Goal: Task Accomplishment & Management: Manage account settings

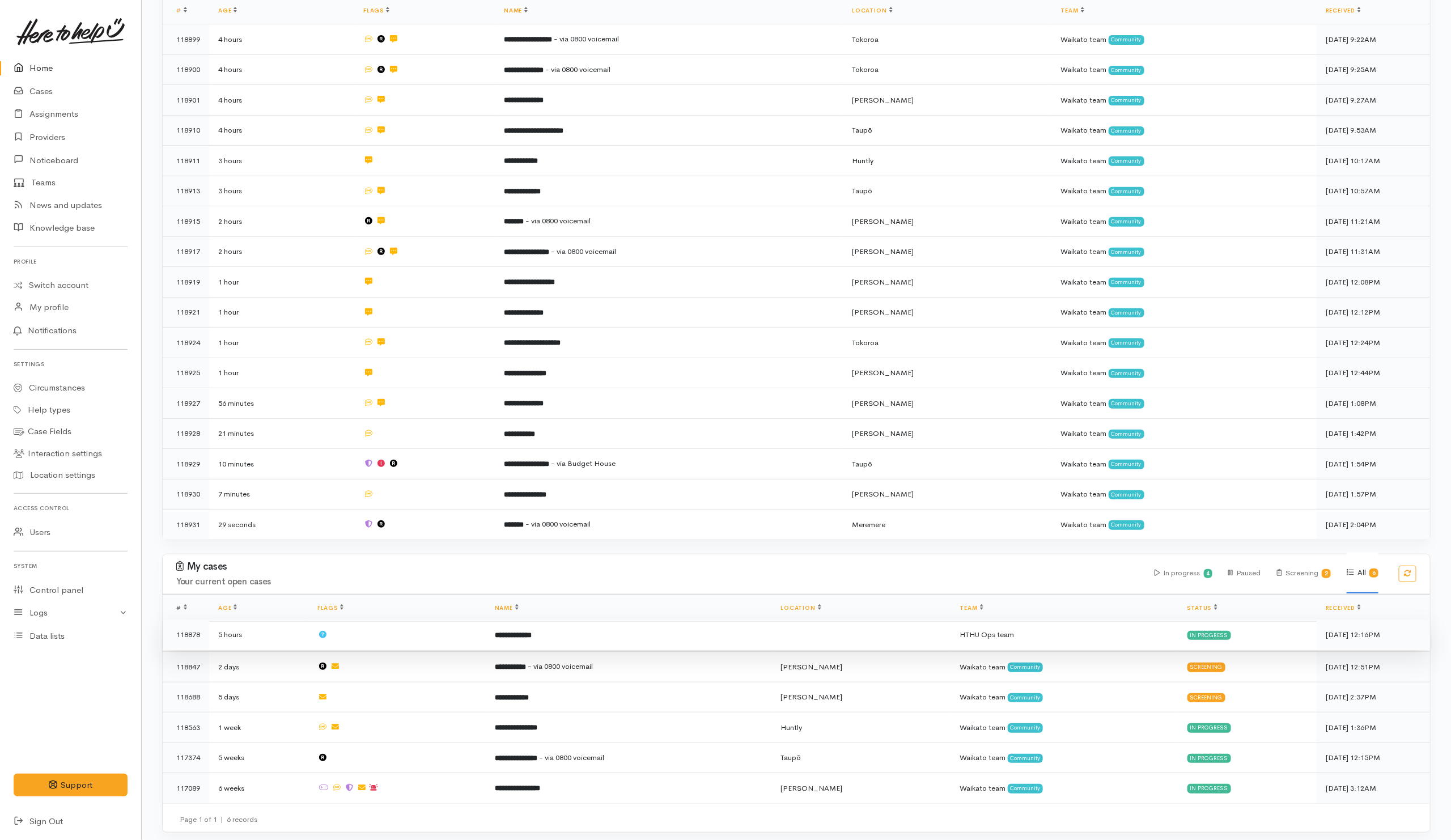
scroll to position [225, 0]
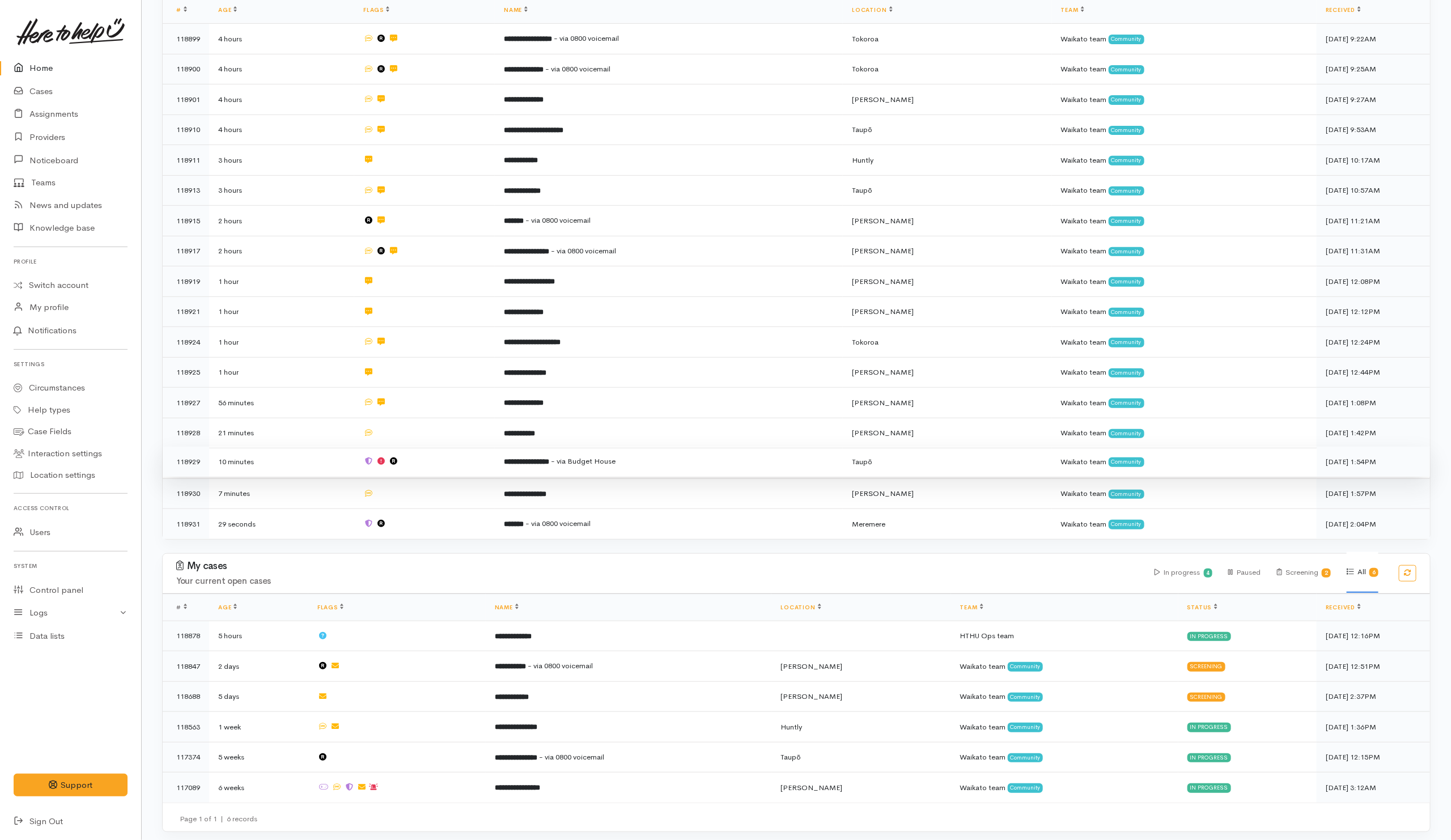
click at [457, 461] on td at bounding box center [424, 462] width 141 height 31
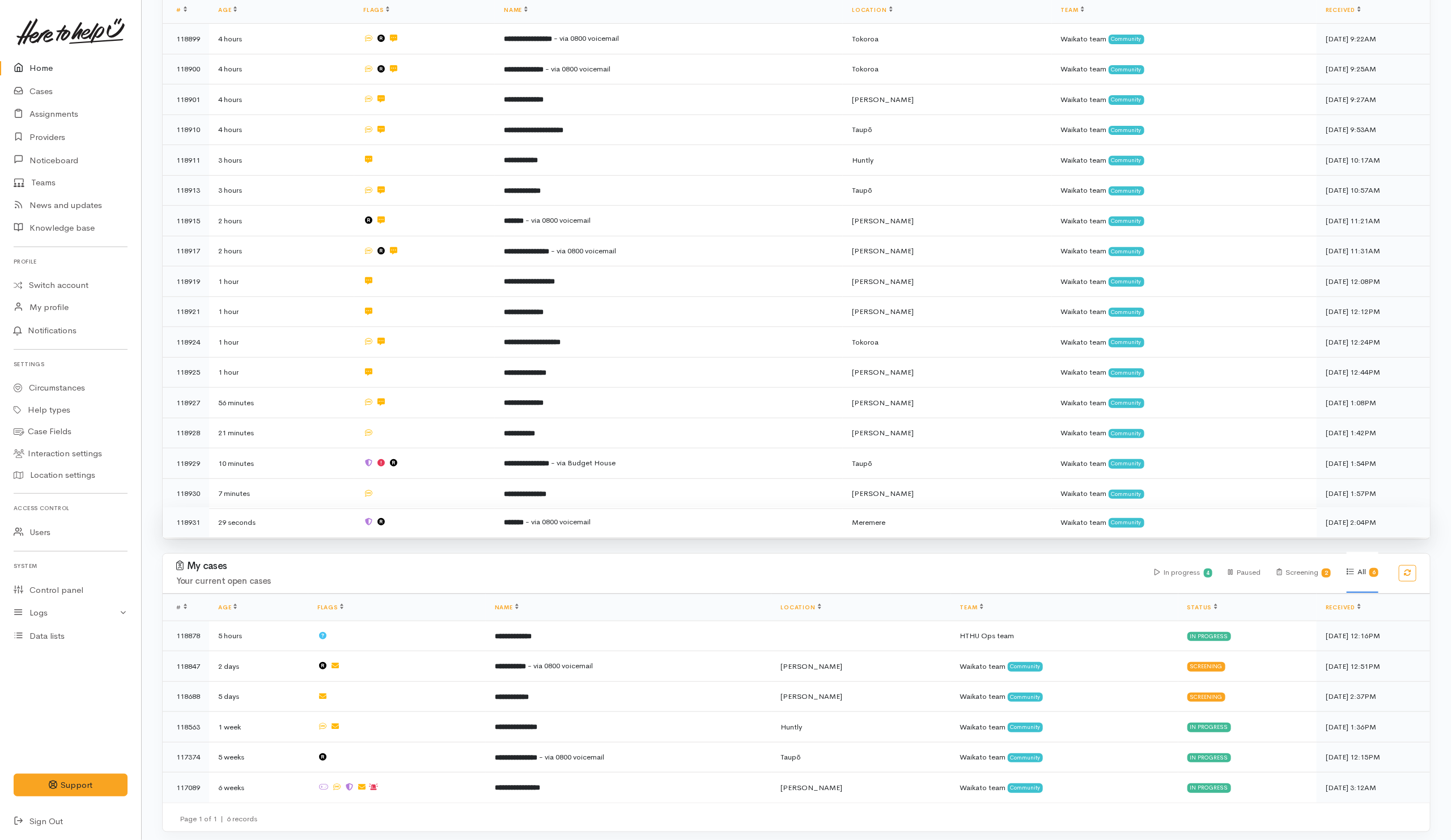
click at [458, 525] on td at bounding box center [424, 522] width 141 height 30
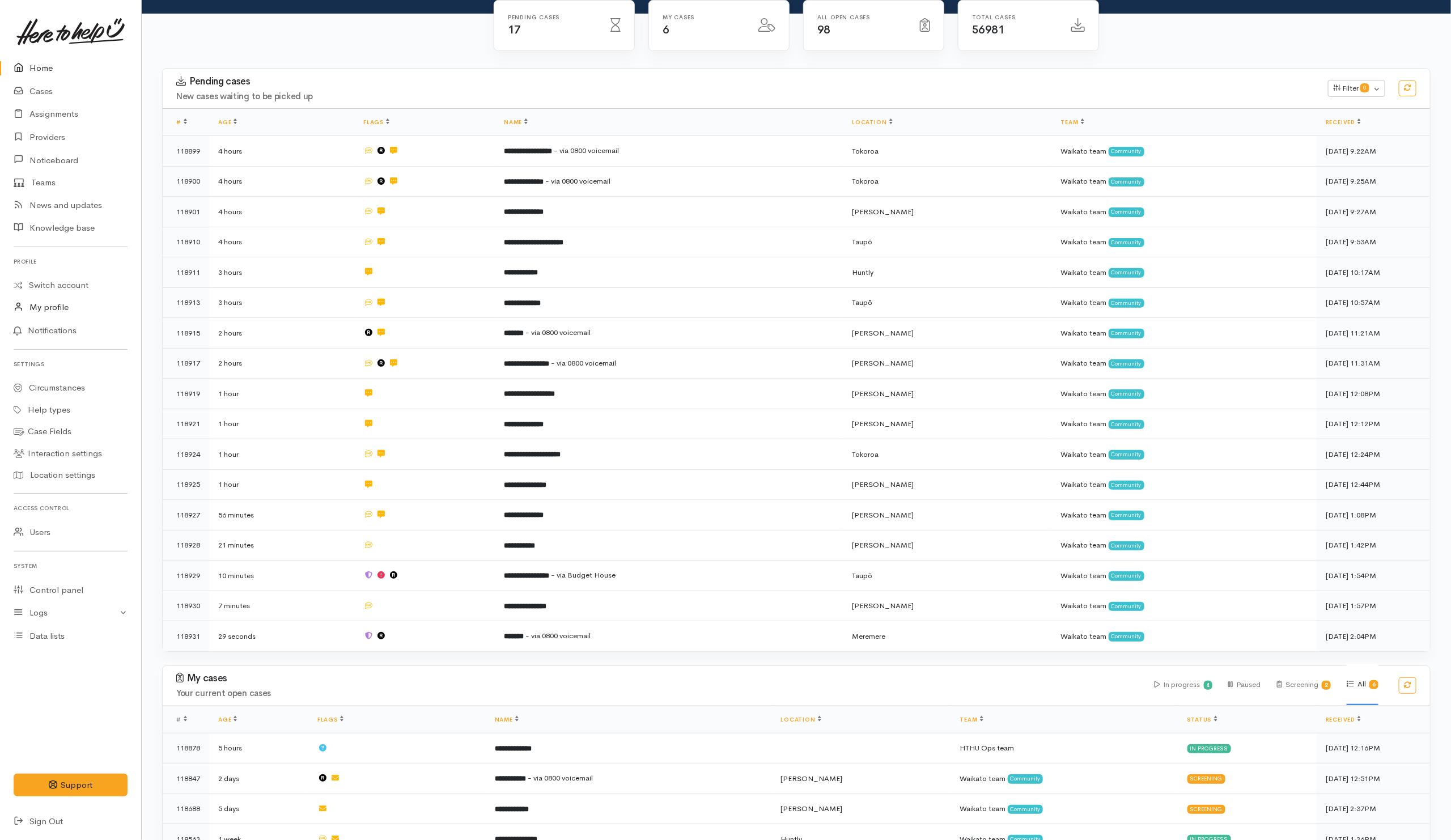
scroll to position [55, 0]
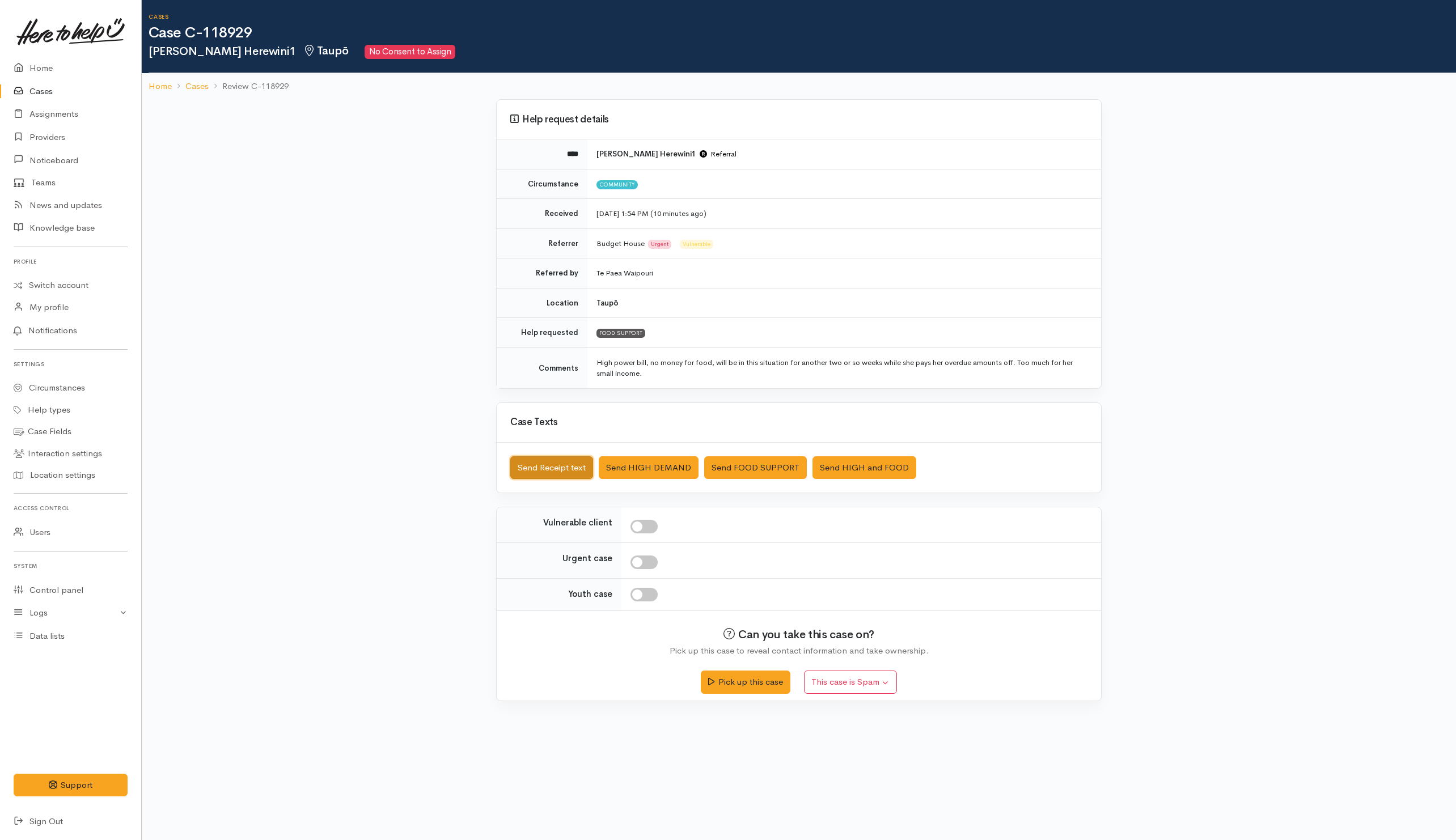
click at [527, 475] on button "Send Receipt text" at bounding box center [551, 468] width 83 height 23
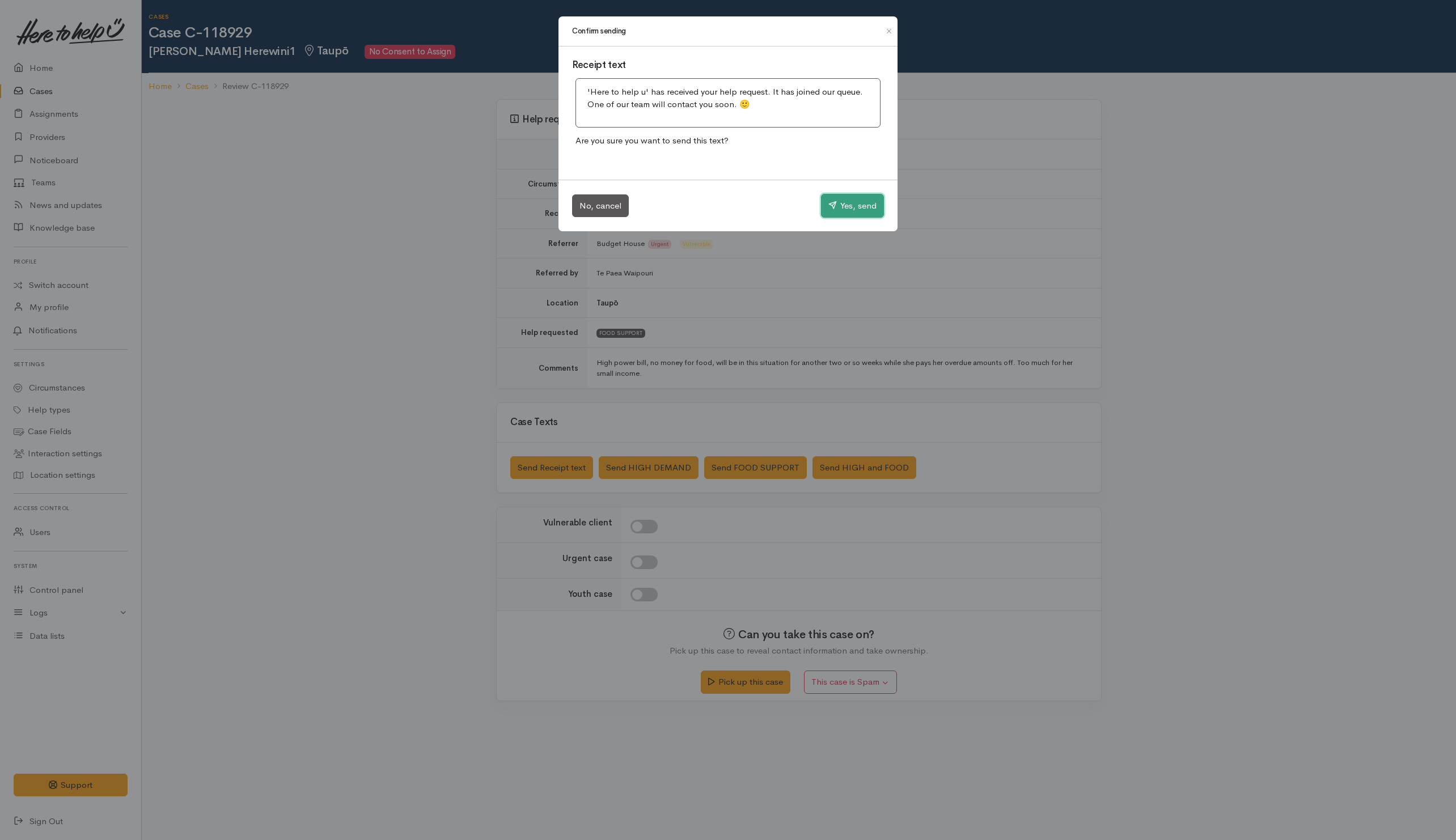
click at [853, 199] on button "Yes, send" at bounding box center [852, 206] width 63 height 24
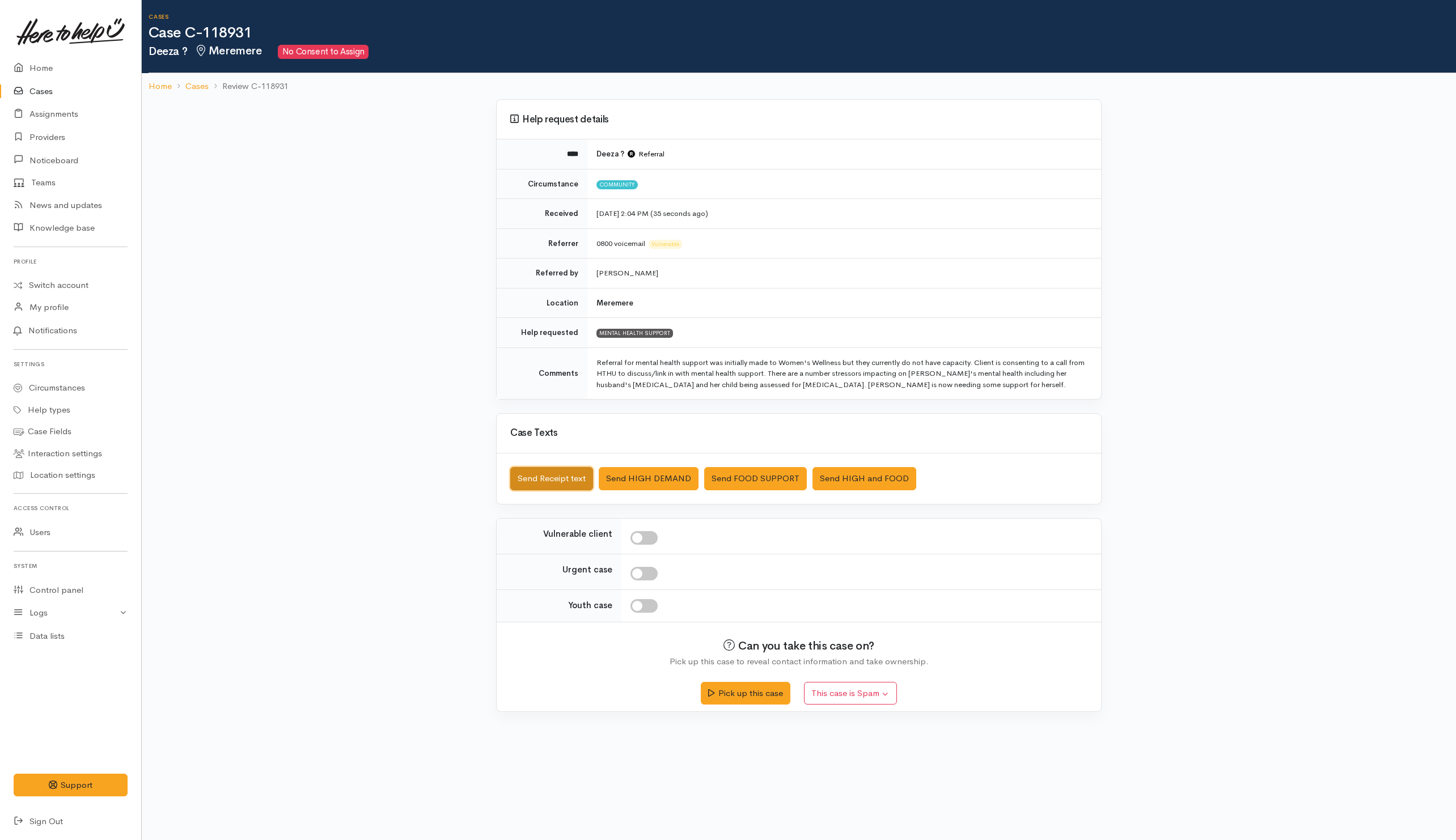
click at [545, 490] on button "Send Receipt text" at bounding box center [551, 478] width 83 height 23
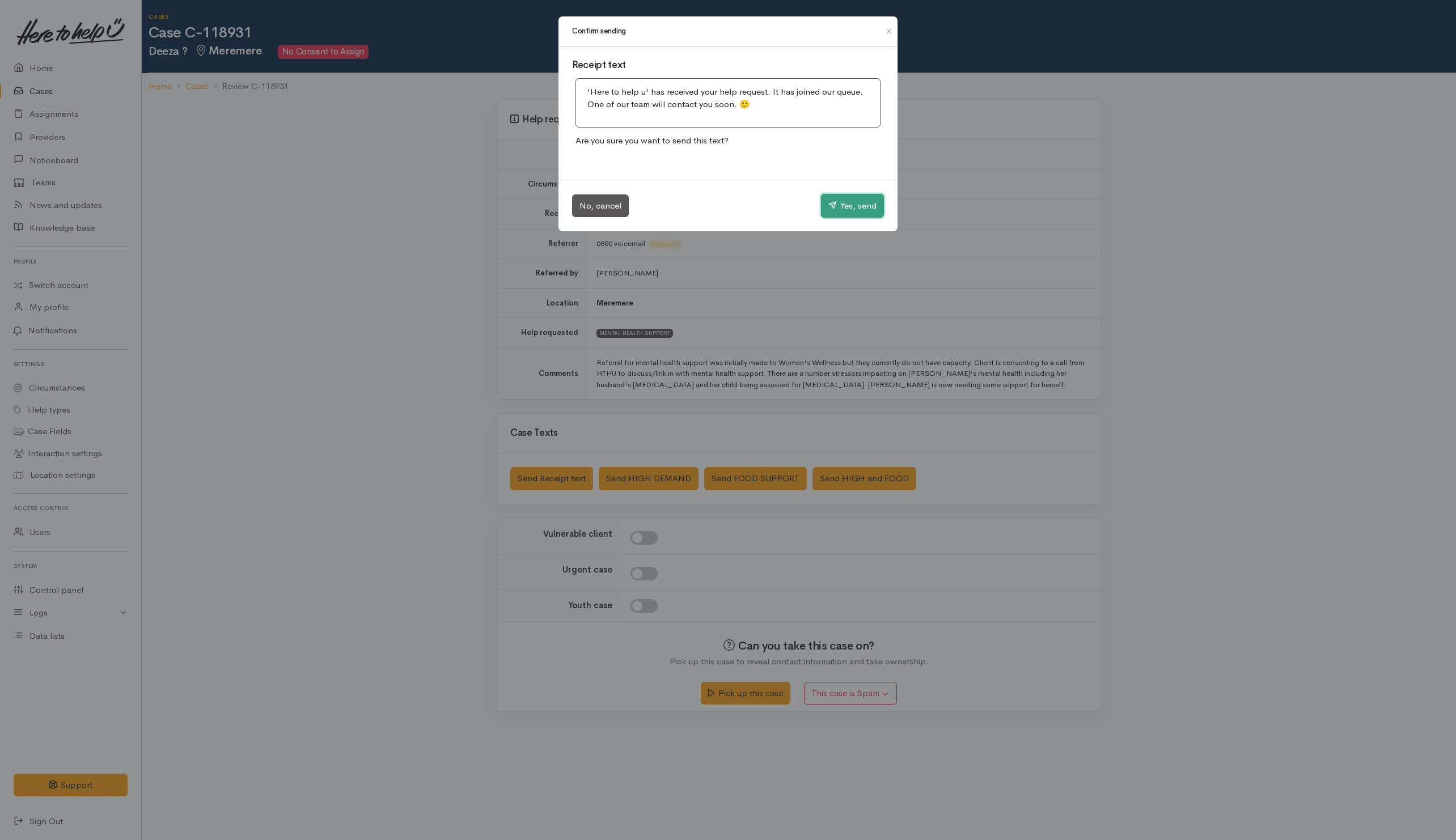
click at [873, 214] on button "Yes, send" at bounding box center [852, 206] width 63 height 24
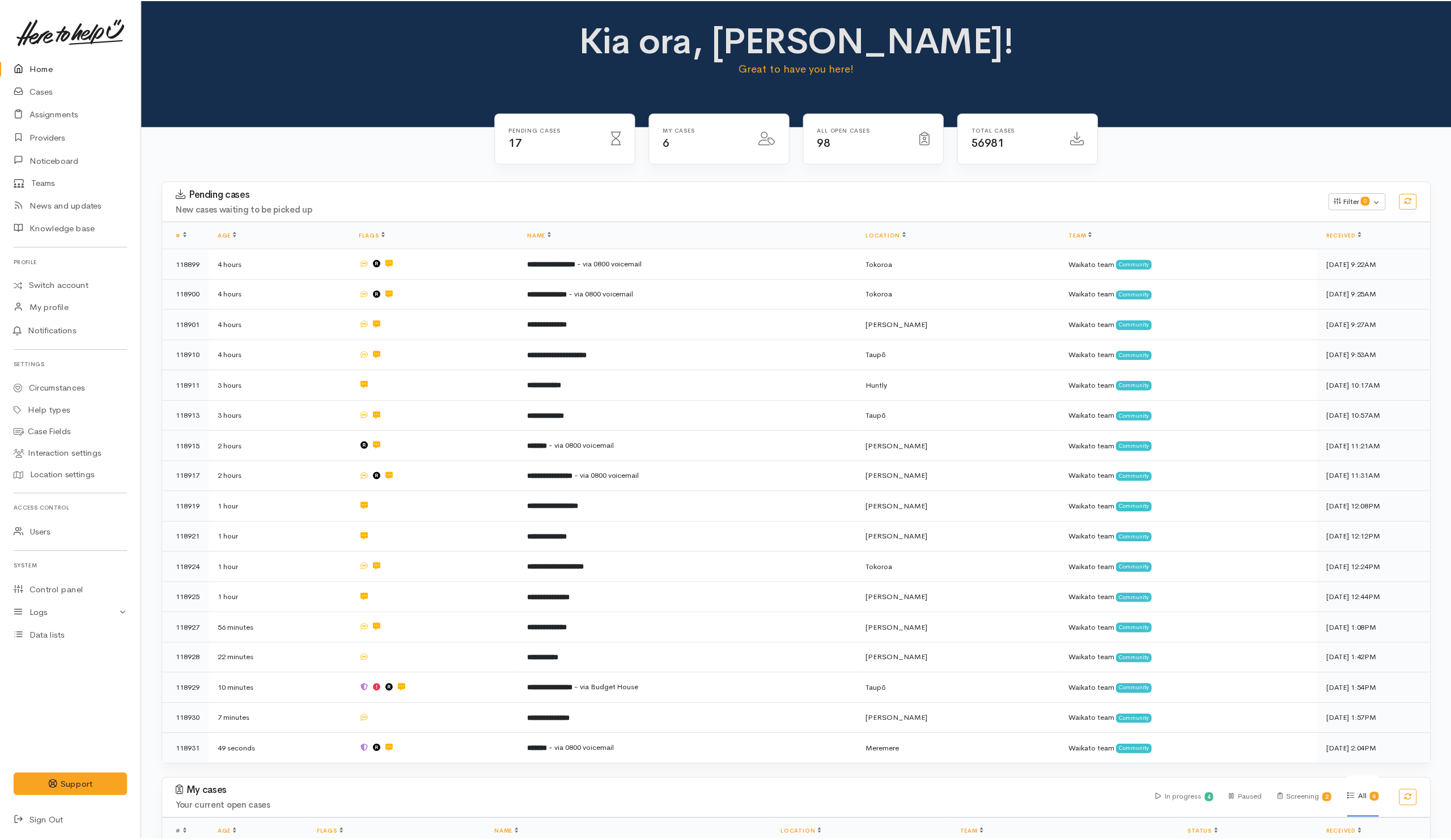
scroll to position [59, 0]
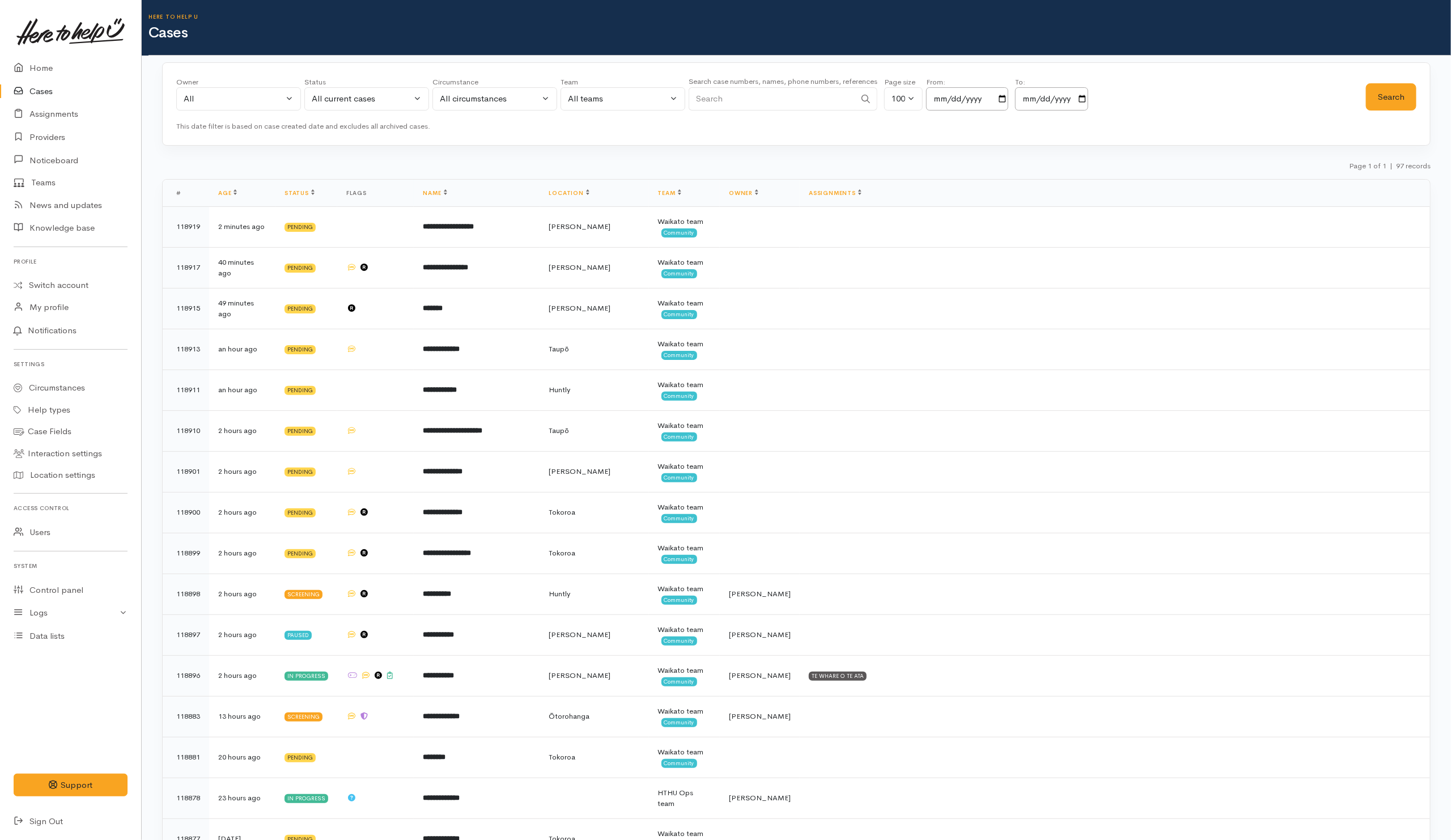
click at [752, 107] on input "Search" at bounding box center [772, 99] width 167 height 23
paste input "64273246083."
drag, startPoint x: 706, startPoint y: 99, endPoint x: 669, endPoint y: 92, distance: 37.7
click at [669, 94] on div "Owner All My cases Aandrea Murray ('Here to help u') Akash Prakash ('Here to he…" at bounding box center [771, 97] width 1190 height 41
type input "273246083"
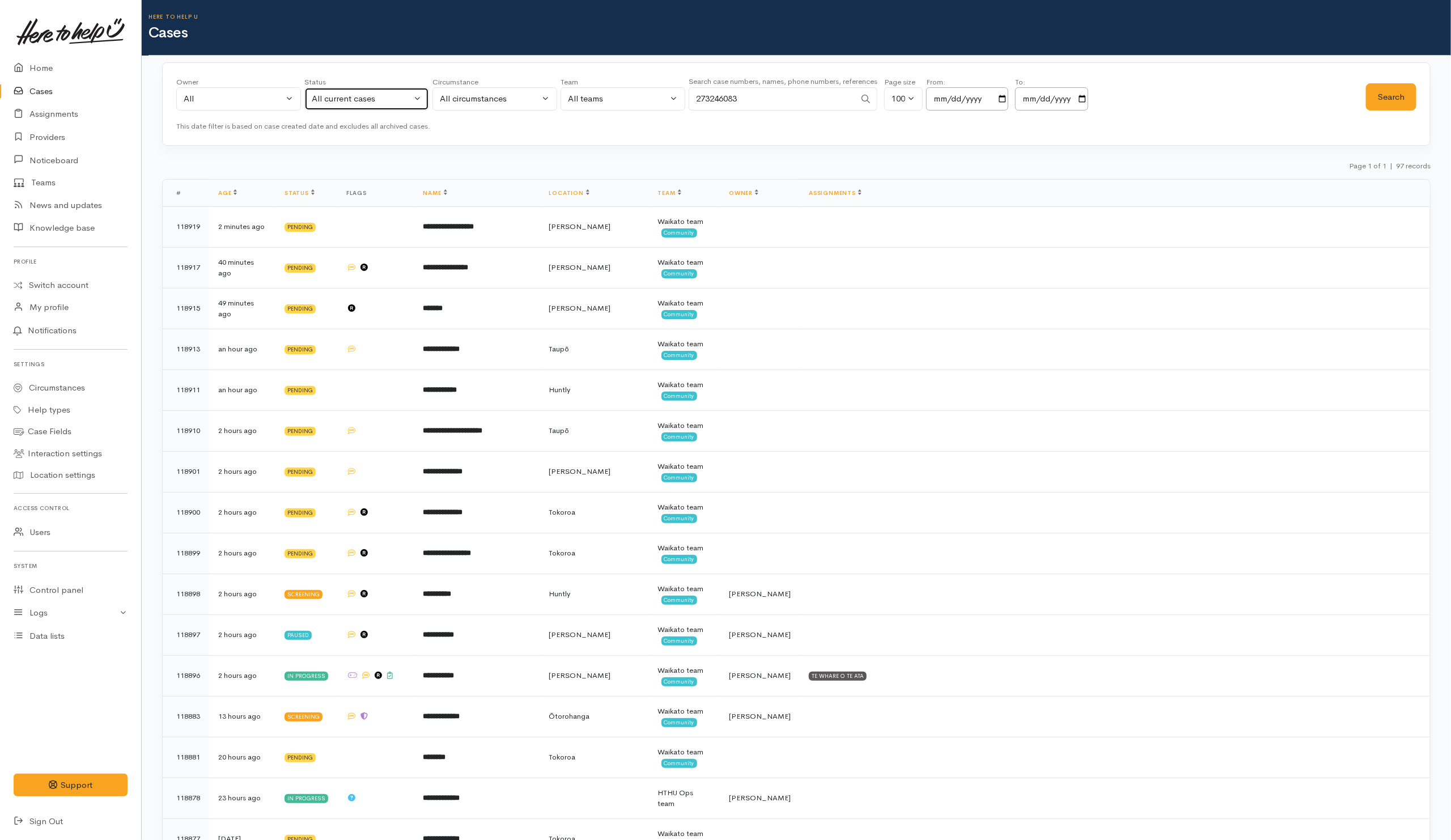
click at [408, 96] on div "All current cases" at bounding box center [361, 99] width 100 height 13
click at [326, 311] on span "All" at bounding box center [323, 309] width 10 height 13
select select "All"
click at [1391, 103] on button "Search" at bounding box center [1391, 97] width 51 height 28
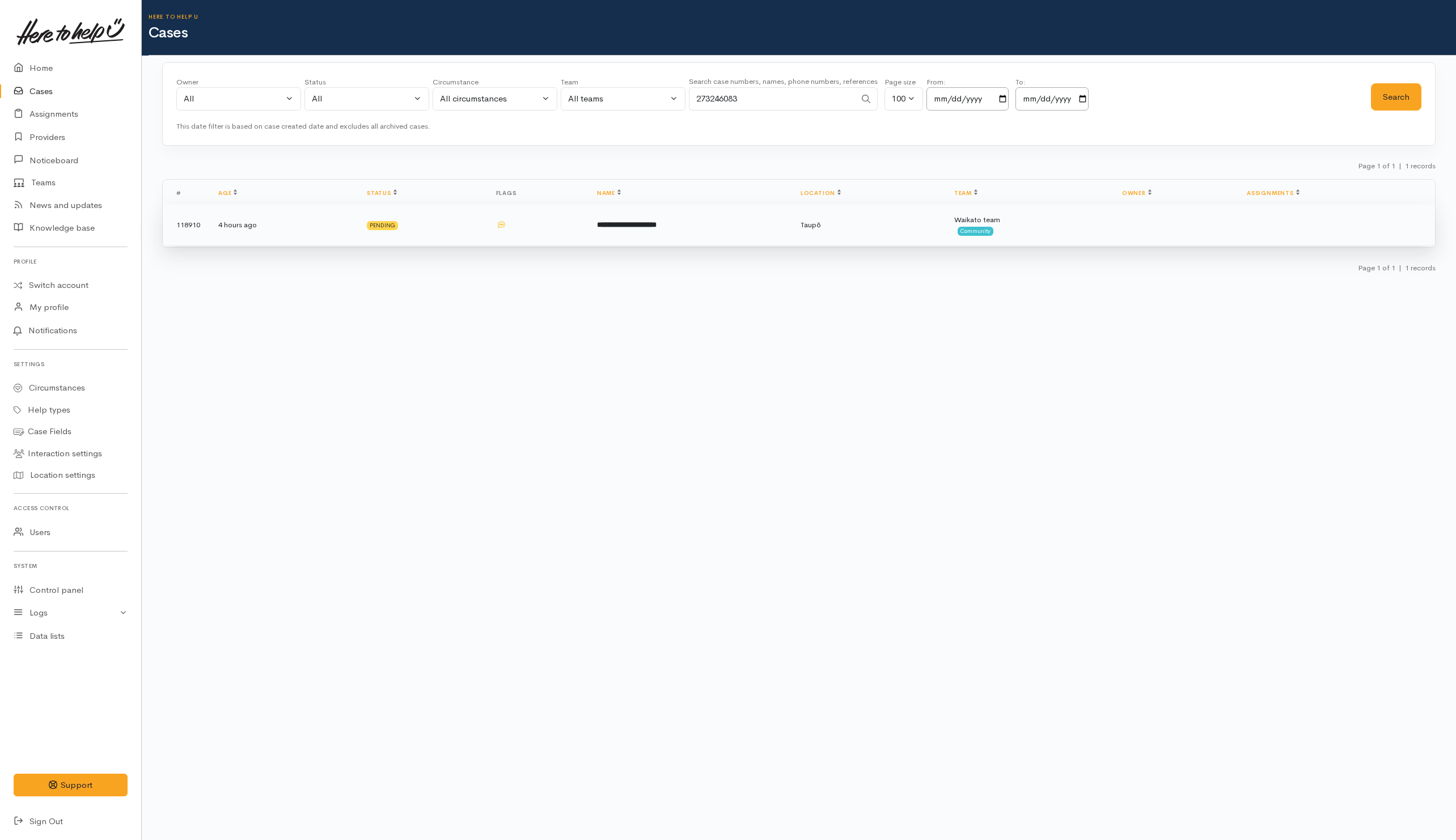
click at [746, 230] on td "**********" at bounding box center [689, 225] width 203 height 41
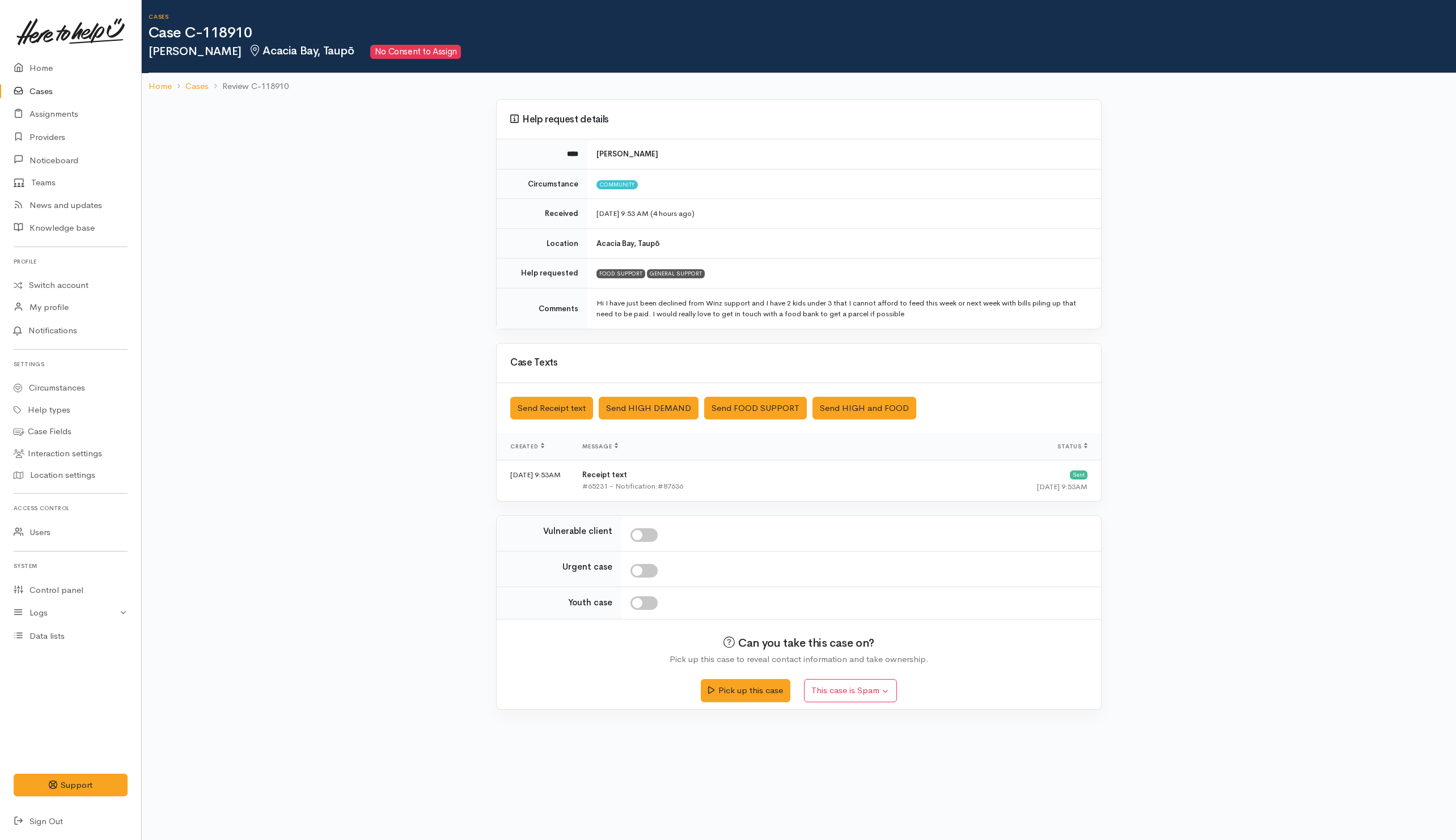
click at [327, 463] on div "Help request details **** Aila Tiirakari-Taylor Circumstance Community Received…" at bounding box center [799, 411] width 1314 height 624
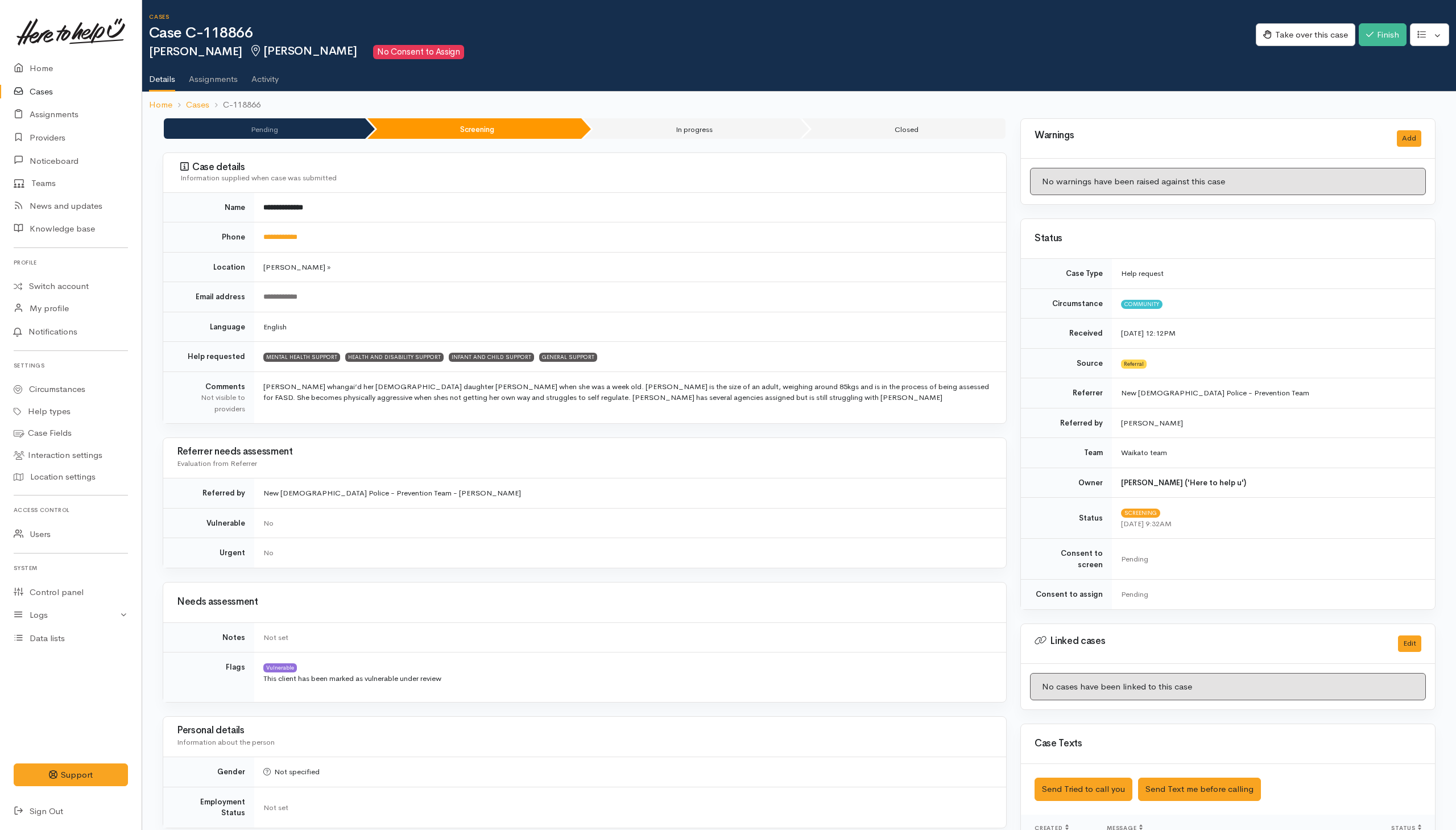
scroll to position [510, 0]
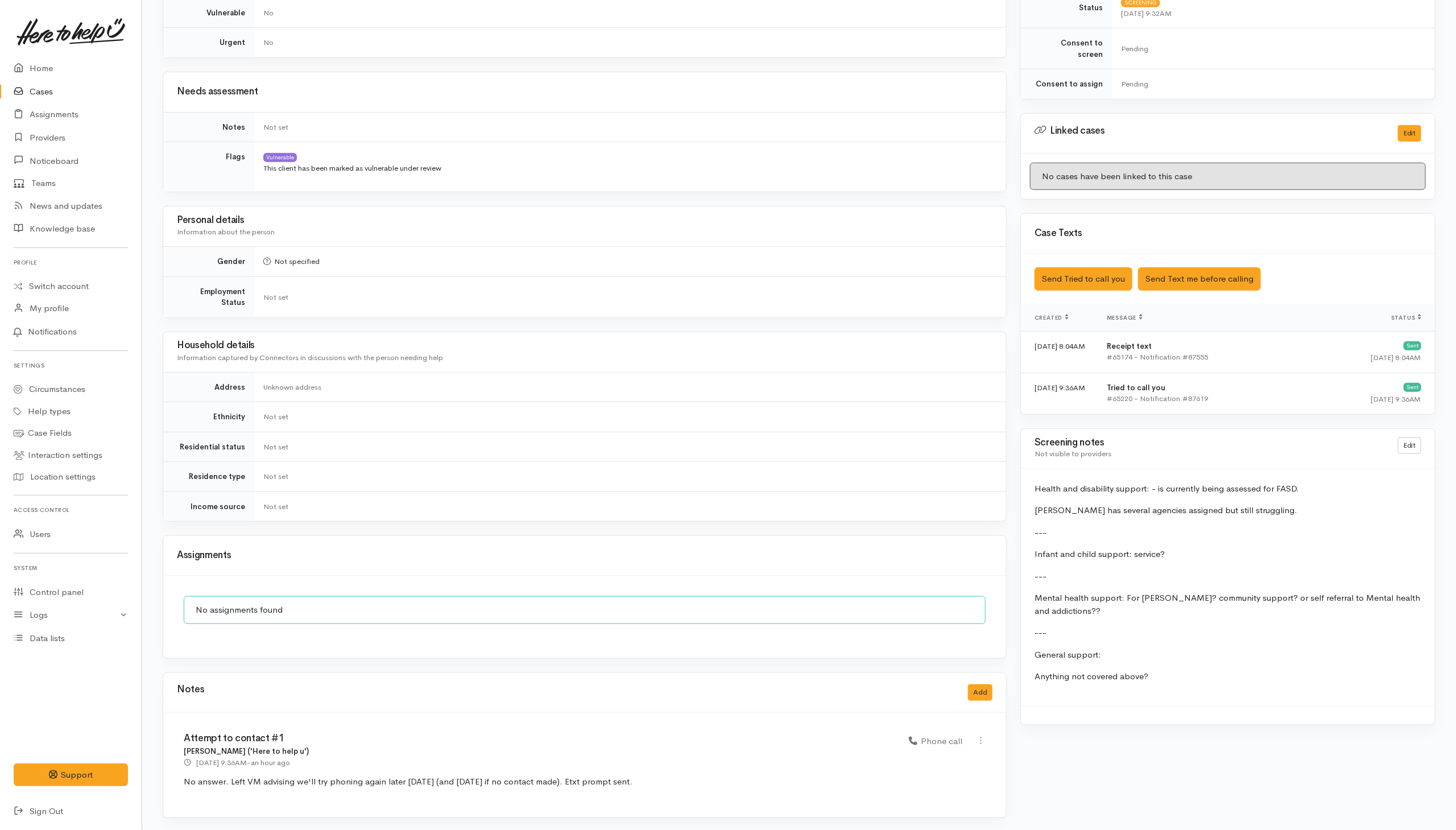
click at [37, 94] on link "Cases" at bounding box center [71, 91] width 142 height 23
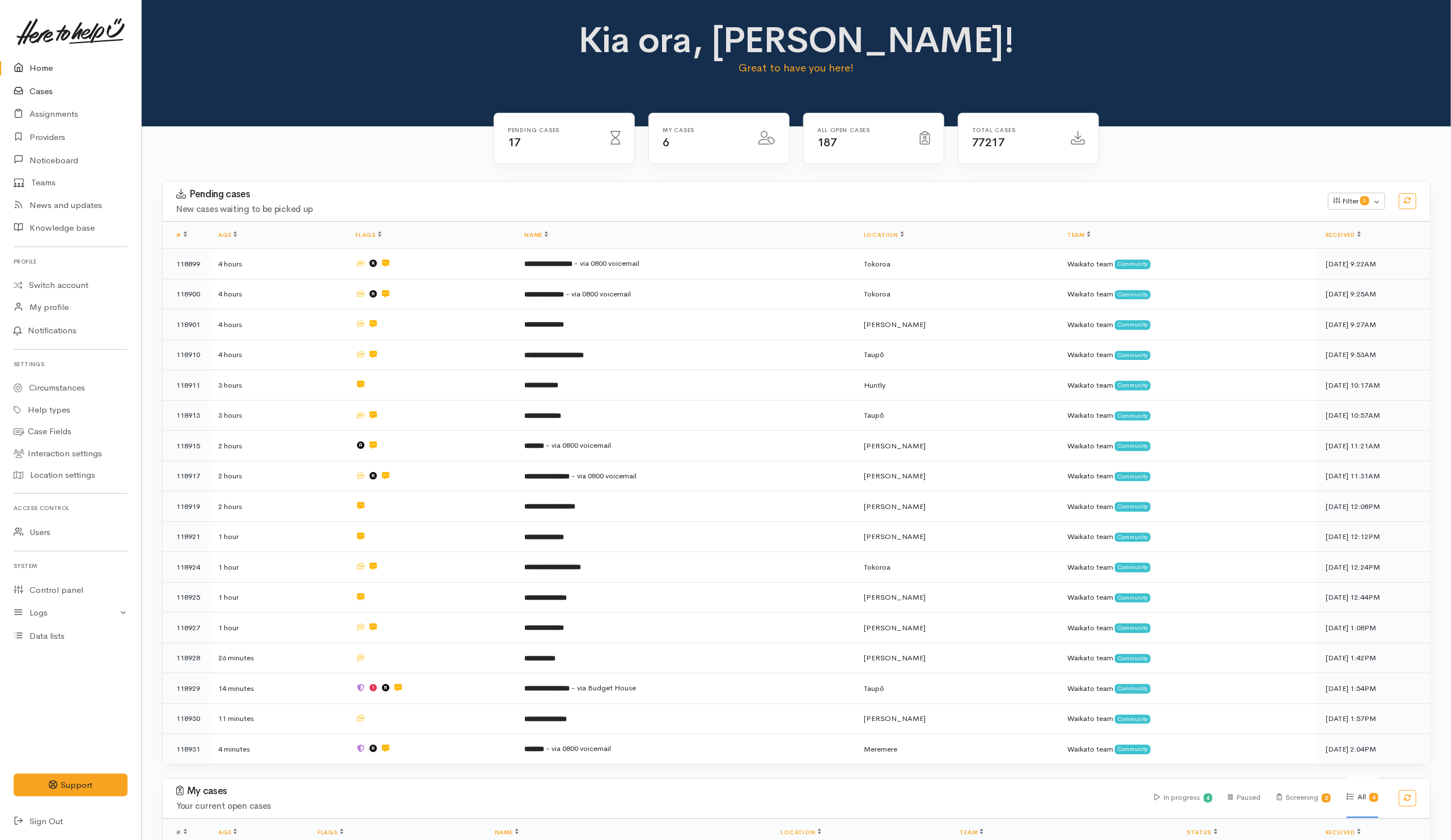
click at [38, 95] on link "Cases" at bounding box center [71, 91] width 141 height 23
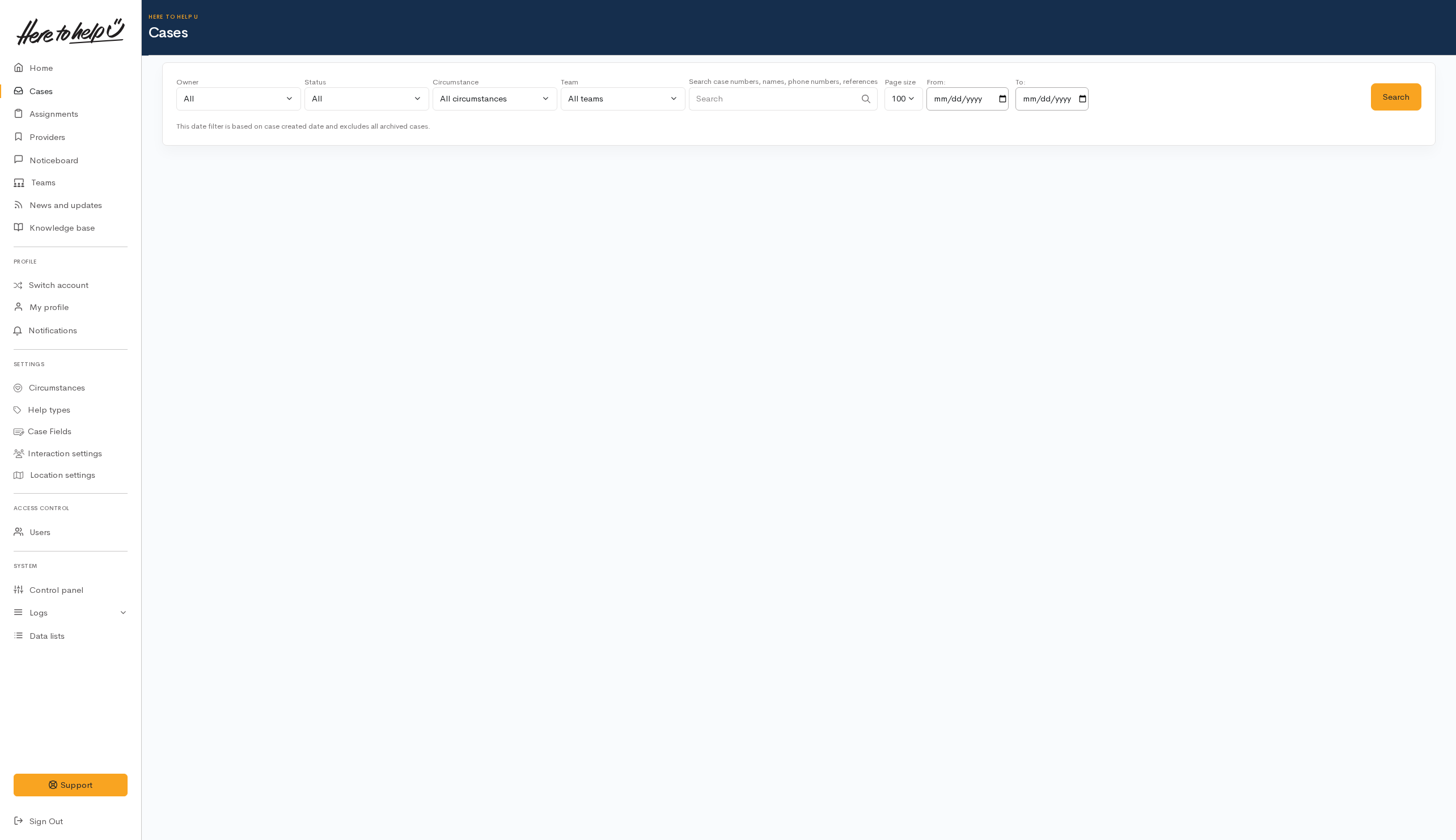
click at [837, 97] on input "Search" at bounding box center [772, 99] width 167 height 23
paste input "64220137140."
drag, startPoint x: 706, startPoint y: 95, endPoint x: 689, endPoint y: 97, distance: 17.1
click at [689, 97] on input "64220137140" at bounding box center [772, 99] width 167 height 23
type input "220137140"
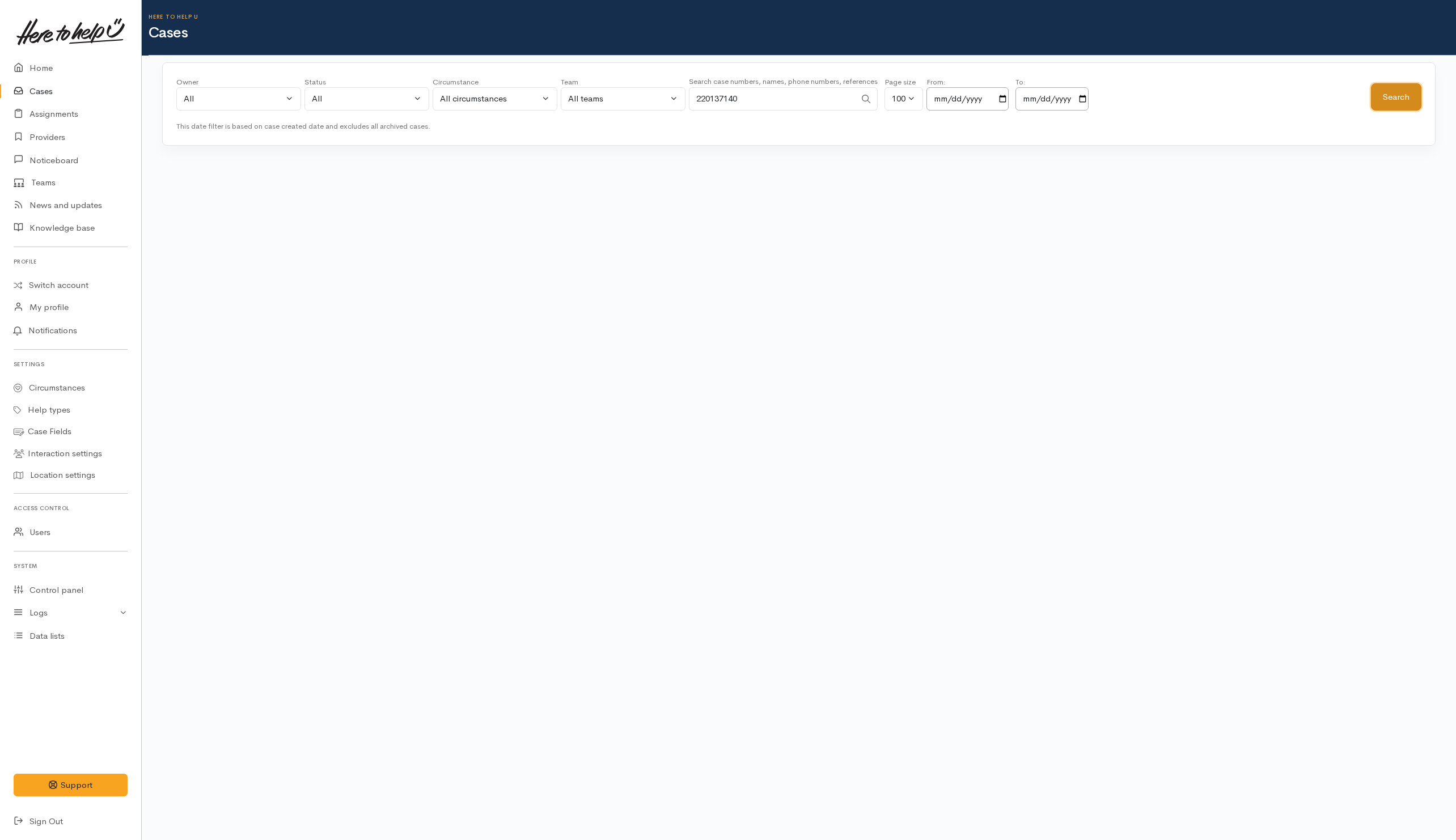
click at [1387, 97] on button "Search" at bounding box center [1396, 97] width 51 height 28
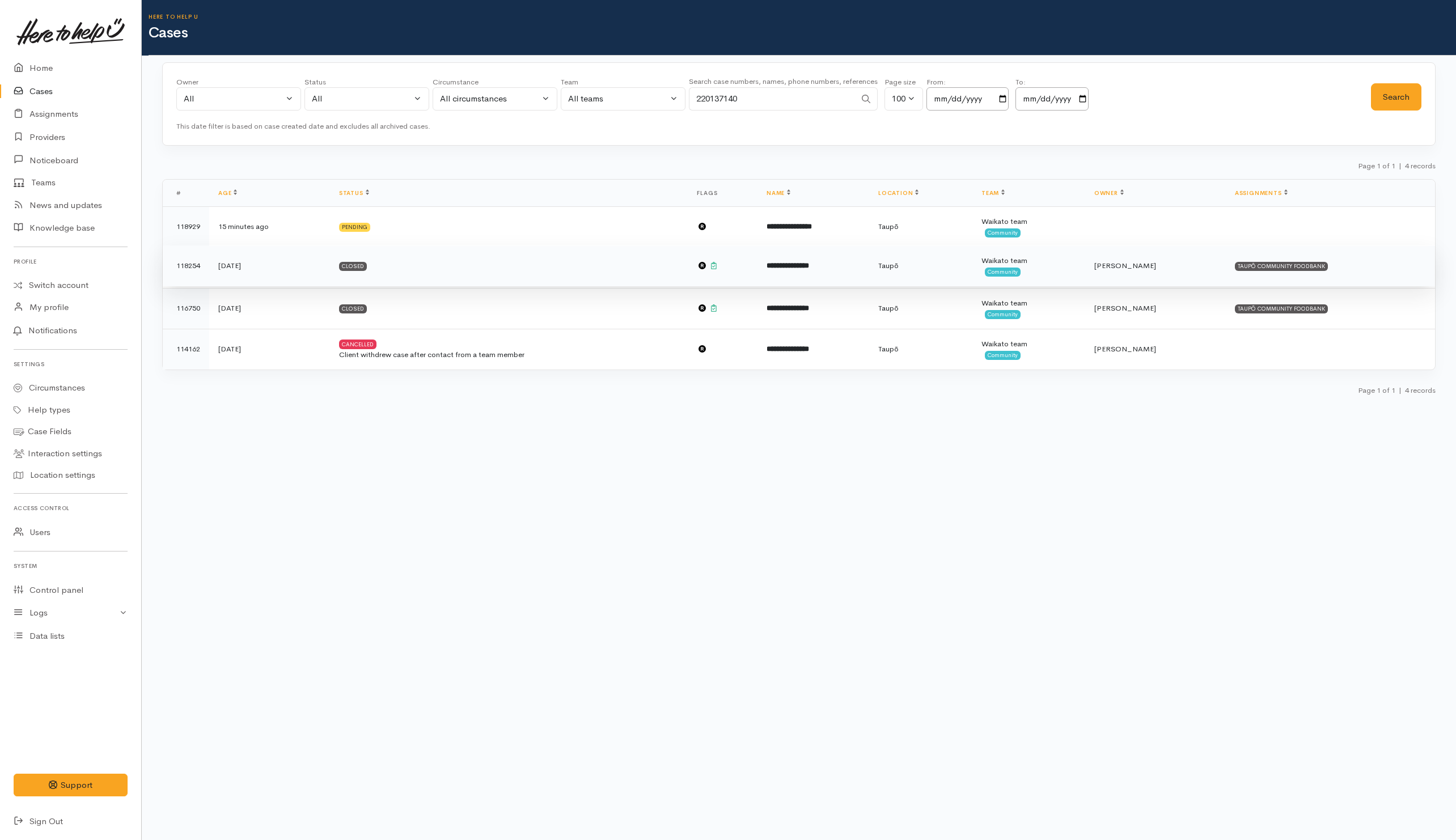
click at [531, 274] on td "Closed" at bounding box center [509, 266] width 358 height 41
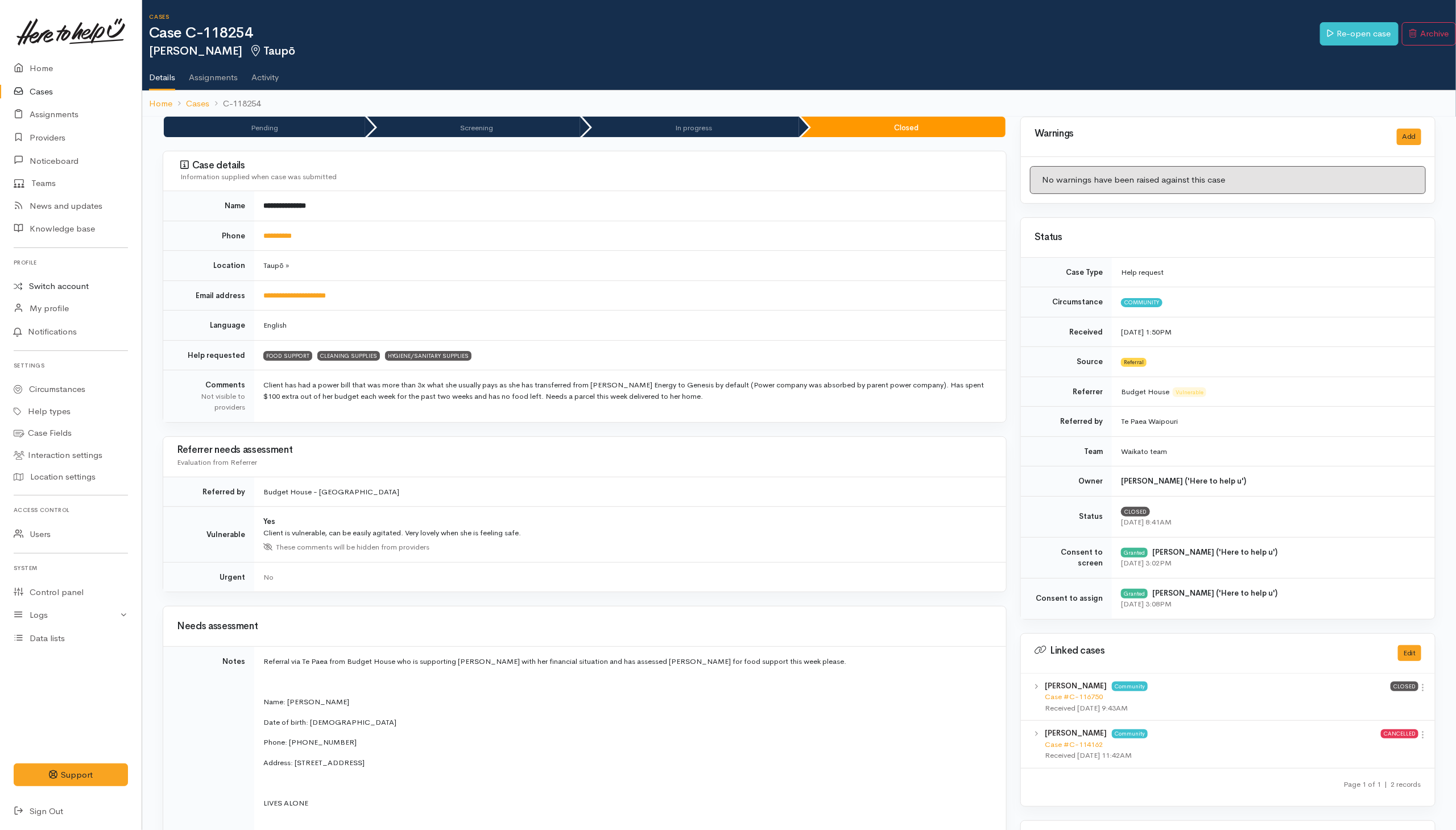
click at [65, 285] on link "Switch account" at bounding box center [71, 286] width 142 height 22
click at [50, 186] on link "Teams" at bounding box center [71, 183] width 142 height 22
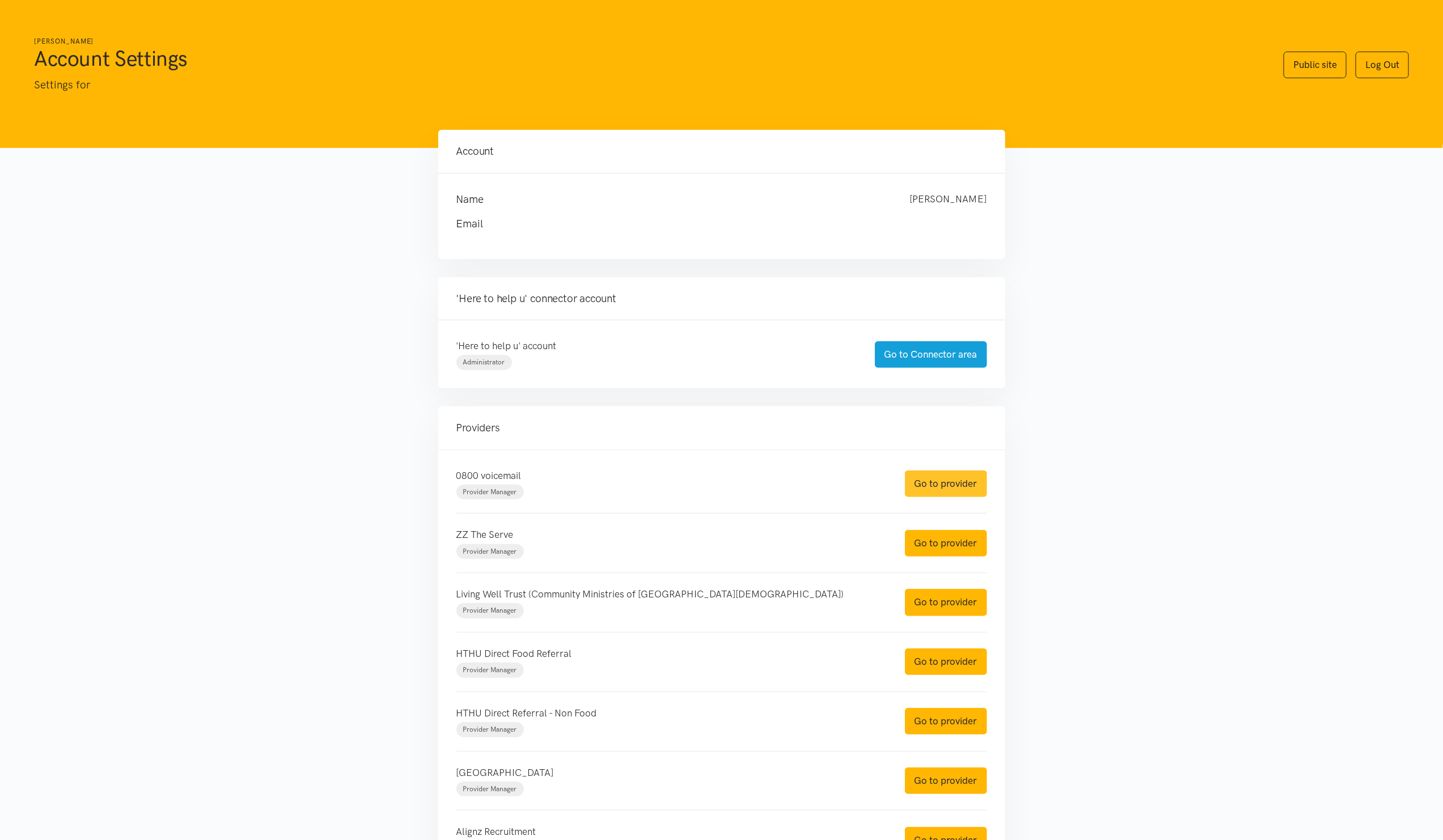
click at [965, 477] on link "Go to provider" at bounding box center [946, 483] width 82 height 27
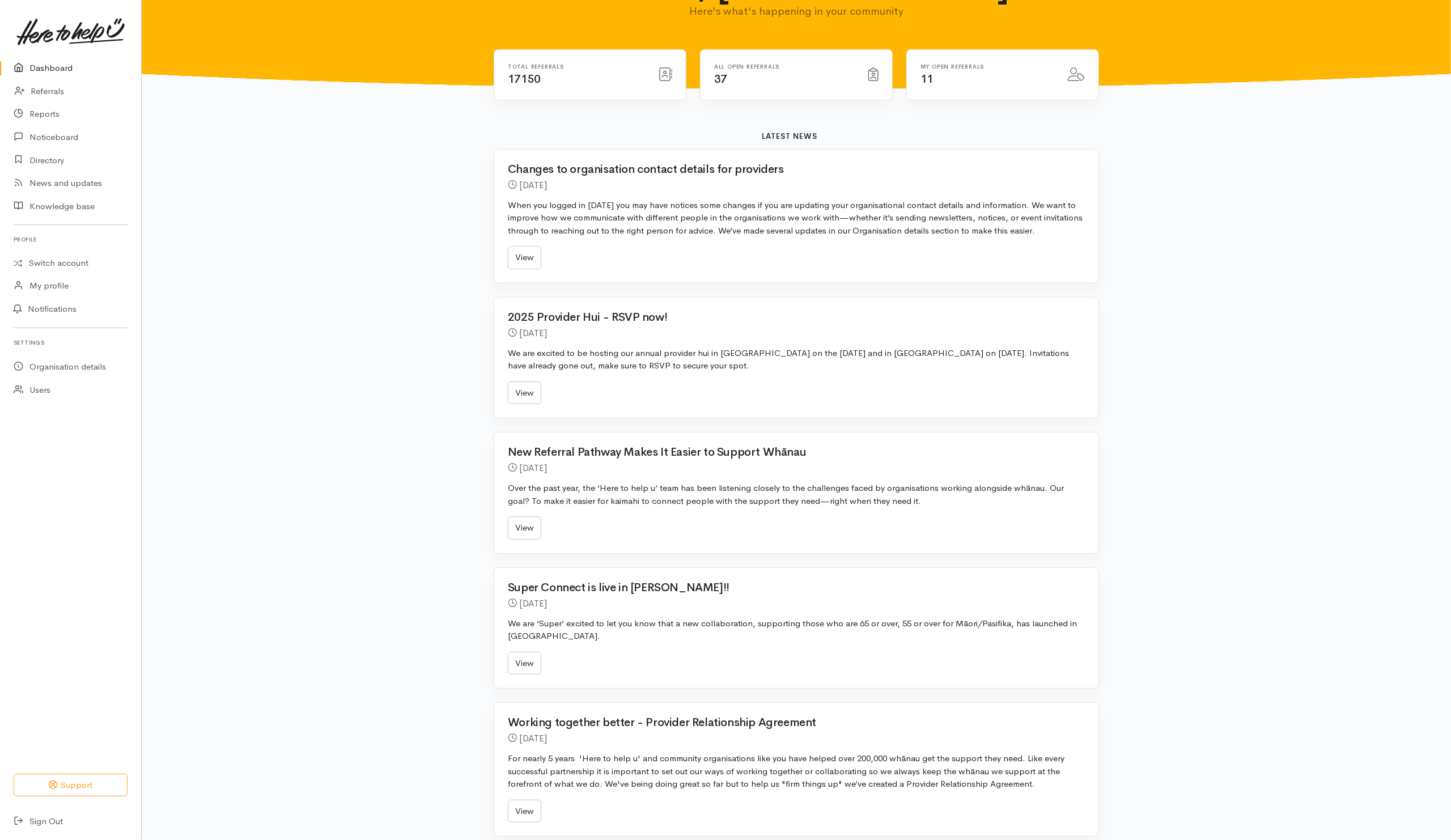
scroll to position [85, 0]
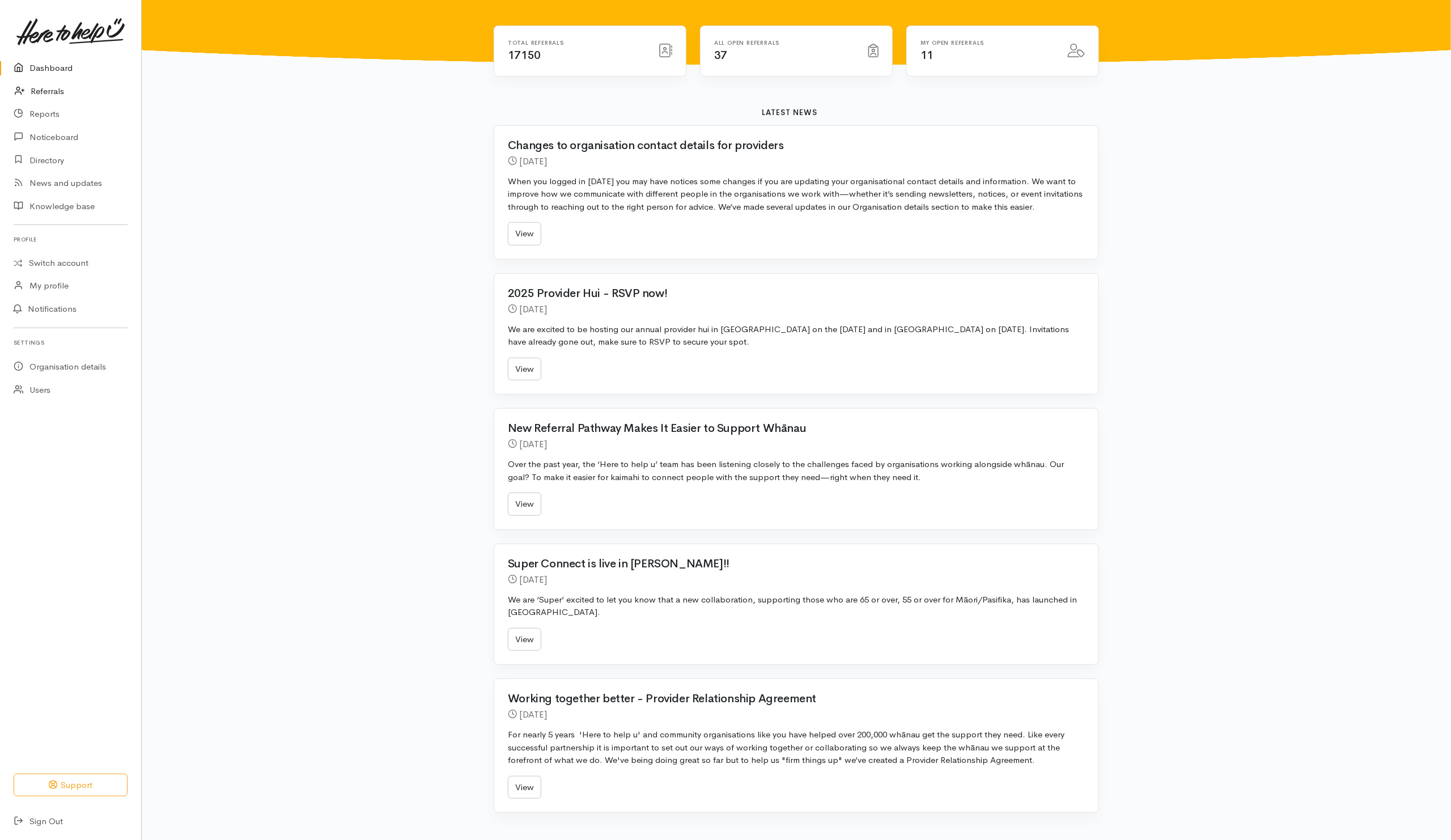
click at [47, 91] on link "Referrals" at bounding box center [71, 91] width 141 height 23
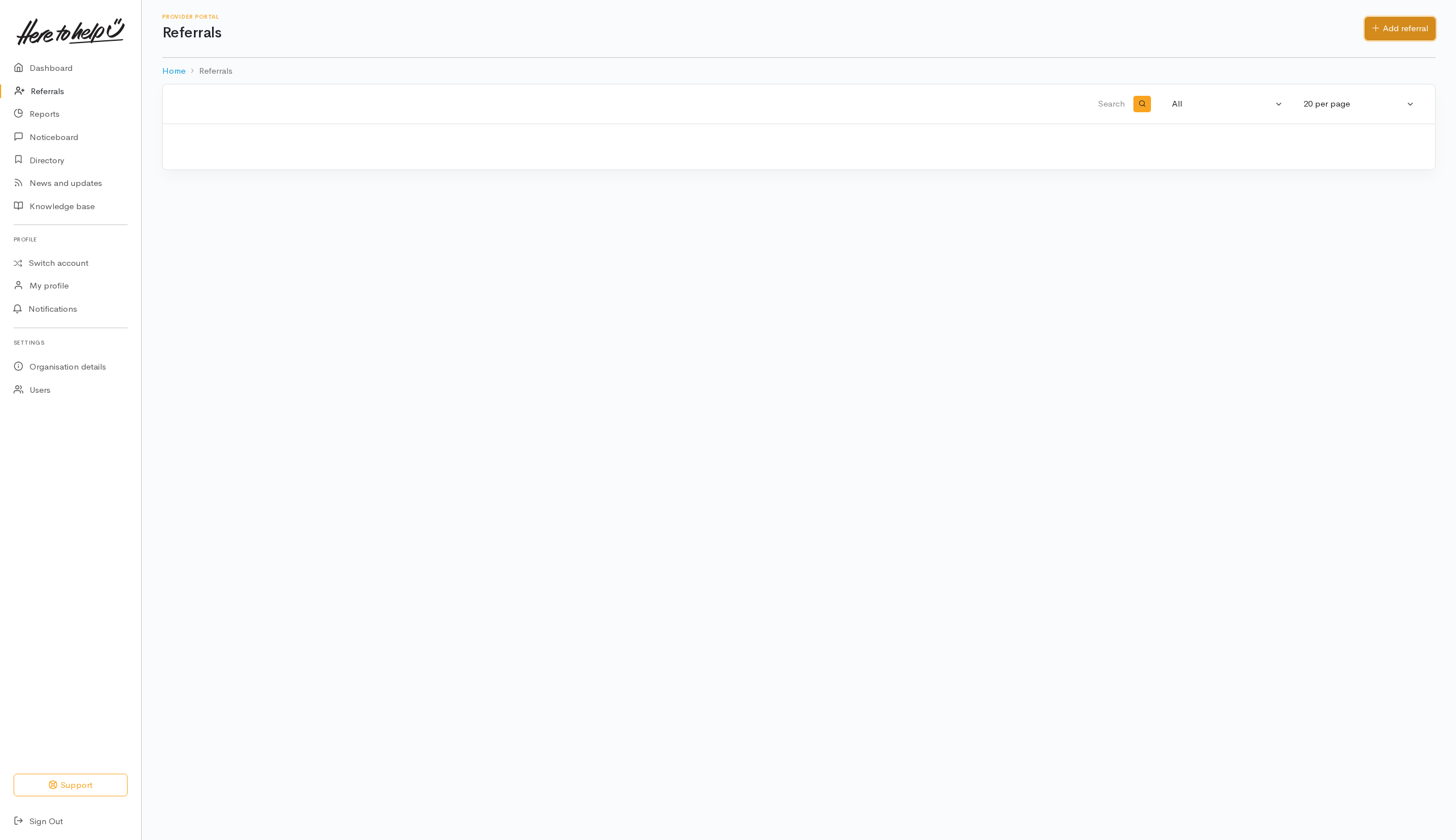
click at [1409, 29] on link "Add referral" at bounding box center [1400, 28] width 71 height 23
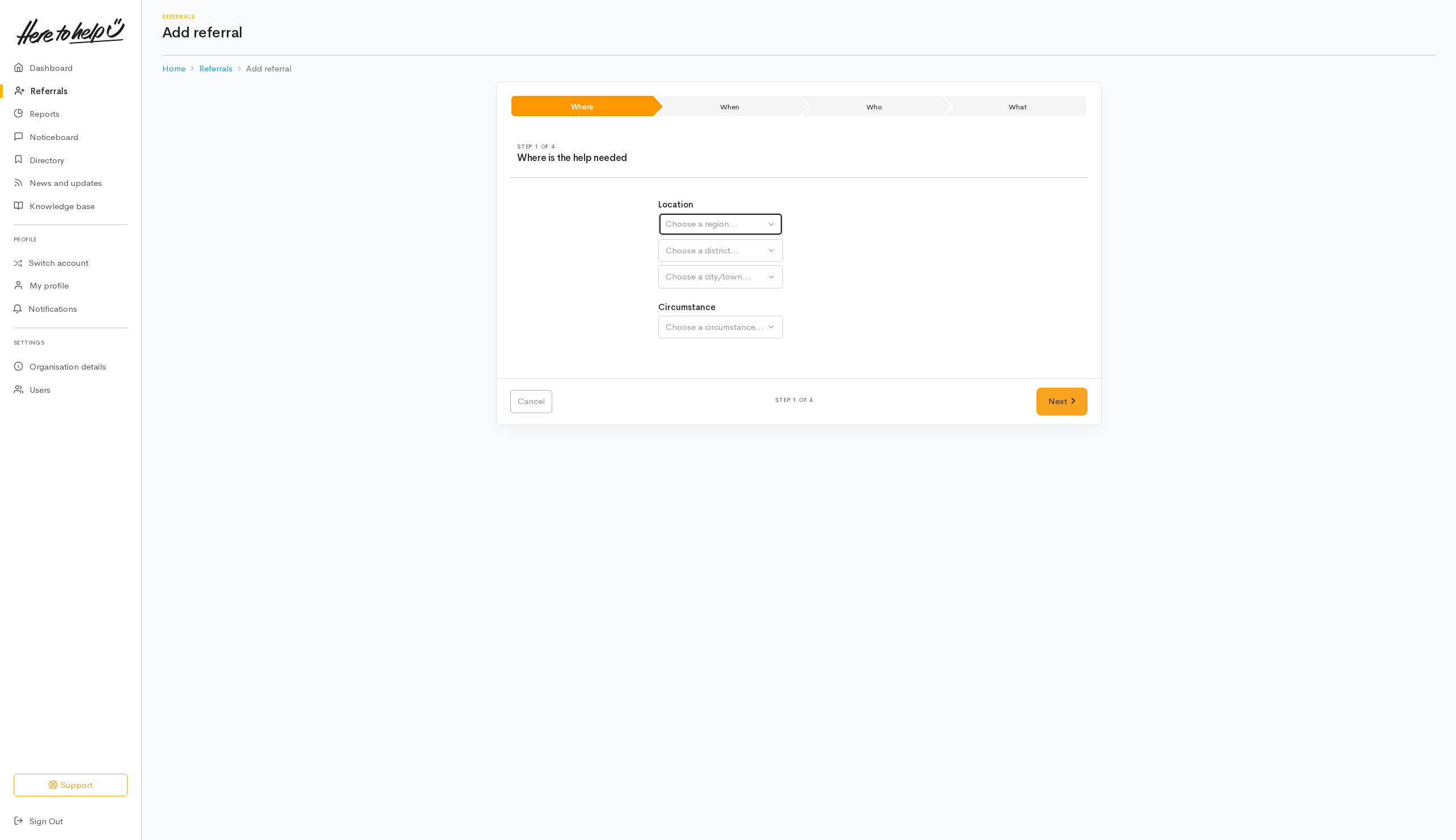
click at [727, 224] on div "Choose a region..." at bounding box center [715, 224] width 100 height 13
click at [691, 296] on span "Waikato" at bounding box center [717, 296] width 89 height 13
select select "3"
select select
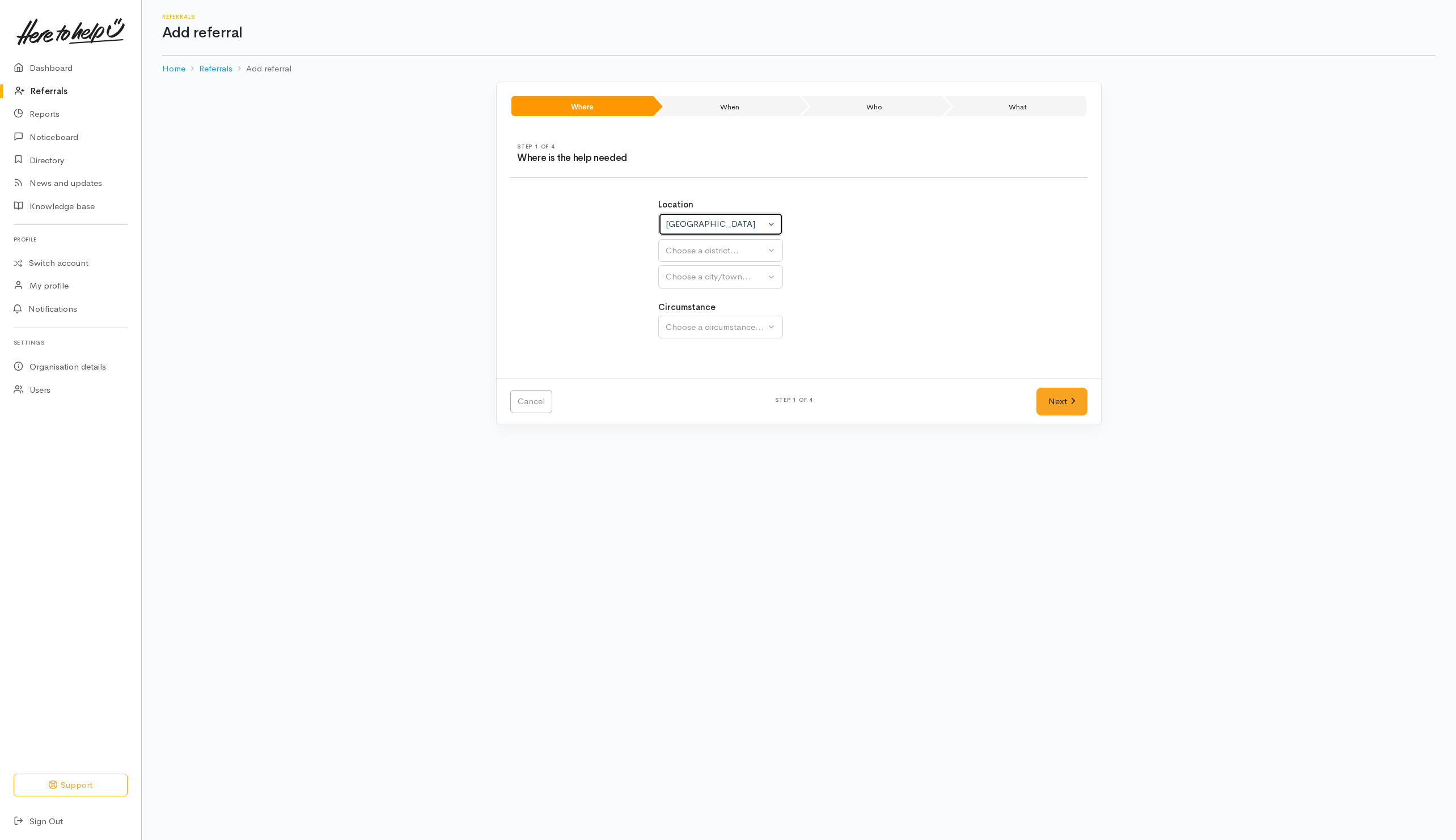
select select
click at [694, 262] on button "Choose a district..." at bounding box center [750, 251] width 184 height 23
click at [691, 441] on span "Taupō District" at bounding box center [700, 442] width 54 height 13
select select "14"
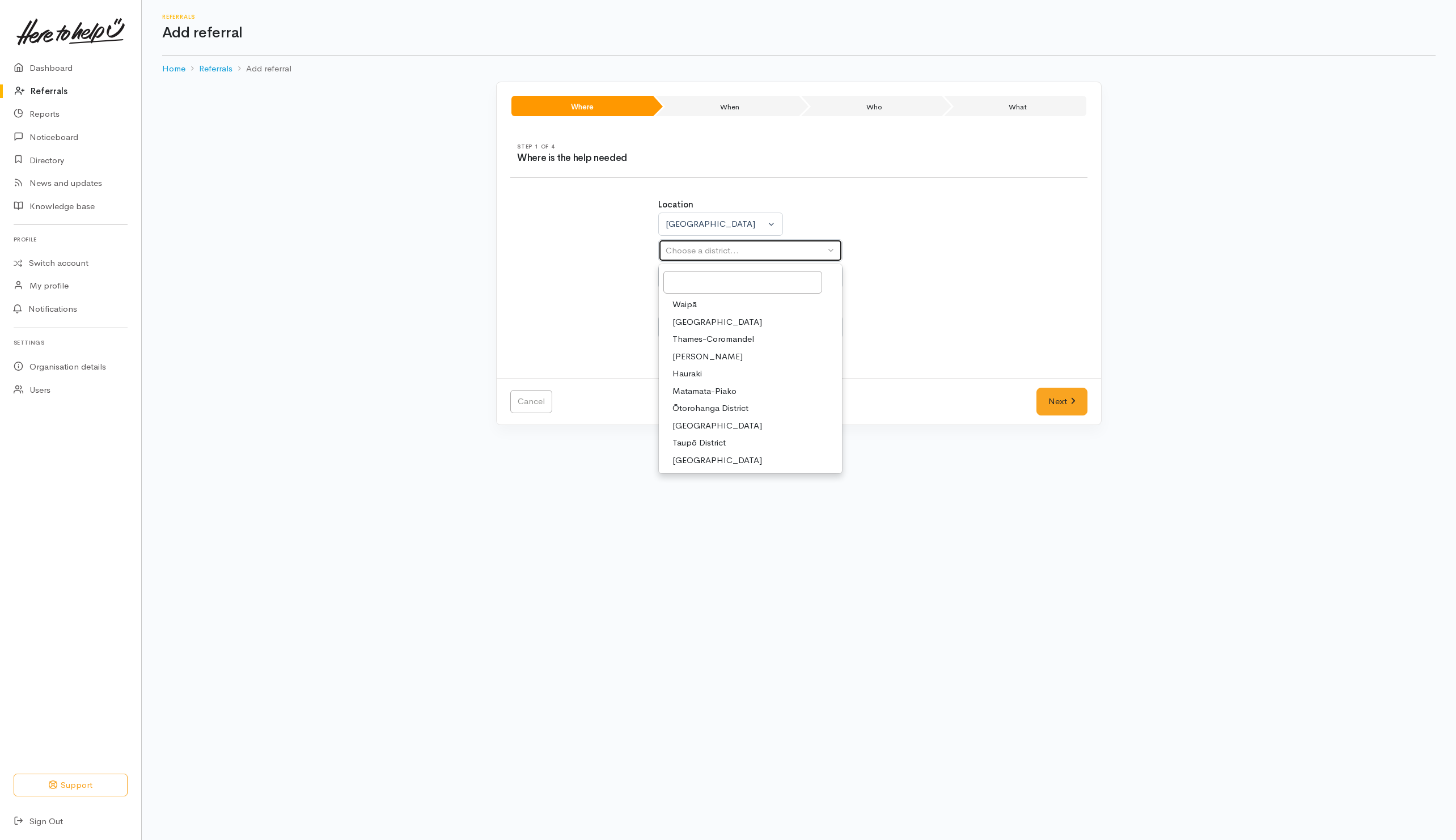
select select
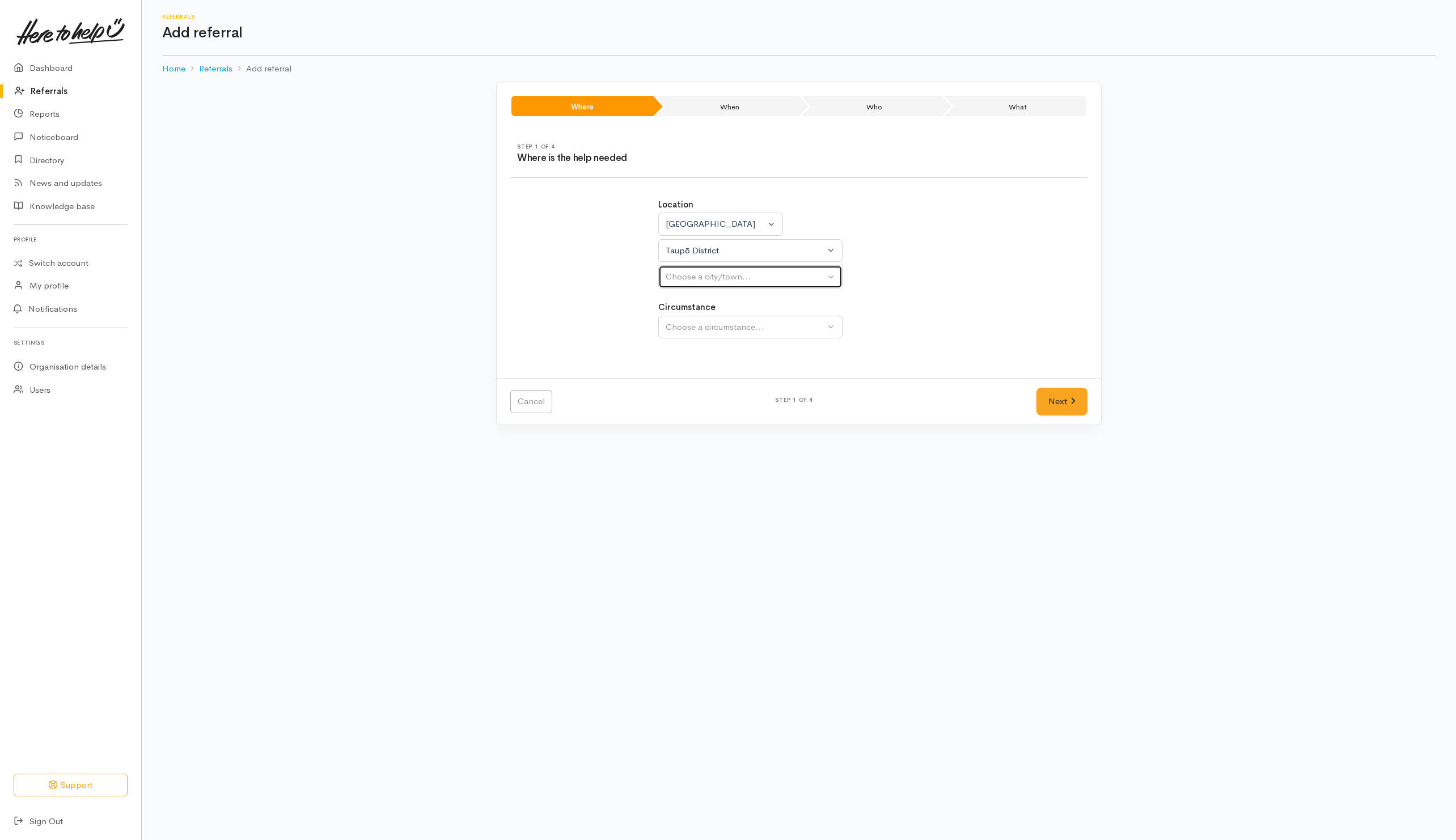
click at [759, 267] on button "Choose a city/town..." at bounding box center [750, 277] width 184 height 23
click at [703, 349] on link "Taupō" at bounding box center [751, 348] width 183 height 18
select select "183"
click at [742, 330] on div "Choose a circumstance..." at bounding box center [746, 327] width 159 height 13
click at [693, 332] on div "Choose a circumstance..." at bounding box center [746, 327] width 159 height 13
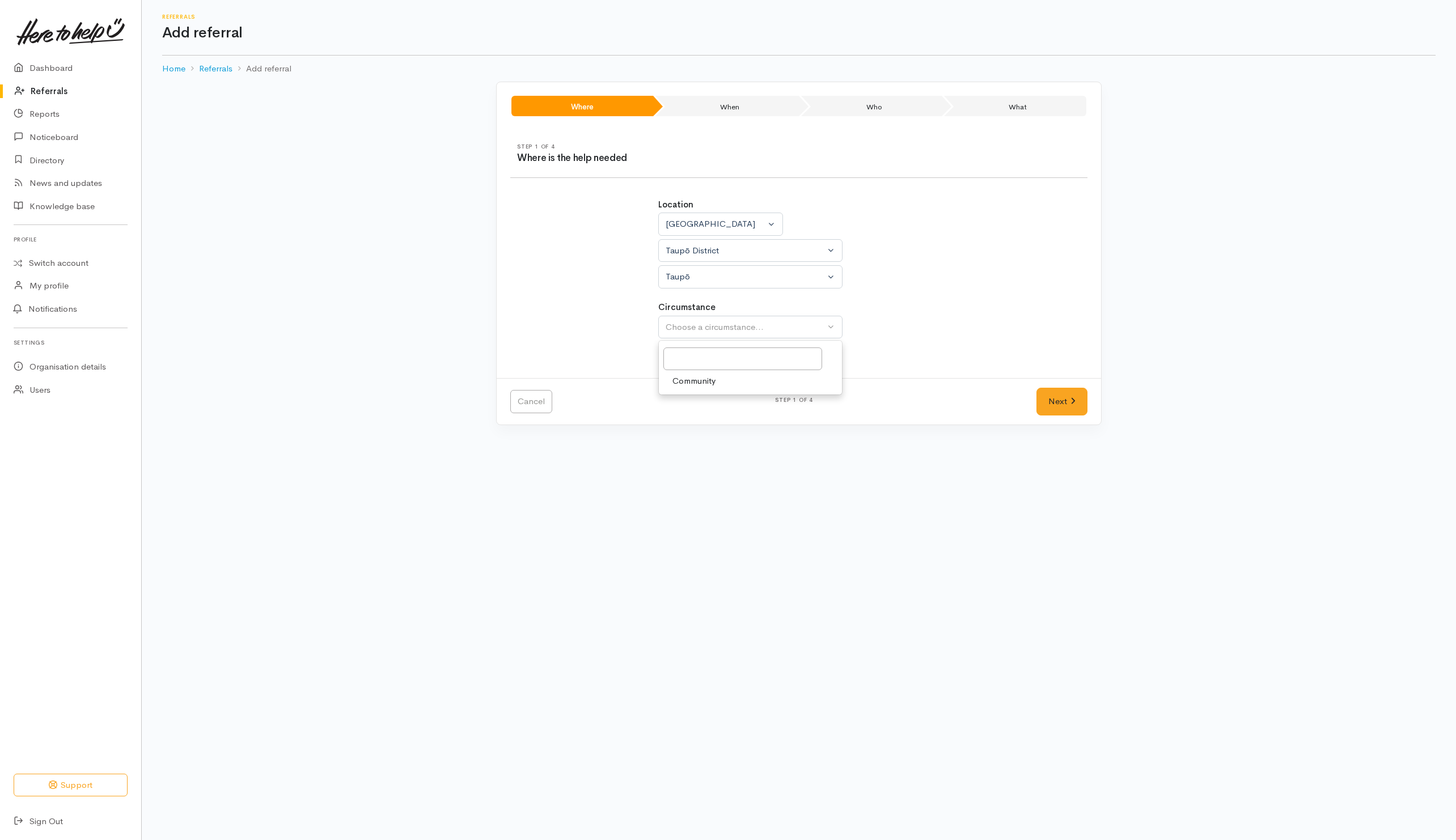
drag, startPoint x: 673, startPoint y: 387, endPoint x: 703, endPoint y: 388, distance: 30.0
click at [676, 388] on span "Community" at bounding box center [694, 381] width 43 height 13
select select "2"
click at [1075, 416] on link "Next" at bounding box center [1062, 401] width 51 height 28
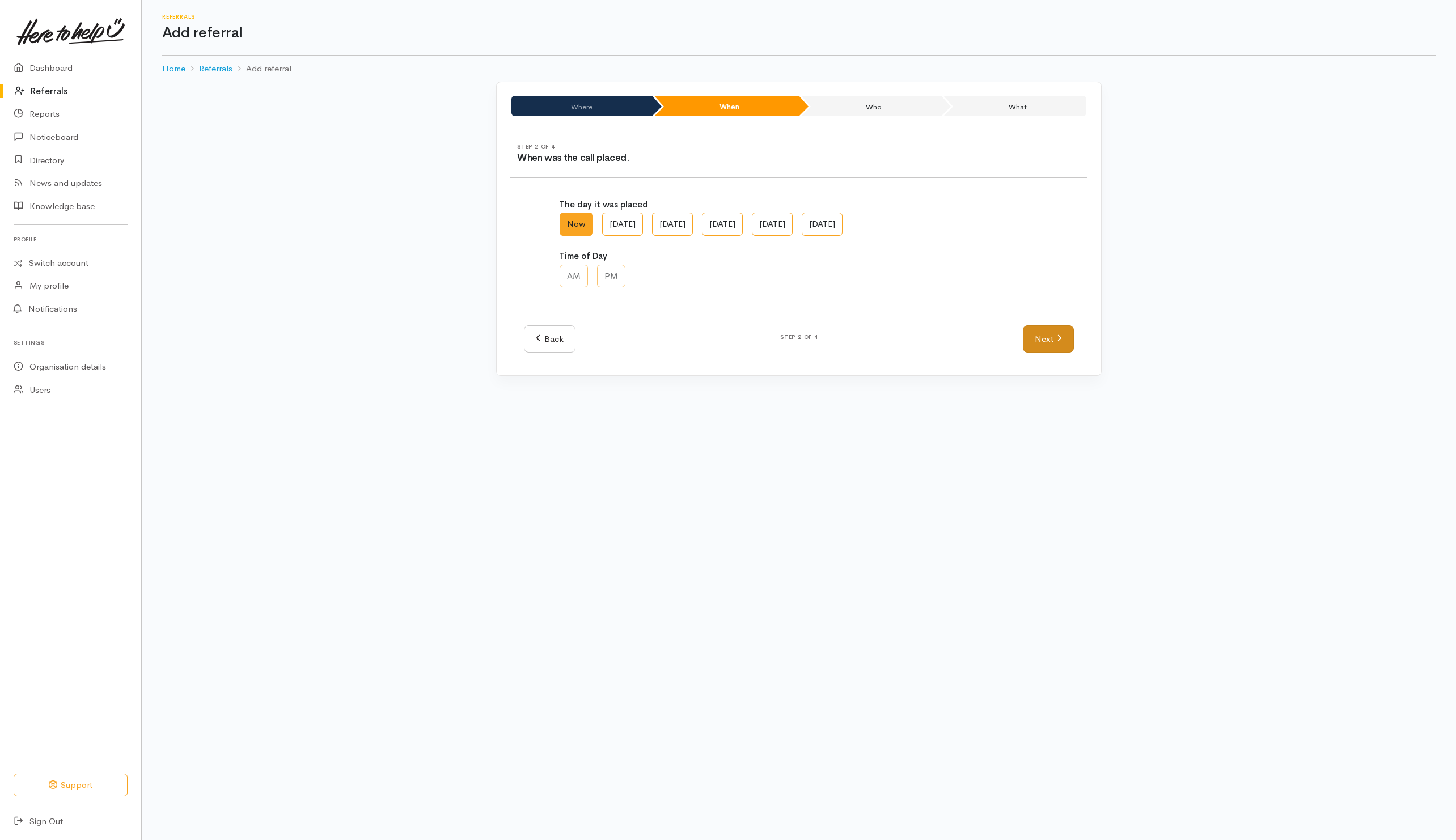
drag, startPoint x: 1012, startPoint y: 347, endPoint x: 1035, endPoint y: 353, distance: 23.8
click at [1014, 349] on div "Back Step 2 of 4 Next" at bounding box center [799, 339] width 563 height 28
click at [1040, 350] on link "Next" at bounding box center [1049, 339] width 51 height 28
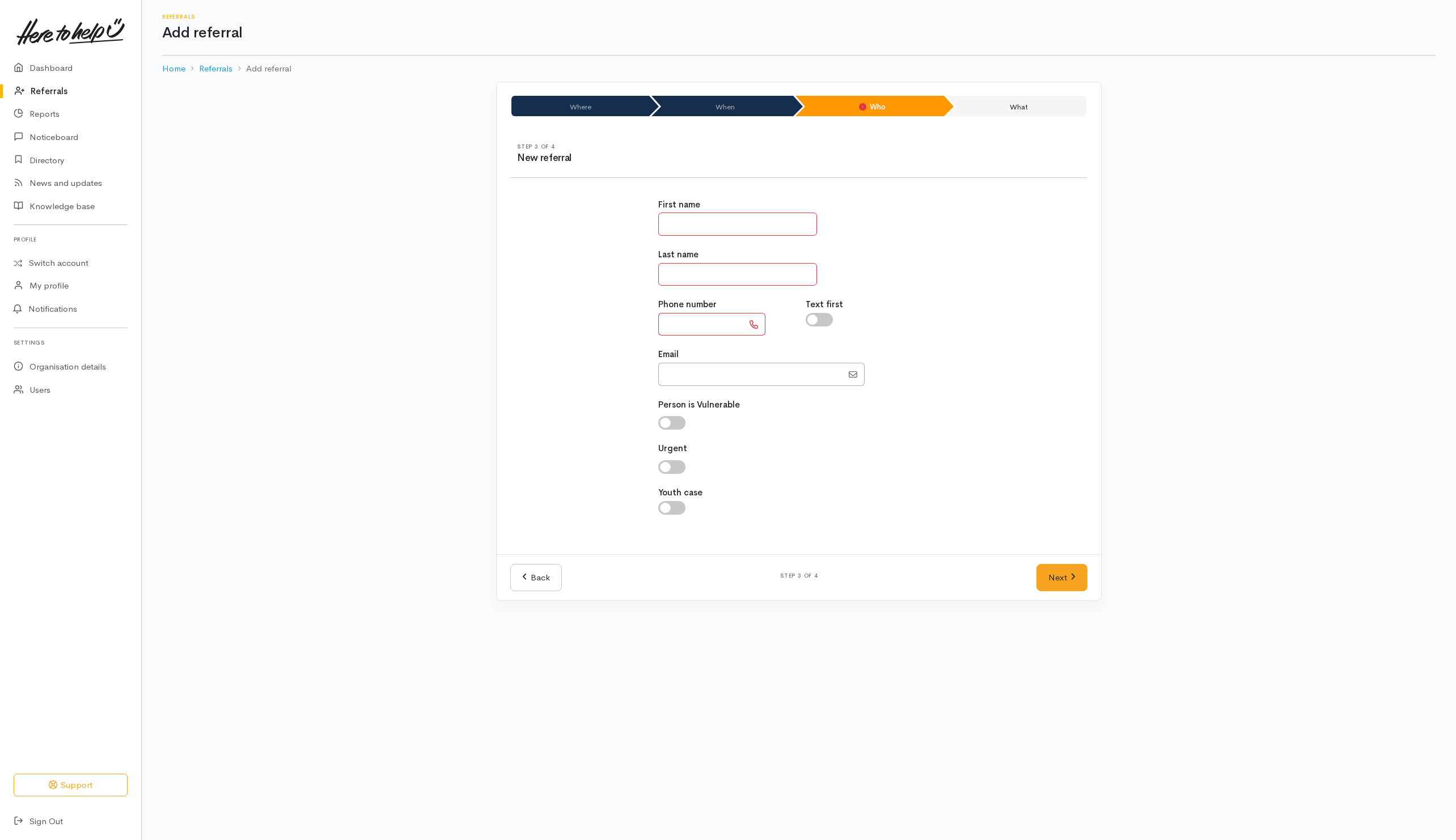
click at [707, 235] on input "text" at bounding box center [738, 224] width 159 height 23
type input "******"
type input "********"
click at [708, 335] on input "text" at bounding box center [701, 324] width 85 height 23
type input "**********"
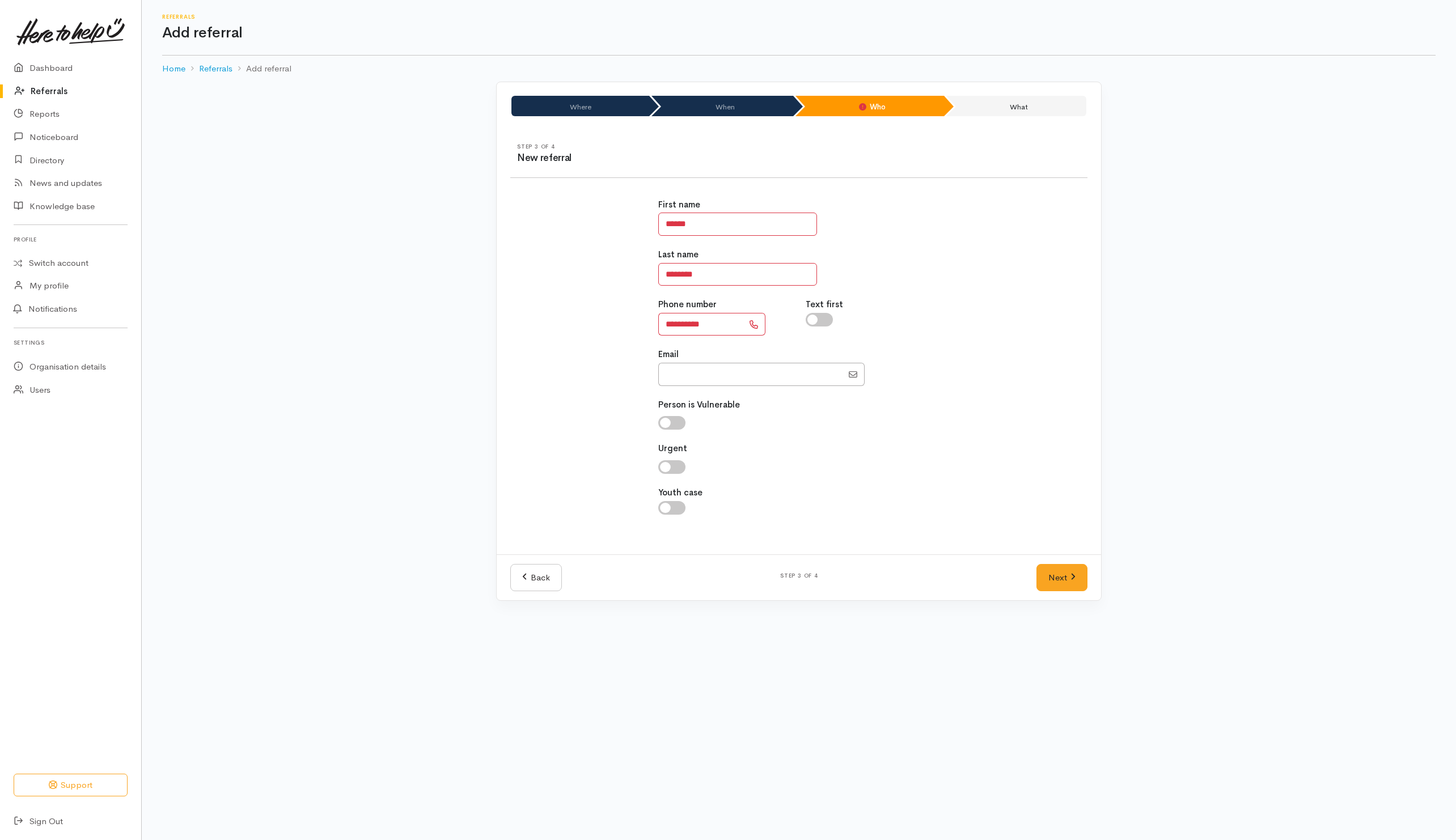
click at [854, 366] on div at bounding box center [853, 374] width 23 height 23
click at [823, 326] on input "checkbox" at bounding box center [819, 319] width 27 height 14
checkbox input "true"
click at [1043, 580] on link "Next" at bounding box center [1062, 577] width 51 height 28
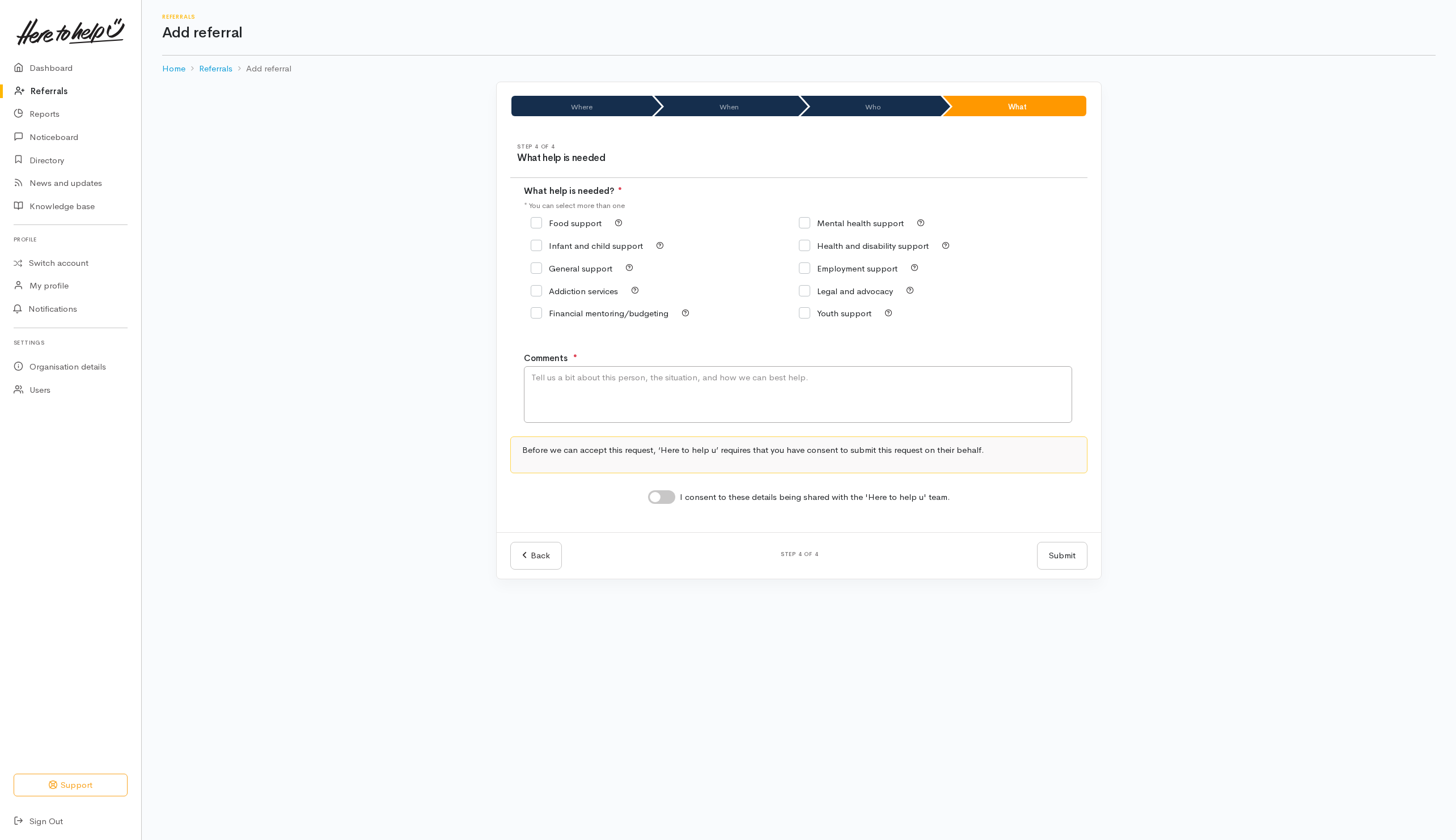
click at [582, 221] on input "Food support" at bounding box center [566, 223] width 71 height 9
checkbox input "true"
click at [621, 390] on textarea "Comments" at bounding box center [798, 395] width 549 height 57
drag, startPoint x: 711, startPoint y: 385, endPoint x: 482, endPoint y: 383, distance: 229.0
click at [482, 383] on div "Where When Who What Step 1 of 4 Where is the help needed Location Auckland Waik…" at bounding box center [799, 330] width 647 height 498
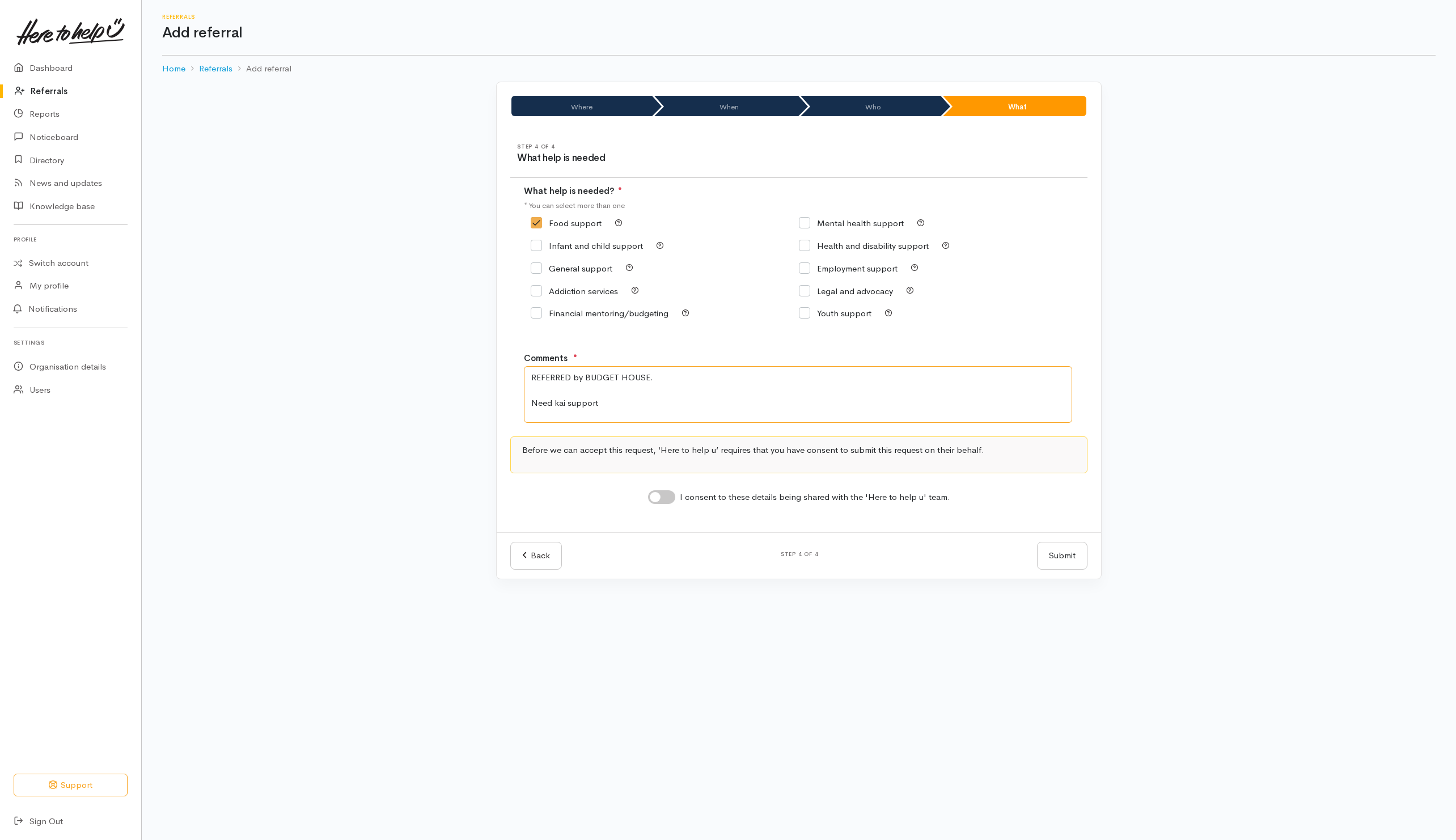
type textarea "REFERRED by BUDGET HOUSE. Need kai support"
click at [872, 442] on div "Before we can accept this request, ‘Here to help u’ requires that you have cons…" at bounding box center [799, 454] width 577 height 37
click at [674, 501] on input "I consent to these details being shared with the 'Here to help u' team." at bounding box center [662, 497] width 27 height 14
checkbox input "true"
click at [643, 397] on textarea "REFERRED by BUDGET HOUSE. Need kai support" at bounding box center [798, 395] width 549 height 57
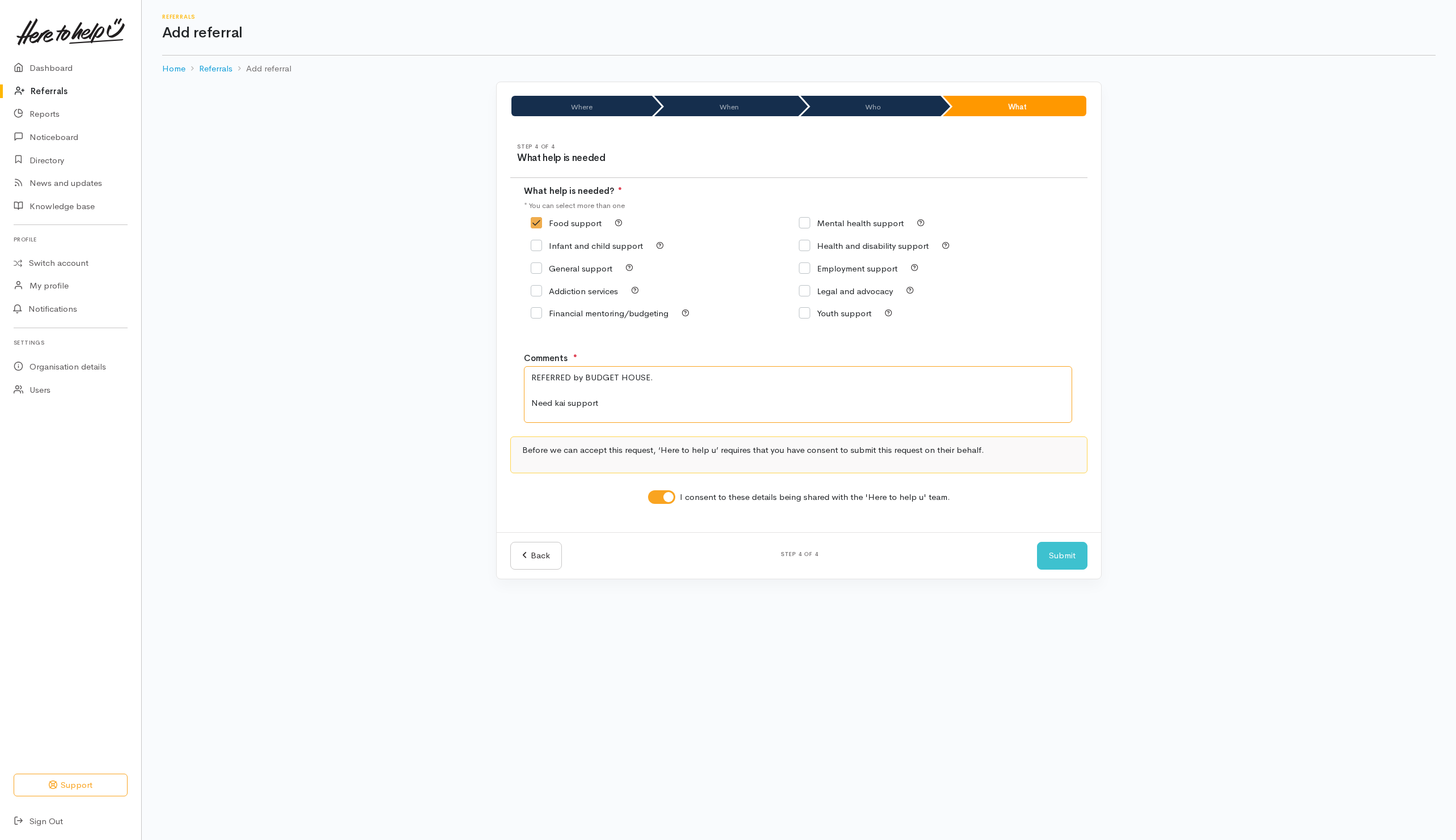
drag, startPoint x: 637, startPoint y: 409, endPoint x: 645, endPoint y: 412, distance: 8.5
click at [638, 411] on textarea "REFERRED by BUDGET HOUSE. Need kai support" at bounding box center [798, 395] width 549 height 57
type textarea "REFERRED by BUDGET HOUSE. Need kai support (Please mention in the message to th…"
click at [1064, 573] on button "Submit" at bounding box center [1062, 561] width 51 height 28
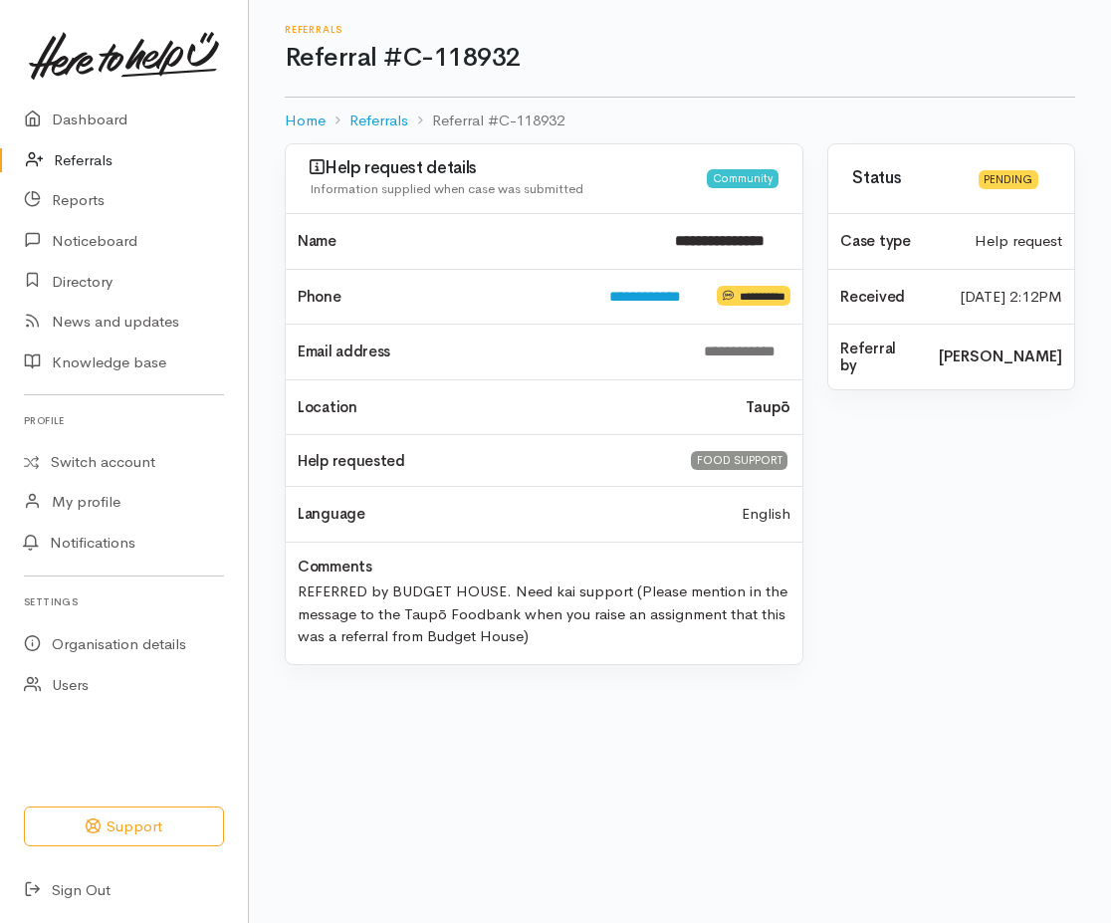
click at [81, 159] on link "Referrals" at bounding box center [124, 160] width 248 height 41
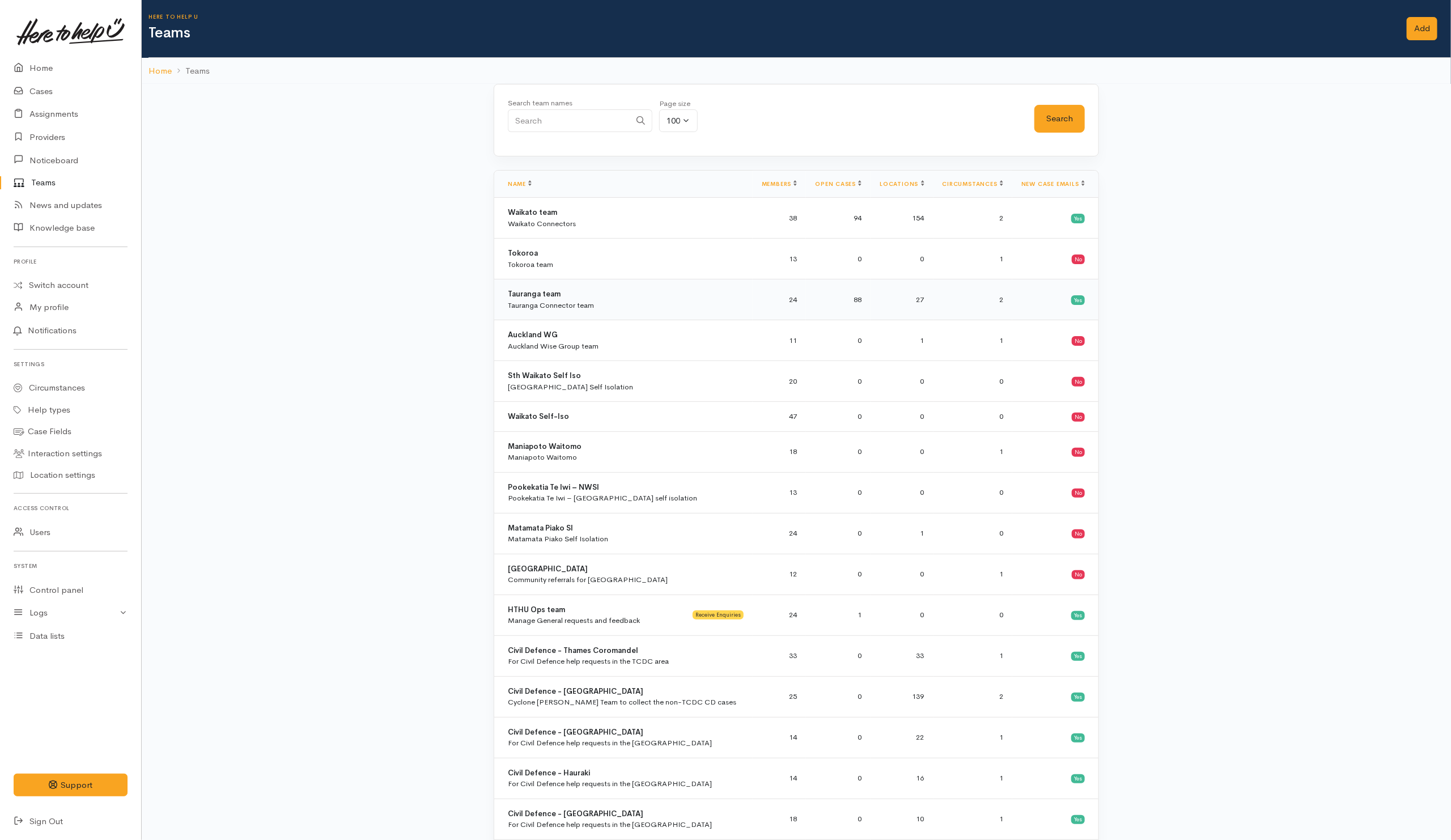
click at [687, 314] on td "Tauranga team Tauranga Connector team" at bounding box center [624, 300] width 259 height 41
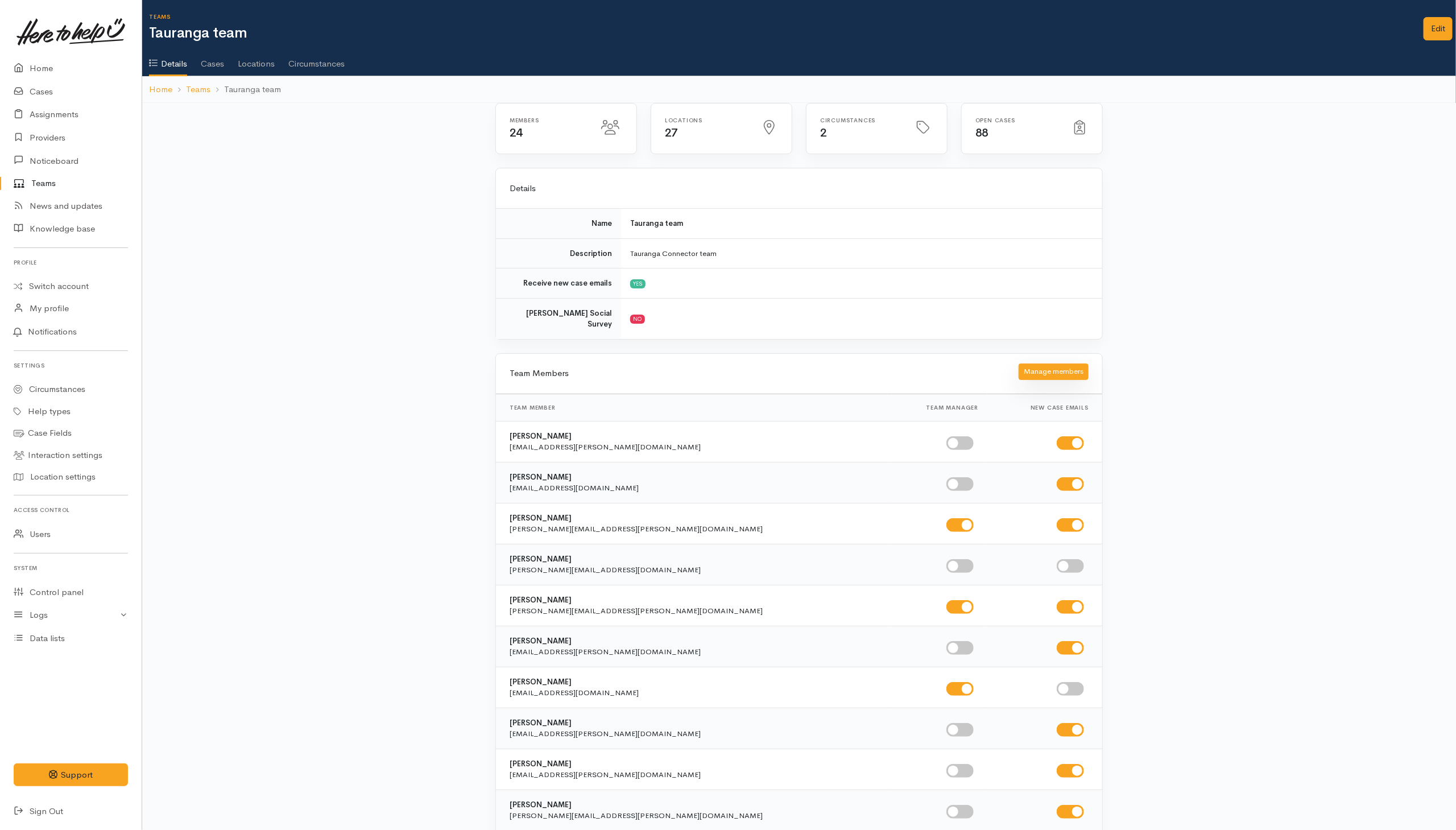
click at [1075, 364] on button "Manage members" at bounding box center [1054, 372] width 70 height 17
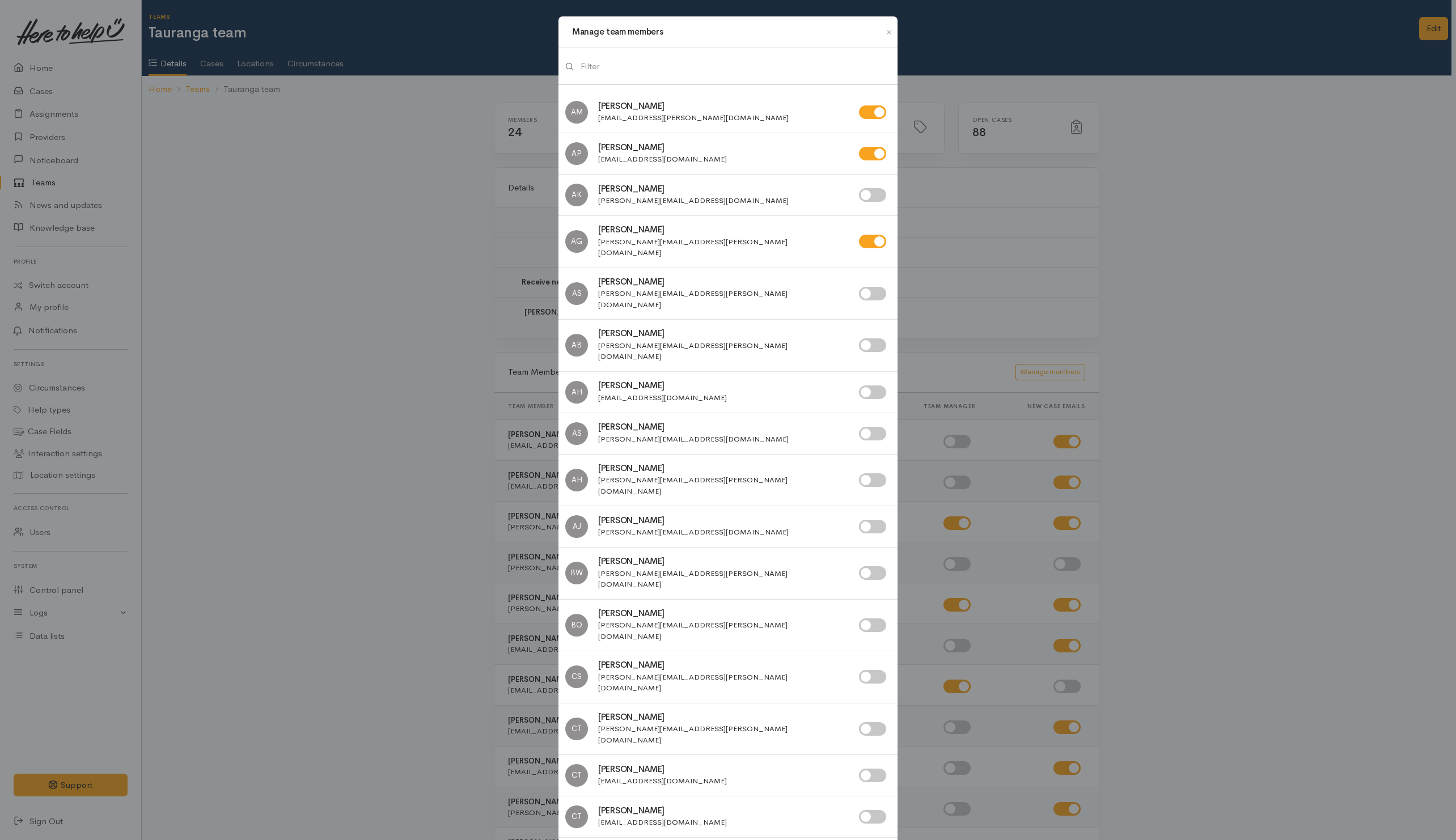
click at [649, 59] on input "search" at bounding box center [735, 67] width 310 height 23
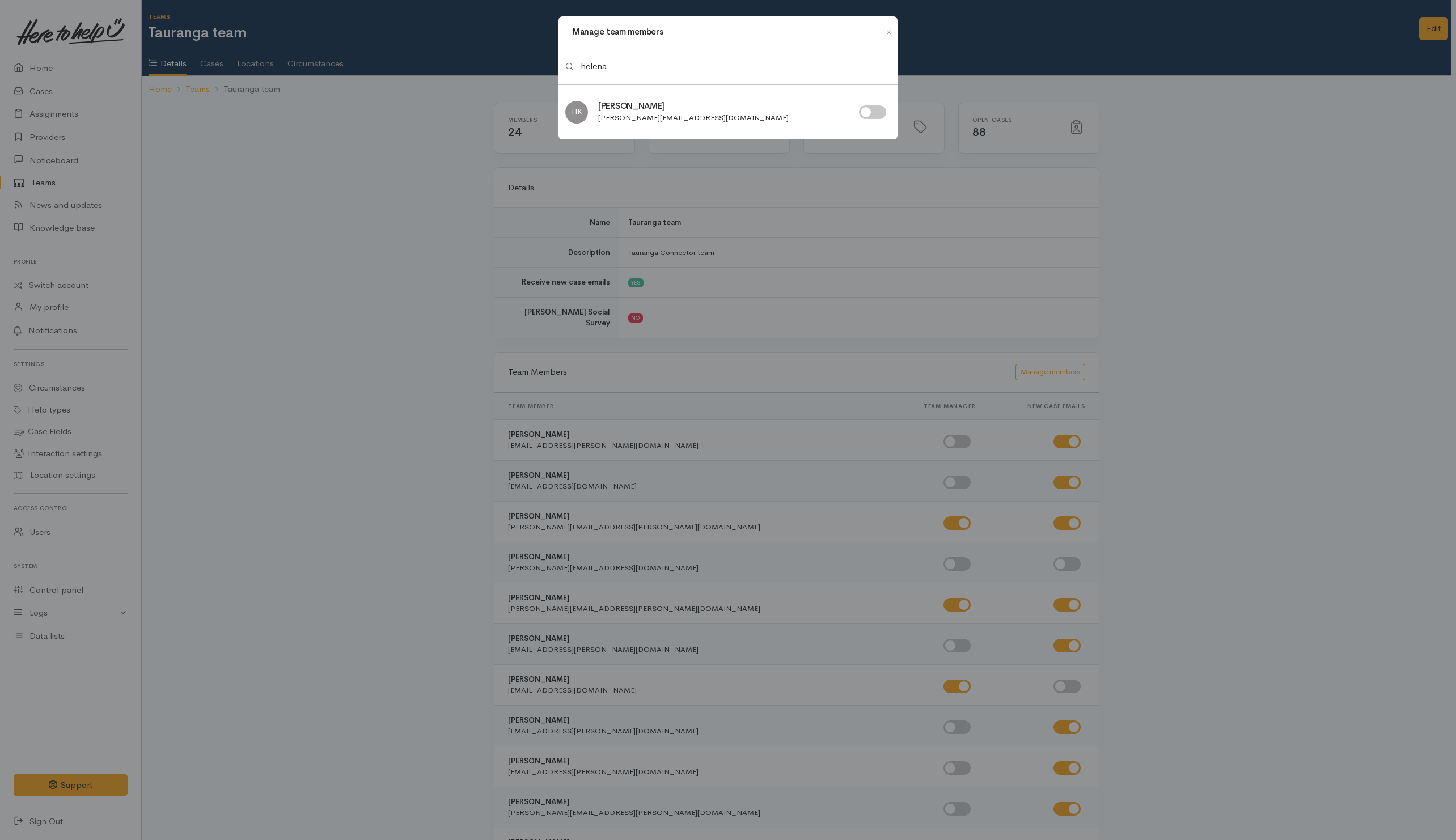
type input "helena"
click at [878, 114] on input "checkbox" at bounding box center [873, 112] width 27 height 14
click at [866, 114] on input "checkbox" at bounding box center [873, 112] width 27 height 14
checkbox input "false"
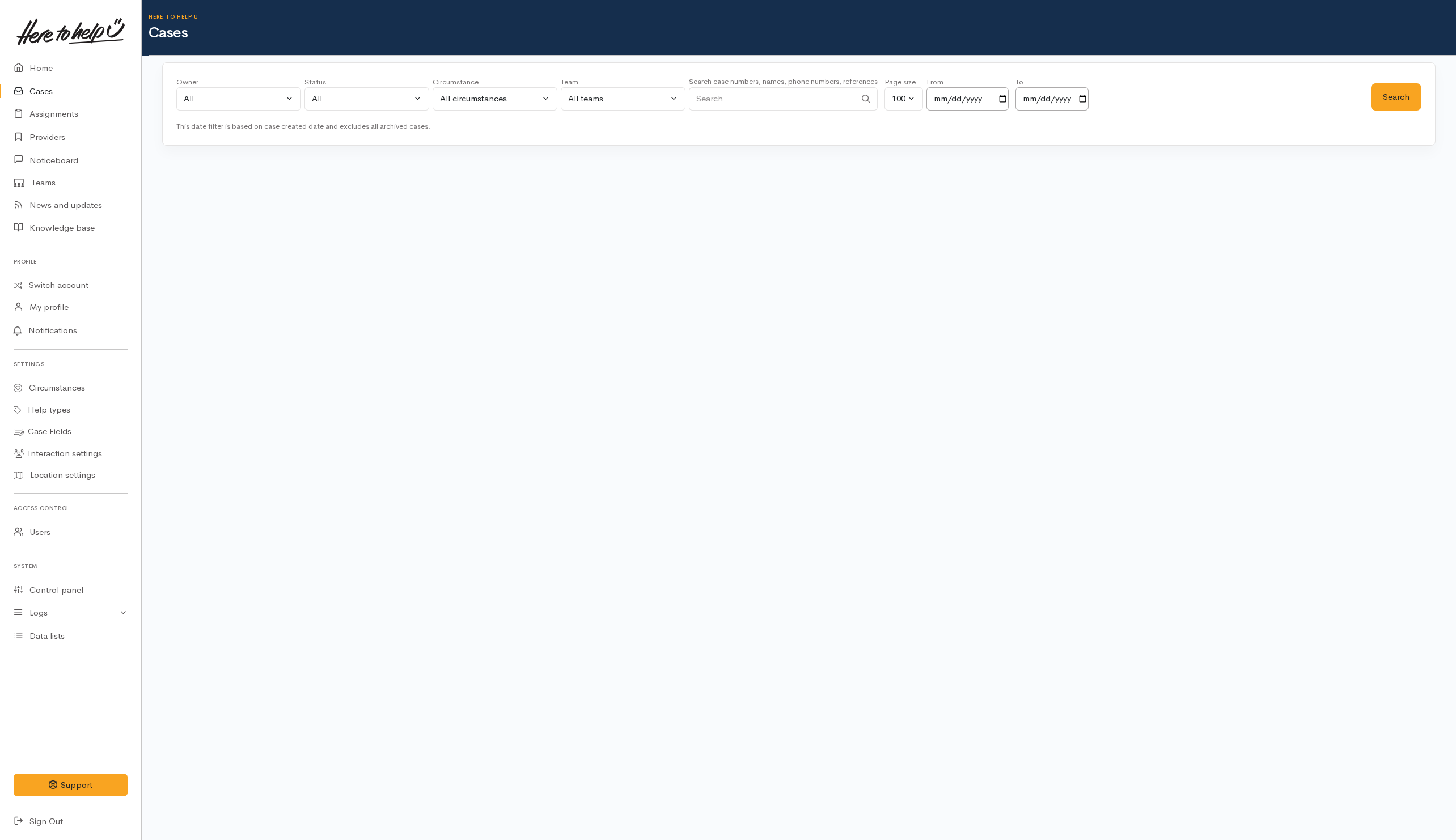
click at [760, 99] on input "Search" at bounding box center [772, 99] width 167 height 23
type input "Craig Mi"
click at [1415, 83] on button "Search" at bounding box center [1396, 97] width 51 height 28
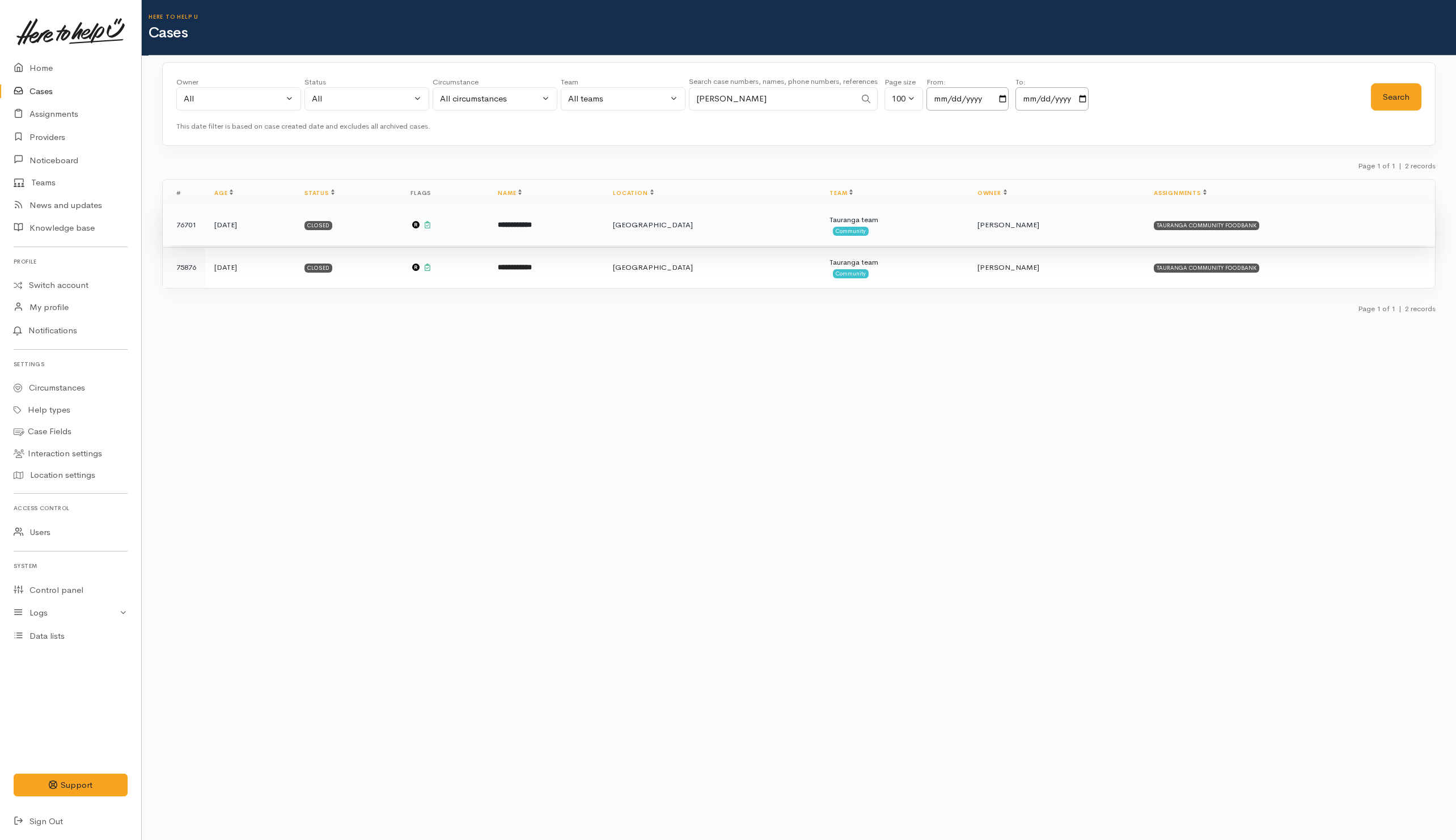
click at [296, 232] on td "one year ago" at bounding box center [250, 225] width 90 height 41
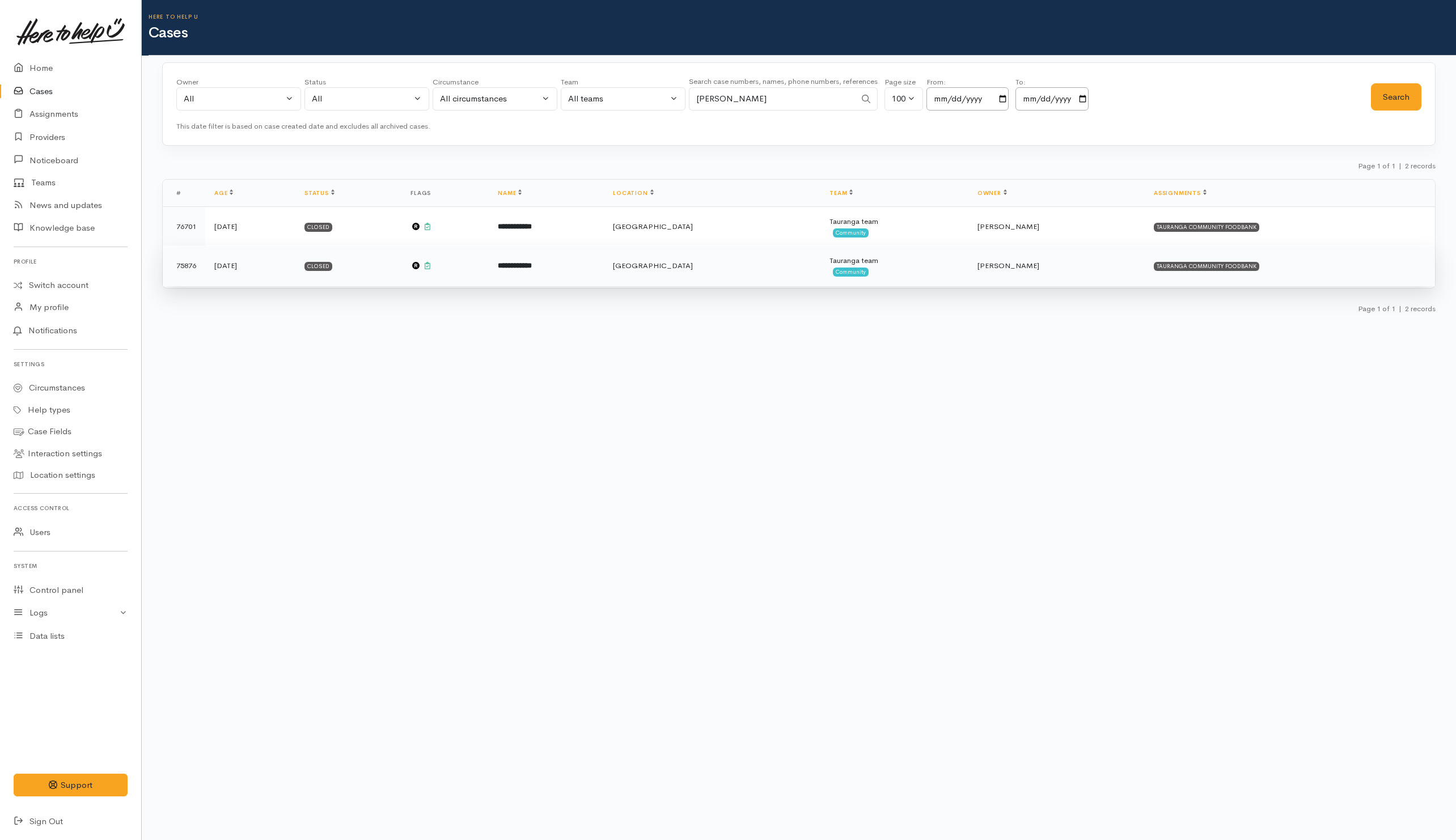
click at [604, 278] on td "**********" at bounding box center [546, 266] width 115 height 41
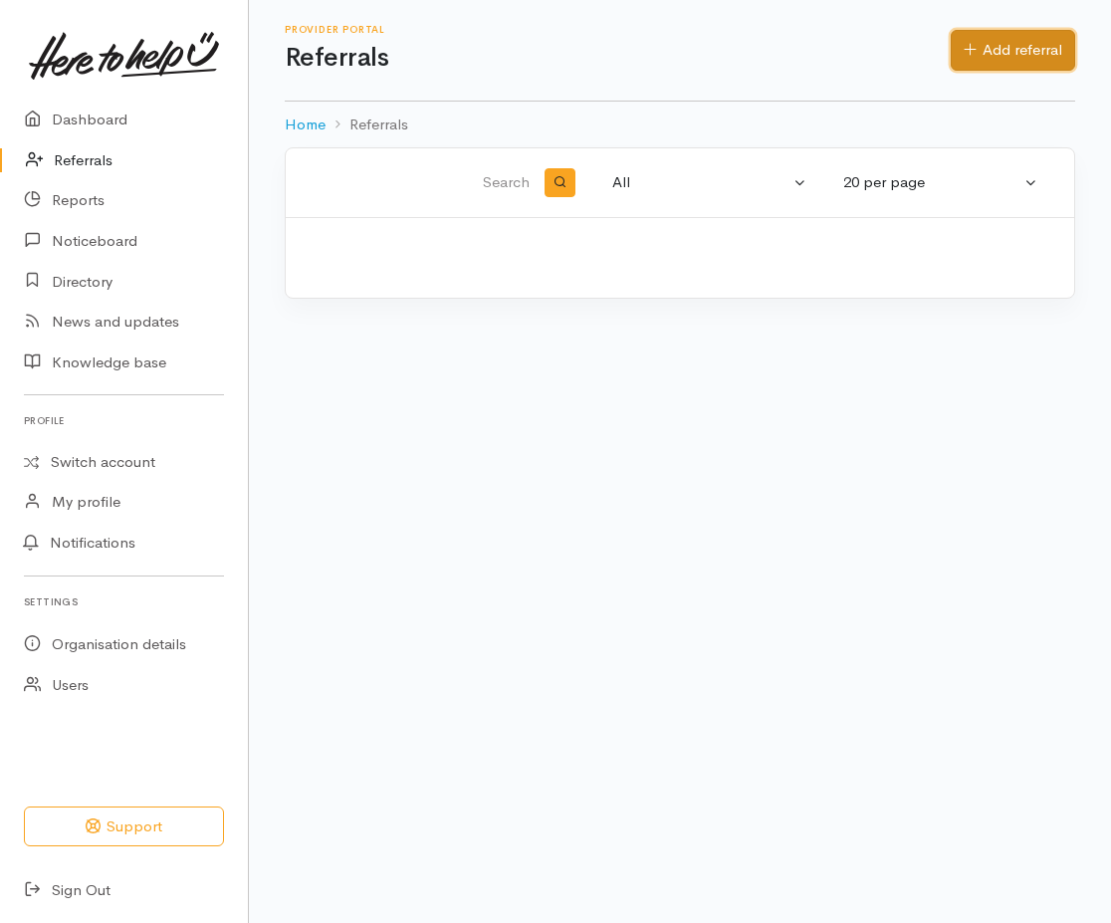
click at [1028, 48] on link "Add referral" at bounding box center [1013, 50] width 124 height 41
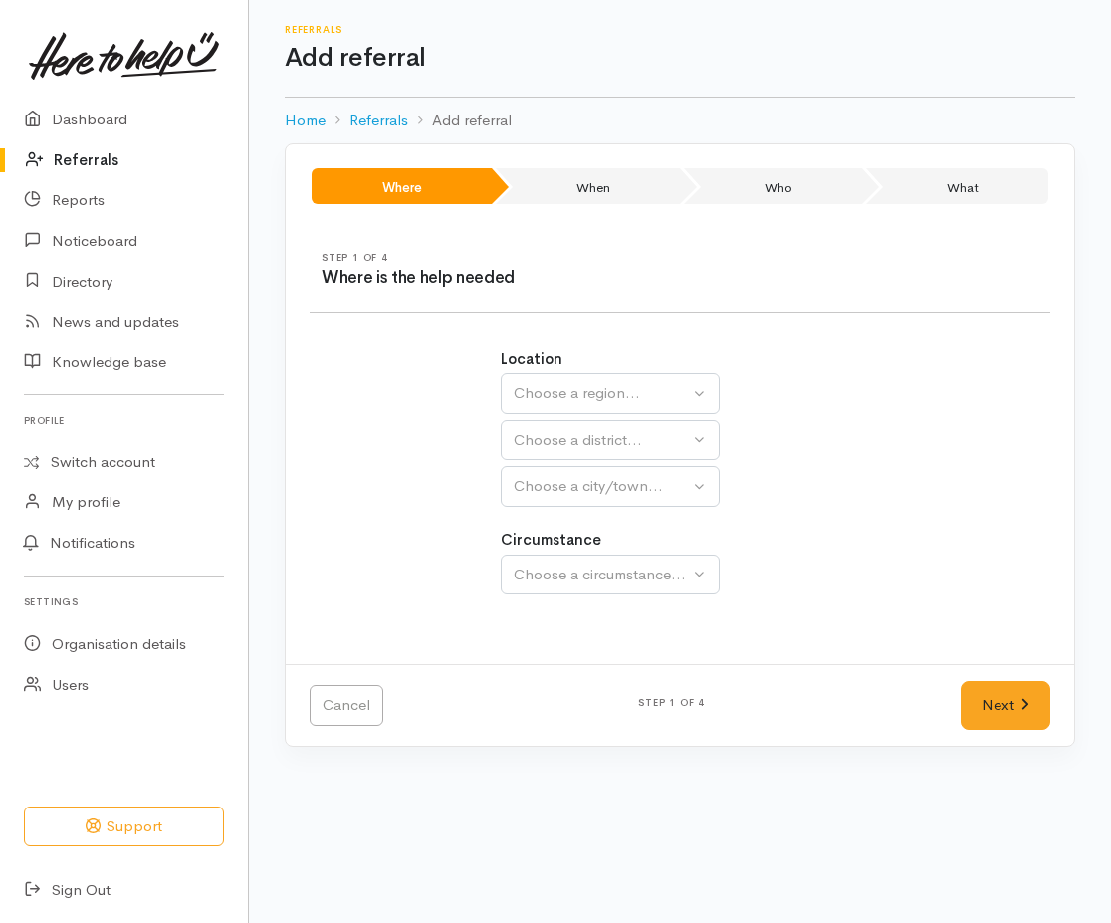
click at [585, 379] on div "Location [GEOGRAPHIC_DATA] [GEOGRAPHIC_DATA] Choose a region... [GEOGRAPHIC_DAT…" at bounding box center [680, 427] width 358 height 158
drag, startPoint x: 585, startPoint y: 379, endPoint x: 603, endPoint y: 406, distance: 32.3
click at [603, 401] on div "Choose a region..." at bounding box center [601, 393] width 175 height 23
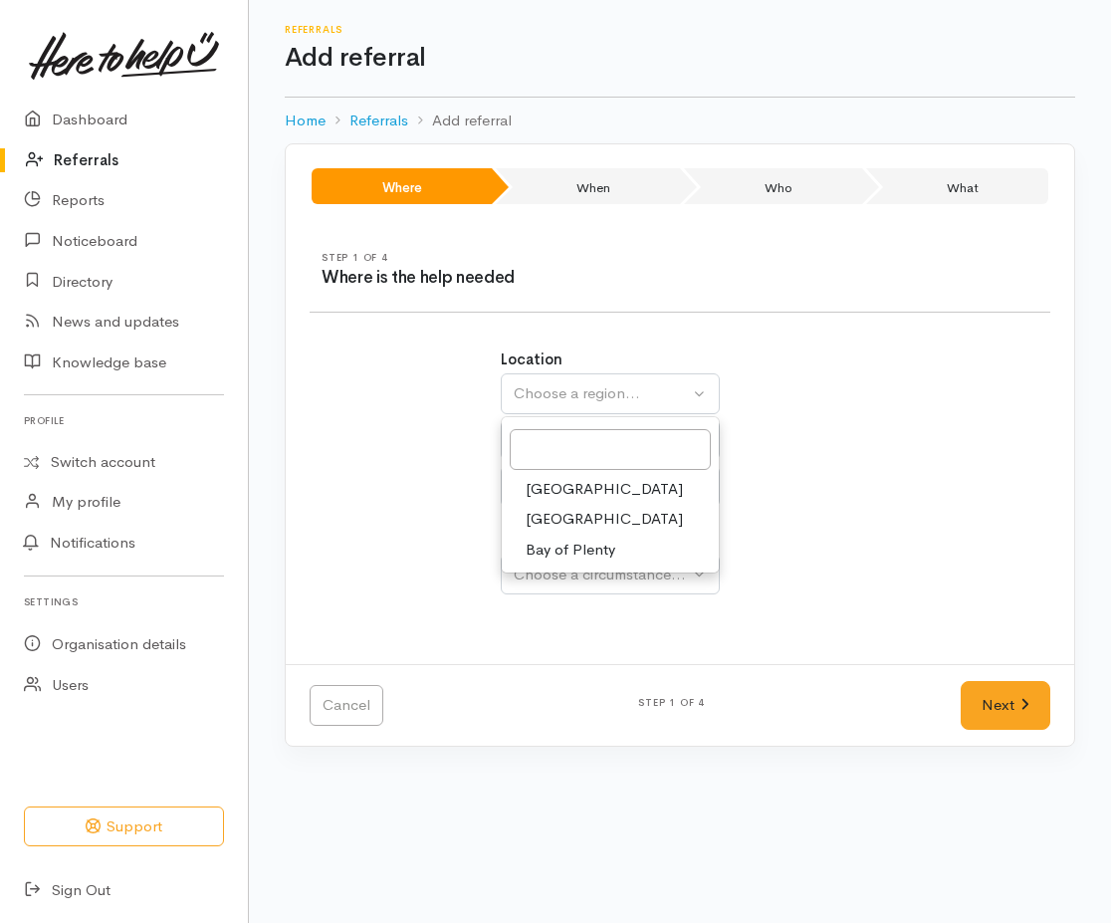
click at [535, 514] on span "Waikato" at bounding box center [604, 519] width 157 height 23
select select "3"
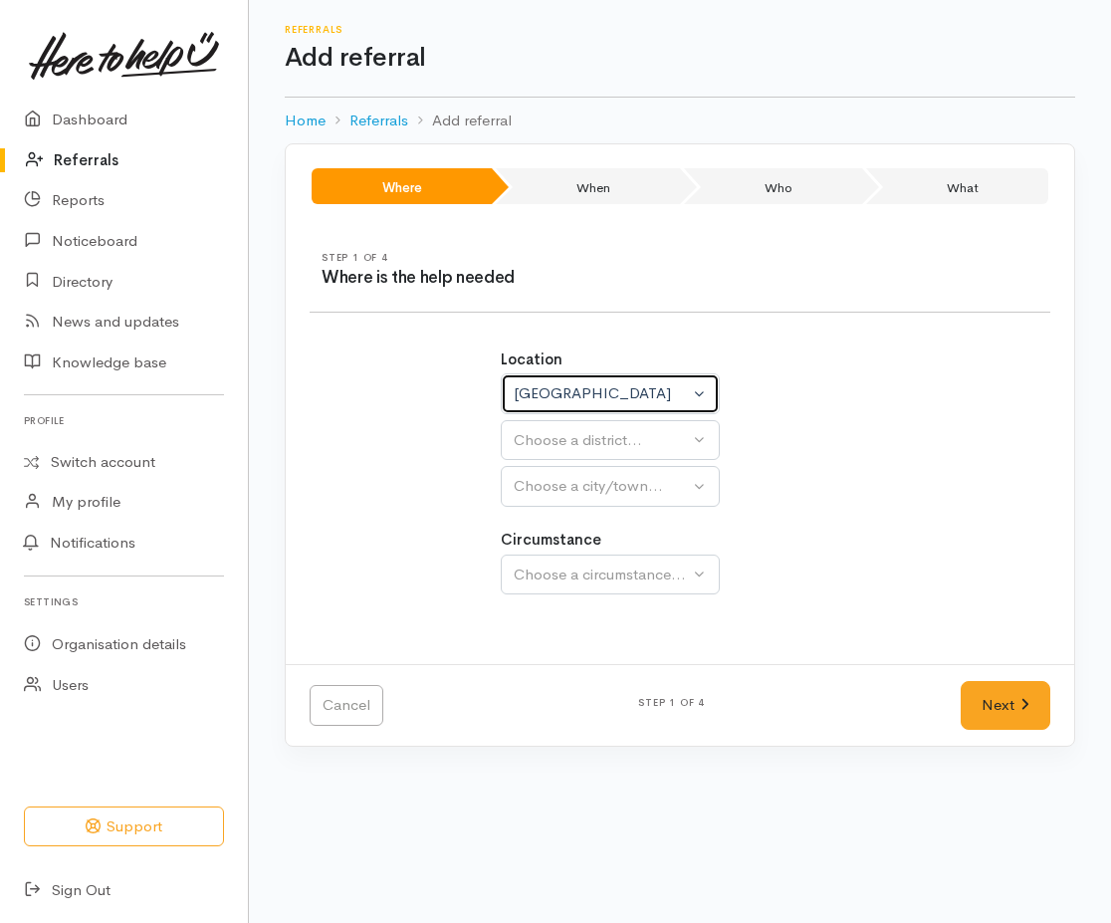
select select
drag, startPoint x: 573, startPoint y: 401, endPoint x: 580, endPoint y: 439, distance: 38.5
click at [573, 400] on div "Waikato" at bounding box center [601, 393] width 175 height 23
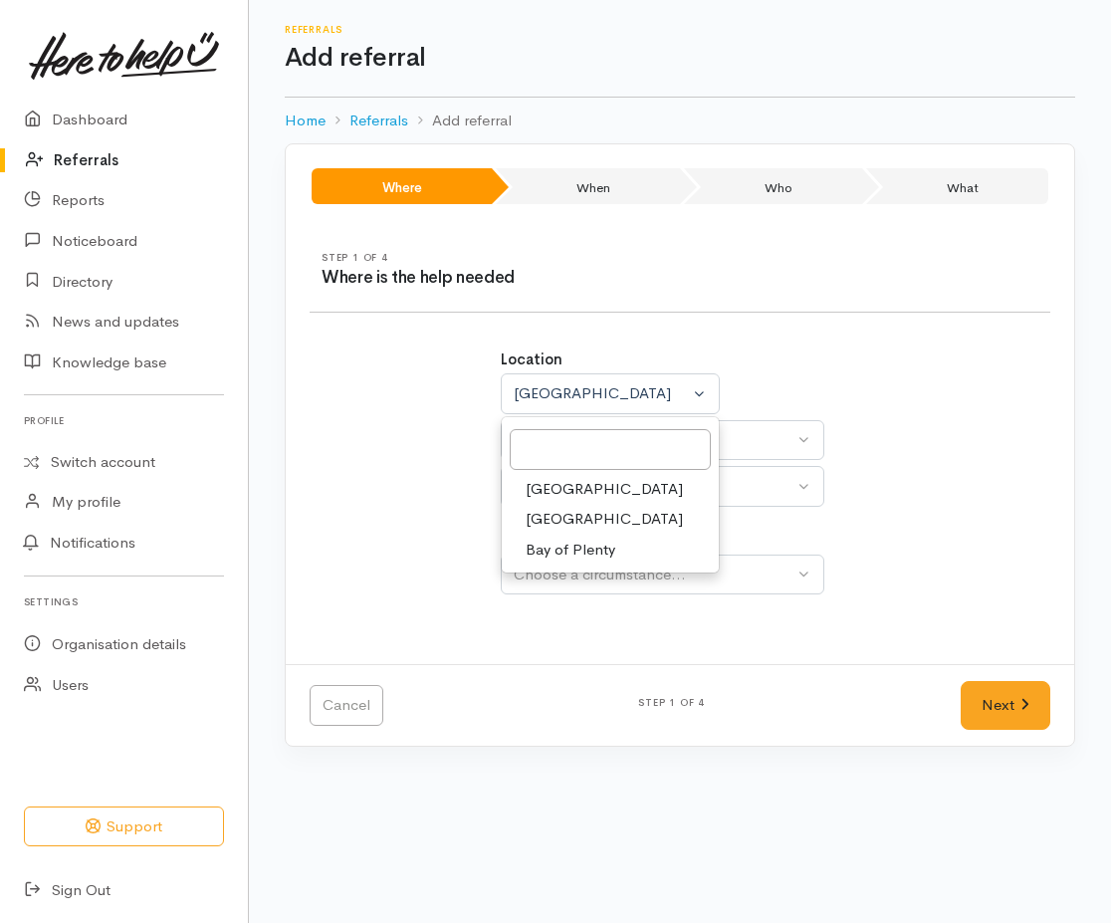
click at [556, 549] on span "Bay of Plenty" at bounding box center [571, 550] width 90 height 23
select select "4"
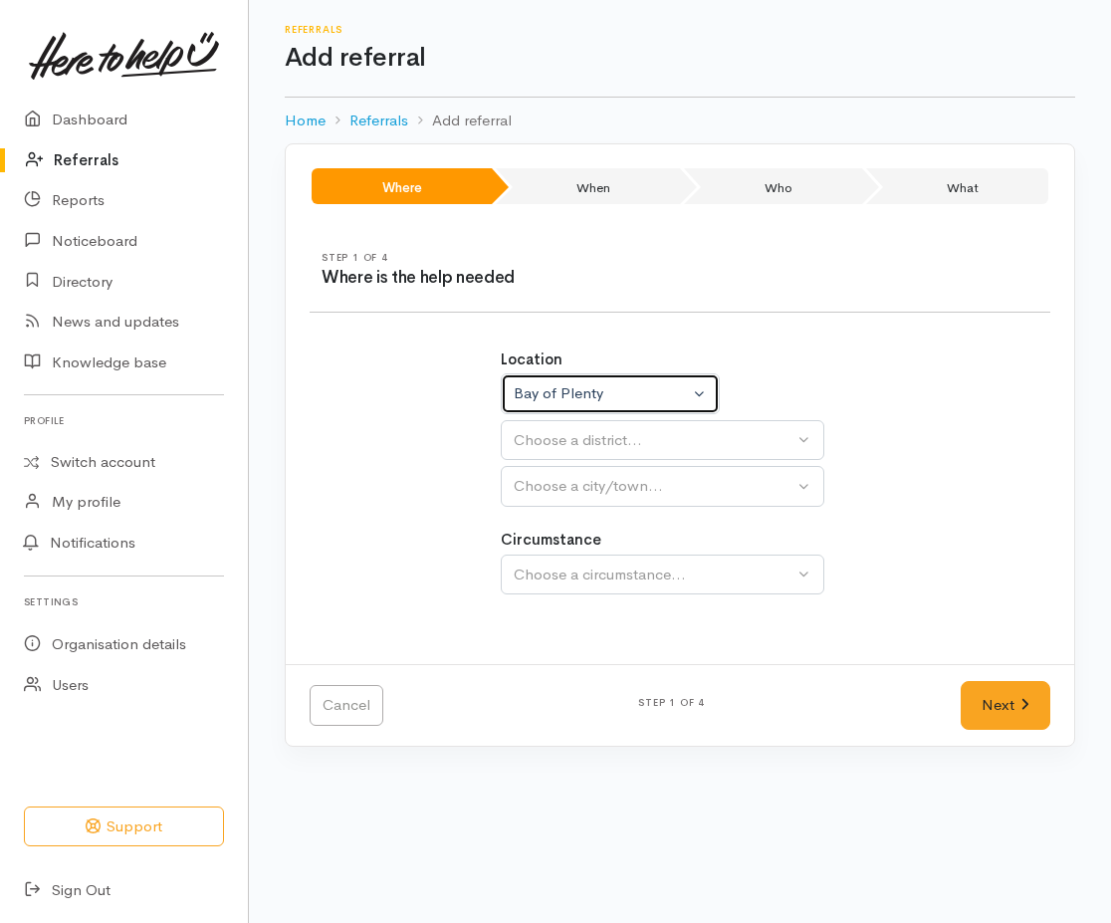
select select
drag, startPoint x: 588, startPoint y: 449, endPoint x: 597, endPoint y: 466, distance: 19.1
click at [588, 448] on div "Choose a district..." at bounding box center [654, 440] width 280 height 23
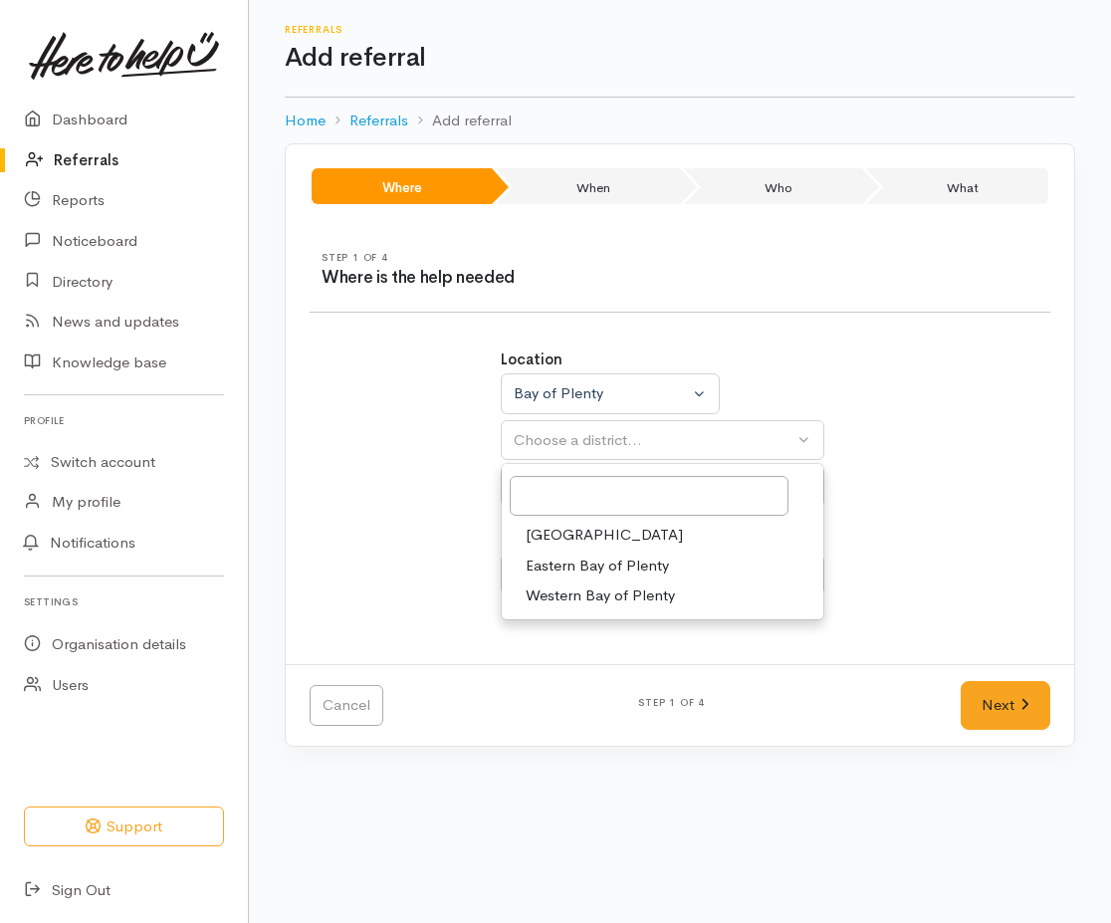
click at [552, 532] on span "Tauranga" at bounding box center [604, 535] width 157 height 23
select select "6"
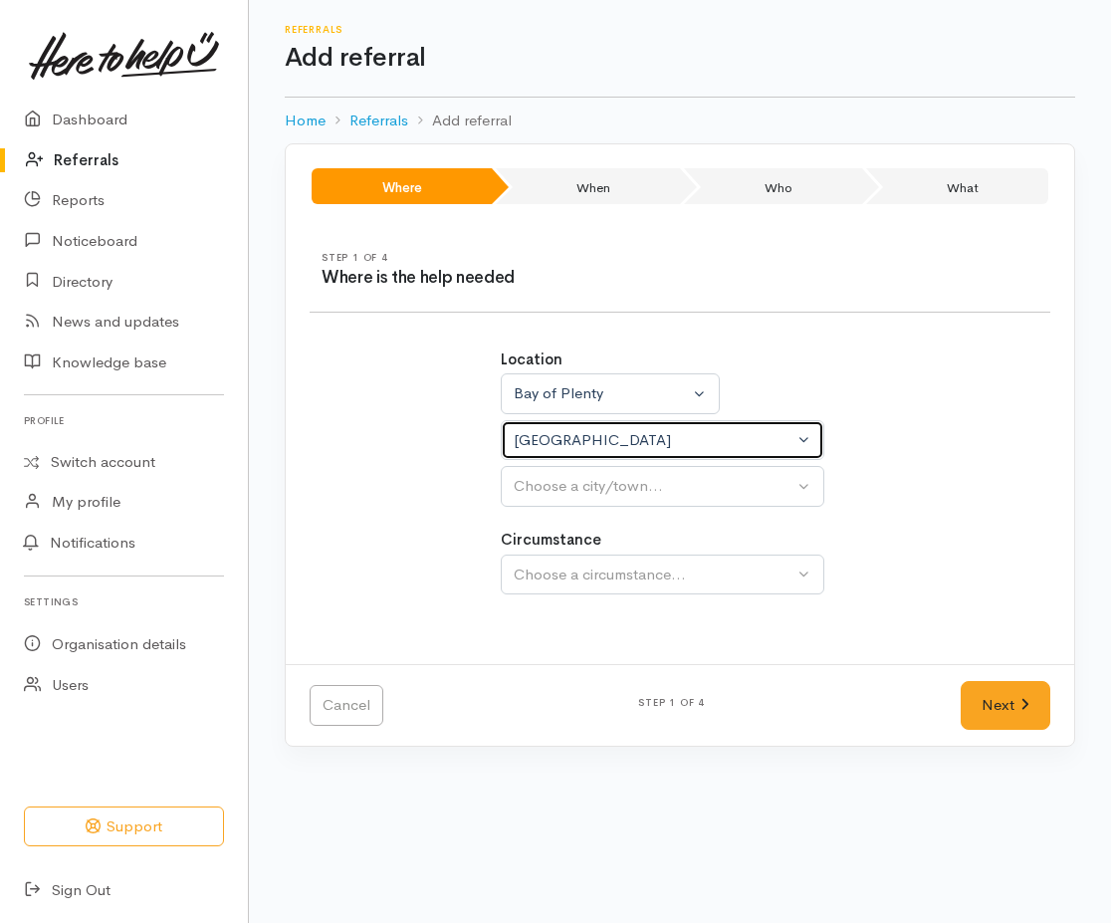
select select
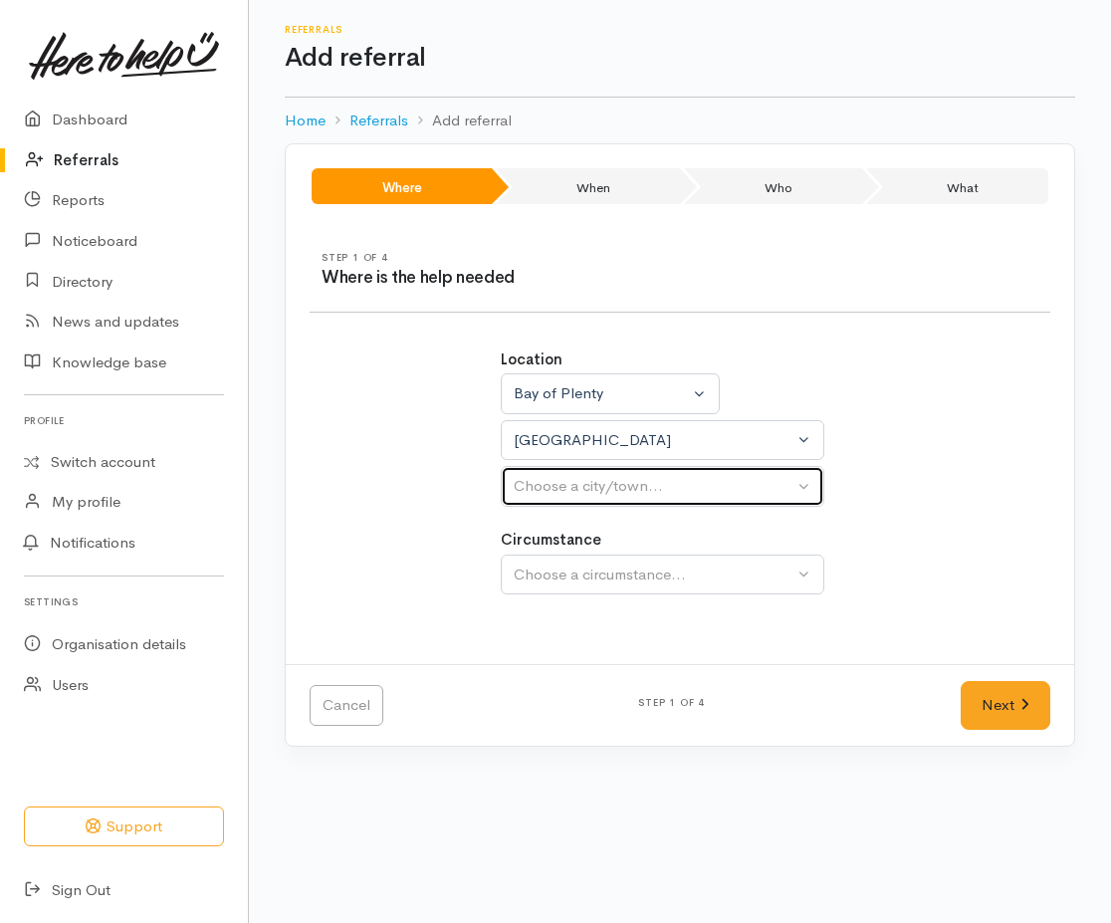
drag, startPoint x: 561, startPoint y: 524, endPoint x: 583, endPoint y: 505, distance: 28.9
click at [568, 493] on div "Choose a city/town..." at bounding box center [654, 486] width 280 height 23
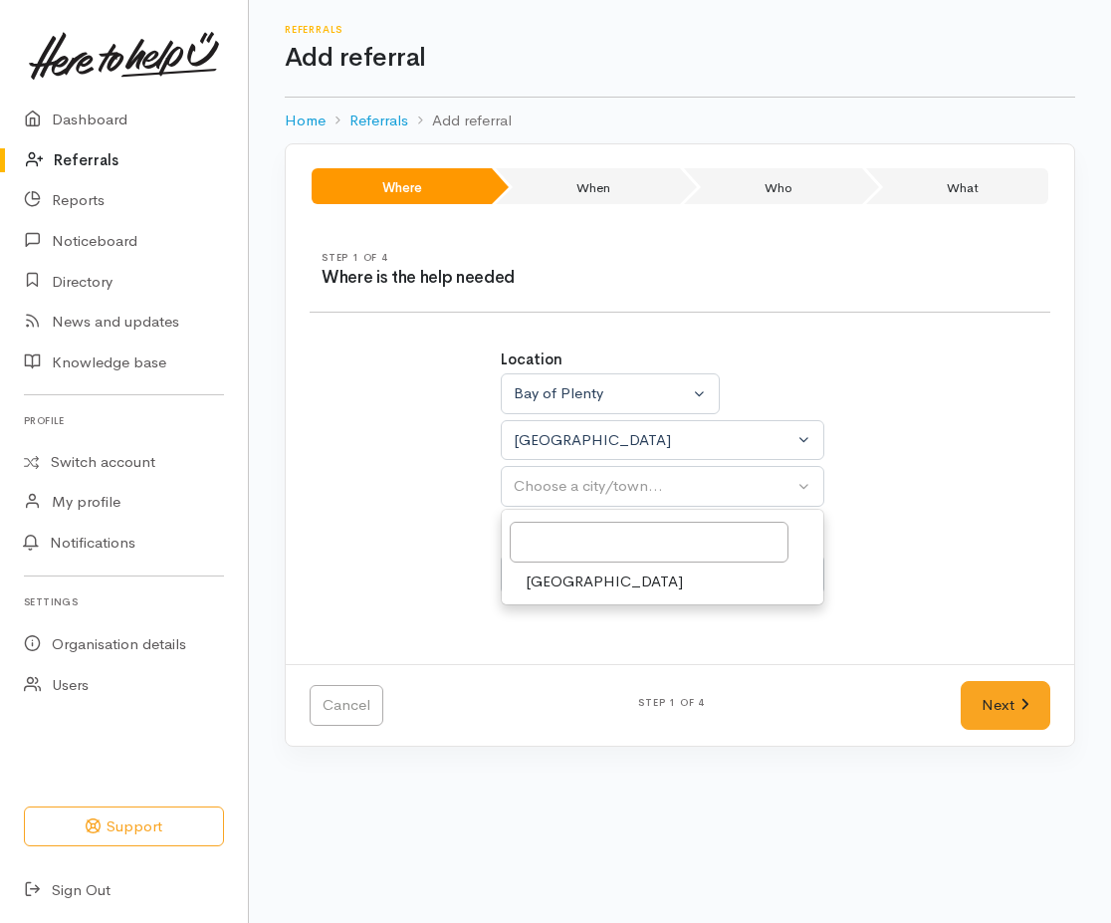
drag, startPoint x: 550, startPoint y: 586, endPoint x: 567, endPoint y: 591, distance: 17.6
click at [552, 588] on span "Tauranga" at bounding box center [604, 581] width 157 height 23
select select "4"
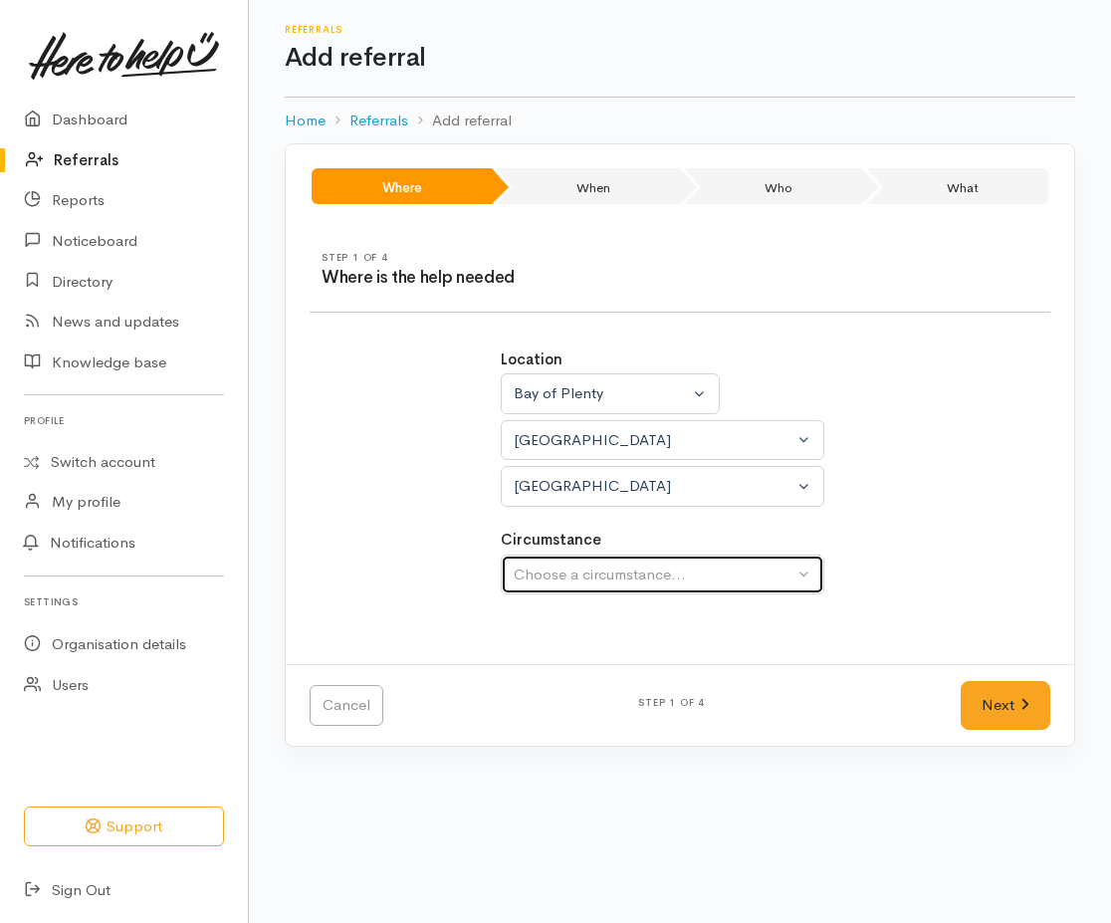
click at [567, 574] on div "Choose a circumstance..." at bounding box center [654, 574] width 280 height 23
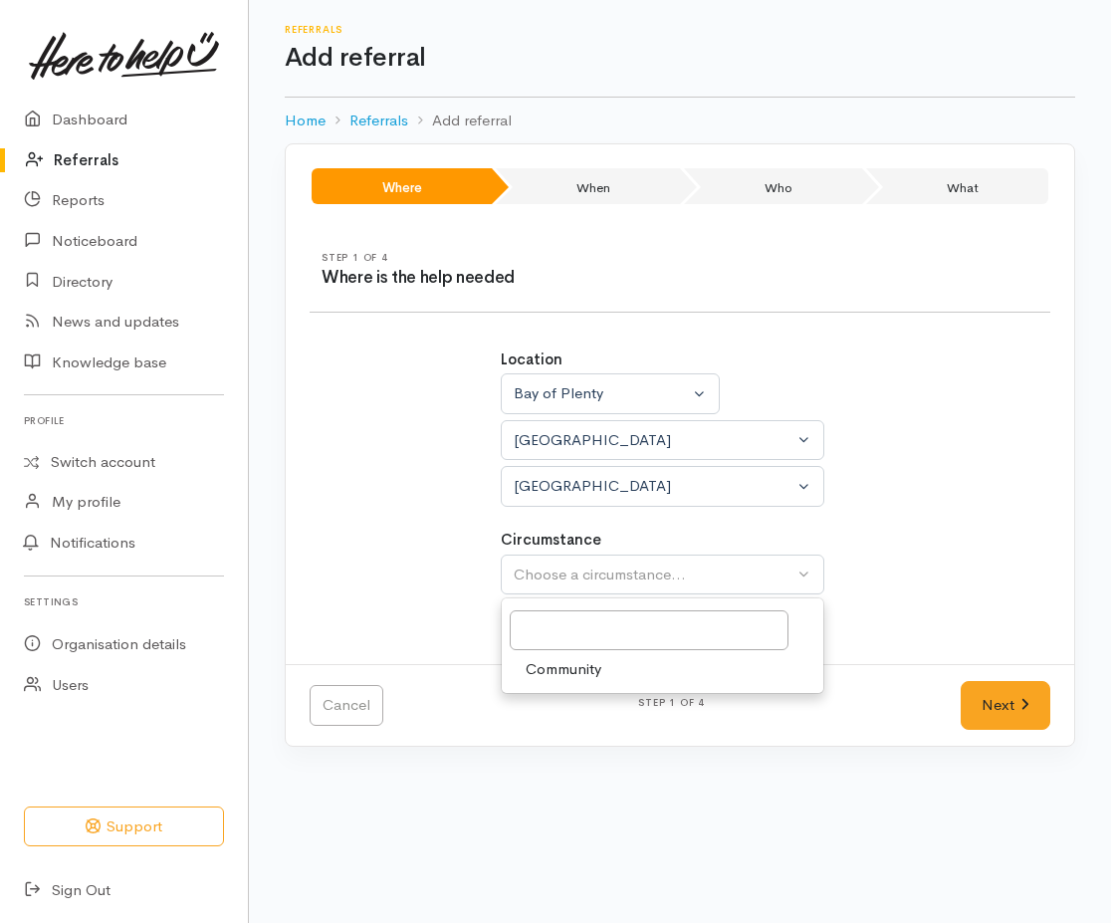
drag, startPoint x: 562, startPoint y: 678, endPoint x: 675, endPoint y: 702, distance: 115.0
click at [562, 679] on span "Community" at bounding box center [564, 669] width 76 height 23
select select "2"
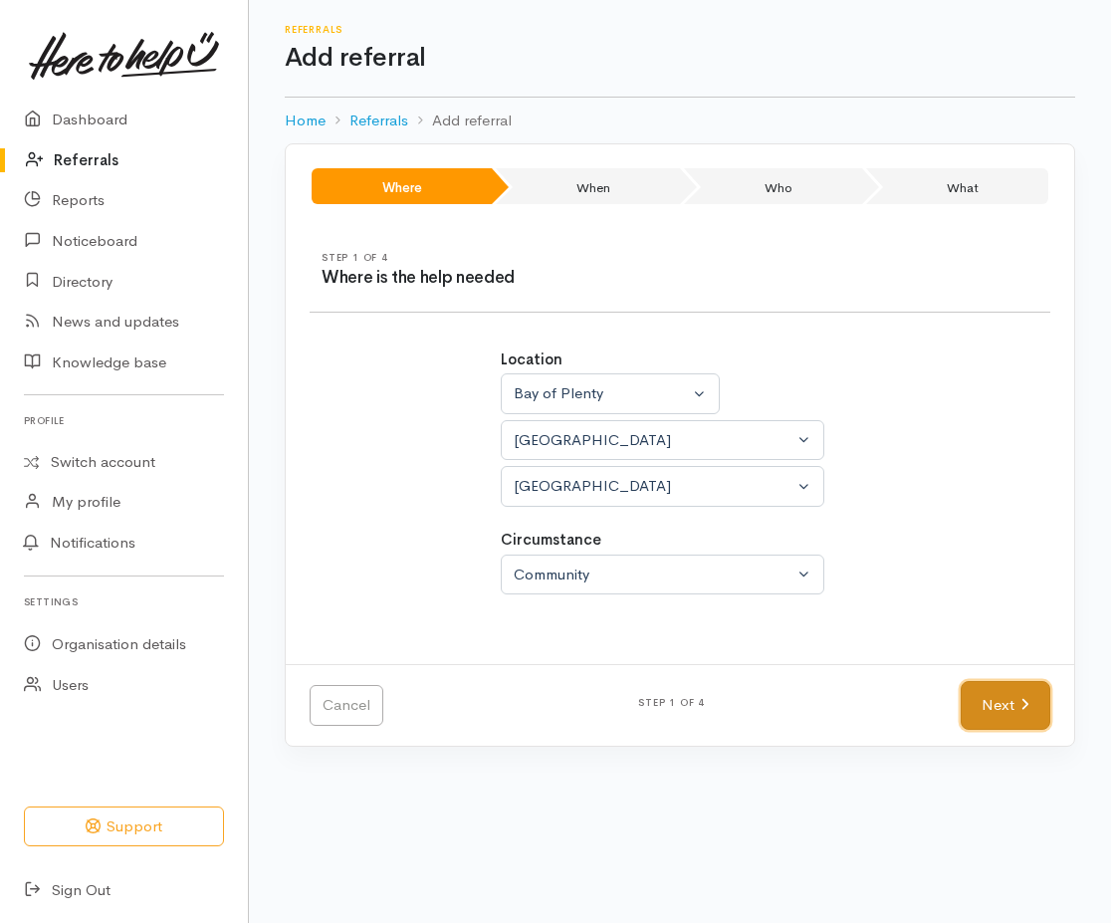
click at [985, 715] on link "Next" at bounding box center [1006, 705] width 90 height 49
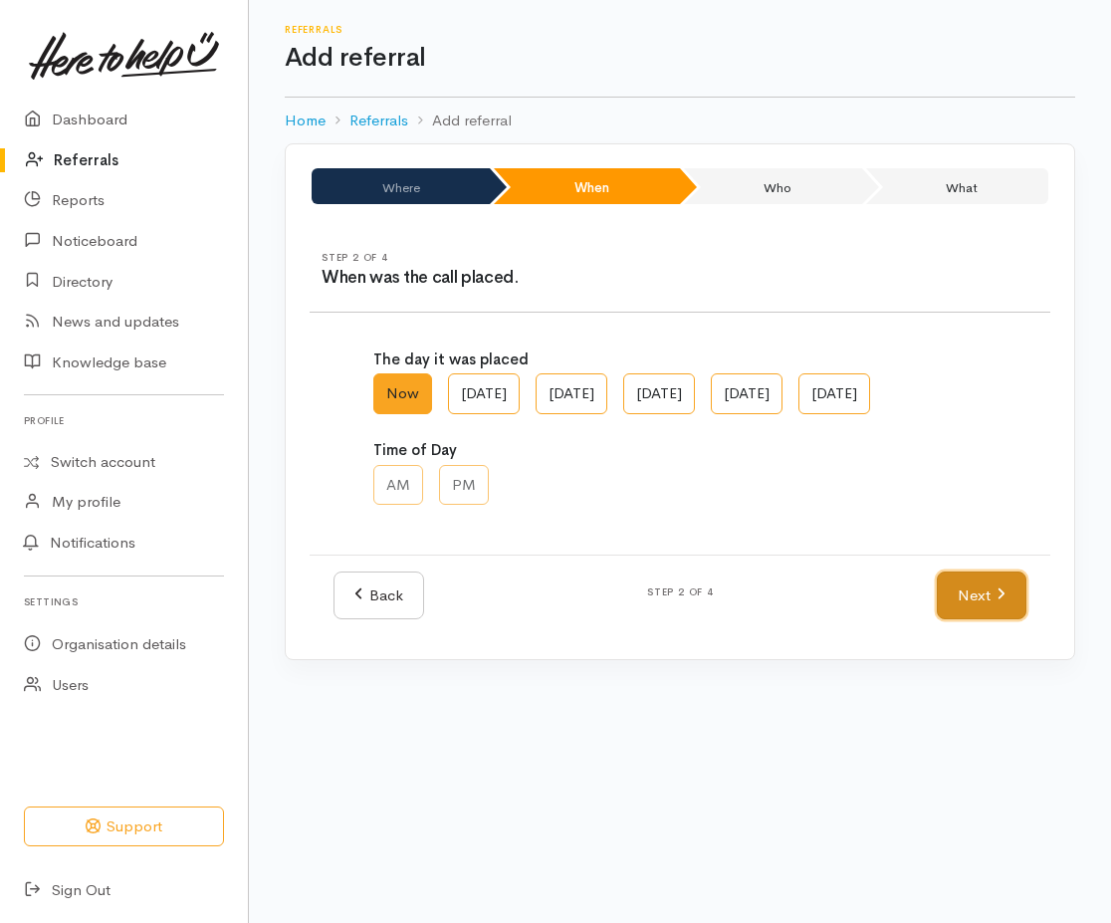
click at [991, 620] on link "Next" at bounding box center [982, 595] width 90 height 49
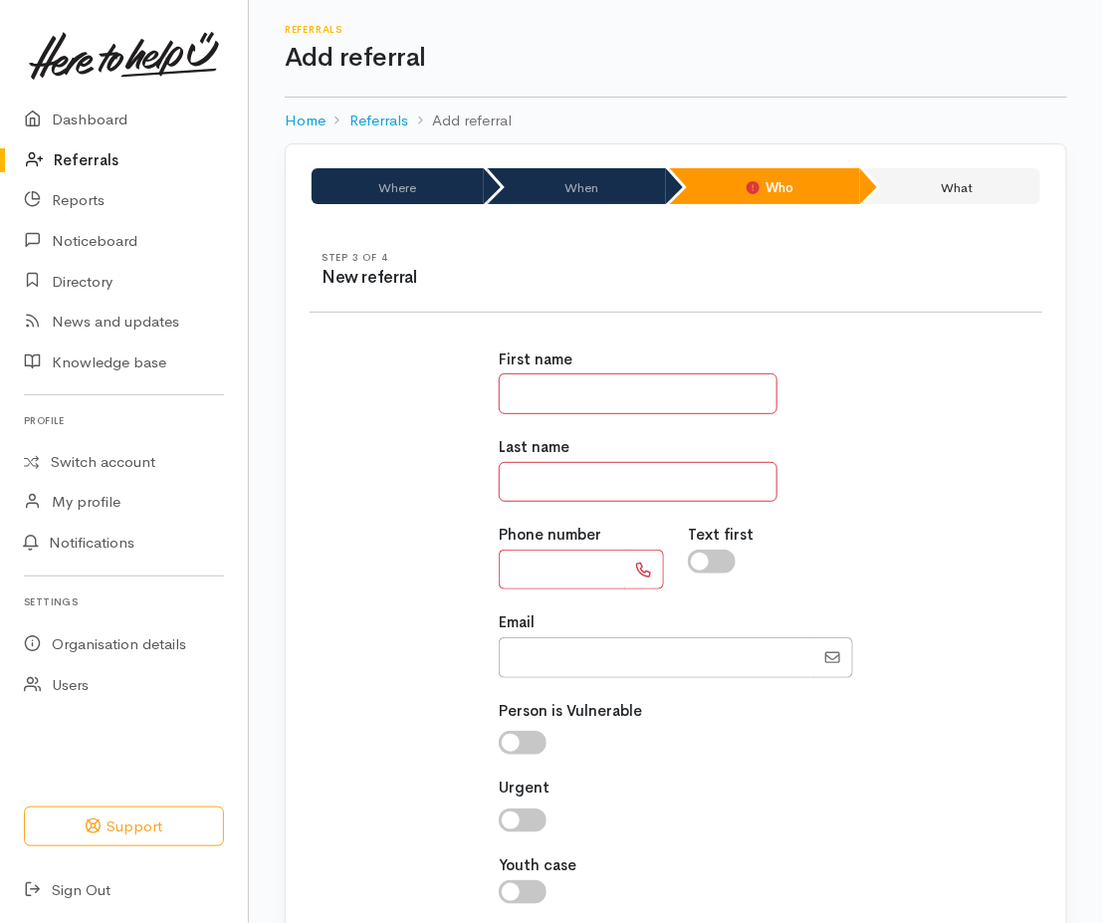
click at [633, 391] on input "text" at bounding box center [638, 393] width 279 height 41
type input "*****"
type input "******"
click at [561, 588] on input "text" at bounding box center [562, 569] width 126 height 41
type input "*********"
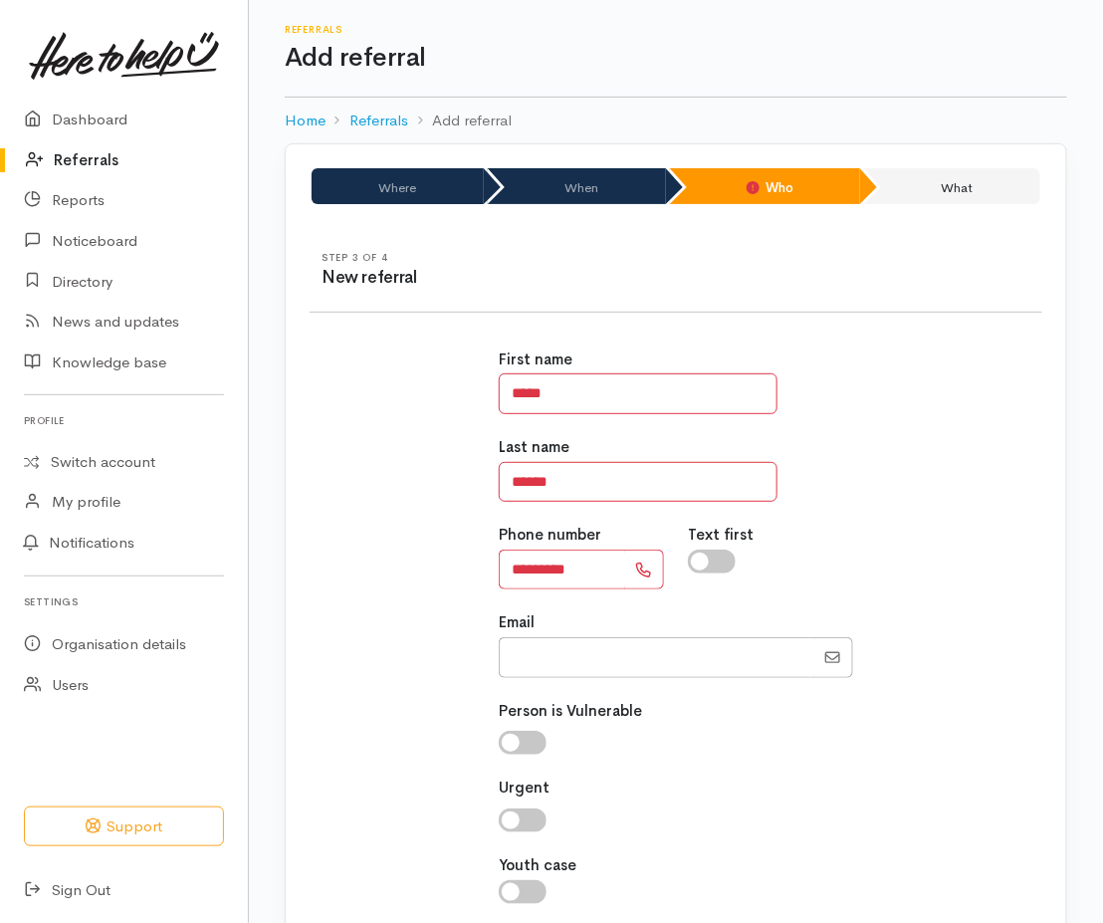
click at [718, 565] on input "checkbox" at bounding box center [712, 561] width 48 height 24
checkbox input "true"
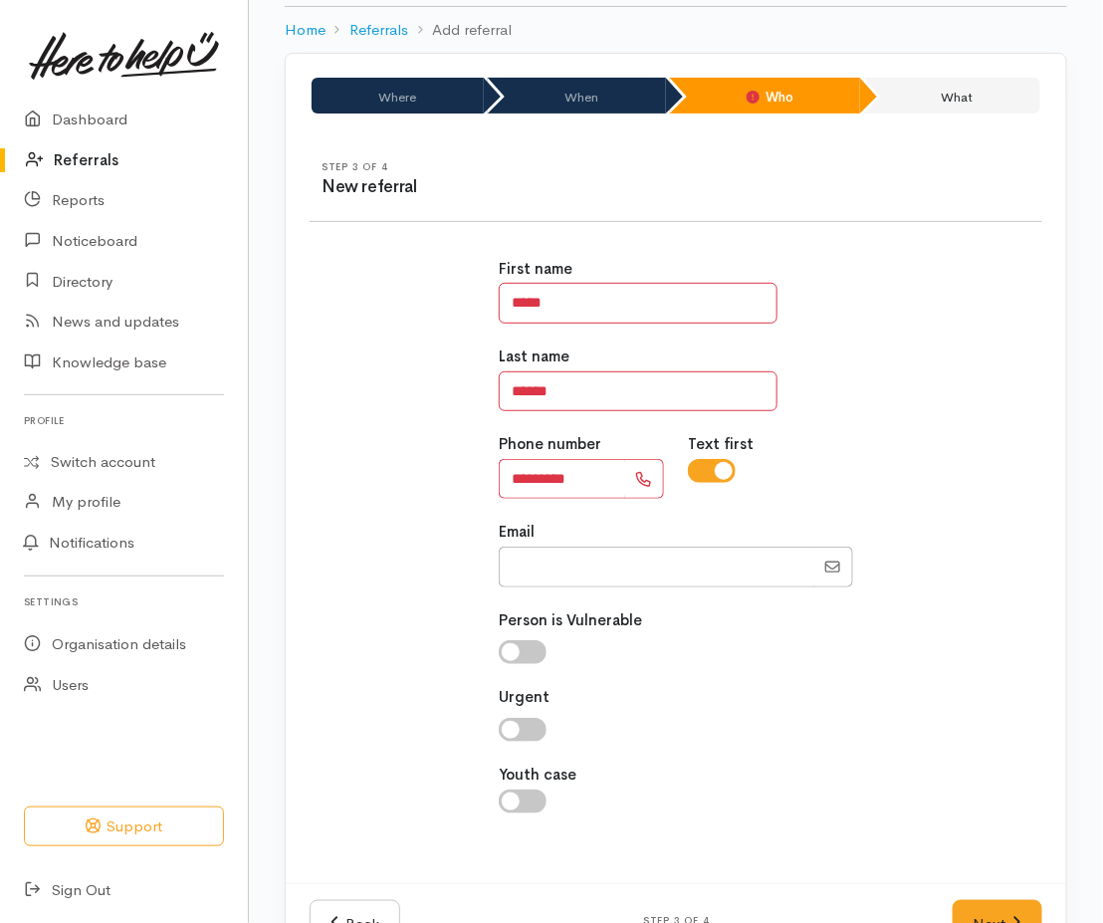
scroll to position [162, 0]
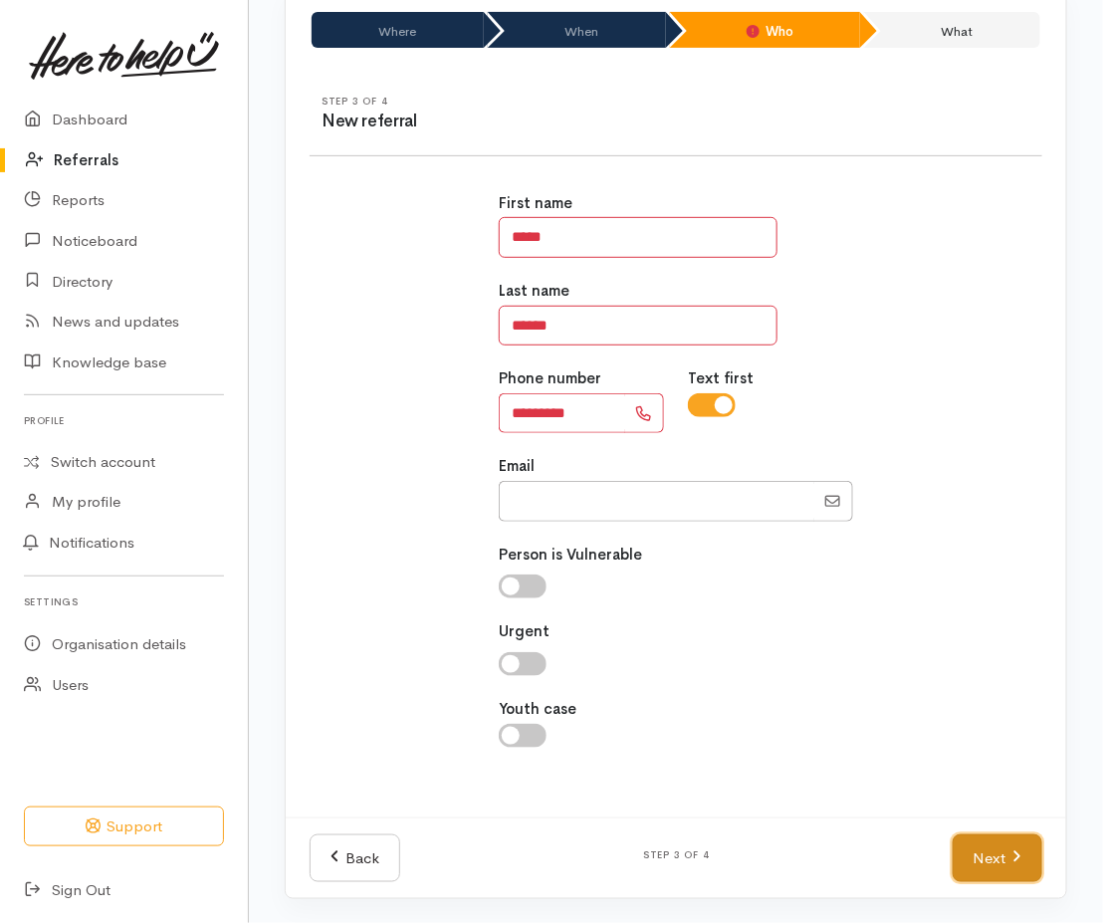
click at [1021, 861] on link "Next" at bounding box center [998, 858] width 90 height 49
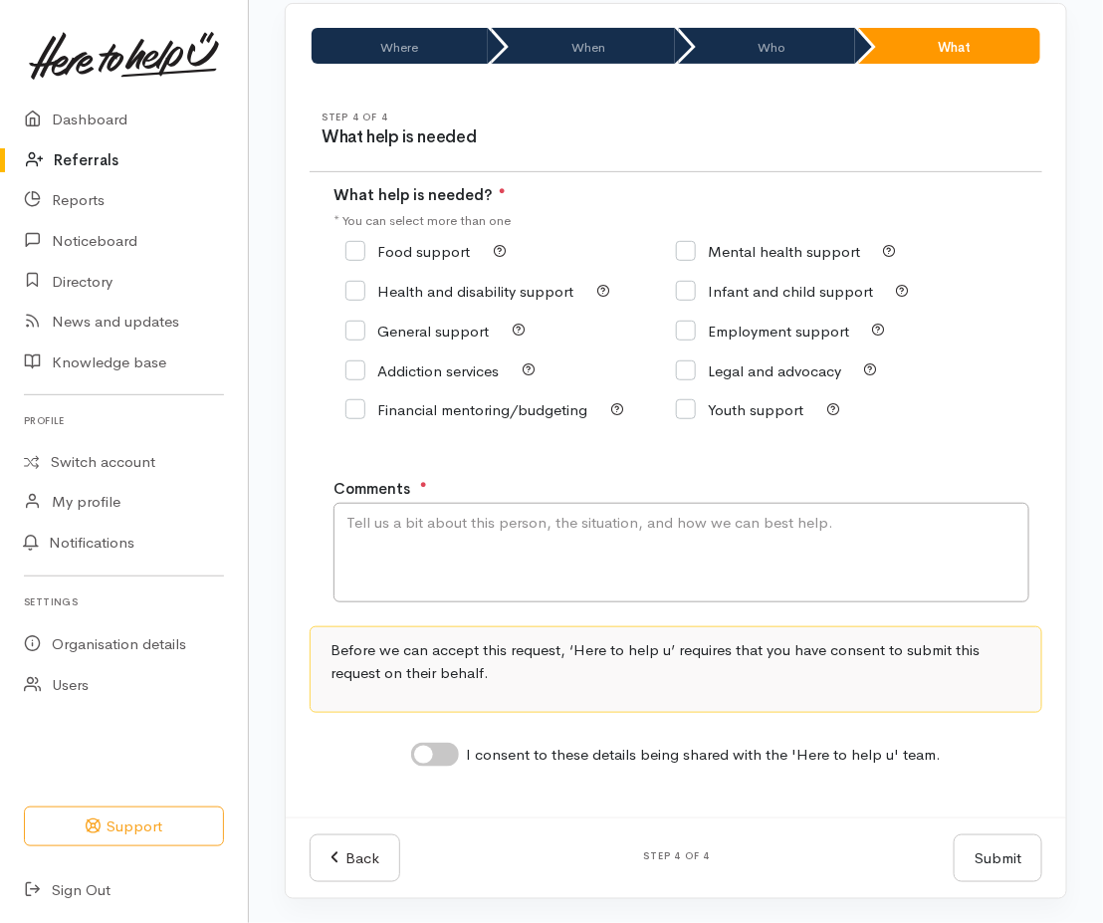
scroll to position [146, 0]
click at [529, 561] on textarea "Comments" at bounding box center [681, 553] width 696 height 100
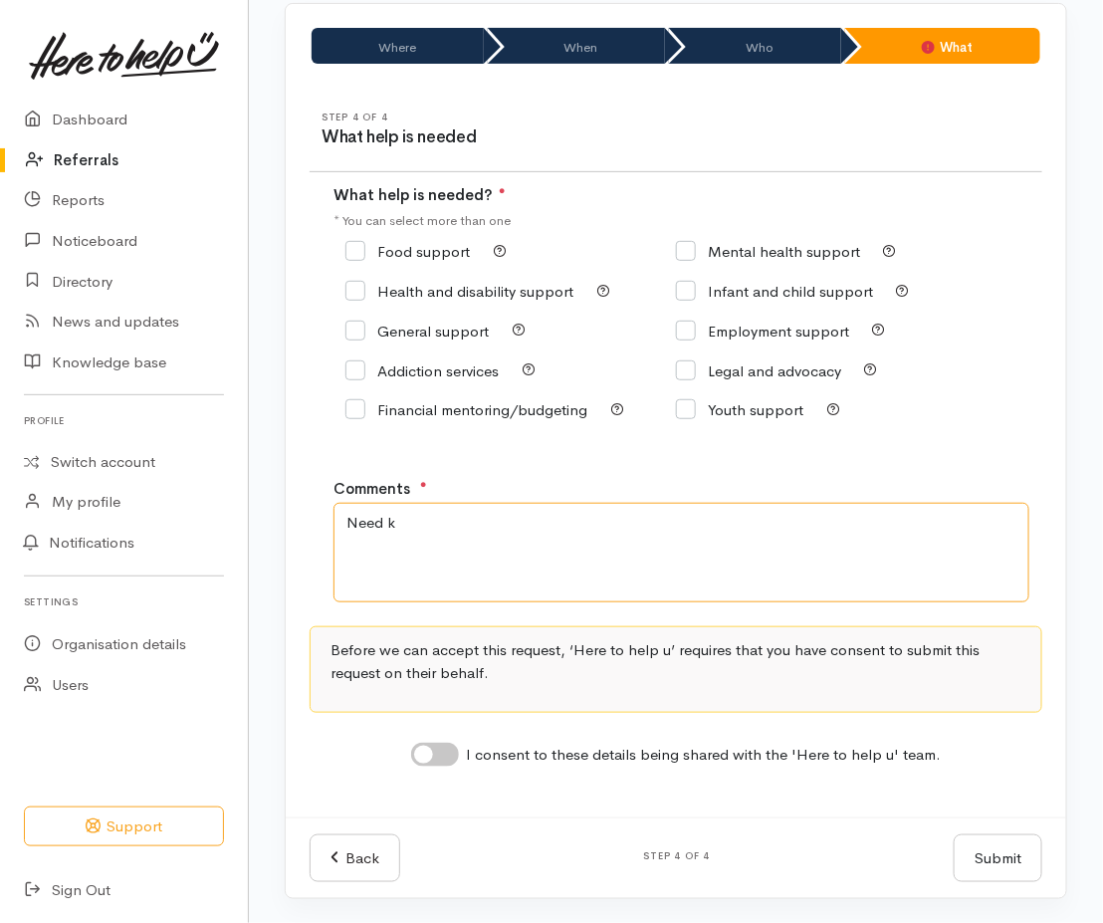
click at [920, 571] on textarea "Need k" at bounding box center [681, 553] width 696 height 100
type textarea "Need kai support"
click at [413, 248] on input "Food support" at bounding box center [407, 251] width 124 height 15
checkbox input "true"
drag, startPoint x: 442, startPoint y: 748, endPoint x: 458, endPoint y: 727, distance: 26.3
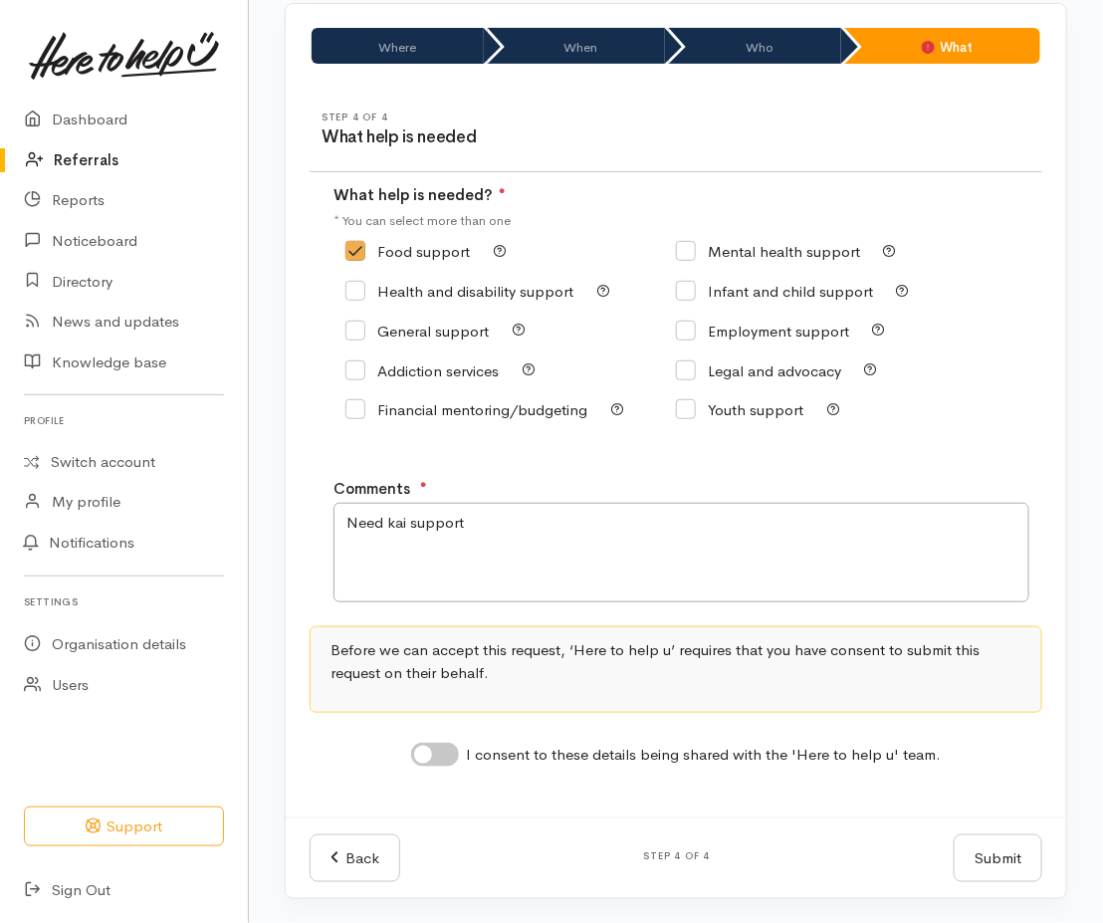
click at [442, 750] on input "I consent to these details being shared with the 'Here to help u' team." at bounding box center [435, 755] width 48 height 24
checkbox input "true"
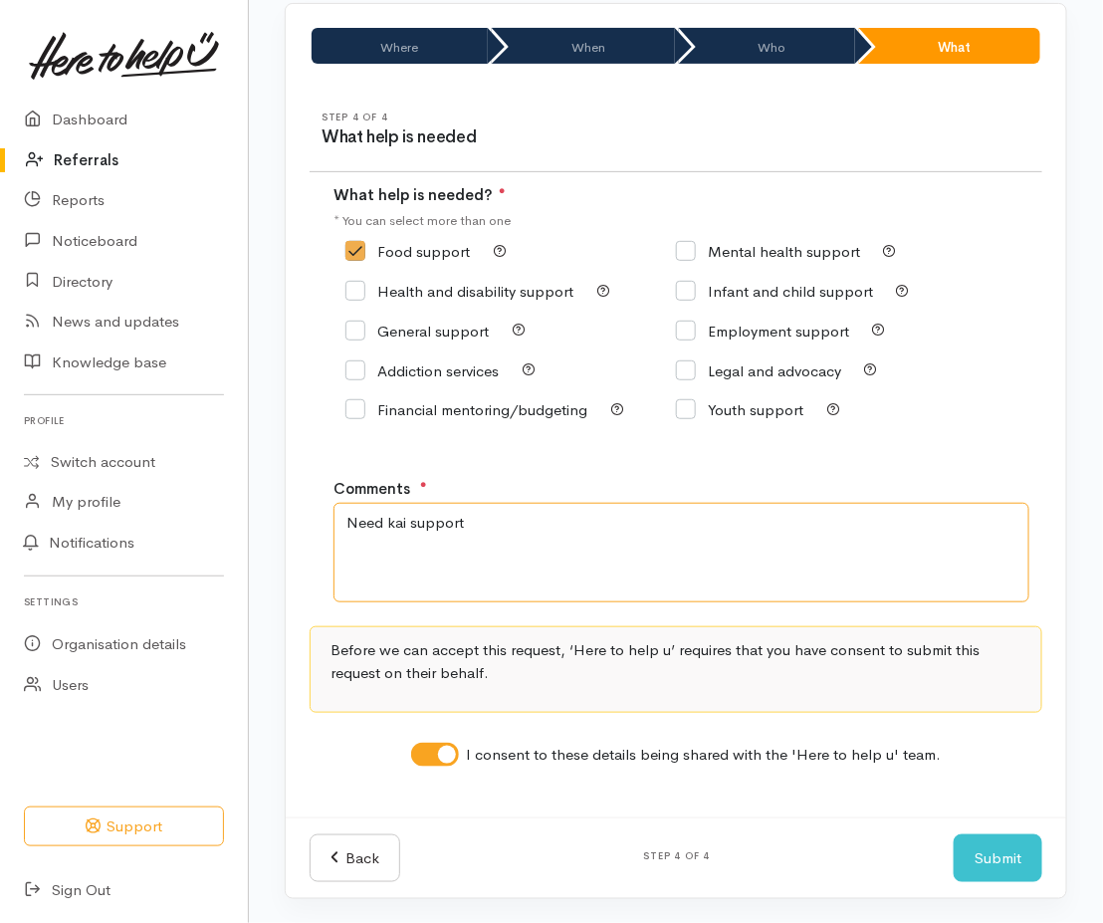
click at [535, 530] on textarea "Need kai support" at bounding box center [681, 553] width 696 height 100
click at [544, 561] on textarea "Need kai support desperately and toileteries" at bounding box center [681, 553] width 696 height 100
type textarea "Need kai support desperately and toiletries"
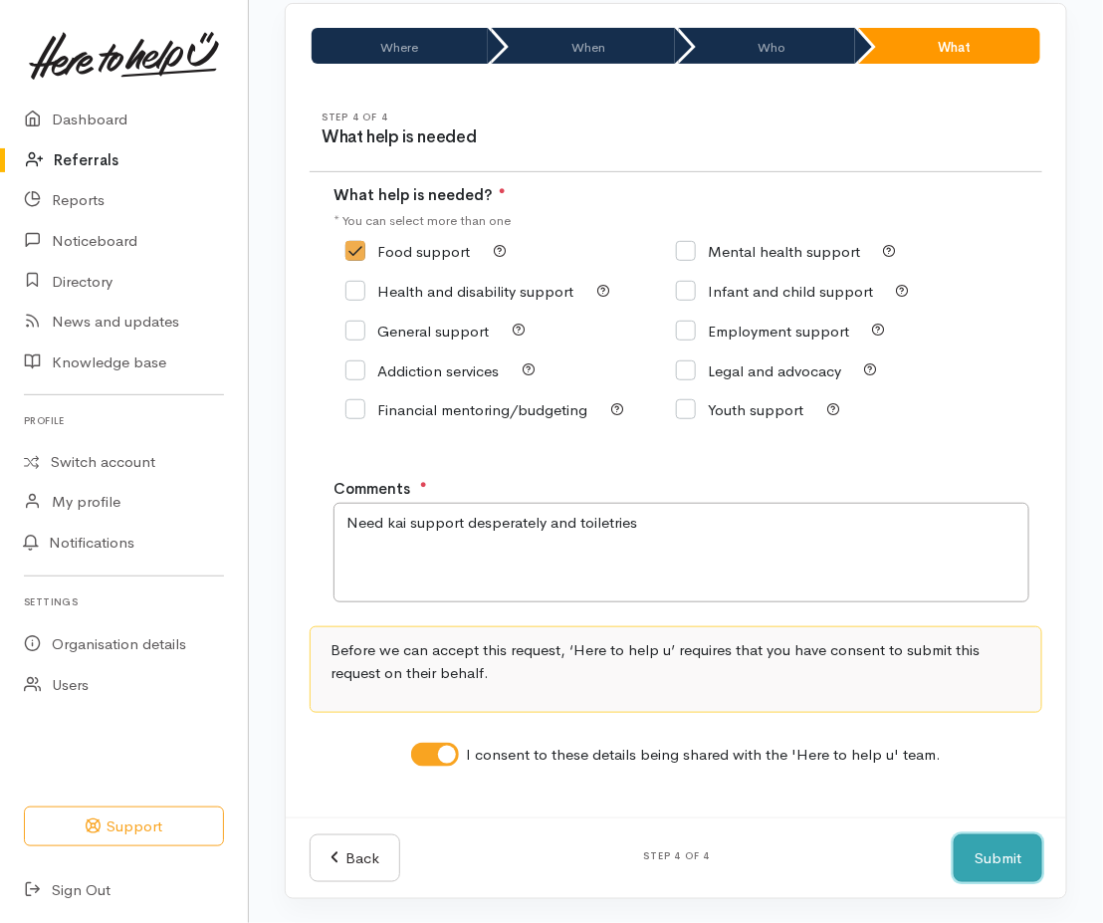
click at [985, 872] on button "Submit" at bounding box center [998, 858] width 89 height 49
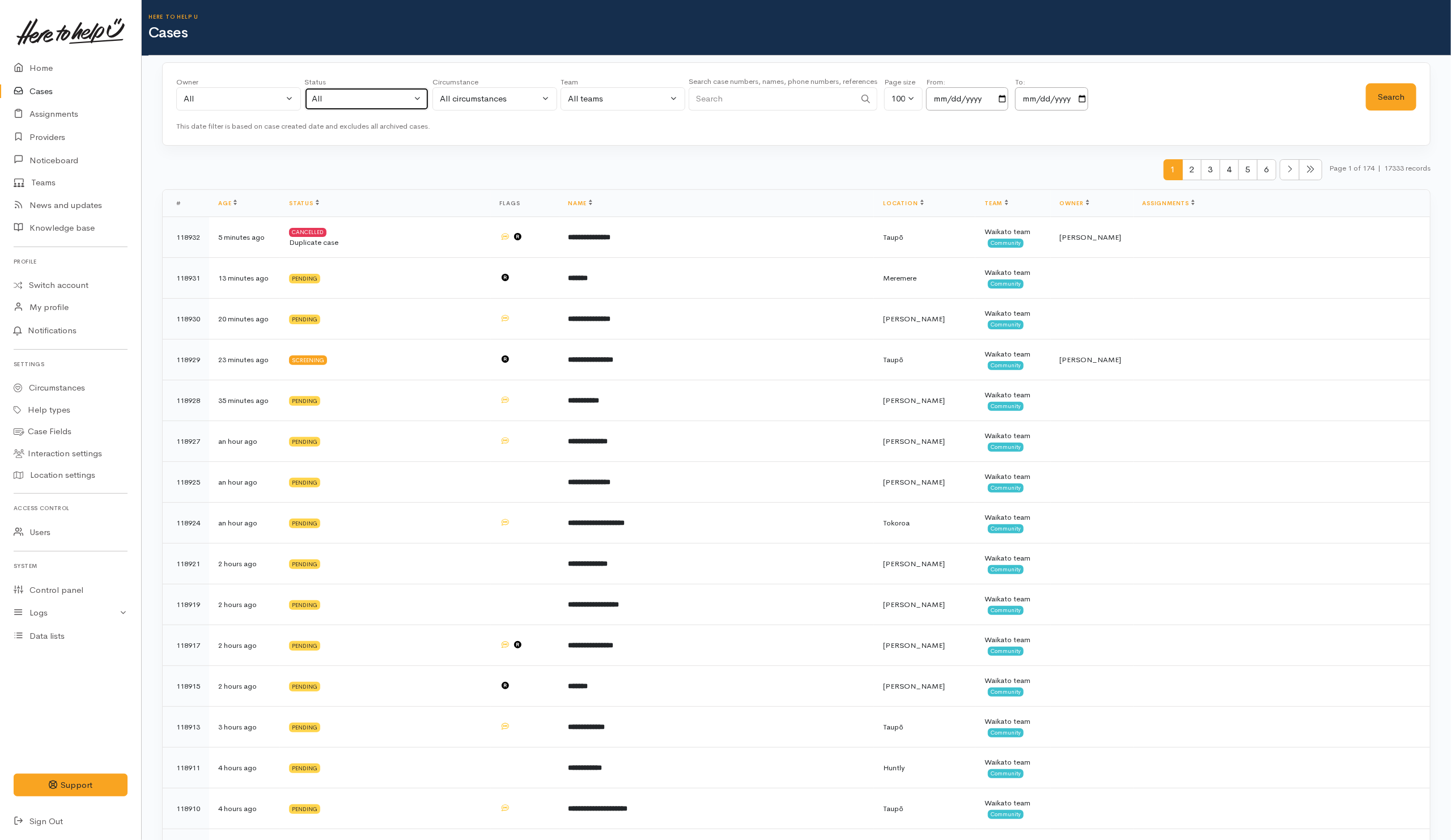
drag, startPoint x: 349, startPoint y: 97, endPoint x: 358, endPoint y: 100, distance: 9.5
click at [350, 97] on div "All" at bounding box center [361, 99] width 100 height 13
drag, startPoint x: 349, startPoint y: 175, endPoint x: 560, endPoint y: 163, distance: 211.3
click at [350, 174] on span "All current cases" at bounding box center [355, 173] width 63 height 13
select select "Unresolved"
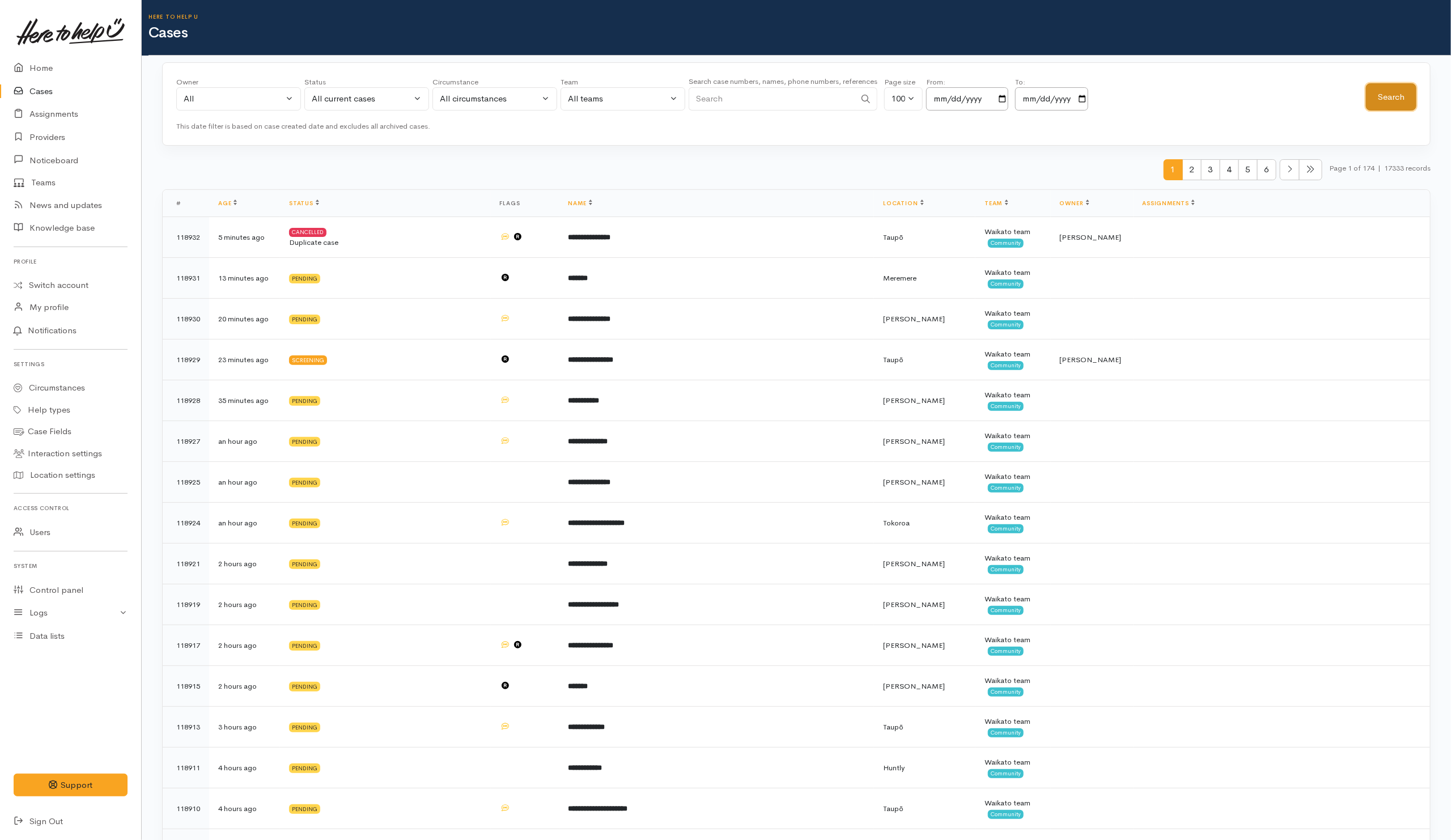
click at [1393, 99] on button "Search" at bounding box center [1391, 97] width 51 height 28
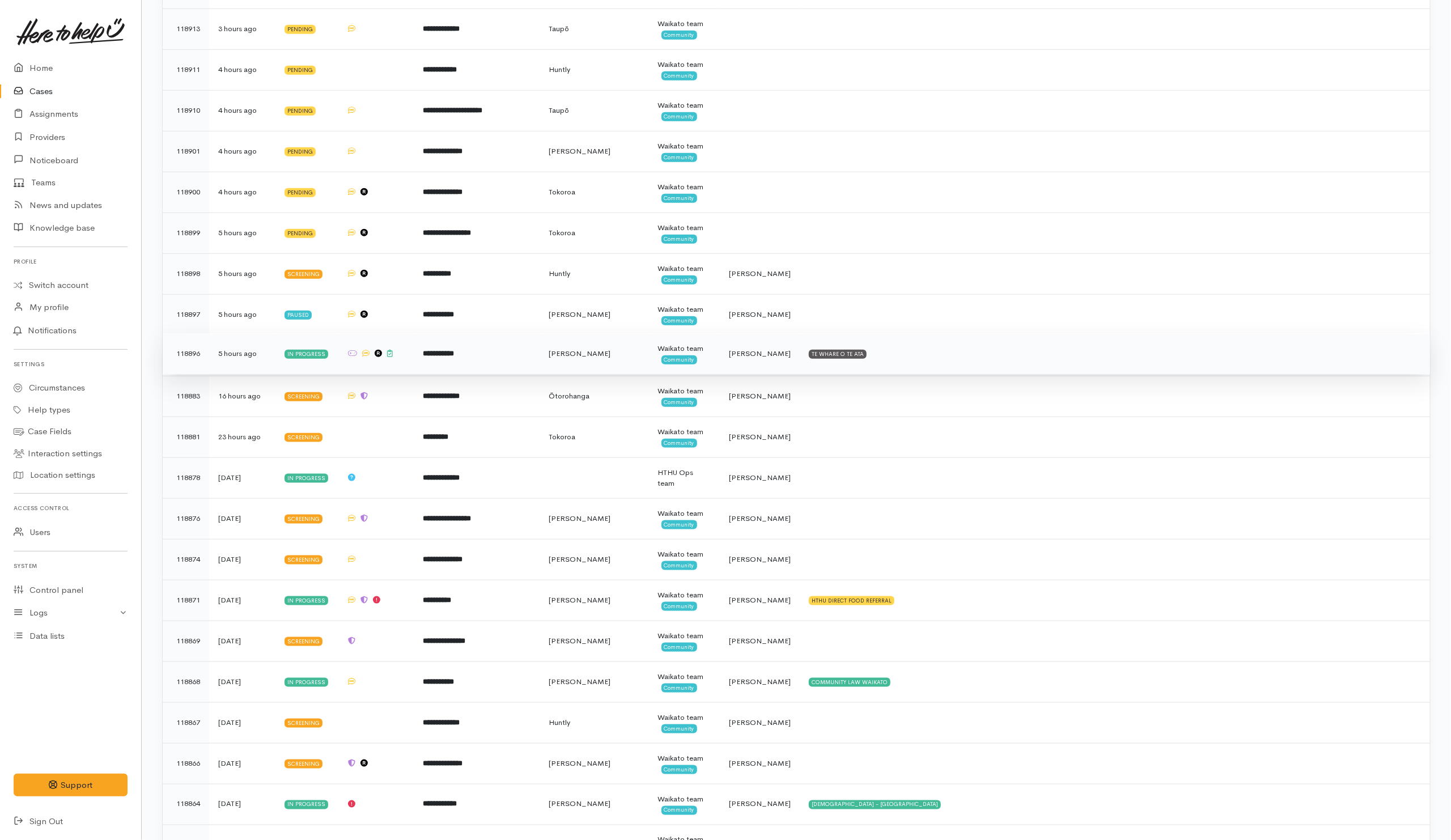
scroll to position [680, 0]
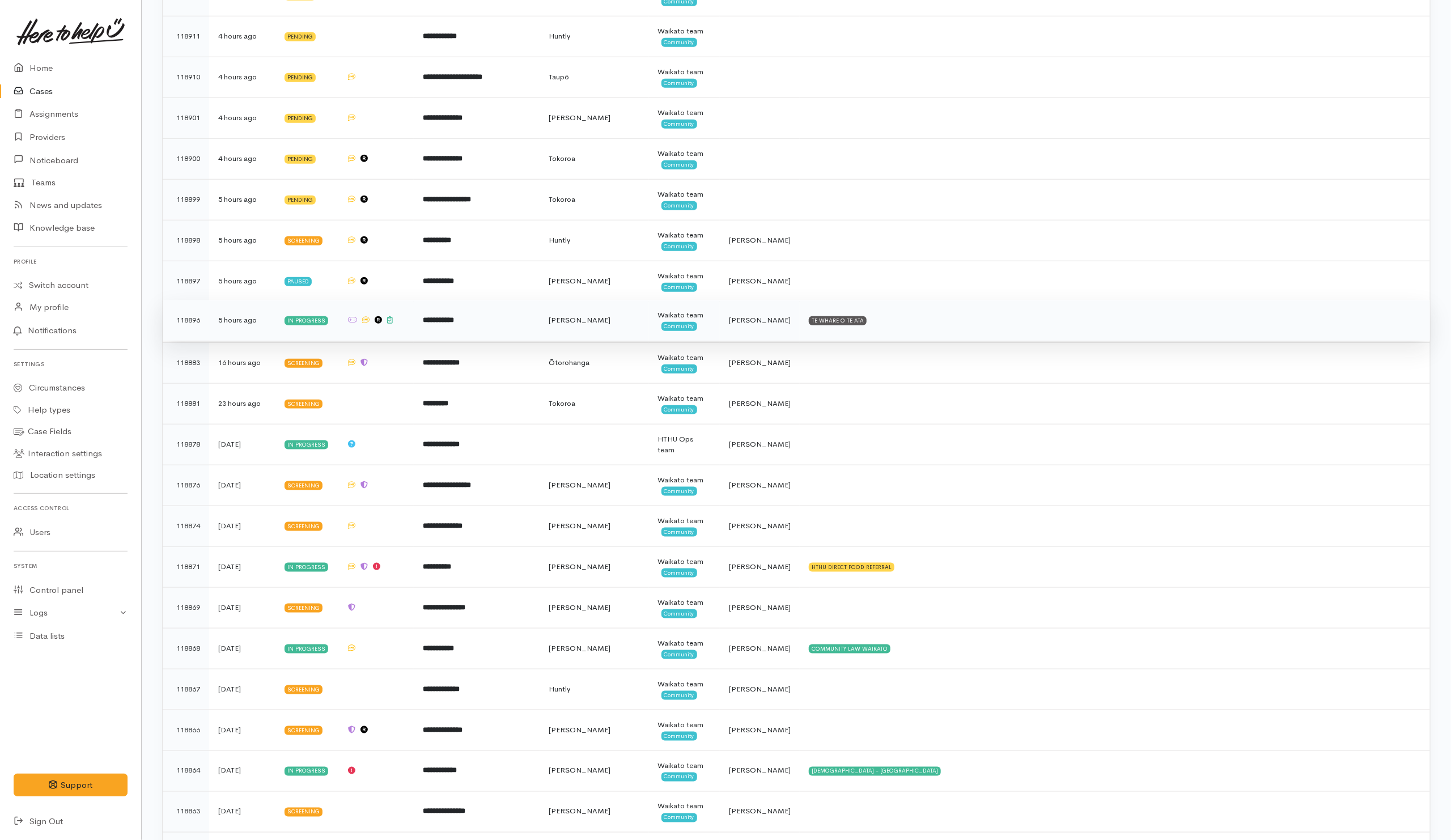
click at [1001, 335] on td "TE WHARE O TE ATA" at bounding box center [1114, 321] width 630 height 41
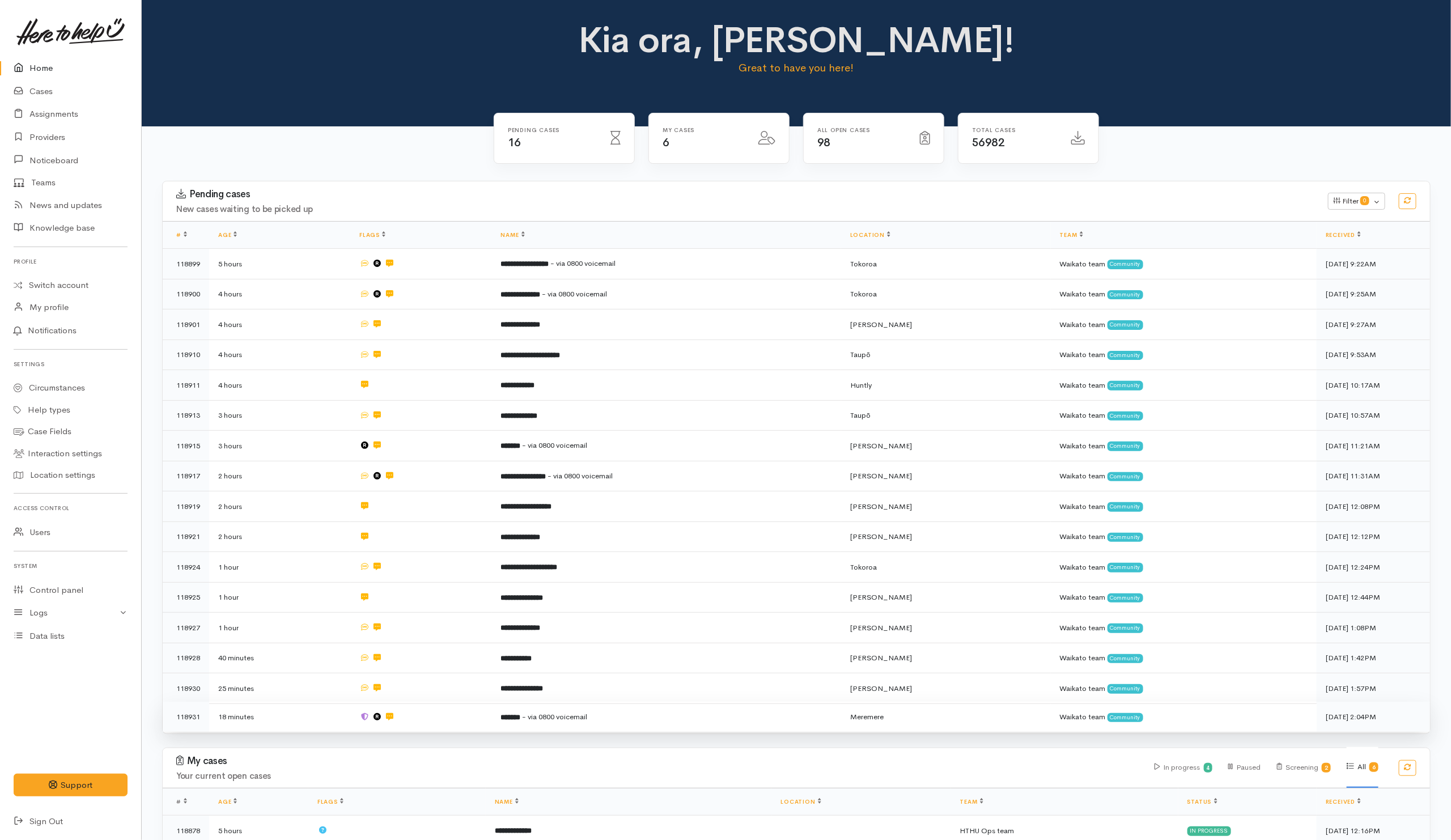
click at [453, 712] on td at bounding box center [421, 716] width 141 height 30
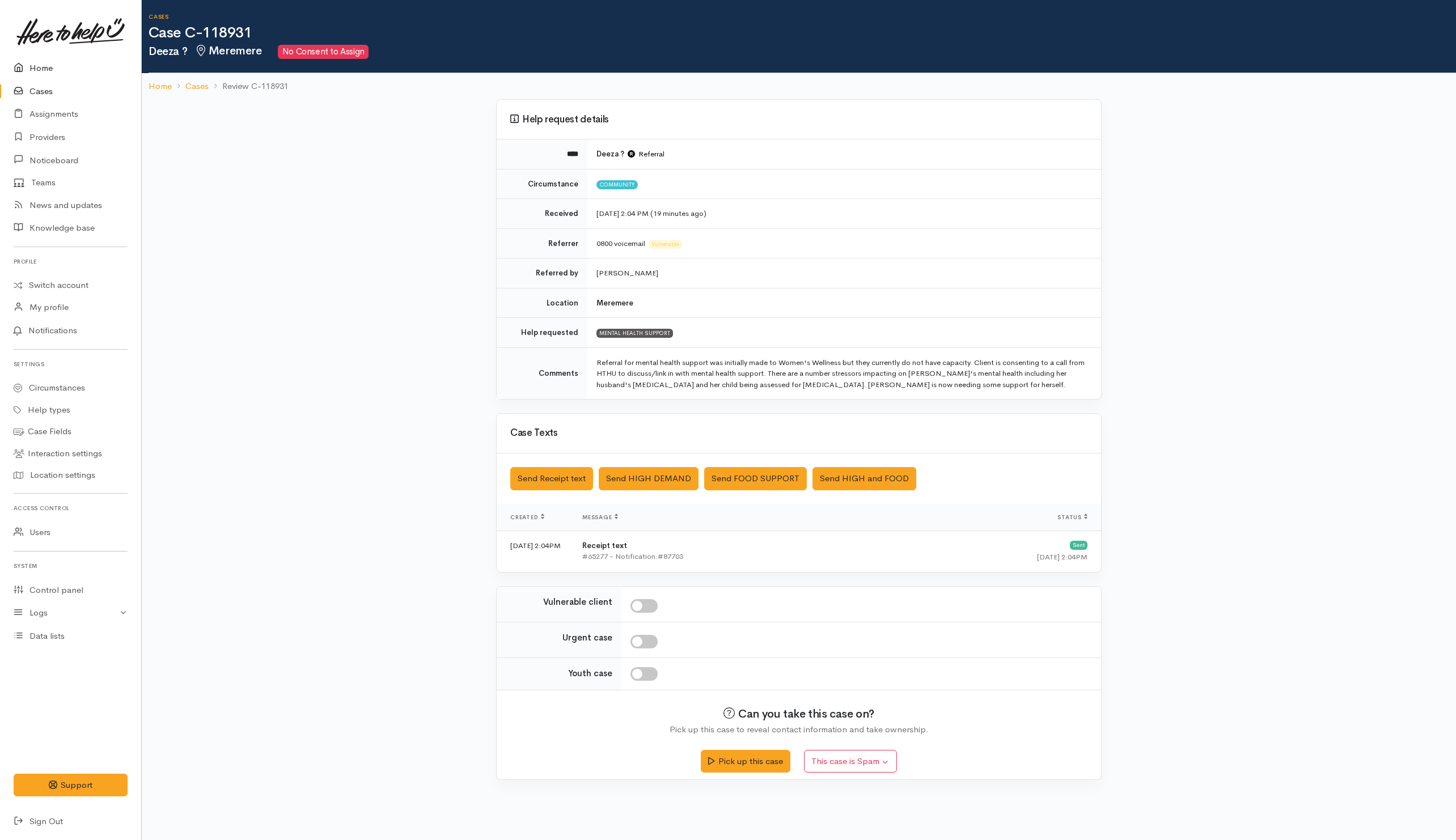
click at [42, 68] on link "Home" at bounding box center [71, 68] width 141 height 23
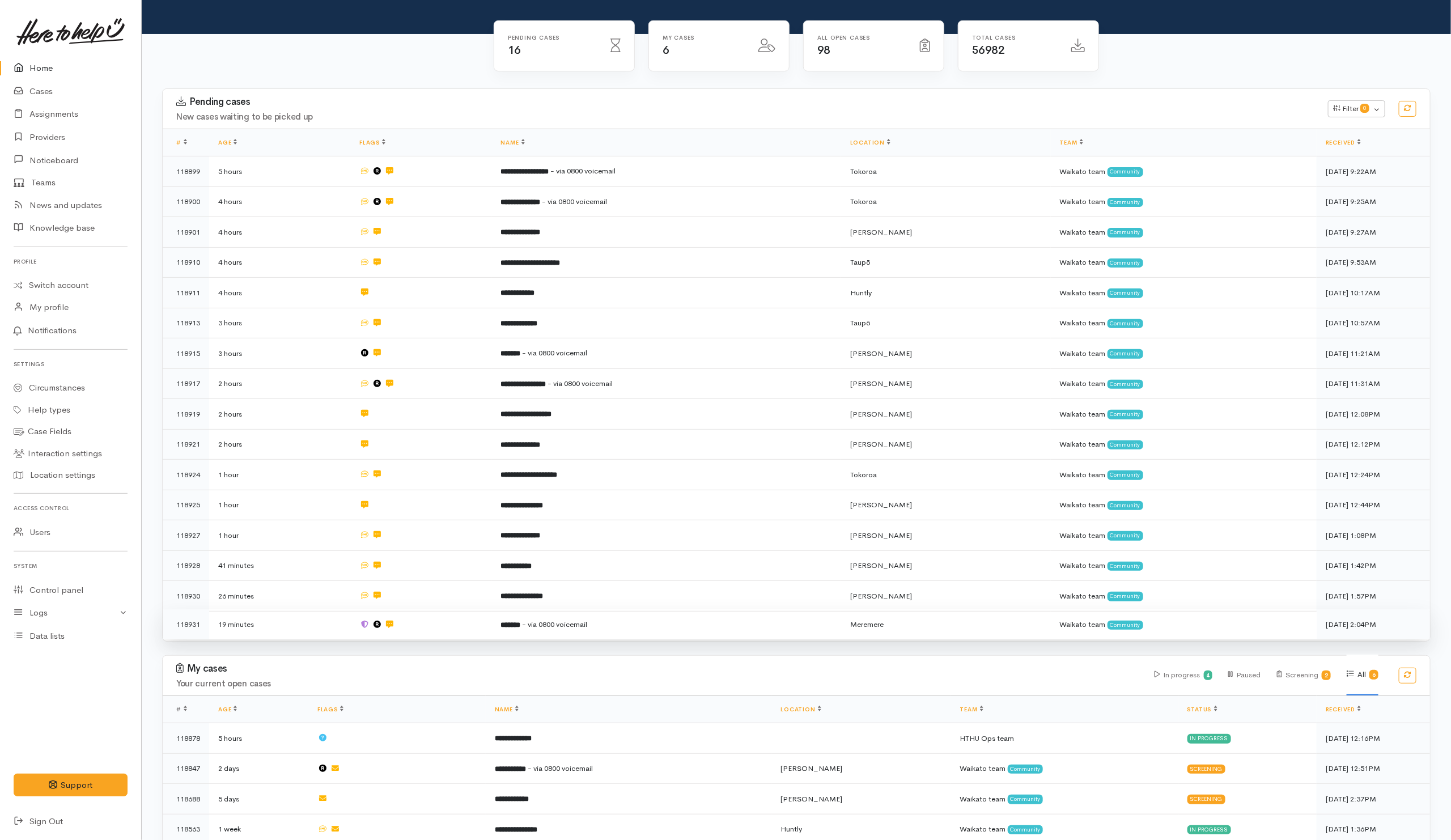
scroll to position [195, 0]
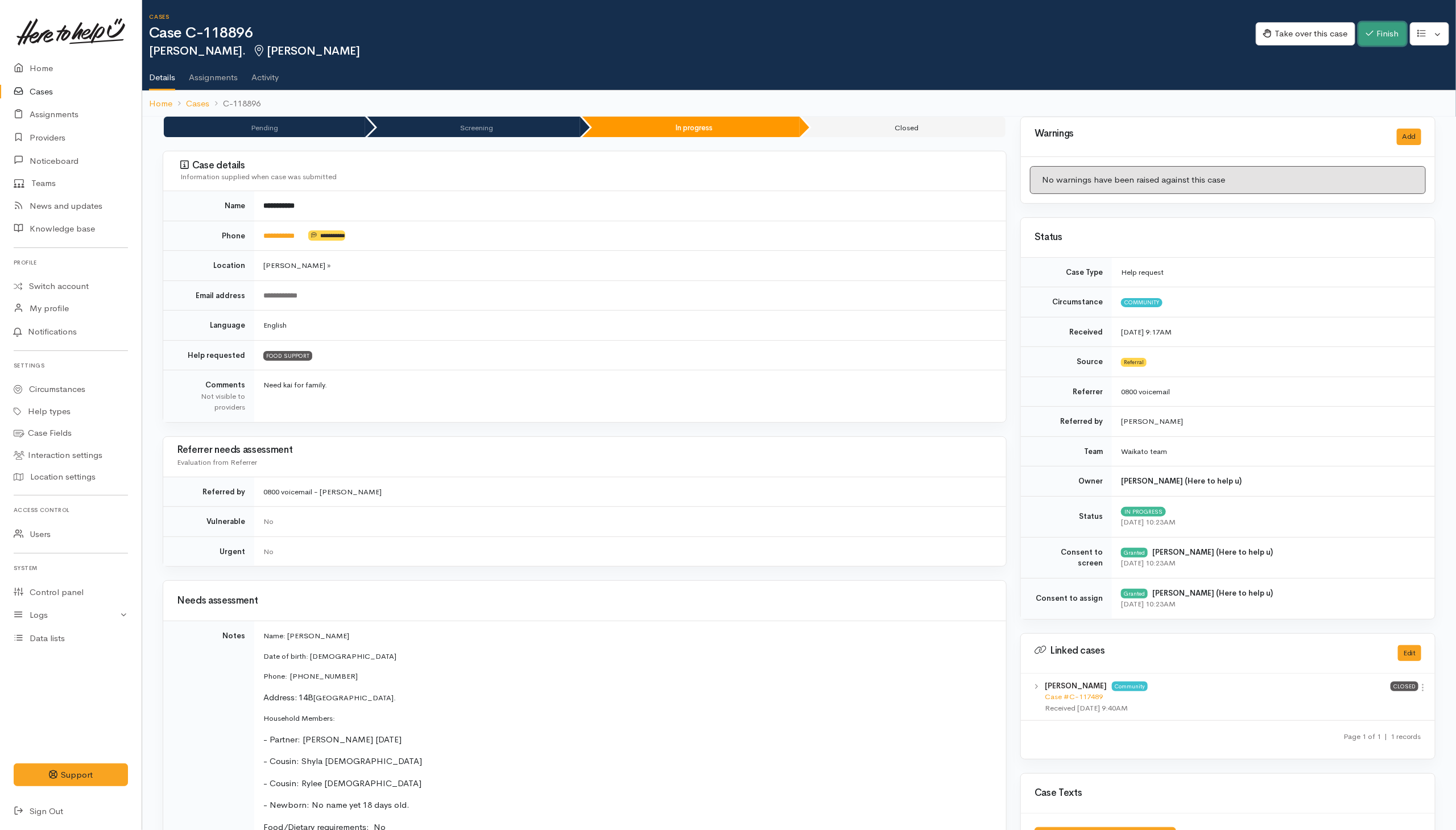
click at [1384, 30] on button "Finish" at bounding box center [1383, 34] width 48 height 23
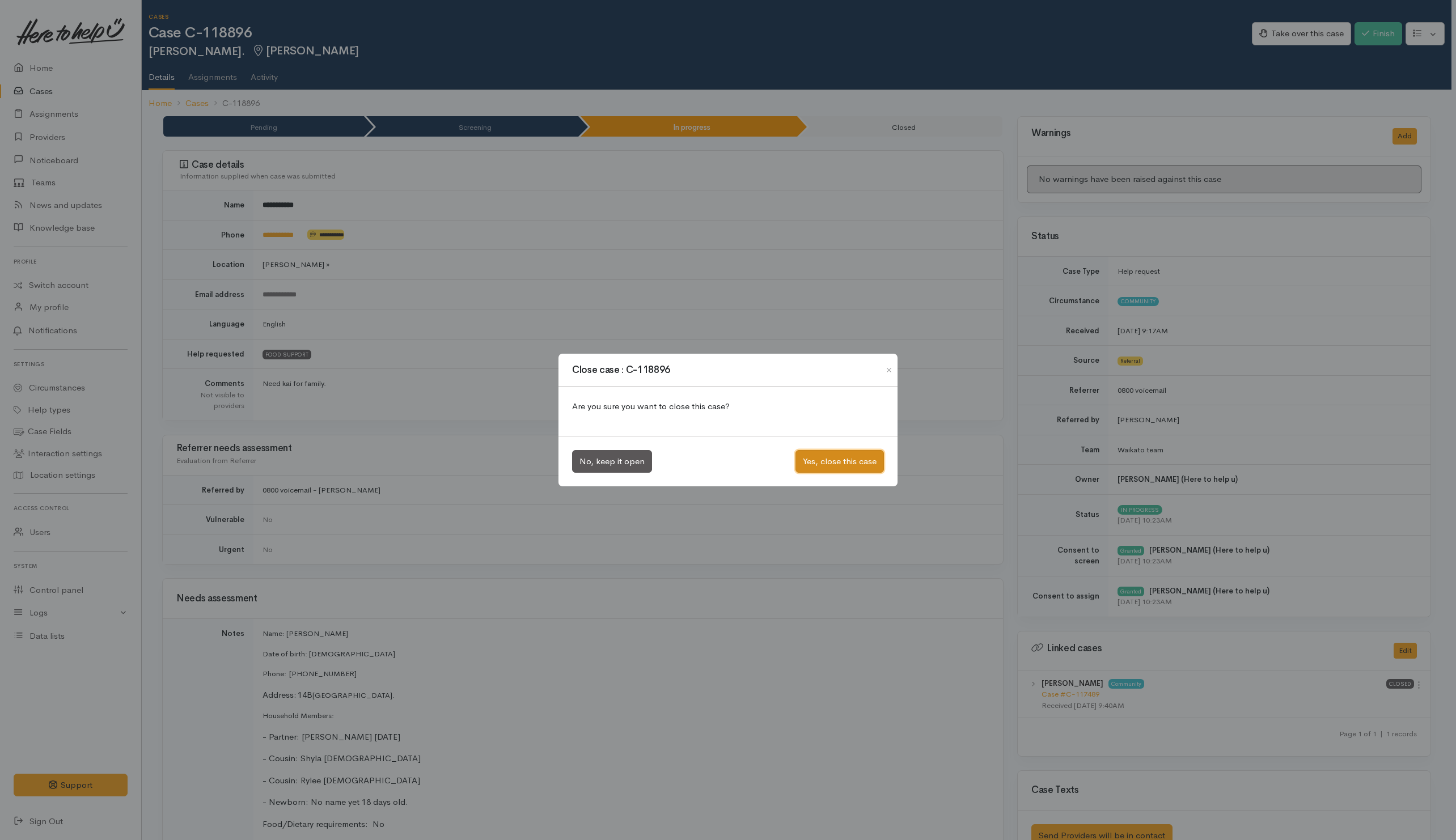
click at [810, 469] on button "Yes, close this case" at bounding box center [840, 461] width 88 height 23
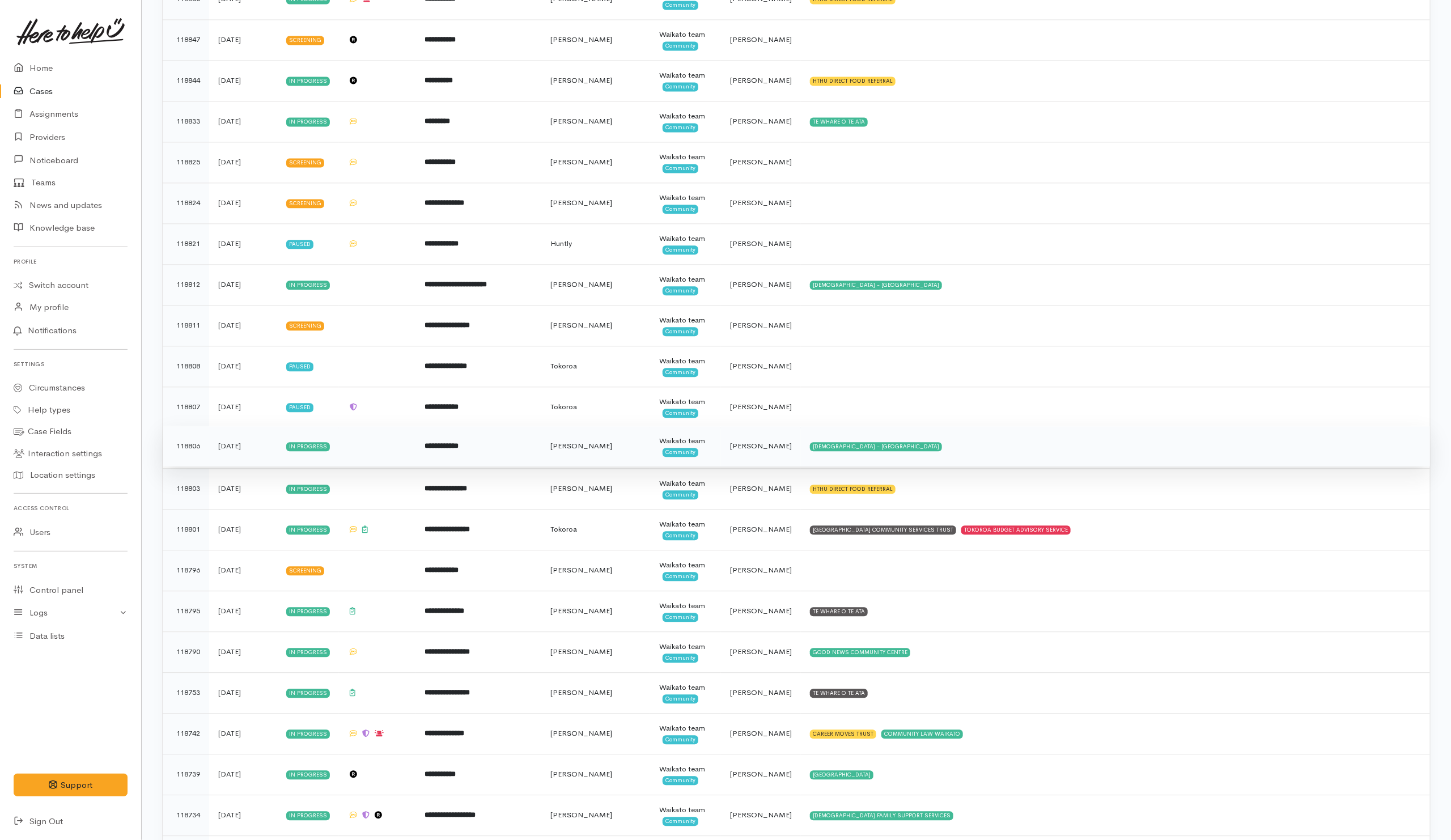
scroll to position [2040, 0]
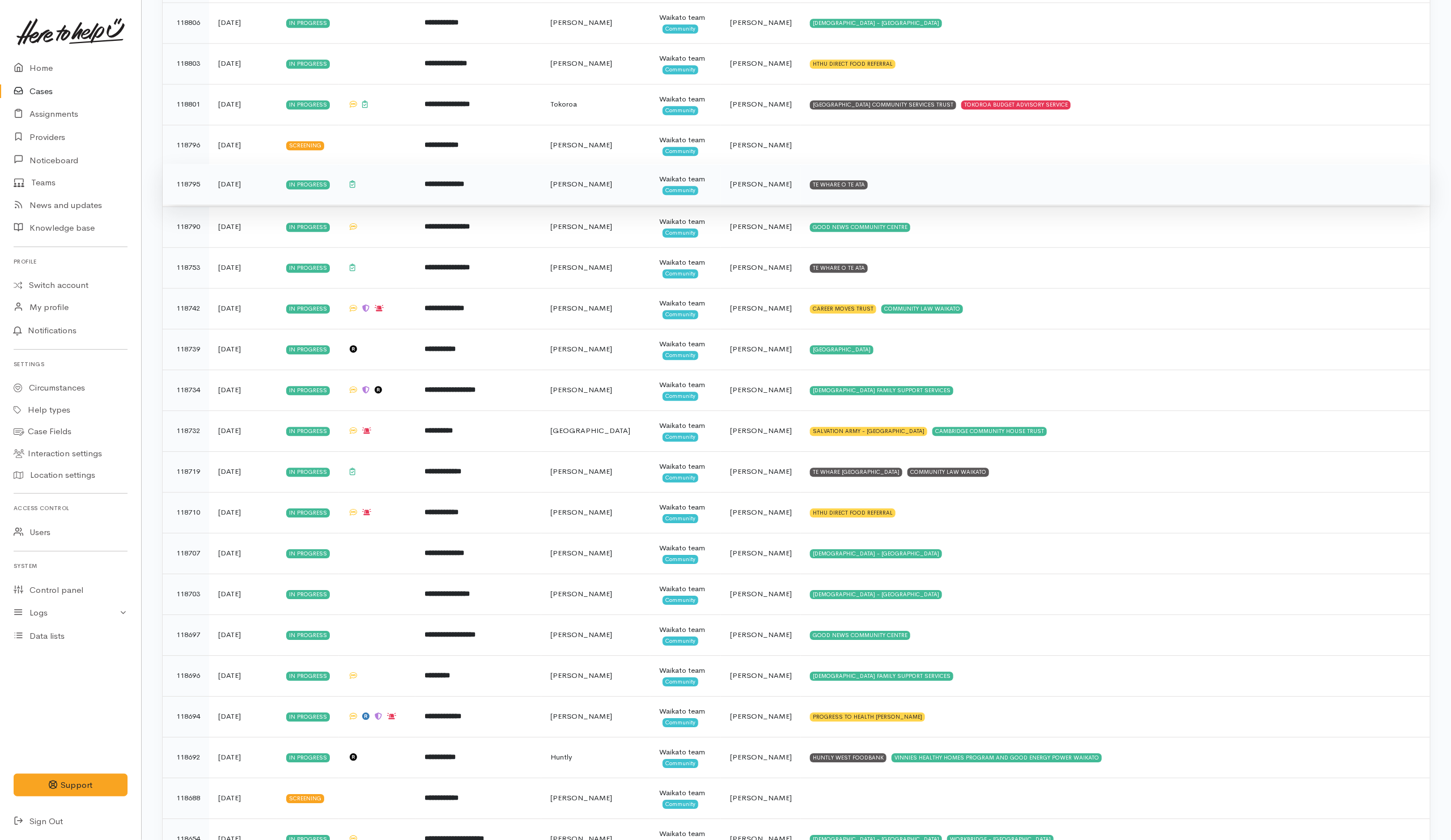
click at [913, 204] on td "TE WHARE O TE ATA" at bounding box center [1115, 185] width 629 height 41
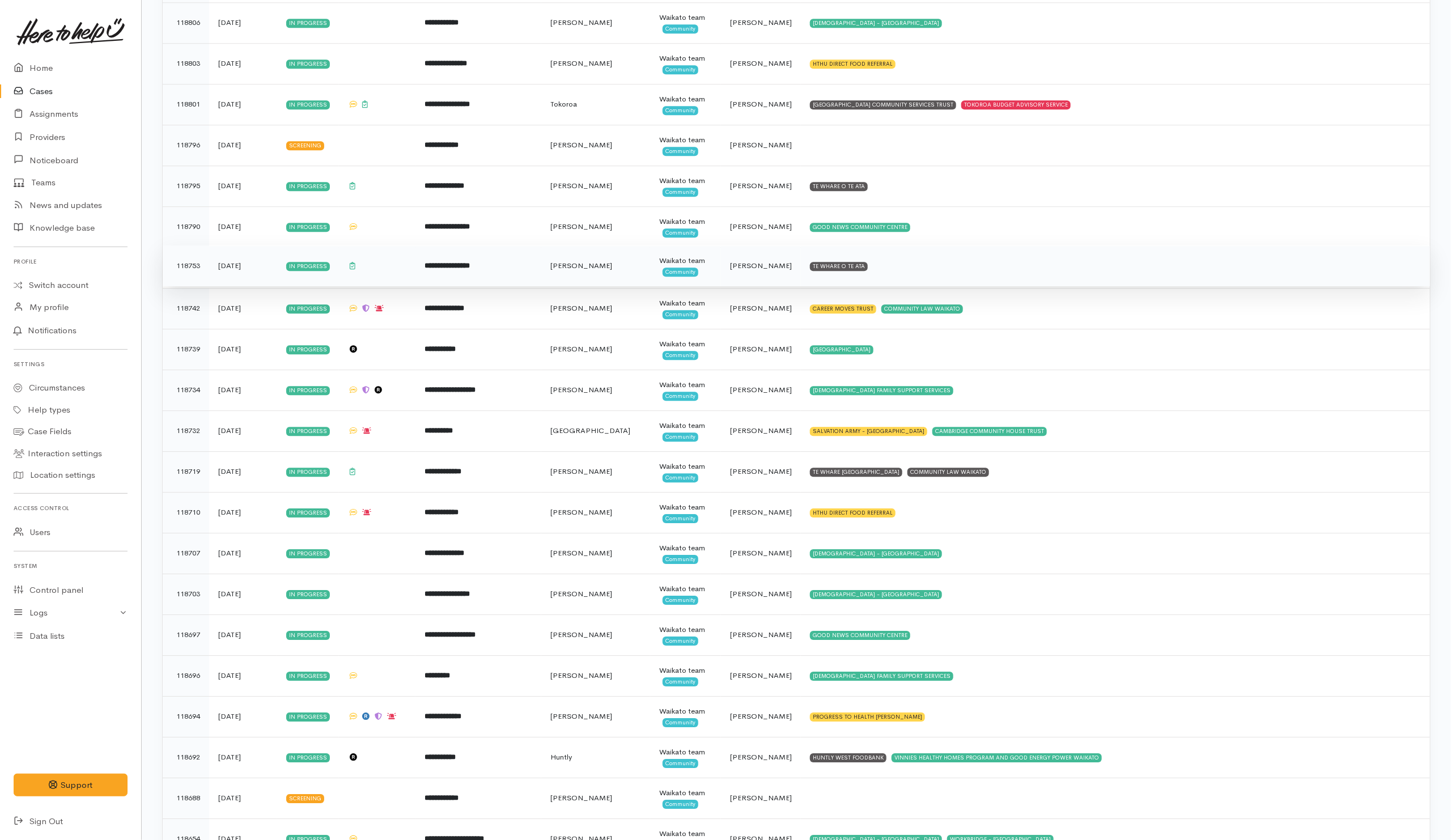
drag, startPoint x: 907, startPoint y: 282, endPoint x: 912, endPoint y: 296, distance: 14.9
click at [907, 283] on td "TE WHARE O TE ATA" at bounding box center [1115, 266] width 629 height 41
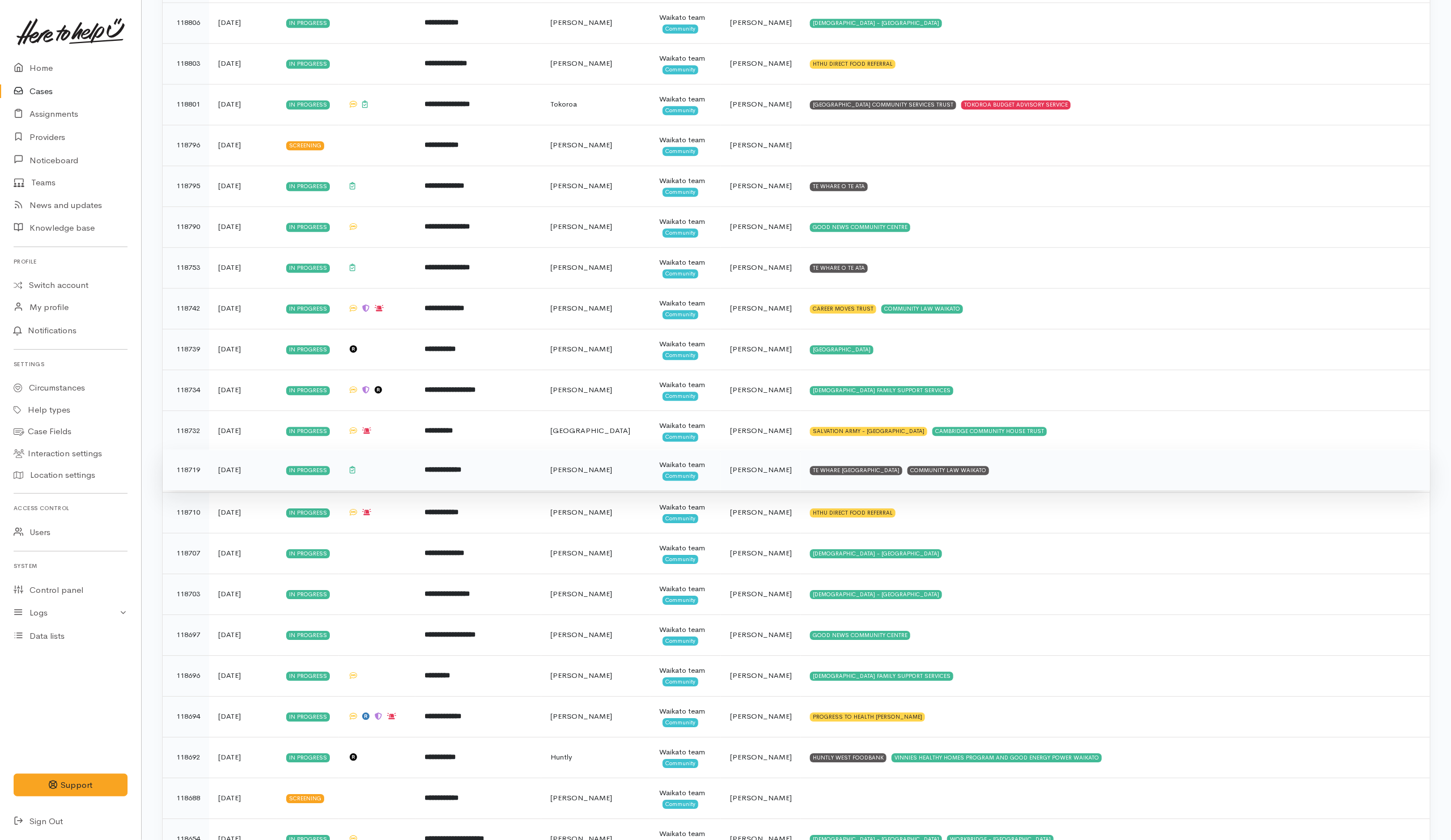
click at [1124, 490] on td "TE WHARE KOKONGA MELVILLE COMMUNITY HOUSE COMMUNITY LAW WAIKATO" at bounding box center [1115, 470] width 629 height 41
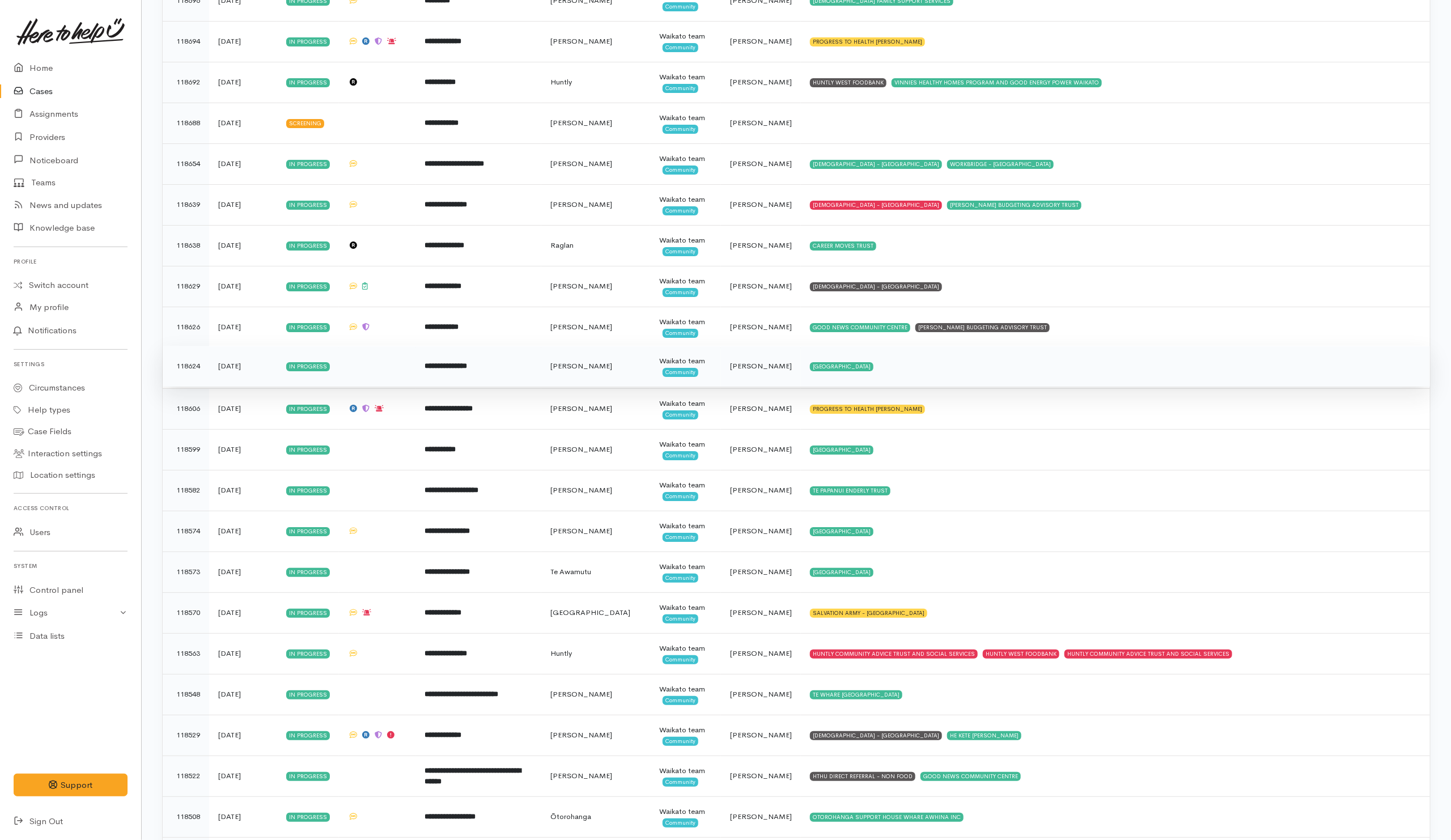
scroll to position [2721, 0]
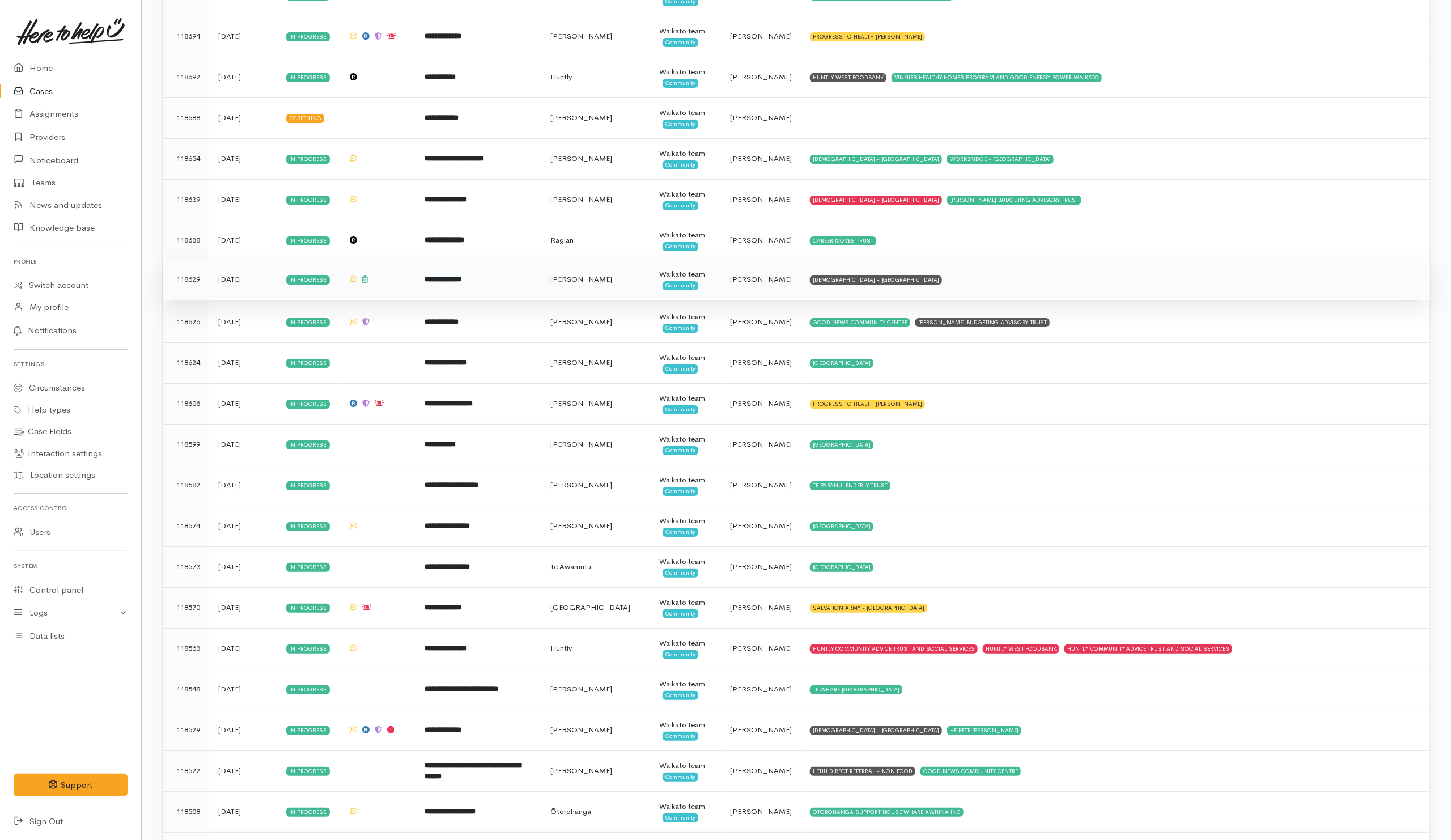
click at [953, 300] on td "SALVATION ARMY - HAMILTON CITY" at bounding box center [1115, 280] width 629 height 41
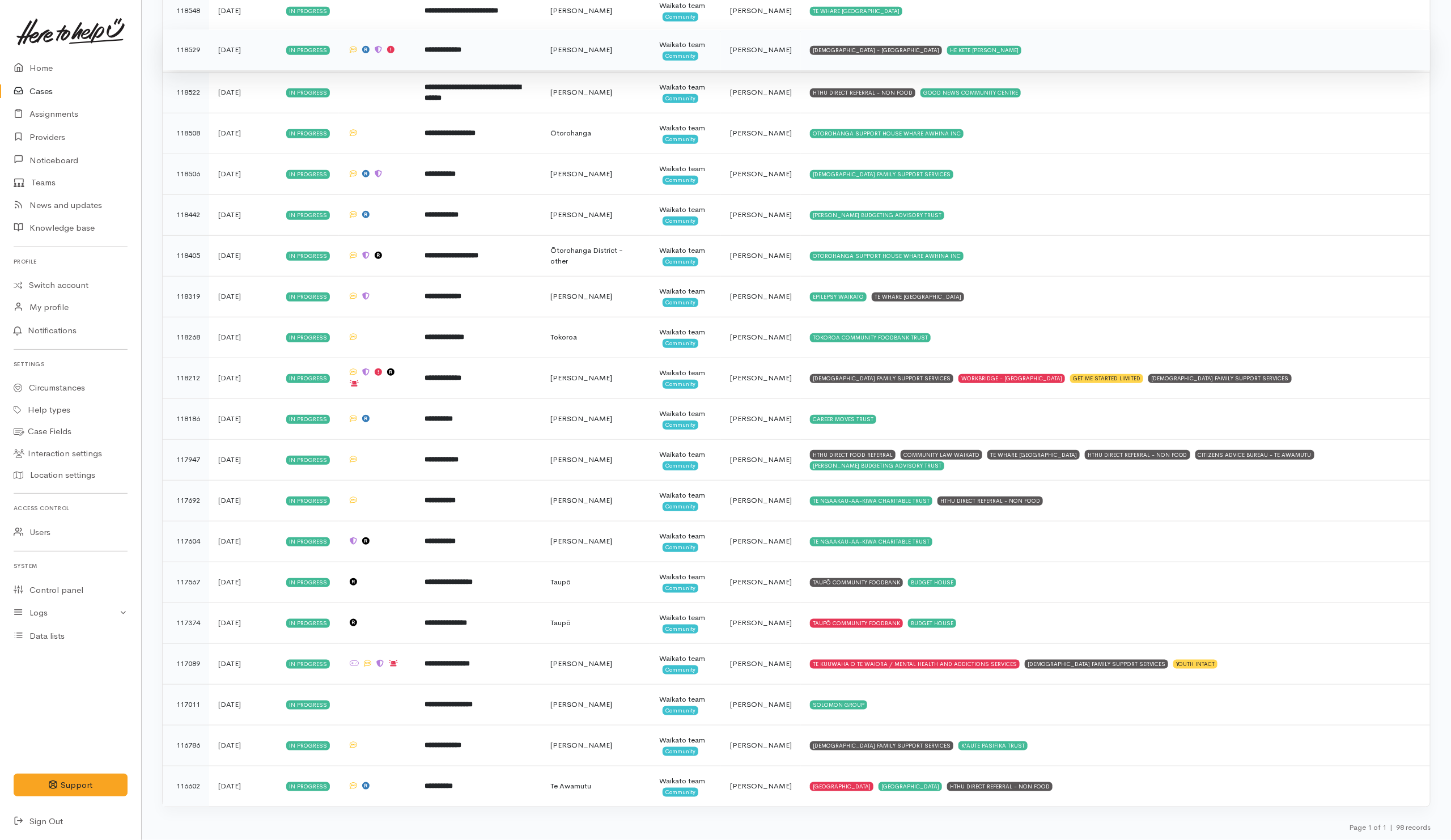
scroll to position [3427, 0]
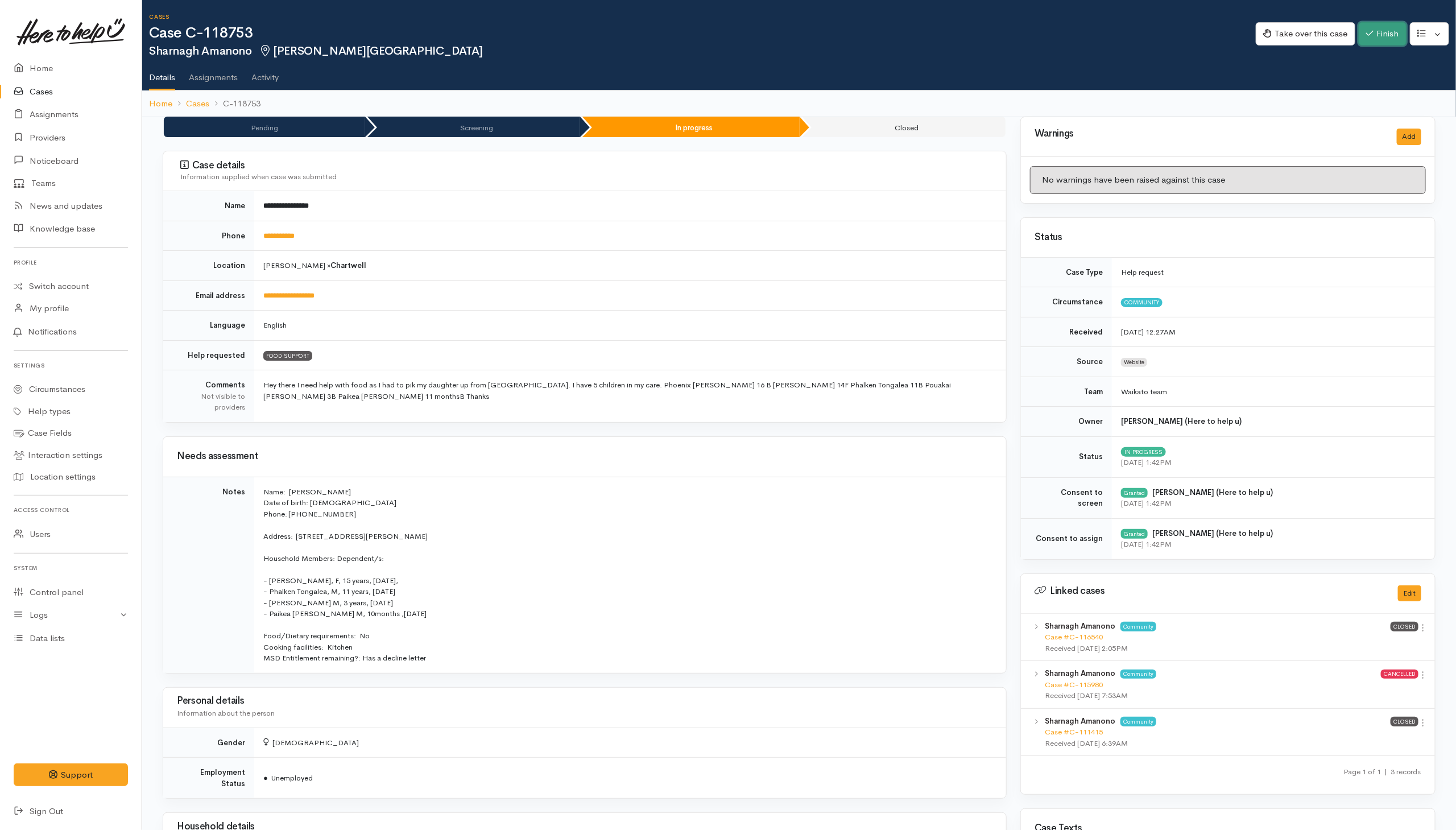
click at [969, 35] on button "Finish" at bounding box center [1383, 34] width 48 height 23
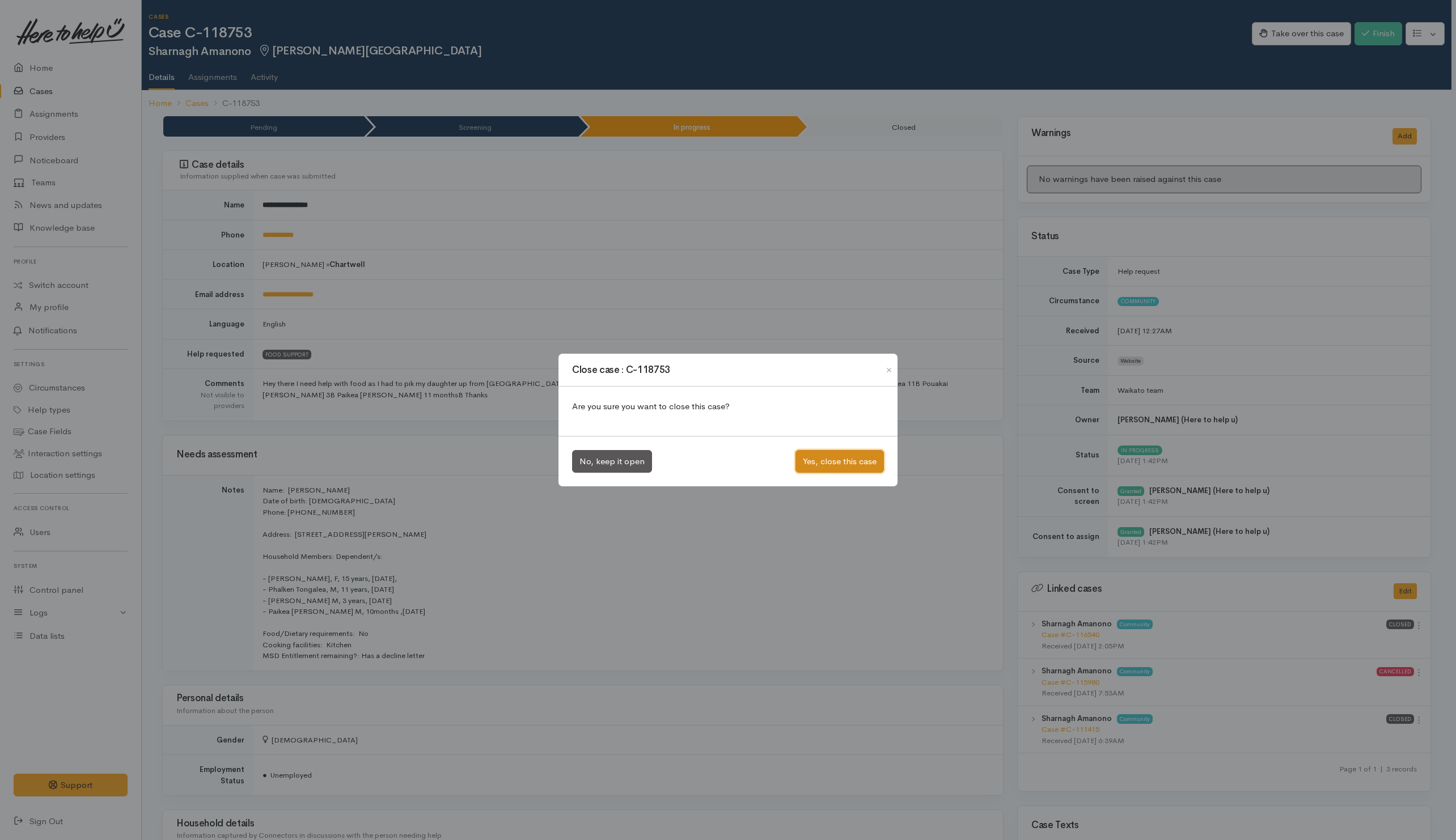
click at [813, 456] on button "Yes, close this case" at bounding box center [840, 461] width 88 height 23
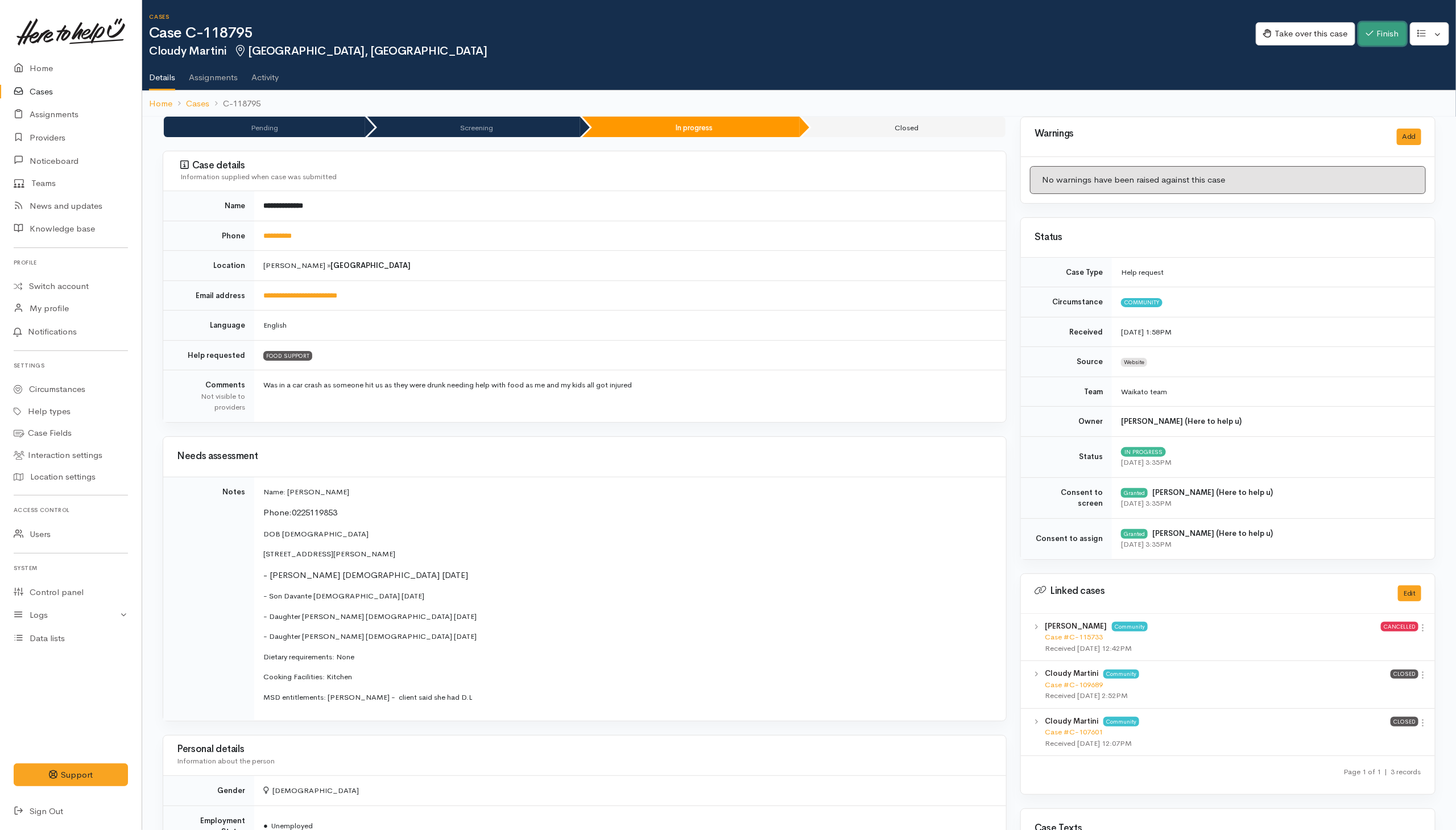
click at [969, 33] on button "Finish" at bounding box center [1383, 34] width 48 height 23
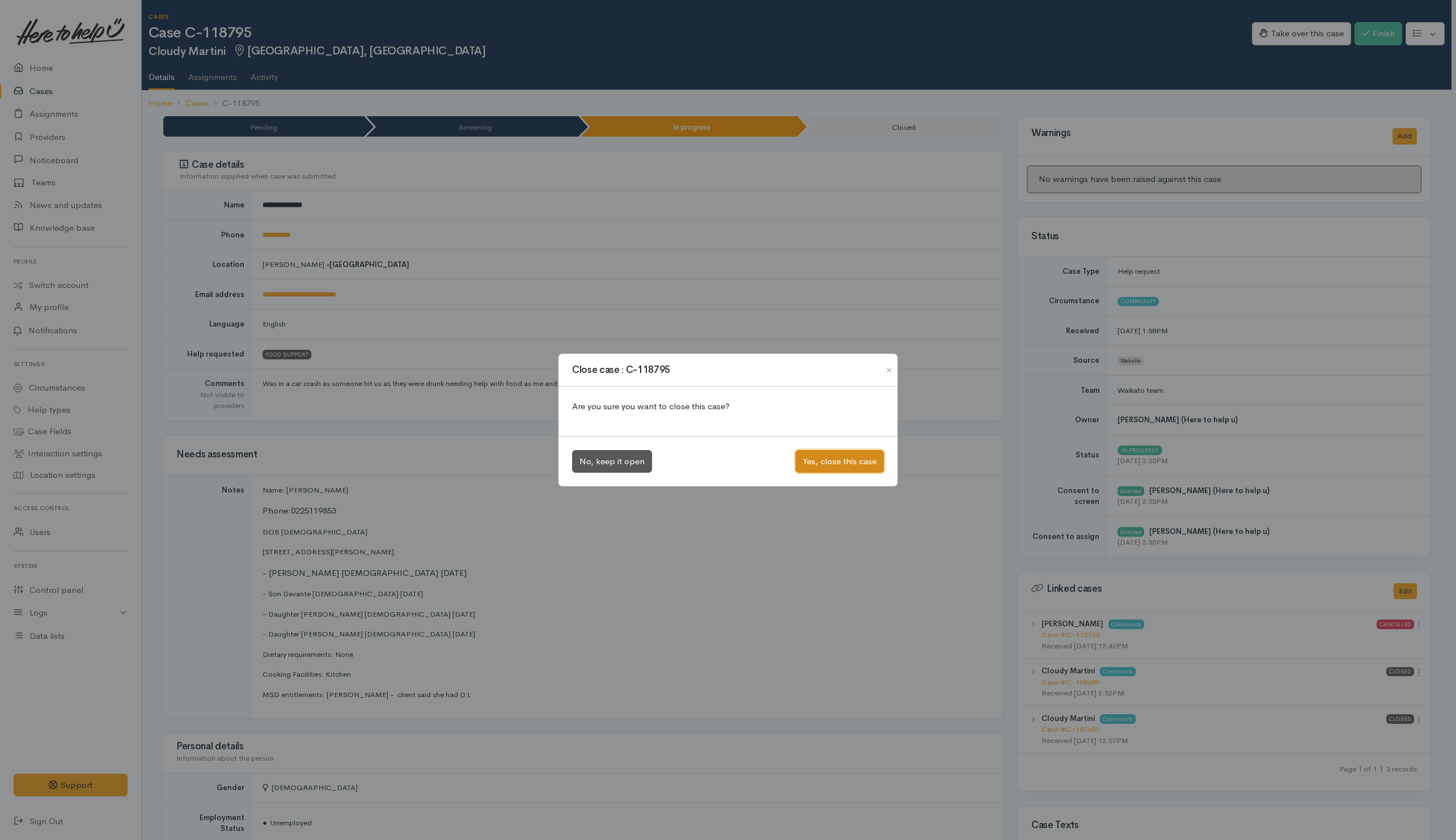
click at [839, 465] on button "Yes, close this case" at bounding box center [840, 461] width 88 height 23
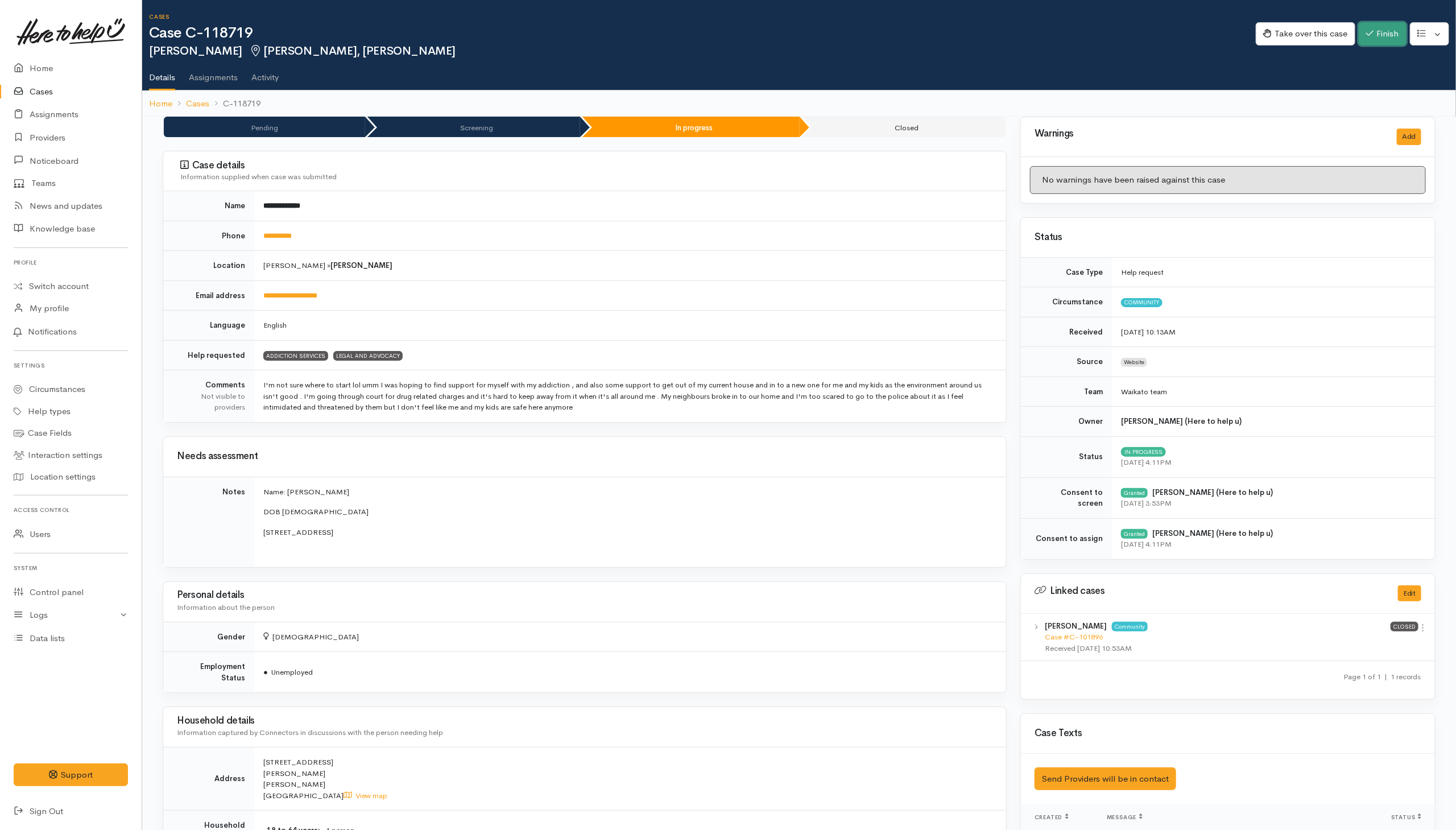
click at [969, 41] on button "Finish" at bounding box center [1383, 34] width 48 height 23
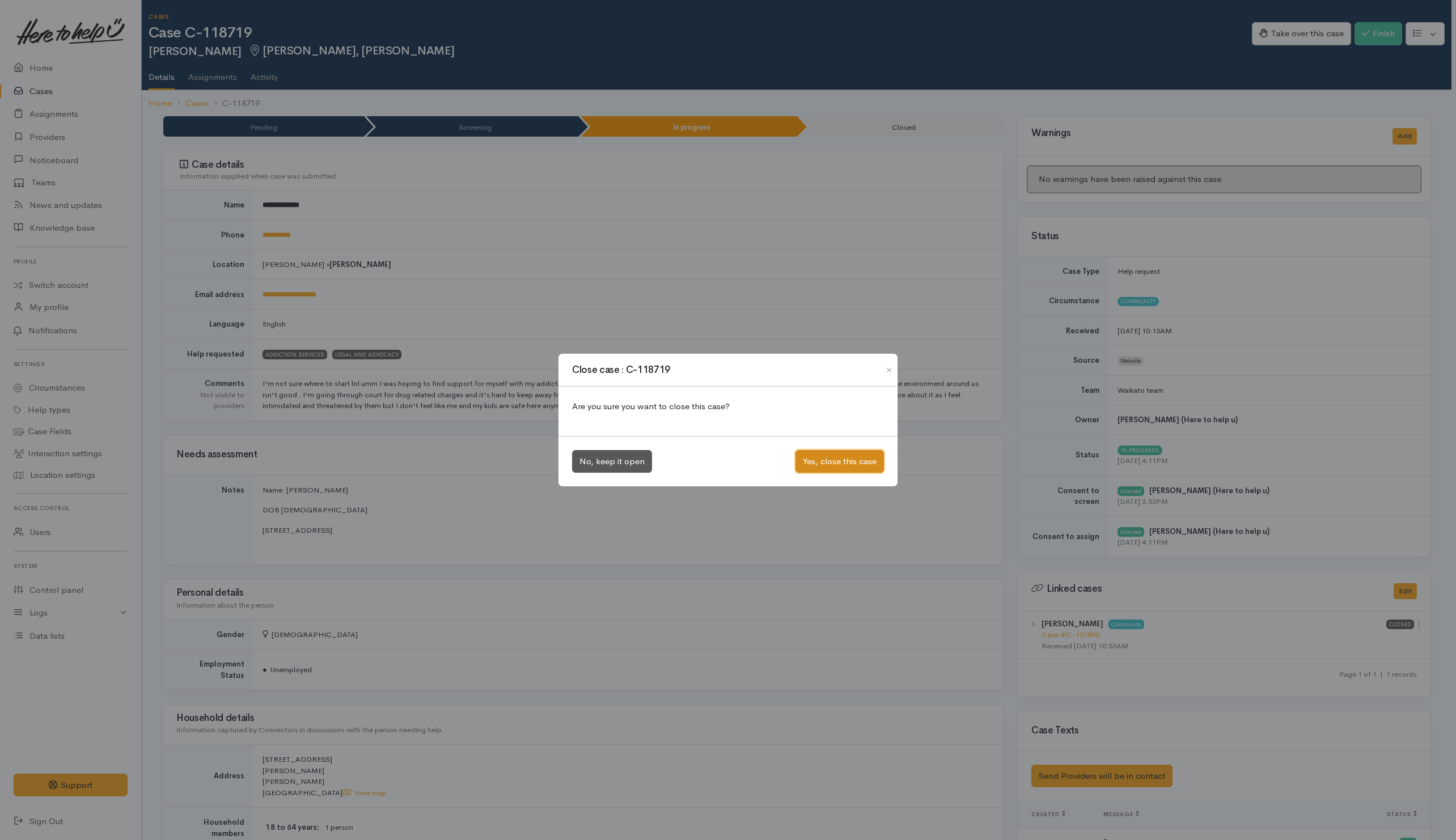
click at [812, 472] on button "Yes, close this case" at bounding box center [840, 461] width 88 height 23
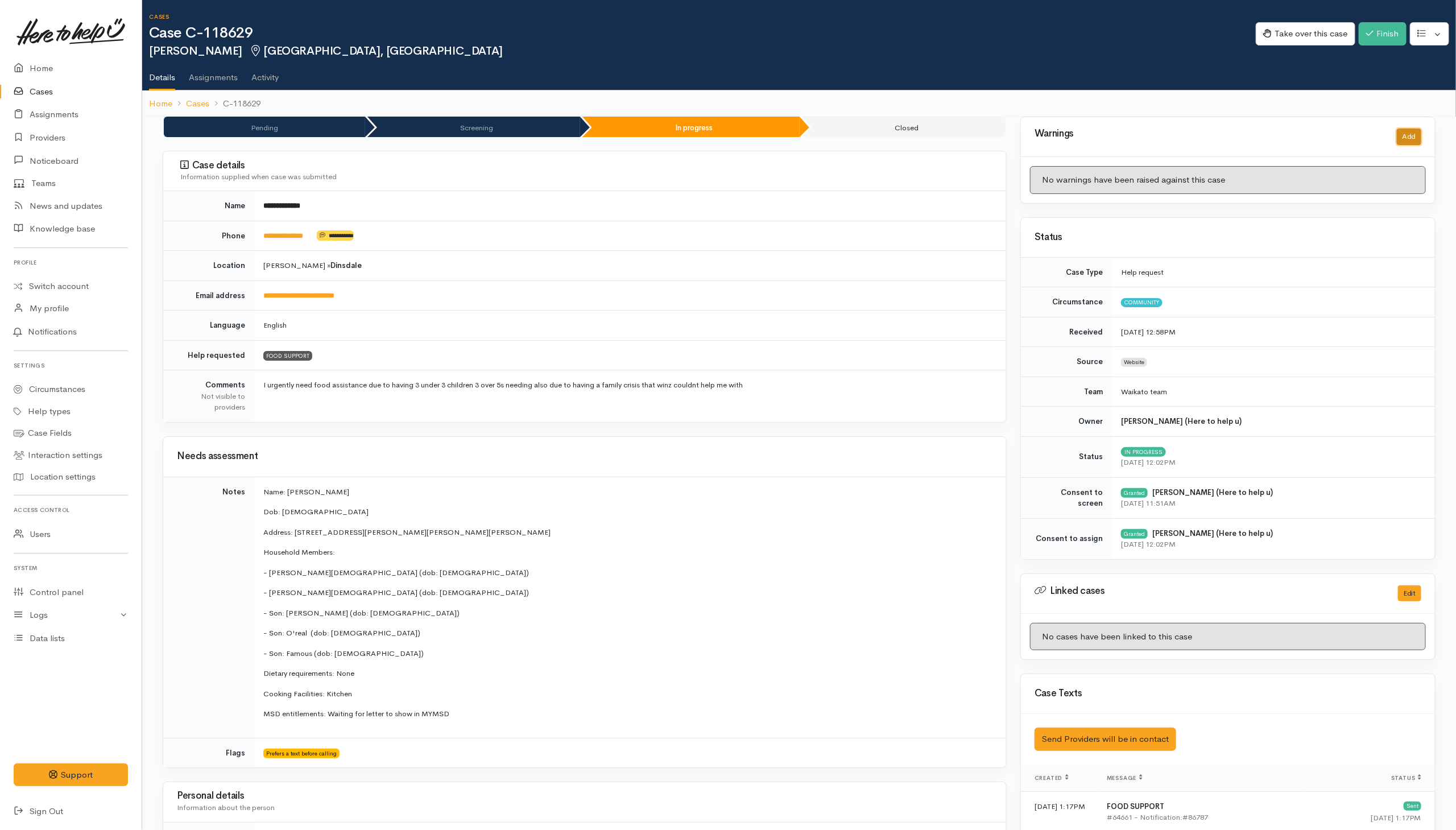
click at [969, 137] on button "Add" at bounding box center [1409, 137] width 25 height 17
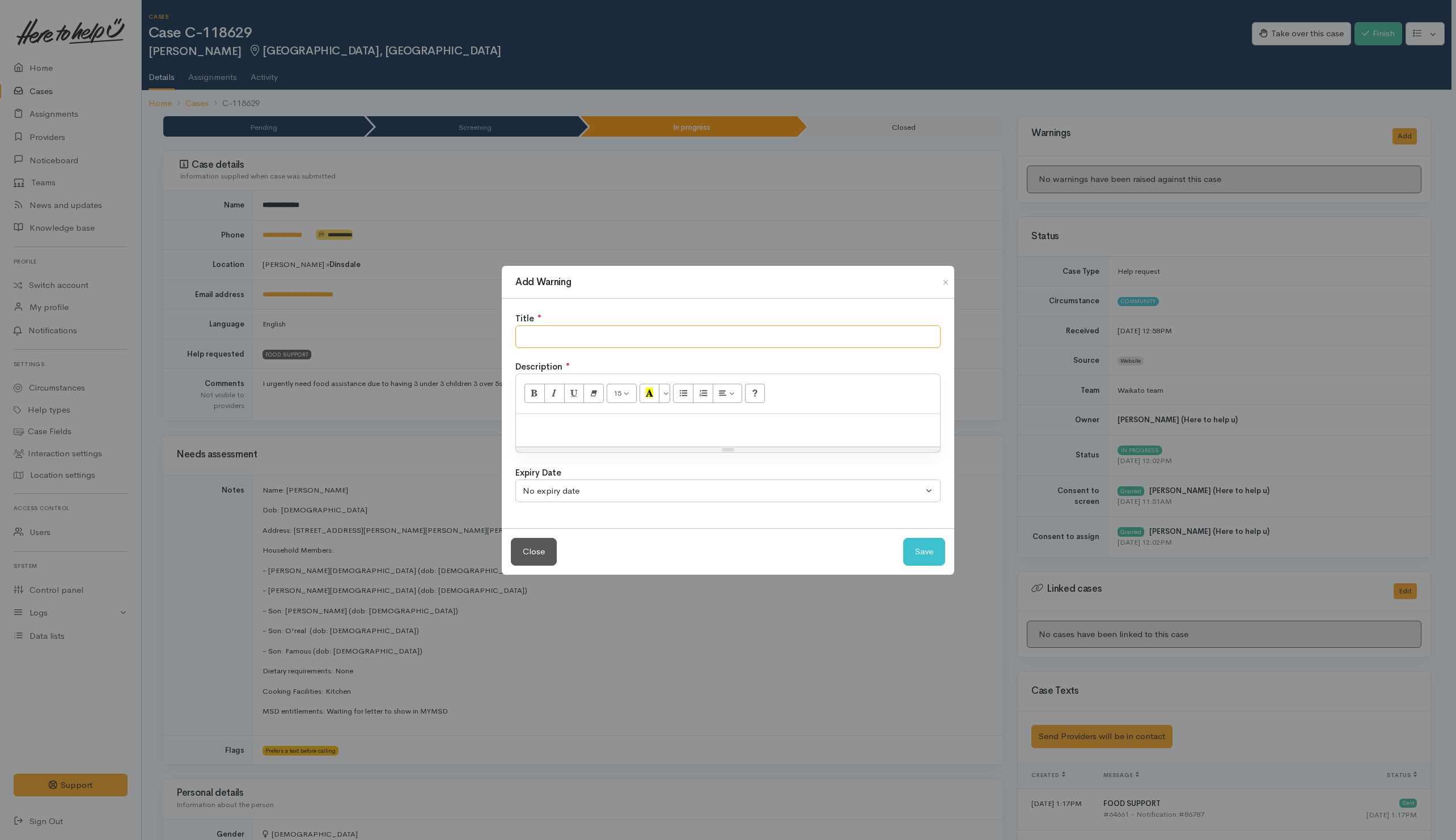
drag, startPoint x: 772, startPoint y: 337, endPoint x: 796, endPoint y: 280, distance: 61.8
click at [773, 335] on input "text" at bounding box center [728, 337] width 426 height 23
type input "NO SHOW"
click at [933, 551] on button "Save" at bounding box center [925, 552] width 42 height 28
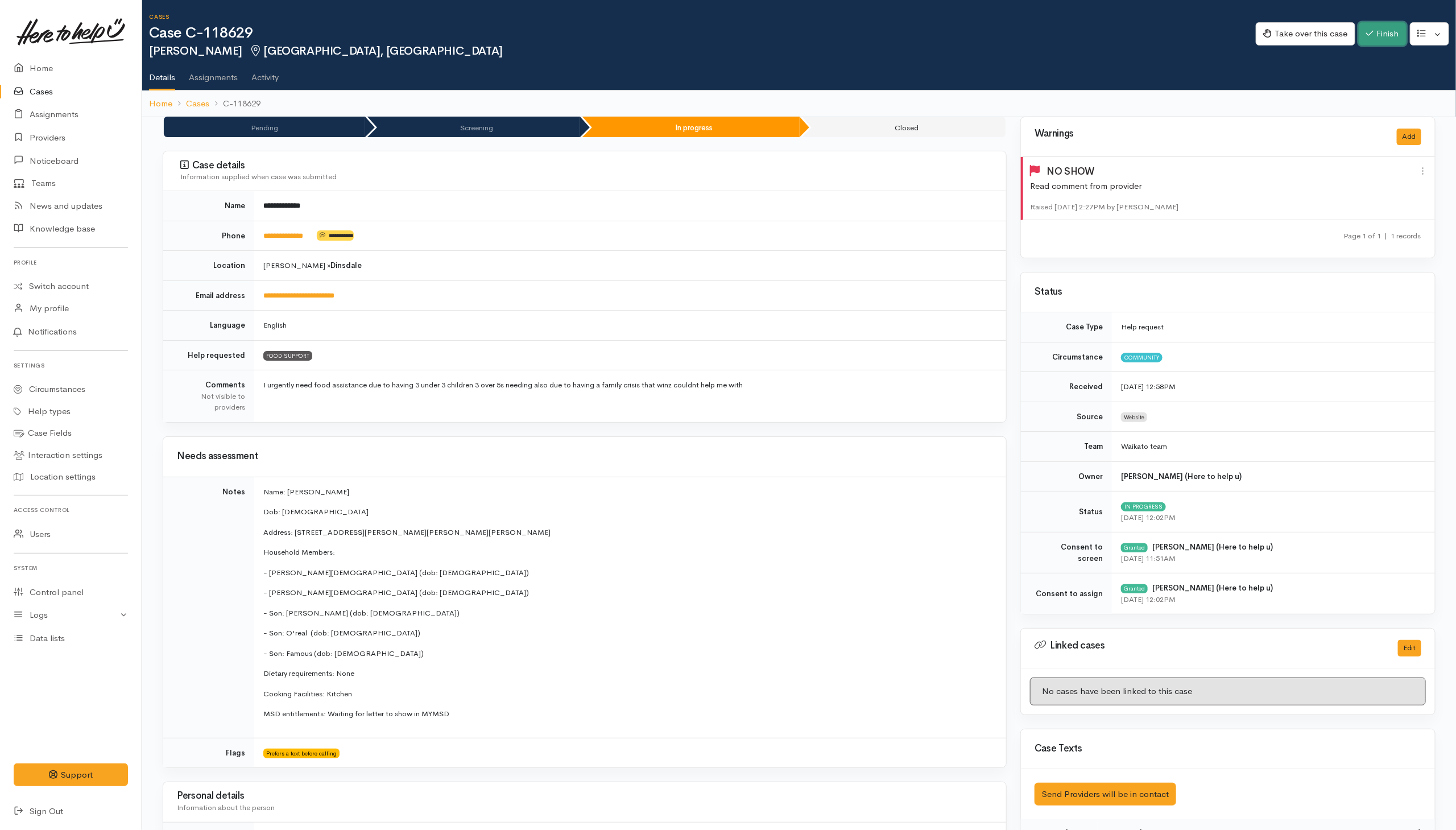
click at [969, 35] on button "Finish" at bounding box center [1383, 34] width 48 height 23
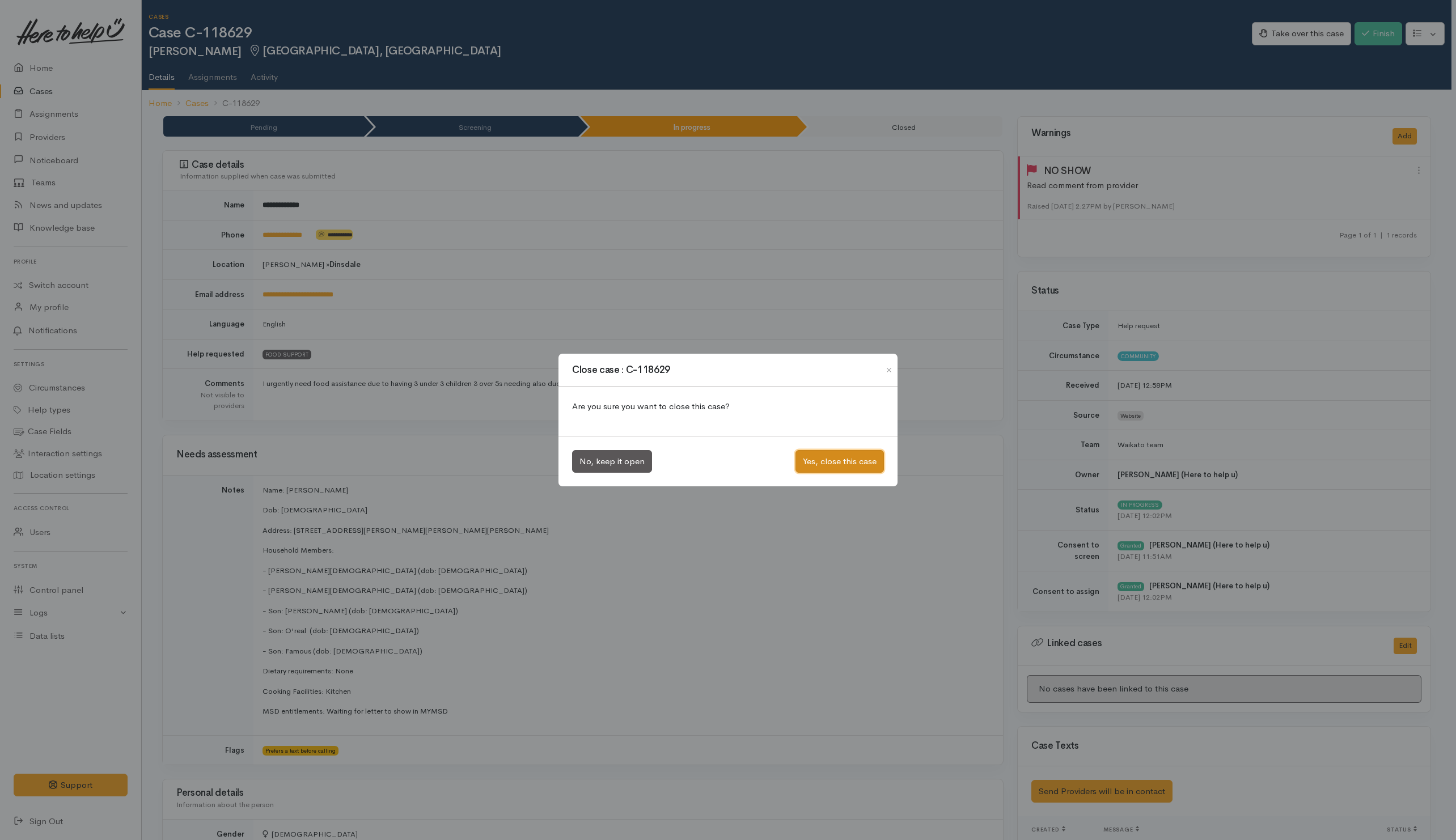
click at [858, 462] on button "Yes, close this case" at bounding box center [840, 461] width 88 height 23
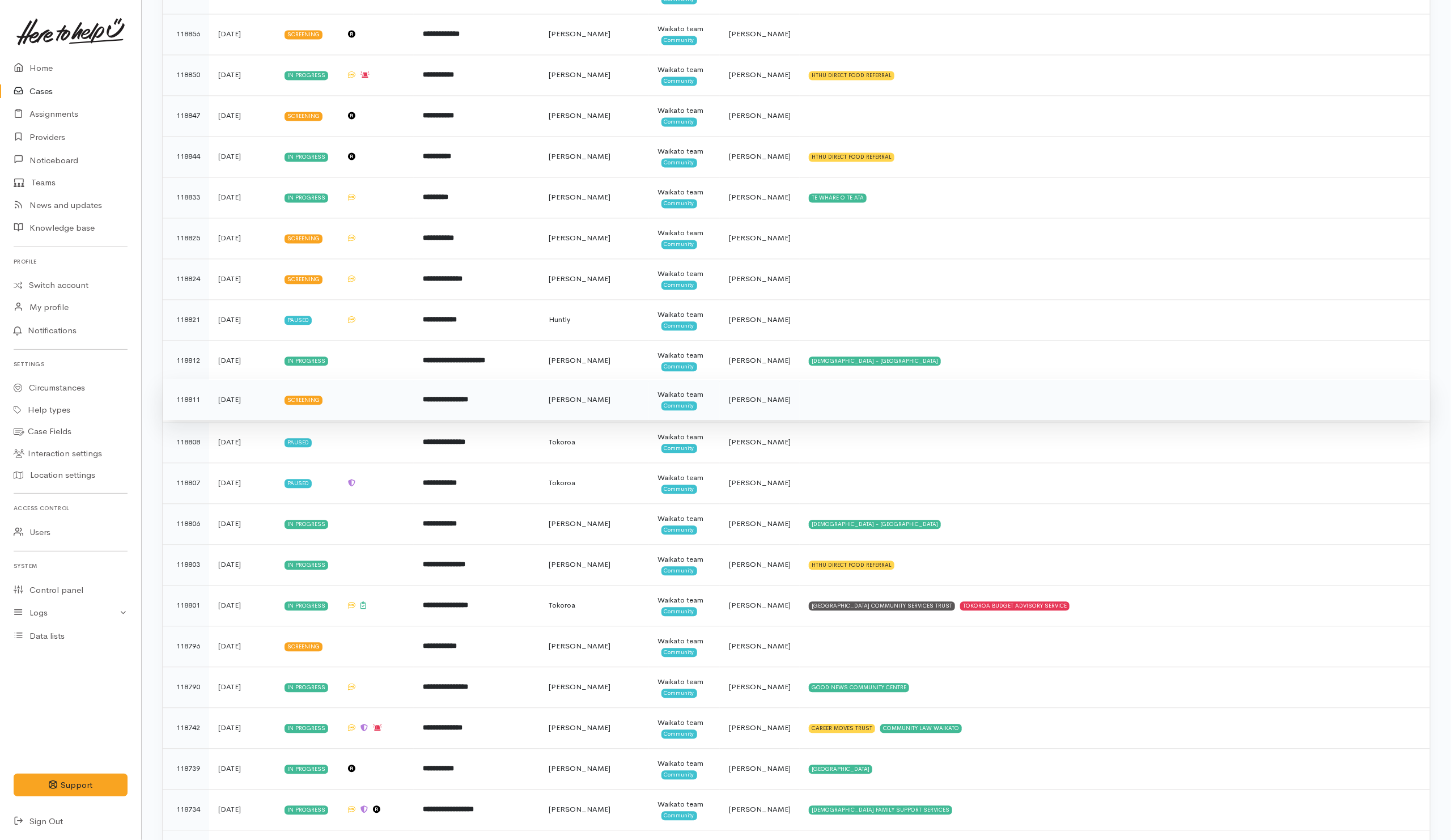
scroll to position [1956, 0]
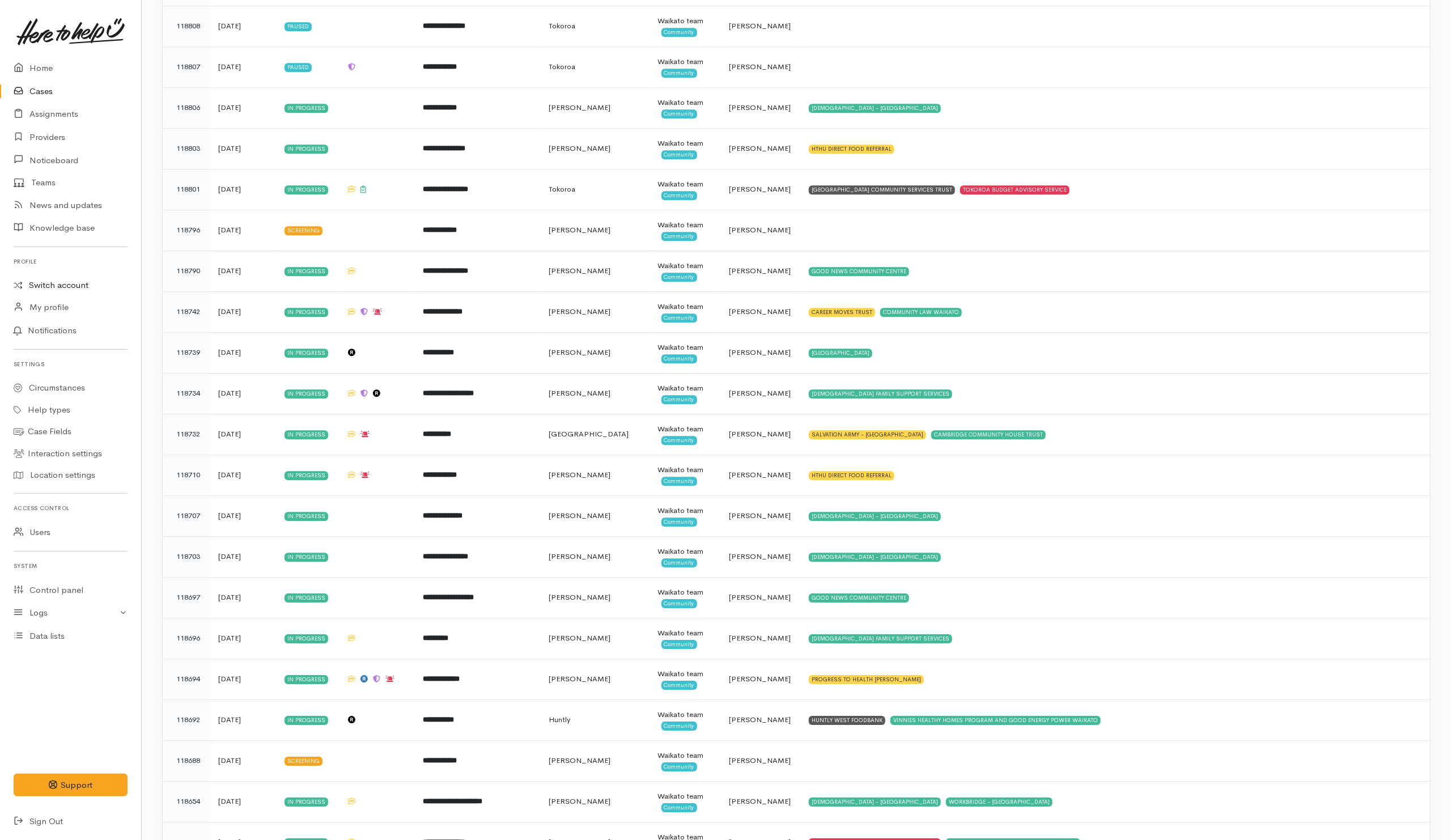
click at [55, 286] on link "Switch account" at bounding box center [71, 285] width 141 height 22
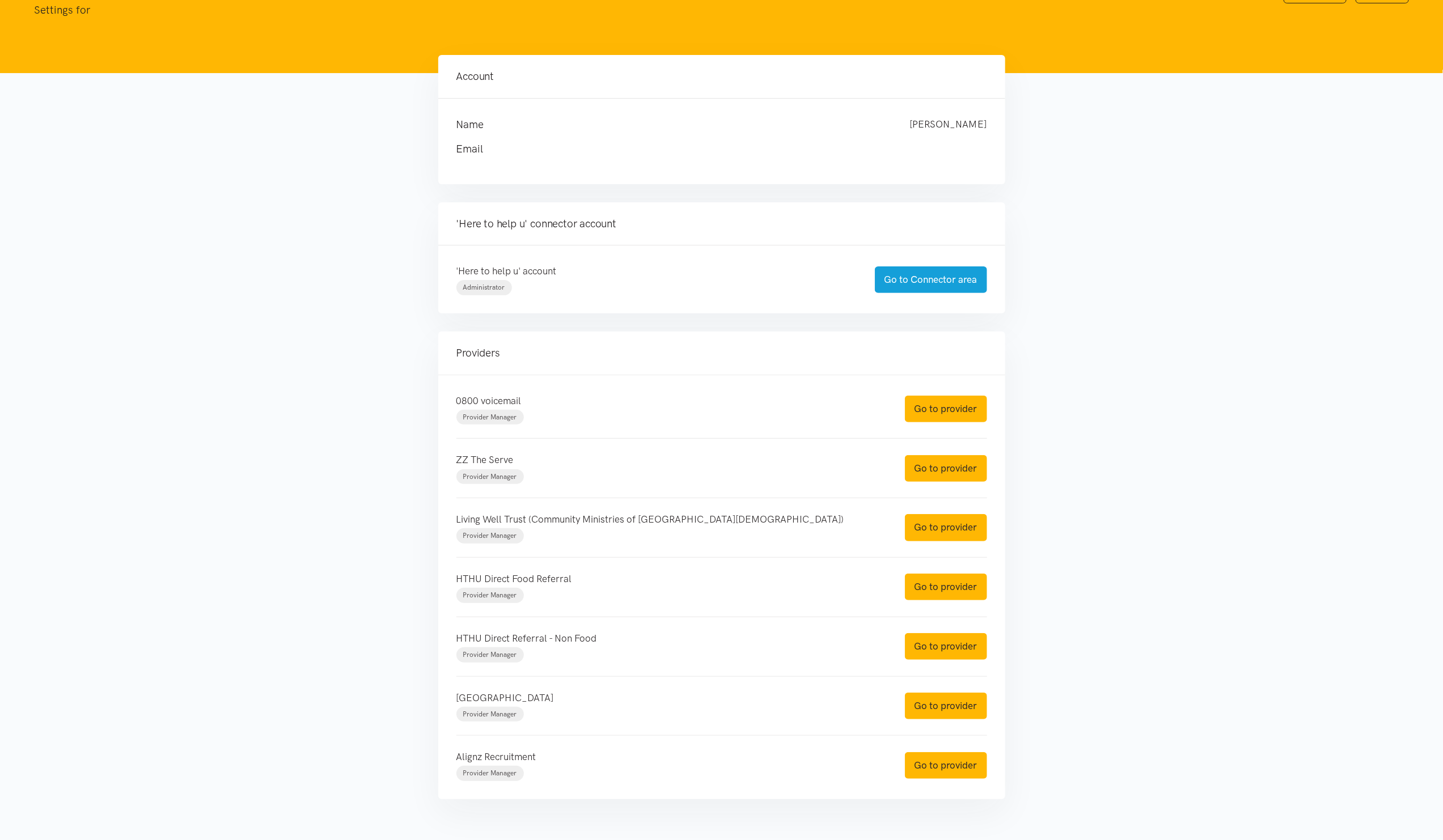
scroll to position [109, 0]
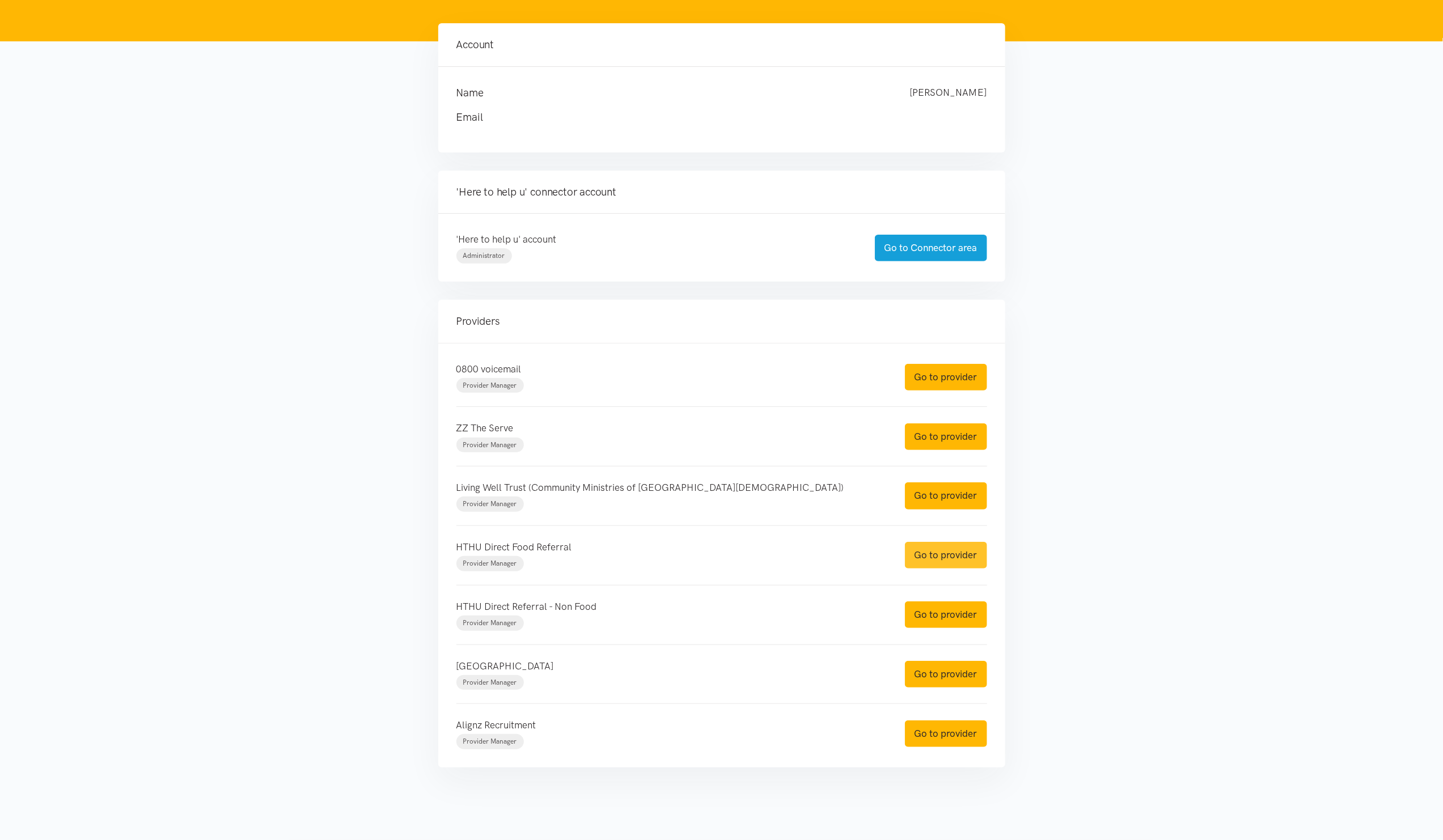
click at [946, 556] on link "Go to provider" at bounding box center [946, 555] width 82 height 27
click at [933, 614] on link "Go to provider" at bounding box center [946, 614] width 82 height 27
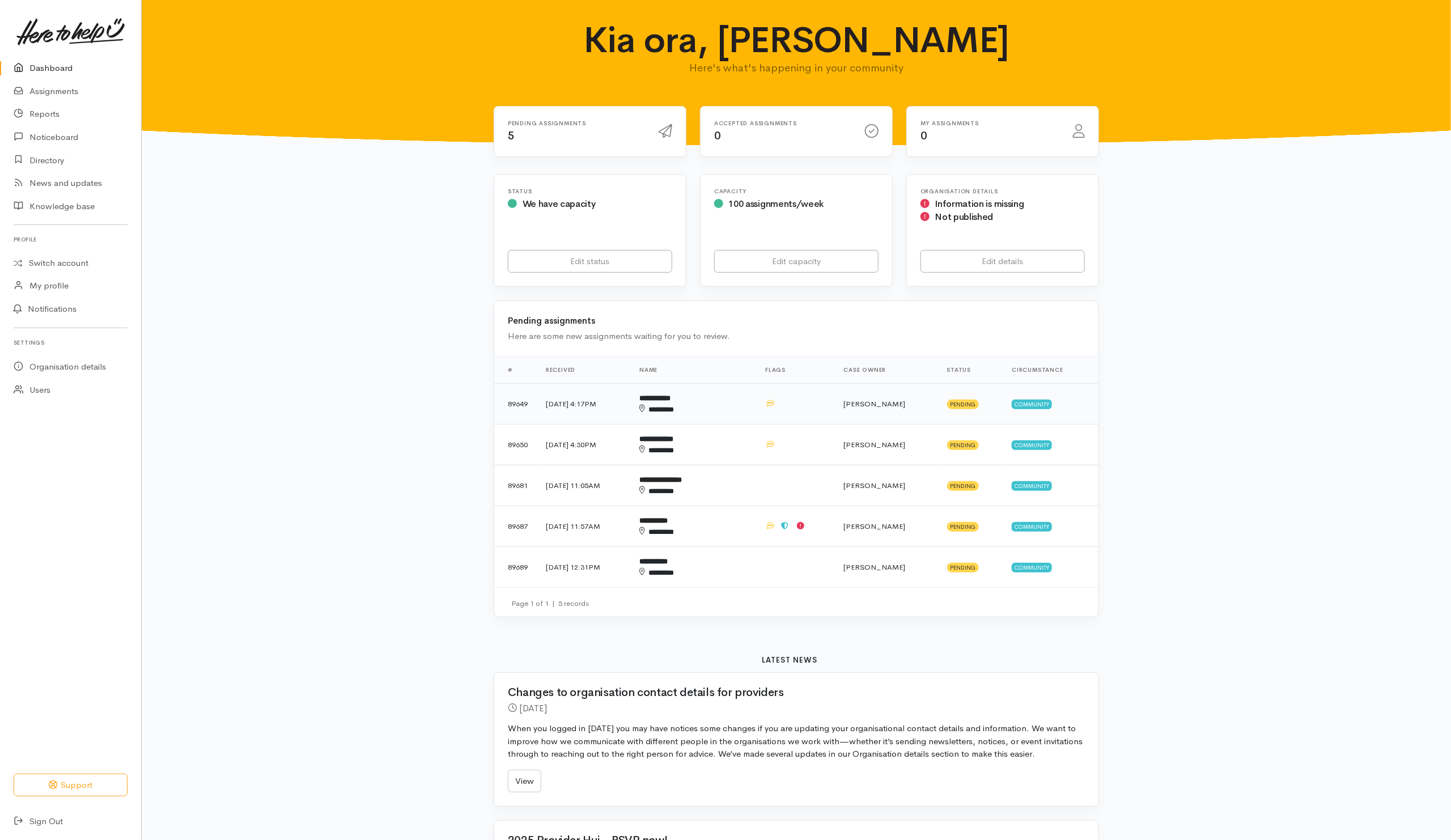
click at [719, 411] on div "********" at bounding box center [679, 410] width 79 height 11
click at [756, 452] on td "**********" at bounding box center [693, 445] width 126 height 41
click at [719, 497] on div "********" at bounding box center [679, 491] width 79 height 11
click at [719, 531] on div "********" at bounding box center [679, 532] width 79 height 11
click at [719, 572] on div "********" at bounding box center [679, 573] width 79 height 11
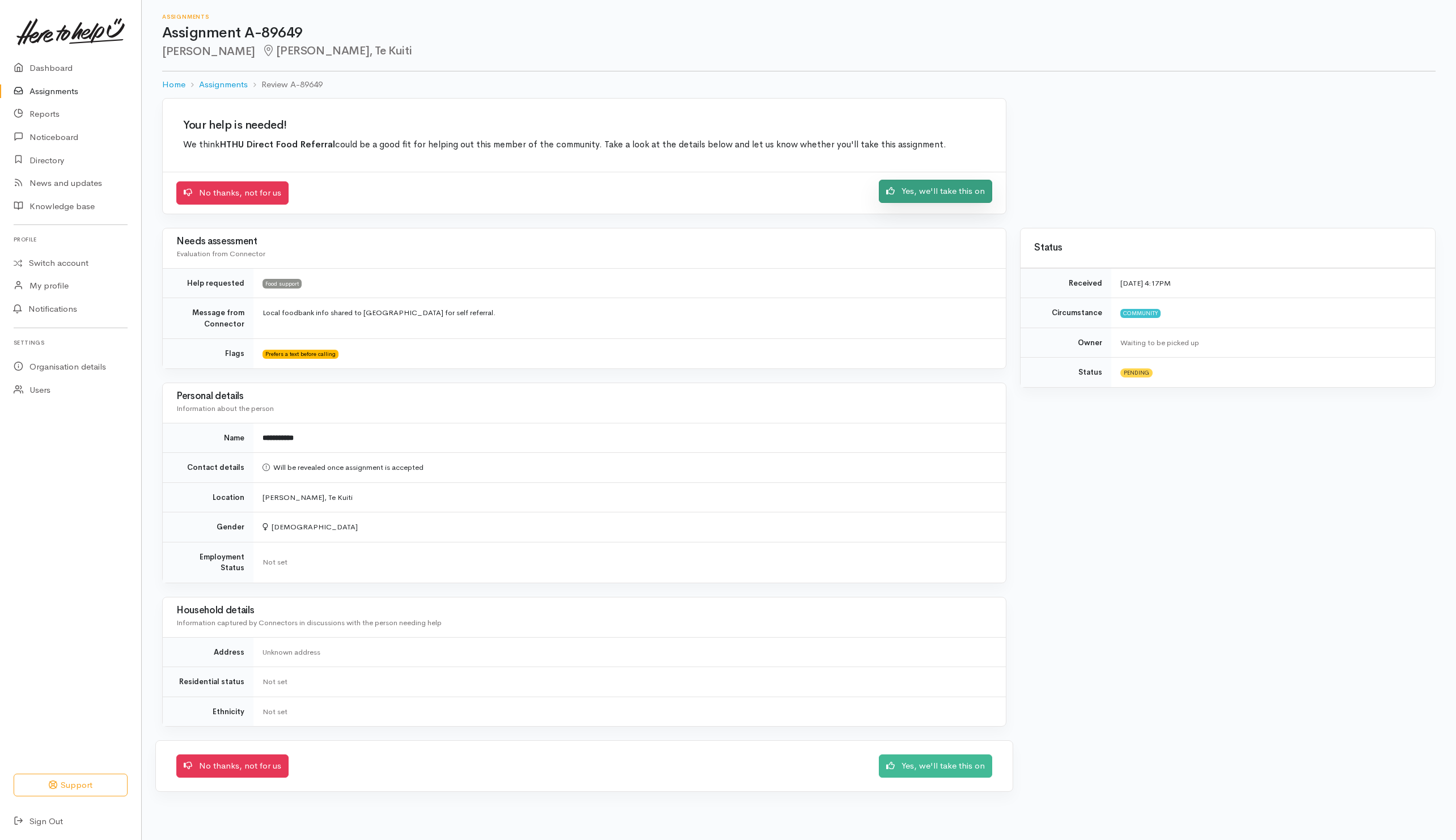
click at [917, 198] on link "Yes, we'll take this on" at bounding box center [935, 191] width 113 height 23
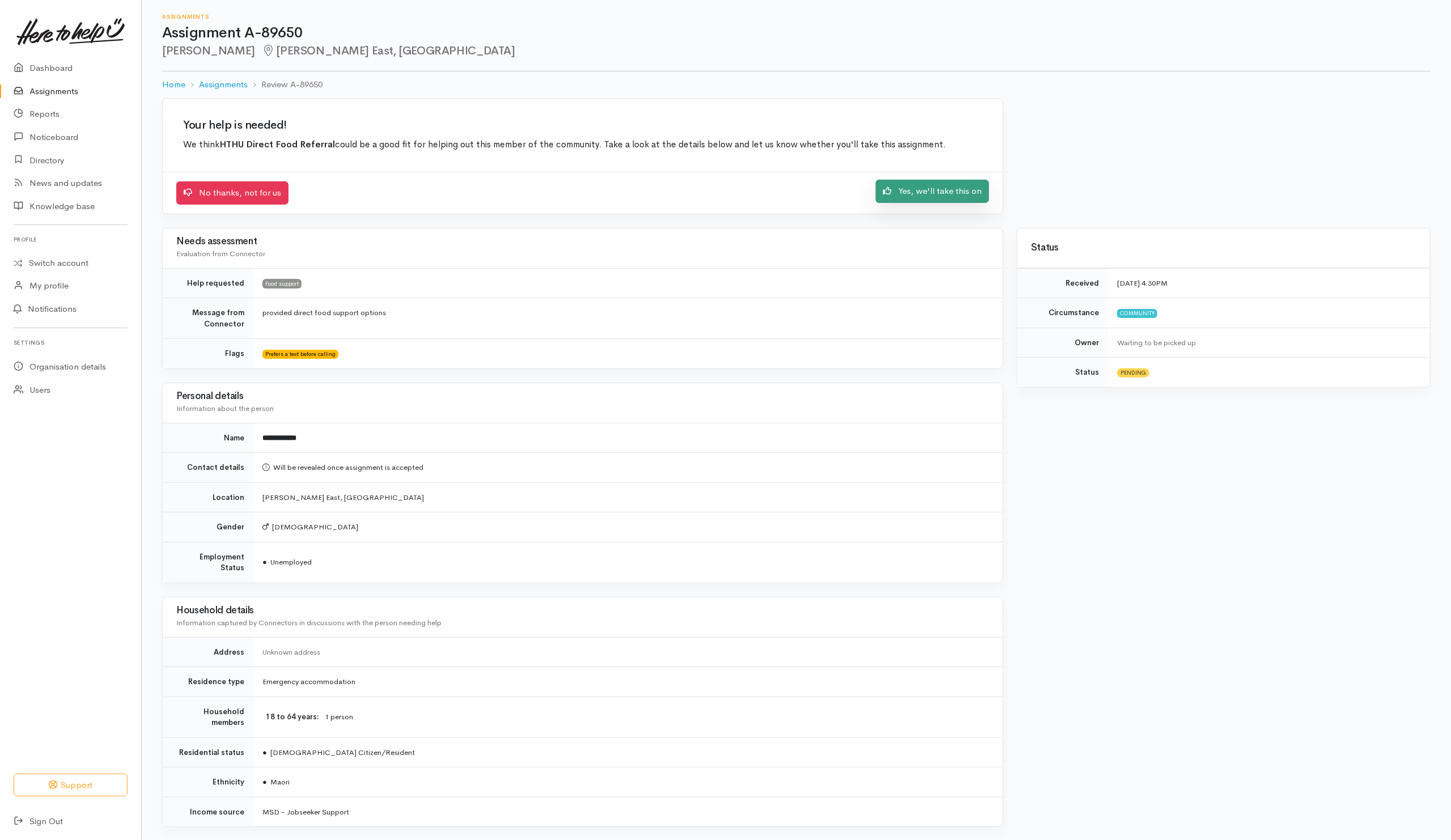
click at [934, 197] on link "Yes, we'll take this on" at bounding box center [932, 191] width 113 height 23
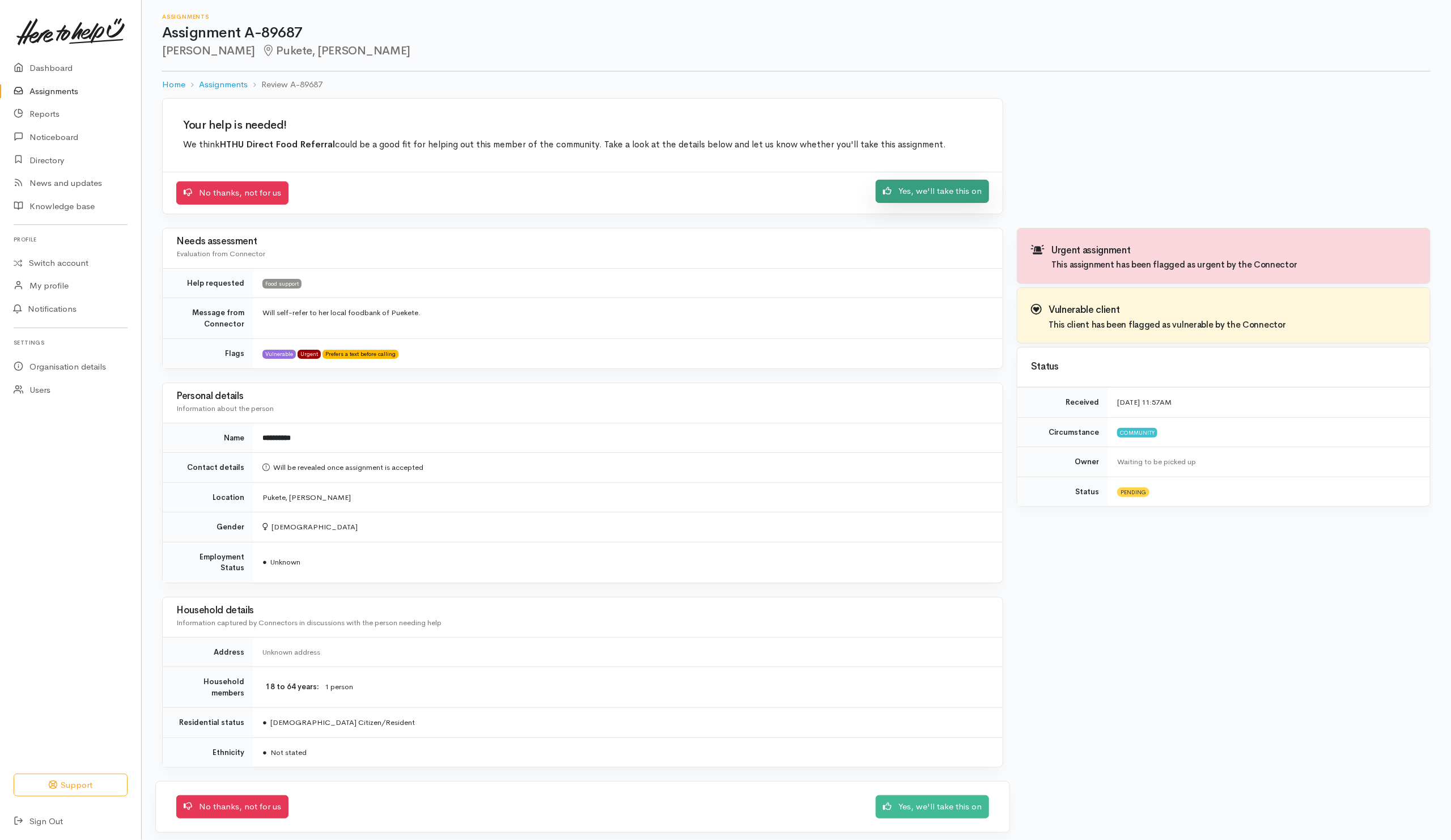
click at [925, 186] on link "Yes, we'll take this on" at bounding box center [932, 191] width 113 height 23
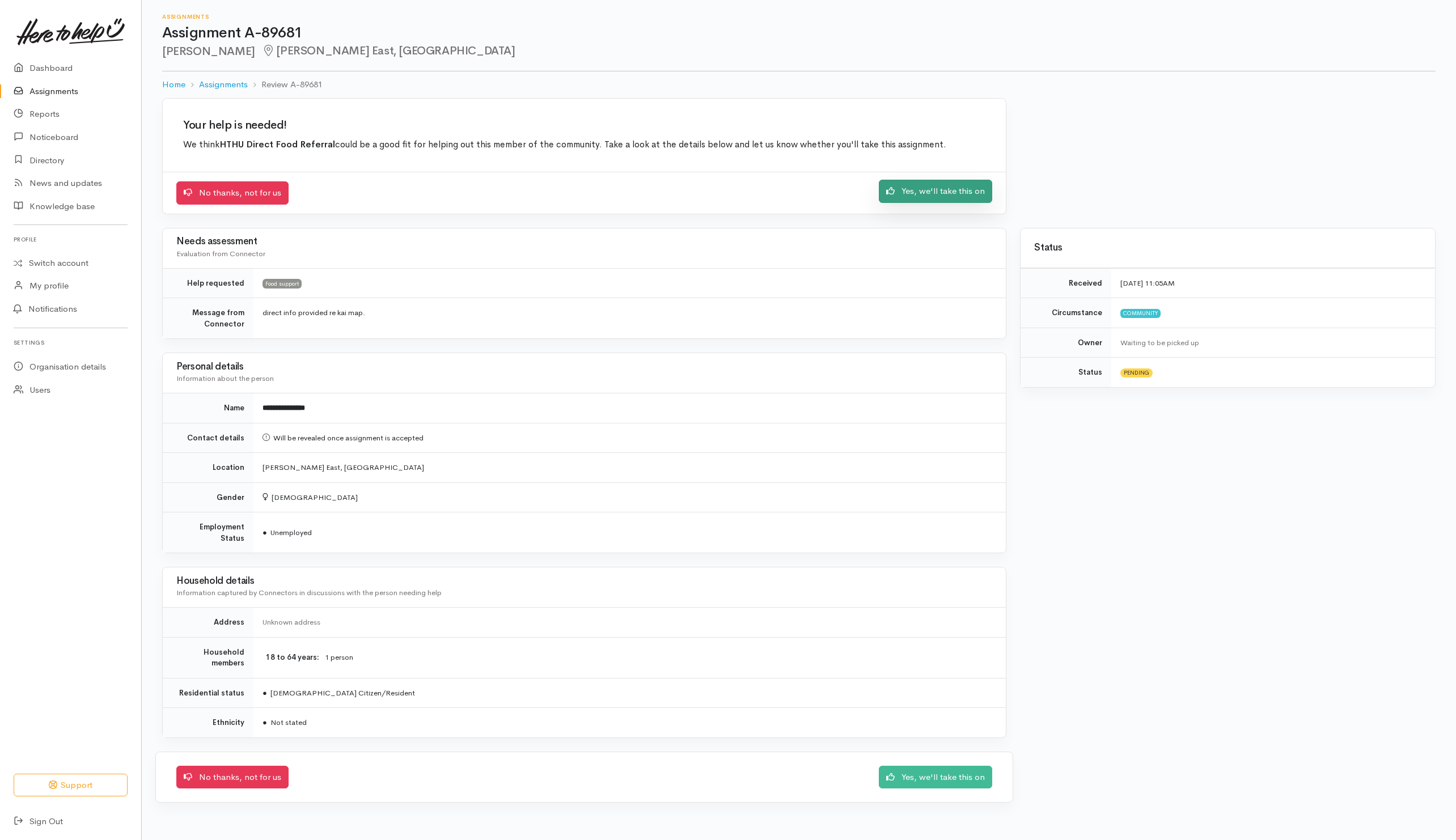
click at [946, 195] on link "Yes, we'll take this on" at bounding box center [935, 191] width 113 height 23
click at [929, 202] on link "Yes, we'll take this on" at bounding box center [935, 191] width 113 height 23
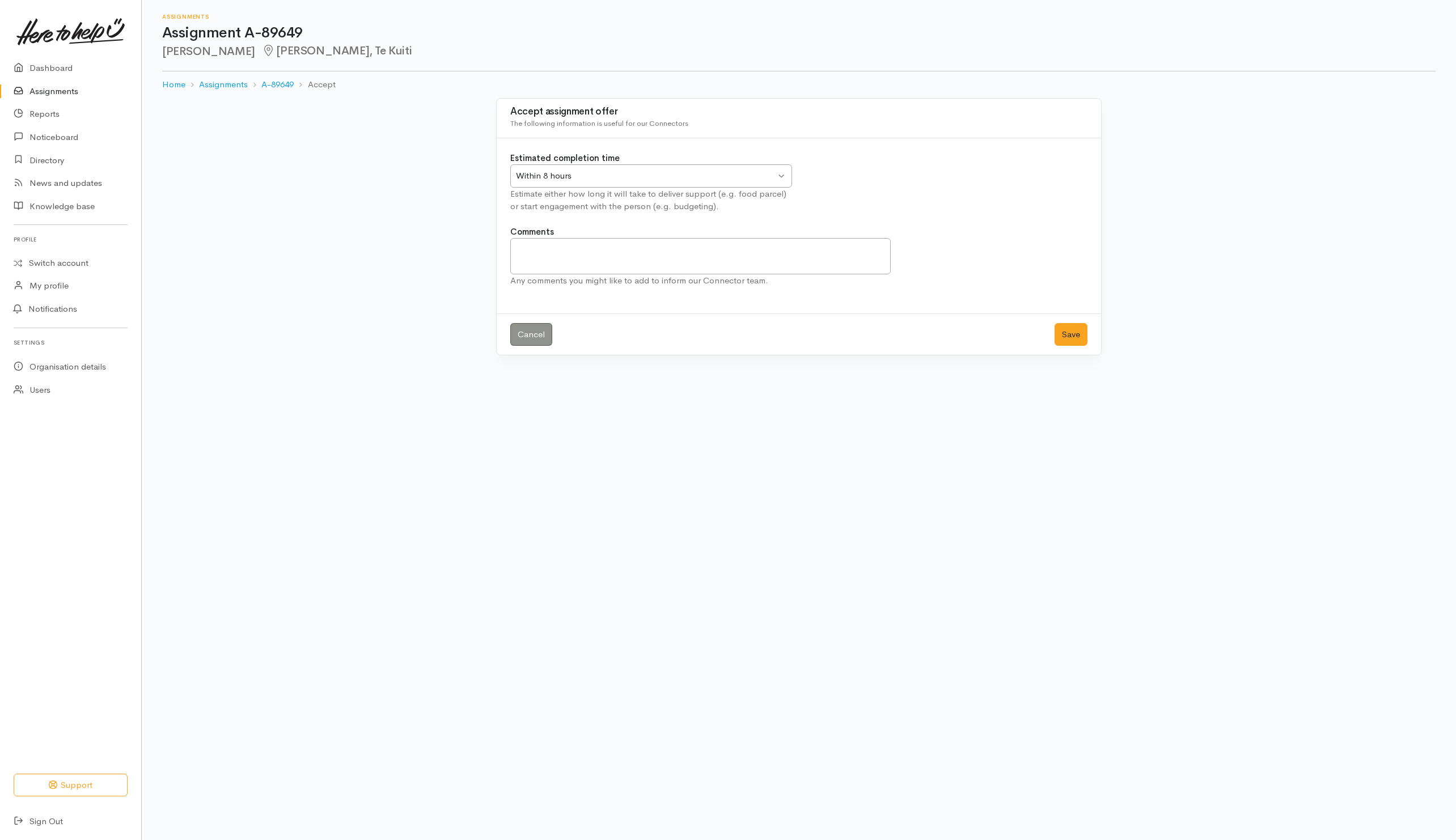
click at [1089, 330] on div "Cancel Save" at bounding box center [799, 334] width 604 height 42
click at [1078, 328] on button "Save" at bounding box center [1071, 334] width 33 height 23
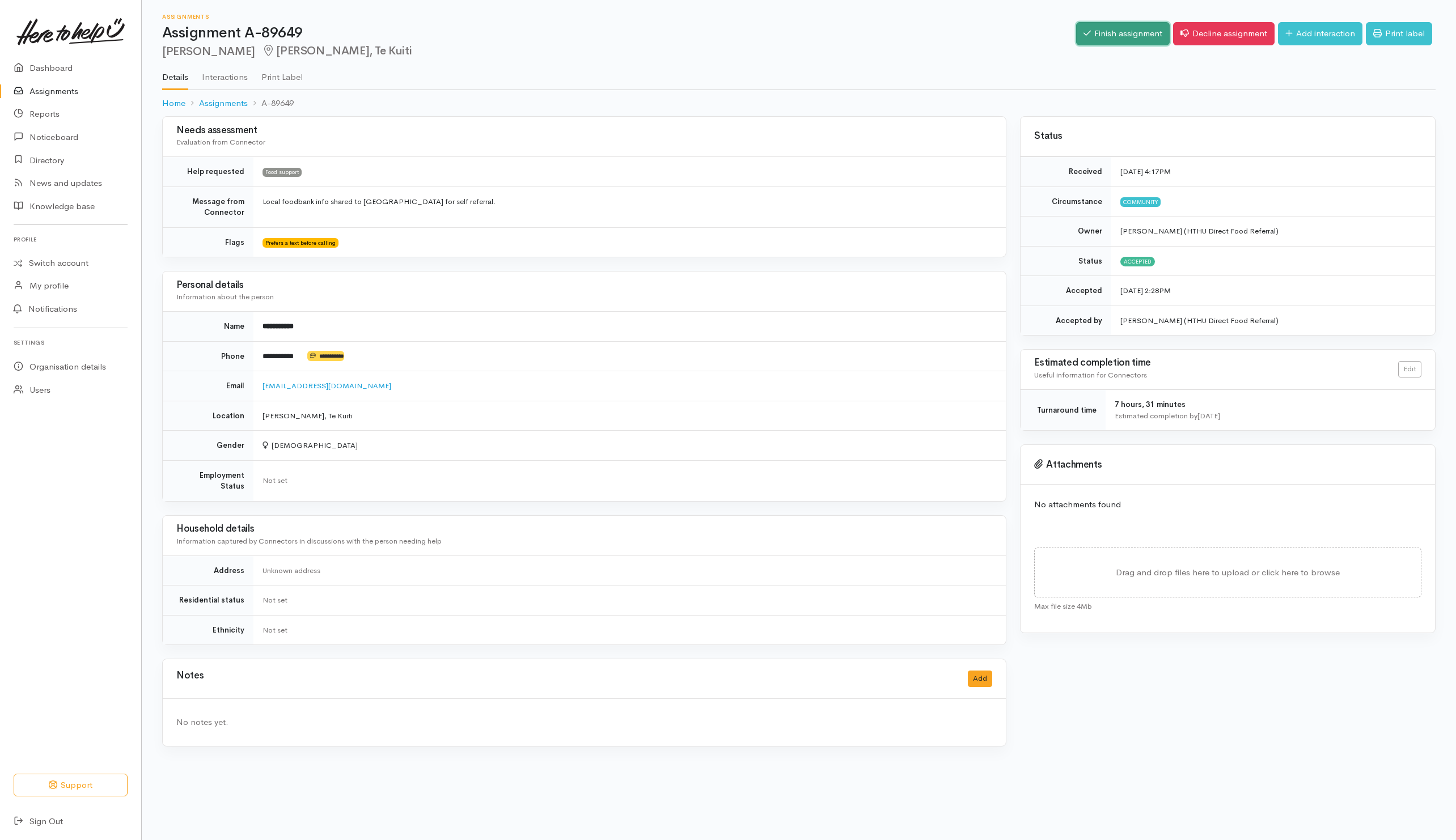
click at [1110, 34] on link "Finish assignment" at bounding box center [1123, 34] width 93 height 23
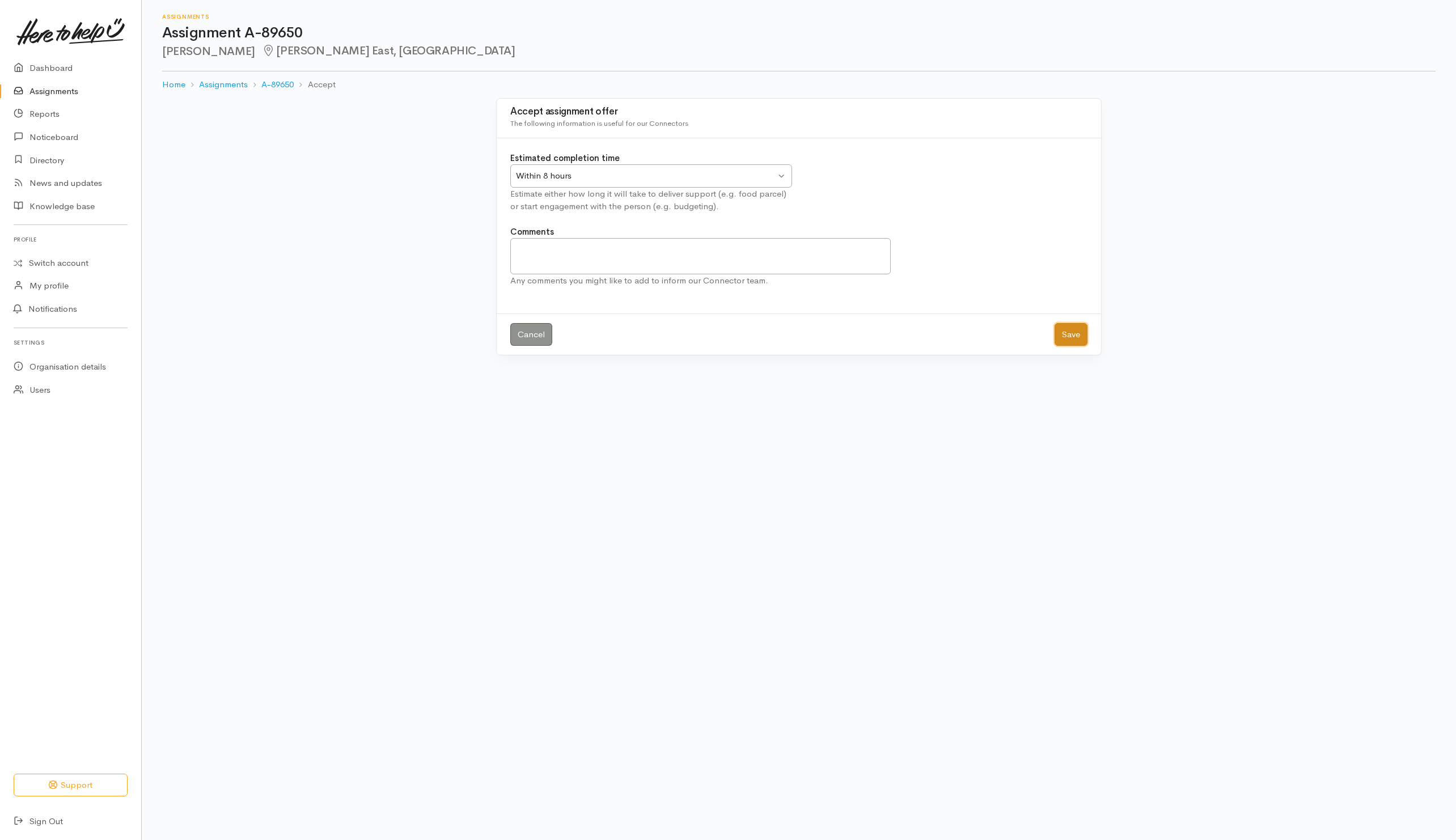
click at [1075, 337] on button "Save" at bounding box center [1071, 334] width 33 height 23
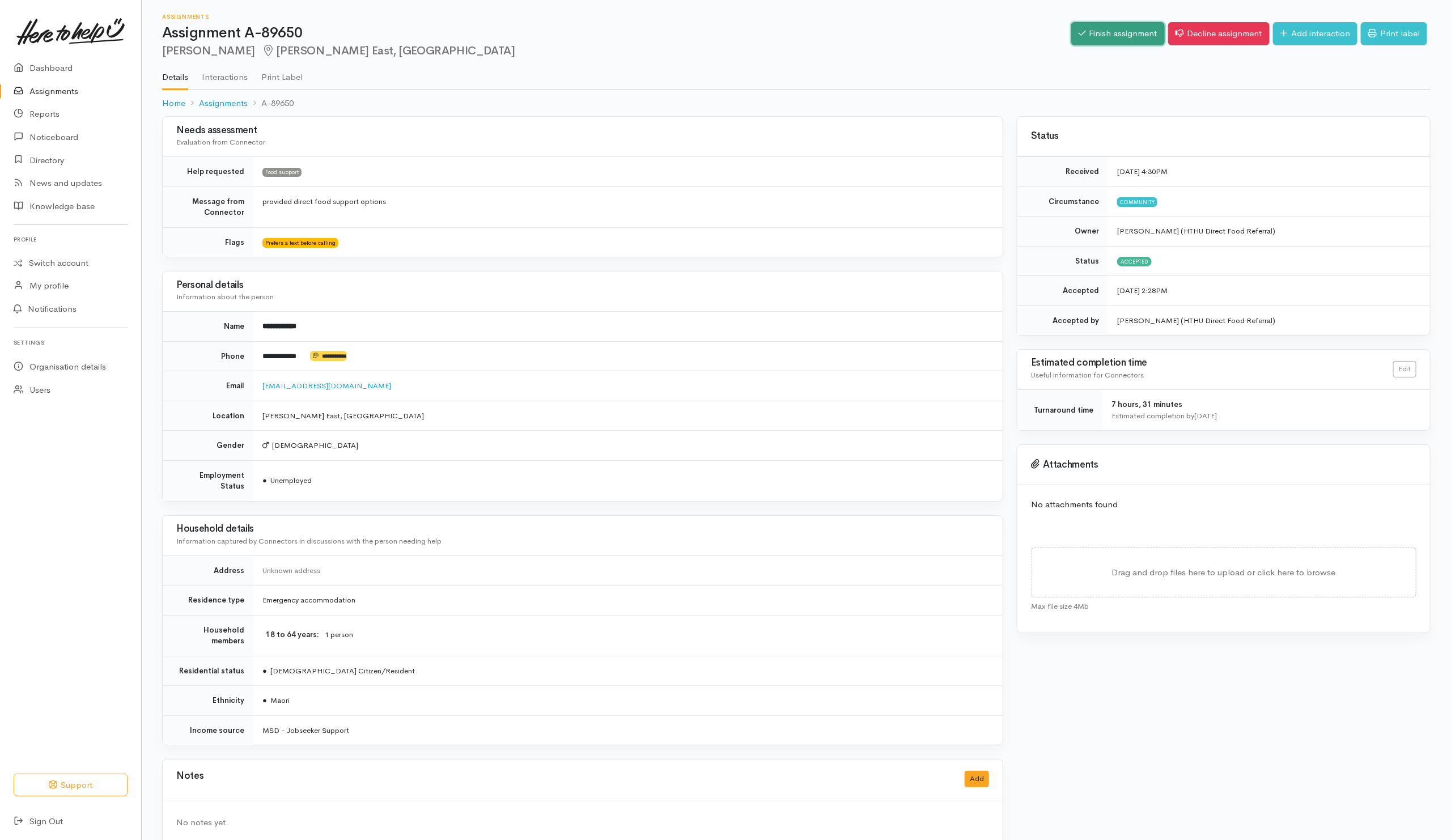
click at [1104, 30] on link "Finish assignment" at bounding box center [1118, 34] width 93 height 23
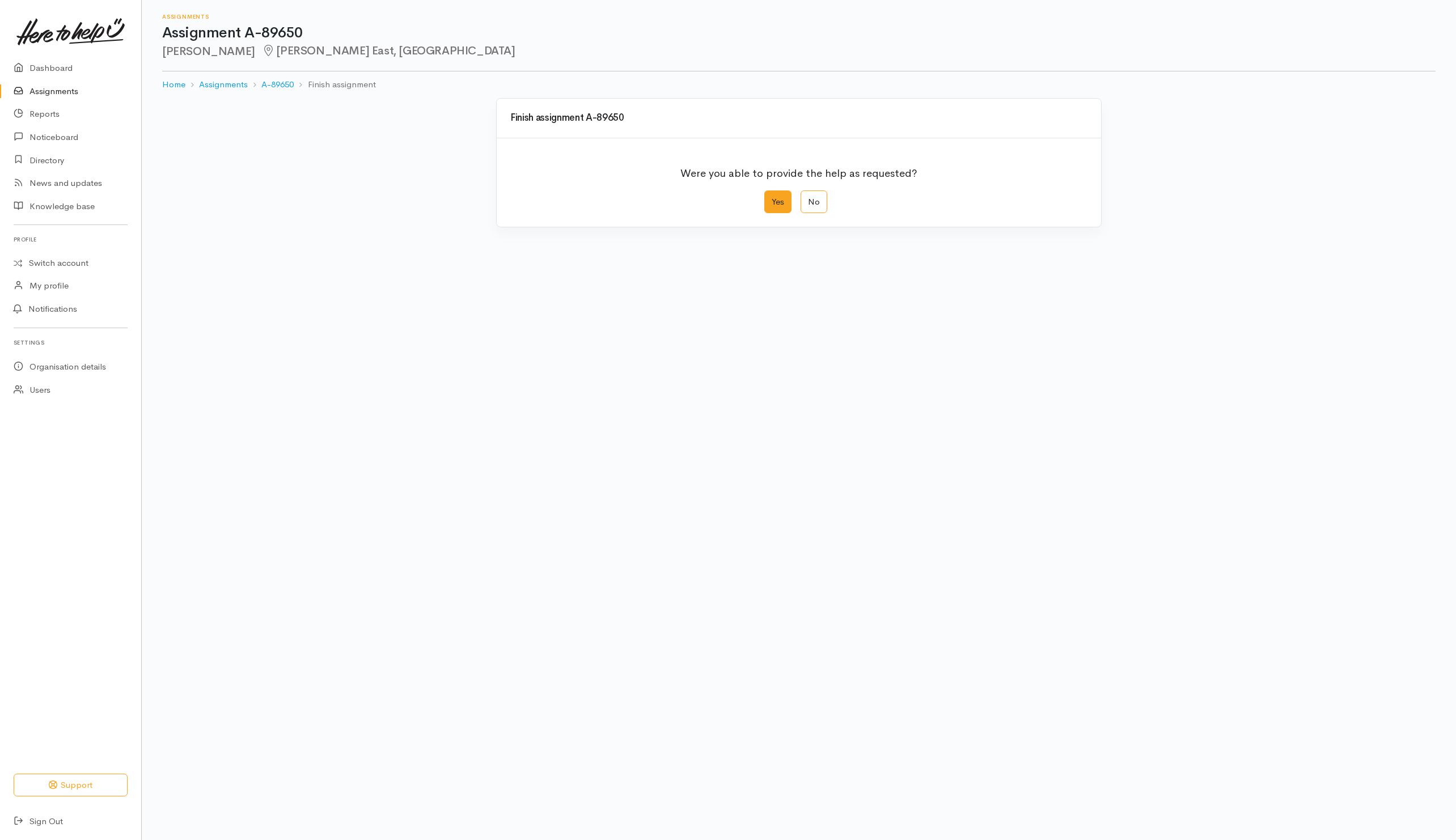
click at [780, 207] on label "Yes" at bounding box center [778, 202] width 27 height 23
click at [772, 198] on input "Yes" at bounding box center [768, 194] width 7 height 7
radio input "true"
click at [1077, 454] on button "Save" at bounding box center [1071, 454] width 33 height 23
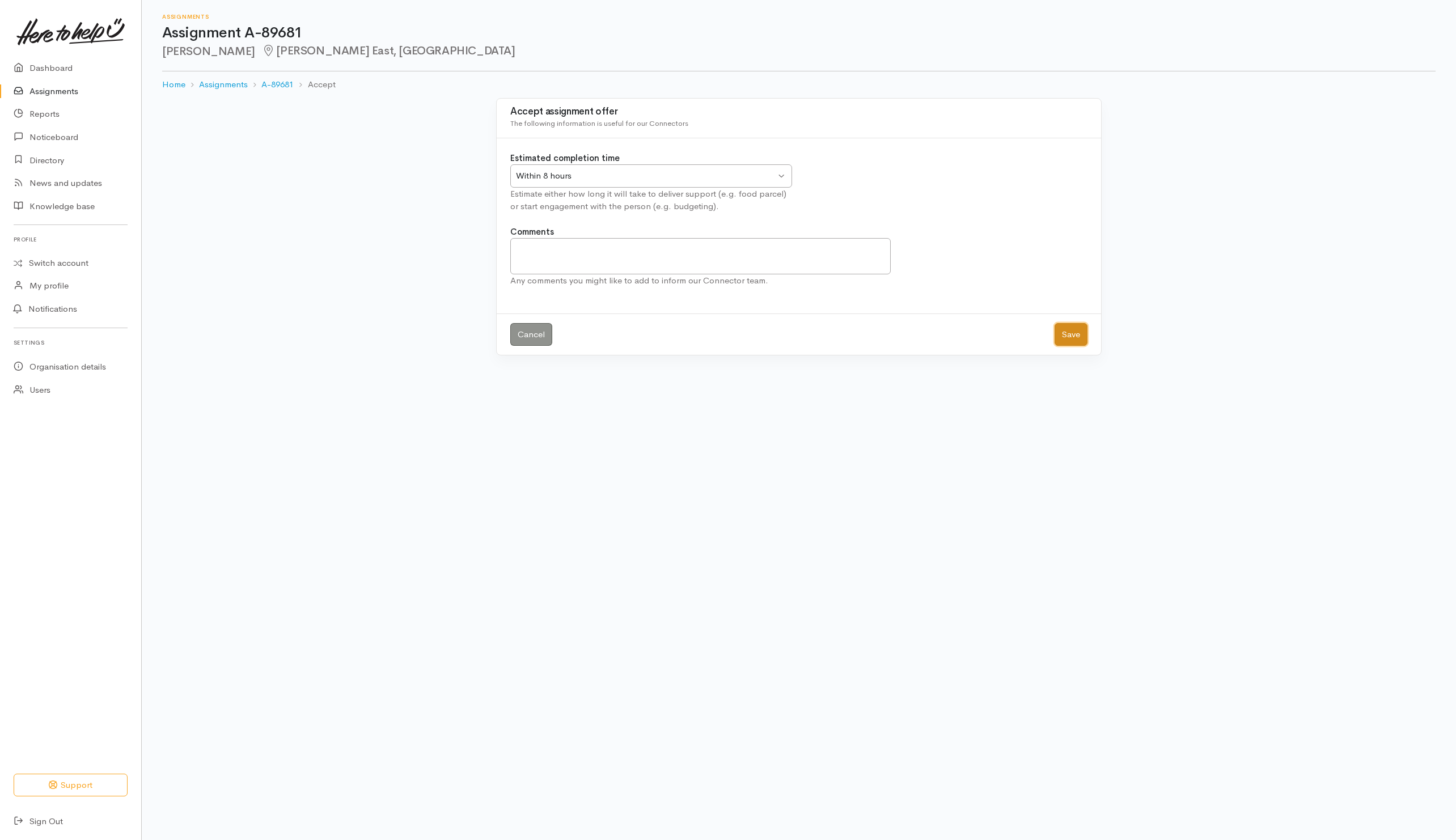
drag, startPoint x: 1074, startPoint y: 337, endPoint x: 1055, endPoint y: 334, distance: 19.2
click at [1077, 338] on button "Save" at bounding box center [1071, 334] width 33 height 23
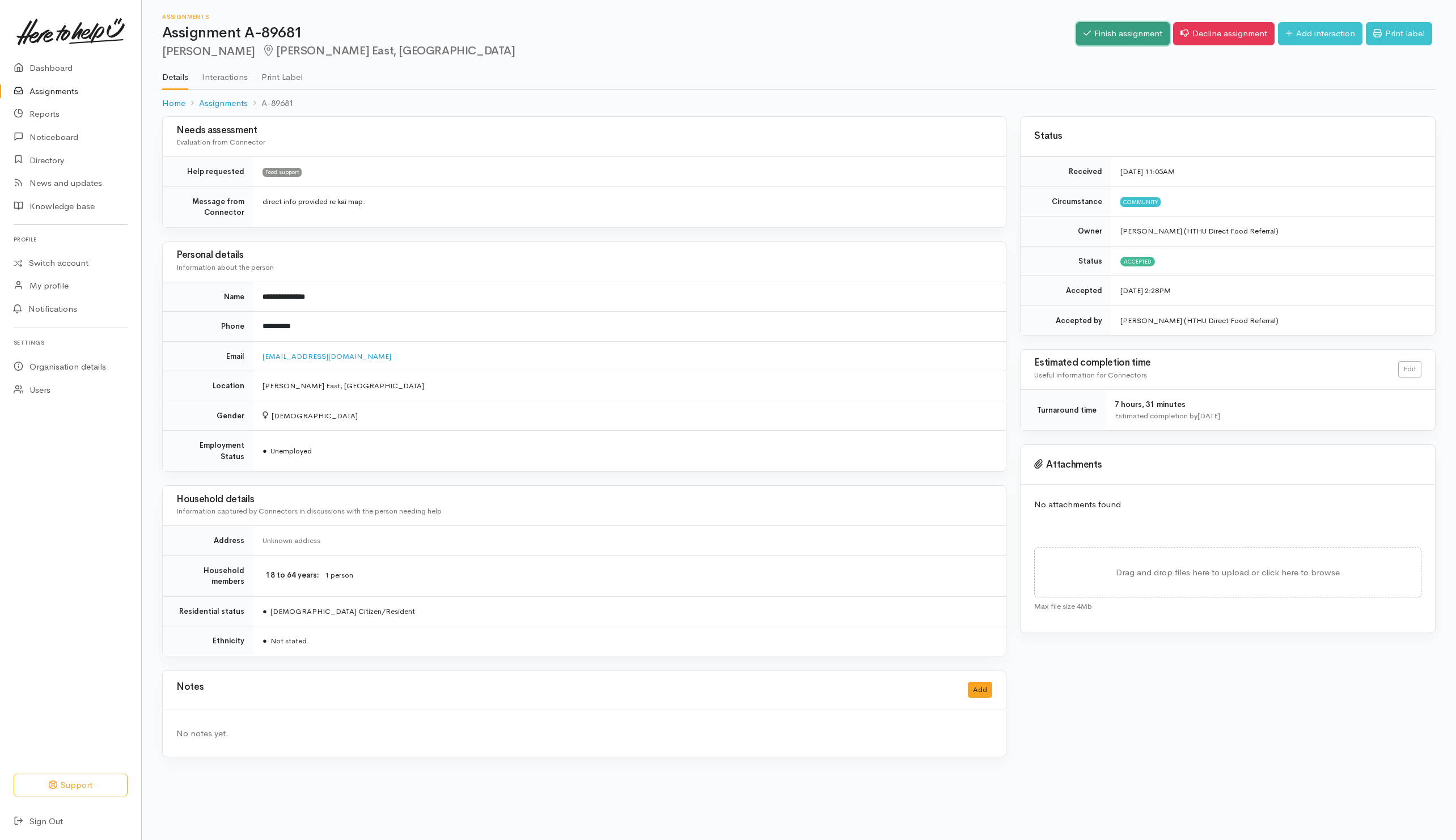
click at [1101, 34] on link "Finish assignment" at bounding box center [1123, 34] width 93 height 23
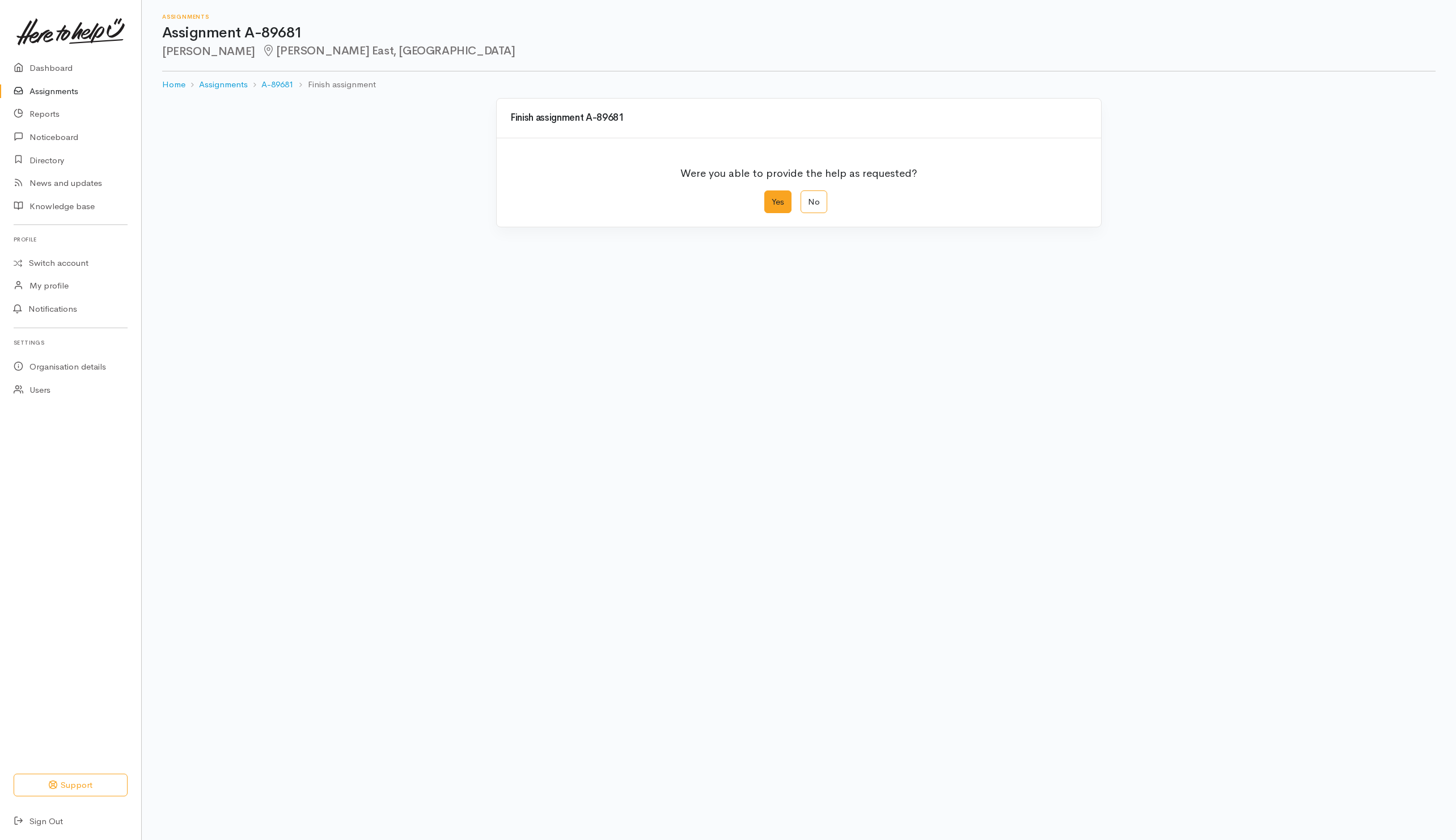
click at [785, 208] on label "Yes" at bounding box center [778, 202] width 27 height 23
click at [772, 198] on input "Yes" at bounding box center [768, 194] width 7 height 7
radio input "true"
click at [1065, 456] on button "Save" at bounding box center [1071, 454] width 33 height 23
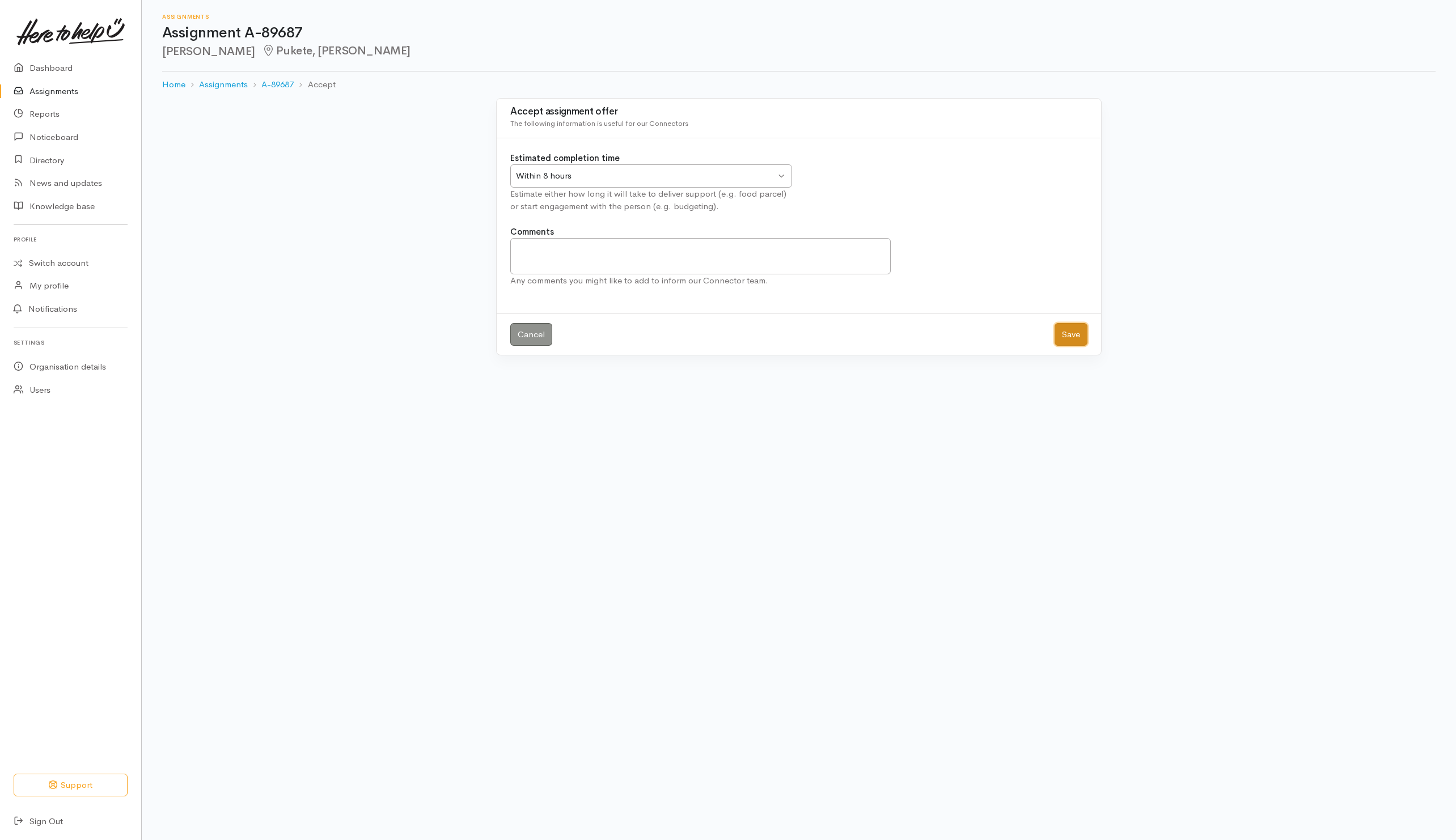
drag, startPoint x: 1069, startPoint y: 337, endPoint x: 1078, endPoint y: 337, distance: 9.0
click at [1070, 338] on button "Save" at bounding box center [1071, 334] width 33 height 23
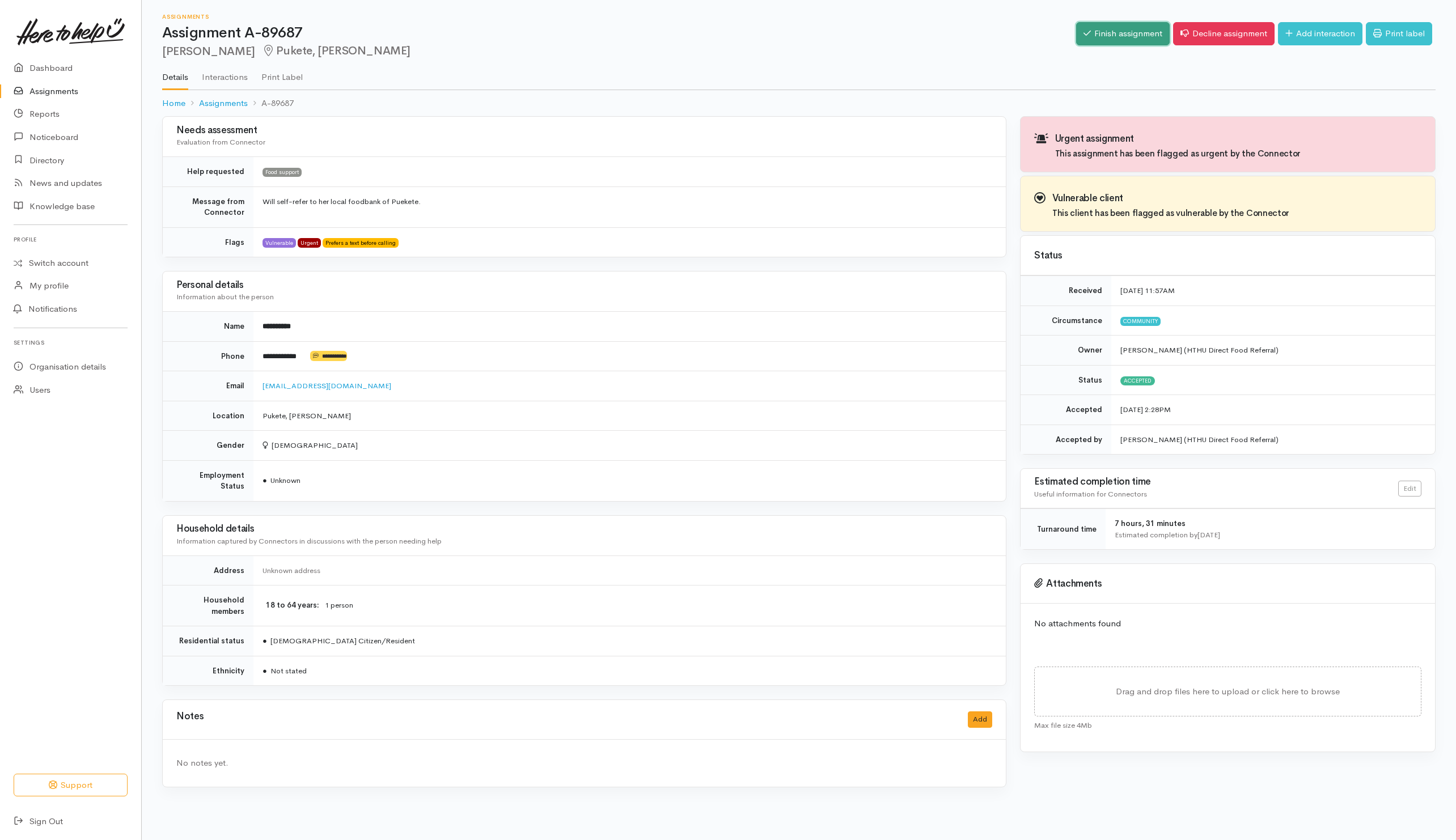
click at [1131, 22] on link "Finish assignment" at bounding box center [1123, 34] width 93 height 23
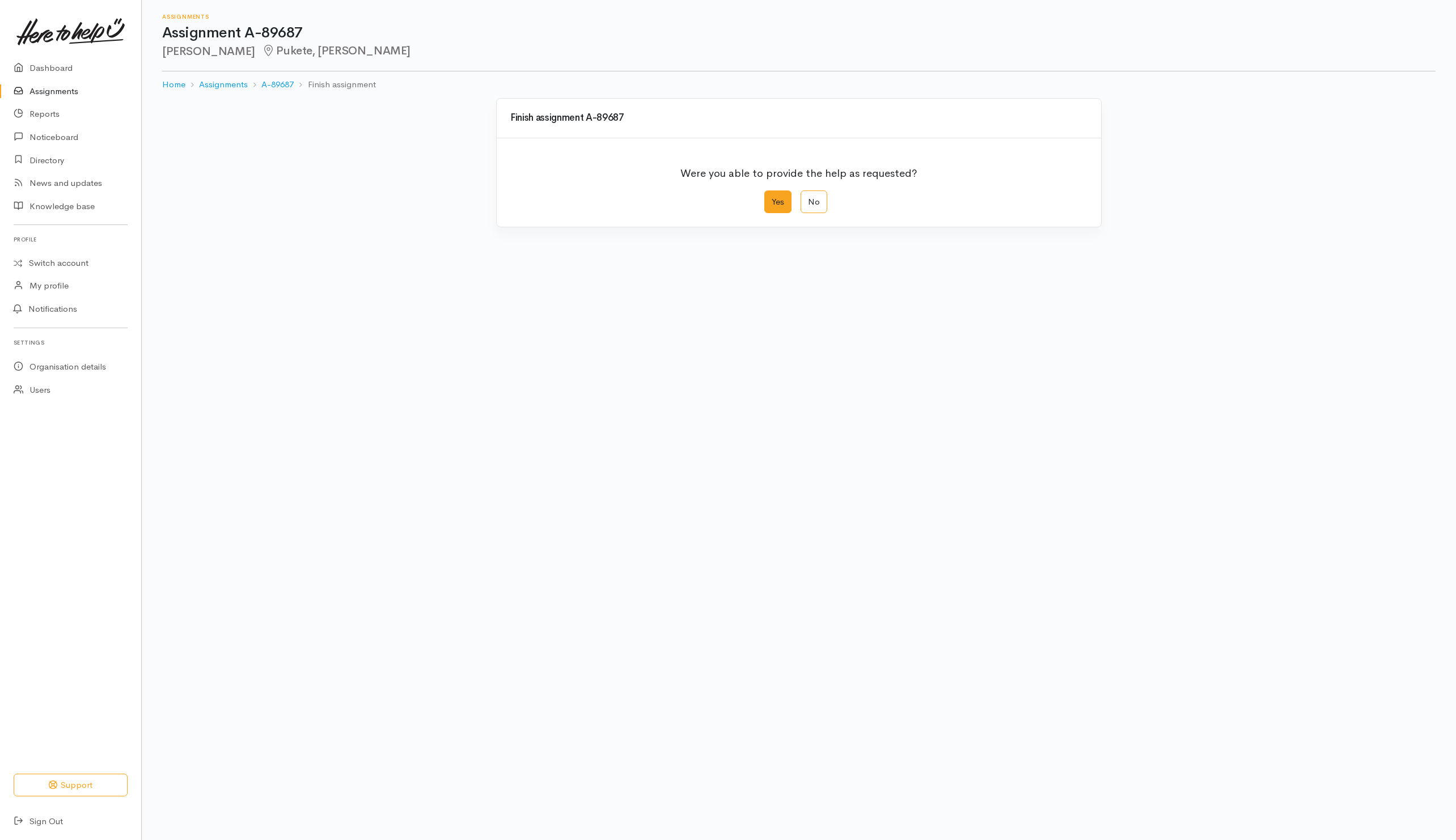
click at [775, 196] on label "Yes" at bounding box center [778, 202] width 27 height 23
click at [772, 196] on input "Yes" at bounding box center [768, 194] width 7 height 7
radio input "true"
click at [1060, 454] on button "Save" at bounding box center [1071, 454] width 33 height 23
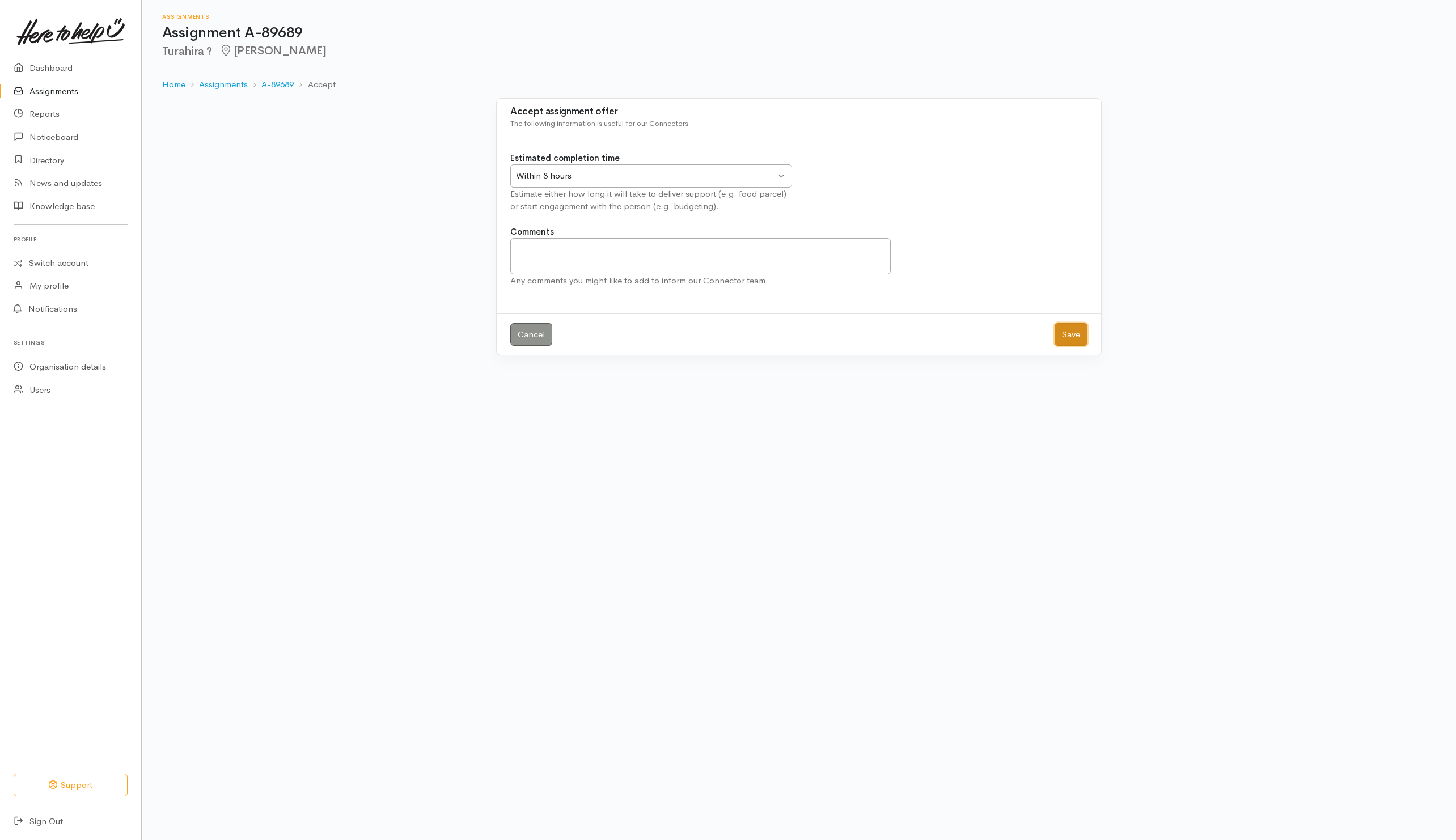
click at [1074, 334] on button "Save" at bounding box center [1071, 334] width 33 height 23
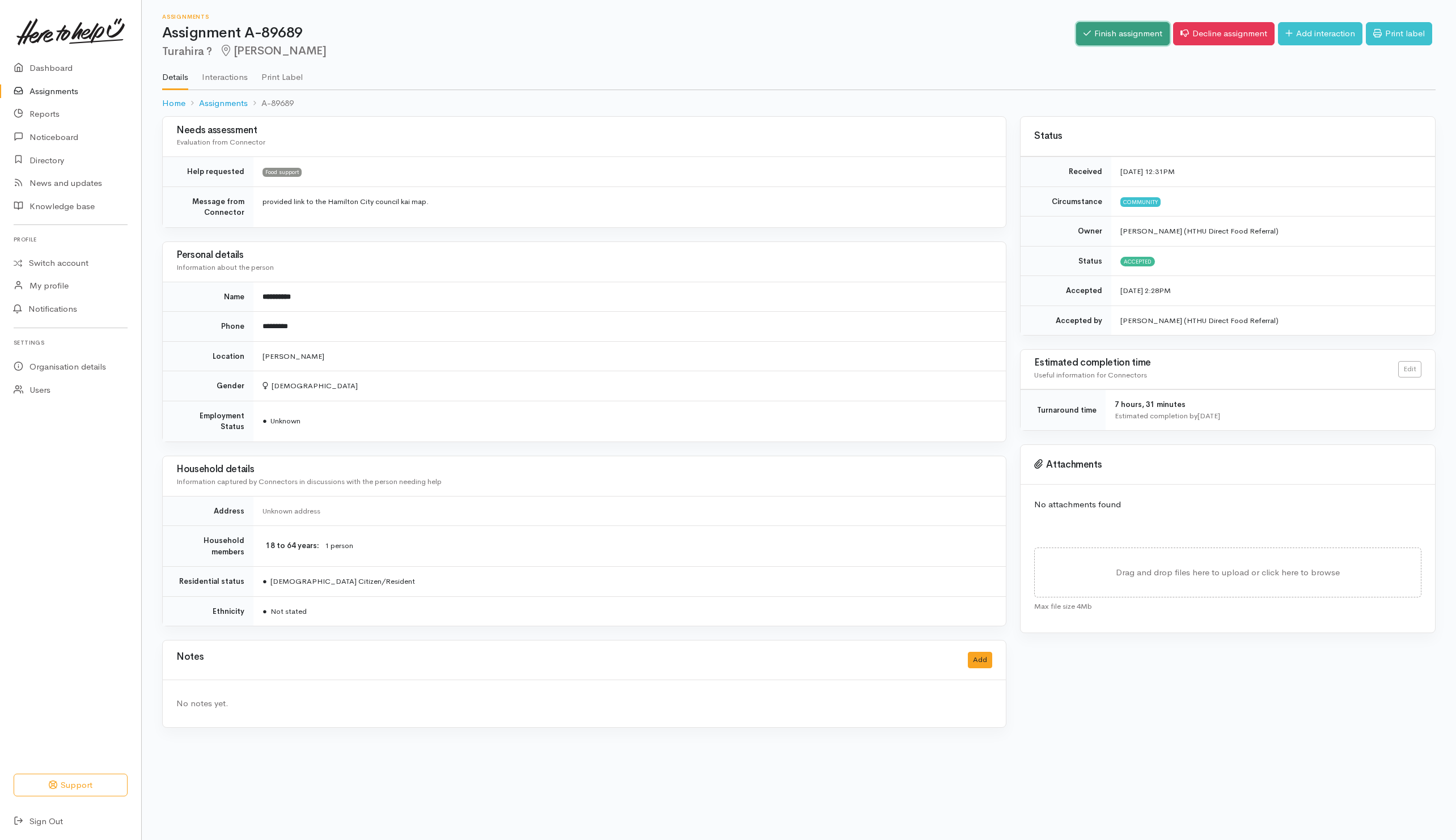
click at [1093, 26] on link "Finish assignment" at bounding box center [1123, 34] width 93 height 23
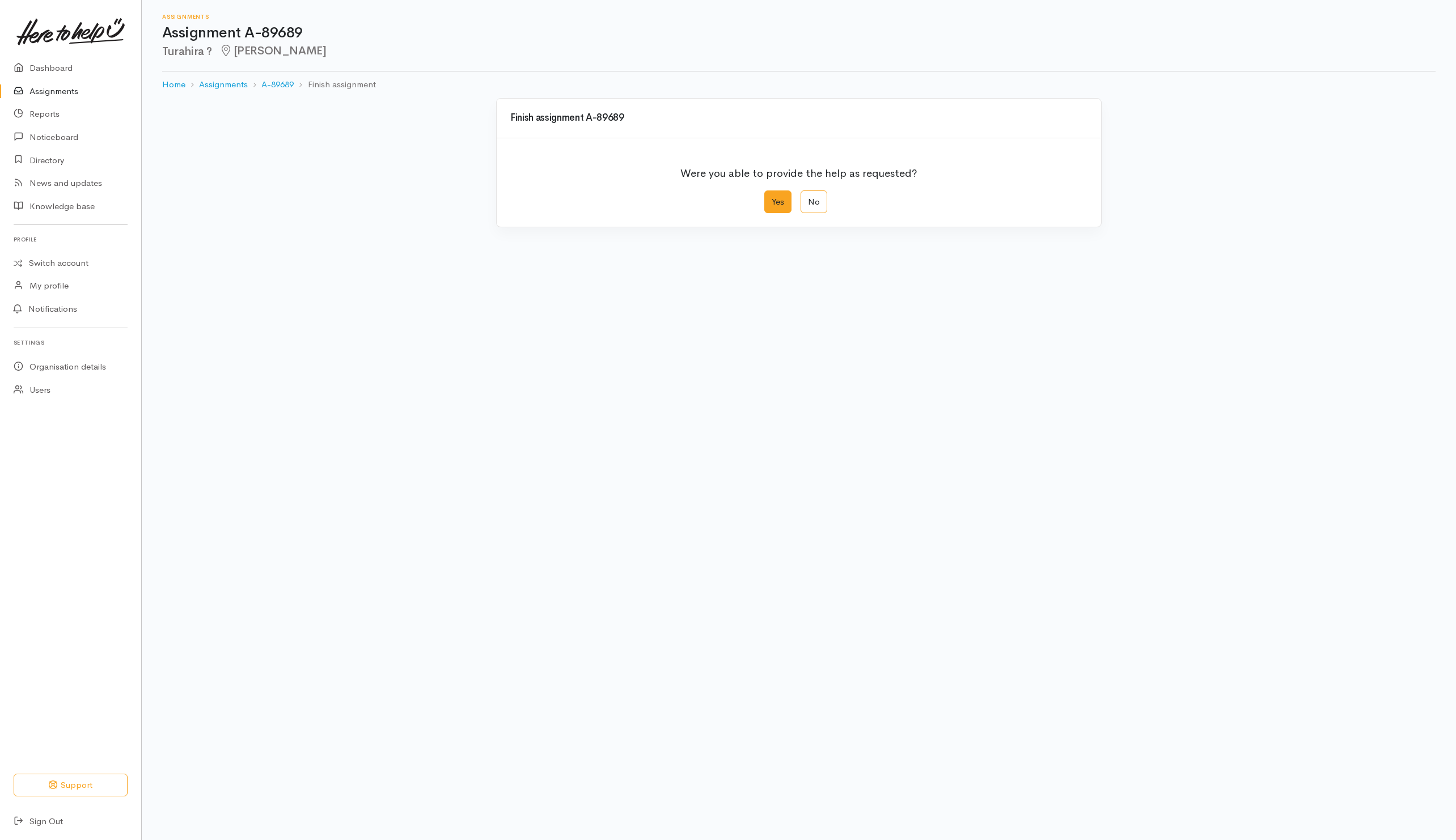
click at [768, 206] on label "Yes" at bounding box center [778, 202] width 27 height 23
click at [768, 198] on input "Yes" at bounding box center [768, 194] width 7 height 7
radio input "true"
click at [1064, 461] on button "Save" at bounding box center [1071, 454] width 33 height 23
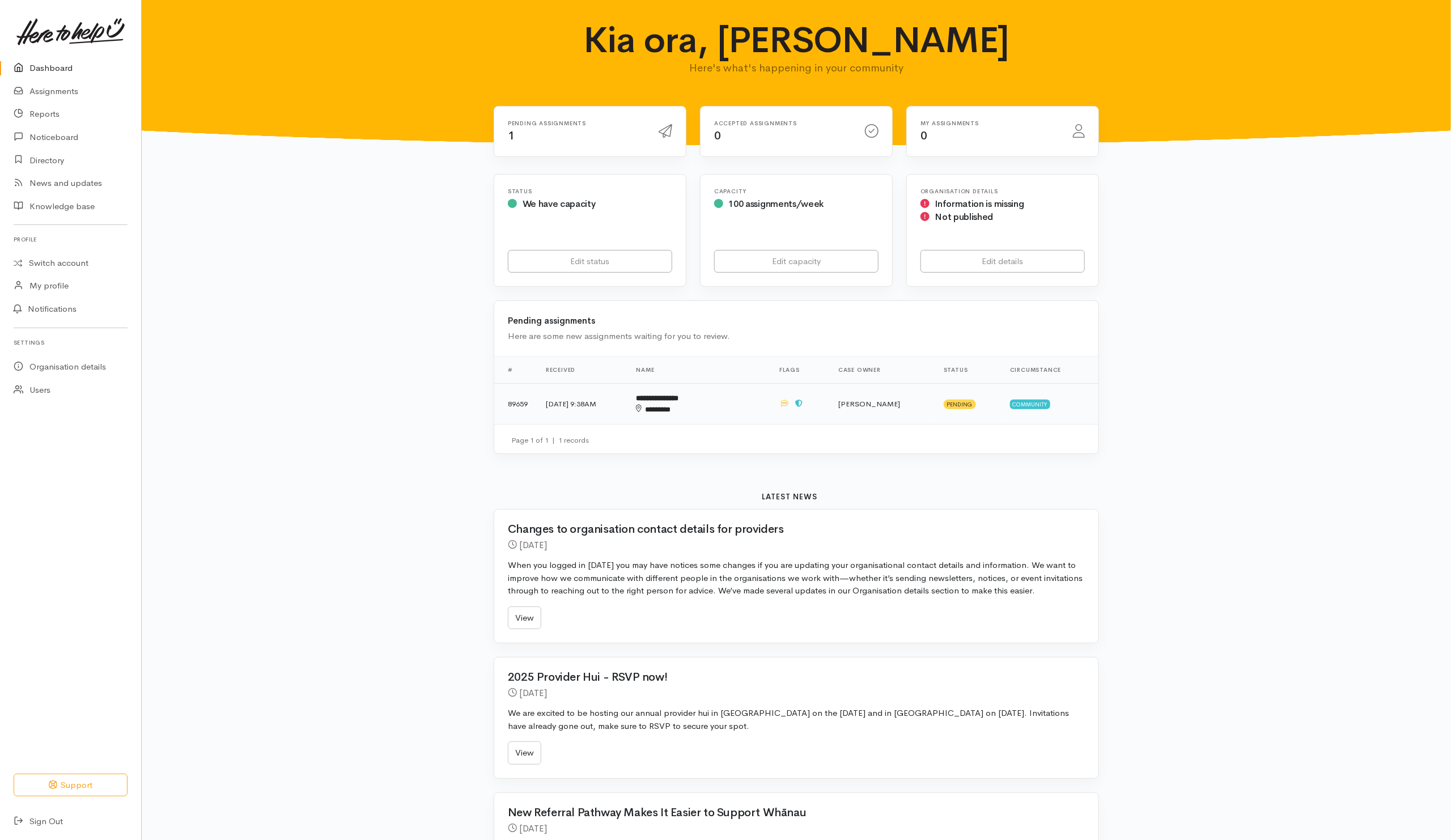
click at [764, 416] on td "**********" at bounding box center [699, 404] width 144 height 41
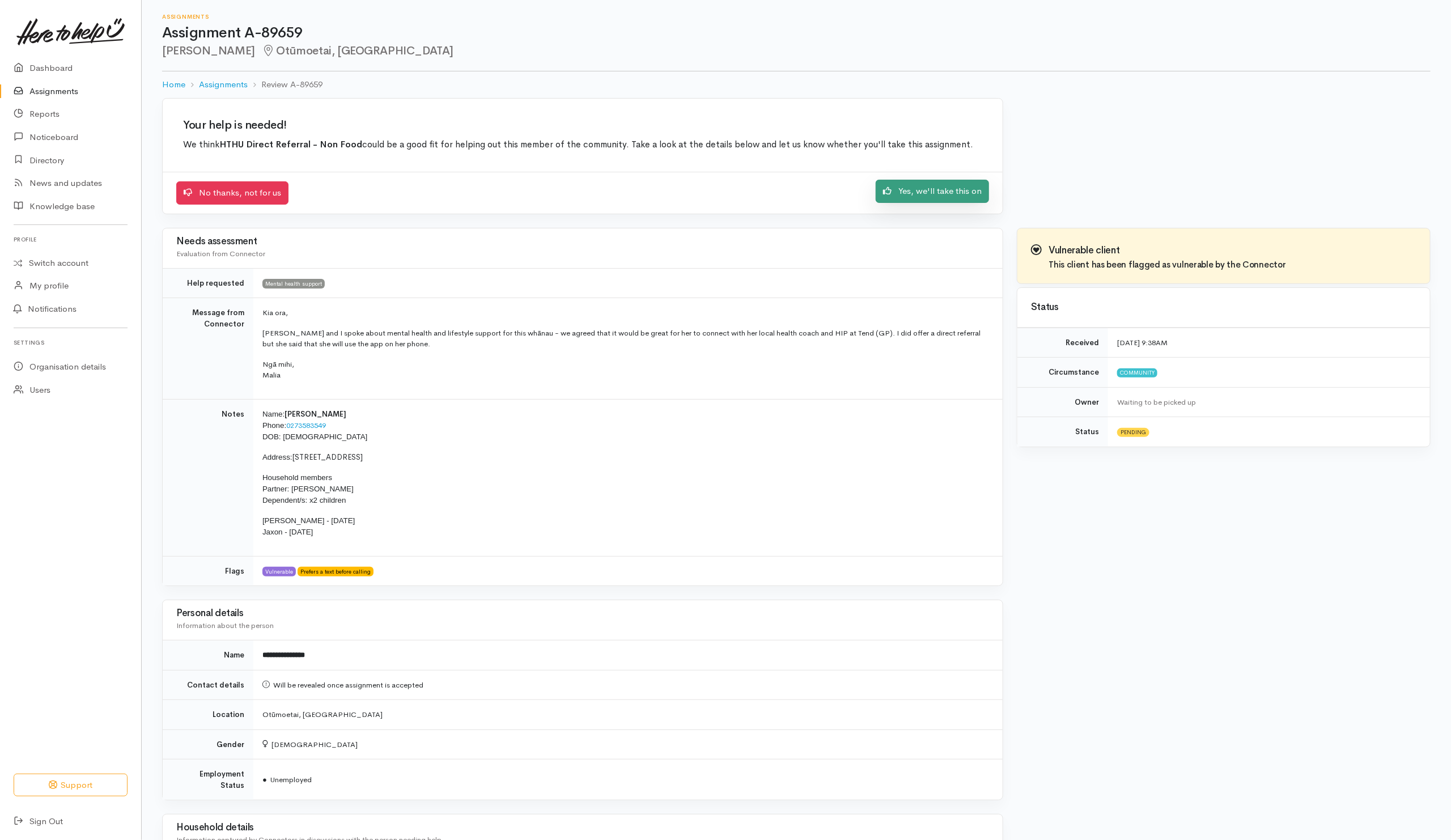
click at [920, 199] on link "Yes, we'll take this on" at bounding box center [932, 191] width 113 height 23
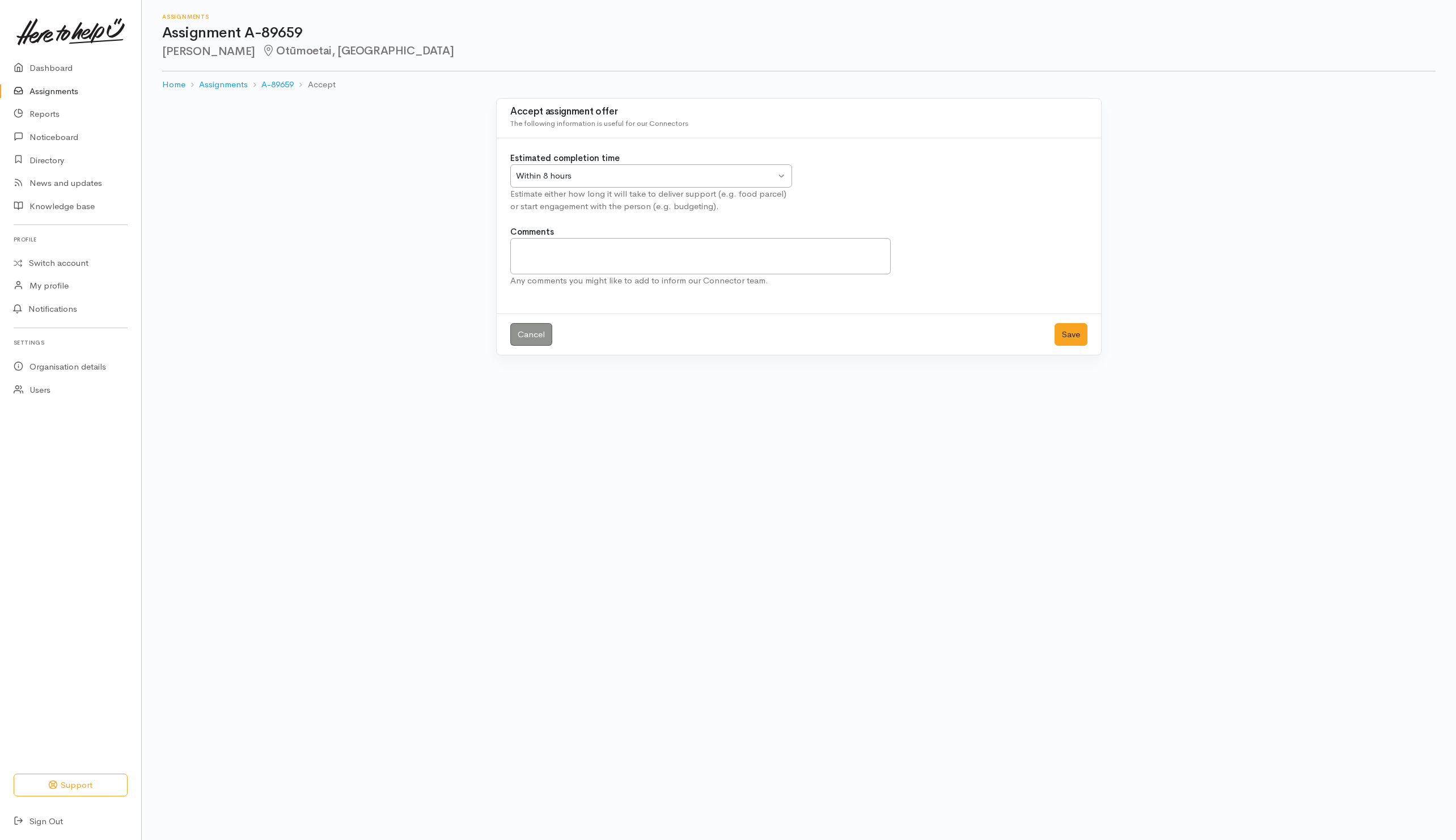
click at [641, 184] on div "Within 8 hours Within 8 hours" at bounding box center [651, 176] width 282 height 23
click at [1103, 272] on div "Accept assignment offer The following information is useful for our Connectors …" at bounding box center [799, 227] width 647 height 258
click at [1060, 337] on button "Save" at bounding box center [1071, 334] width 33 height 23
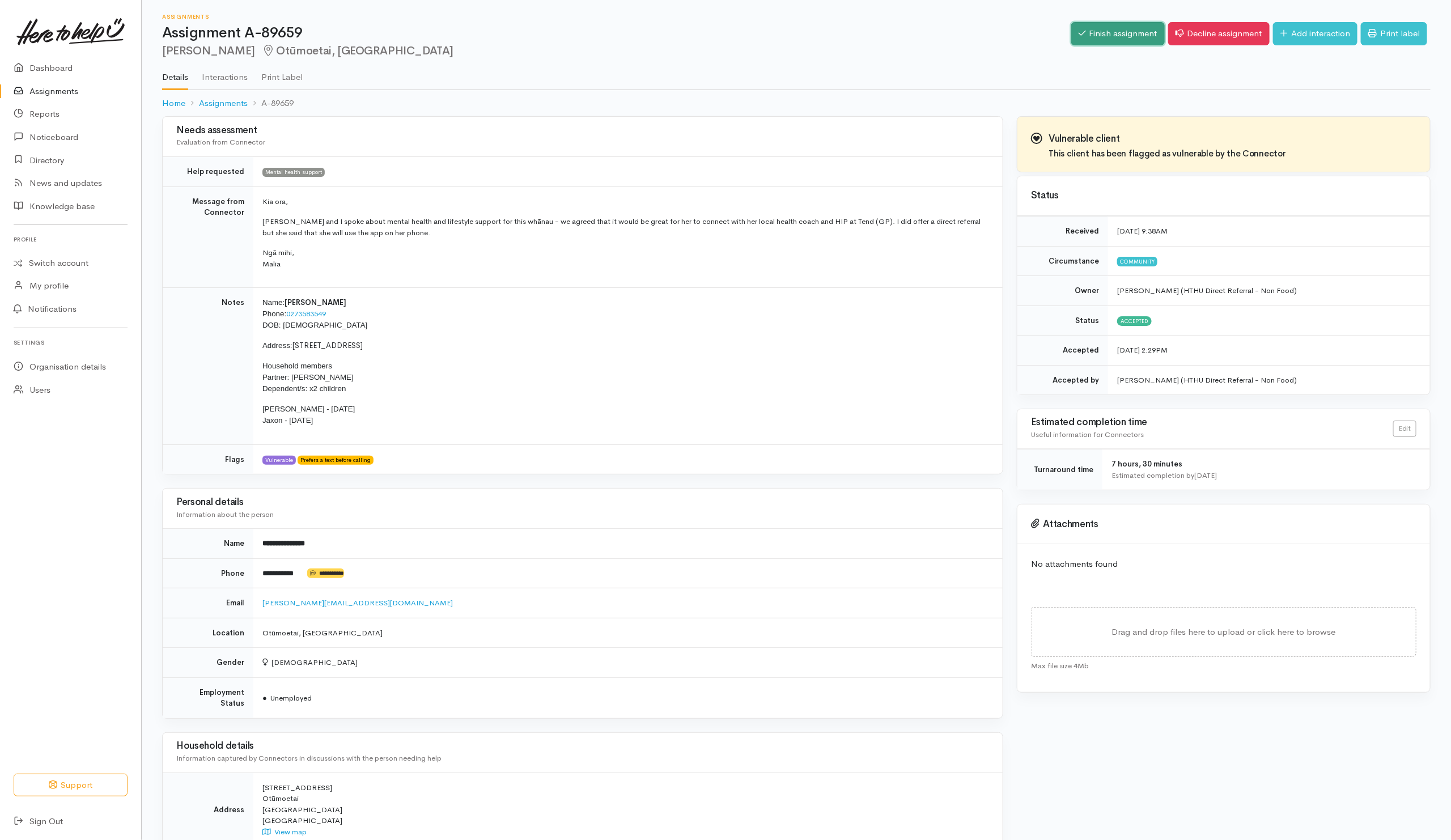
click at [1082, 38] on link "Finish assignment" at bounding box center [1118, 34] width 93 height 23
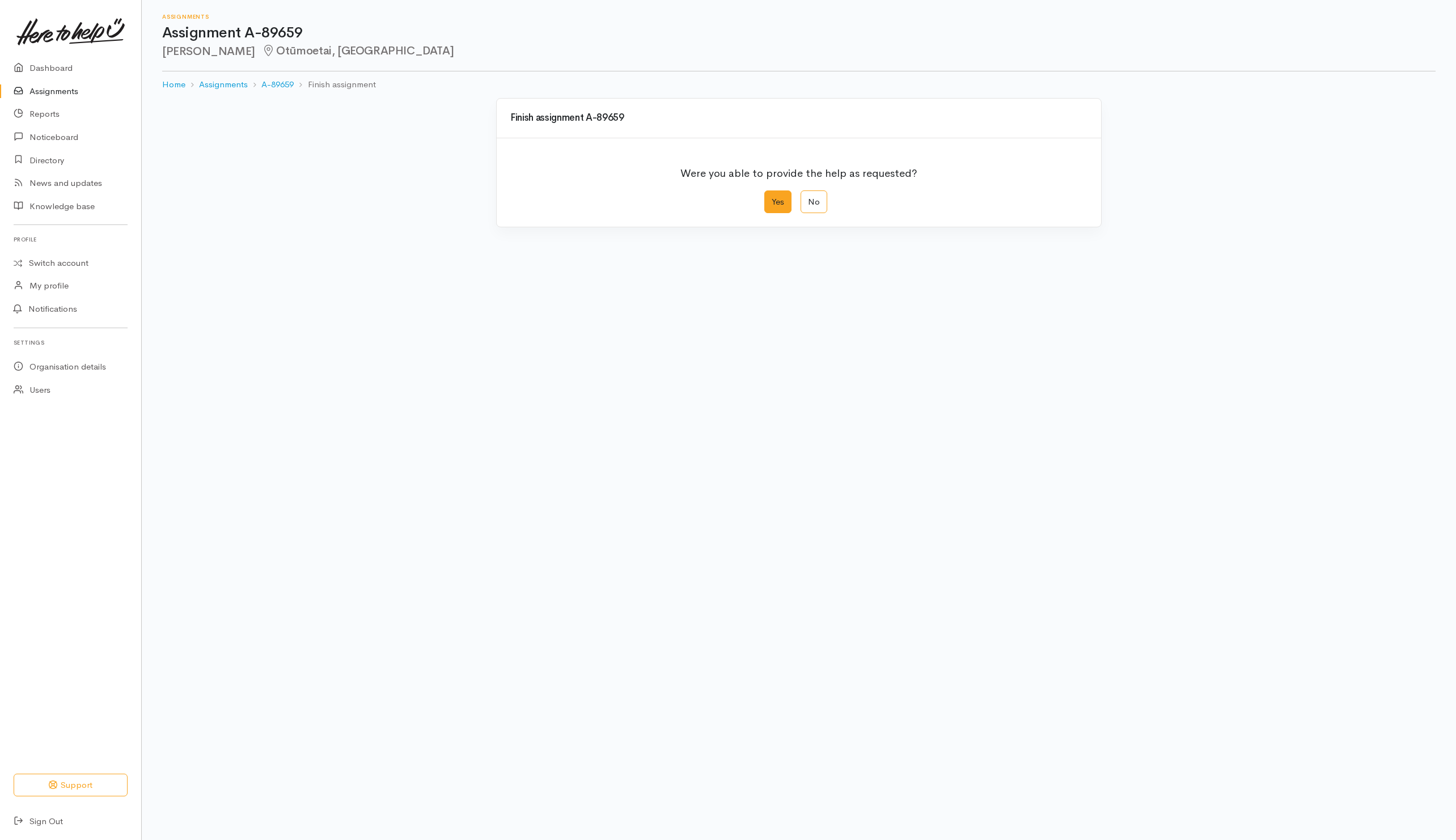
click at [783, 211] on label "Yes" at bounding box center [778, 202] width 27 height 23
click at [772, 198] on input "Yes" at bounding box center [768, 194] width 7 height 7
radio input "true"
click at [1055, 460] on button "Save" at bounding box center [1071, 454] width 33 height 23
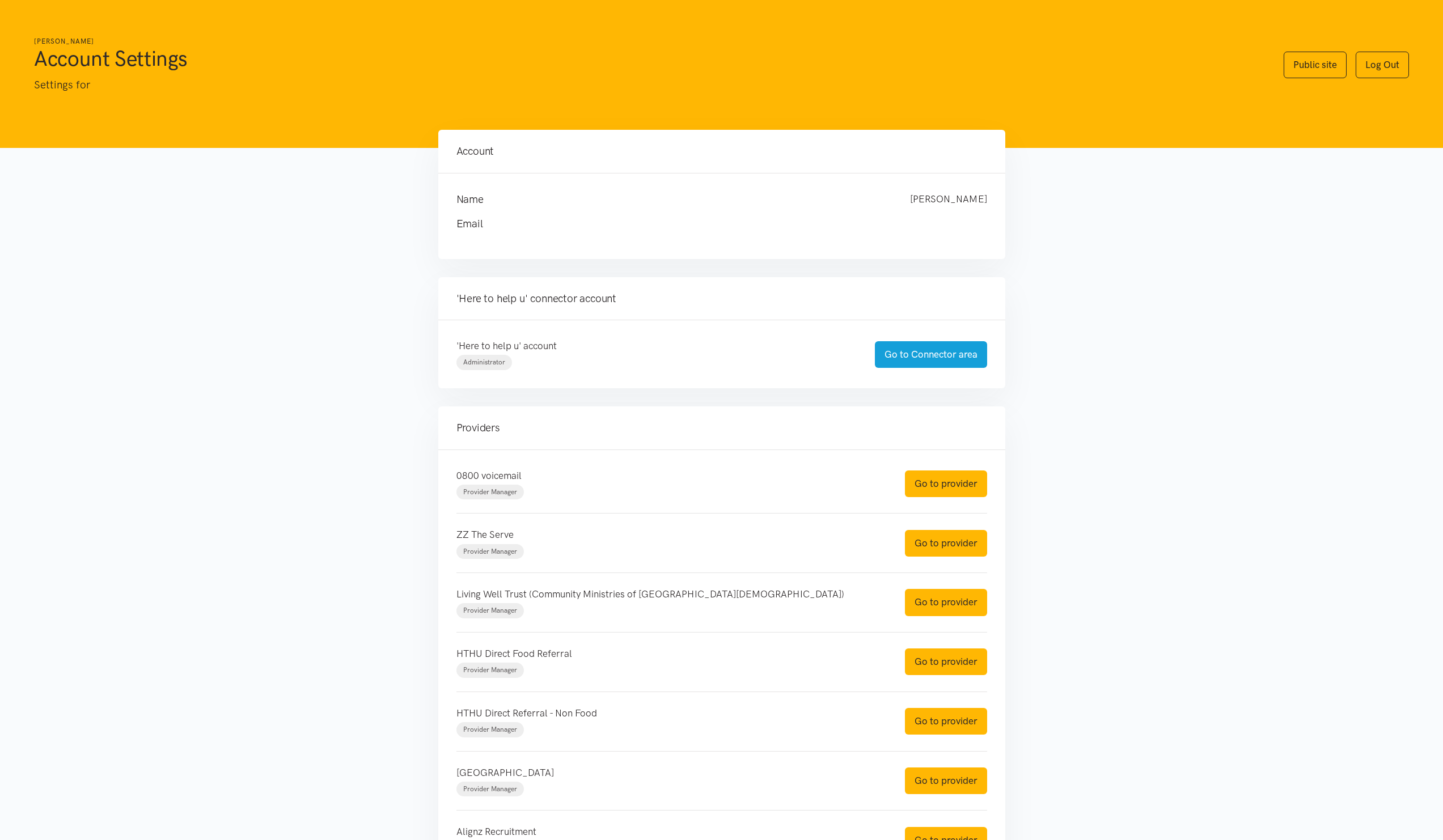
scroll to position [109, 0]
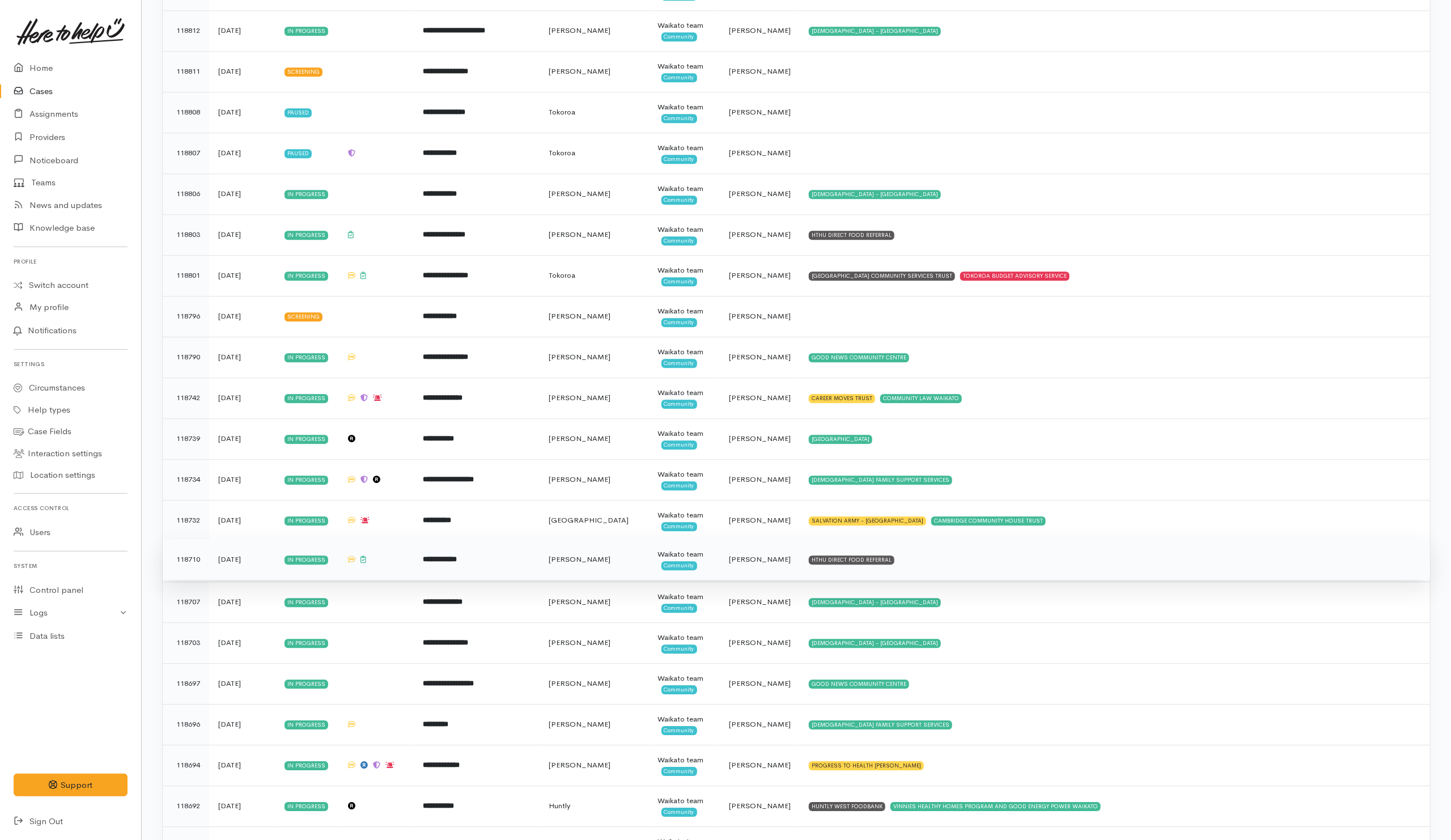
scroll to position [1616, 0]
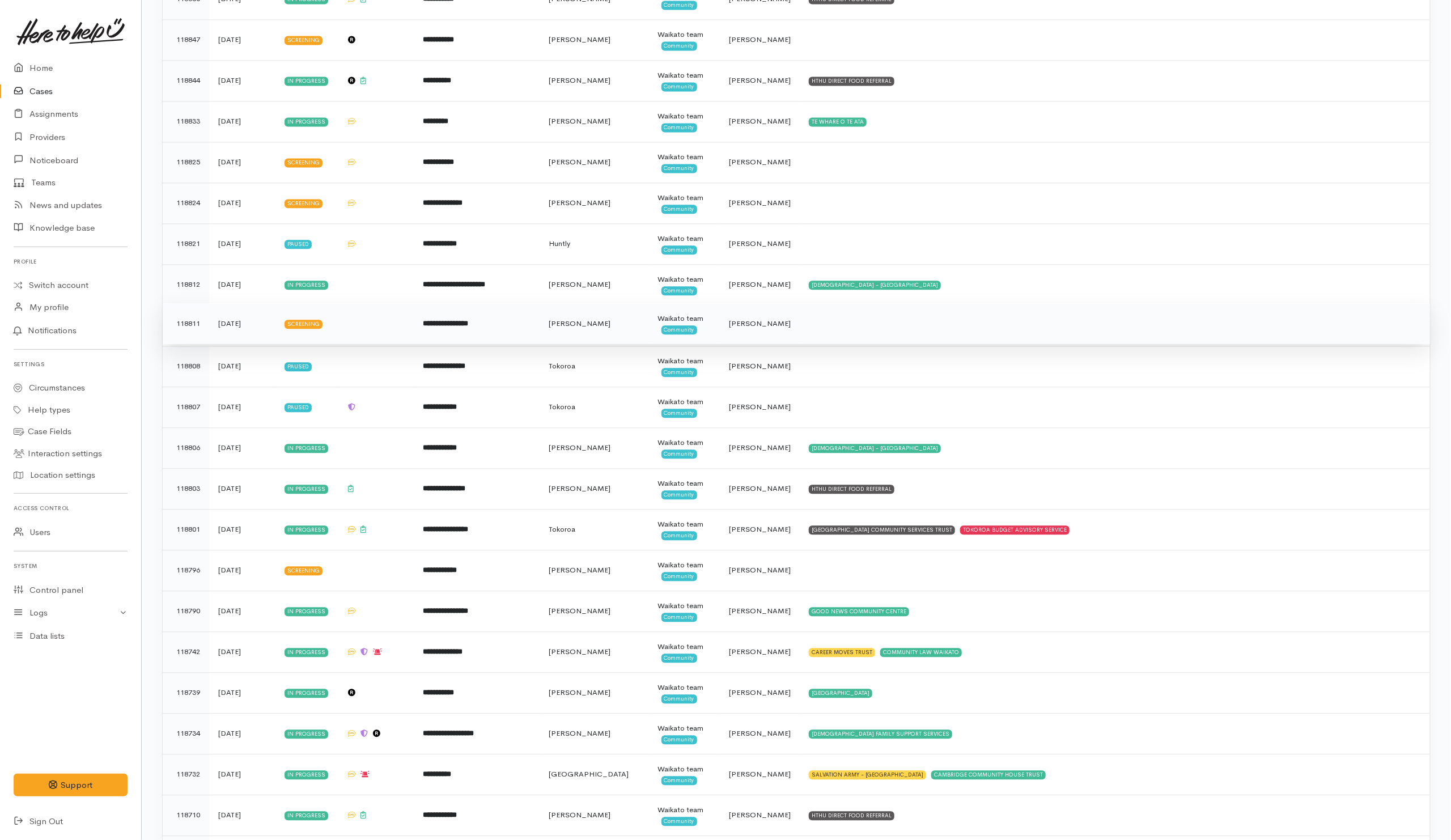
click at [873, 344] on td at bounding box center [1114, 324] width 630 height 41
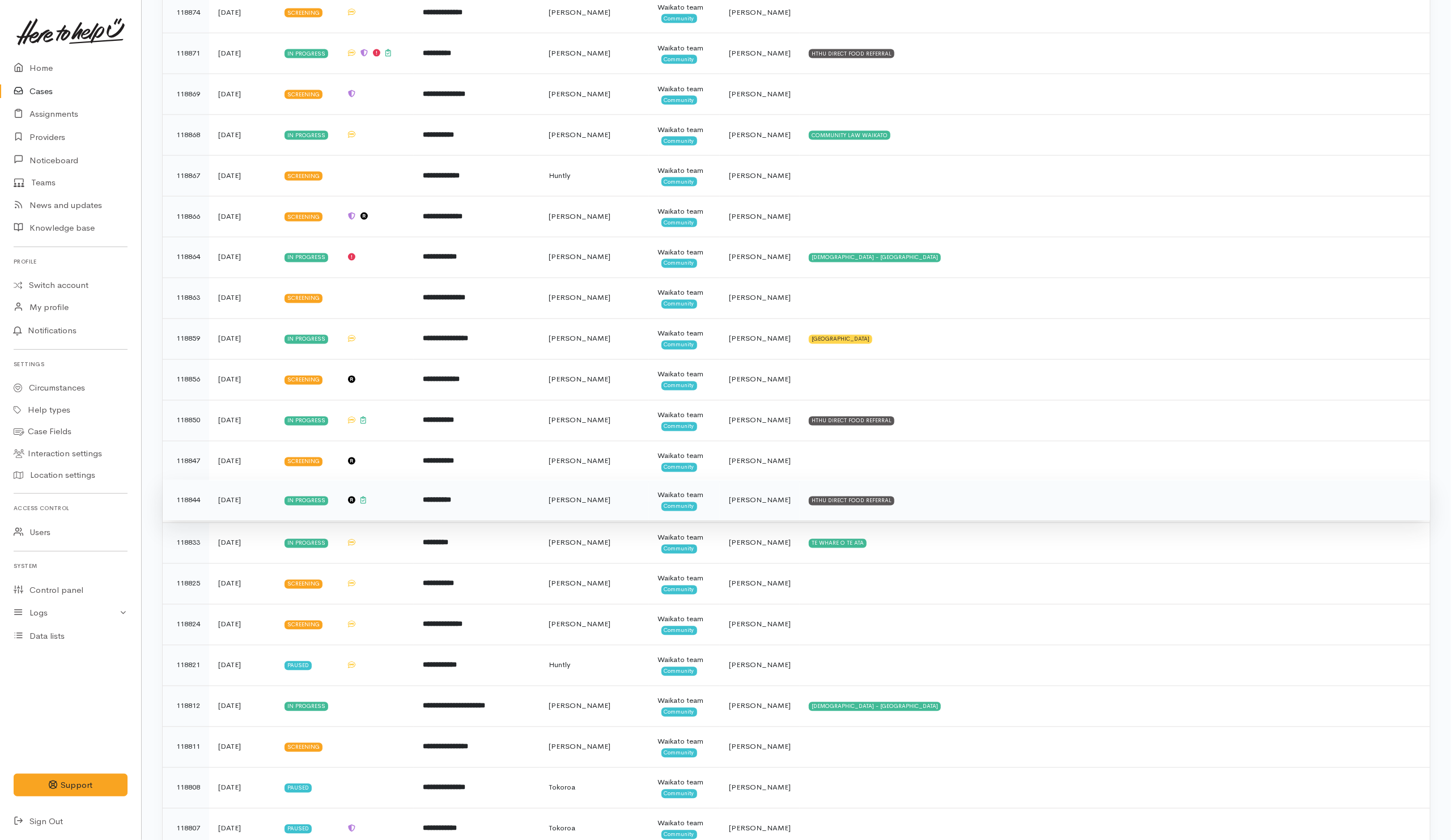
scroll to position [1190, 0]
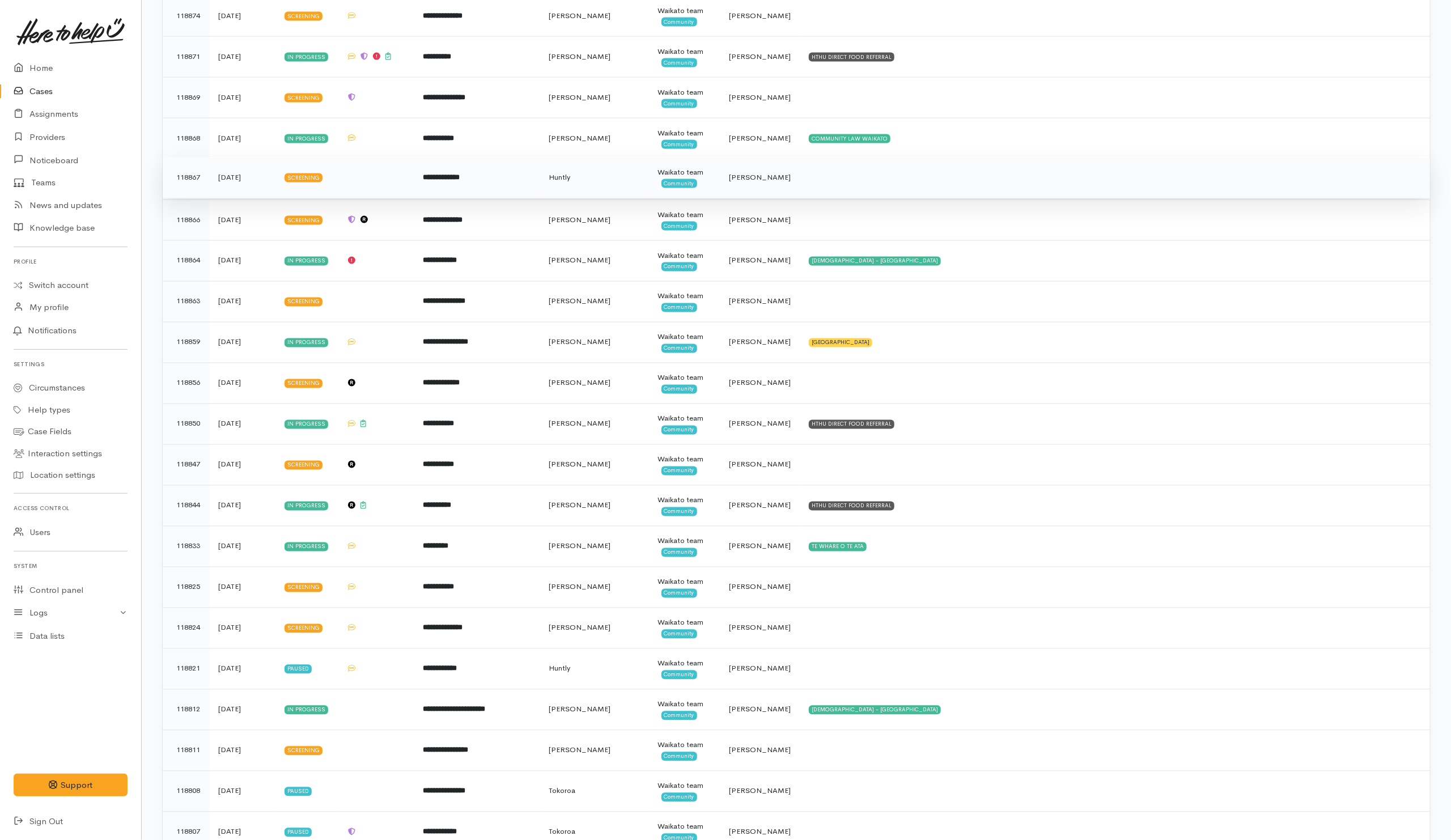
click at [834, 198] on td at bounding box center [1114, 178] width 630 height 41
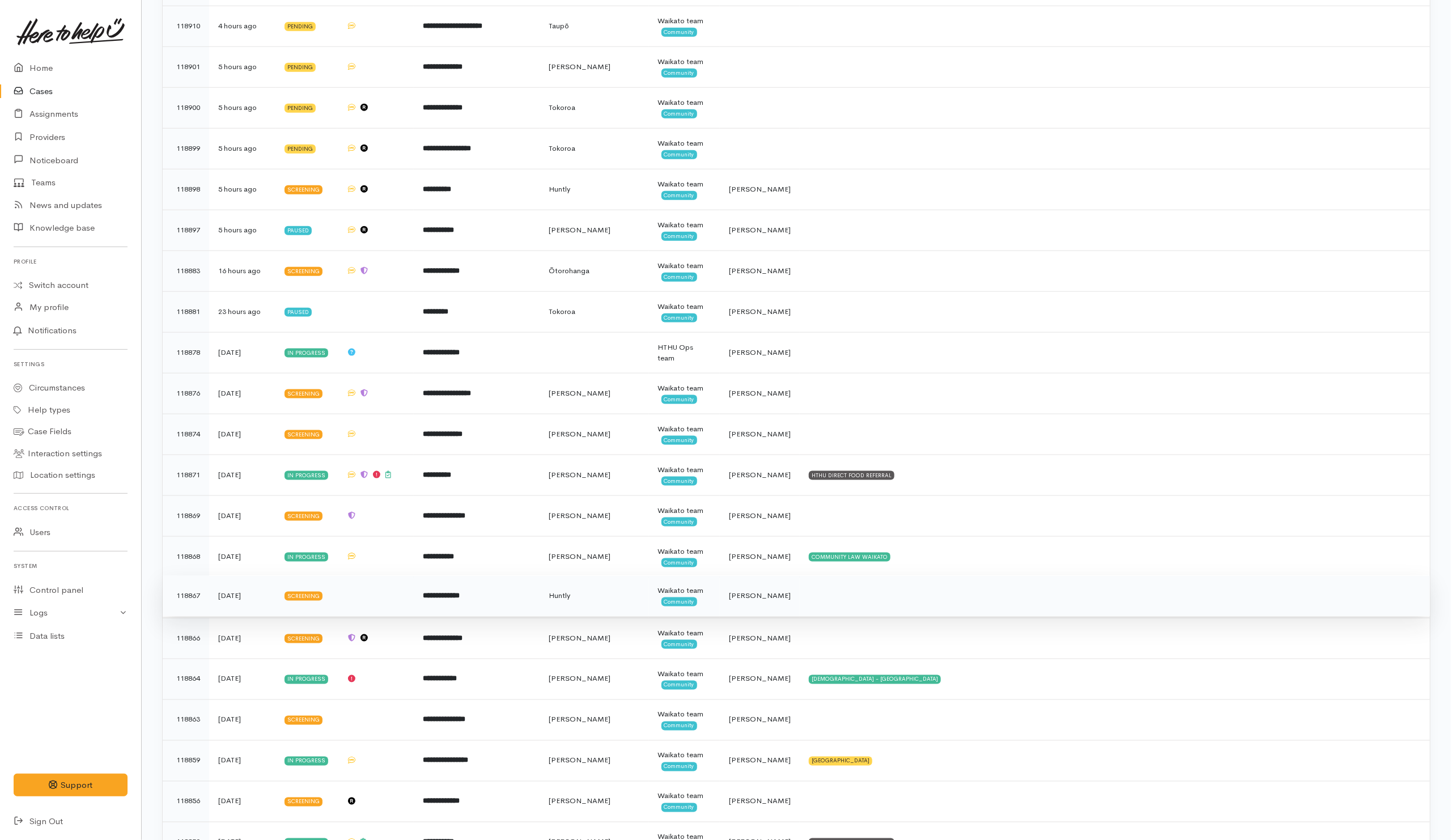
scroll to position [765, 0]
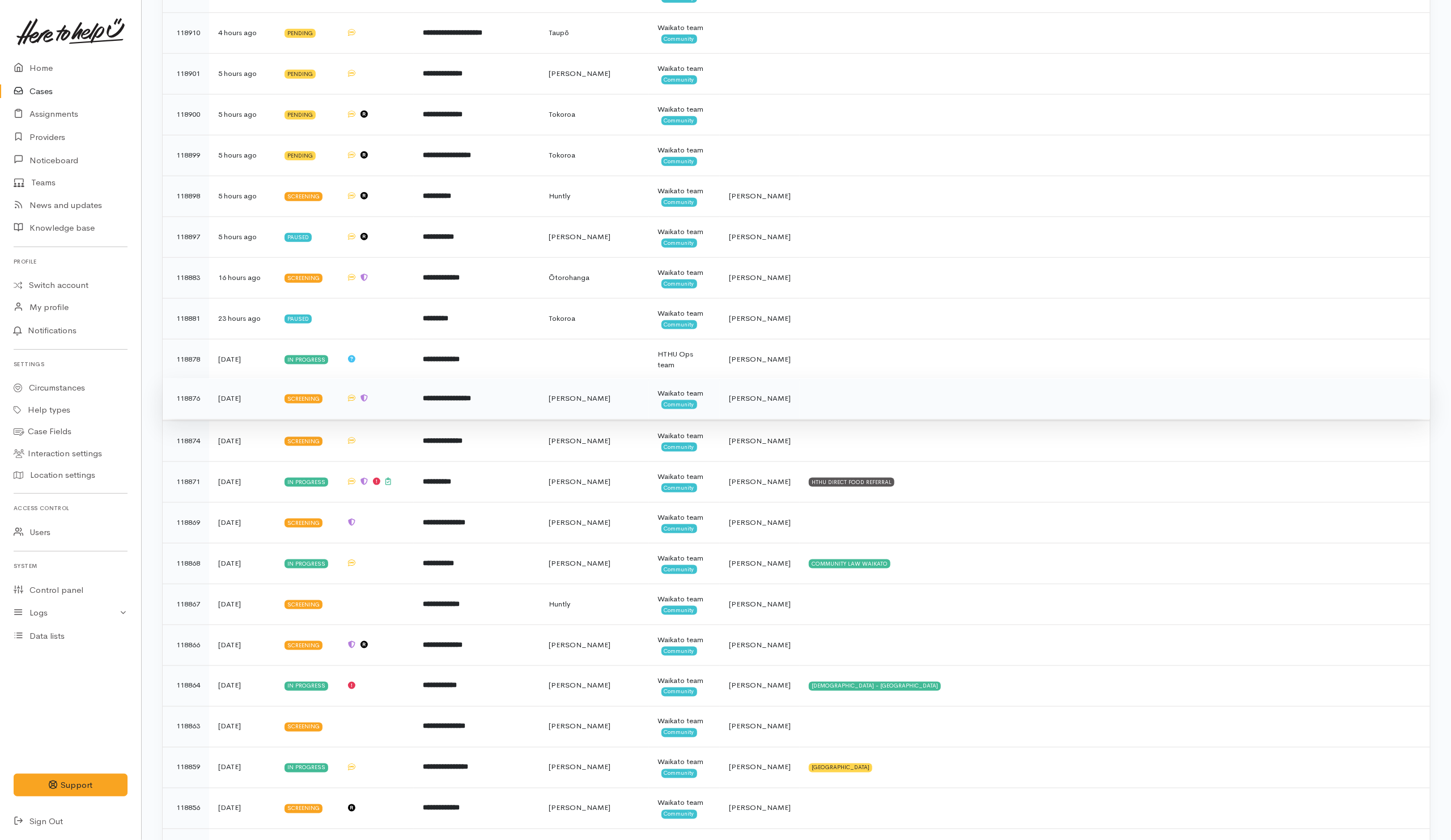
click at [816, 410] on td at bounding box center [1114, 399] width 630 height 41
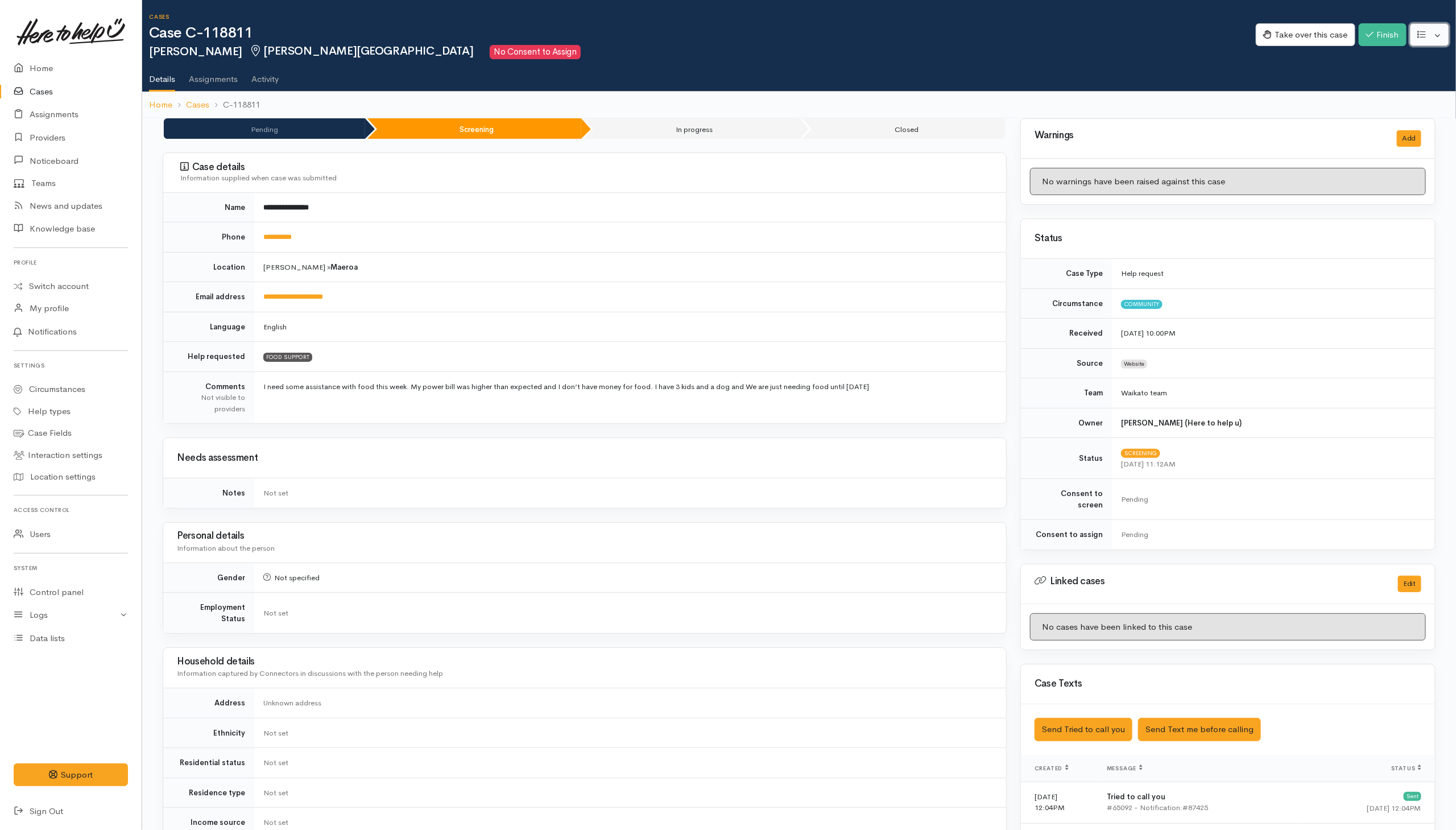
drag, startPoint x: 1438, startPoint y: 38, endPoint x: 1395, endPoint y: 70, distance: 53.6
click at [969, 39] on button "button" at bounding box center [1430, 35] width 39 height 23
click at [969, 93] on link "Re-assign team" at bounding box center [1387, 96] width 122 height 18
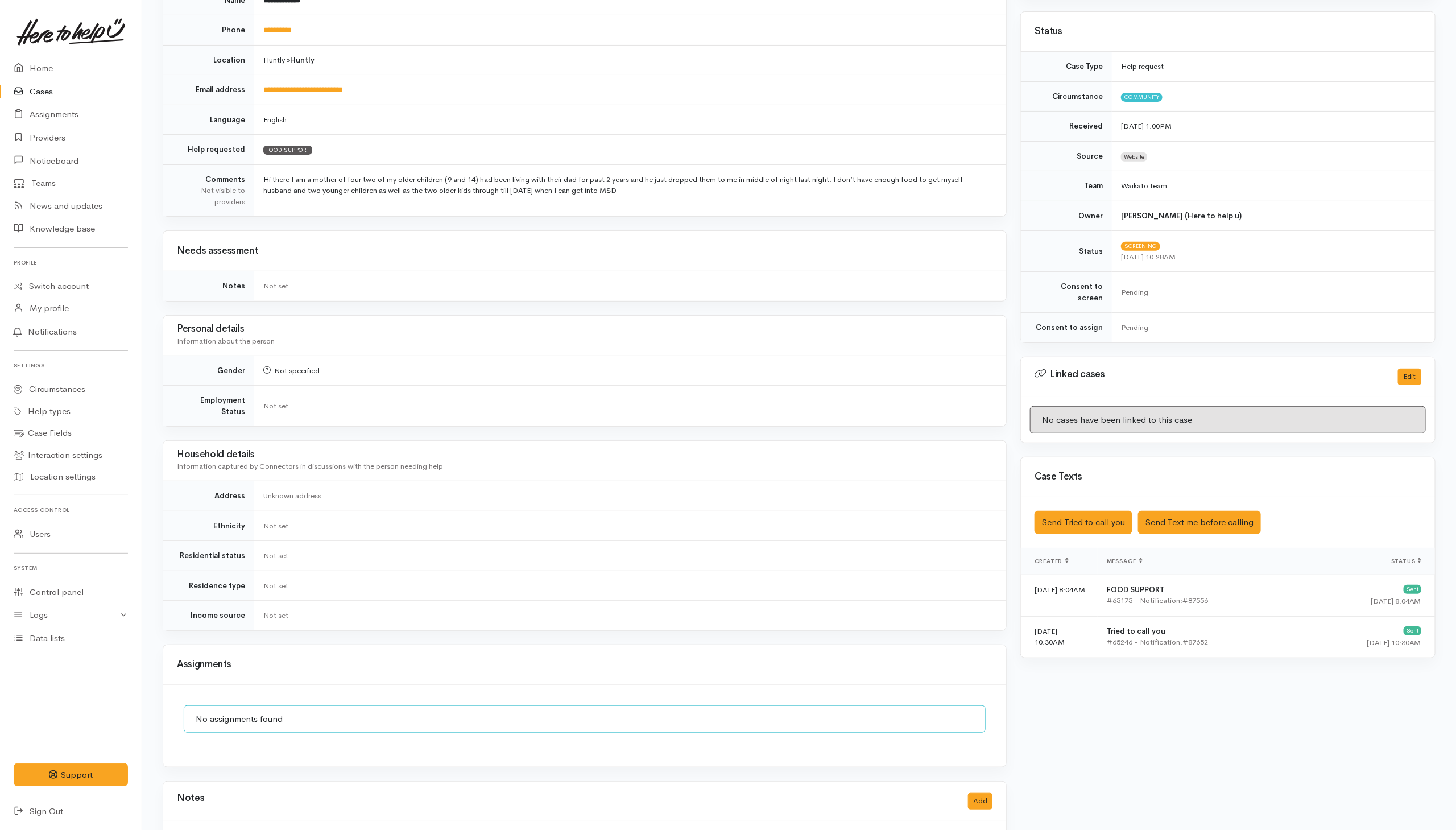
scroll to position [314, 0]
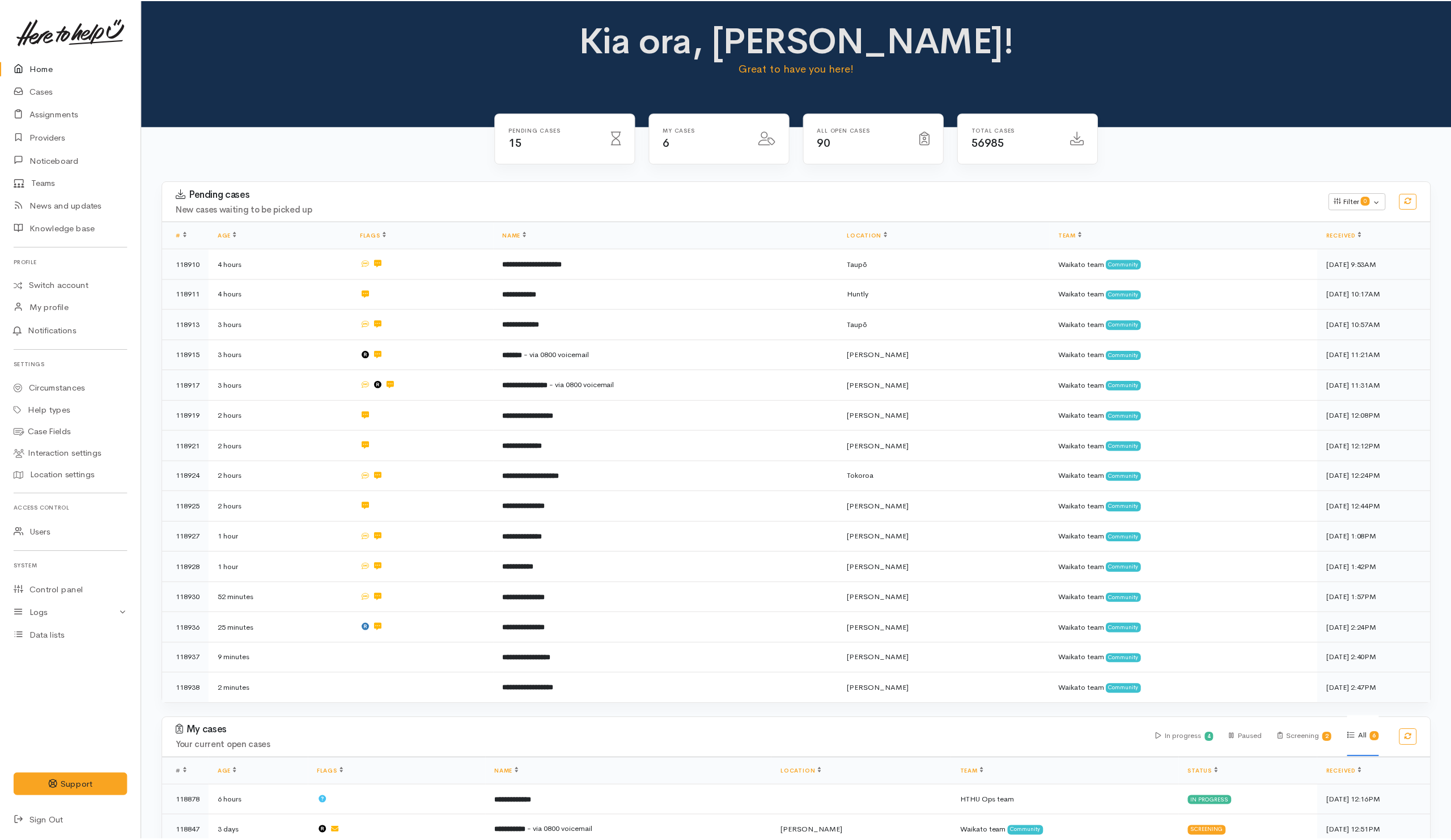
scroll to position [166, 0]
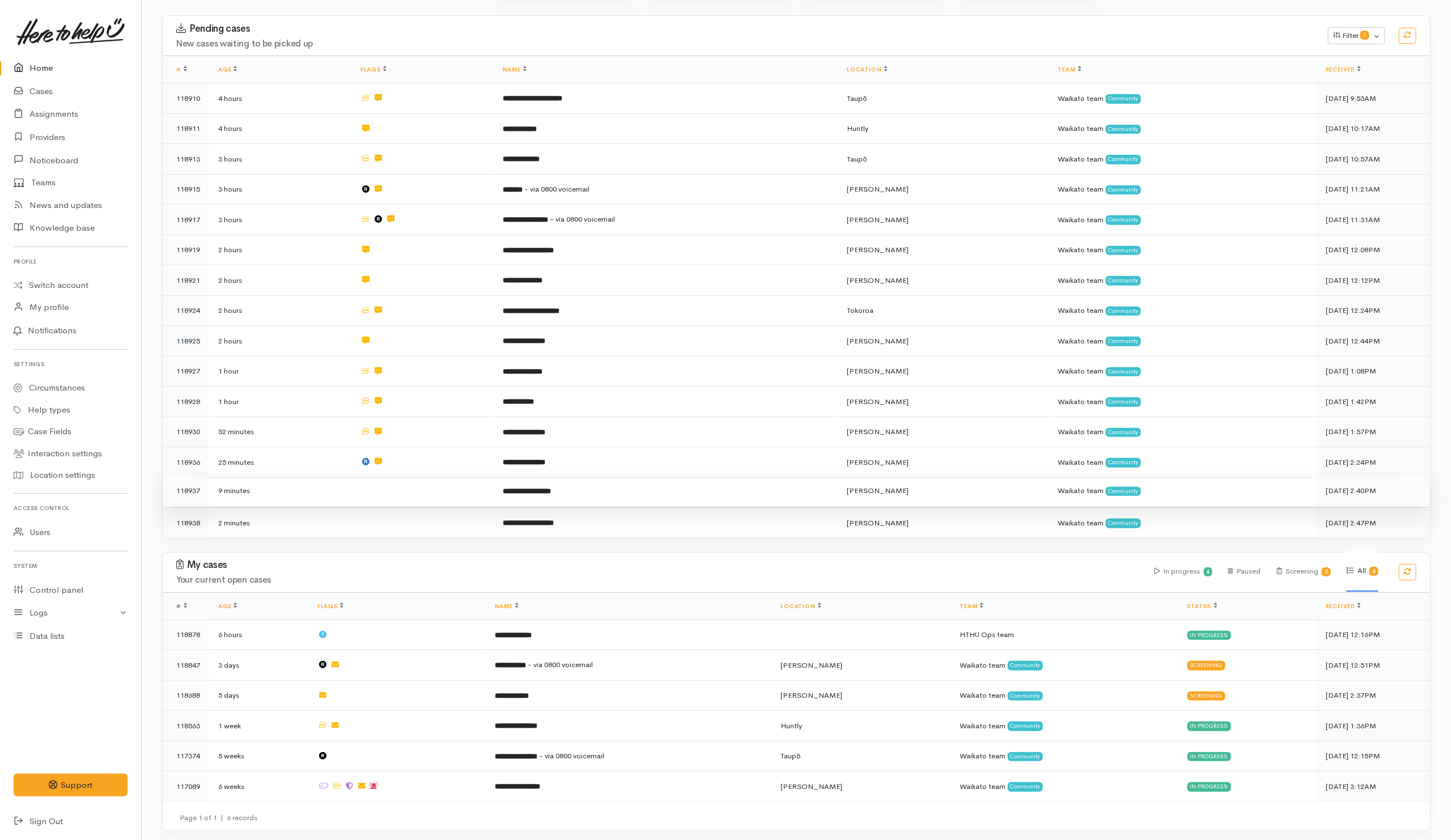
click at [458, 495] on td at bounding box center [423, 491] width 142 height 31
click at [461, 519] on td at bounding box center [423, 521] width 142 height 30
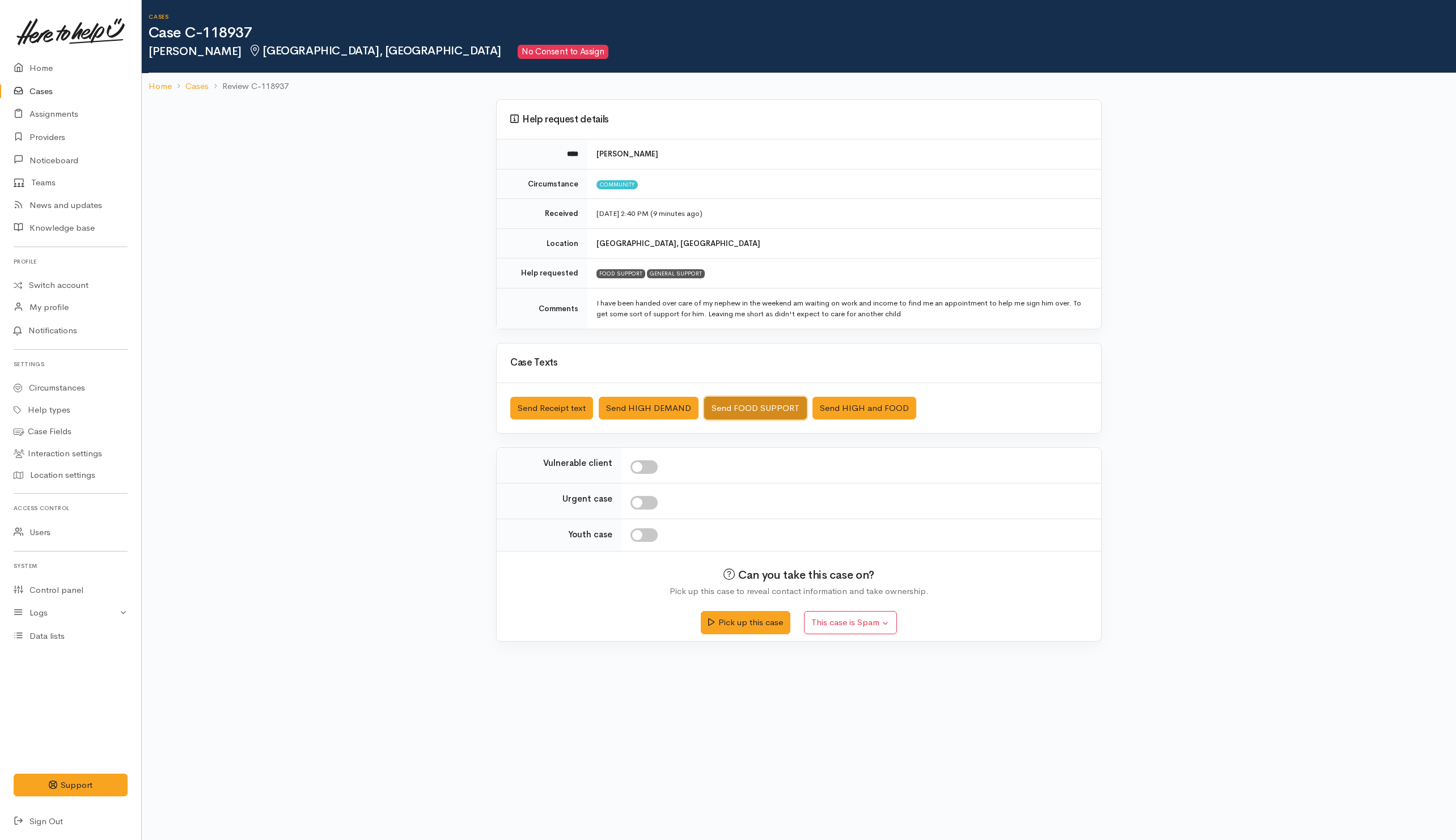
click at [740, 405] on button "Send FOOD SUPPORT" at bounding box center [755, 408] width 103 height 23
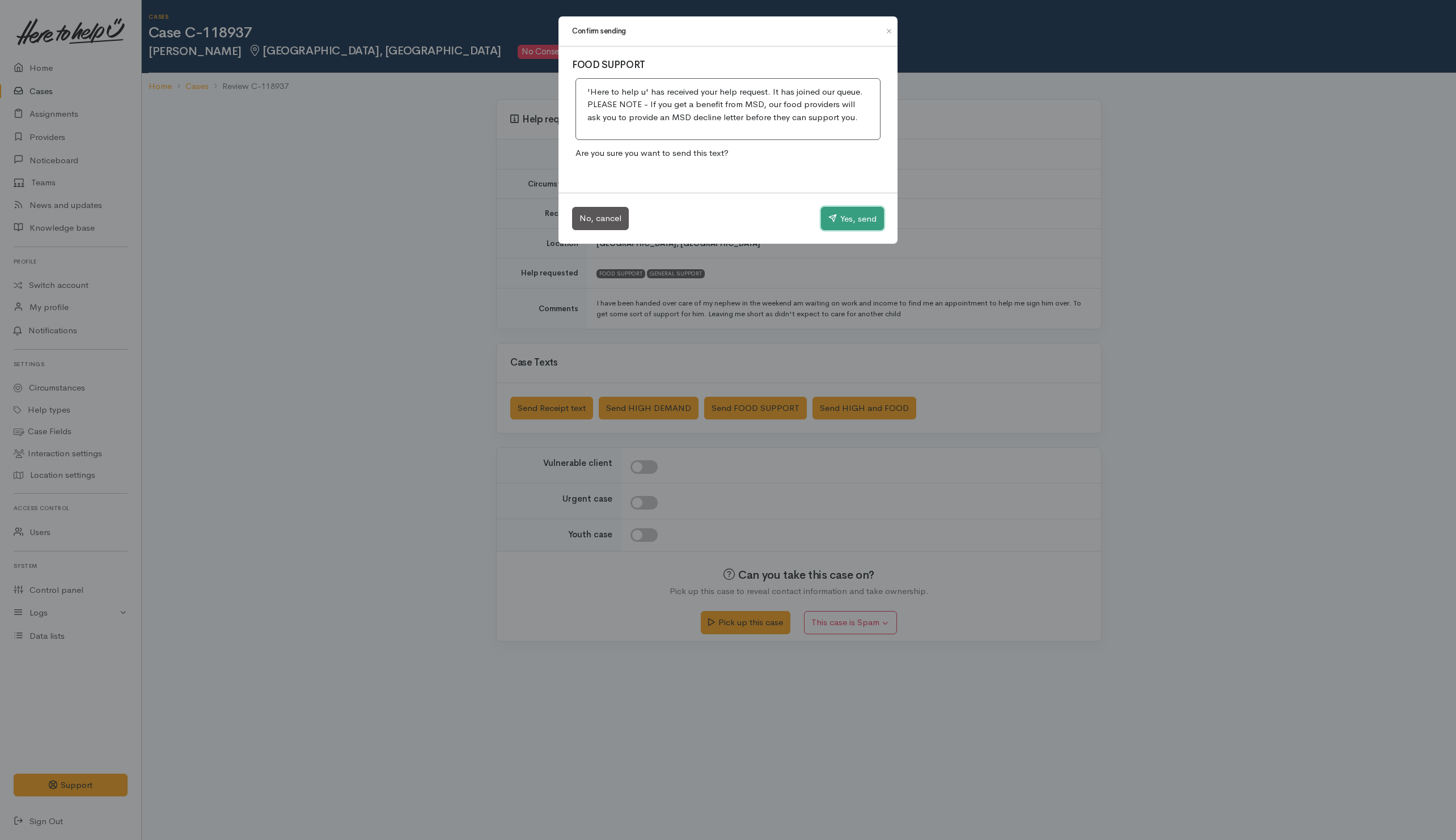
click at [837, 225] on button "Yes, send" at bounding box center [852, 219] width 63 height 24
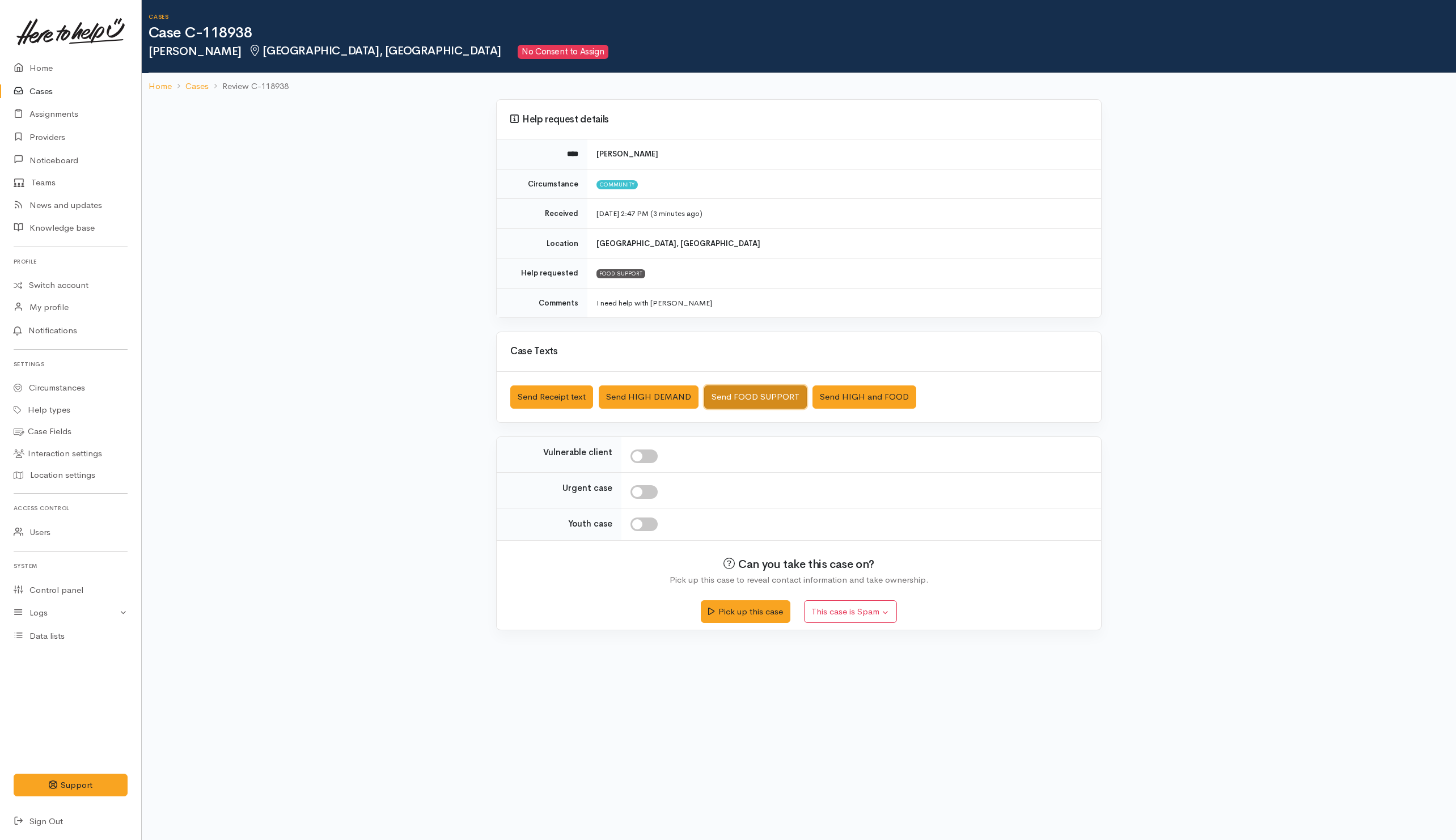
click at [738, 407] on button "Send FOOD SUPPORT" at bounding box center [755, 397] width 103 height 23
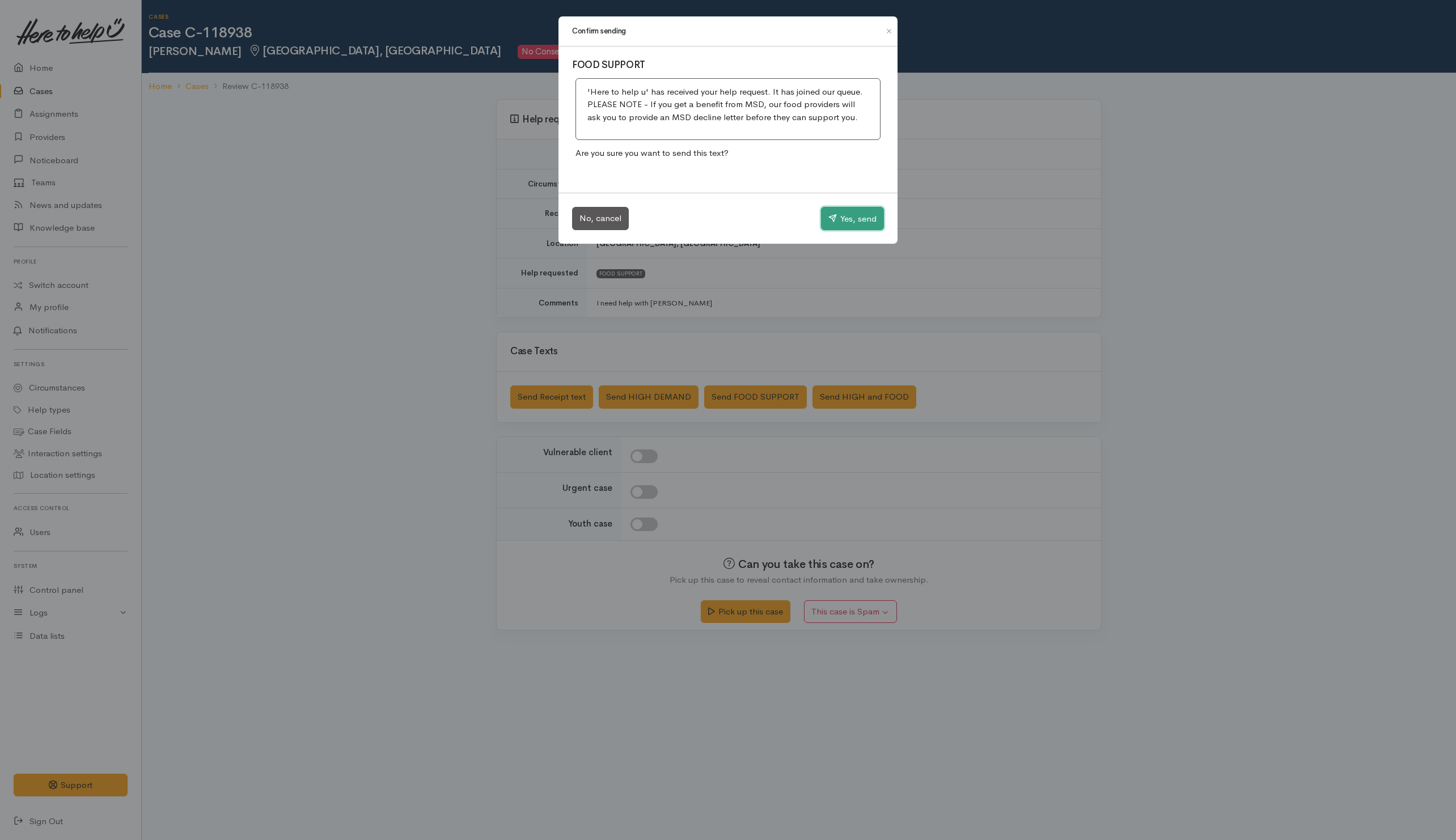
click at [824, 225] on button "Yes, send" at bounding box center [852, 219] width 63 height 24
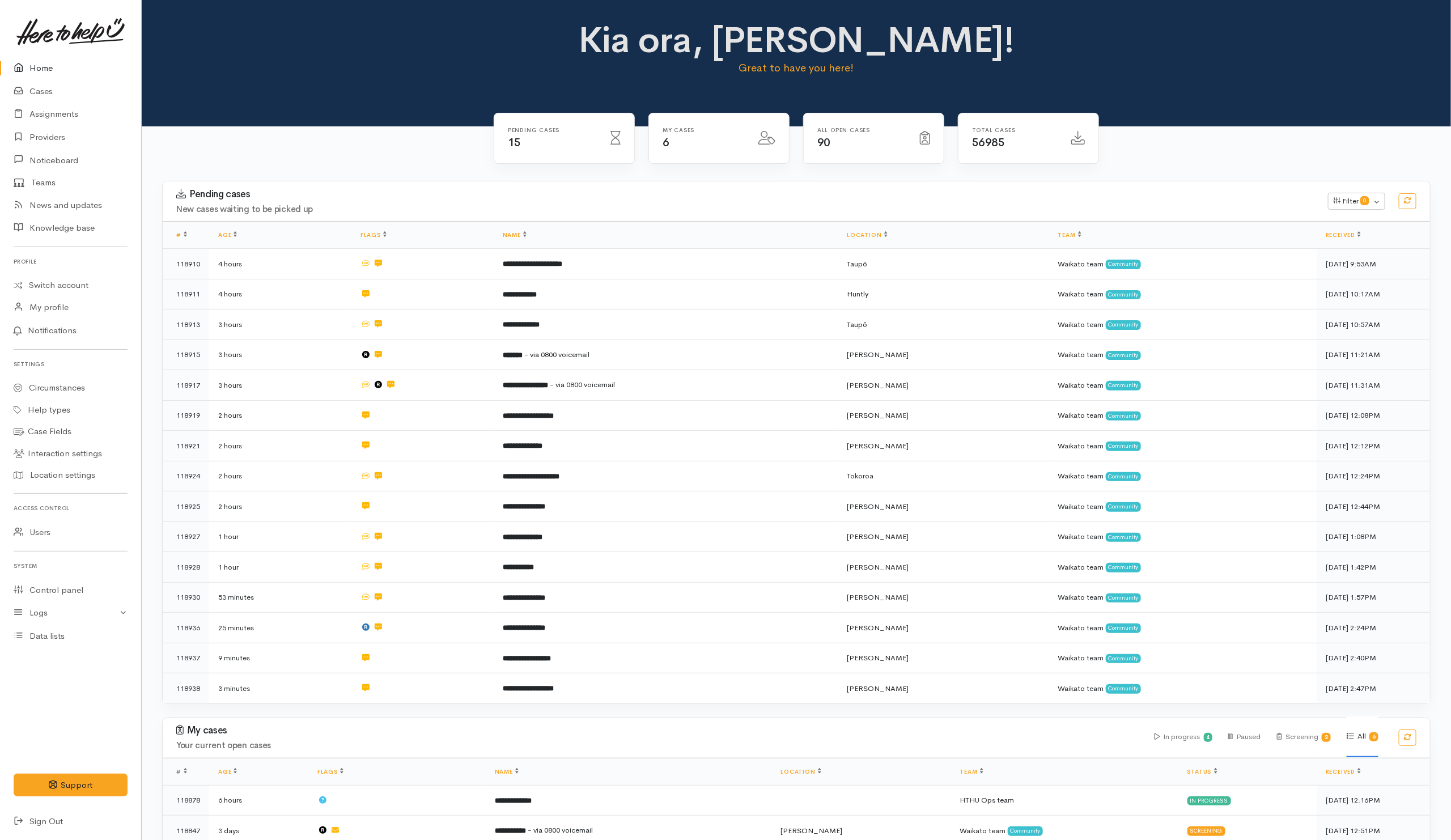
click at [372, 709] on div "Pending cases New cases waiting to be picked up Filter 0 Filters Clear filters …" at bounding box center [797, 449] width 1282 height 537
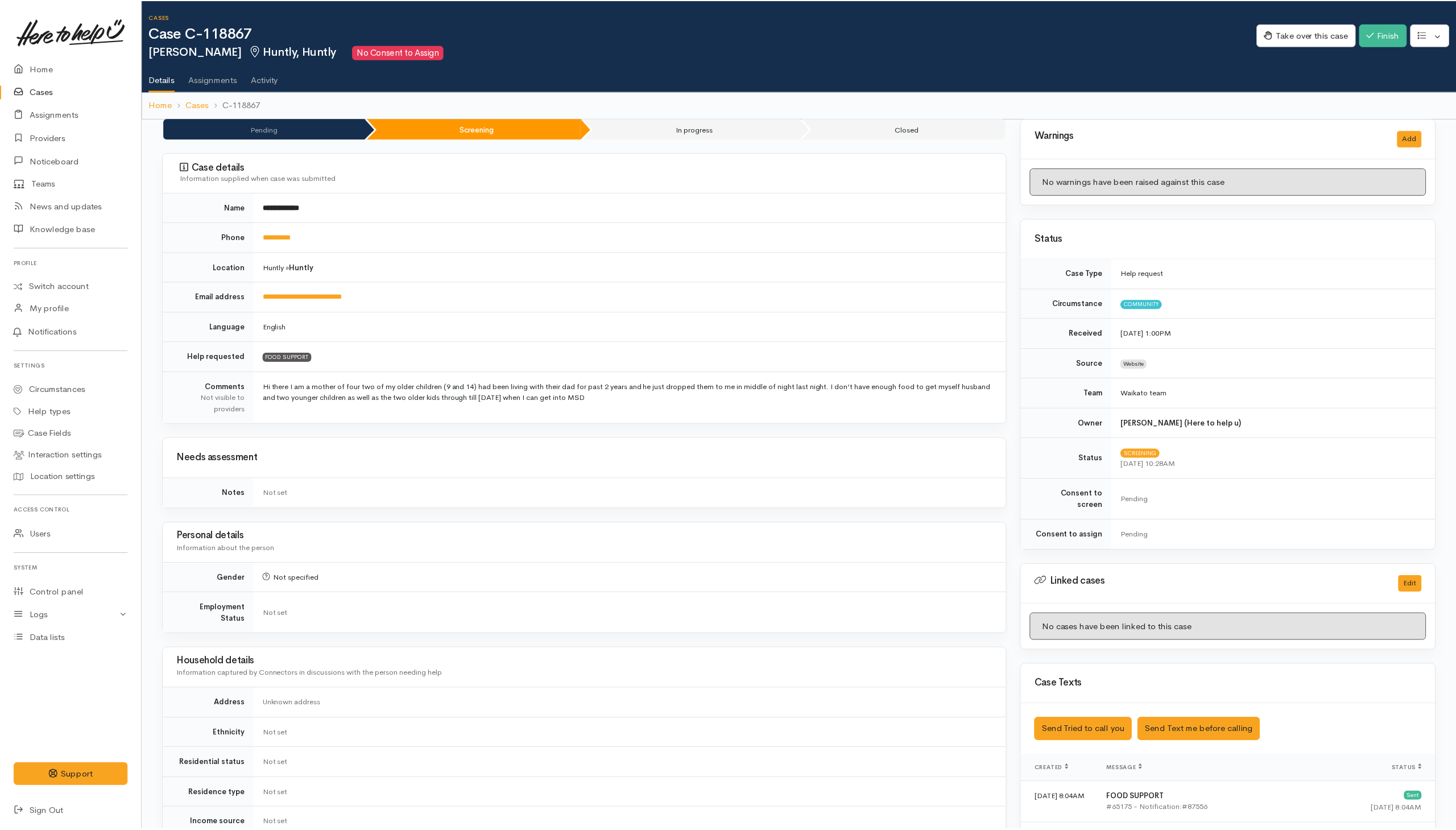
scroll to position [305, 0]
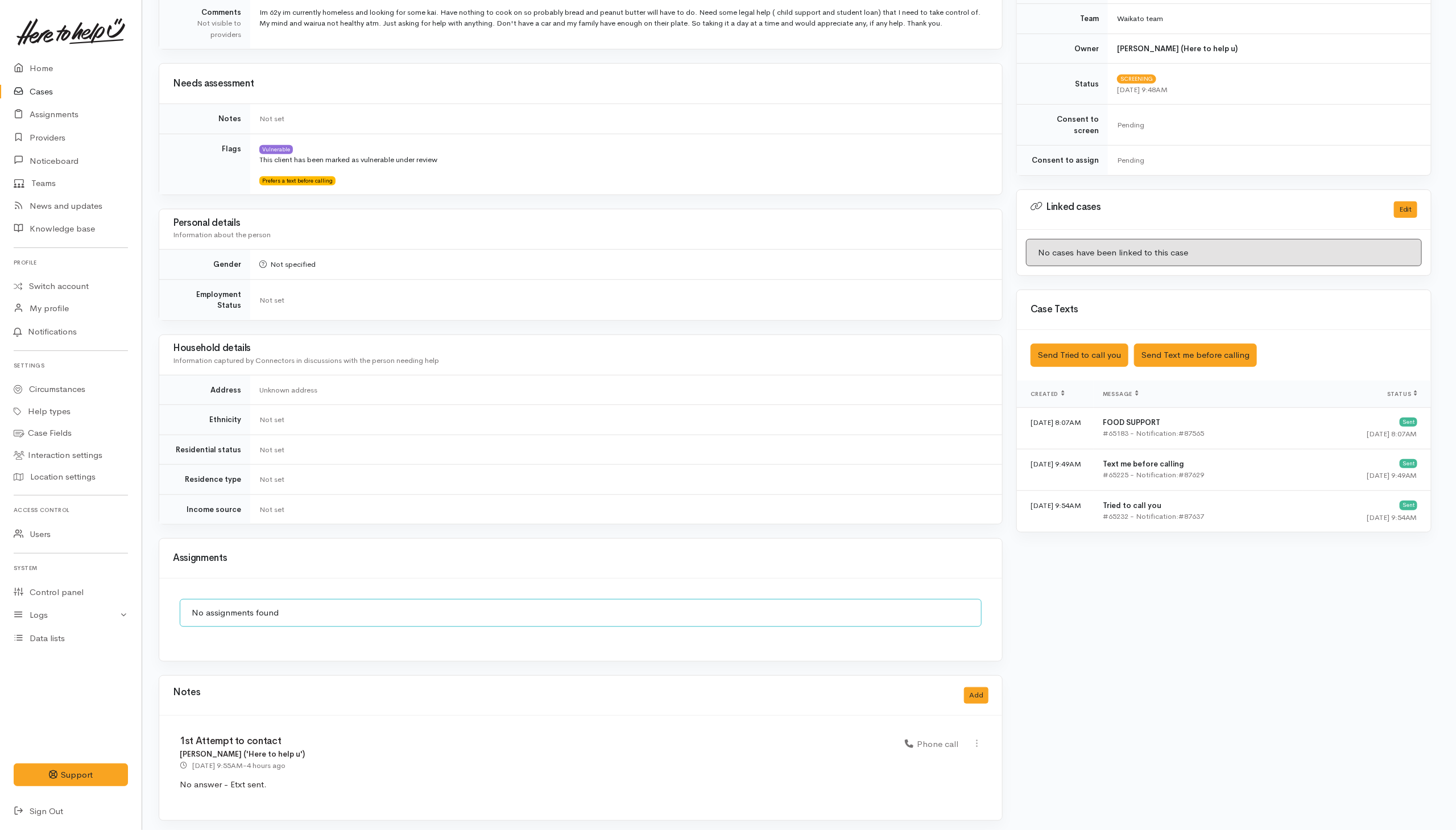
scroll to position [376, 4]
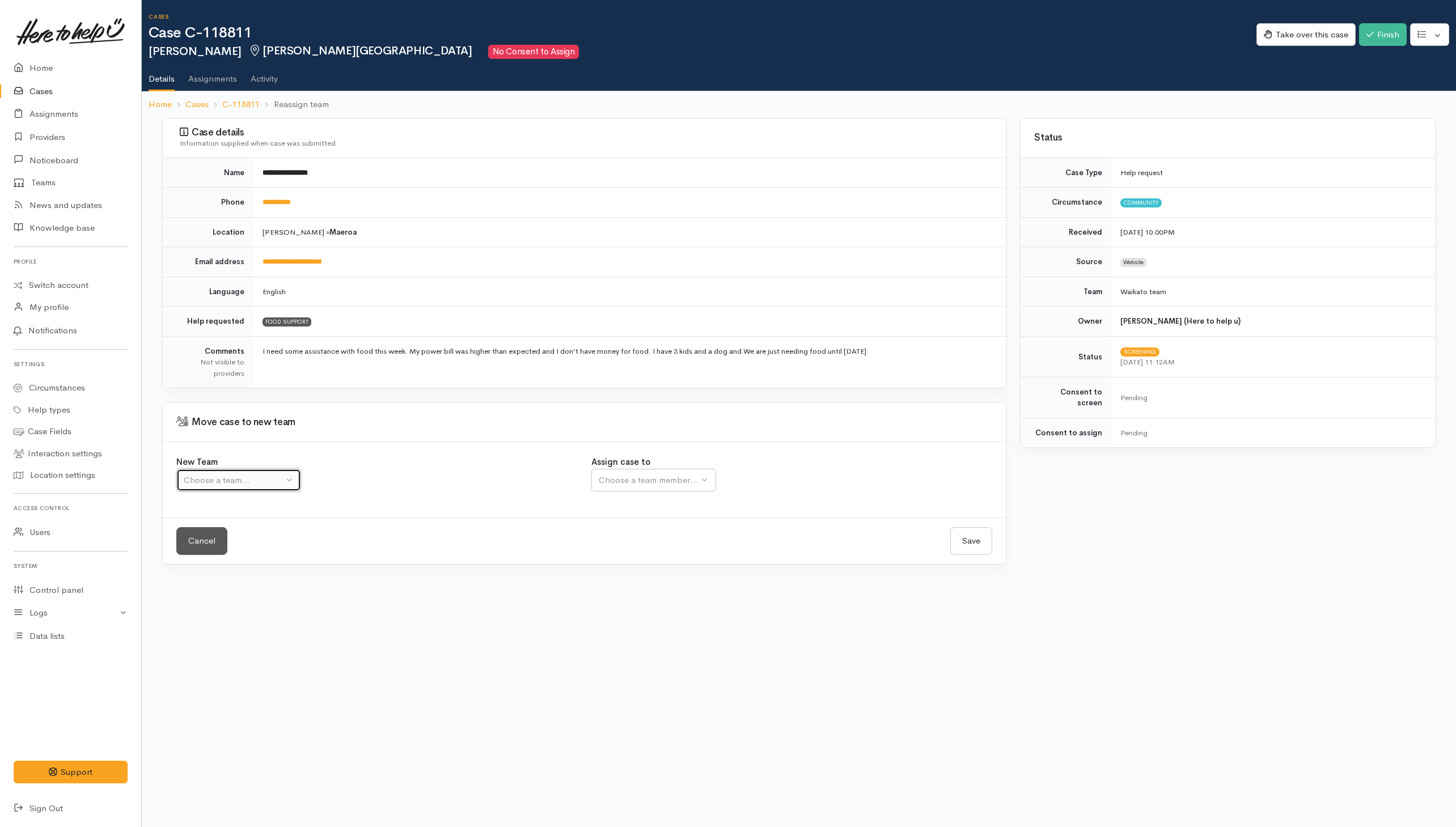
click at [253, 487] on div "Choose a team..." at bounding box center [234, 480] width 100 height 13
click at [221, 541] on span "Waikato team" at bounding box center [216, 534] width 52 height 13
select select "1"
click at [635, 483] on div "Choose a team member..." at bounding box center [685, 480] width 174 height 13
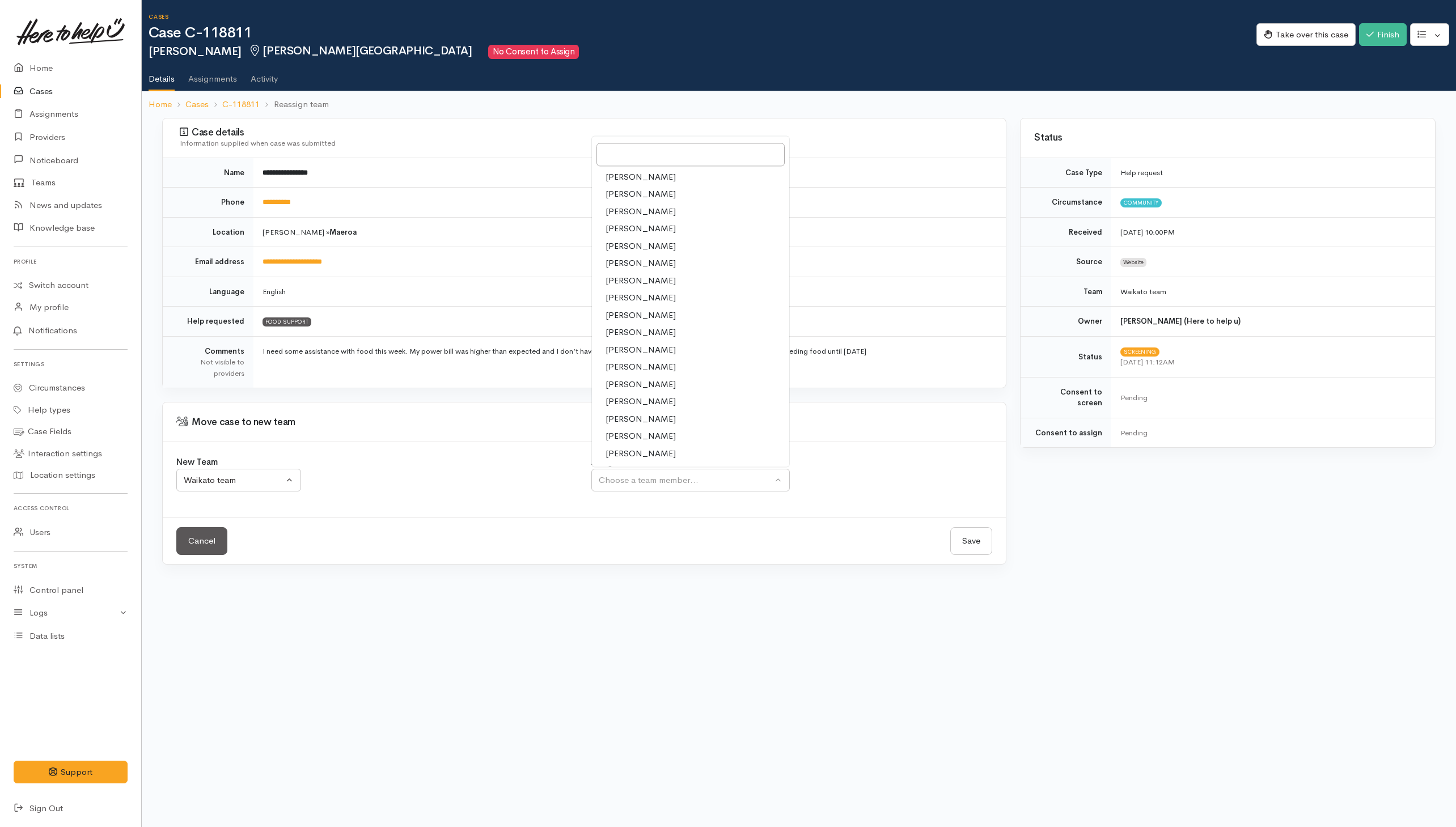
click at [620, 391] on span "Nicole Rusk" at bounding box center [640, 384] width 70 height 13
select select "2314"
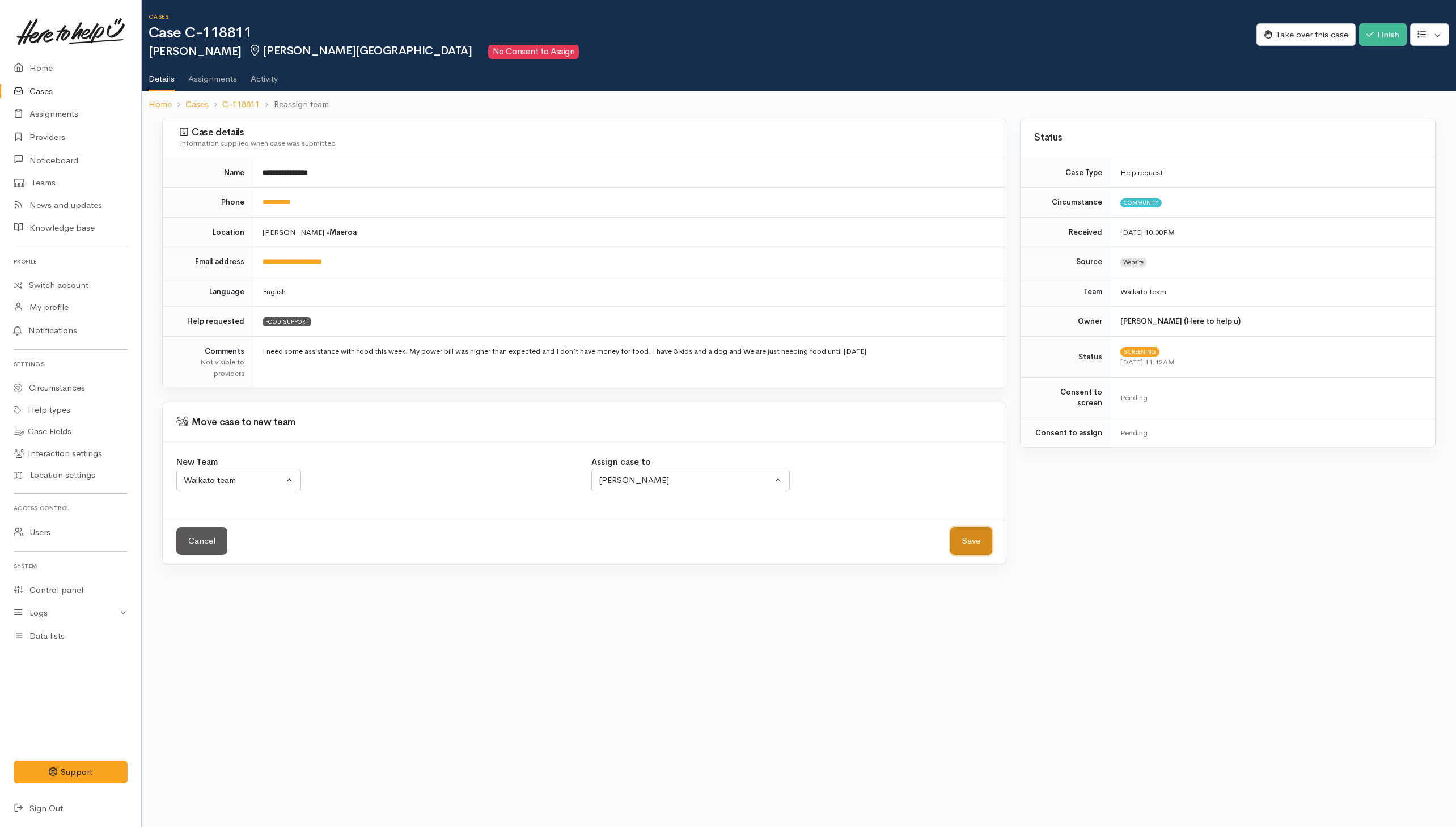
drag, startPoint x: 975, startPoint y: 540, endPoint x: 975, endPoint y: 521, distance: 19.0
click at [975, 535] on button "Save" at bounding box center [971, 541] width 42 height 28
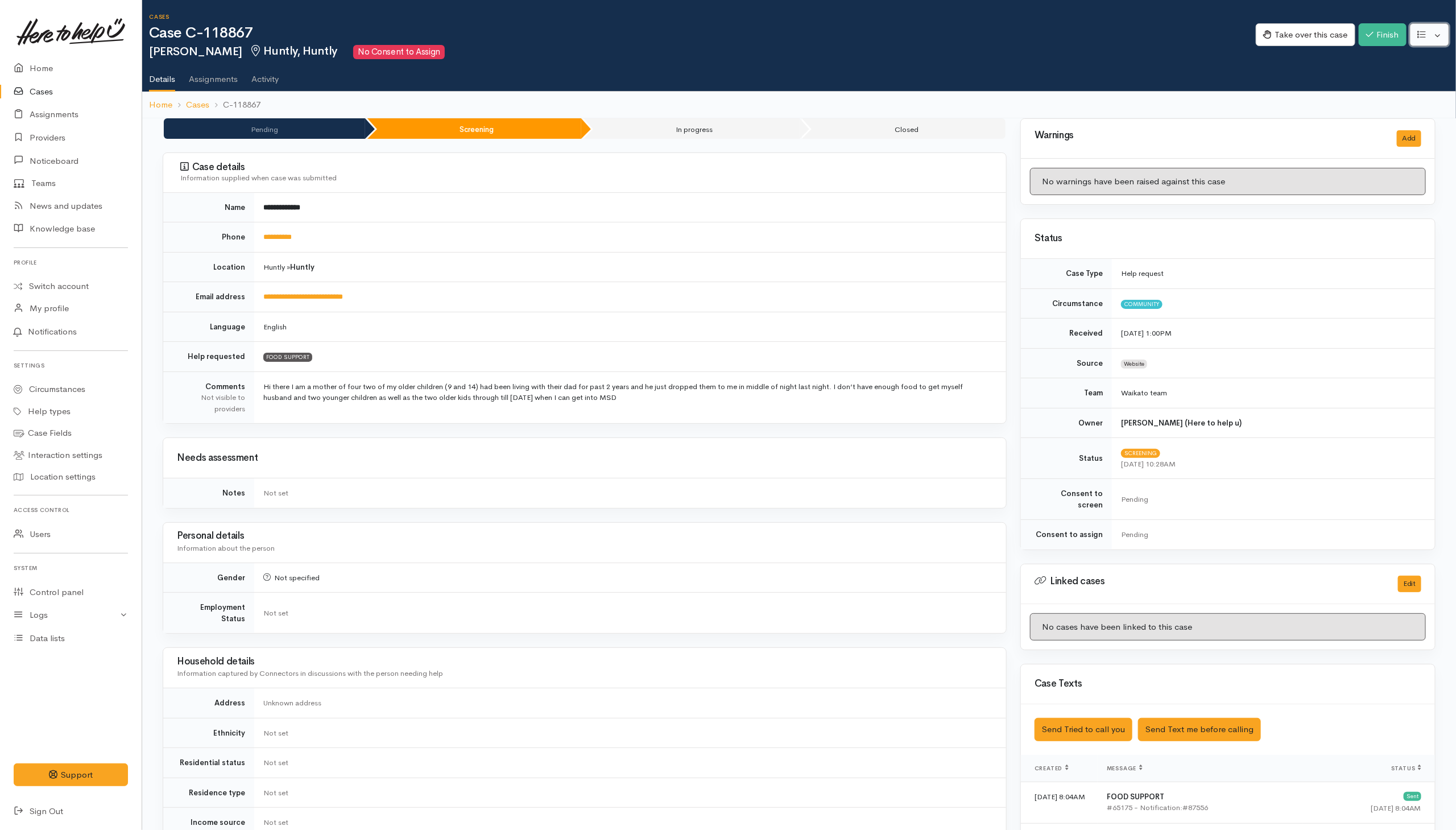
drag, startPoint x: 1430, startPoint y: 34, endPoint x: 1430, endPoint y: 57, distance: 23.0
click at [1430, 34] on button "button" at bounding box center [1430, 35] width 39 height 23
click at [1407, 91] on link "Re-assign team" at bounding box center [1387, 96] width 122 height 18
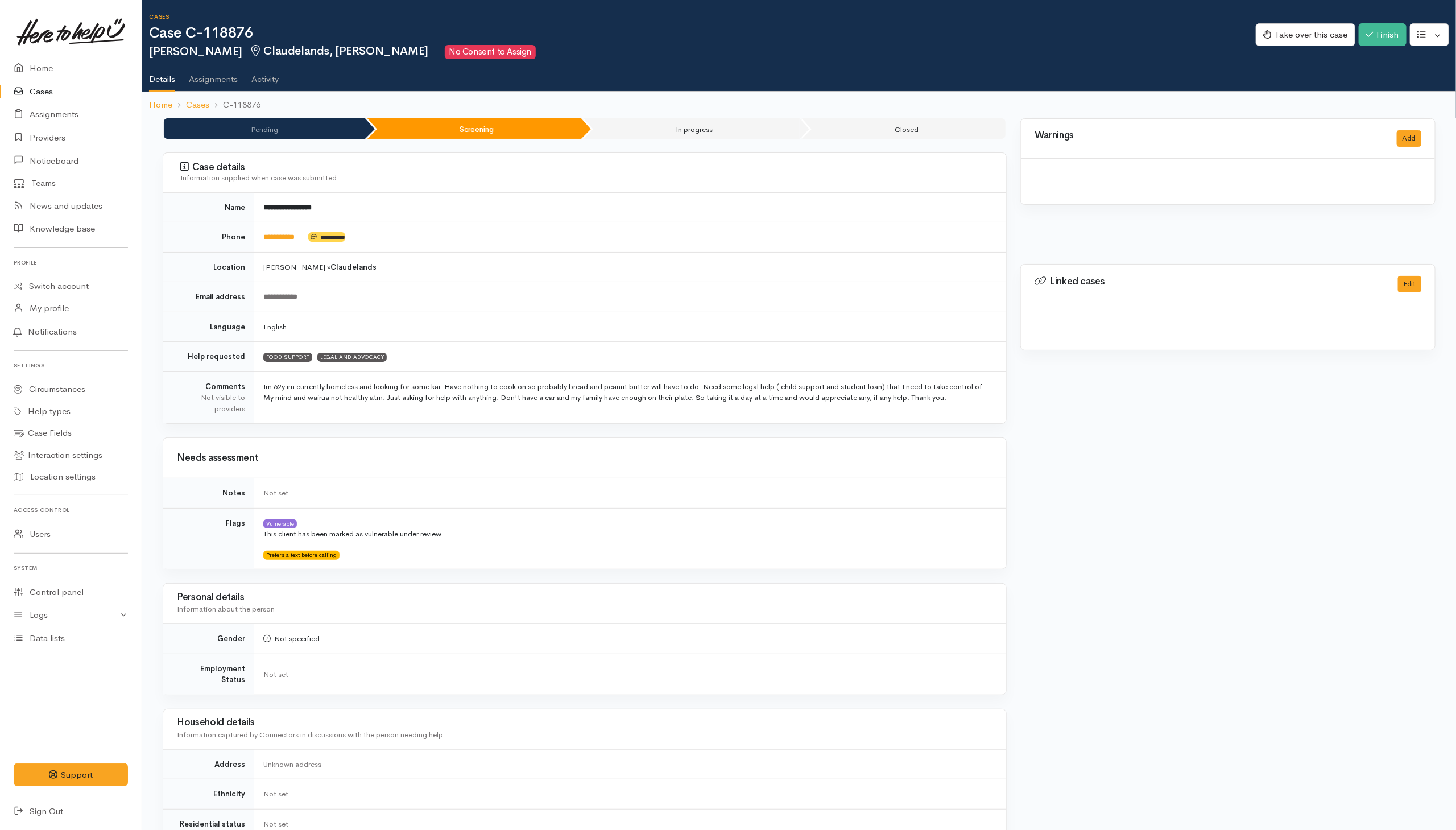
scroll to position [265, 0]
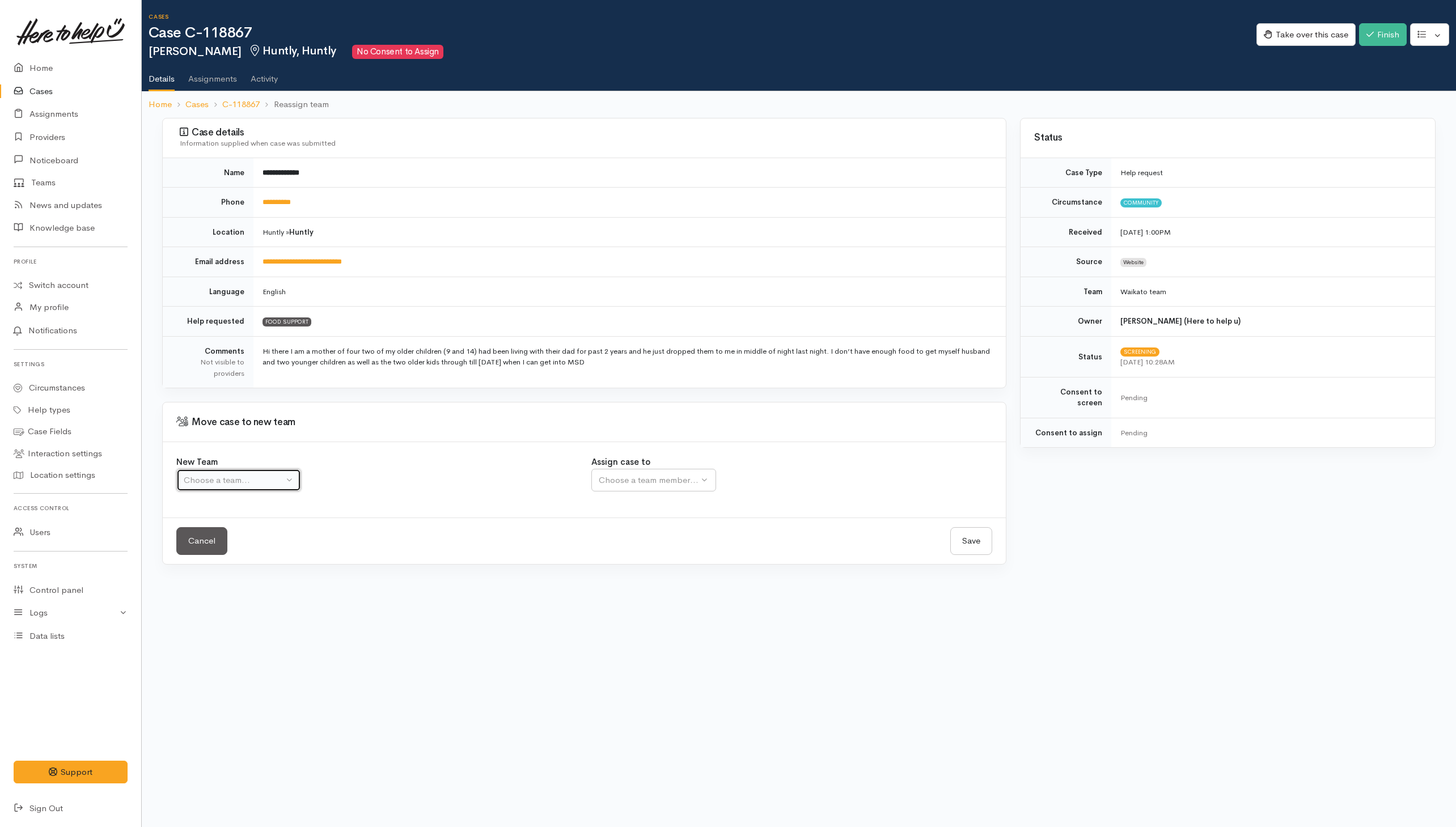
click at [263, 483] on div "Choose a team..." at bounding box center [234, 480] width 100 height 13
click at [245, 538] on link "Waikato team" at bounding box center [279, 534] width 203 height 18
select select "1"
click at [633, 481] on div "Choose a team member..." at bounding box center [685, 480] width 174 height 13
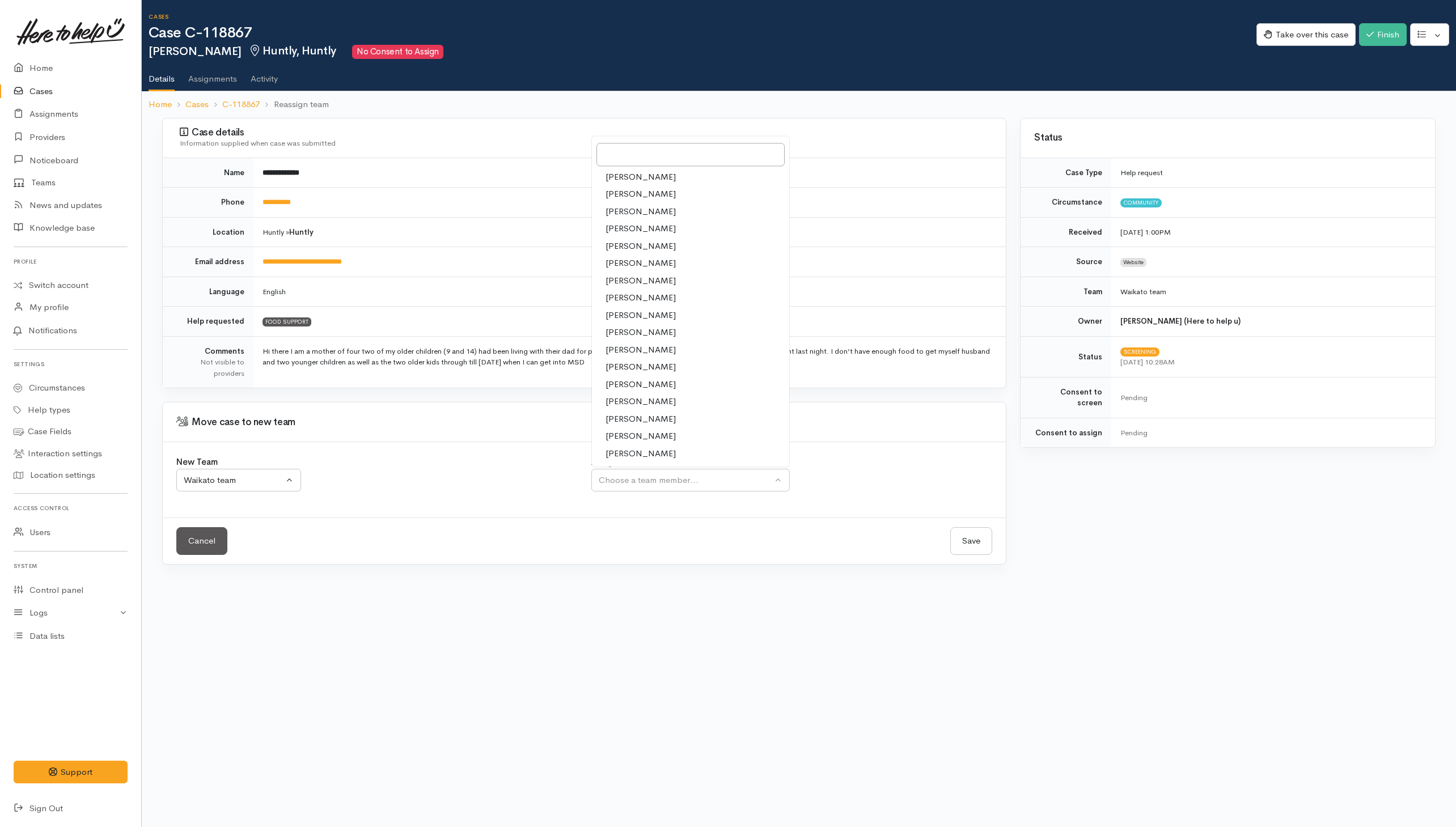
click at [620, 335] on span "[PERSON_NAME]" at bounding box center [640, 333] width 70 height 13
select select "1759"
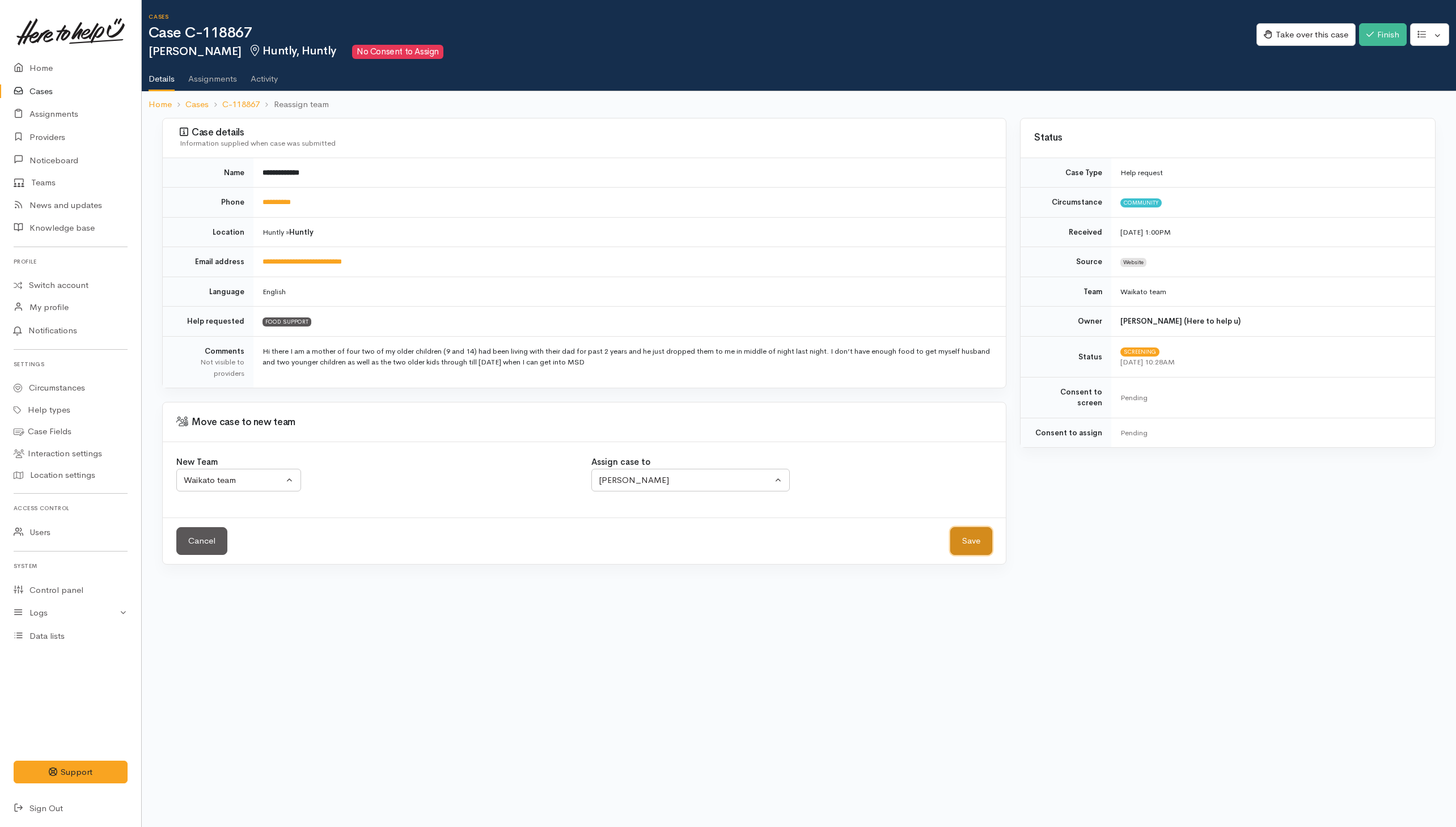
click at [974, 547] on button "Save" at bounding box center [971, 541] width 42 height 28
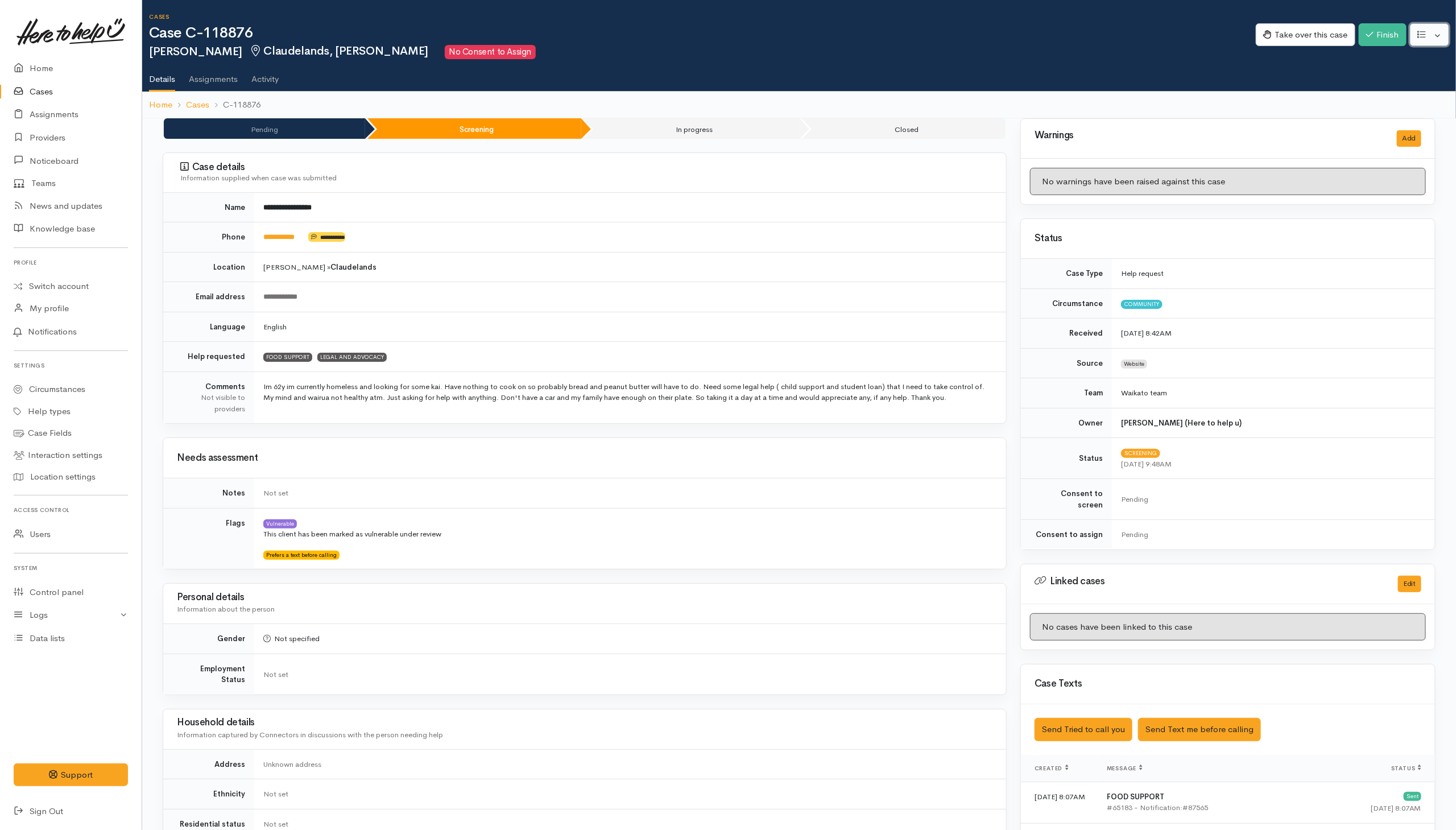
click at [1435, 41] on button "button" at bounding box center [1430, 35] width 39 height 23
click at [1381, 97] on link "Re-assign team" at bounding box center [1387, 96] width 122 height 18
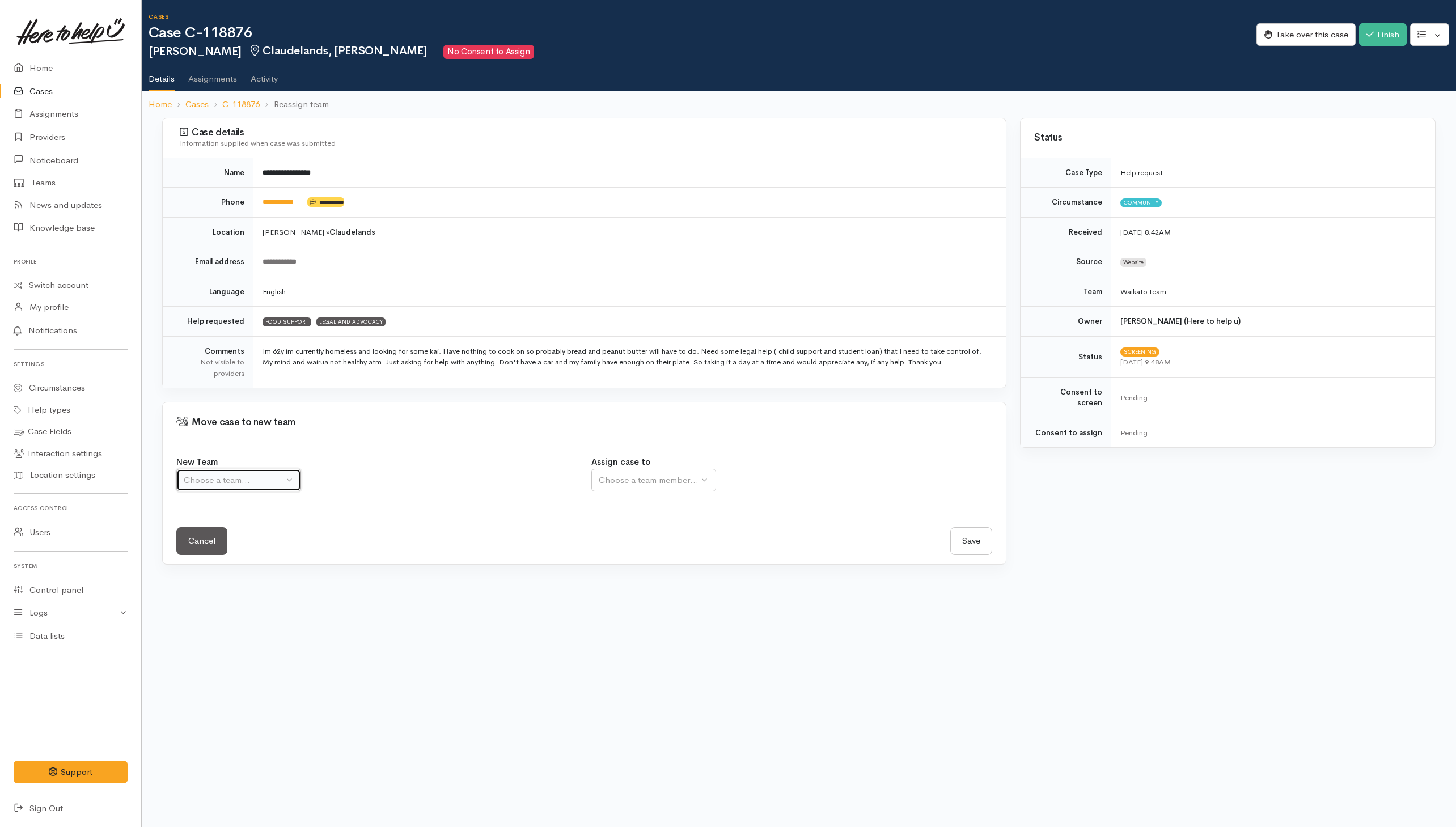
click at [257, 482] on div "Choose a team..." at bounding box center [234, 480] width 100 height 13
click at [249, 538] on link "Waikato team" at bounding box center [279, 534] width 203 height 18
select select "1"
click at [640, 490] on button "Choose a team member..." at bounding box center [690, 480] width 198 height 23
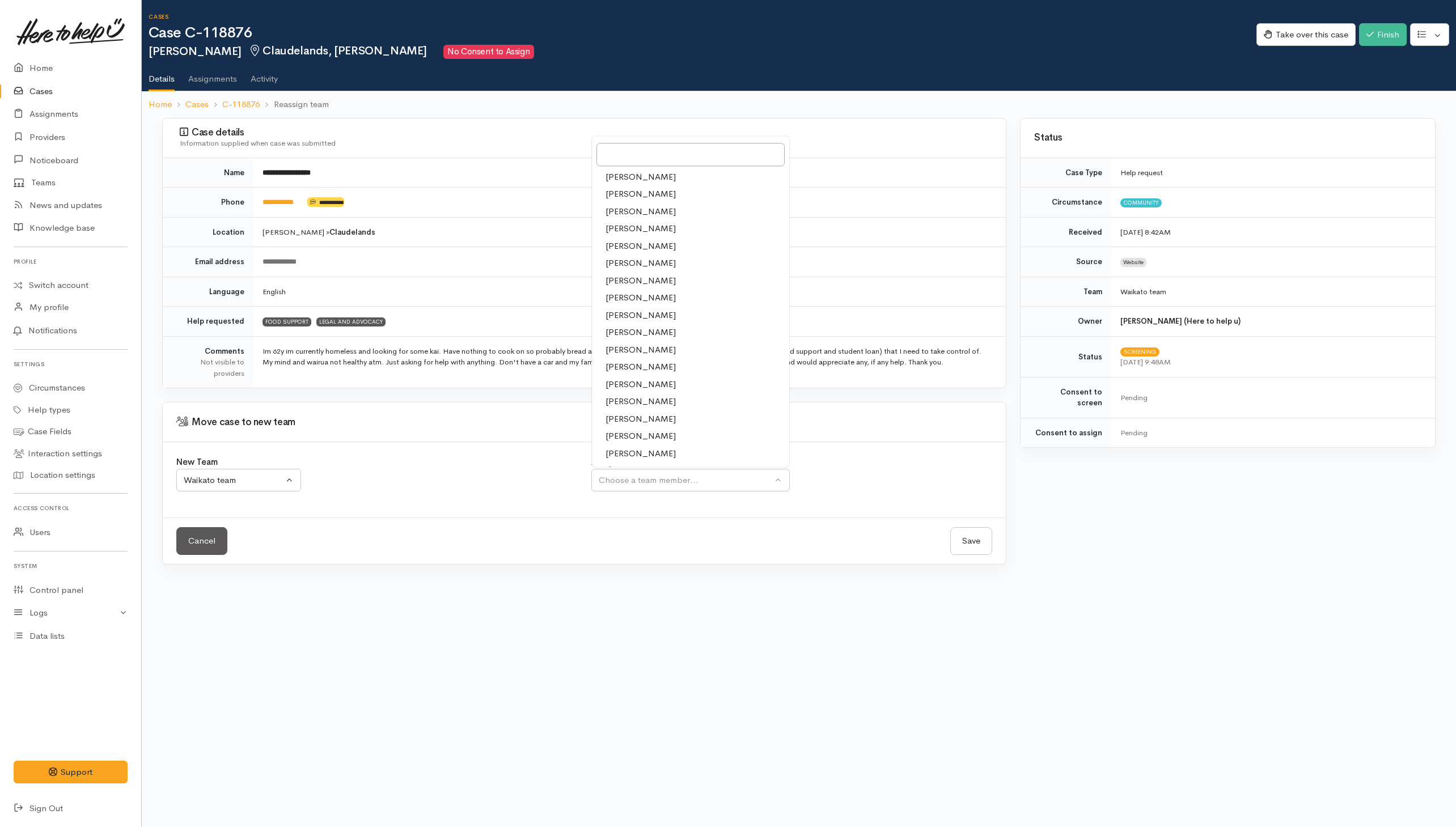
click at [613, 226] on span "Eilidh Botha" at bounding box center [640, 229] width 70 height 13
select select "1648"
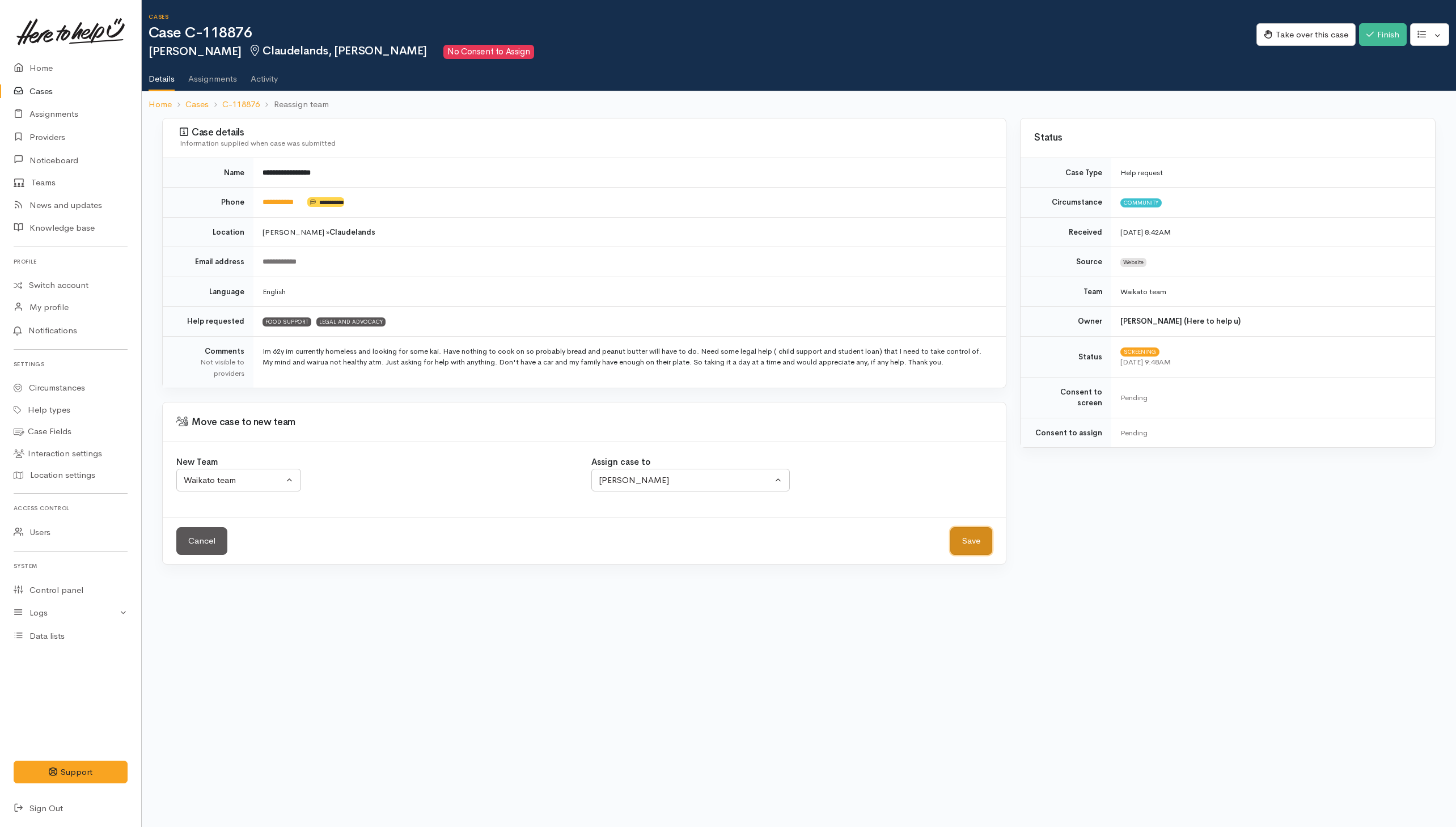
click at [975, 554] on button "Save" at bounding box center [971, 541] width 42 height 28
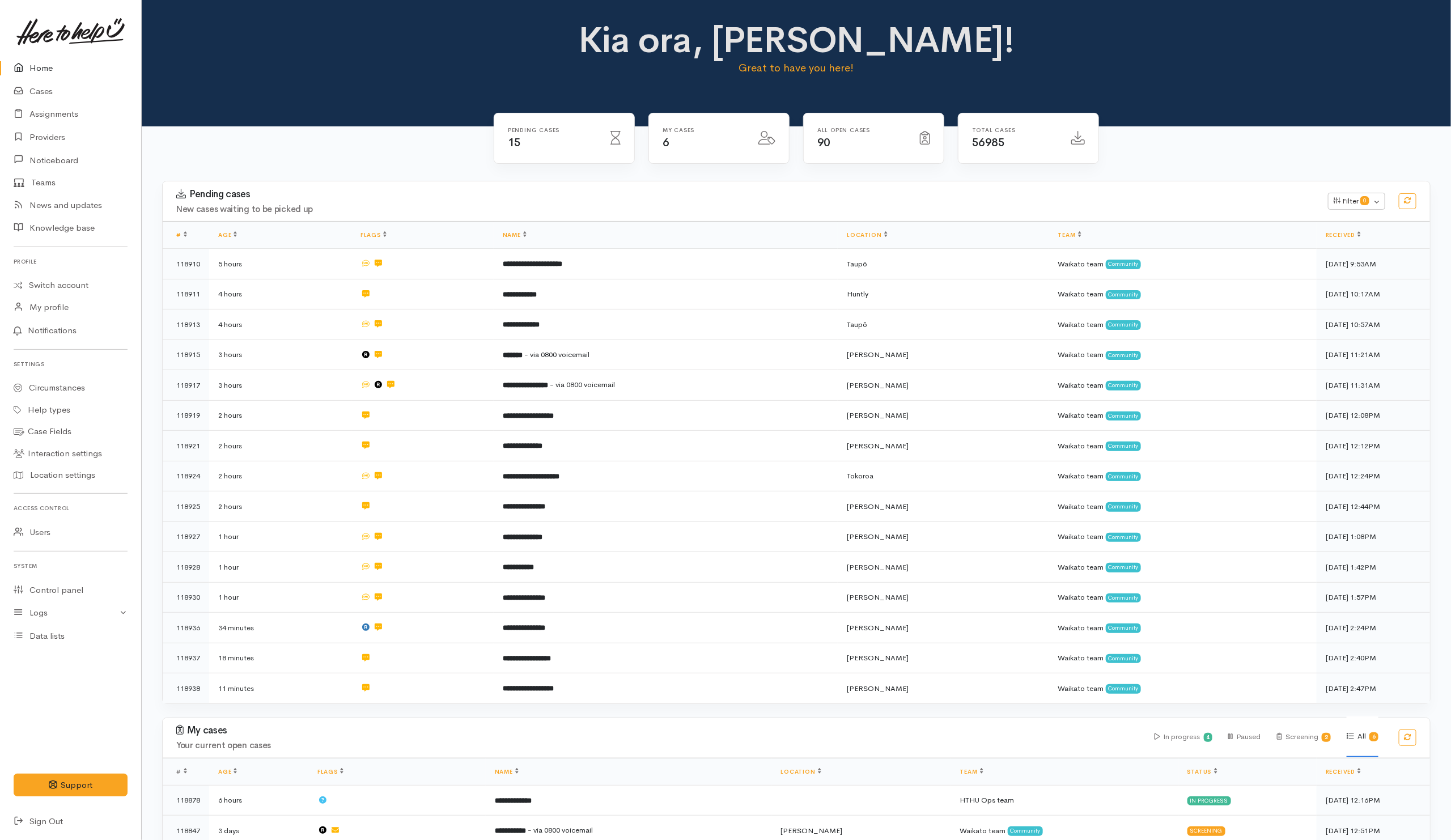
click at [540, 703] on div "Pending cases New cases waiting to be picked up Filter 0 Filters Clear filters …" at bounding box center [797, 449] width 1282 height 537
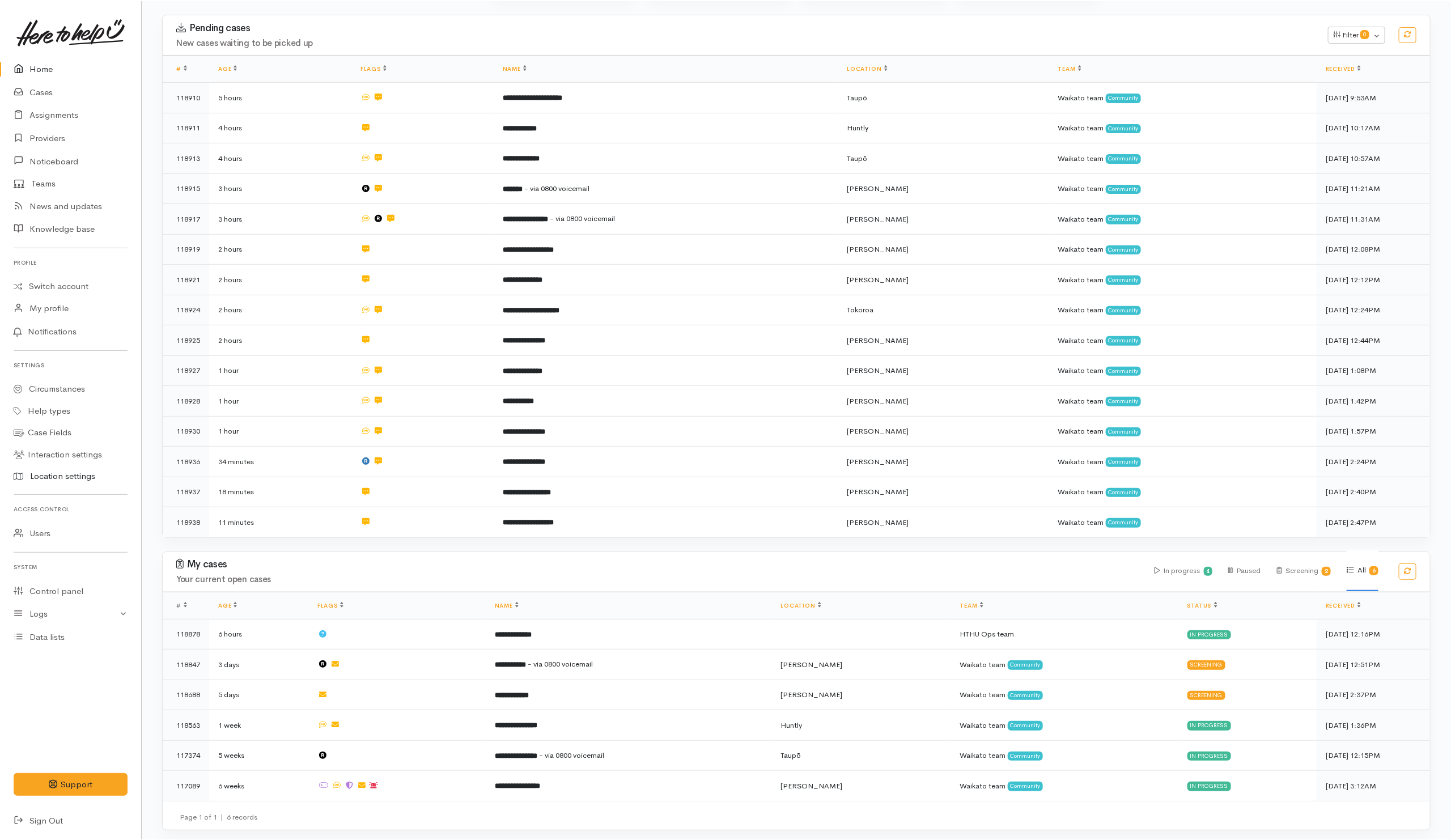
scroll to position [166, 0]
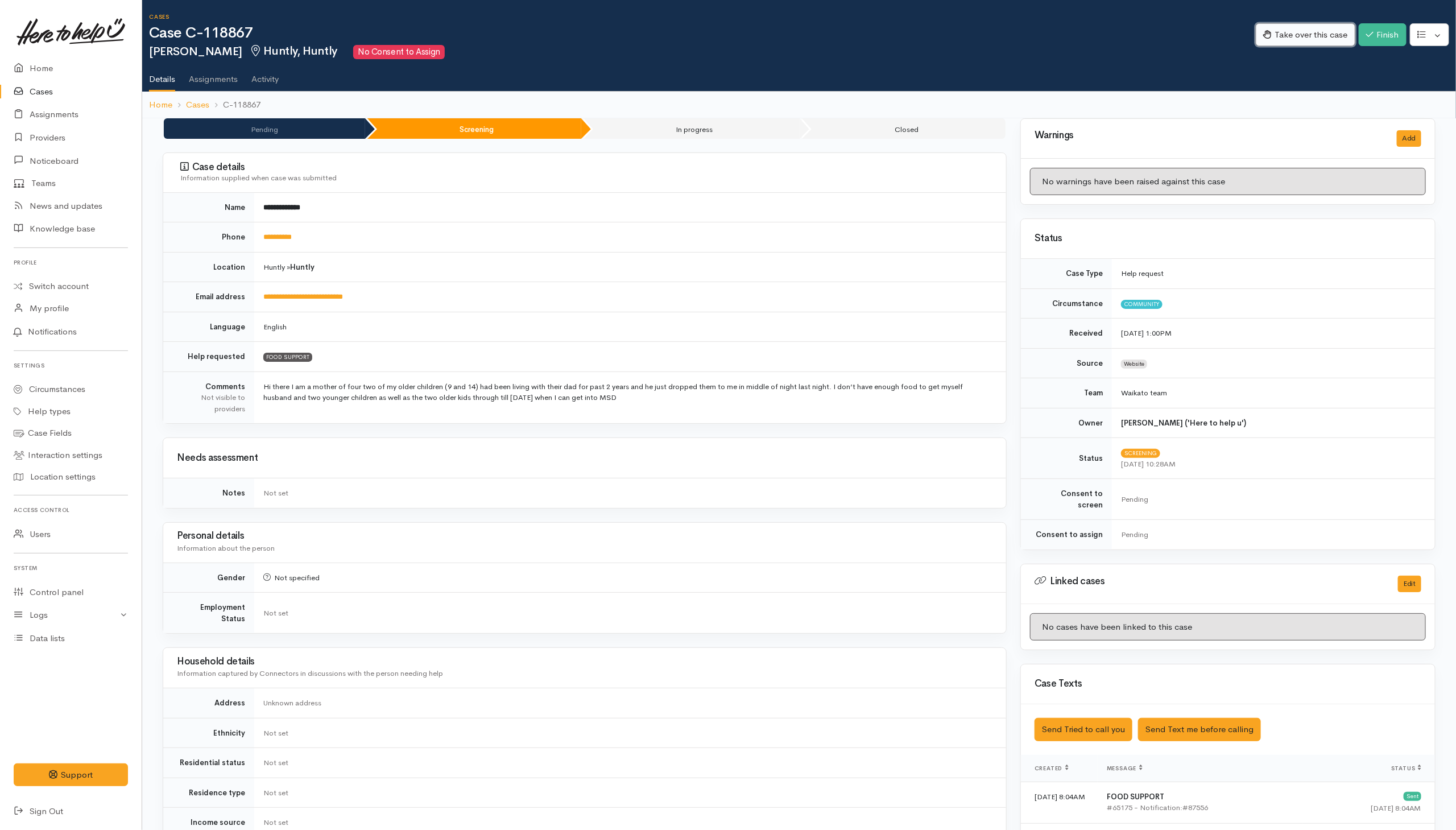
click at [1302, 38] on button "Take over this case" at bounding box center [1306, 35] width 99 height 23
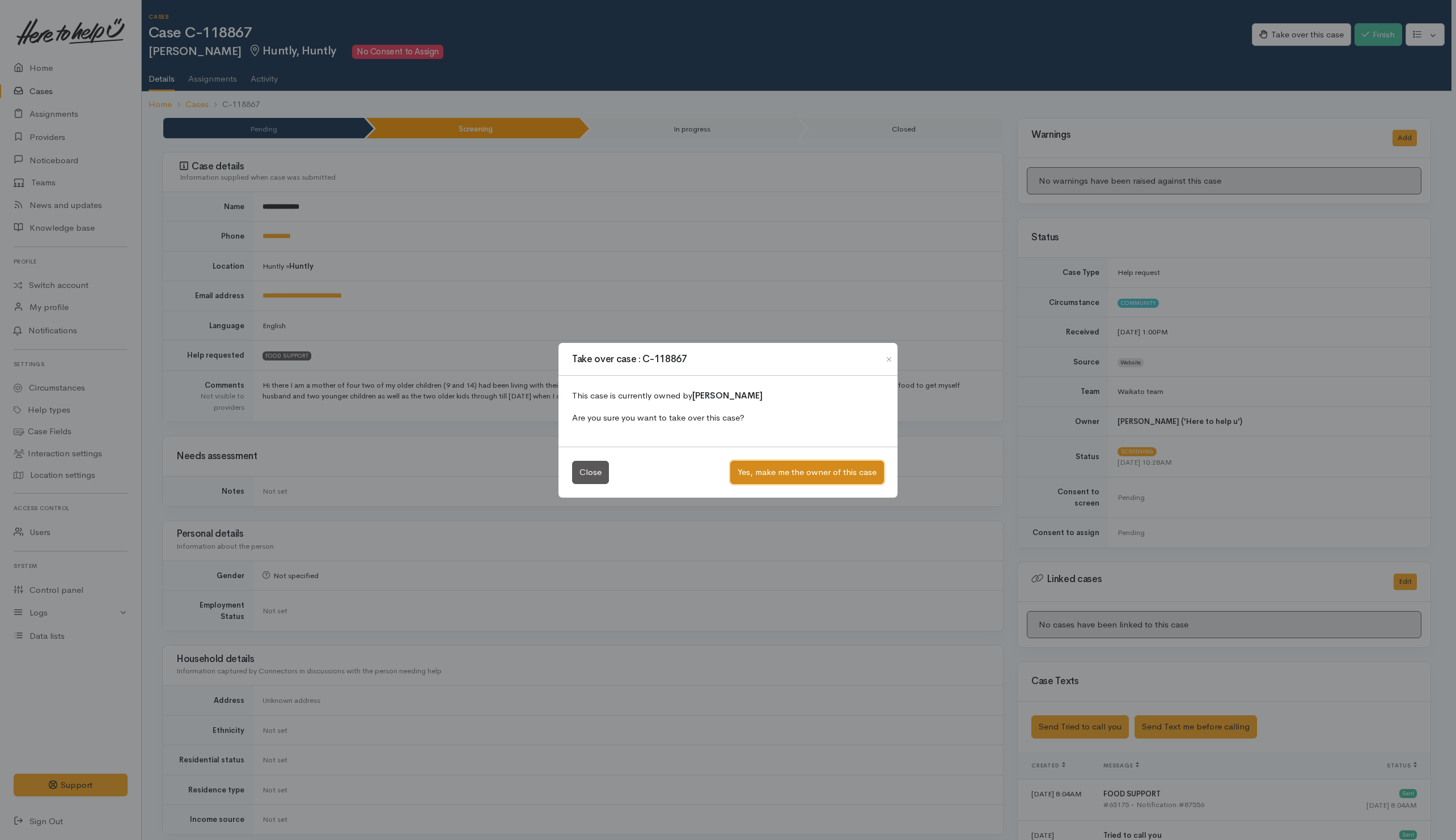
click at [798, 473] on button "Yes, make me the owner of this case" at bounding box center [807, 472] width 154 height 23
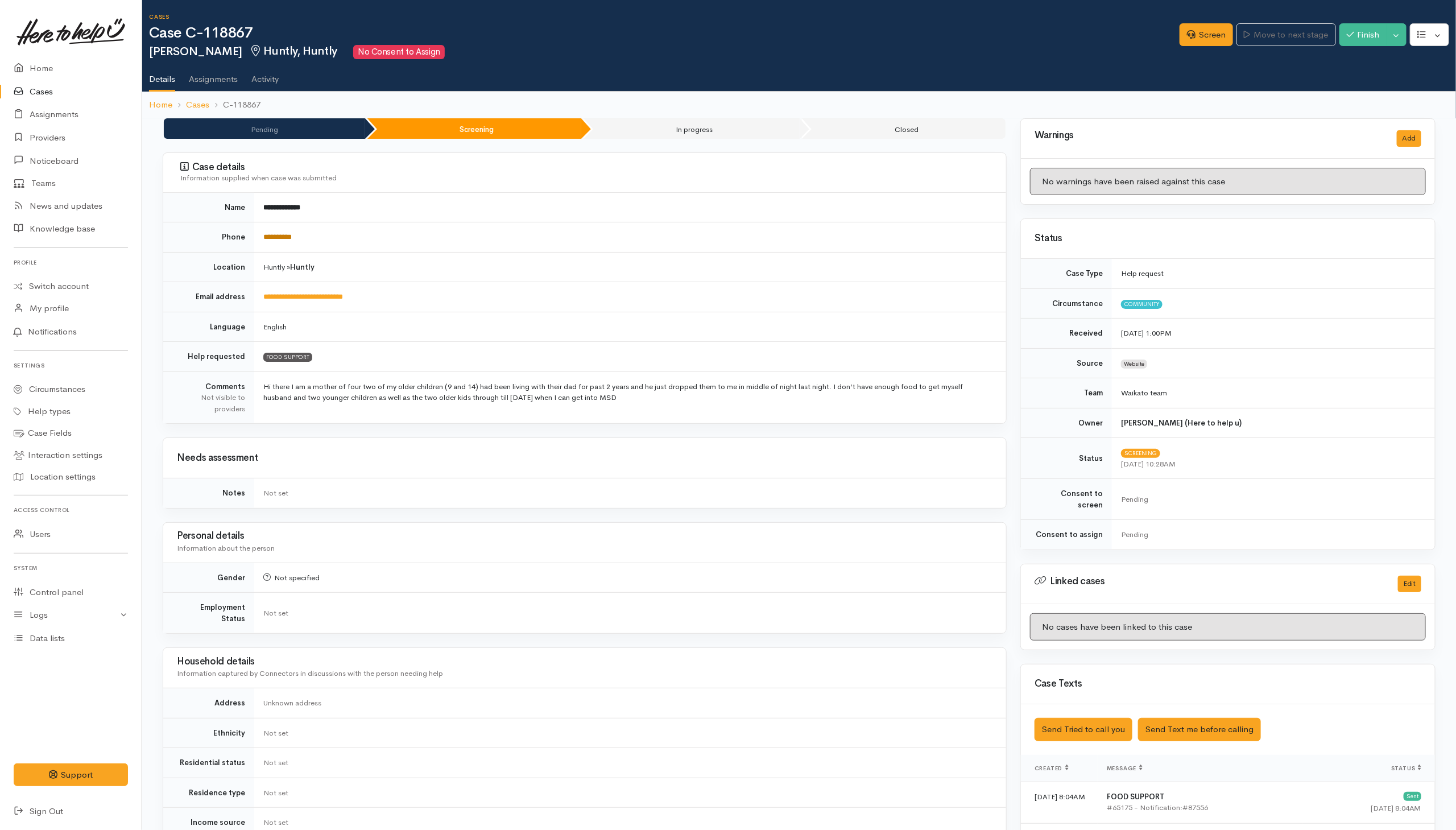
click at [292, 239] on link "**********" at bounding box center [278, 237] width 29 height 7
click at [1206, 38] on link "Screen" at bounding box center [1206, 35] width 54 height 23
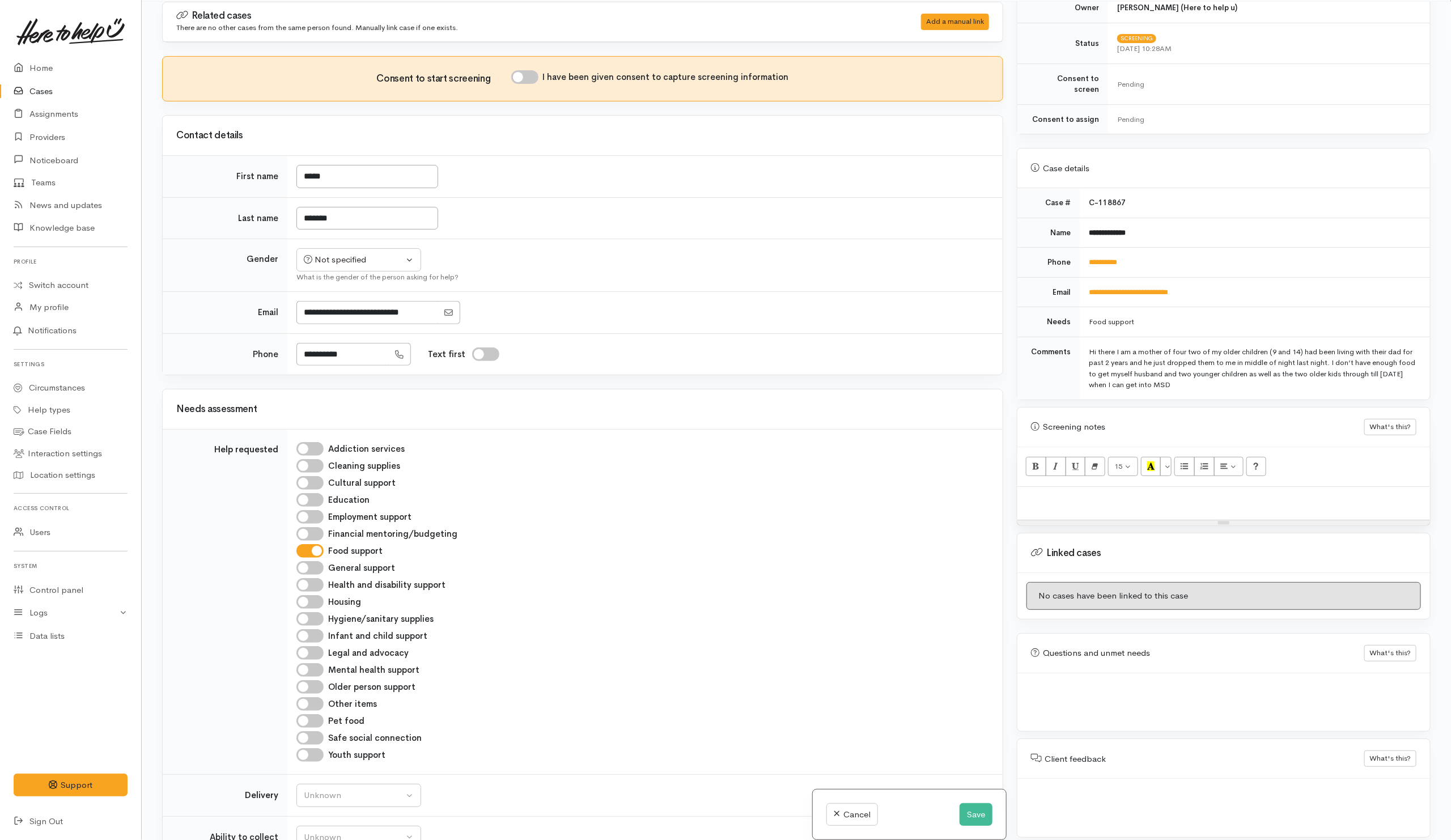
scroll to position [99, 0]
click at [1122, 497] on p at bounding box center [1224, 497] width 401 height 13
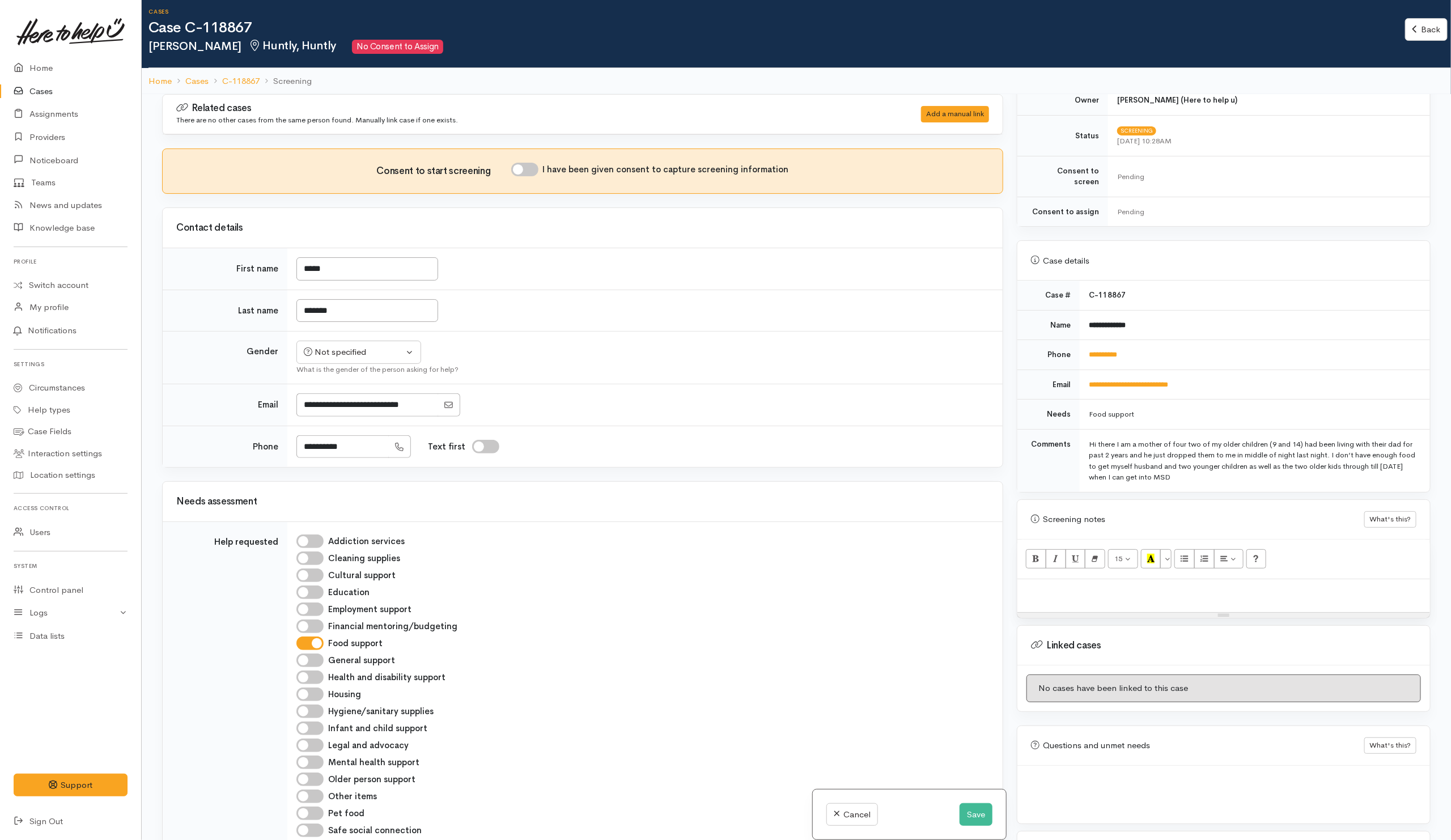
scroll to position [0, 0]
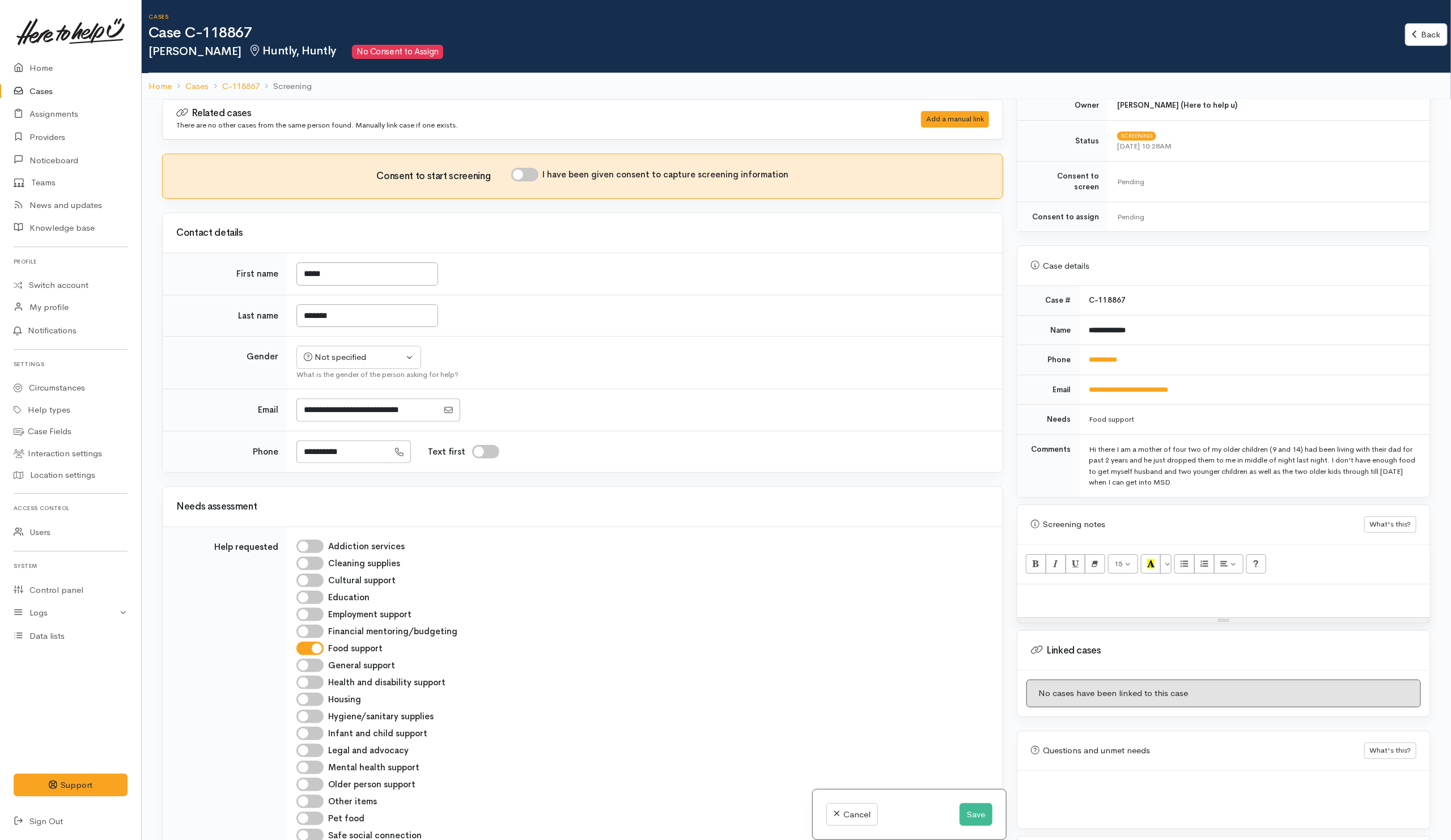
click at [1150, 592] on p at bounding box center [1224, 596] width 401 height 13
click at [1122, 590] on p at bounding box center [1224, 596] width 401 height 13
paste div
click at [1114, 591] on link "C-118876 | Here to help u connector portal" at bounding box center [1107, 596] width 168 height 11
click at [1281, 584] on div "C-118876 | Here to help u connector portal" at bounding box center [1224, 601] width 413 height 34
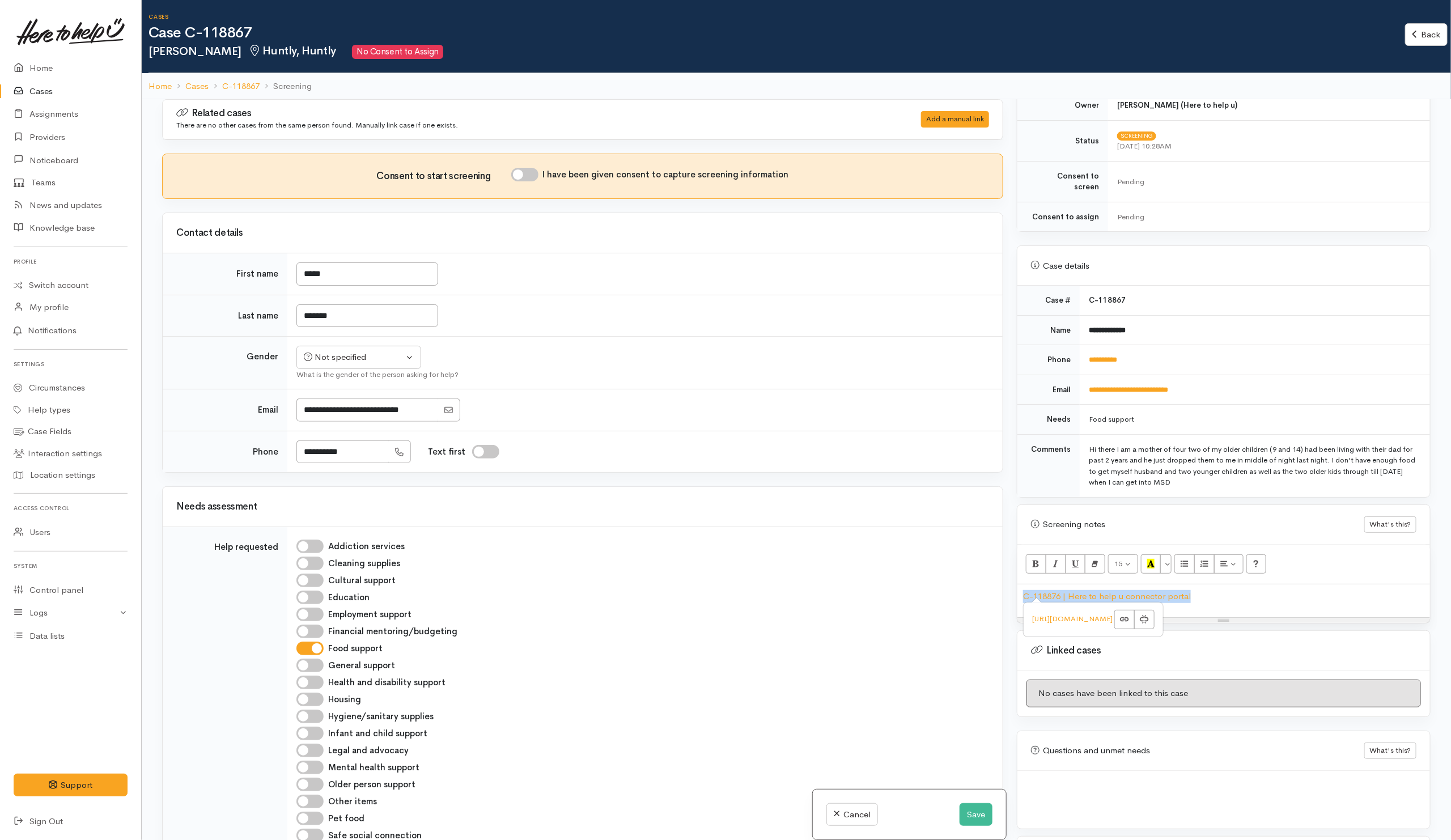
drag, startPoint x: 1301, startPoint y: 592, endPoint x: 927, endPoint y: 567, distance: 374.8
click at [927, 567] on div "Related cases There are no other cases from the same person found. Manually lin…" at bounding box center [797, 519] width 1282 height 840
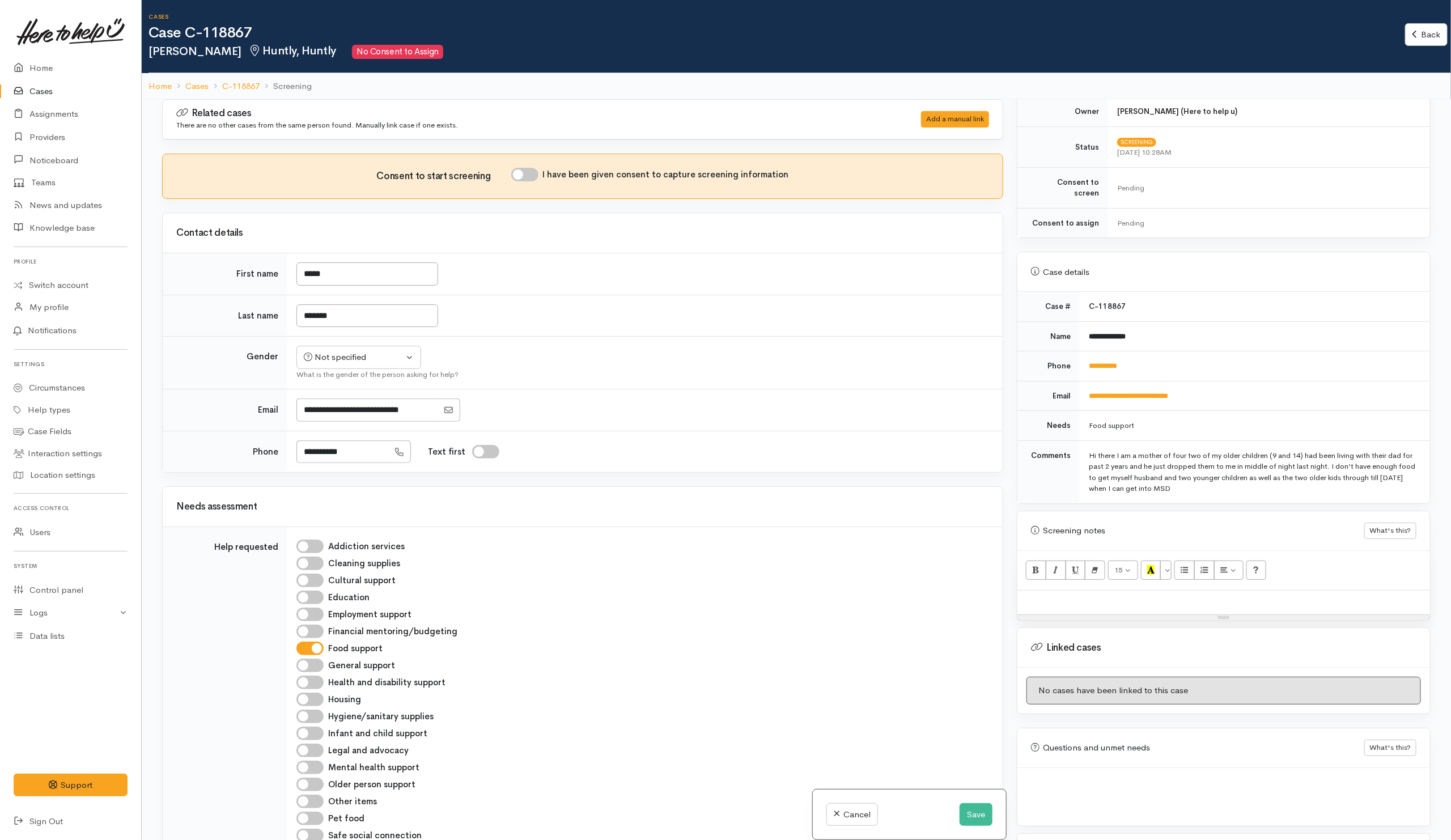
scroll to position [288, 0]
click at [1066, 595] on div at bounding box center [1224, 606] width 413 height 24
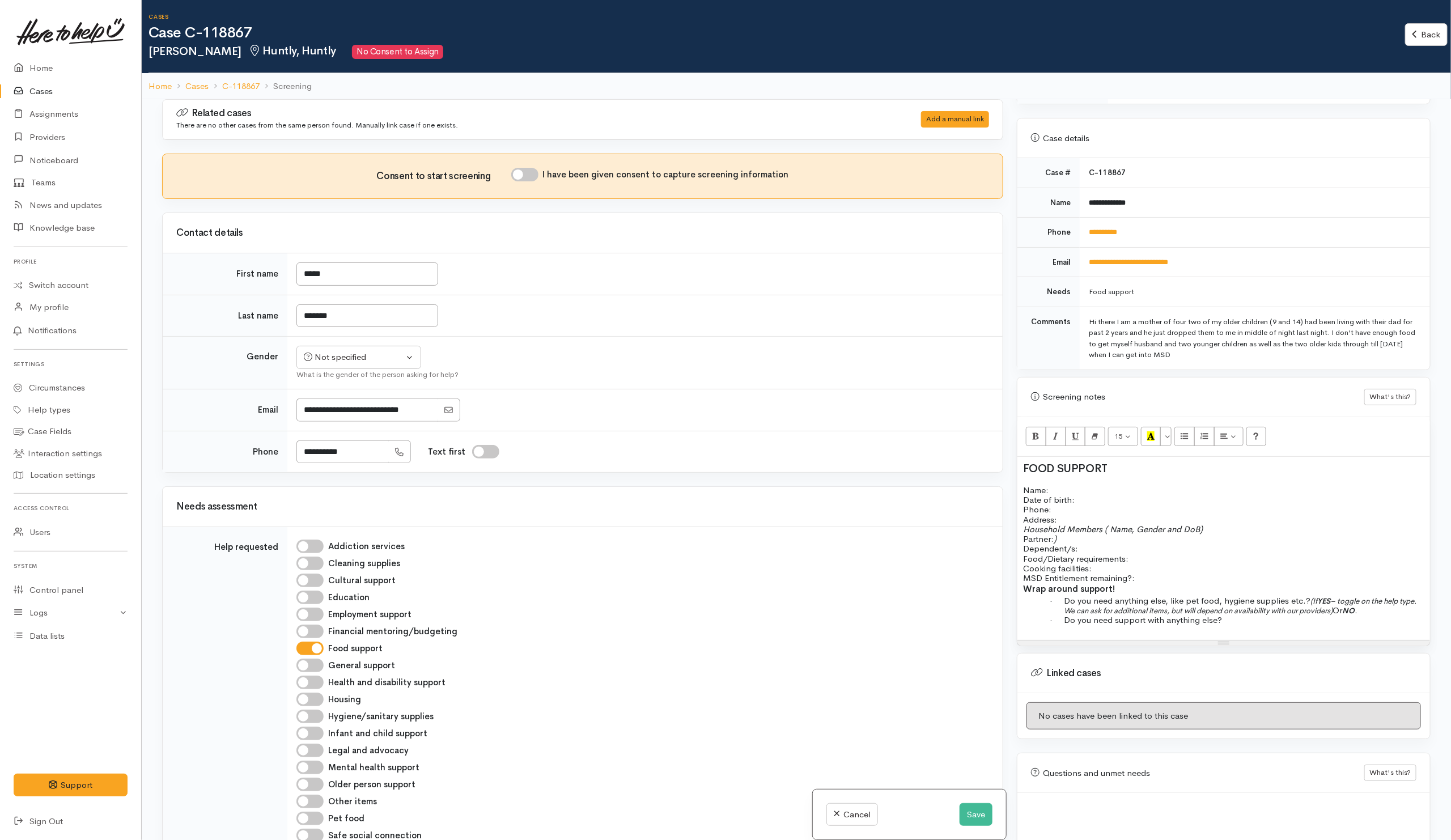
scroll to position [447, 0]
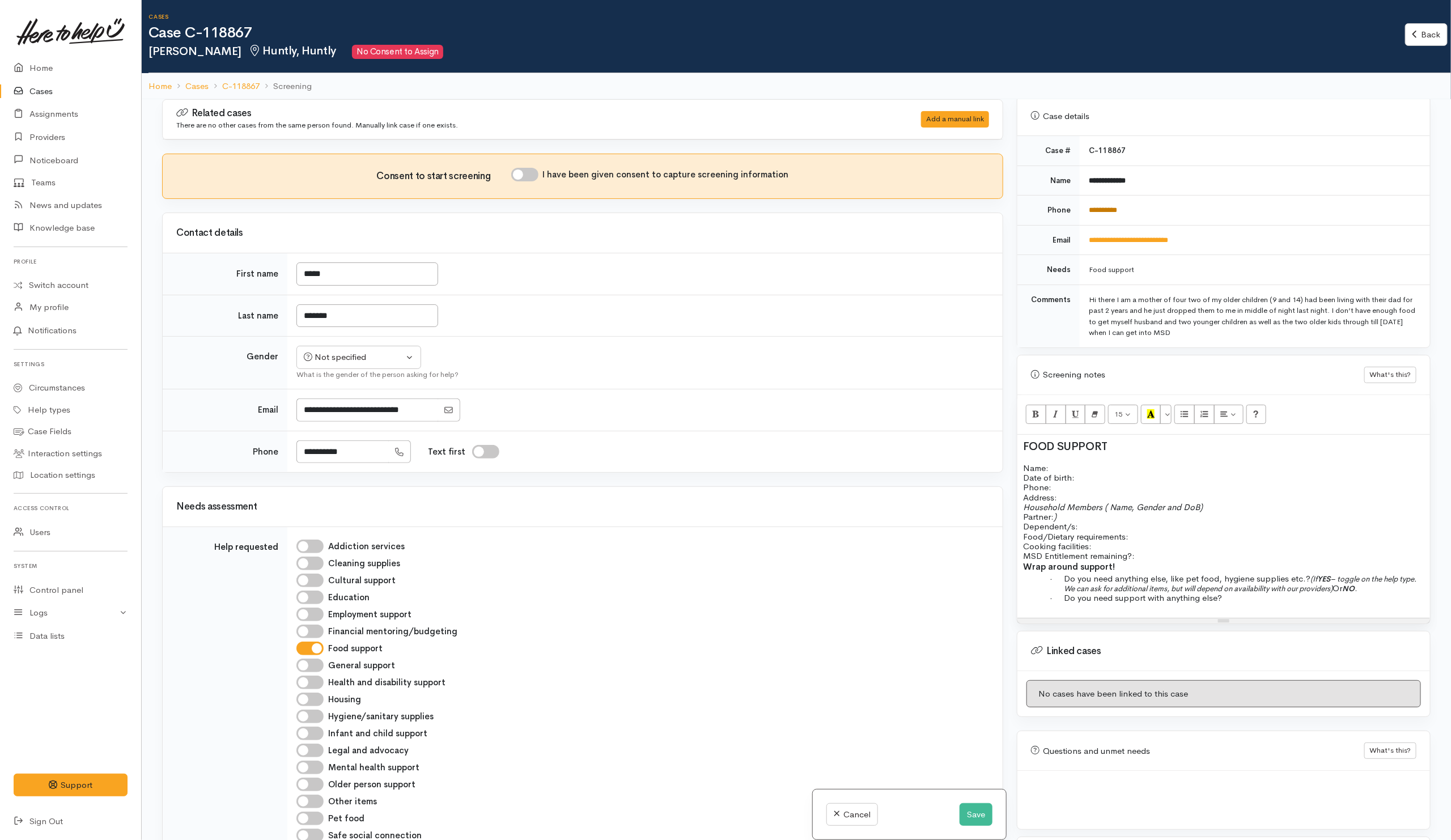
click at [1117, 206] on link "**********" at bounding box center [1103, 210] width 28 height 7
click at [677, 396] on td at bounding box center [645, 411] width 715 height 42
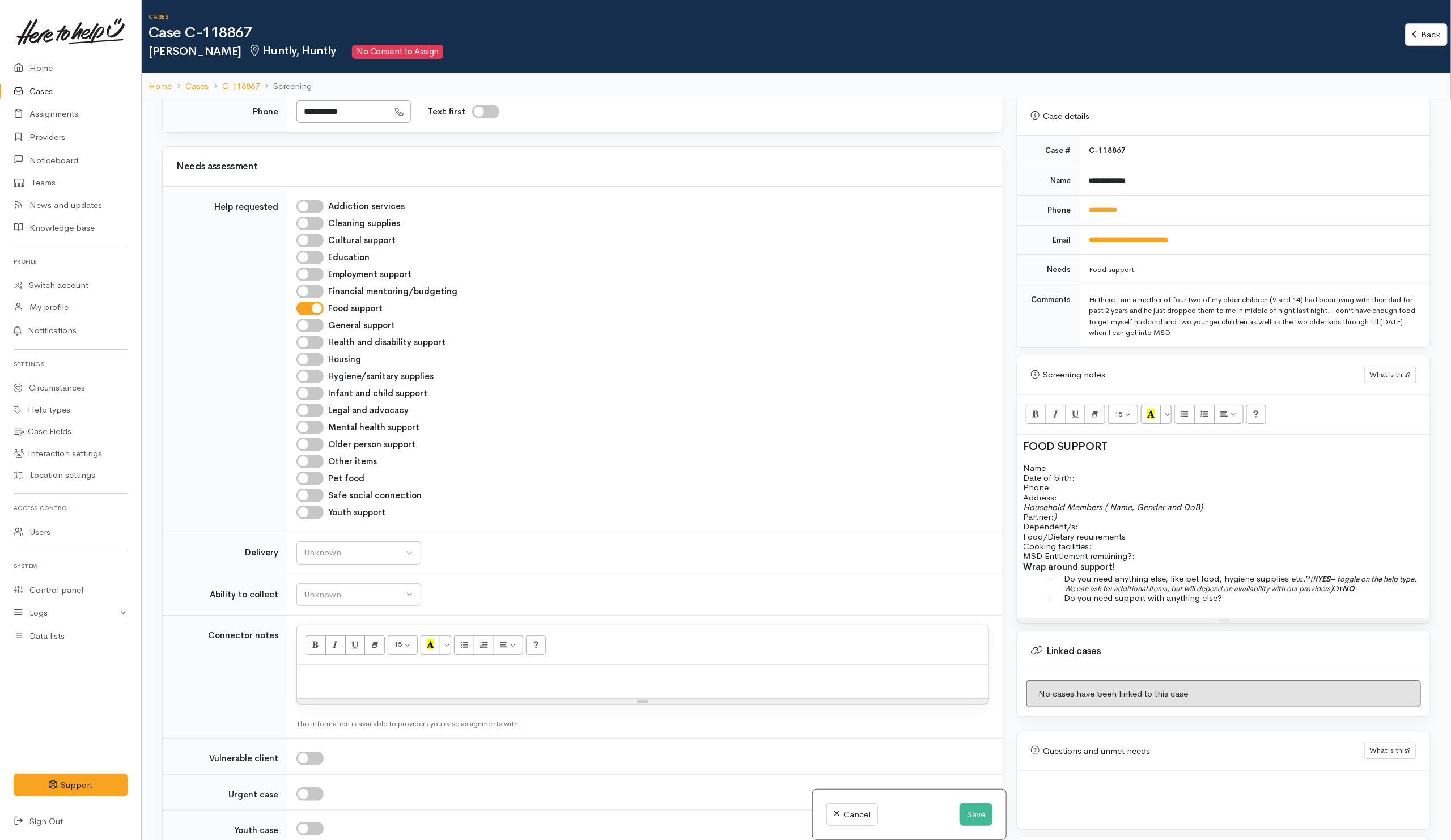
scroll to position [0, 0]
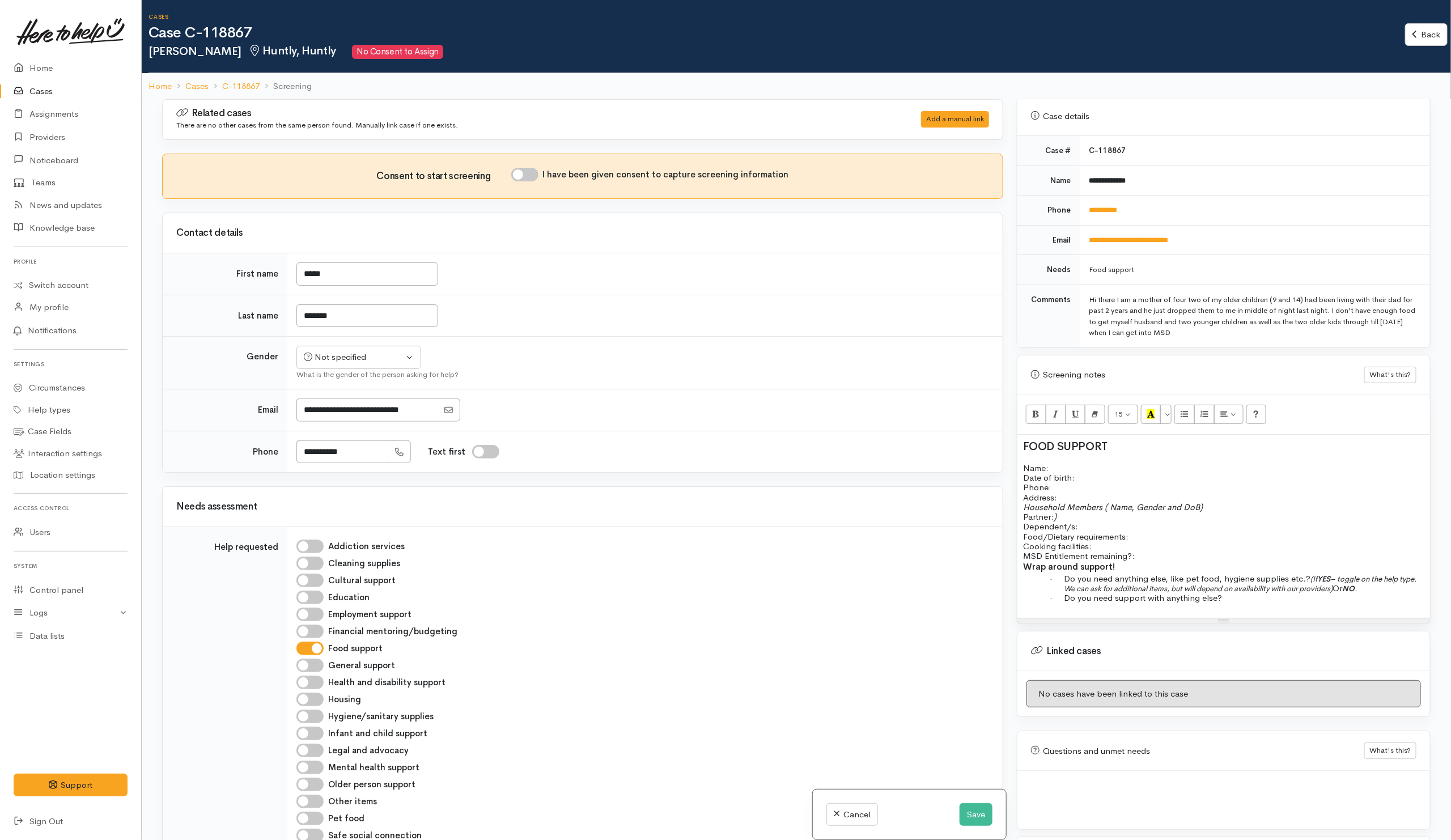
click at [622, 323] on td "*******" at bounding box center [645, 316] width 715 height 42
drag, startPoint x: 1148, startPoint y: 175, endPoint x: 1087, endPoint y: 175, distance: 61.0
click at [1087, 175] on td "**********" at bounding box center [1255, 181] width 350 height 30
copy b "**********"
click at [1090, 454] on div "FOOD SUPPORT Name: Date of birth: Phone: Address: Household Members ( Name, Gen…" at bounding box center [1224, 526] width 413 height 183
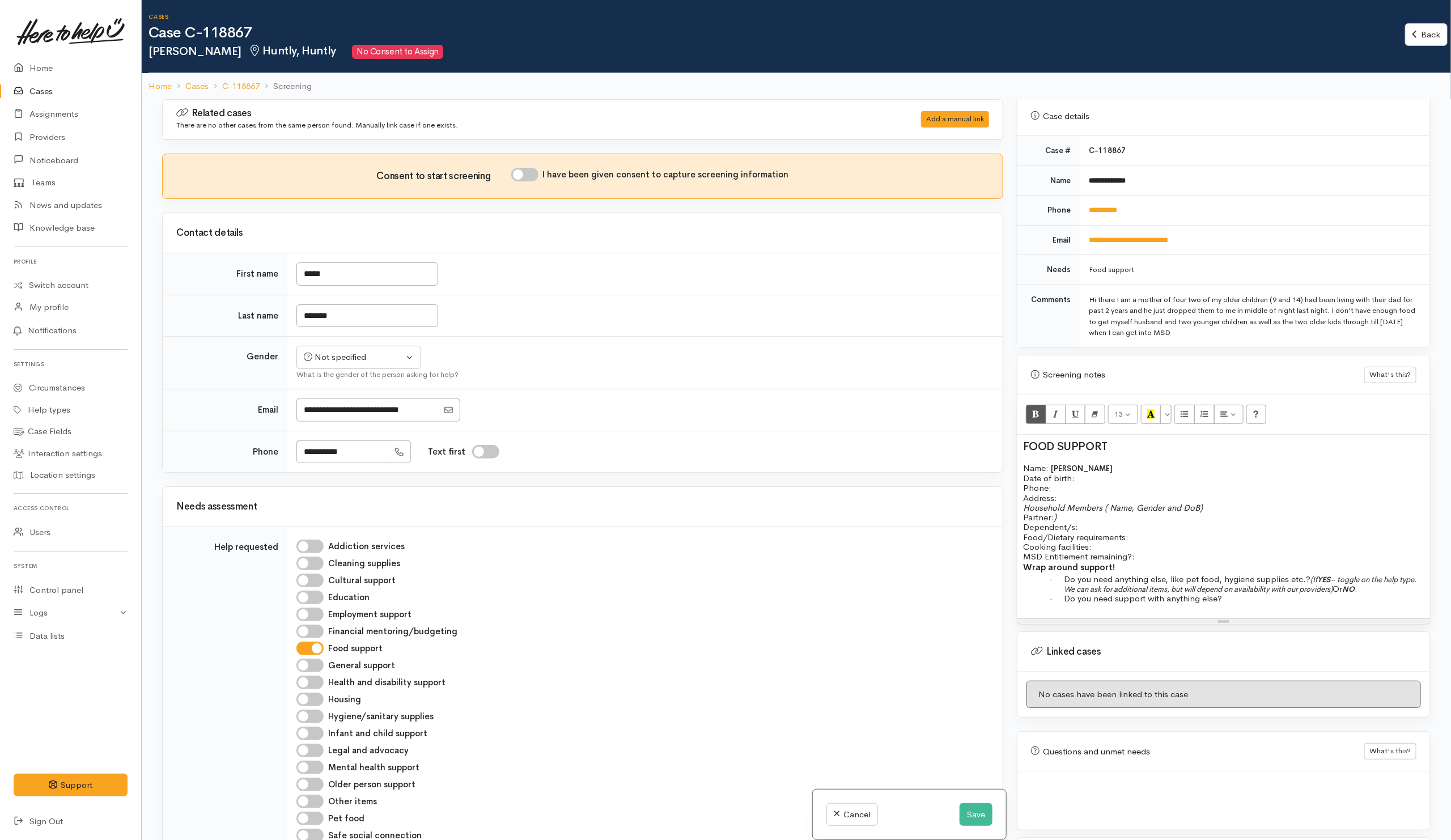
click at [1099, 472] on p "Name: Paige McGuire Date of birth: Phone:" at bounding box center [1224, 478] width 401 height 30
click at [980, 816] on button "Save" at bounding box center [976, 814] width 33 height 23
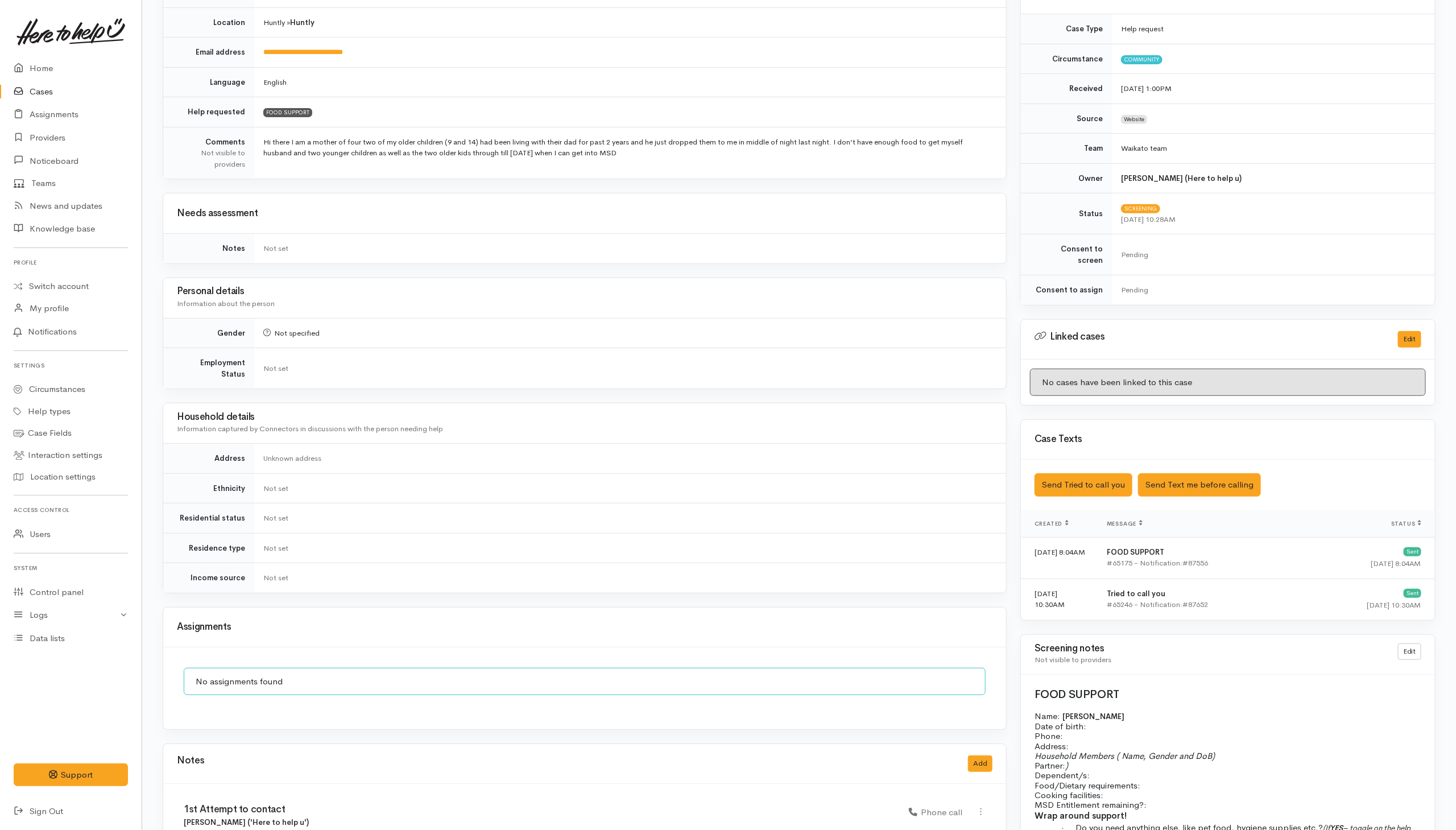
scroll to position [318, 0]
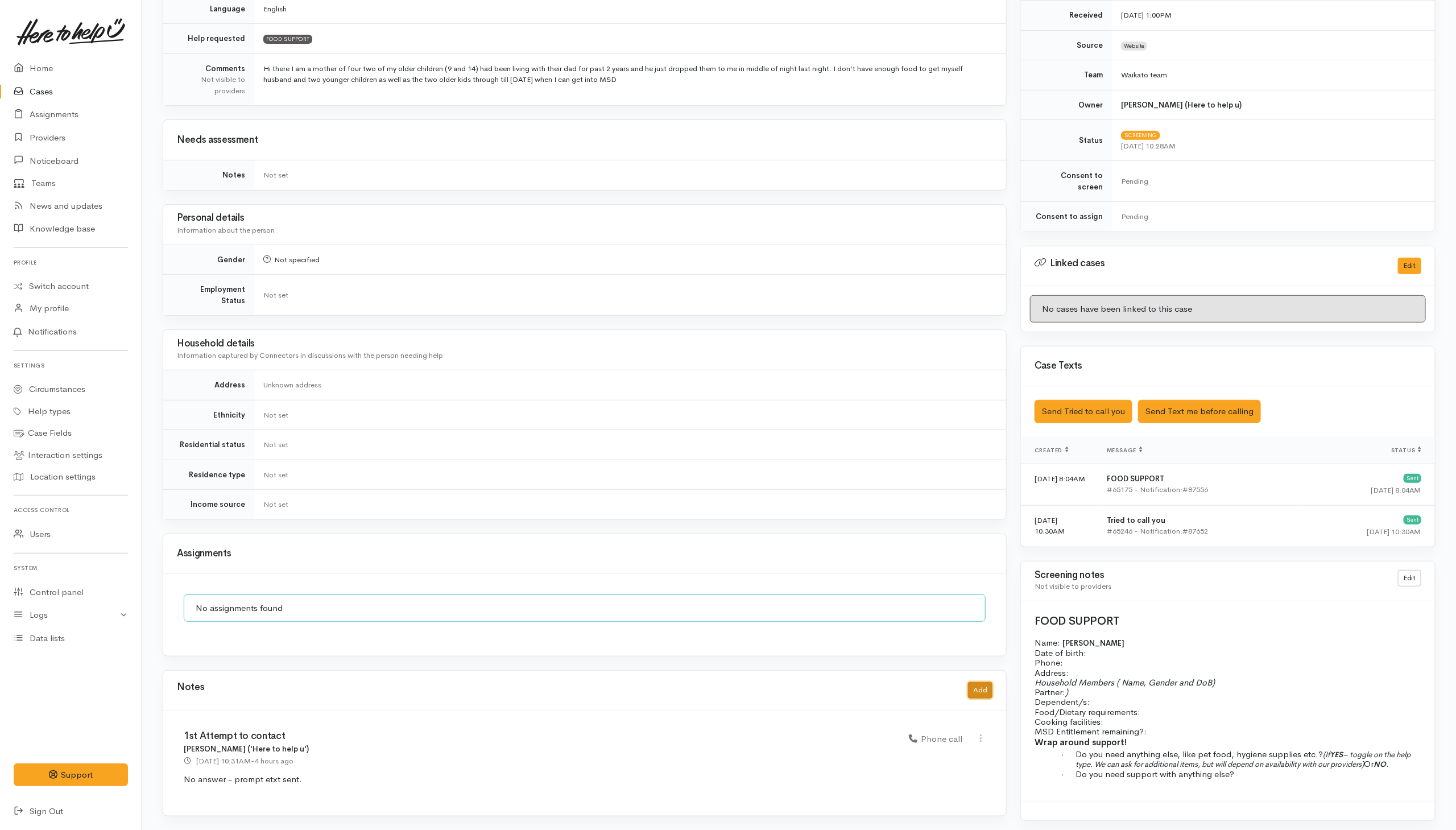
click at [985, 686] on button "Add" at bounding box center [980, 690] width 25 height 17
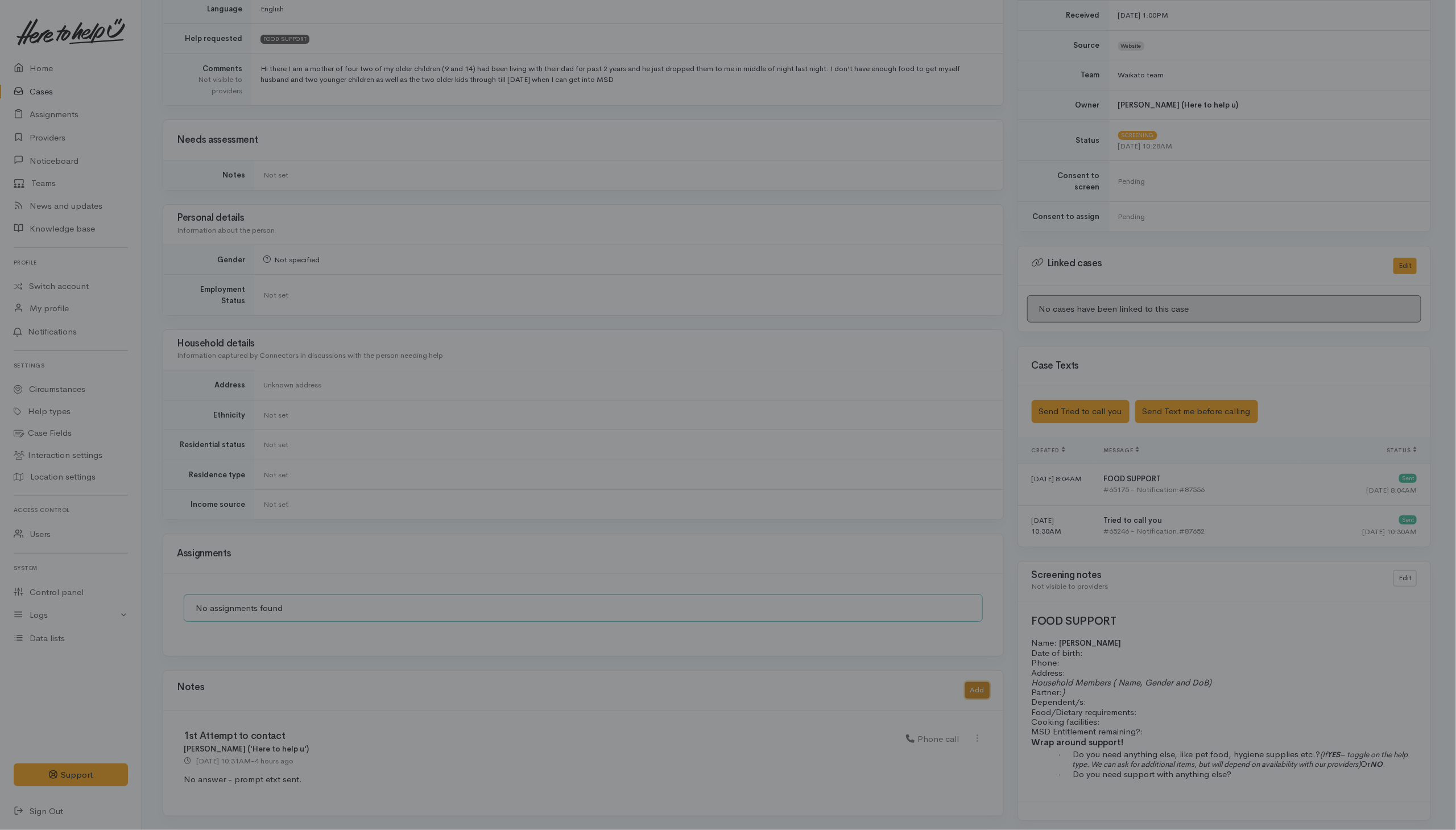
scroll to position [306, 0]
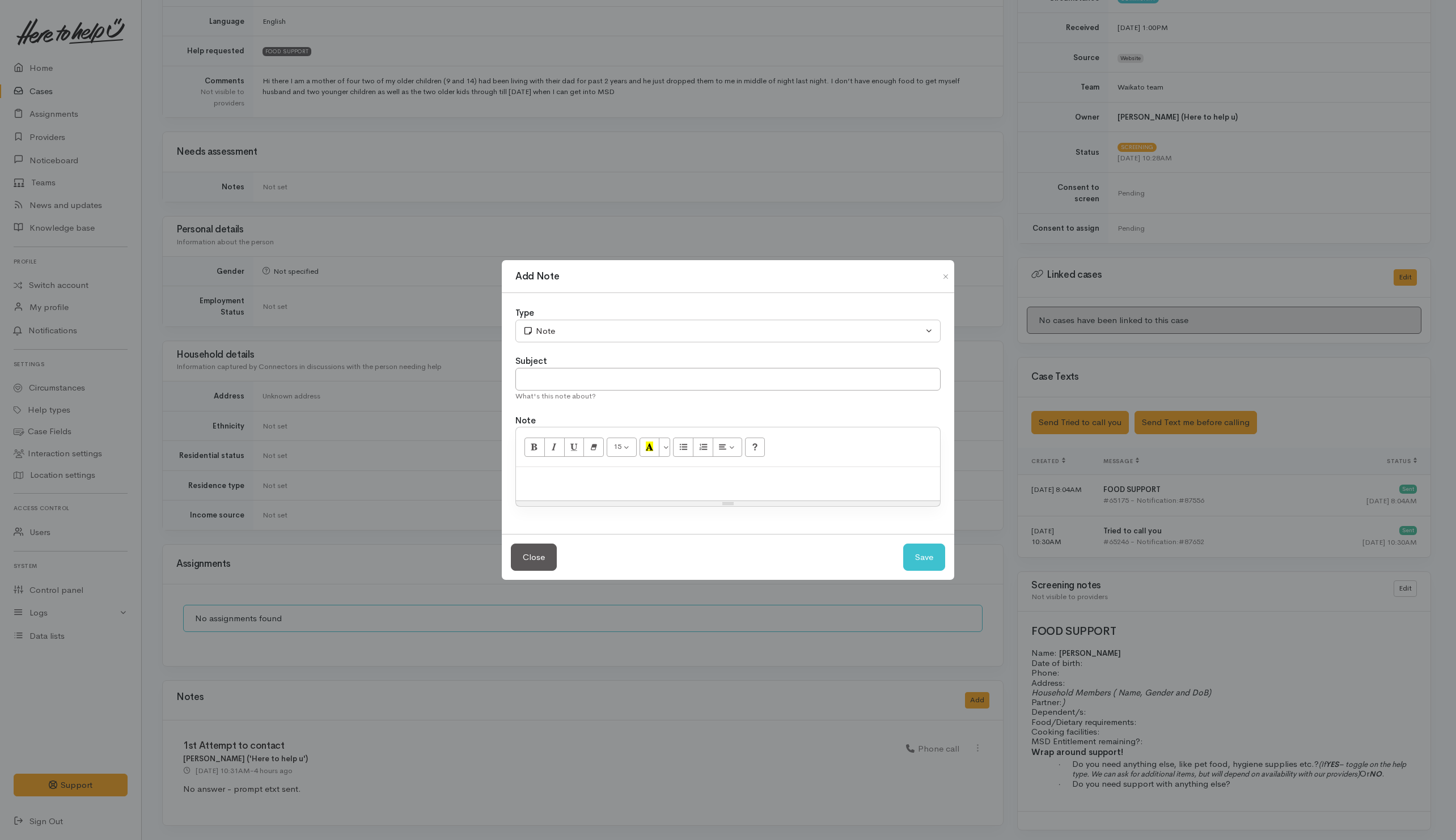
drag, startPoint x: 582, startPoint y: 492, endPoint x: 598, endPoint y: 465, distance: 31.4
click at [587, 489] on div at bounding box center [728, 483] width 424 height 34
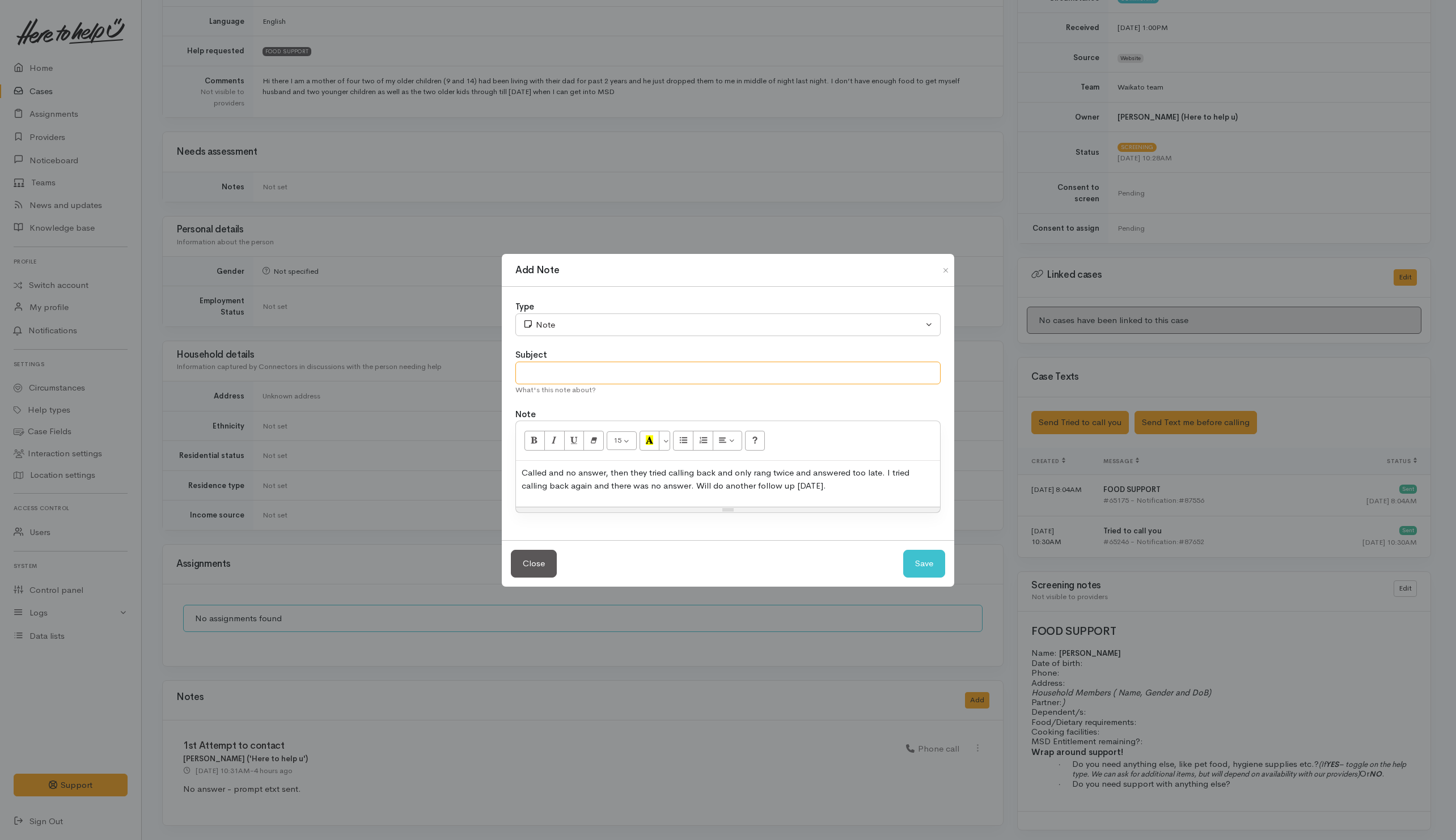
click at [722, 372] on input "text" at bounding box center [728, 373] width 426 height 23
type input "A"
type input "2nd attempt"
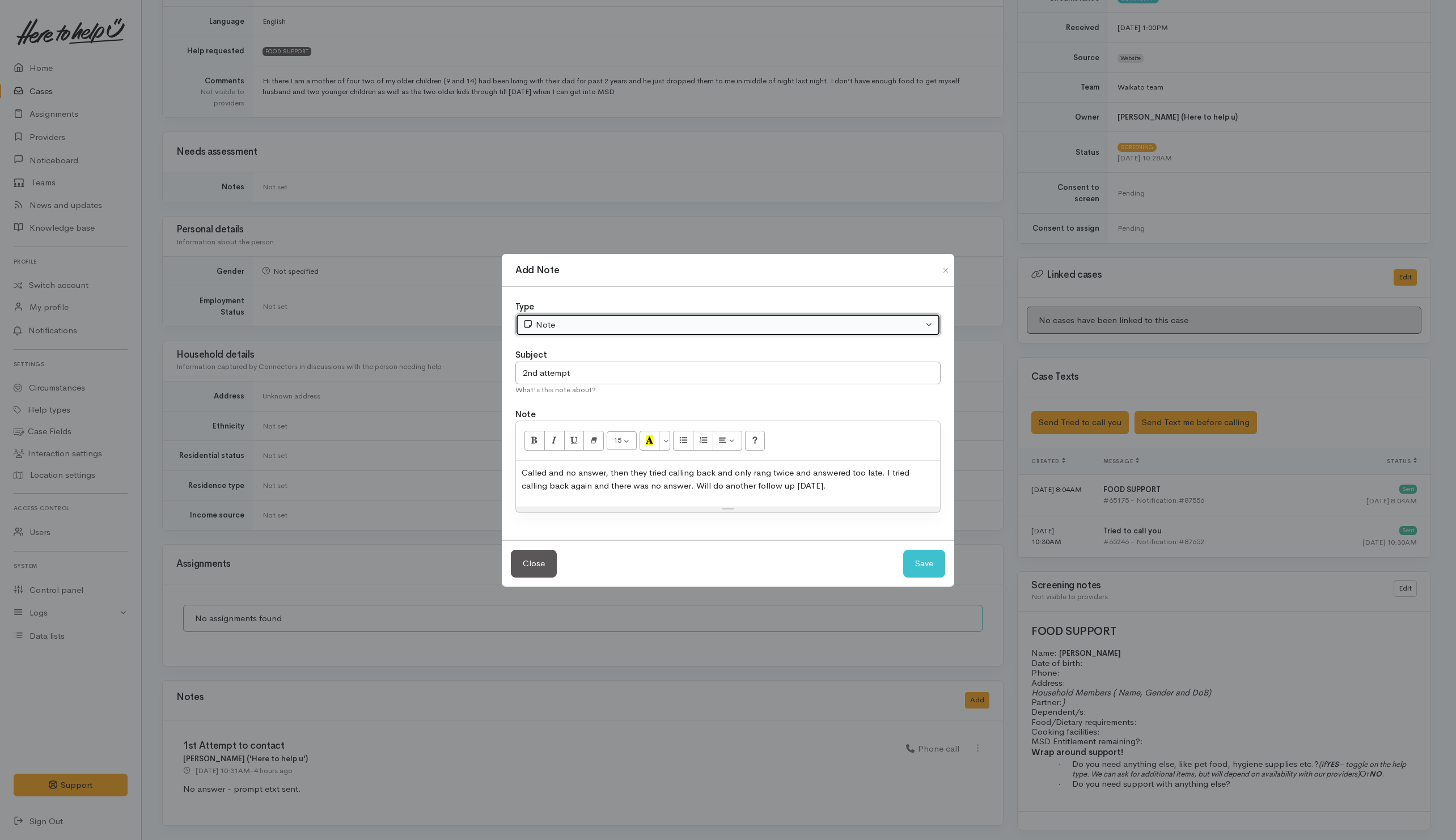
click at [677, 327] on div "Note" at bounding box center [723, 325] width 400 height 13
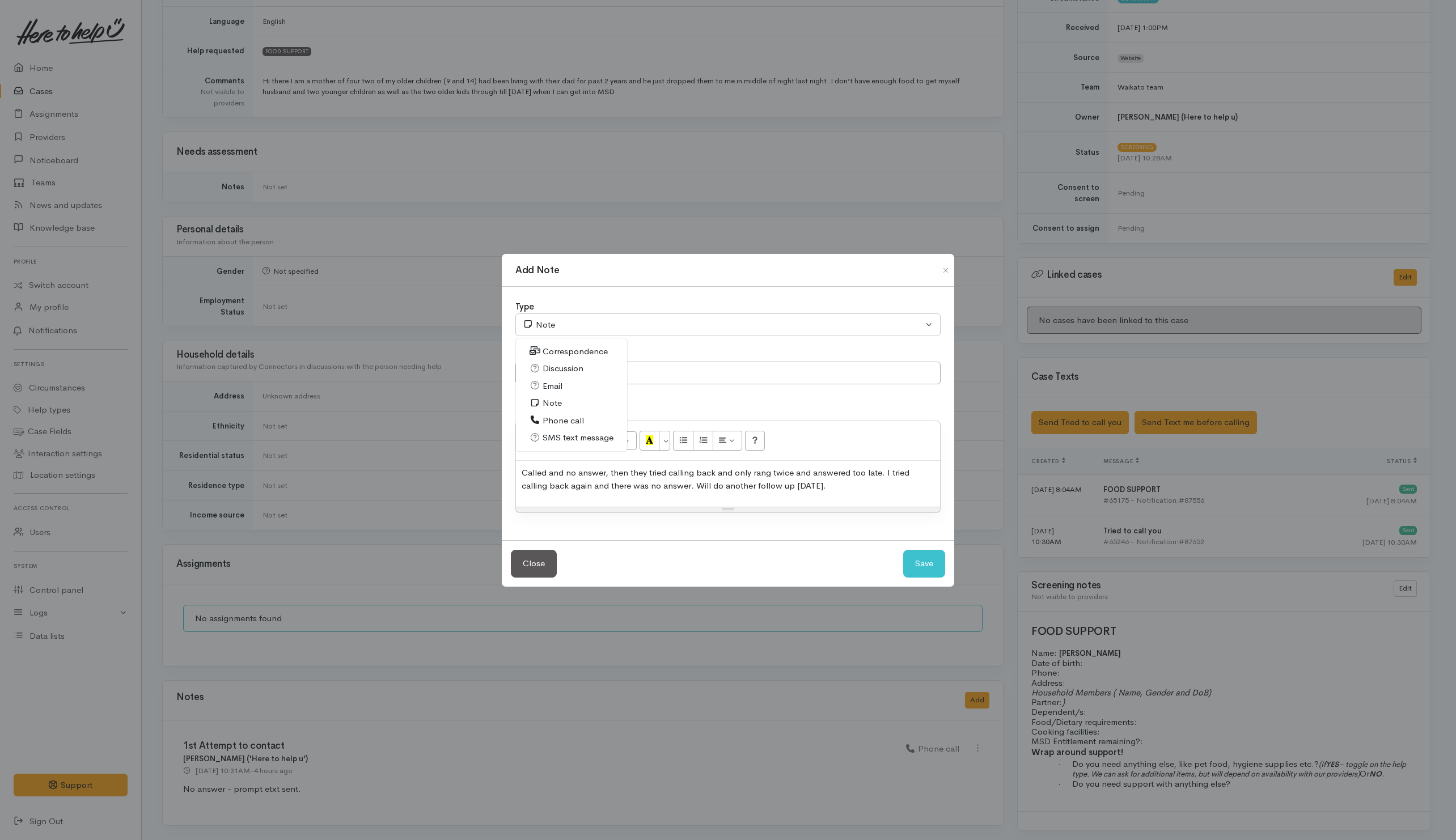
drag, startPoint x: 547, startPoint y: 416, endPoint x: 561, endPoint y: 441, distance: 28.7
click at [548, 417] on span "Phone call" at bounding box center [563, 421] width 42 height 13
select select "3"
click at [619, 378] on input "2nd attempt" at bounding box center [728, 373] width 426 height 23
type input "2nd attempt - NO ANSWER x2"
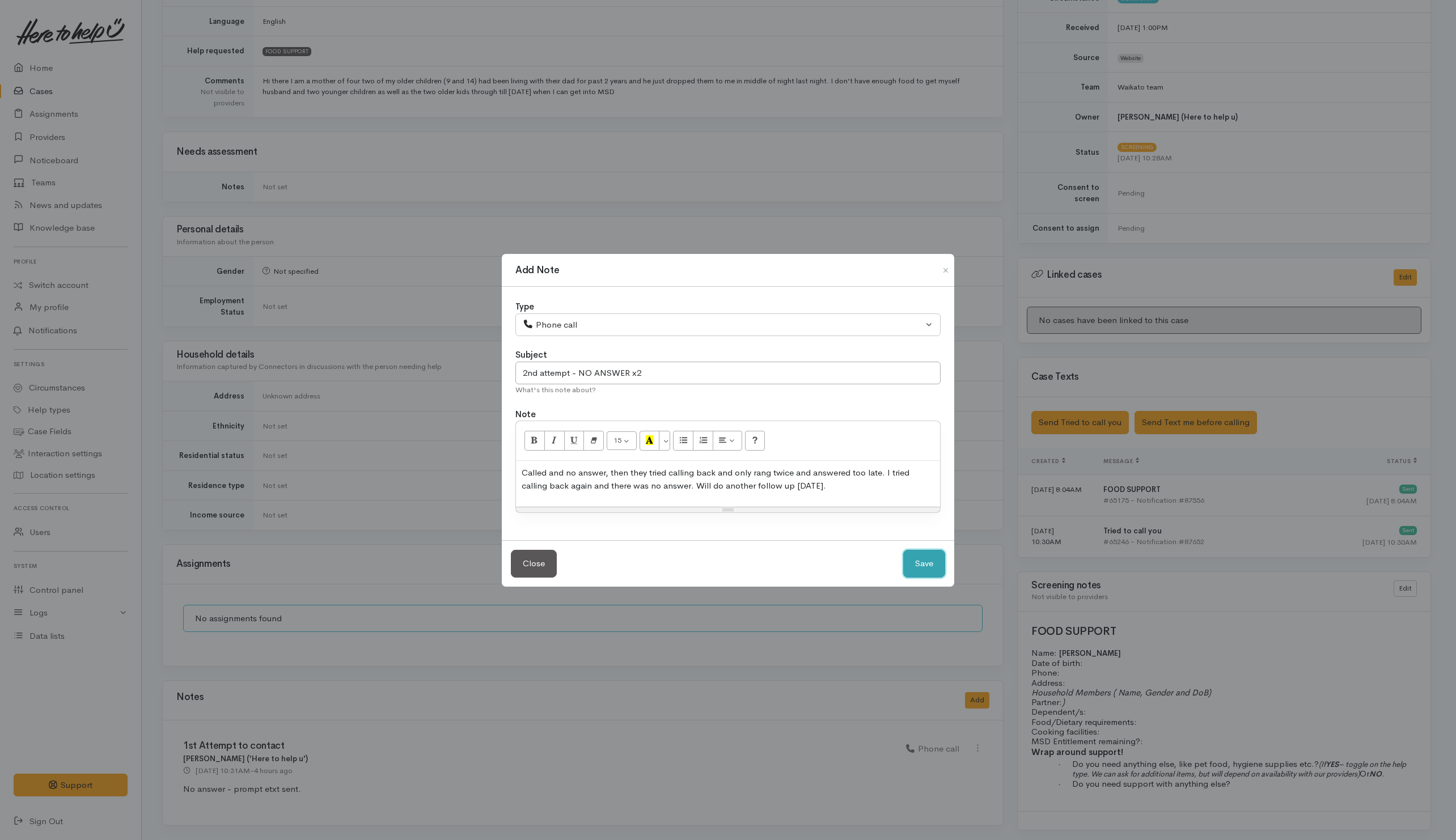
click at [922, 560] on button "Save" at bounding box center [925, 564] width 42 height 28
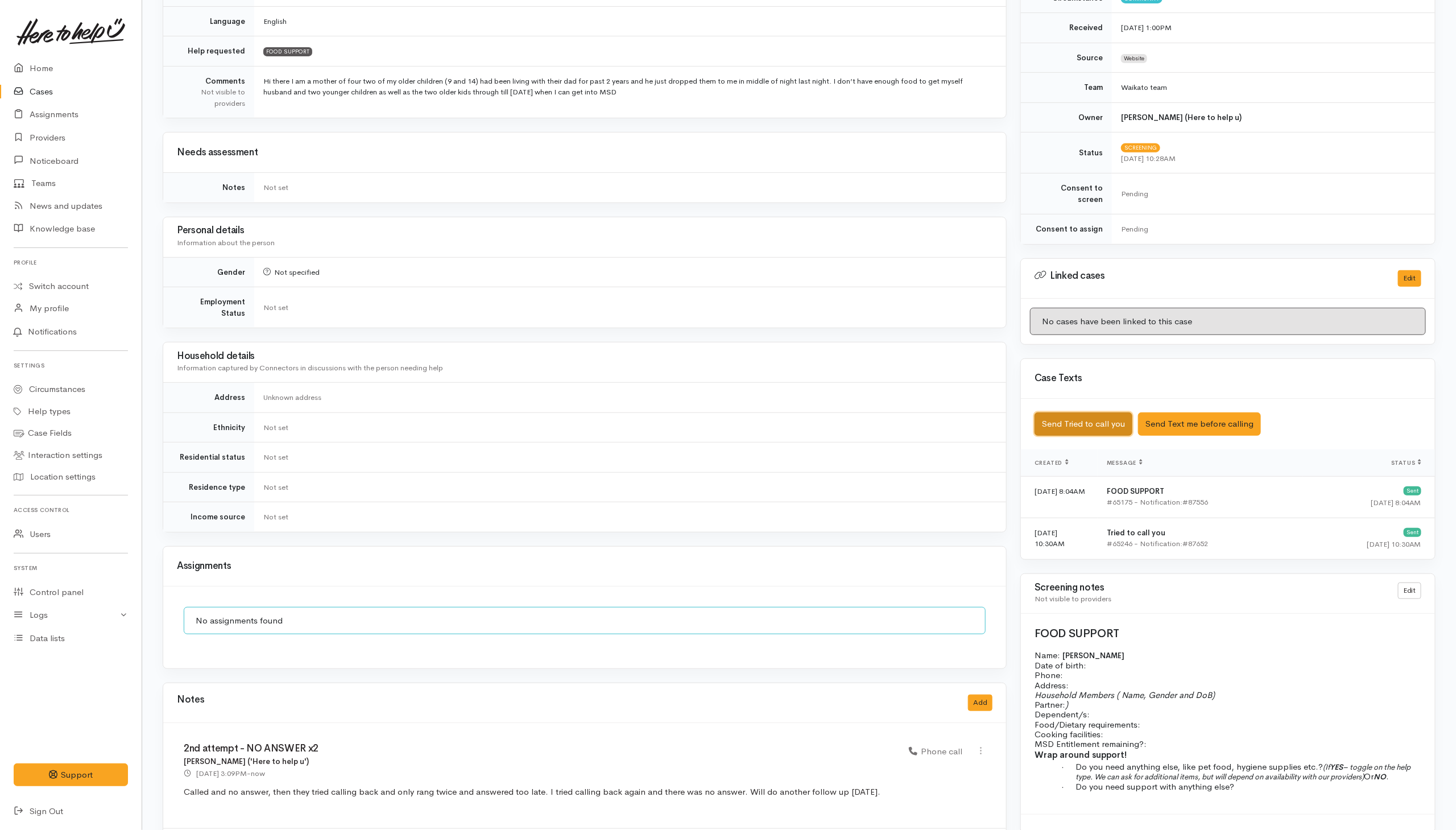
click at [1096, 417] on button "Send Tried to call you" at bounding box center [1083, 424] width 98 height 23
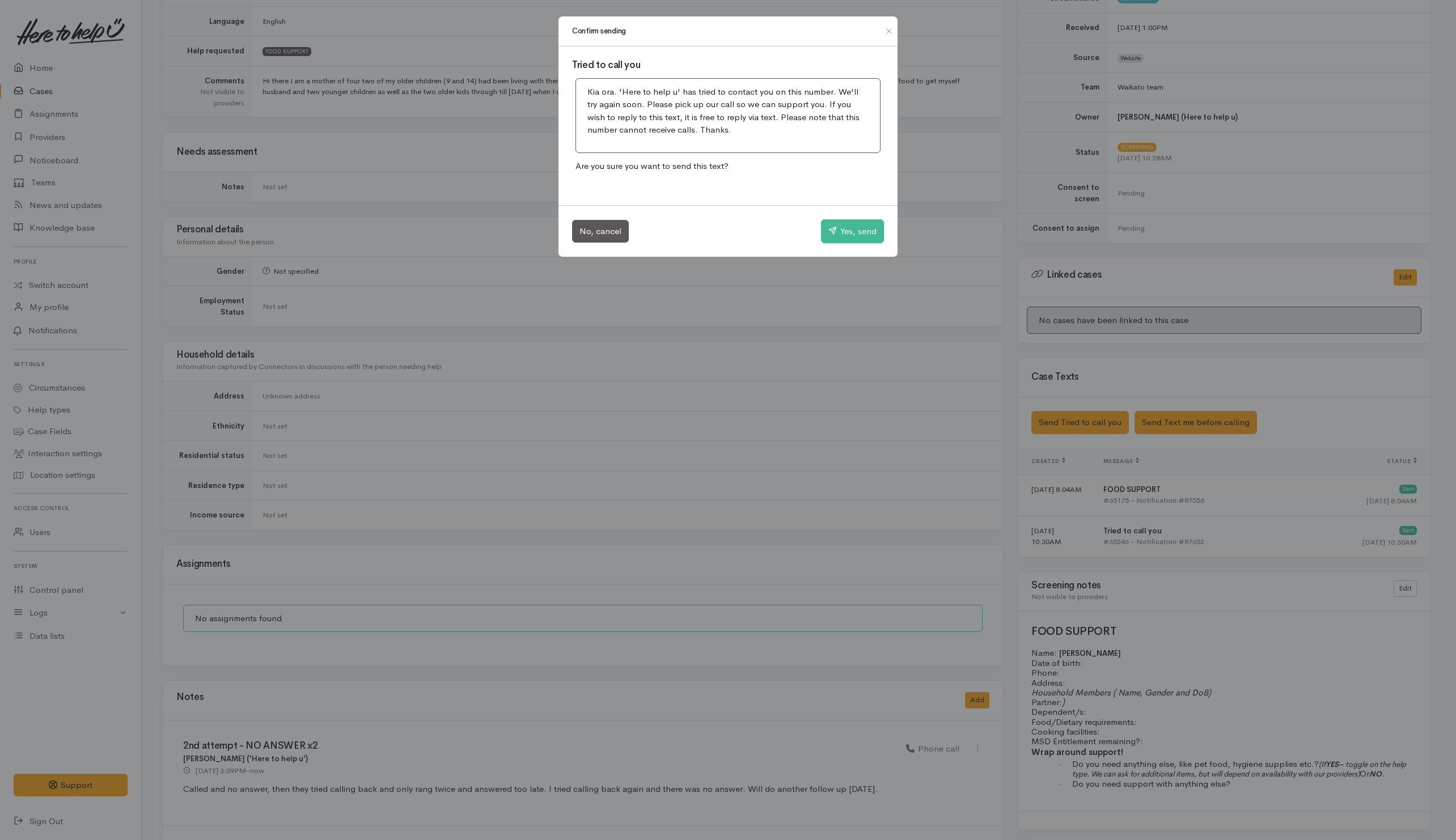
click at [878, 218] on div "No, cancel Yes, send" at bounding box center [727, 231] width 339 height 52
click at [877, 228] on button "Yes, send" at bounding box center [852, 231] width 63 height 24
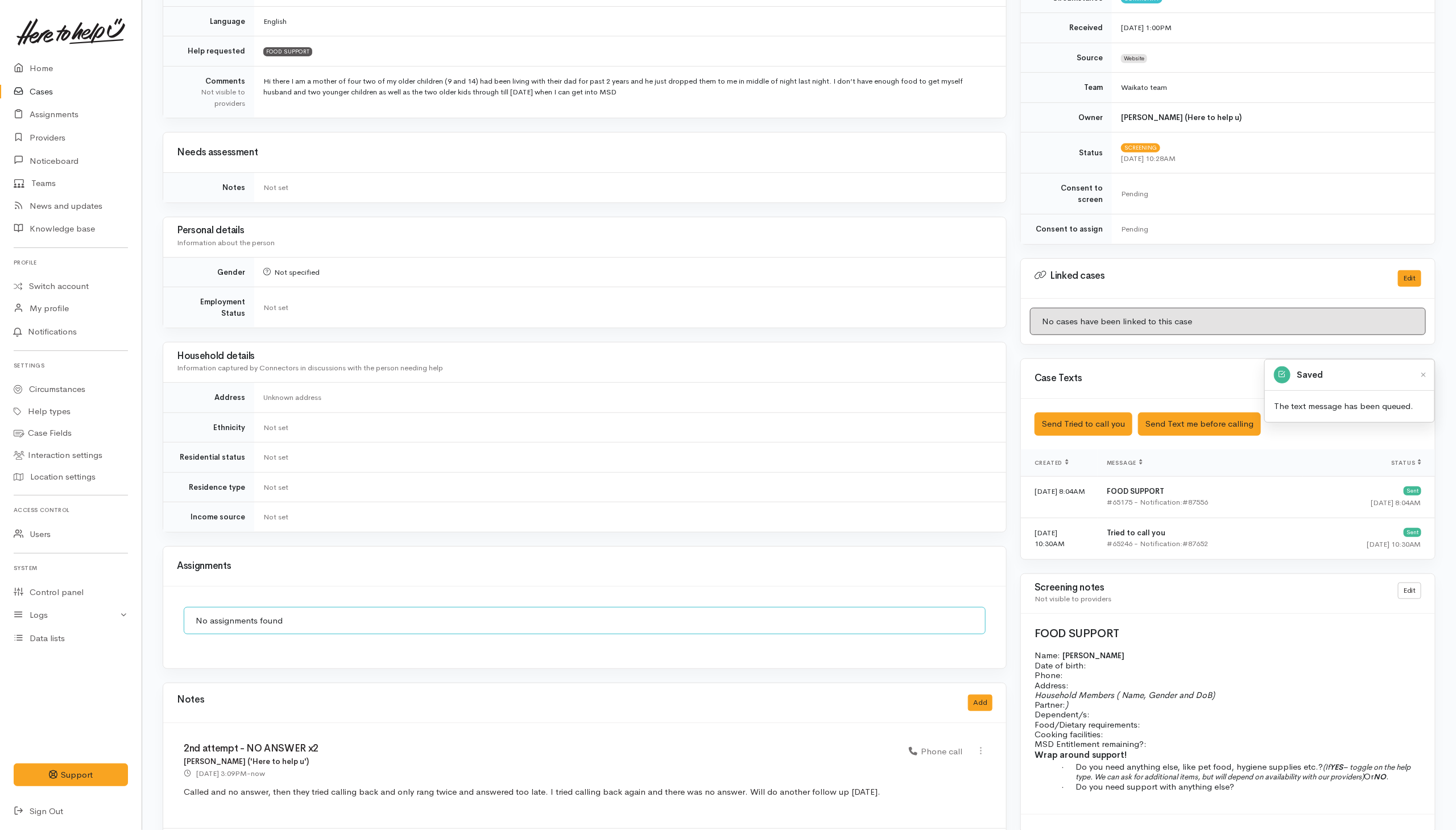
click at [922, 245] on div "Personal details Information about the person" at bounding box center [585, 237] width 815 height 30
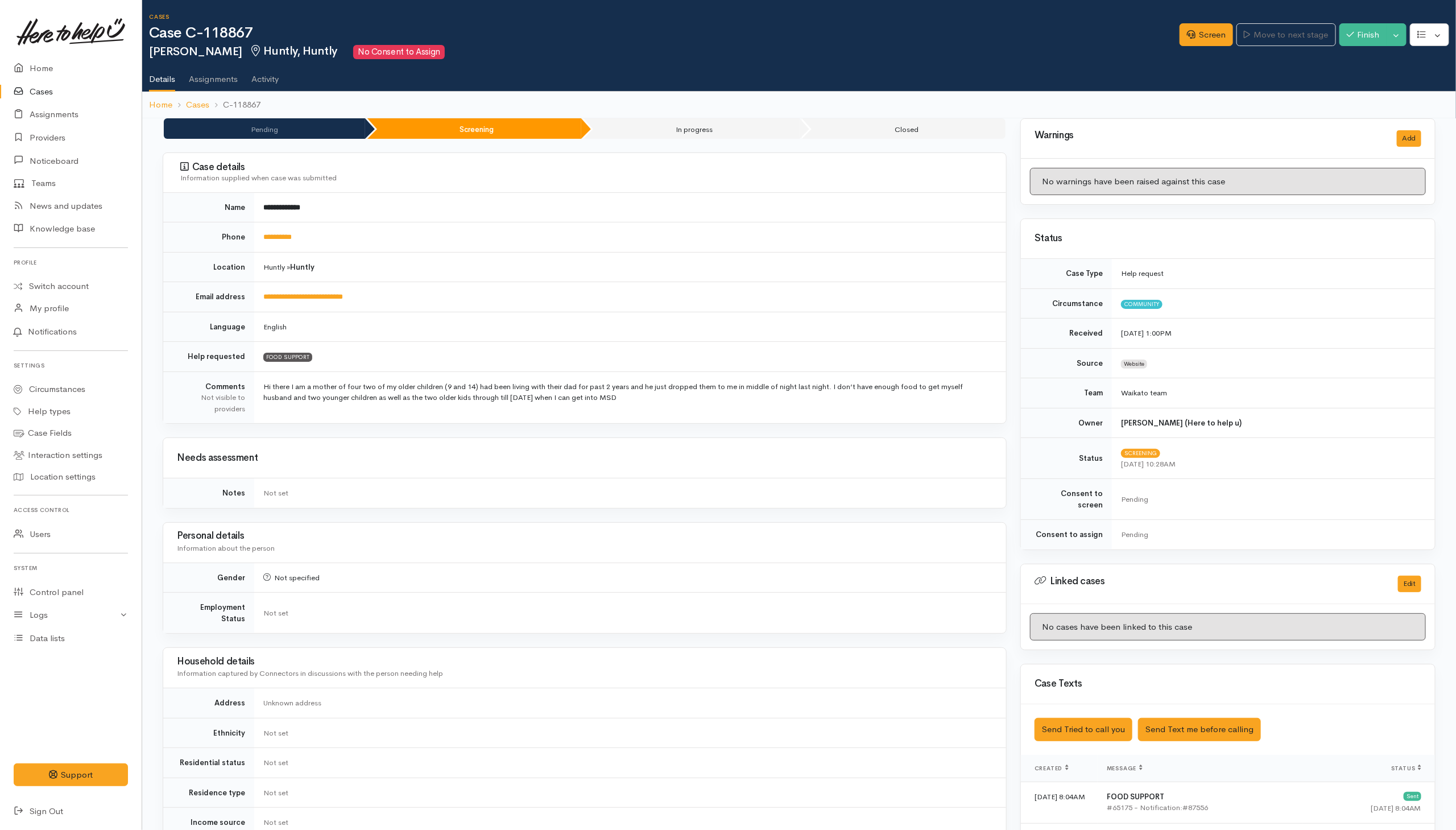
click at [543, 433] on div "**********" at bounding box center [585, 686] width 858 height 1135
click at [943, 38] on h1 "Case C-118867" at bounding box center [665, 33] width 1031 height 17
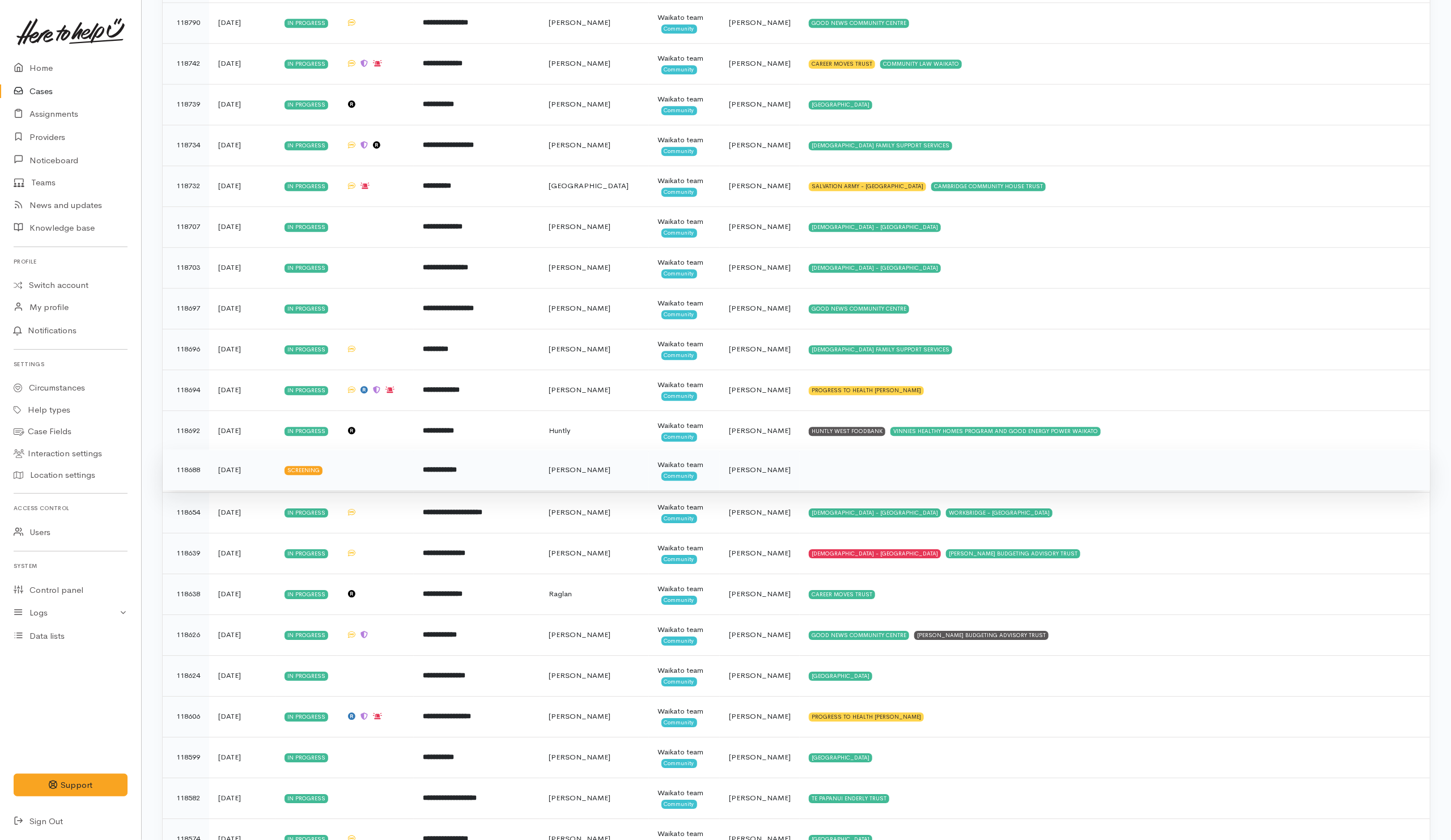
scroll to position [1531, 0]
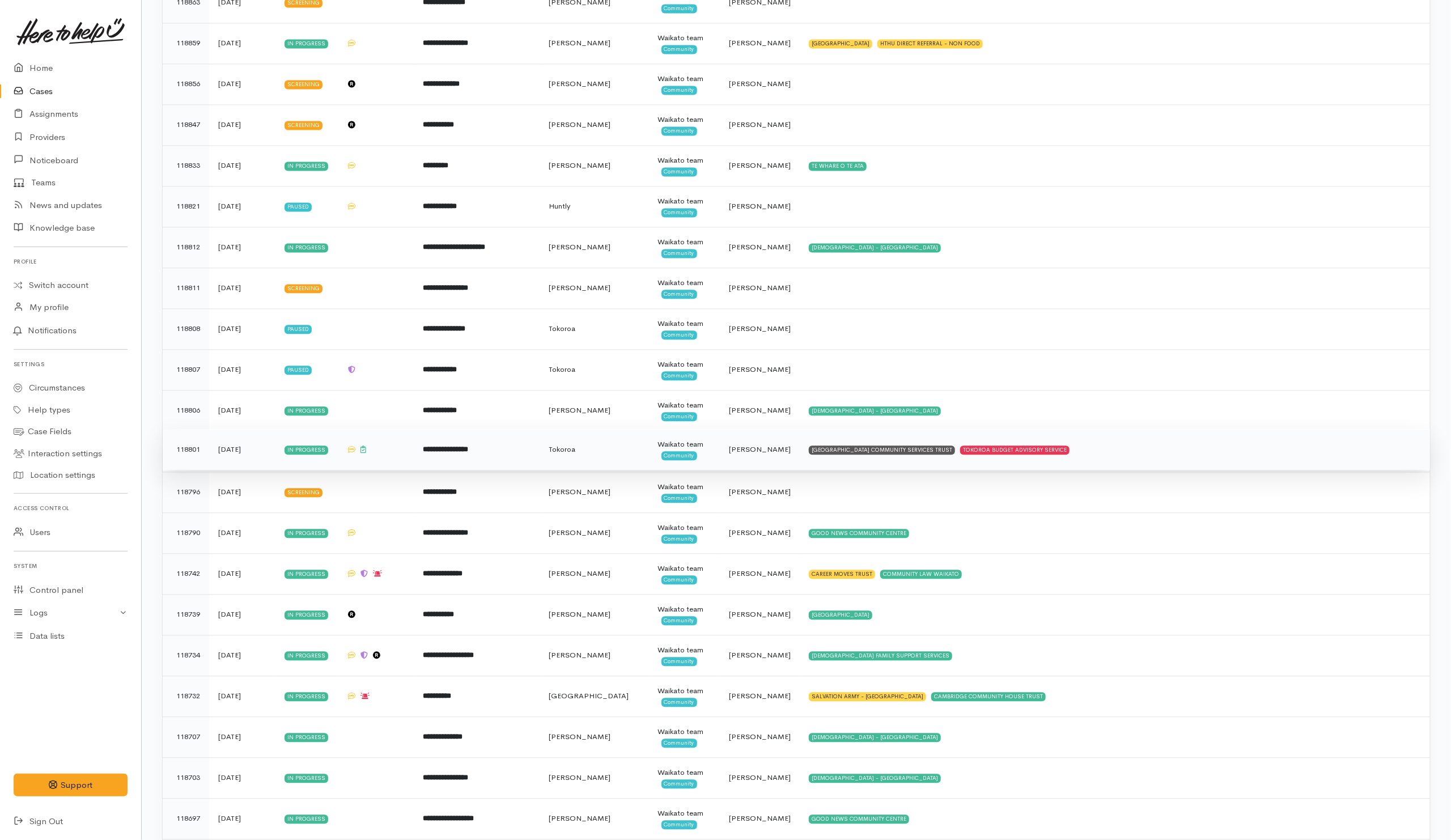
click at [1187, 466] on td "SOUTH WAIKATO PACIFIC ISLANDS COMMUNITY SERVICES TRUST TOKOROA BUDGET ADVISORY …" at bounding box center [1114, 450] width 630 height 41
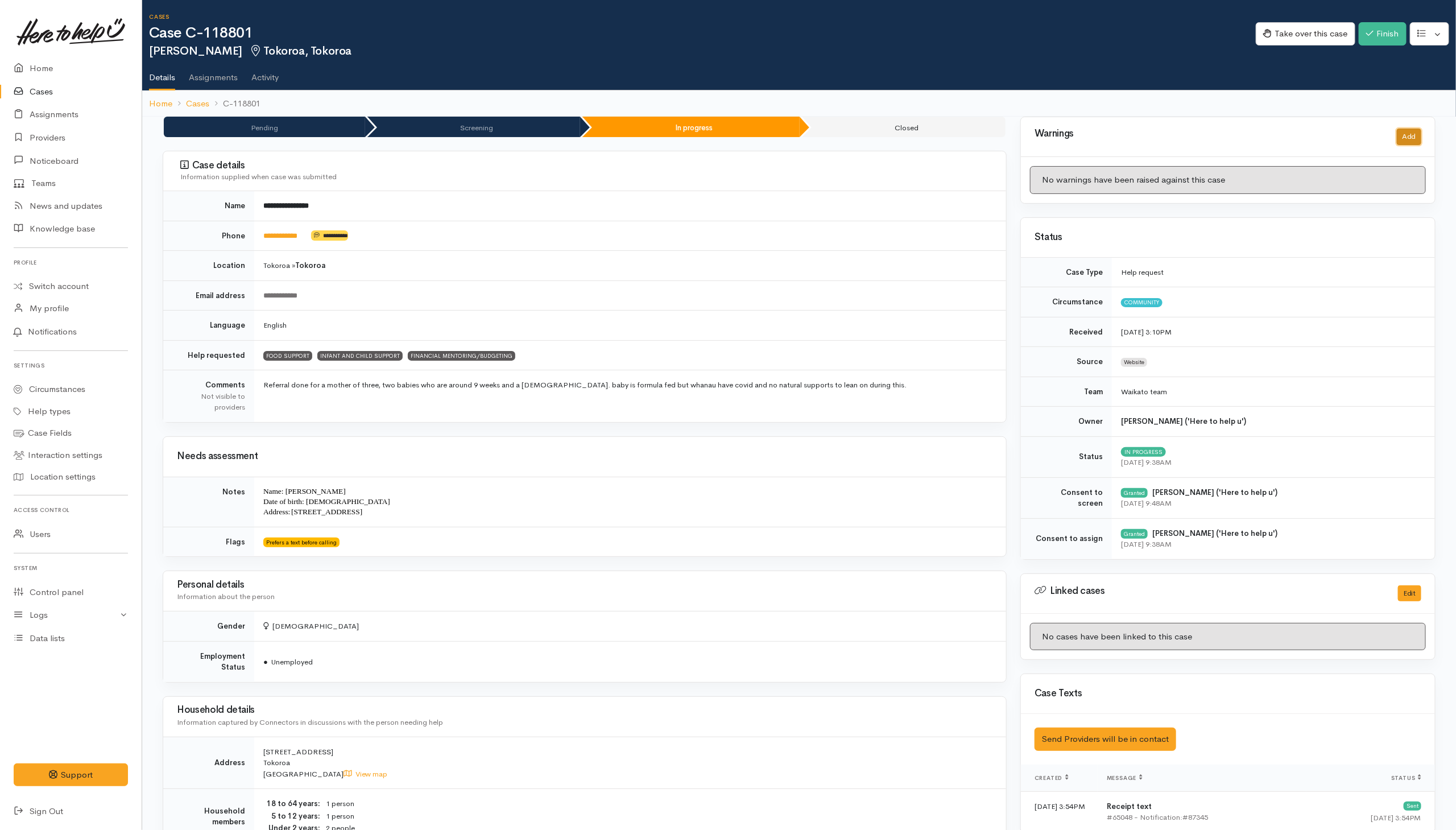
click at [1409, 137] on button "Add" at bounding box center [1409, 137] width 25 height 17
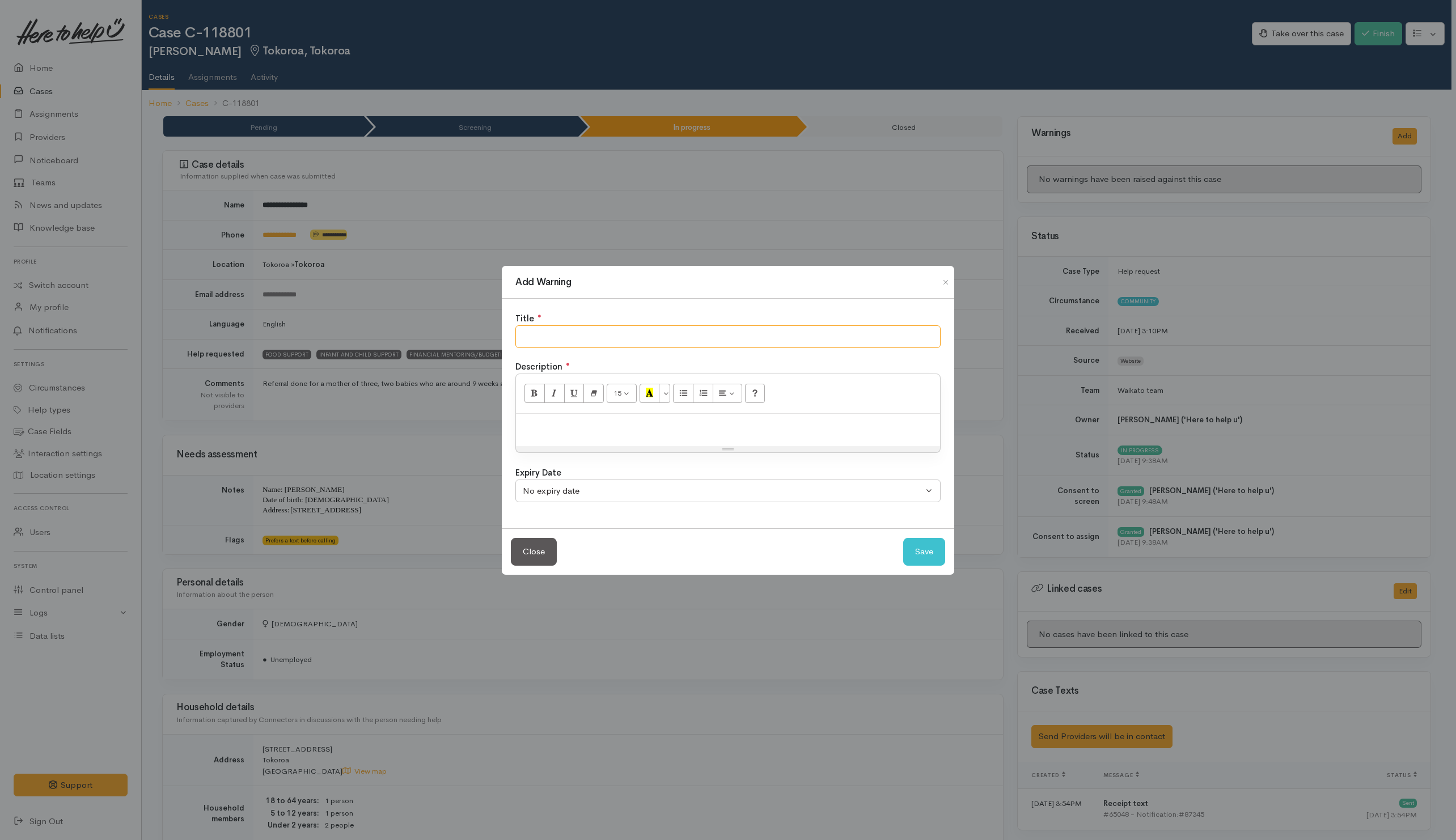
click at [689, 341] on input "text" at bounding box center [728, 337] width 426 height 23
click at [731, 187] on div "Add Warning Title ● Description ● 15 8 9 10 11 12 14 18 24 36 Background Color …" at bounding box center [728, 420] width 1456 height 840
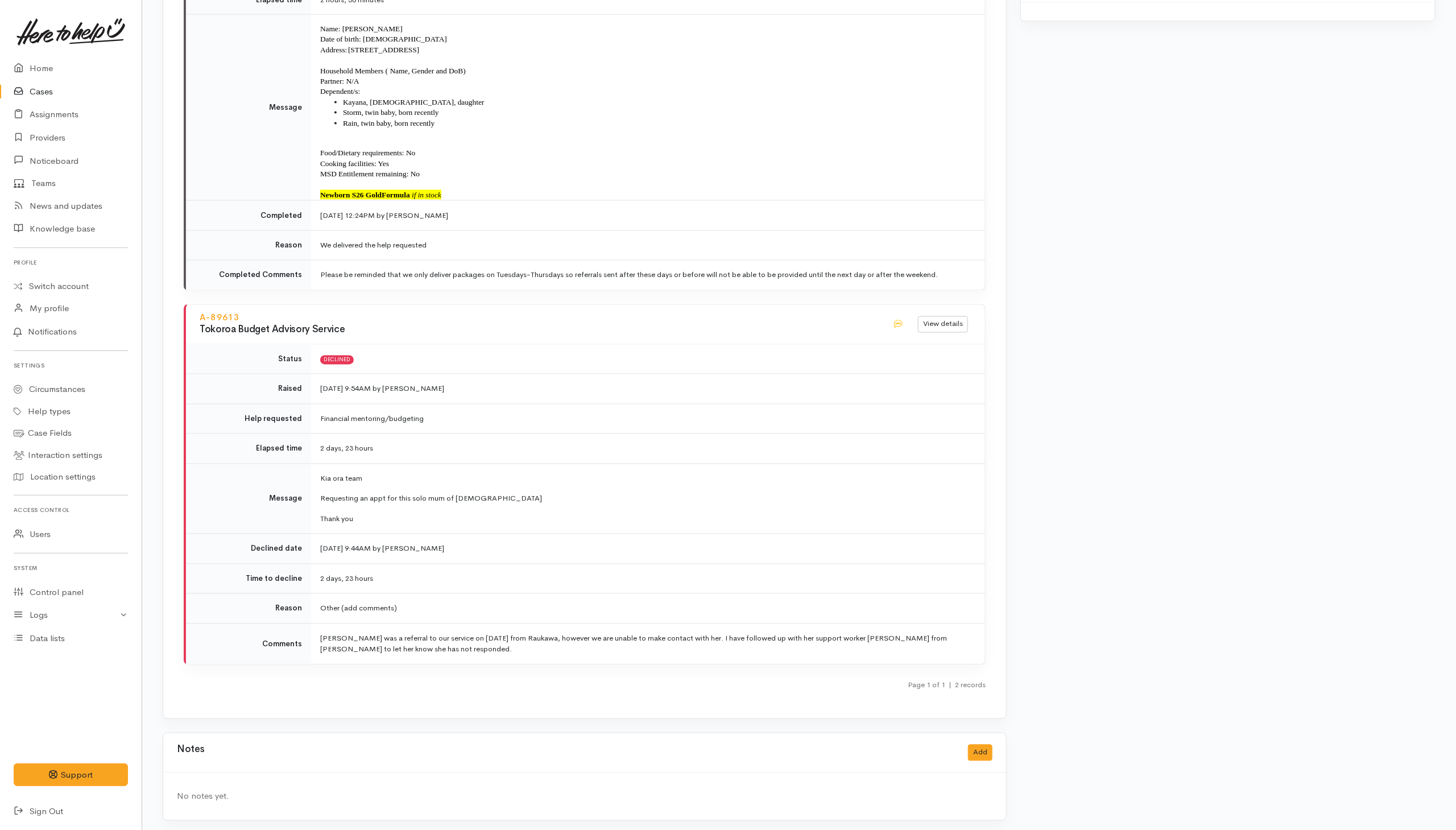
scroll to position [1231, 0]
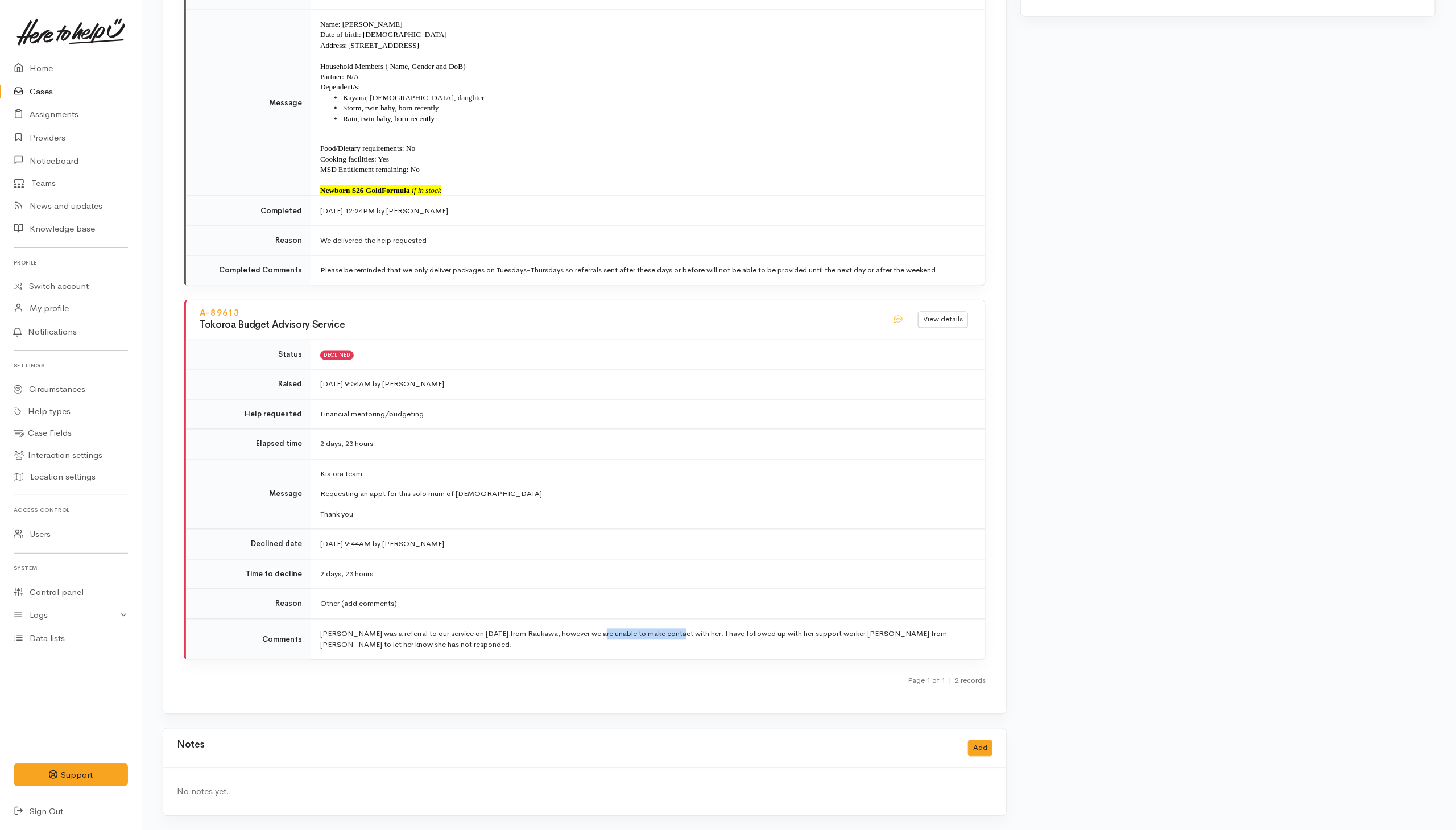
drag, startPoint x: 594, startPoint y: 634, endPoint x: 675, endPoint y: 637, distance: 81.1
click at [675, 637] on td "Rhiannon was a referral to our service on 29/09/25 from Raukawa, however we are…" at bounding box center [648, 640] width 674 height 41
copy td "unable to make contact"
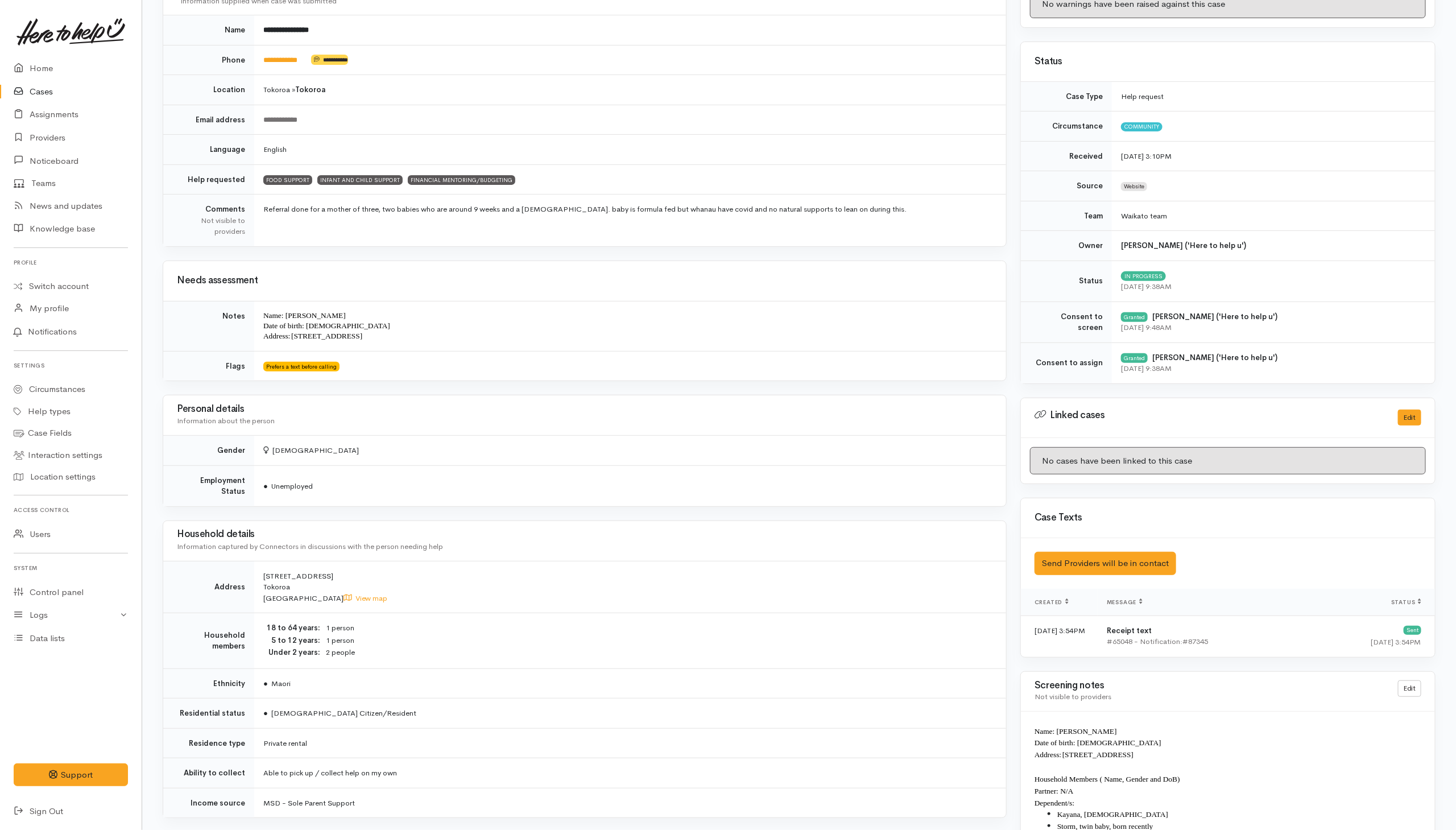
scroll to position [0, 0]
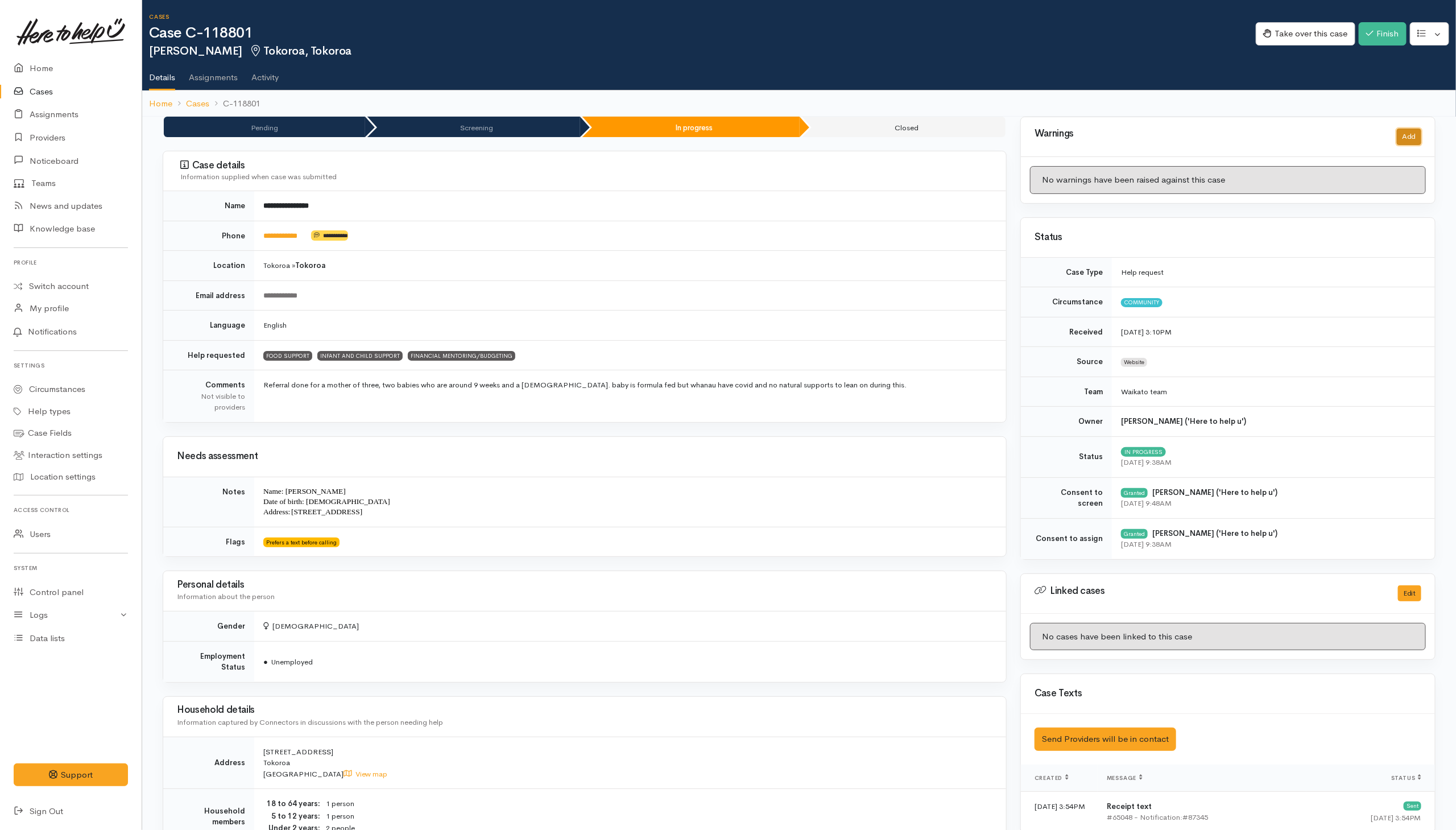
click at [1415, 134] on button "Add" at bounding box center [1409, 137] width 25 height 17
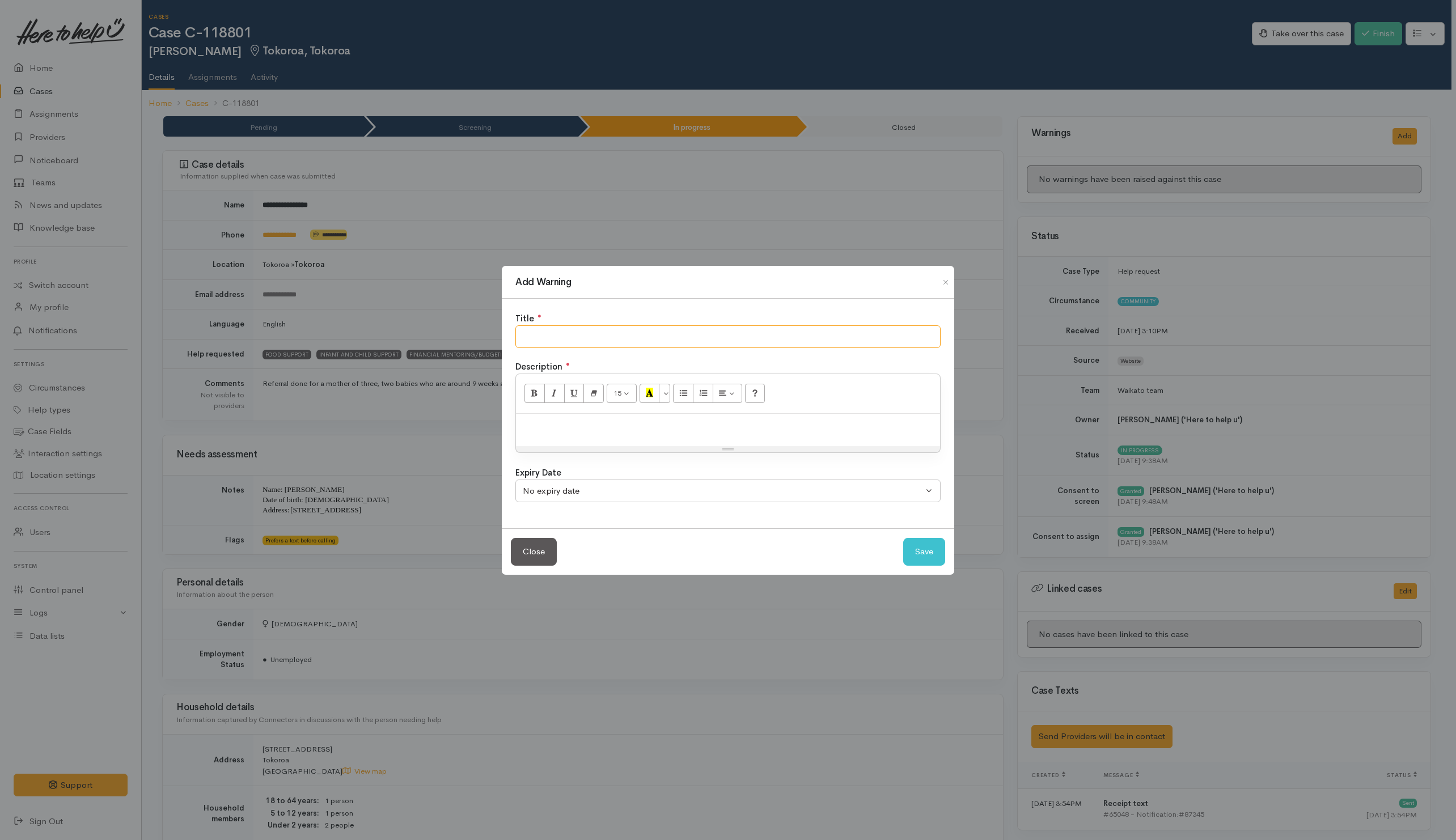
click at [709, 341] on input "text" at bounding box center [728, 337] width 426 height 23
paste input "unable to make contact"
click at [519, 333] on input "unable to make contact" at bounding box center [728, 337] width 426 height 23
drag, startPoint x: 708, startPoint y: 334, endPoint x: 707, endPoint y: 352, distance: 18.0
click at [707, 345] on input "Budget Team were unable to make contact" at bounding box center [728, 337] width 426 height 23
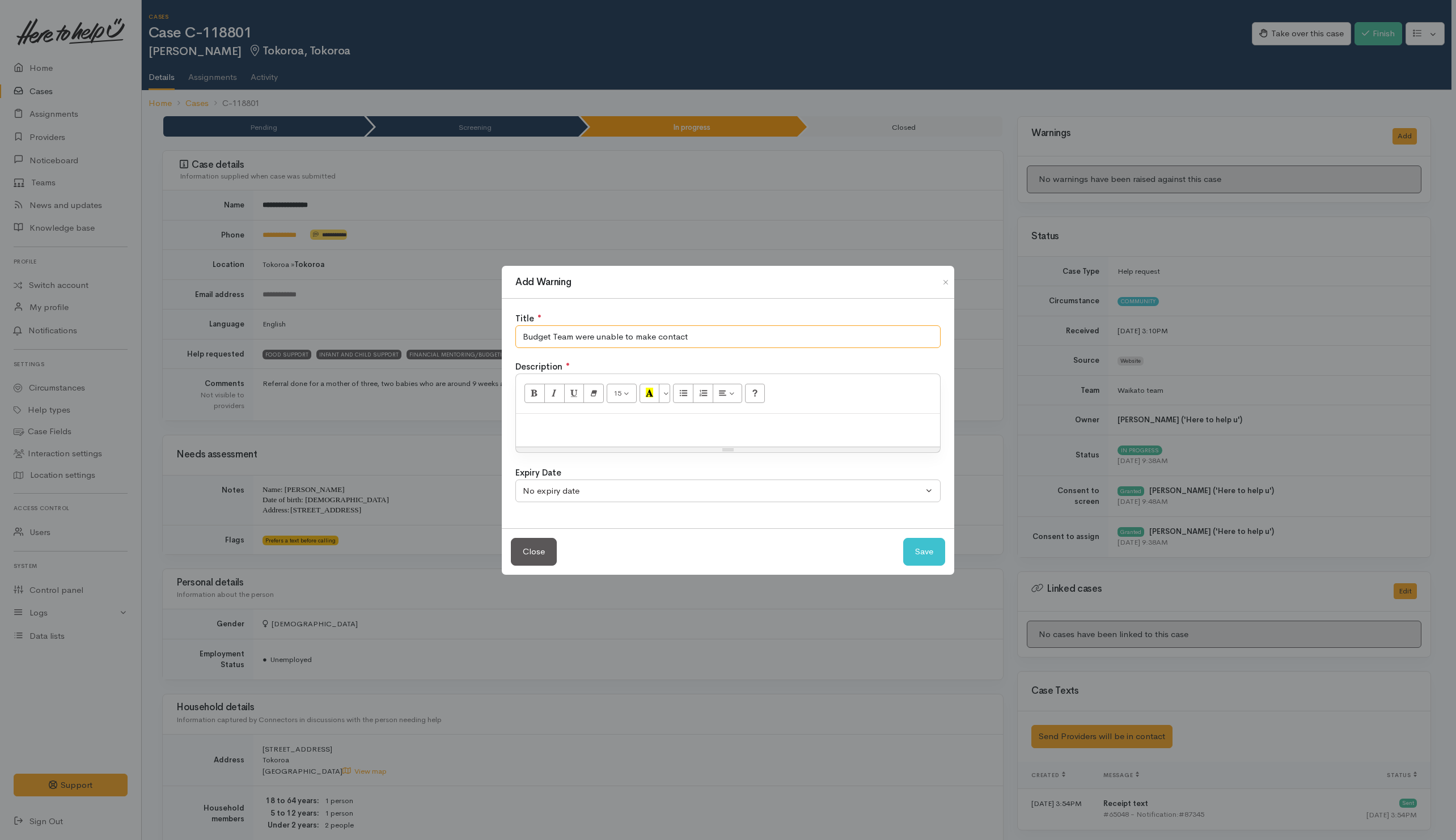
type input "Budget Team were unable to make contact"
click at [681, 439] on div at bounding box center [728, 431] width 424 height 34
click at [914, 546] on button "Save" at bounding box center [925, 552] width 42 height 28
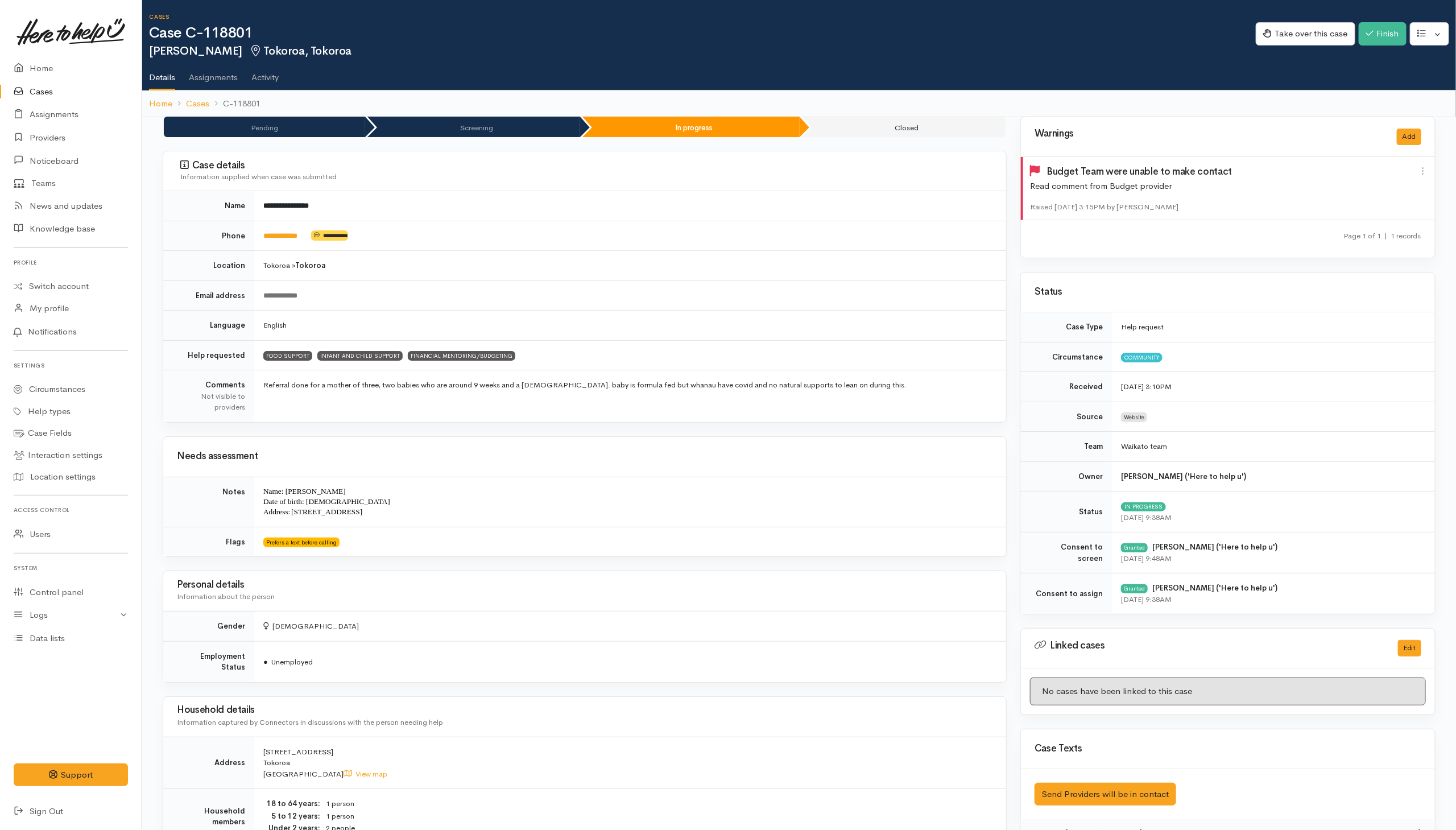
click at [1384, 51] on div "Take over this case Finish Edit Change circumstance Re-assign team" at bounding box center [1356, 35] width 200 height 37
click at [1383, 31] on button "Finish" at bounding box center [1383, 34] width 48 height 23
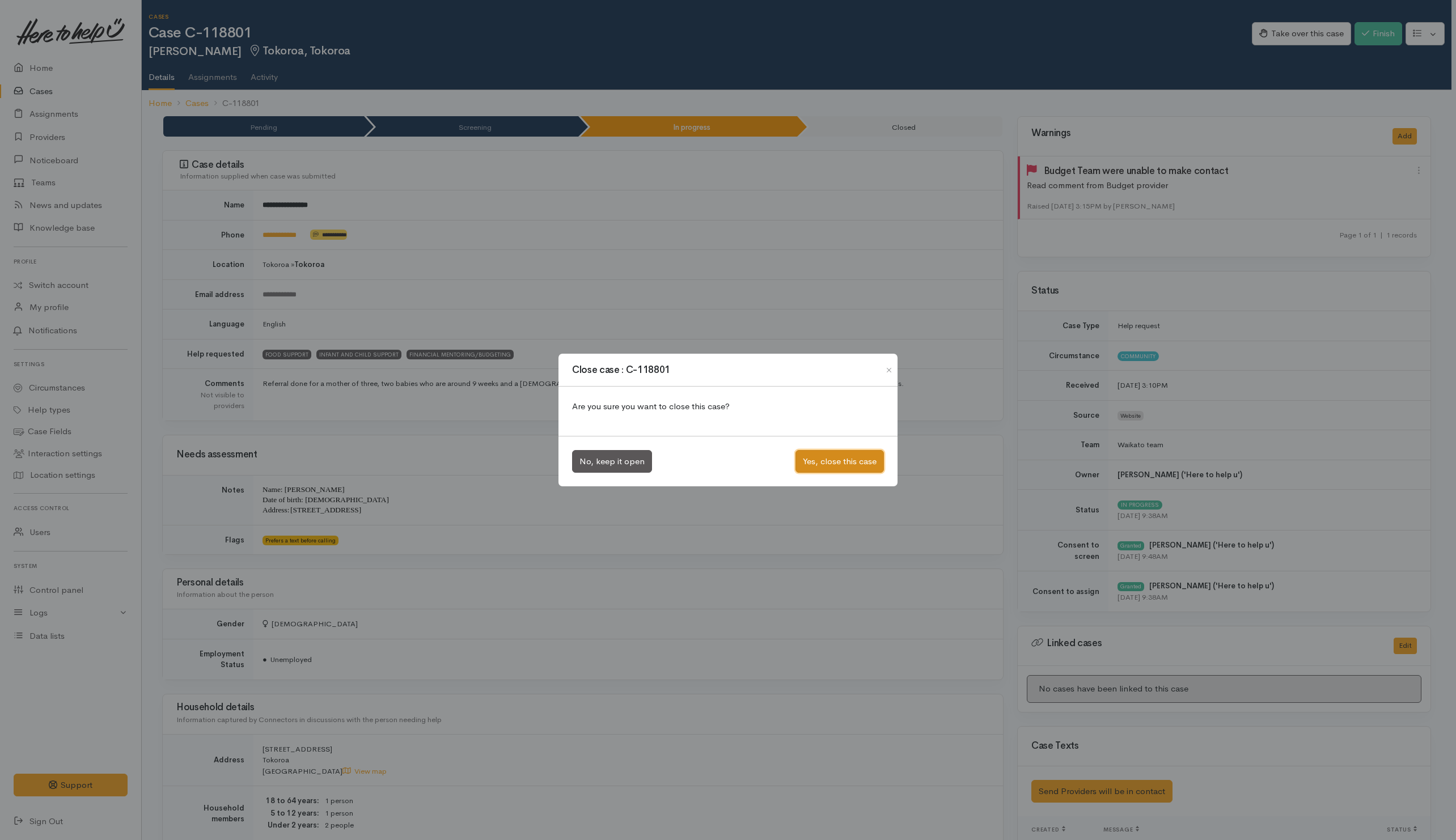
click at [844, 453] on button "Yes, close this case" at bounding box center [840, 461] width 88 height 23
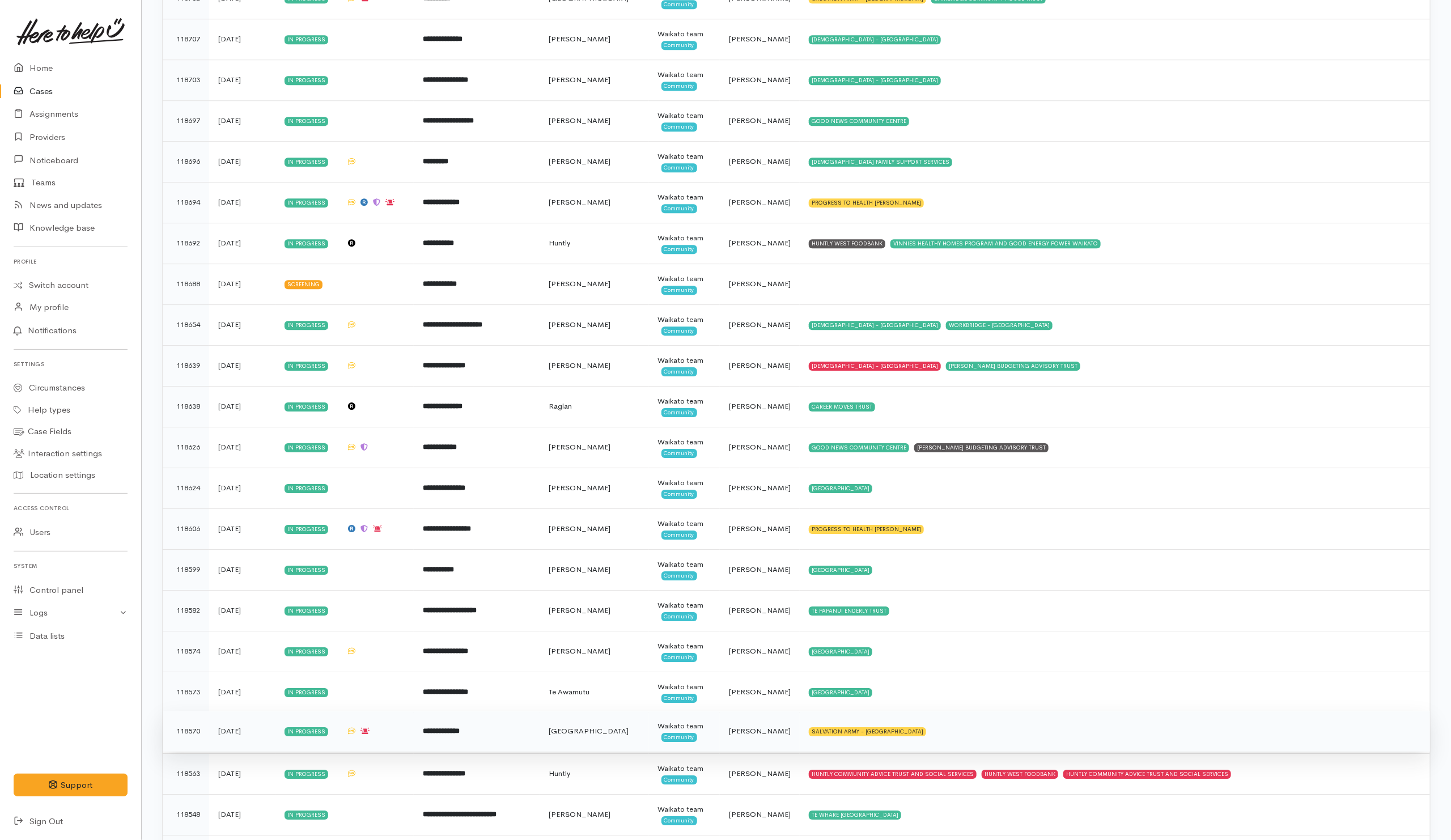
scroll to position [2466, 0]
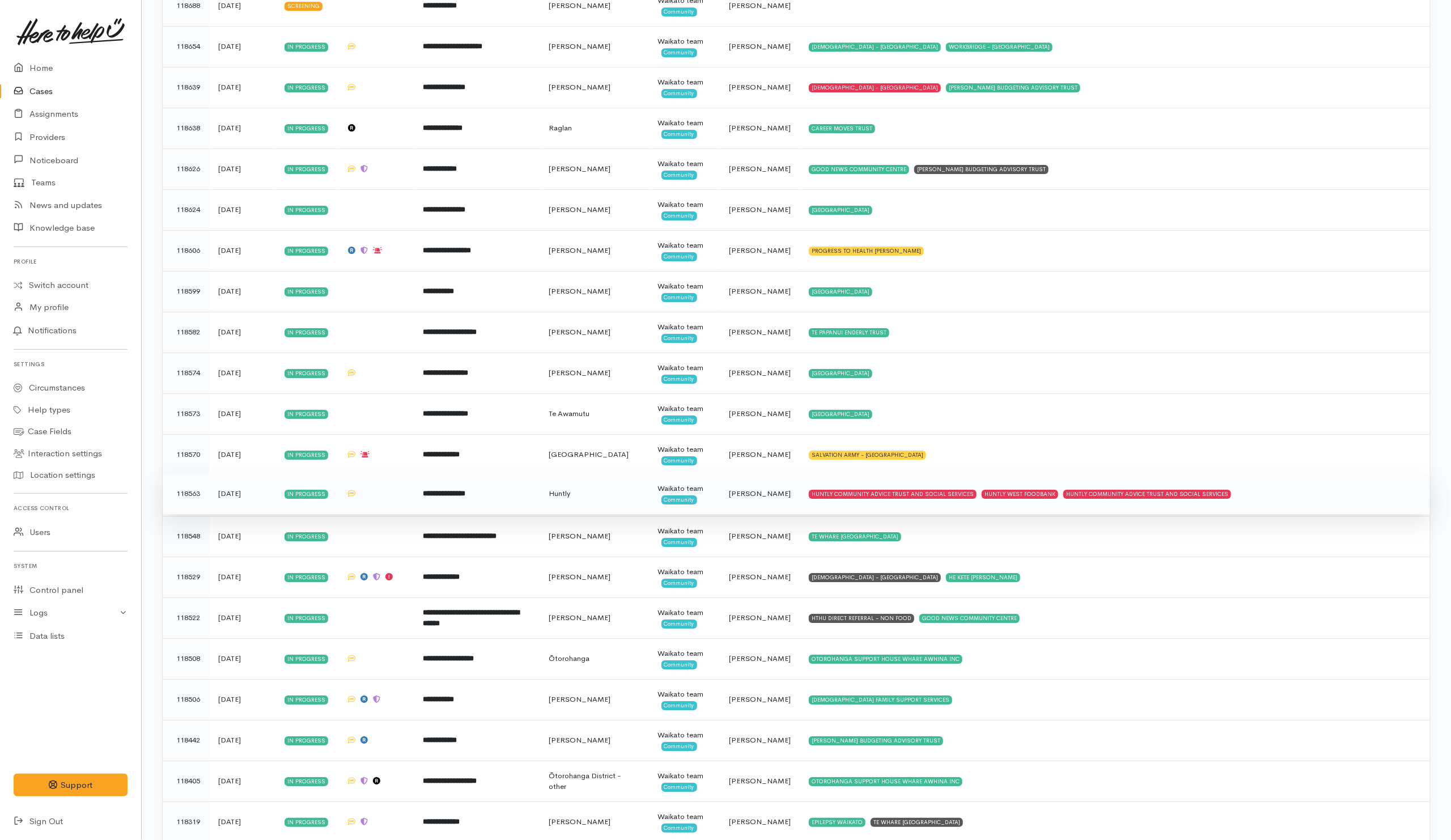
click at [1301, 511] on td "HUNTLY COMMUNITY ADVICE TRUST AND SOCIAL SERVICES HUNTLY WEST FOODBANK HUNTLY C…" at bounding box center [1114, 494] width 630 height 41
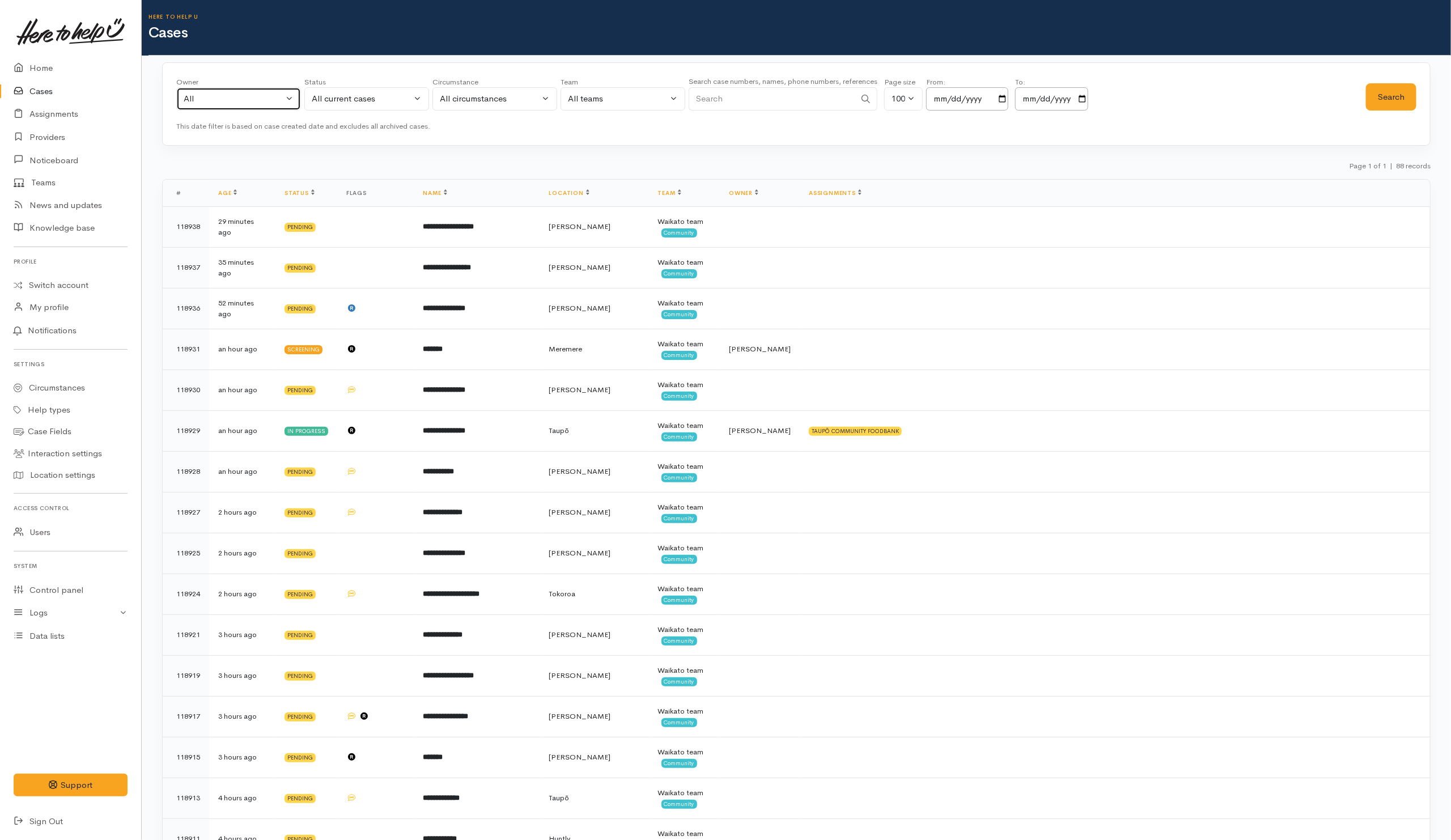
click at [262, 99] on div "All" at bounding box center [233, 99] width 100 height 13
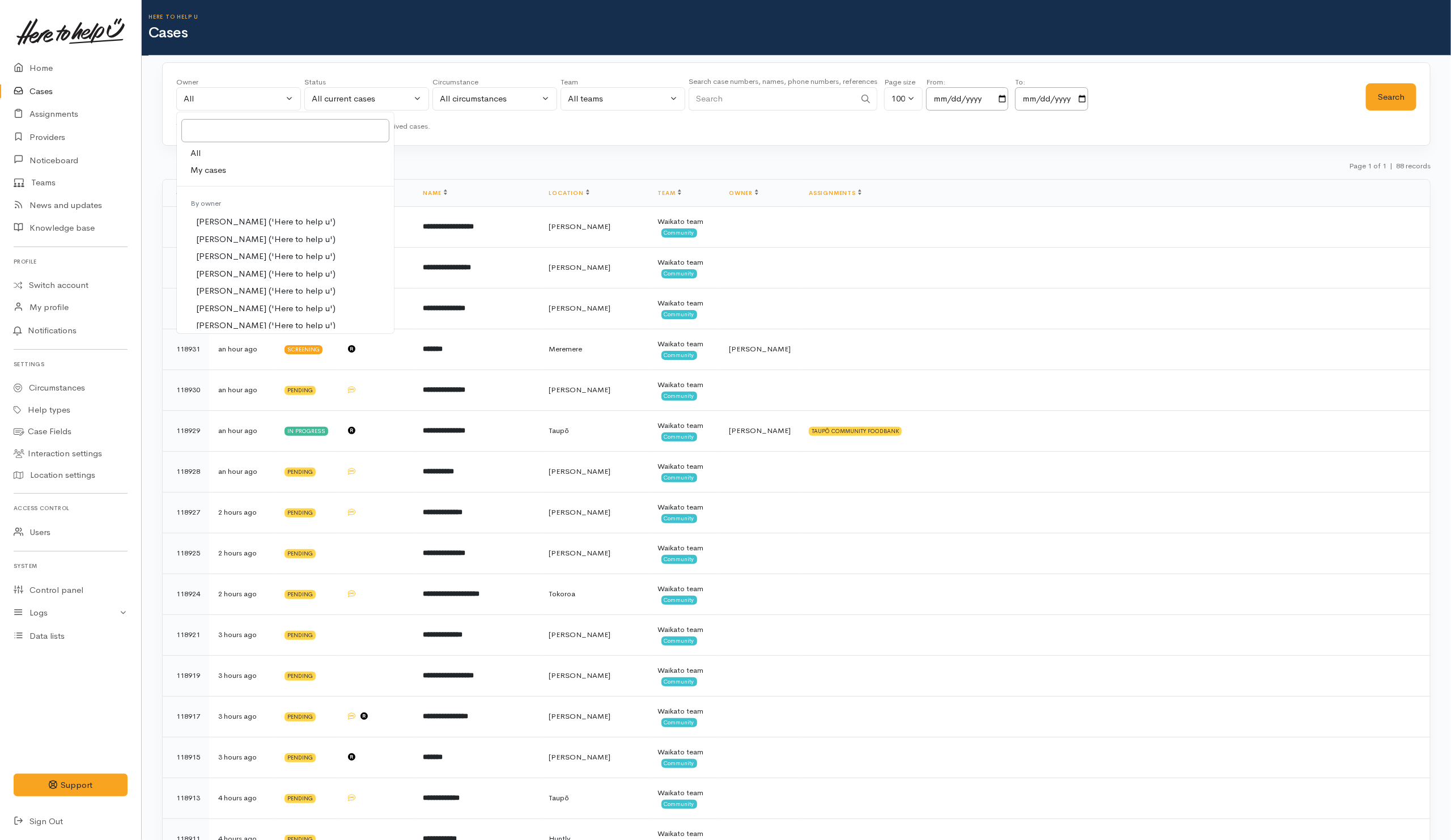
click at [196, 167] on span "My cases" at bounding box center [208, 170] width 36 height 13
select select "202"
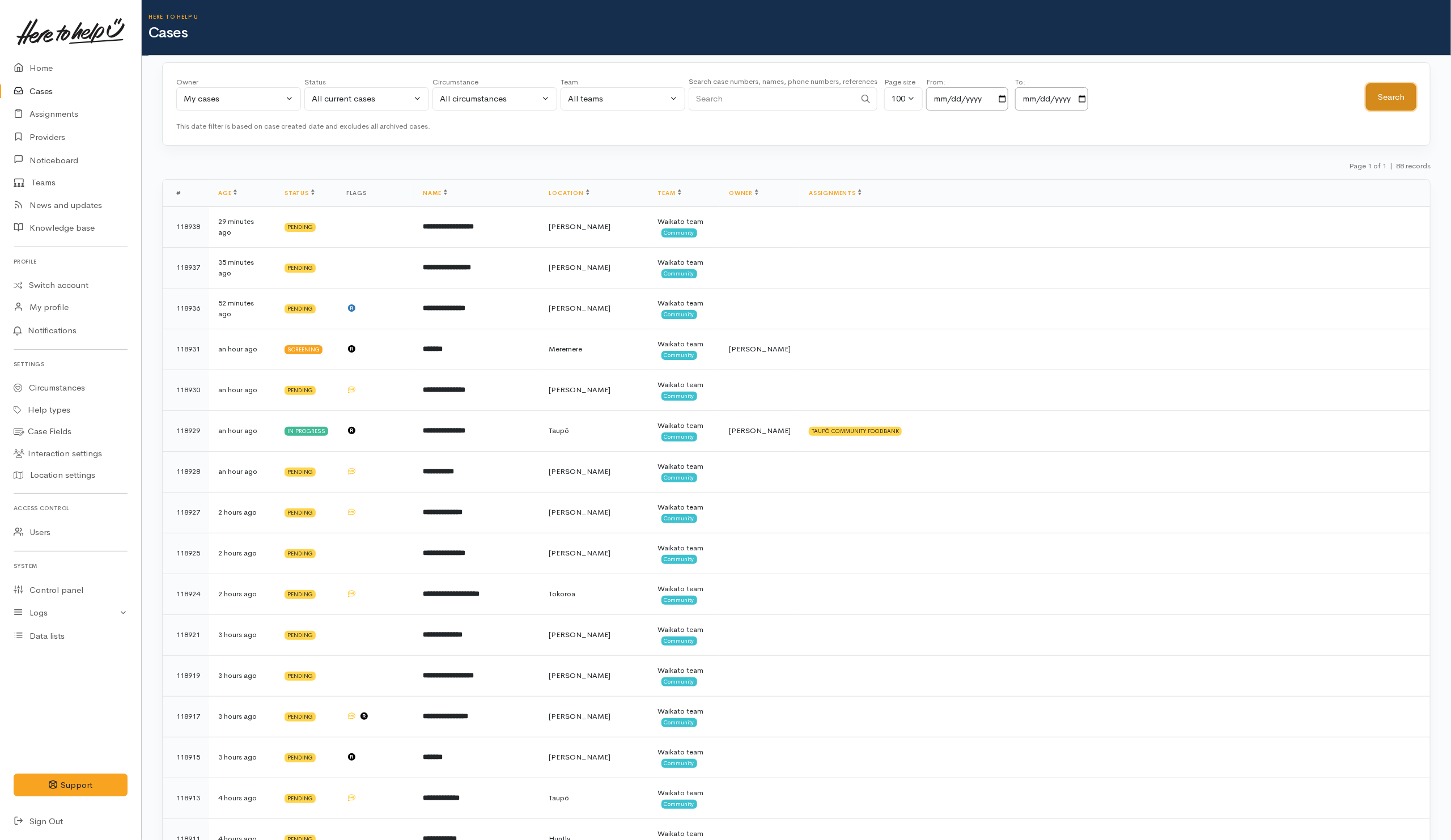
click at [1395, 92] on button "Search" at bounding box center [1391, 97] width 51 height 28
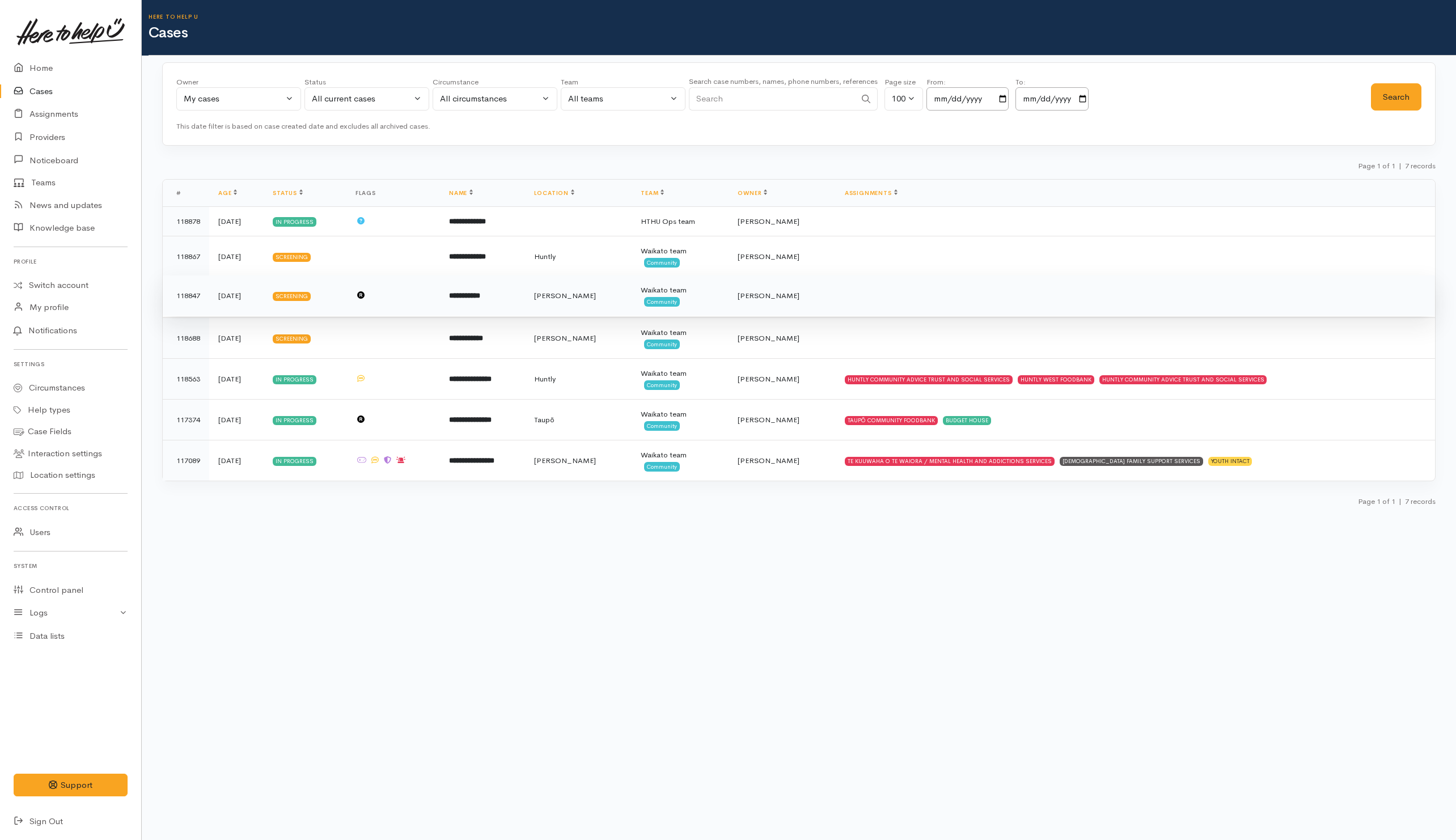
click at [525, 305] on td "**********" at bounding box center [482, 296] width 85 height 41
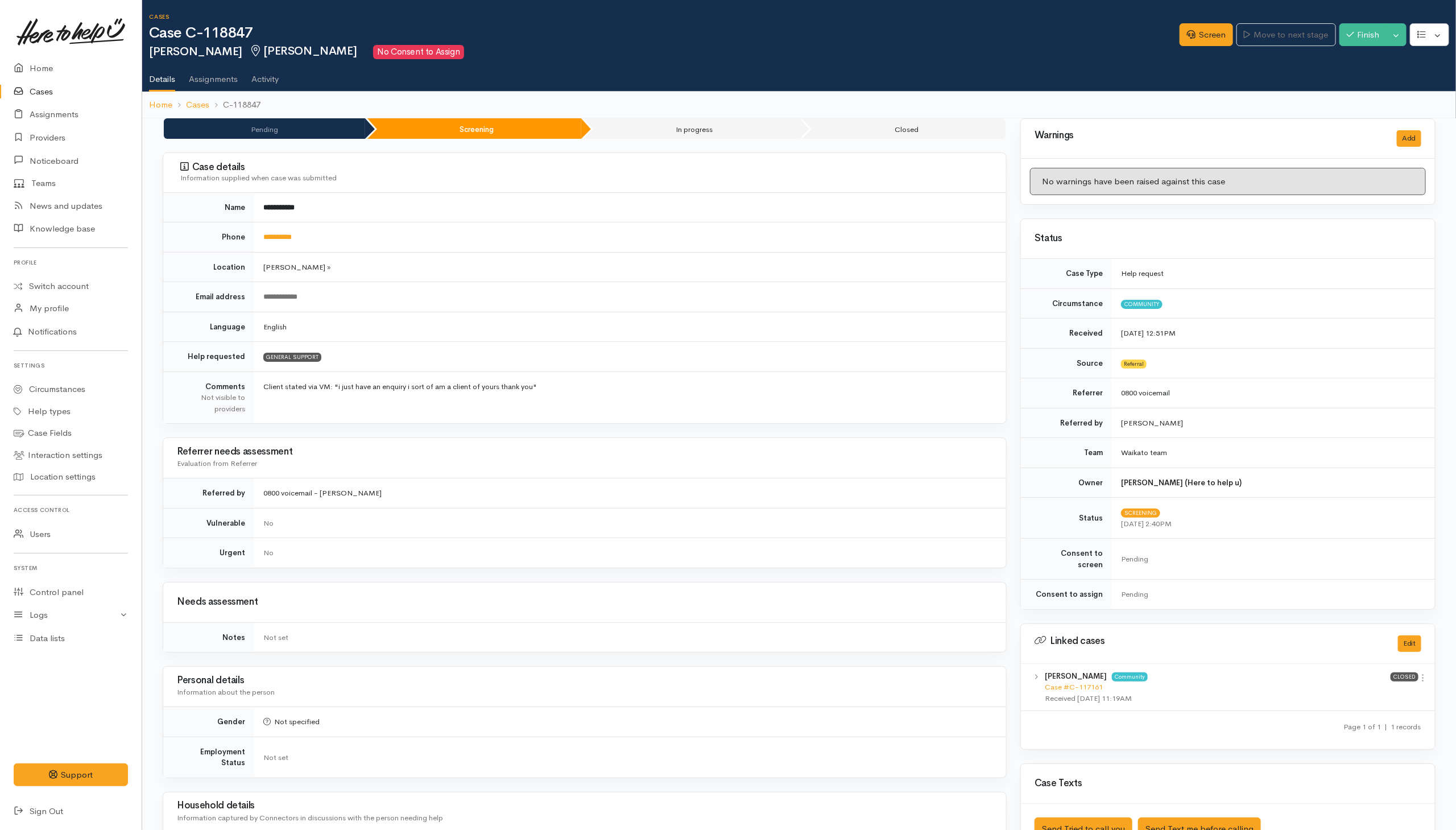
click at [275, 75] on link "Activity" at bounding box center [265, 75] width 27 height 32
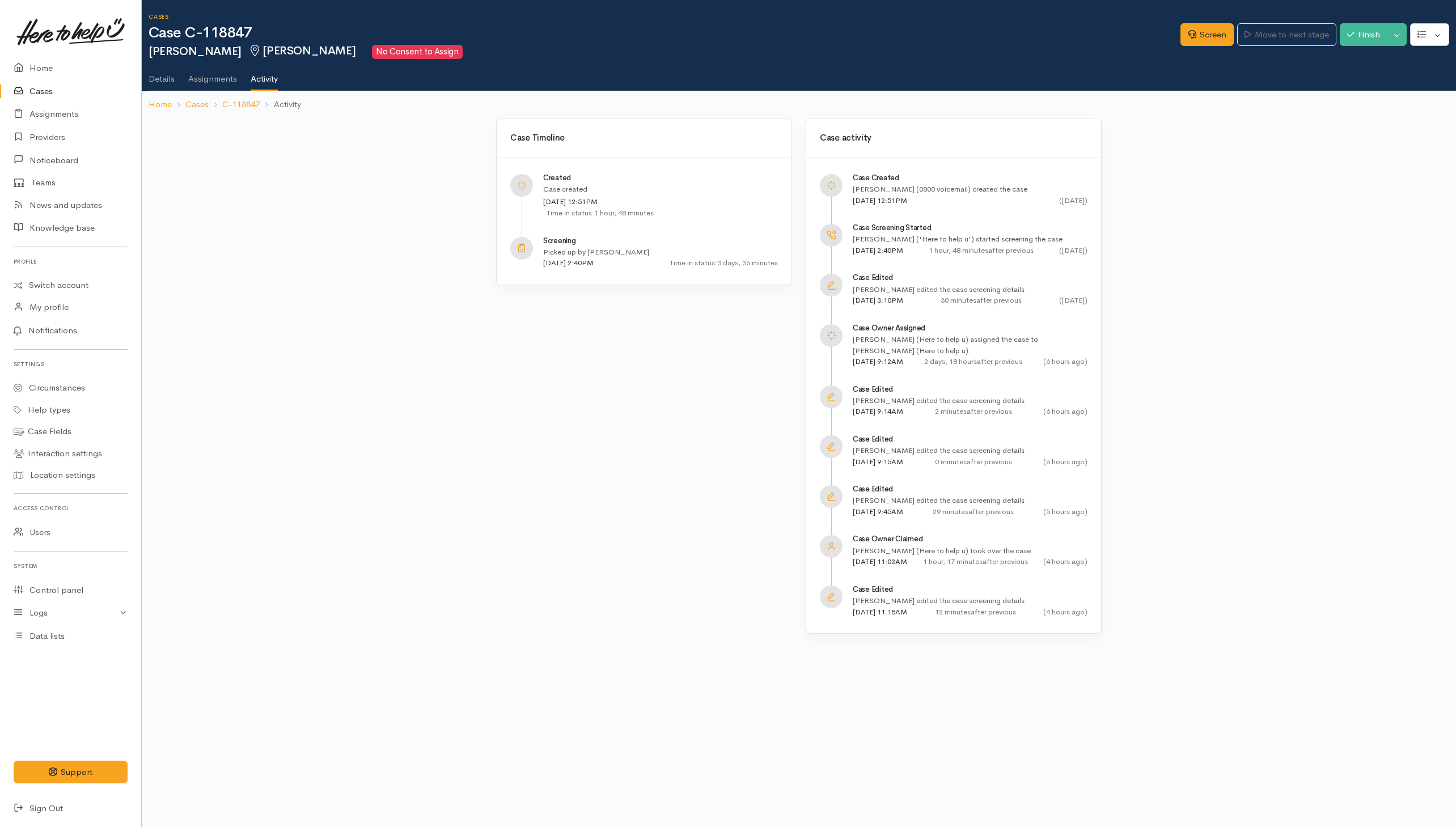
click at [47, 92] on link "Cases" at bounding box center [71, 91] width 141 height 23
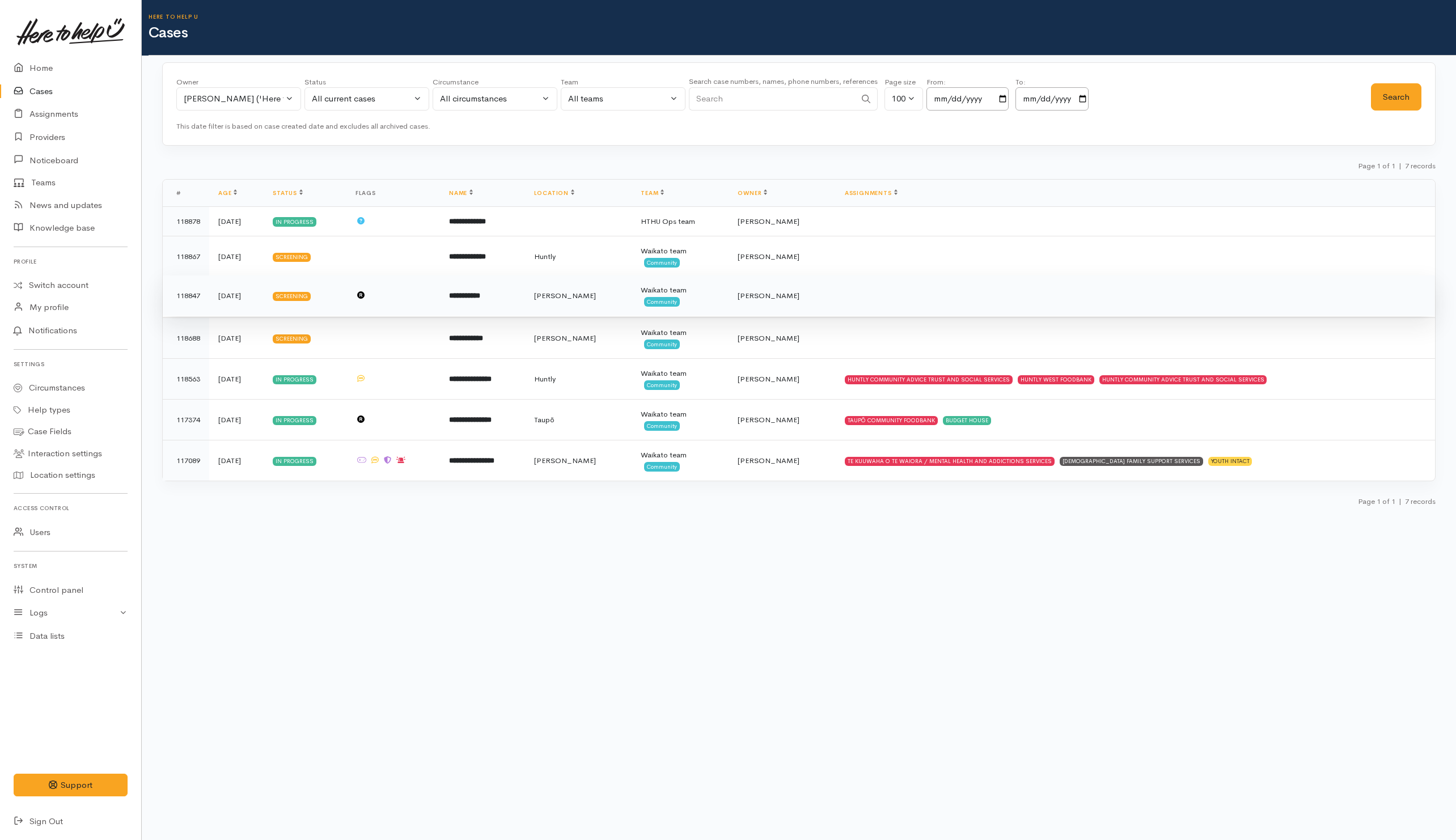
click at [433, 293] on td at bounding box center [393, 296] width 93 height 41
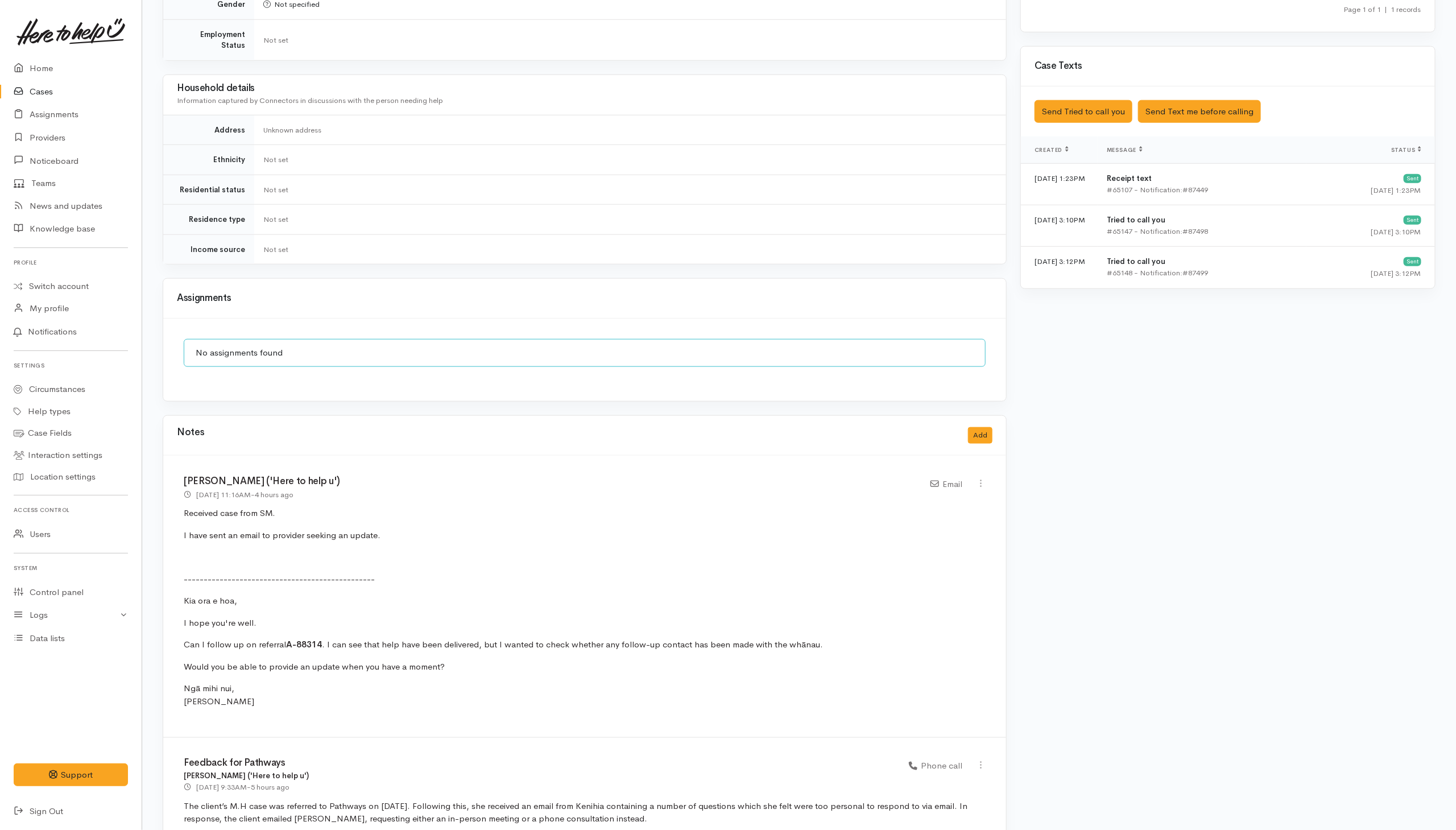
scroll to position [990, 0]
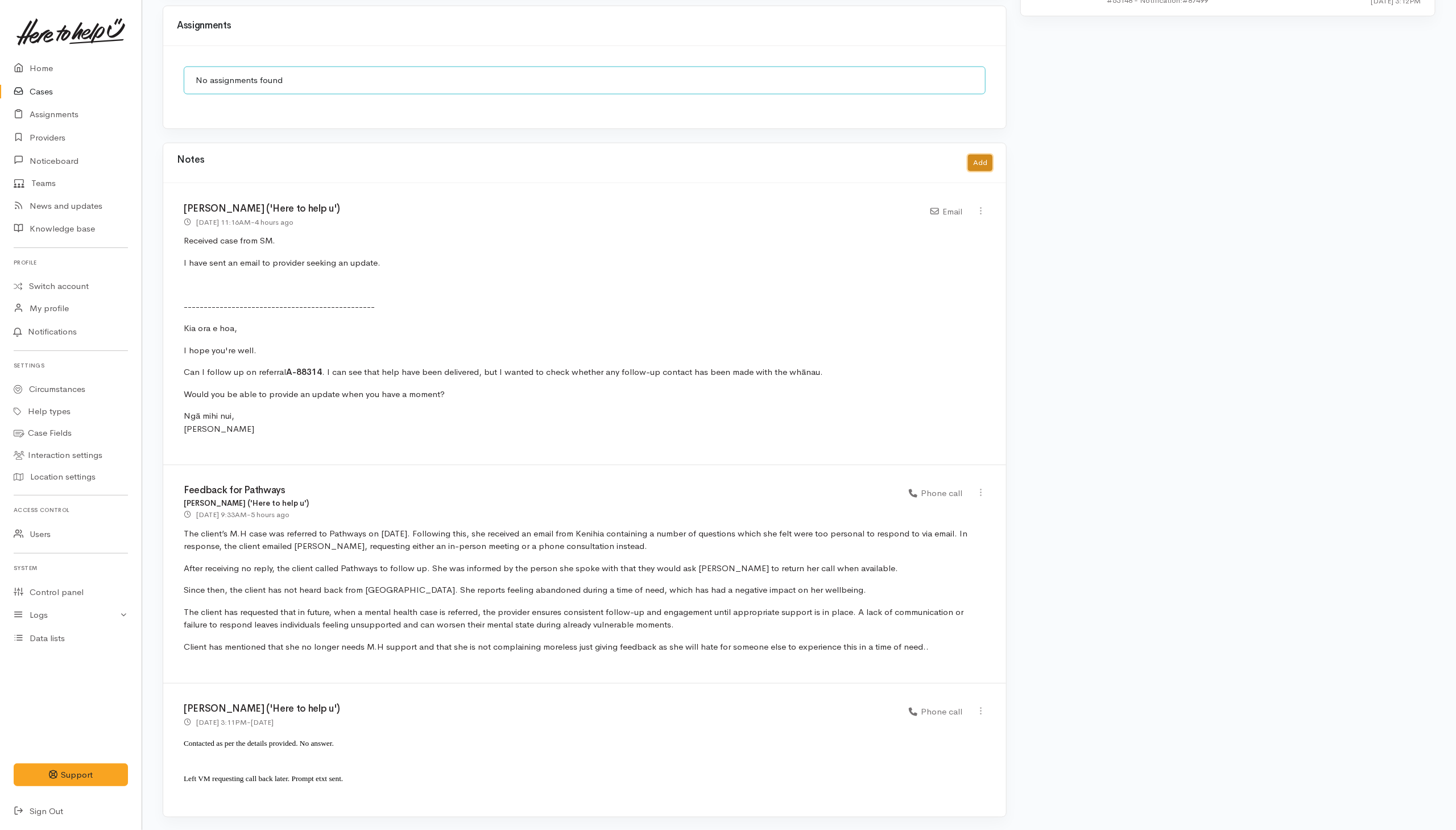
click at [983, 159] on button "Add" at bounding box center [980, 163] width 25 height 17
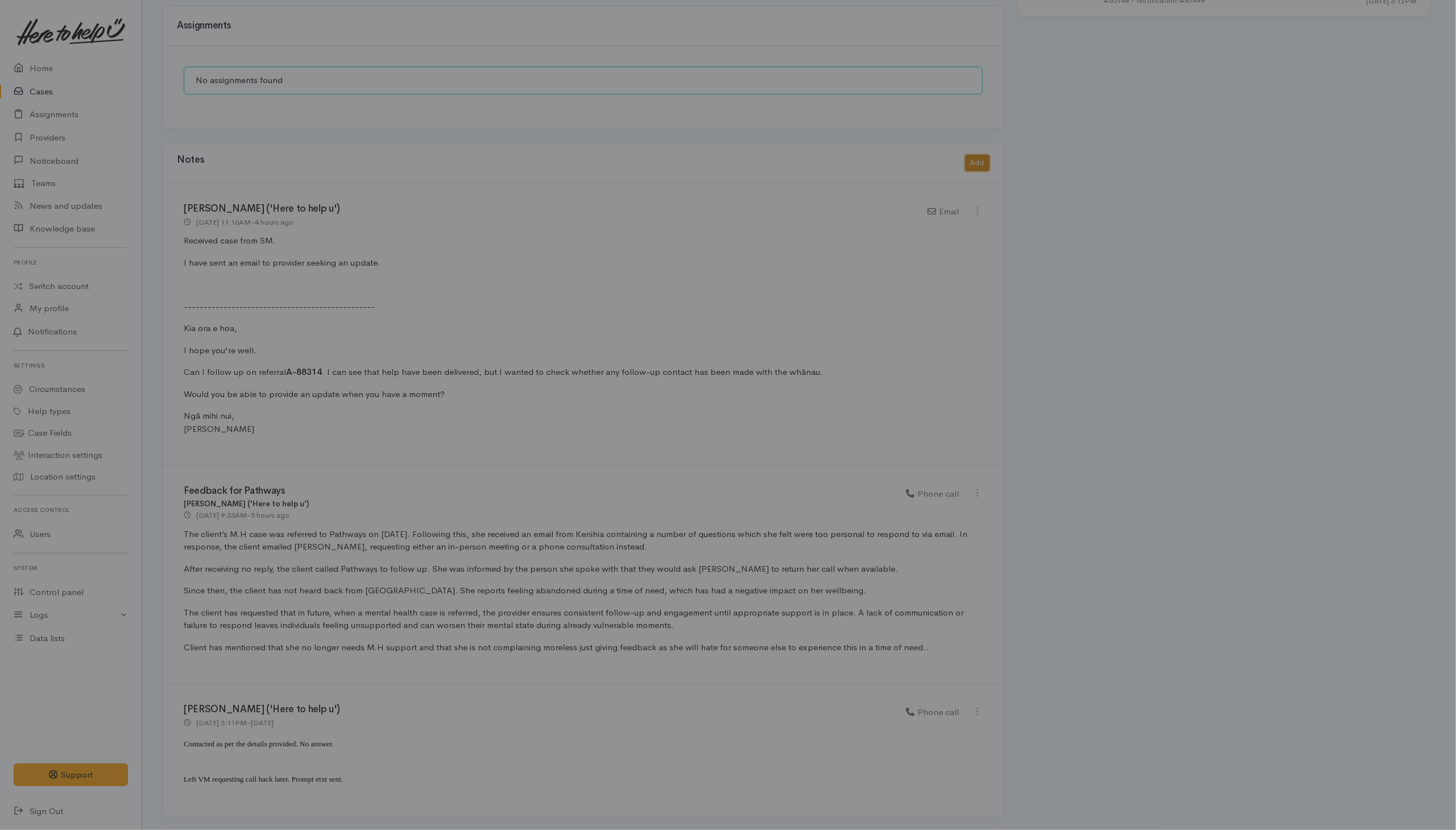
scroll to position [977, 0]
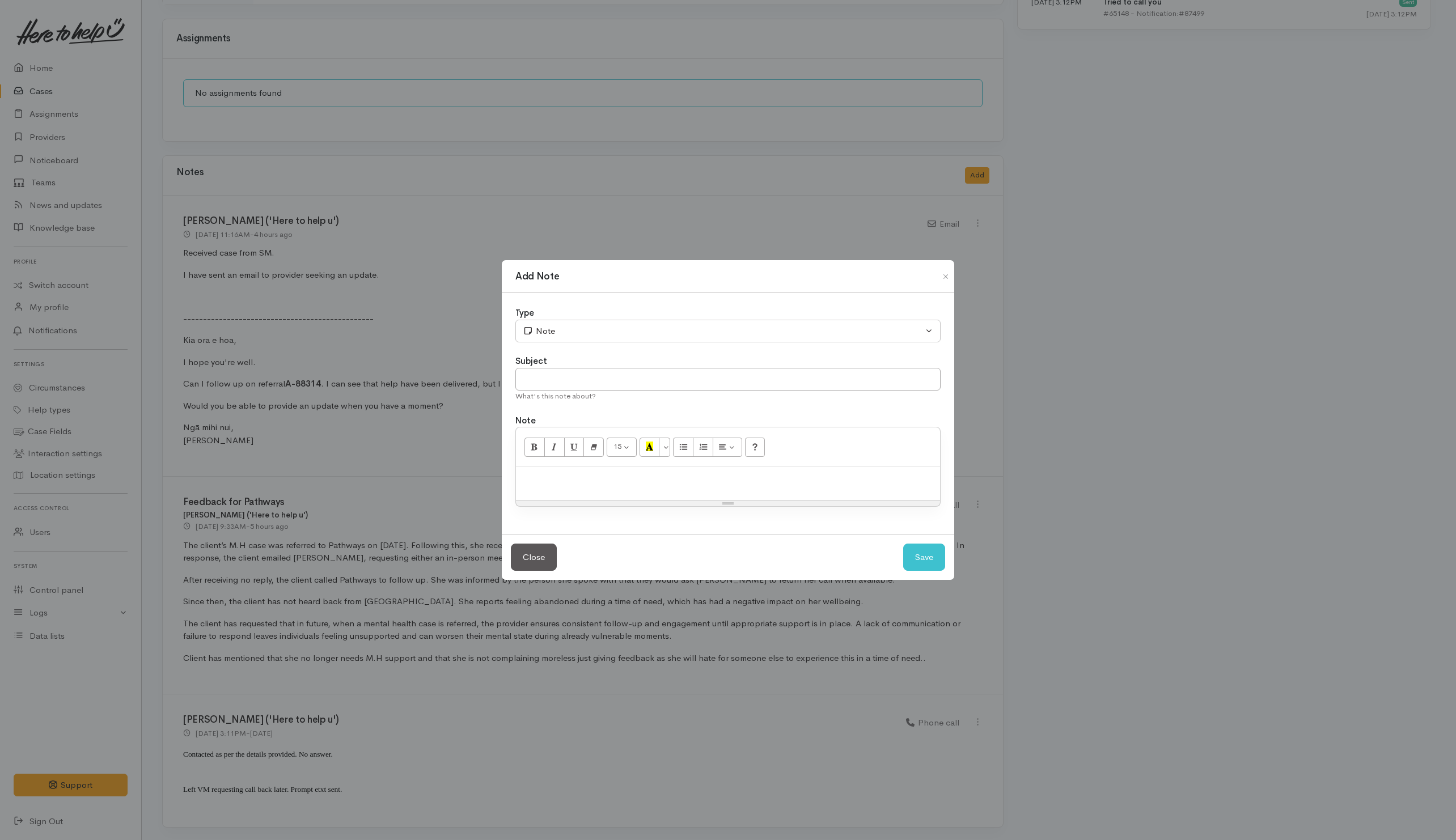
drag, startPoint x: 637, startPoint y: 495, endPoint x: 653, endPoint y: 498, distance: 16.3
click at [649, 498] on div at bounding box center [728, 483] width 424 height 34
click at [621, 368] on input "text" at bounding box center [728, 379] width 426 height 23
type input "Feedback"
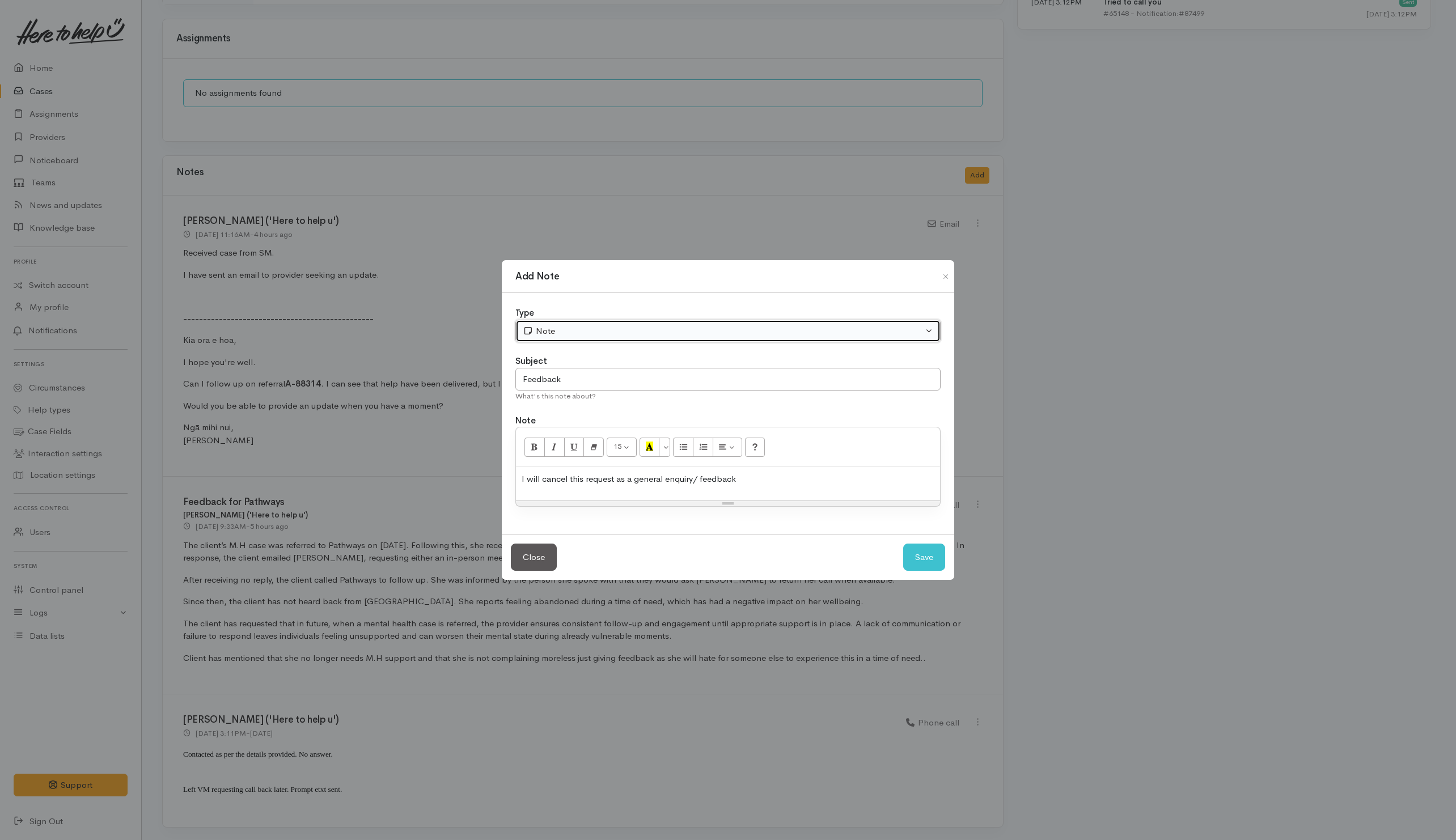
click at [621, 335] on div "Note" at bounding box center [723, 331] width 400 height 13
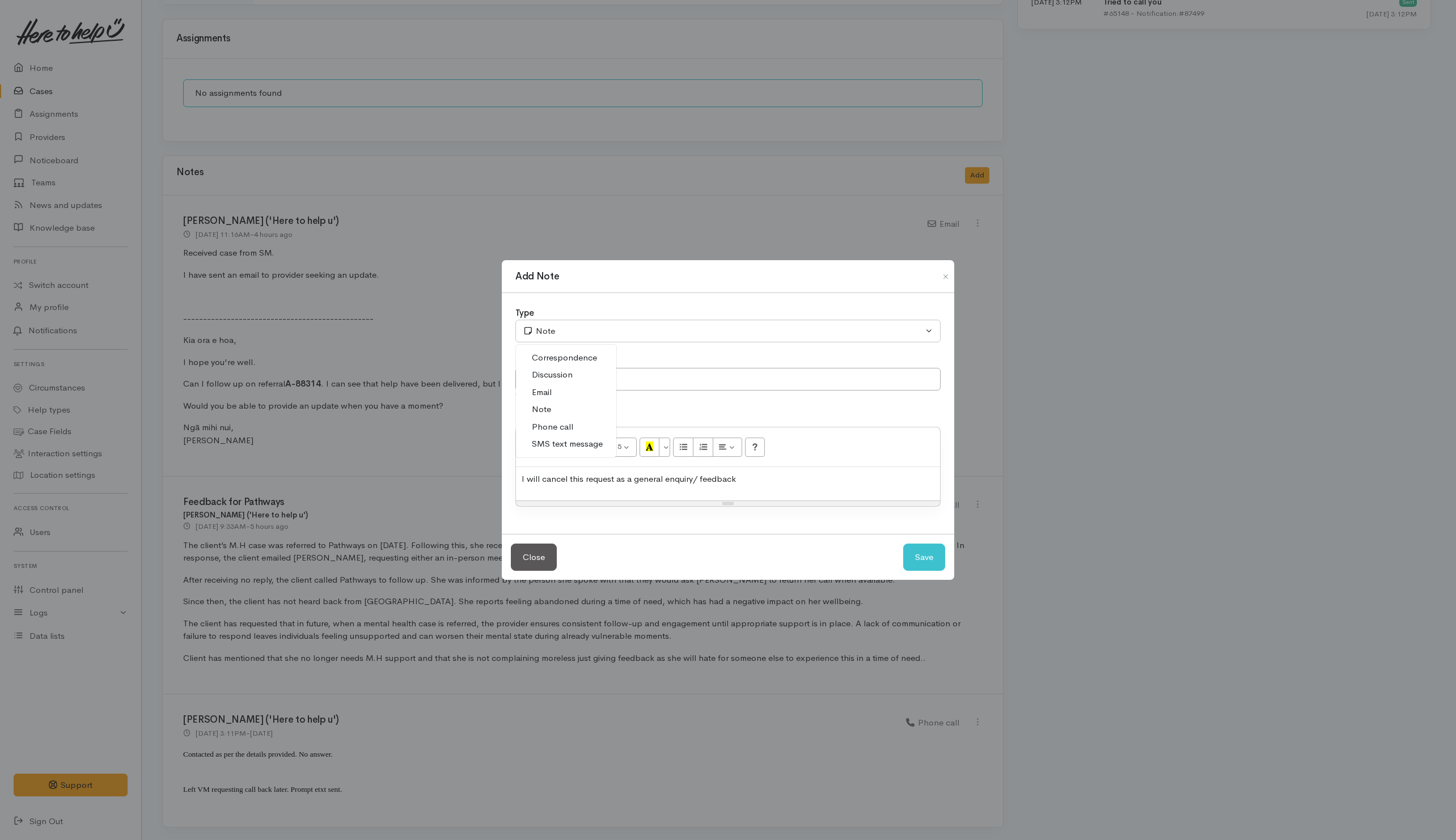
click at [682, 363] on div "Subject" at bounding box center [728, 361] width 426 height 13
click at [926, 563] on button "Save" at bounding box center [925, 558] width 42 height 28
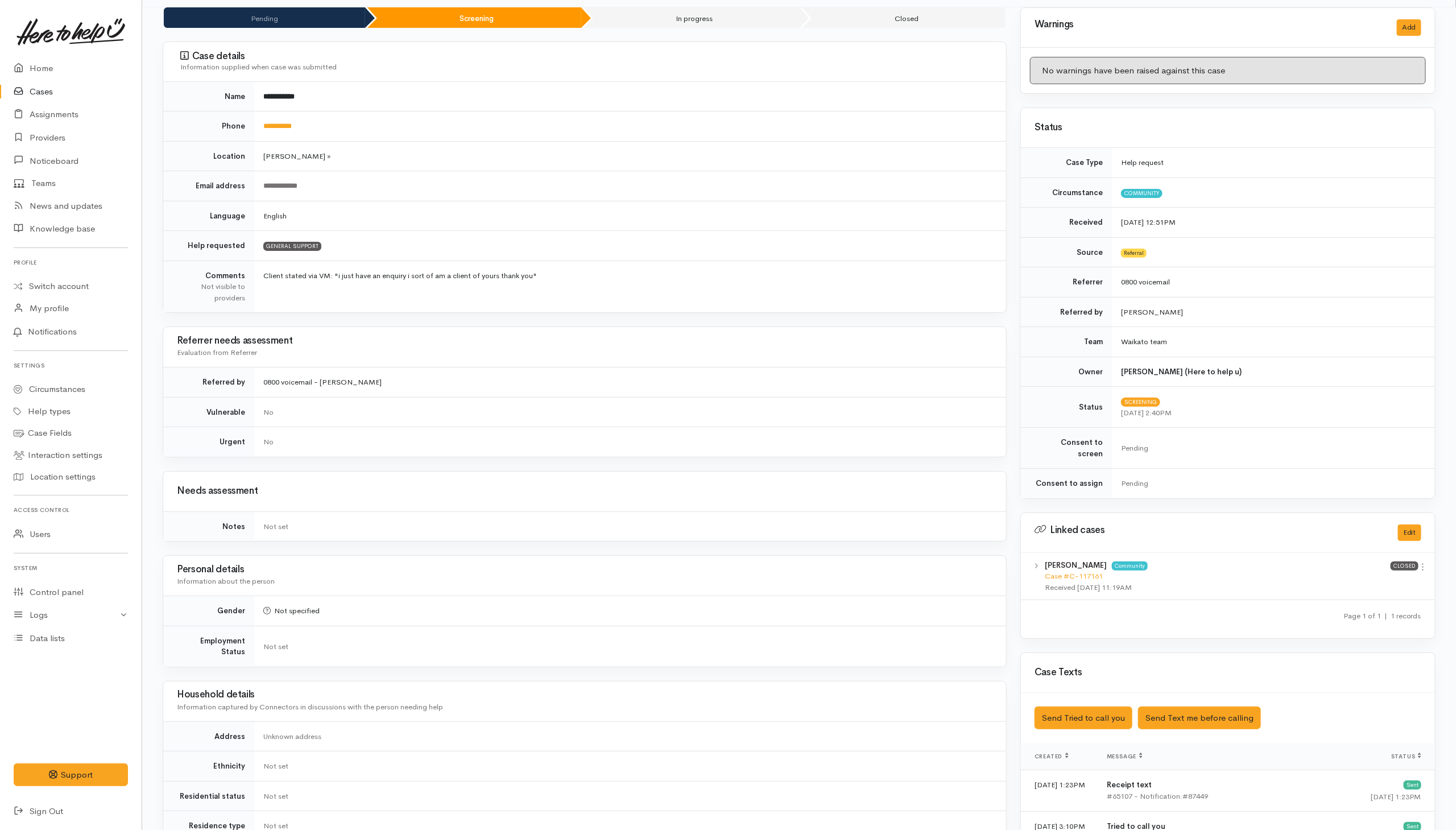
scroll to position [0, 0]
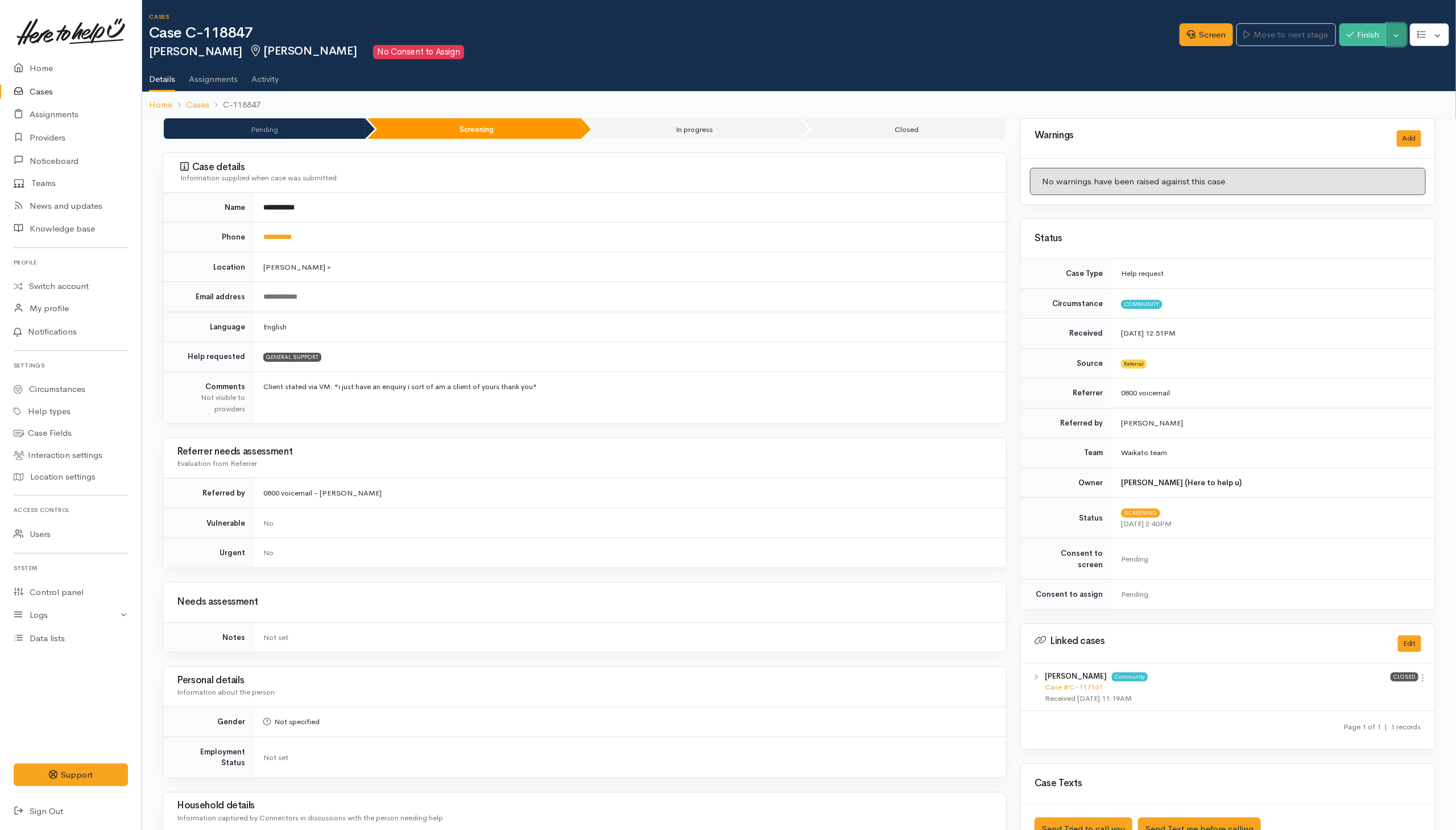
click at [1393, 36] on button "Toggle Dropdown" at bounding box center [1397, 35] width 20 height 23
click at [1345, 79] on link "Cancel" at bounding box center [1361, 78] width 90 height 18
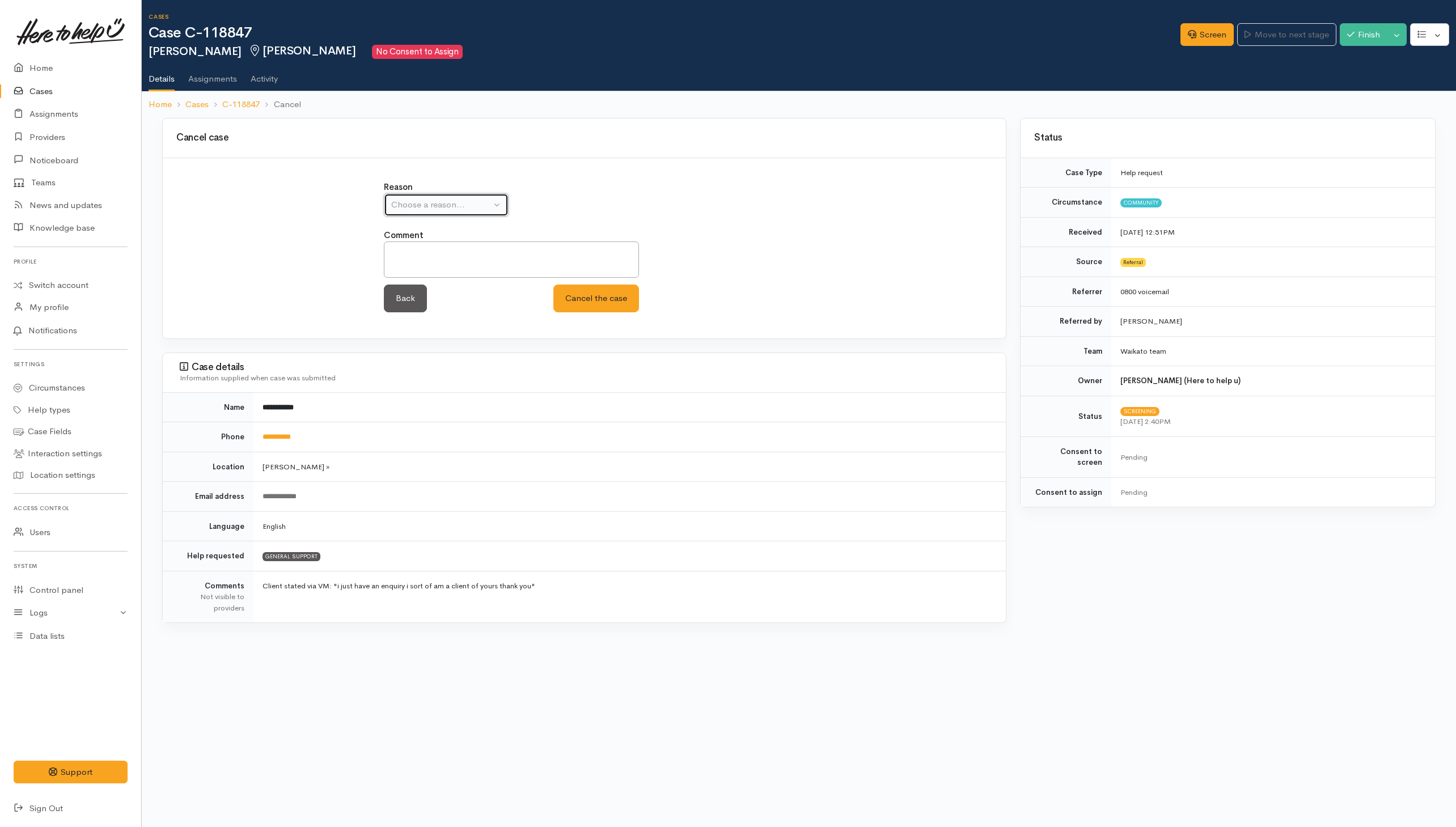
click at [423, 201] on div "Choose a reason..." at bounding box center [441, 204] width 100 height 13
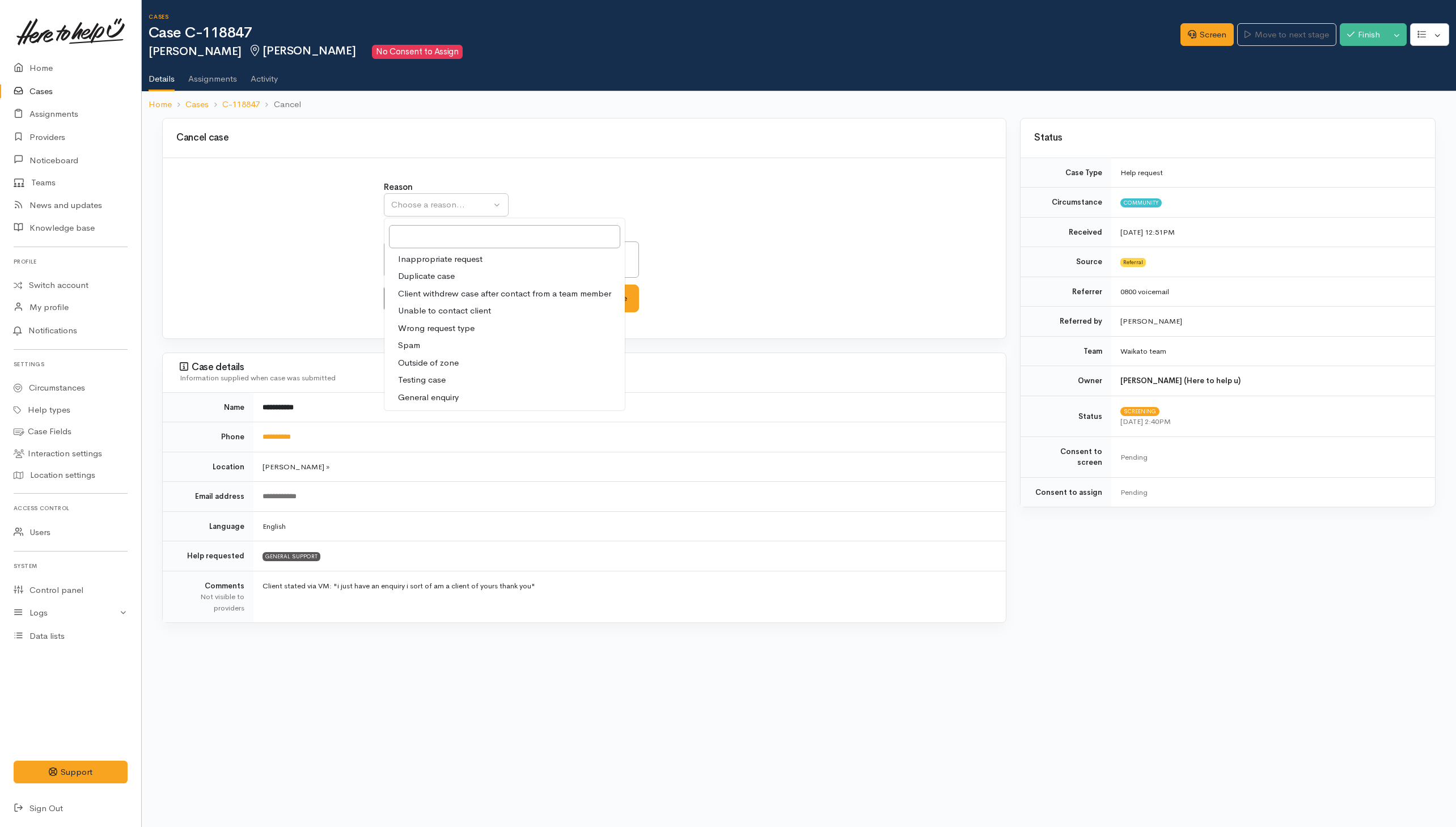
click at [439, 398] on span "General enquiry" at bounding box center [428, 398] width 61 height 13
select select "11"
click at [535, 249] on textarea at bounding box center [512, 260] width 255 height 36
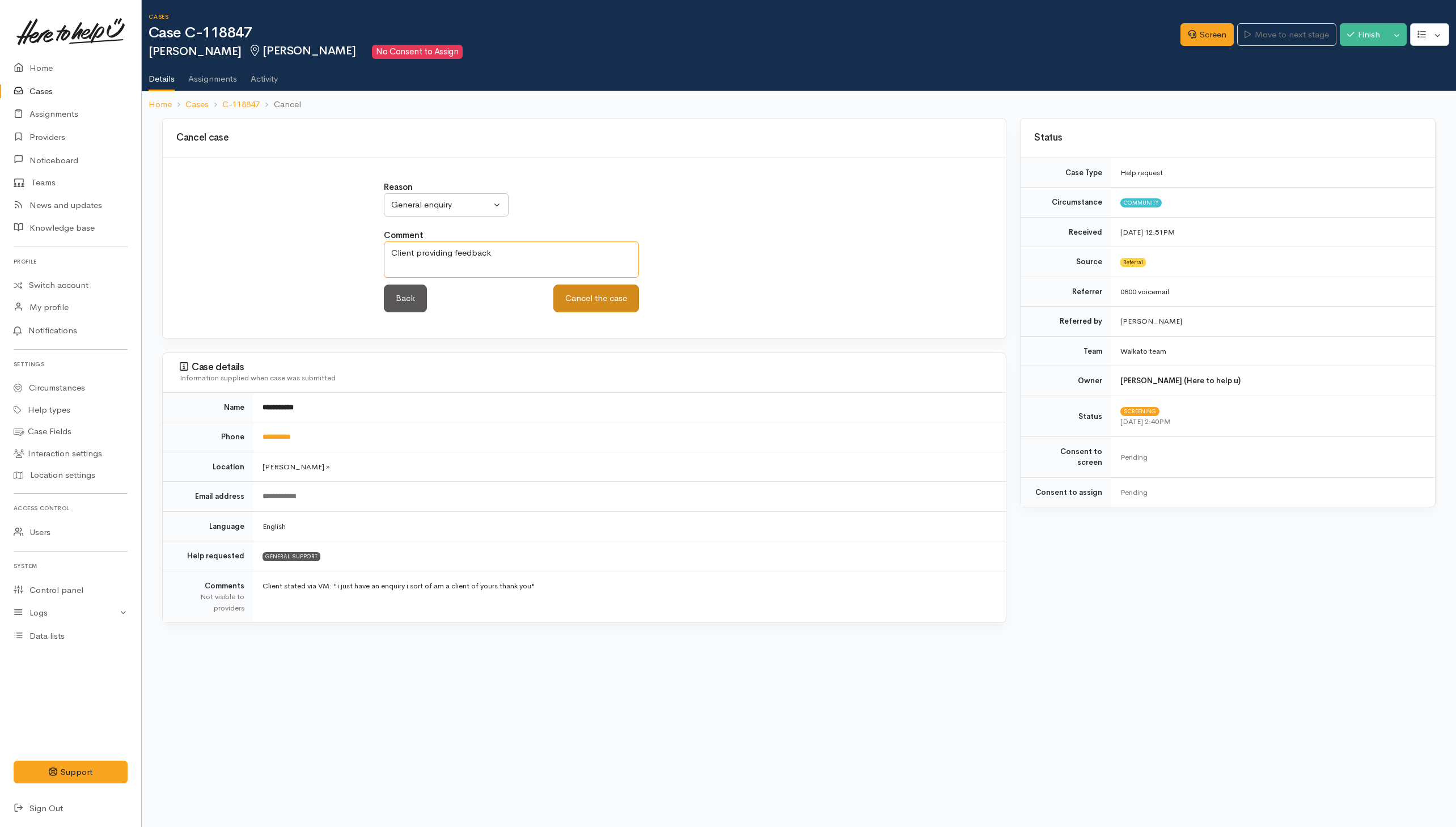
type textarea "Client providing feedback"
click at [597, 293] on button "Cancel the case" at bounding box center [596, 298] width 85 height 28
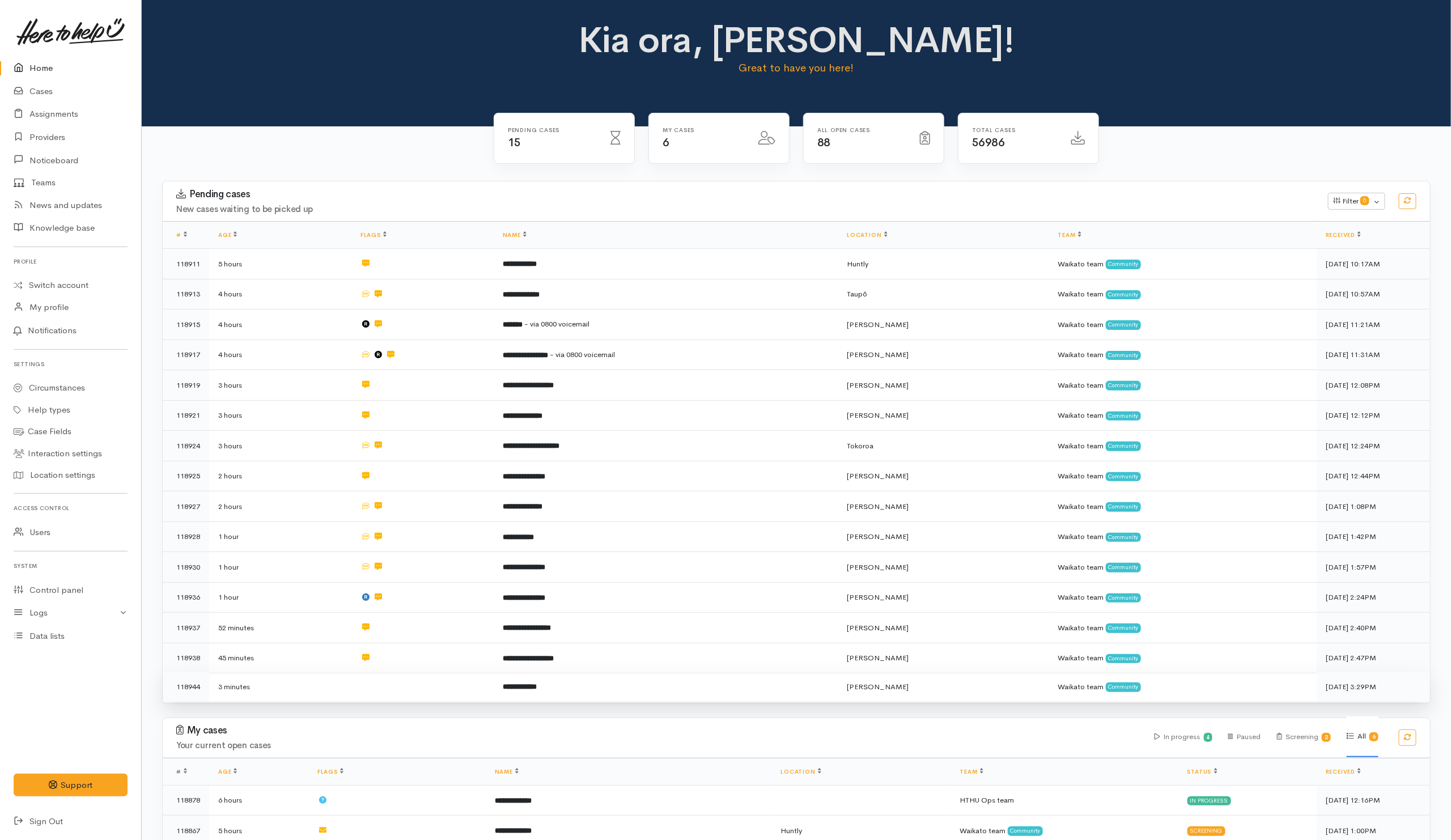
click at [458, 686] on td at bounding box center [423, 687] width 142 height 30
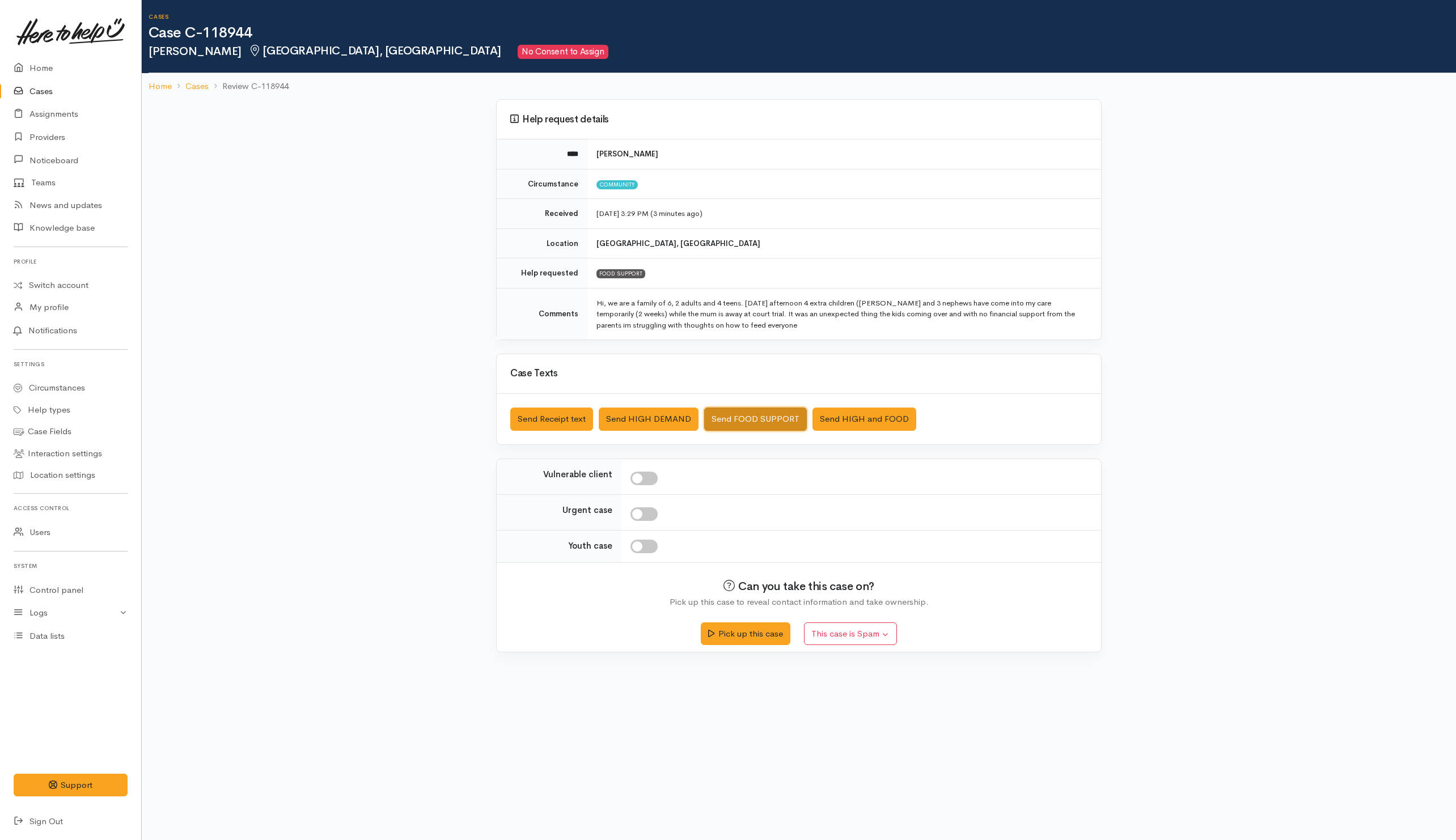
drag, startPoint x: 761, startPoint y: 423, endPoint x: 757, endPoint y: 450, distance: 27.3
click at [757, 450] on div "Help request details **** [PERSON_NAME] Circumstance Community Received [DATE] …" at bounding box center [799, 375] width 647 height 553
click at [754, 476] on div at bounding box center [859, 478] width 457 height 14
click at [771, 422] on button "Send FOOD SUPPORT" at bounding box center [755, 419] width 103 height 23
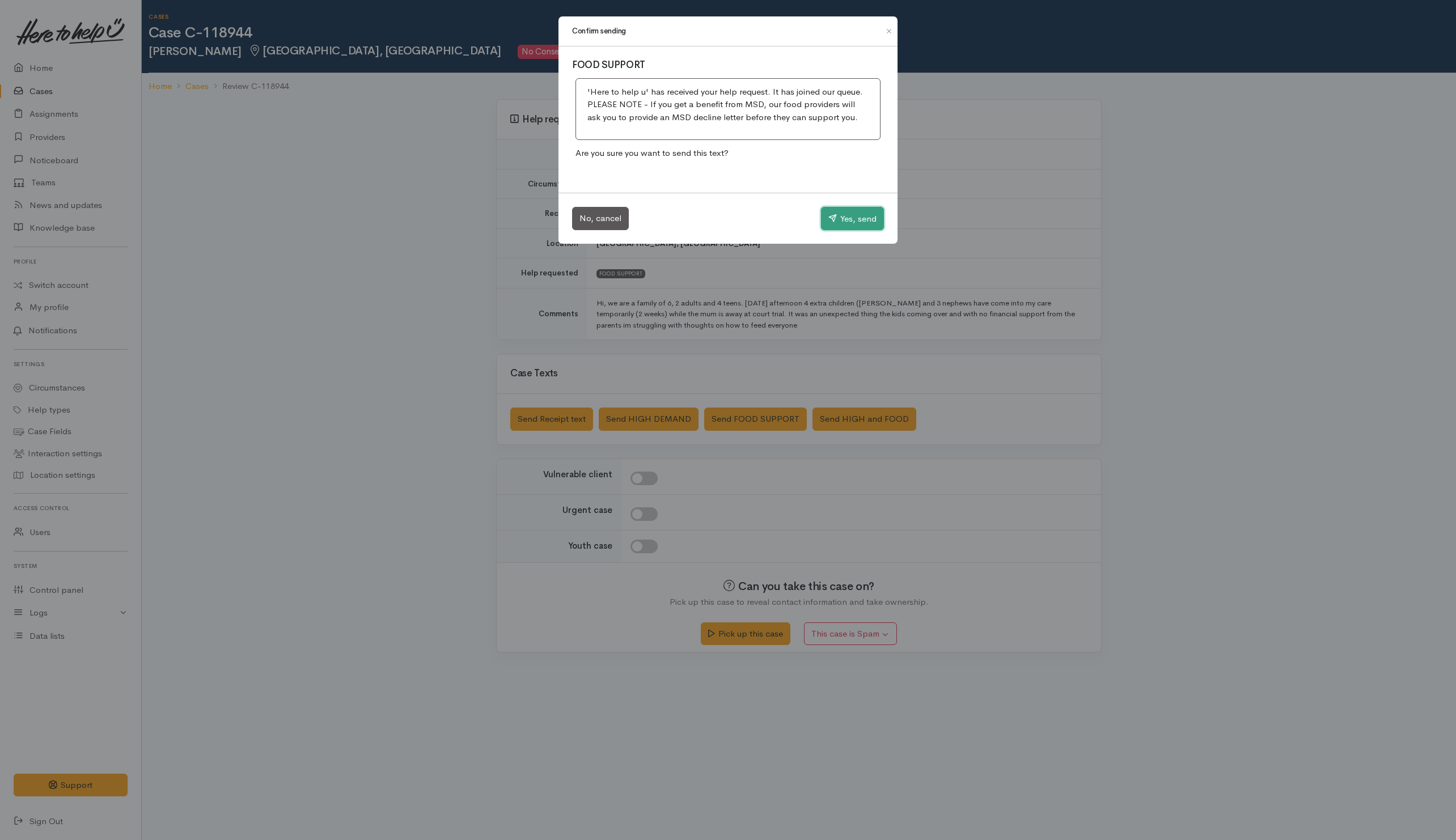
click at [849, 225] on button "Yes, send" at bounding box center [852, 219] width 63 height 24
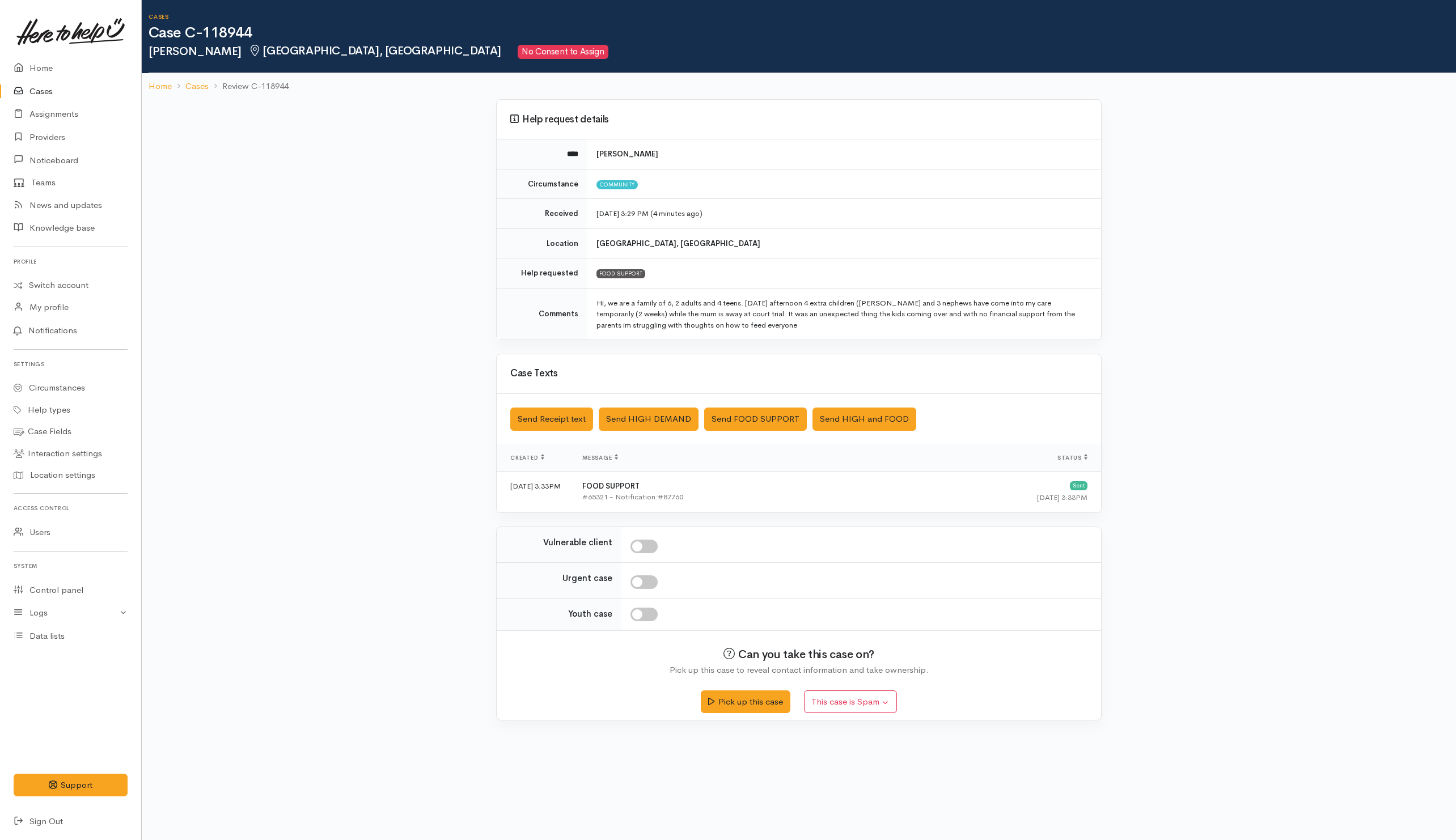
click at [412, 562] on div "Help request details **** Zeraya Grace Circumstance Community Received 13 Oct 2…" at bounding box center [799, 416] width 1314 height 635
click at [312, 228] on div "Help request details **** Zeraya Grace Circumstance Community Received 13 Oct 2…" at bounding box center [799, 416] width 1314 height 635
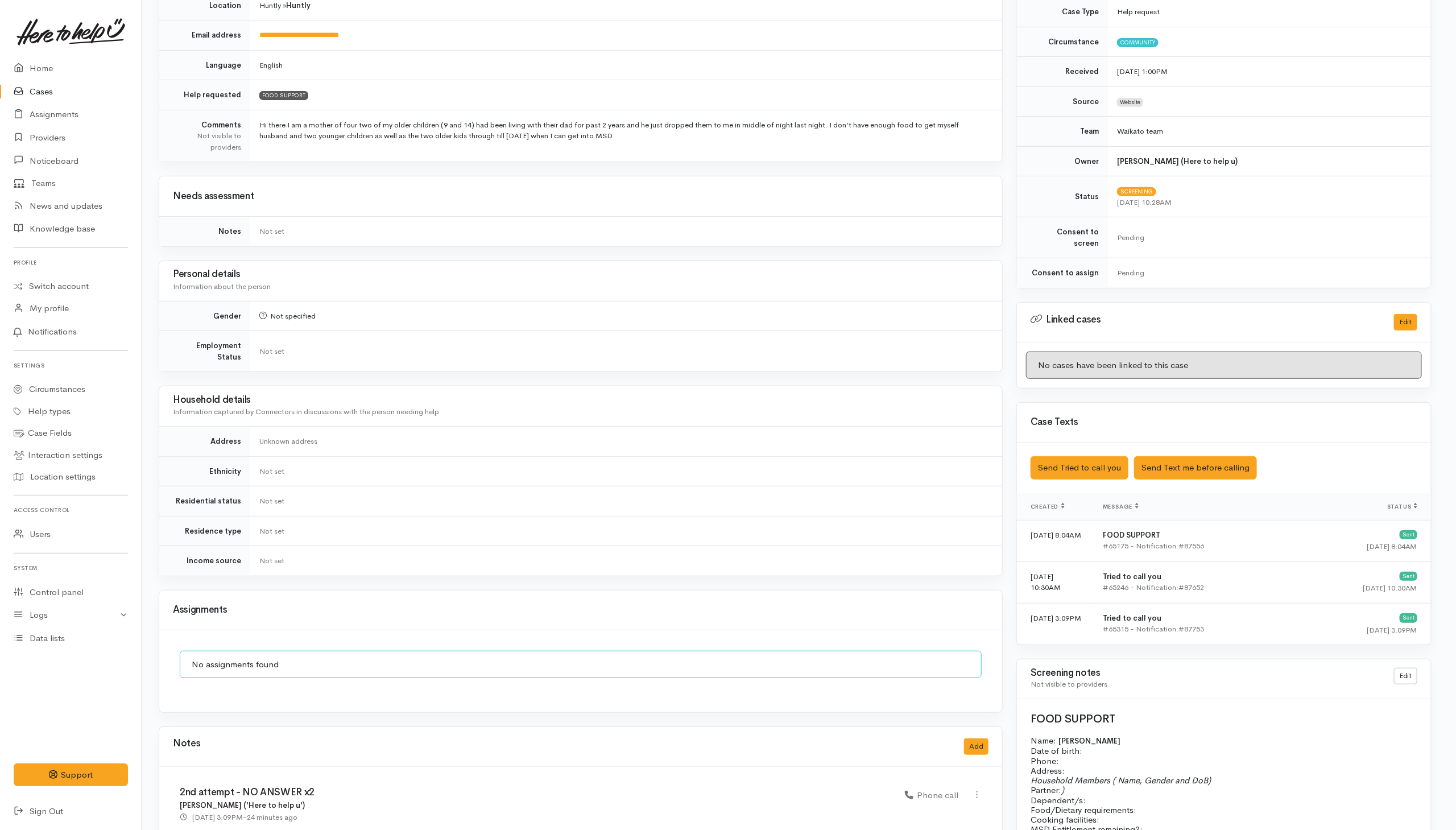
scroll to position [0, 4]
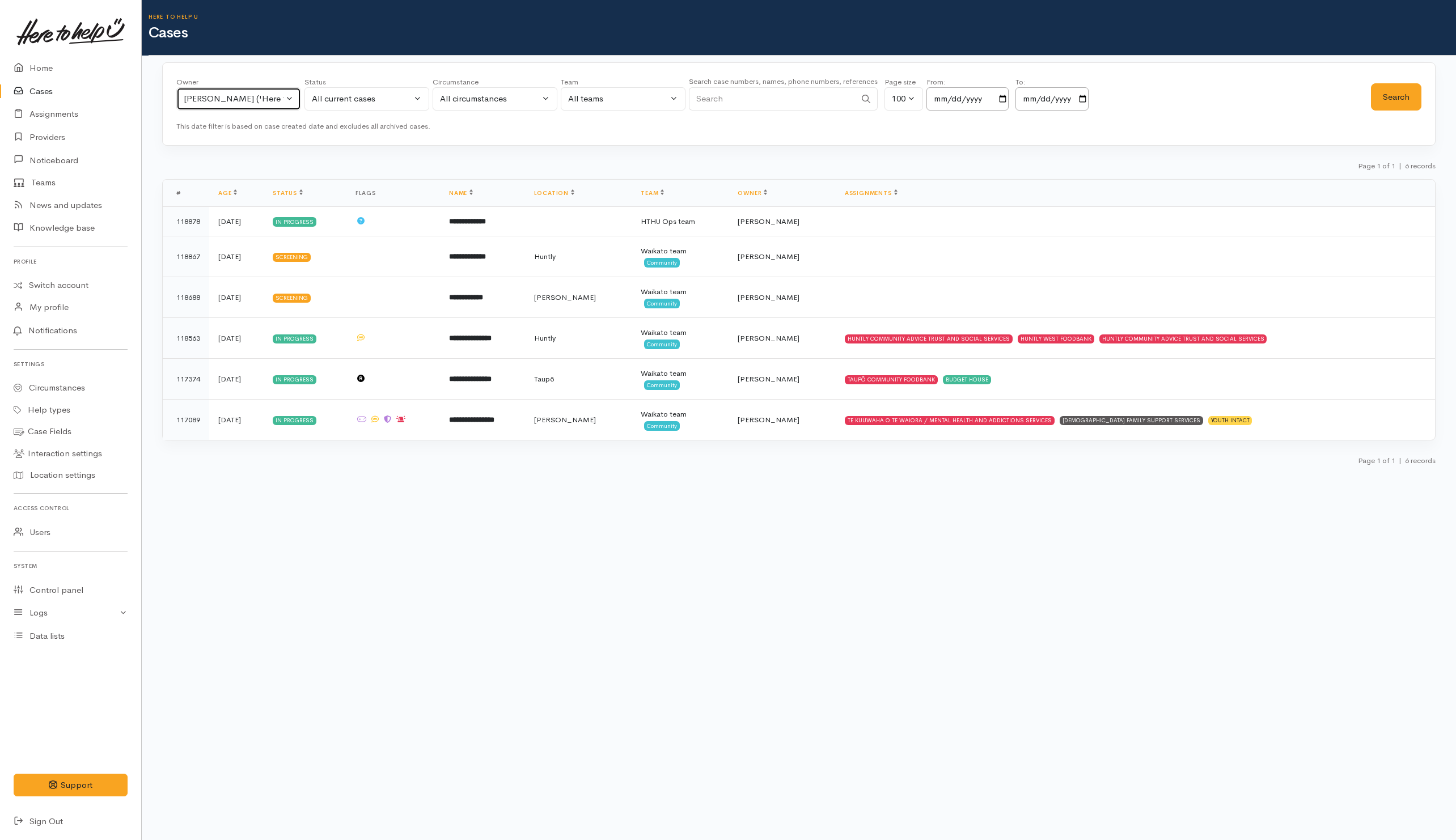
click at [260, 94] on div "[PERSON_NAME] ('Here to help u')" at bounding box center [234, 99] width 100 height 13
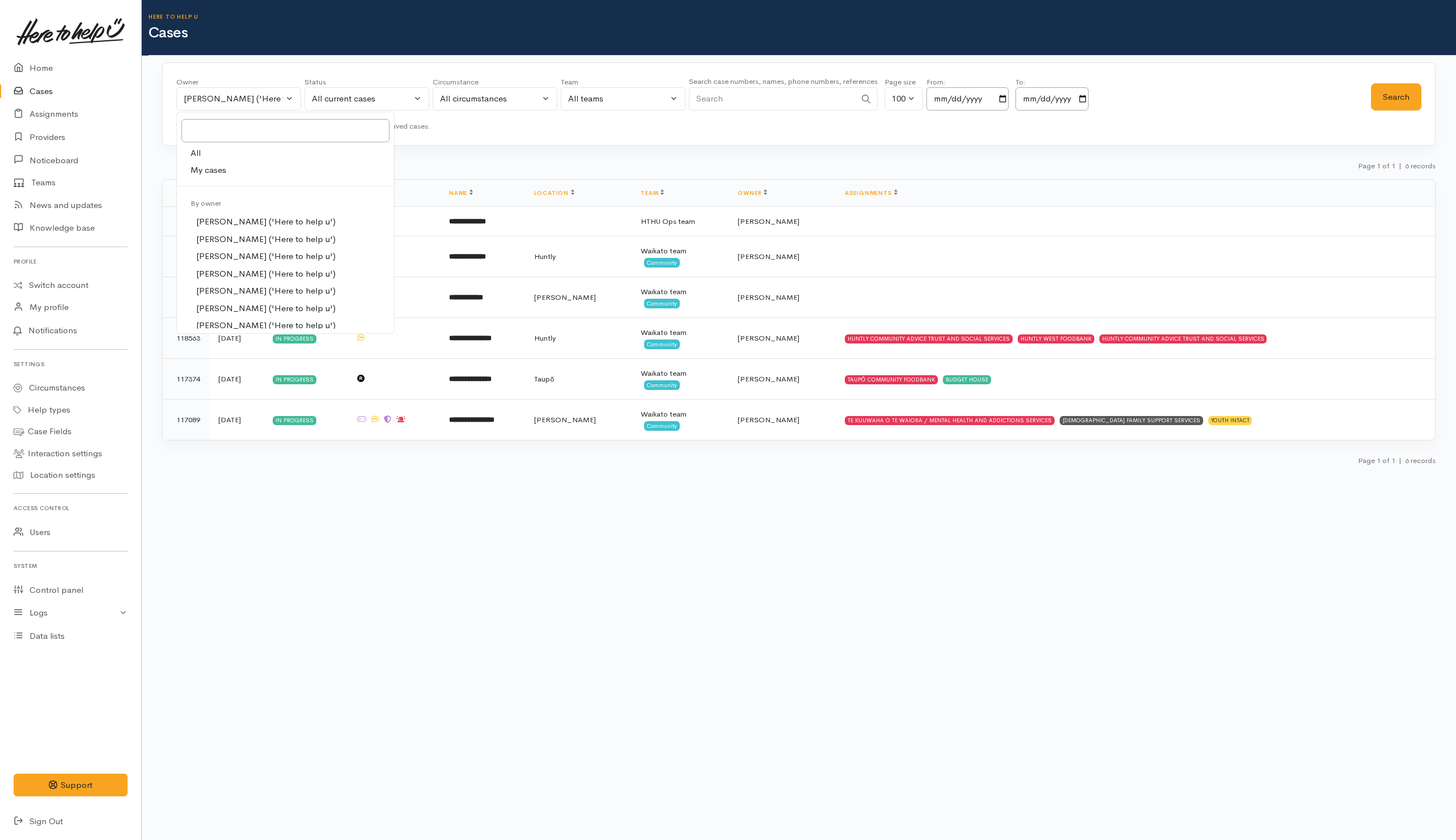
click at [211, 152] on link "All" at bounding box center [285, 153] width 217 height 18
select select "-1"
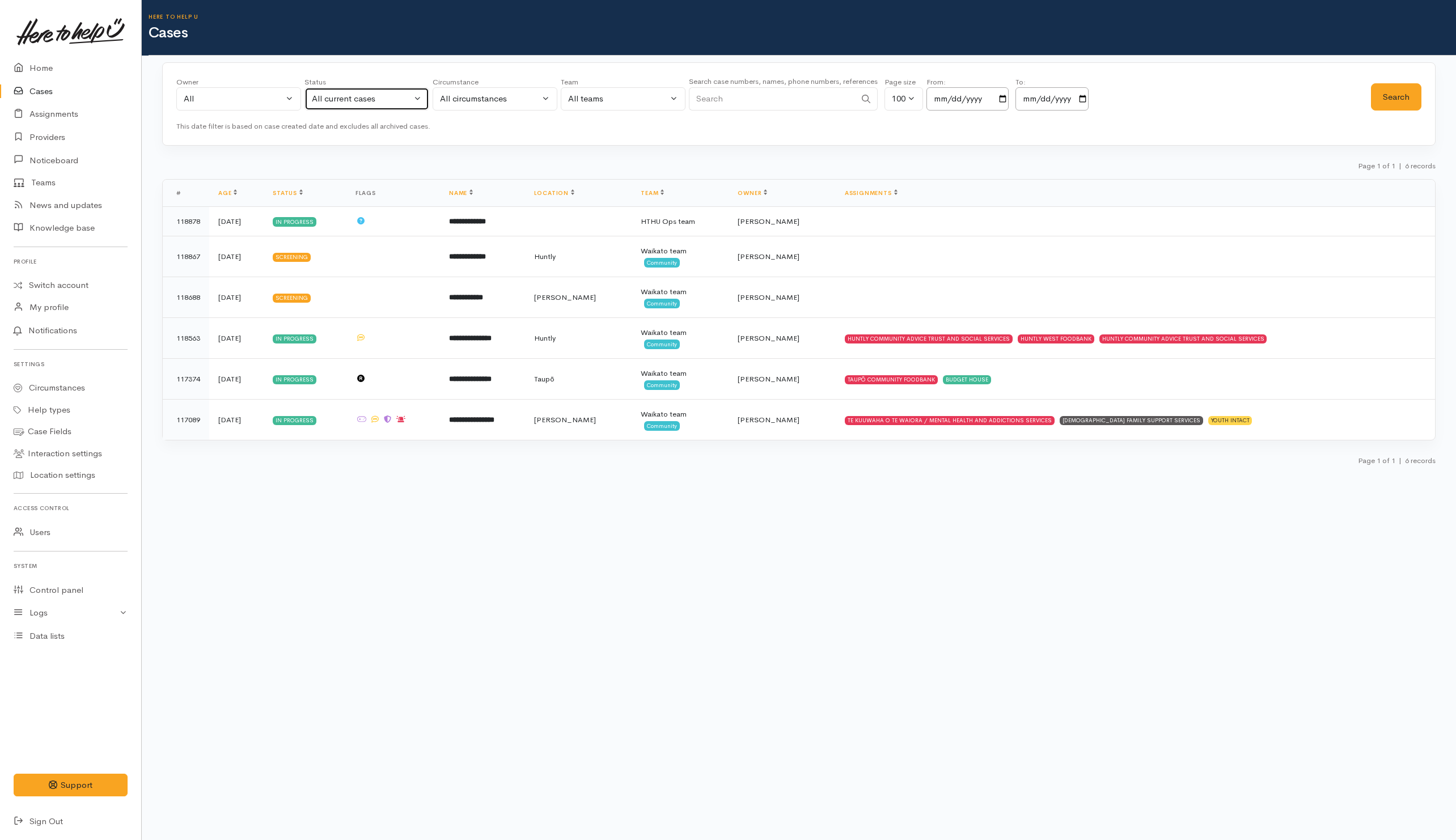
click at [324, 92] on button "All current cases" at bounding box center [367, 99] width 125 height 23
click at [332, 302] on link "All" at bounding box center [367, 309] width 124 height 18
select select "All"
drag, startPoint x: 754, startPoint y: 104, endPoint x: 739, endPoint y: 26, distance: 79.4
click at [756, 93] on input "Search" at bounding box center [772, 99] width 167 height 23
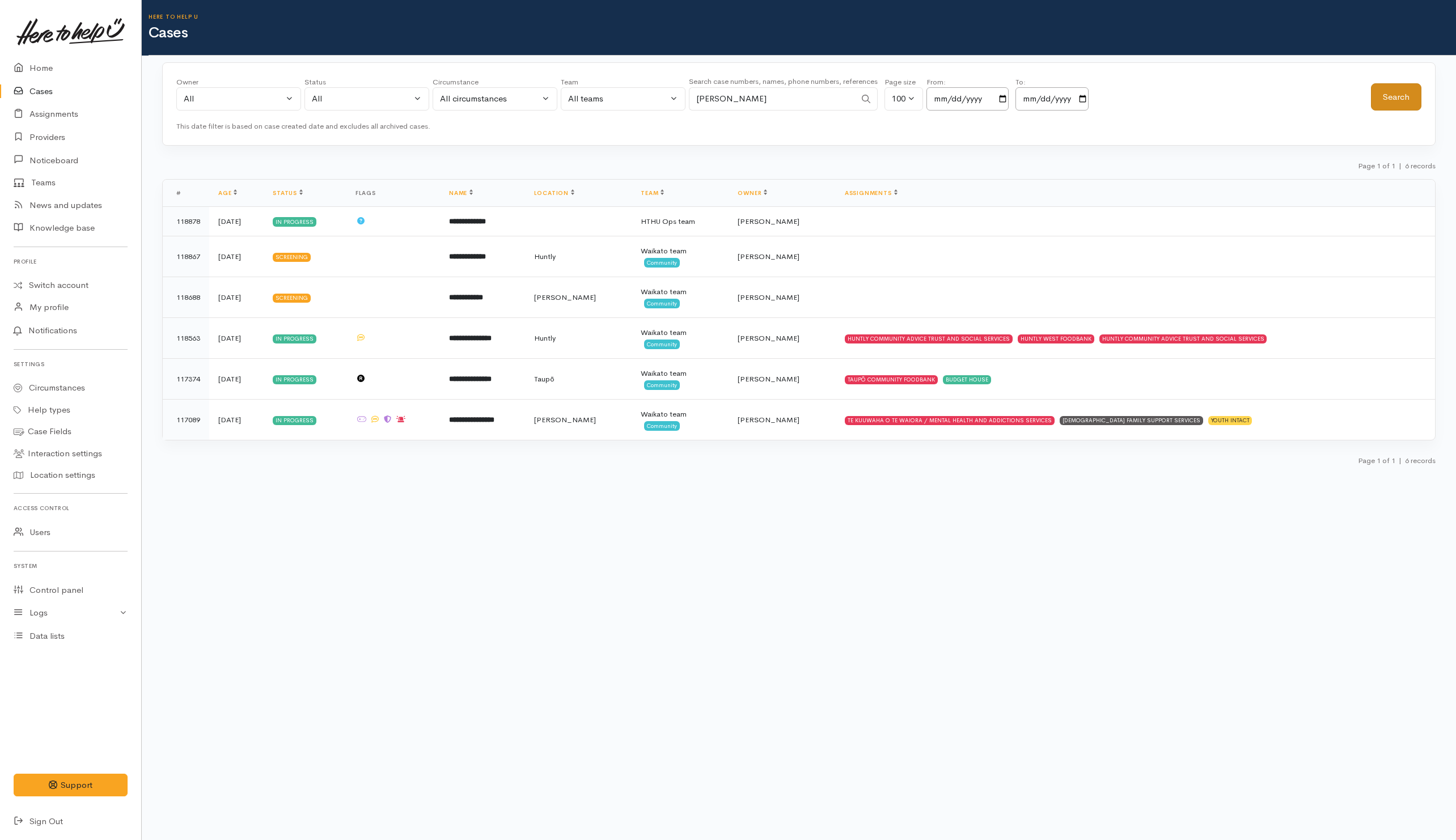
type input "Karen"
click at [1410, 100] on button "Search" at bounding box center [1396, 97] width 51 height 28
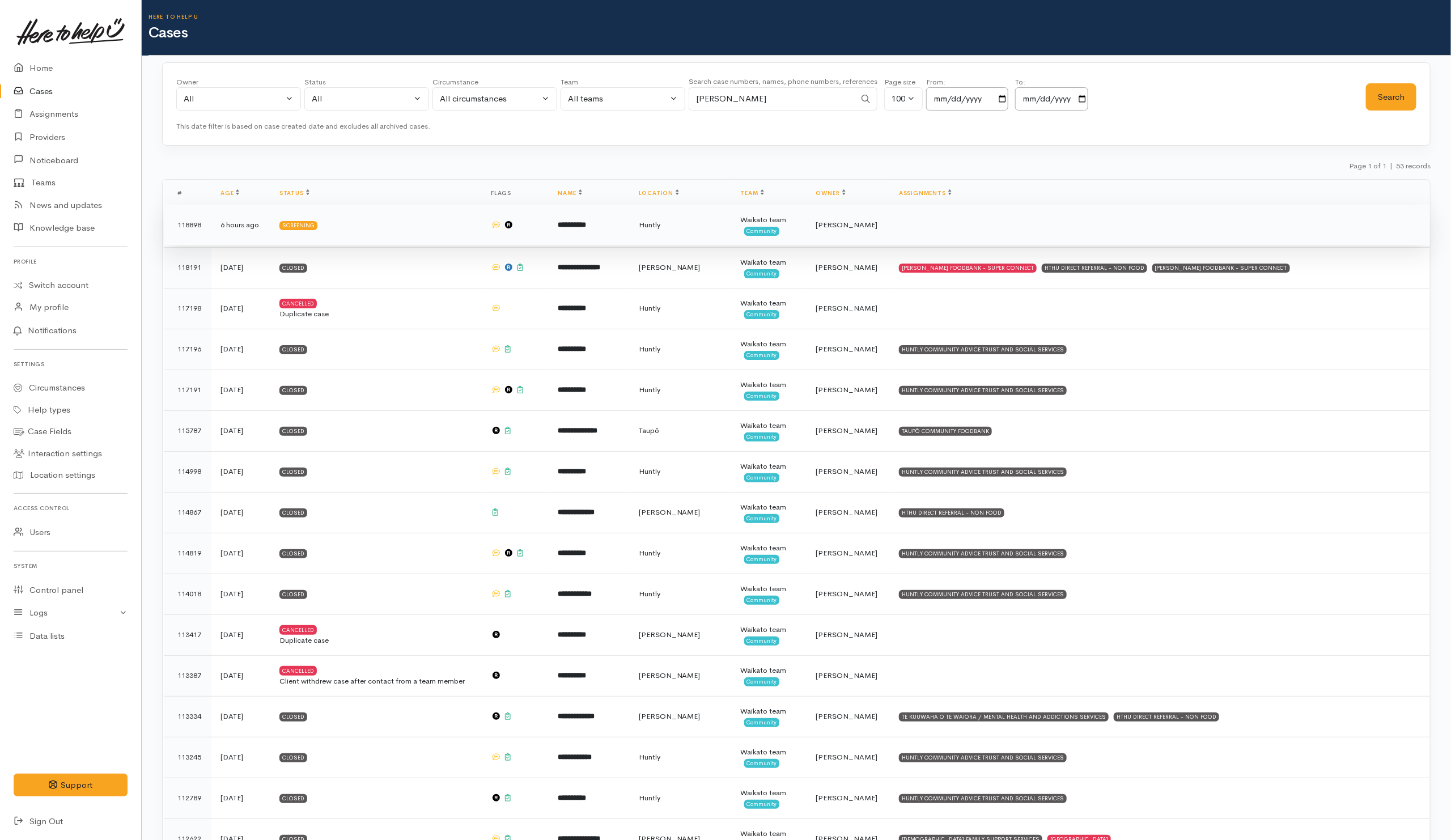
click at [1042, 241] on td at bounding box center [1160, 225] width 540 height 41
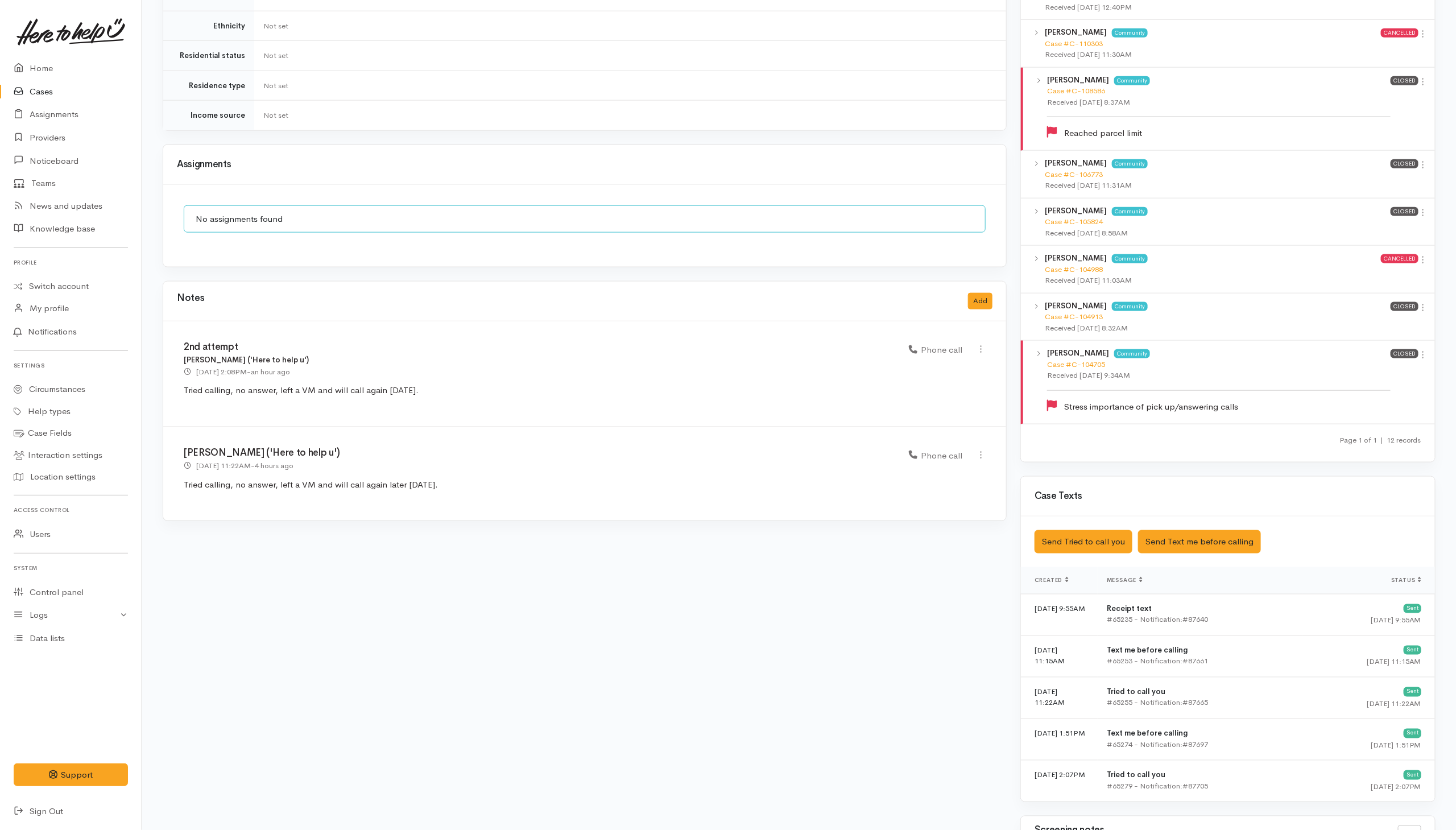
scroll to position [768, 0]
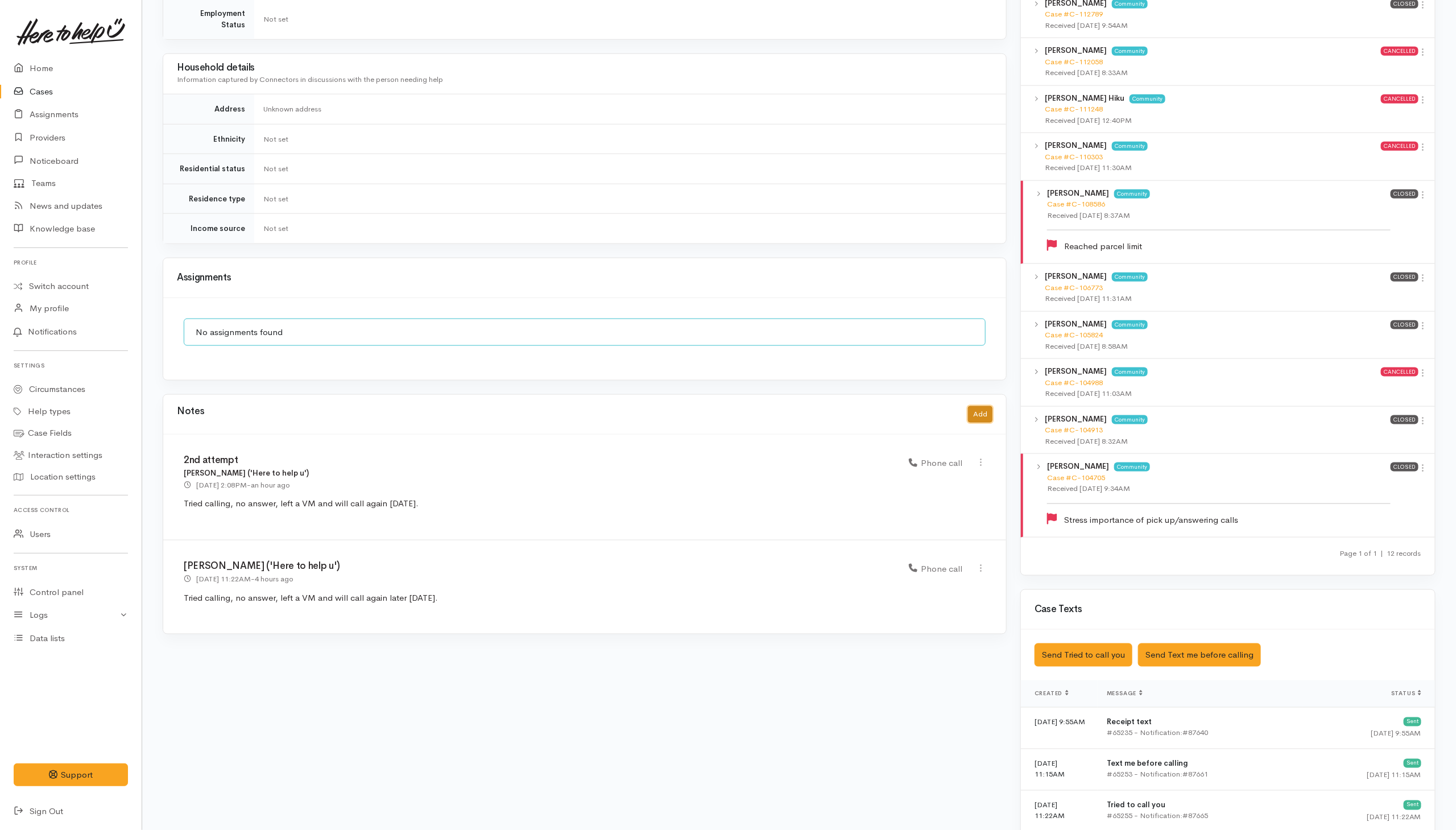
click at [968, 417] on button "Add" at bounding box center [980, 414] width 25 height 17
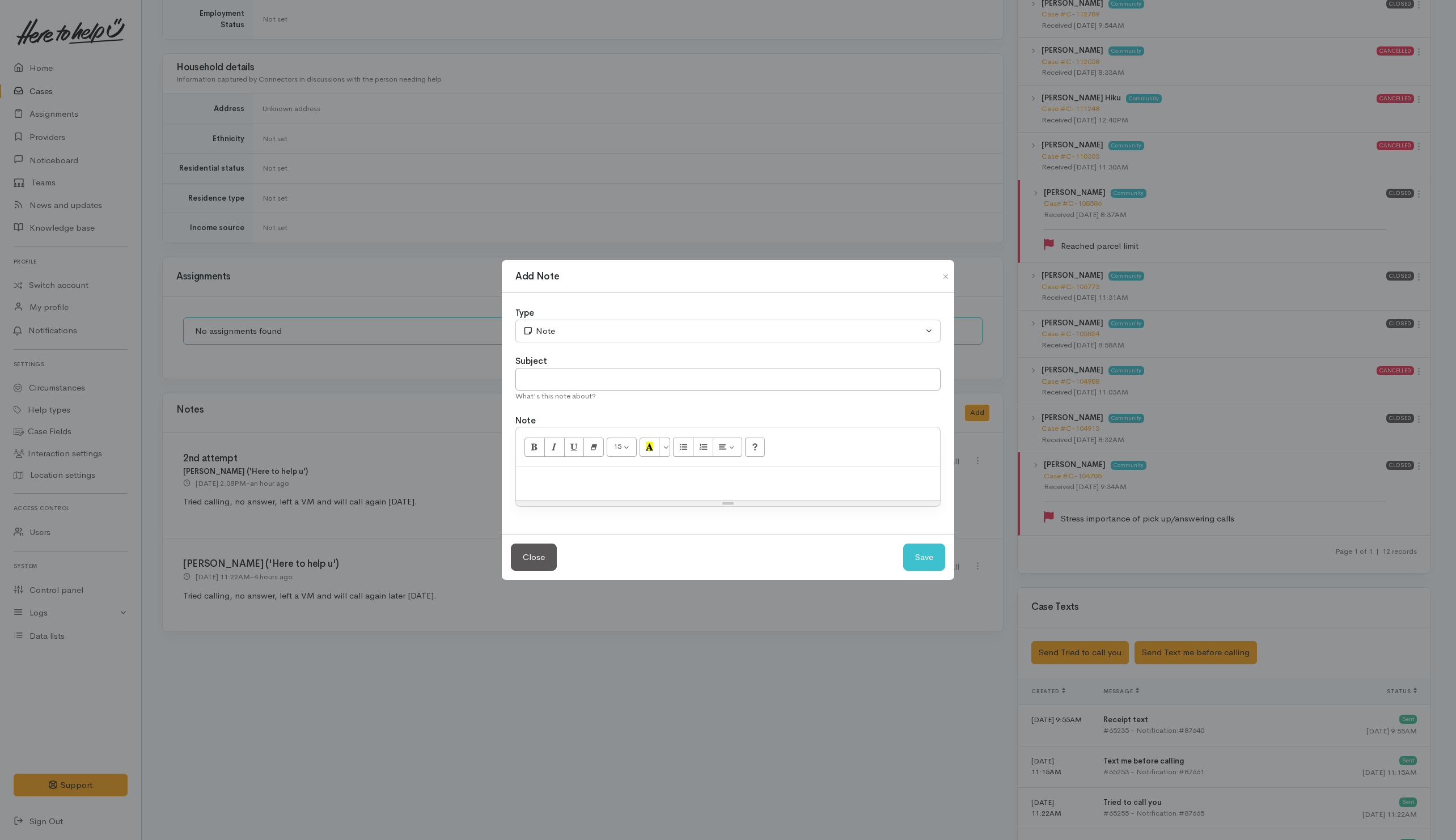
click at [616, 473] on div at bounding box center [728, 483] width 424 height 34
click at [527, 483] on p "received a voice messages saying her phone is playing up." at bounding box center [728, 479] width 413 height 13
click at [533, 481] on p "received a voice messages saying her phone is playing up." at bounding box center [728, 479] width 413 height 13
click at [525, 483] on p "received a voice messages saying her phone is playing up." at bounding box center [728, 479] width 413 height 13
click at [794, 485] on p "Received a voice messages saying her phone is playing up." at bounding box center [728, 479] width 413 height 13
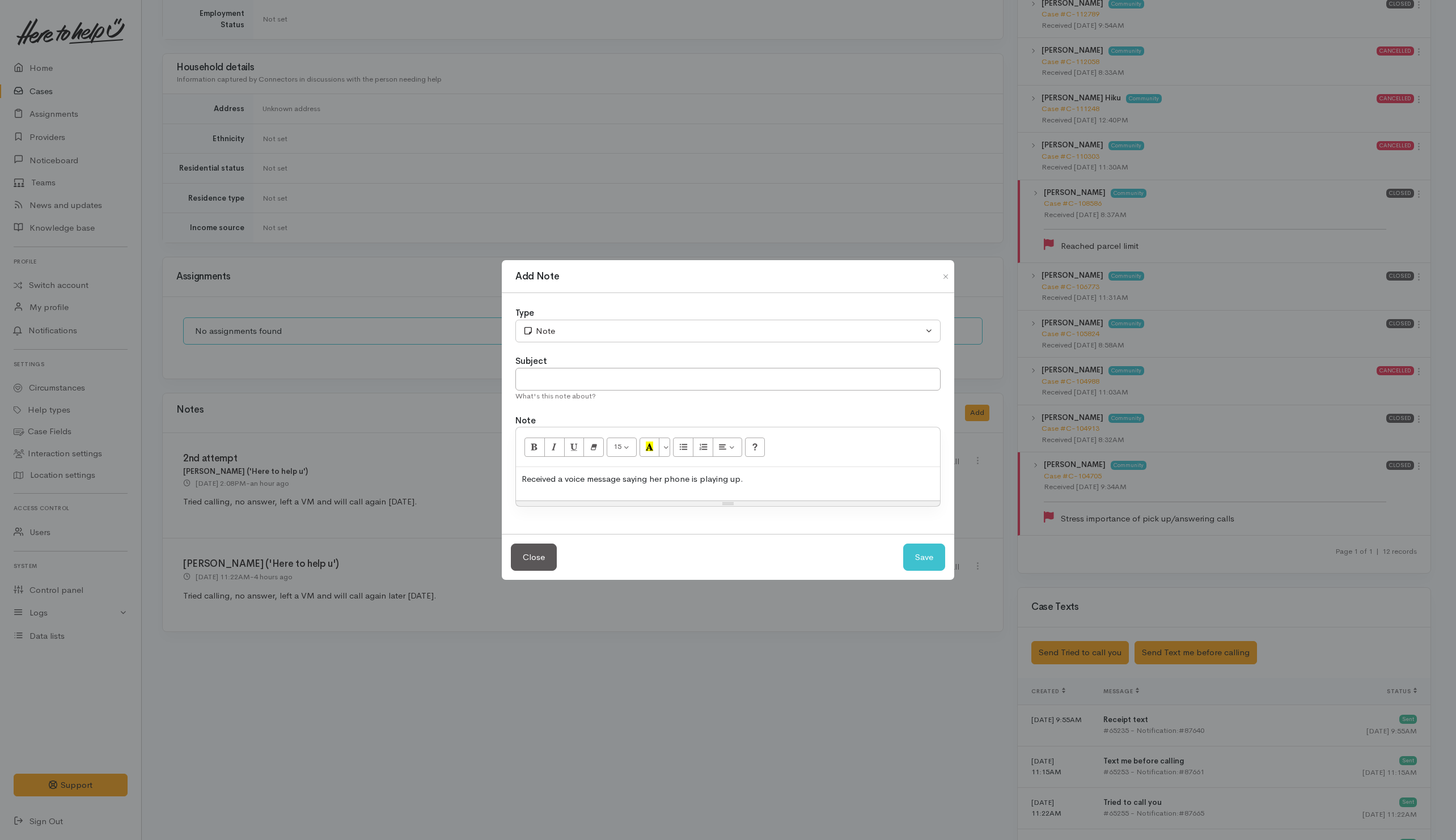
click at [766, 486] on div "Received a voice message saying her phone is playing up." at bounding box center [728, 483] width 424 height 34
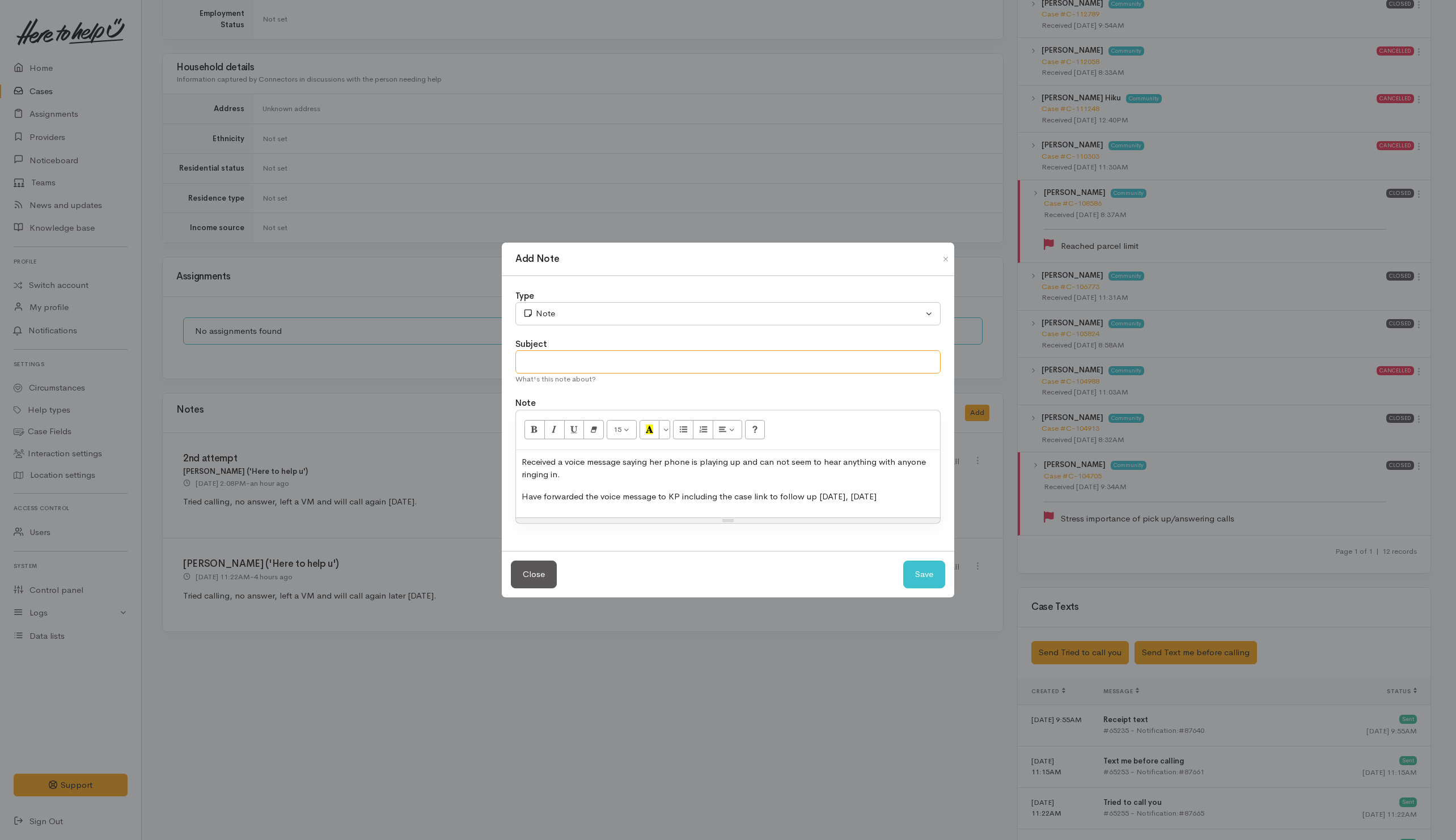
click at [732, 357] on input "text" at bounding box center [728, 362] width 426 height 23
type input "Follow-up"
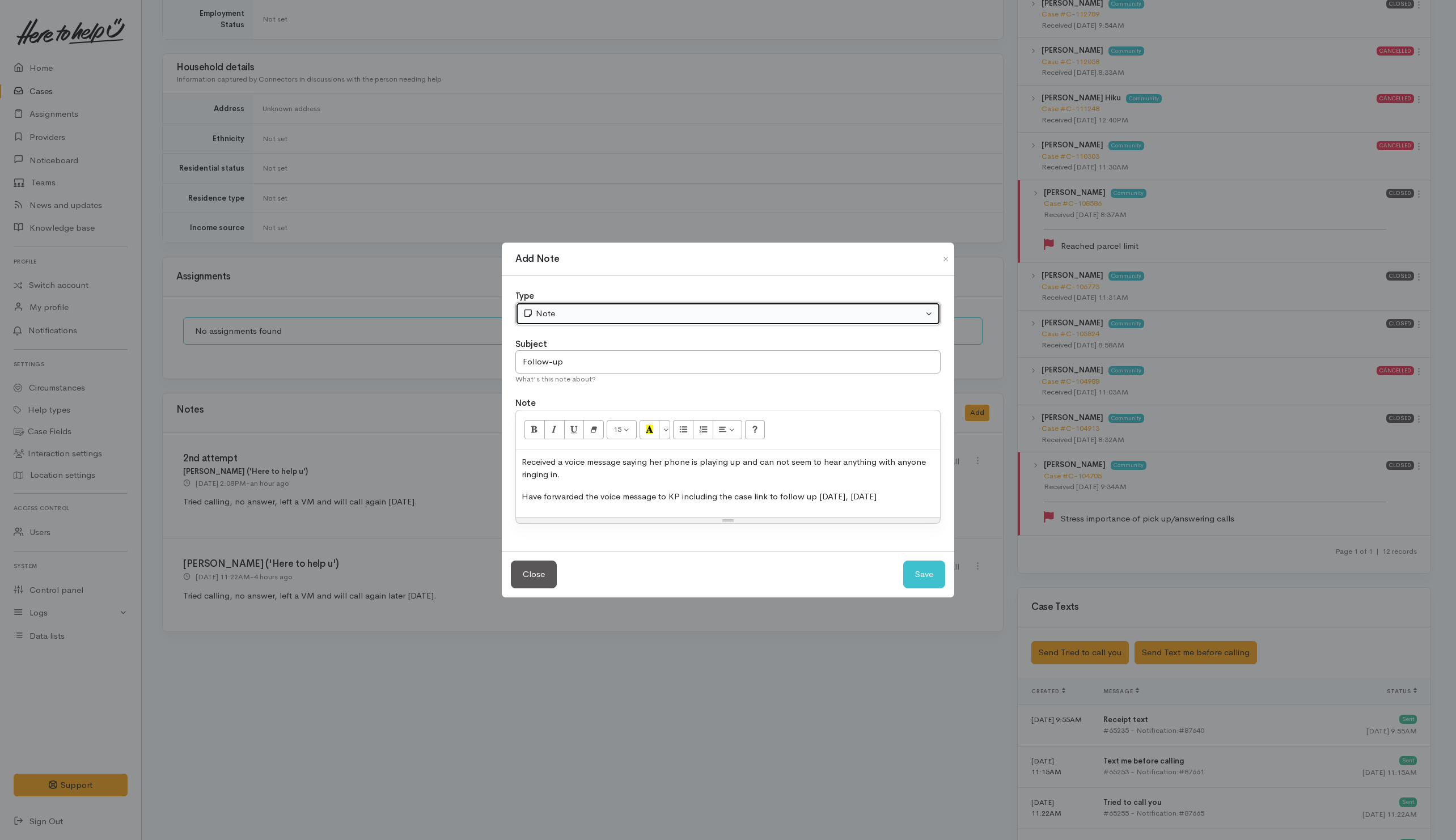
click at [737, 313] on div "Note" at bounding box center [723, 313] width 400 height 13
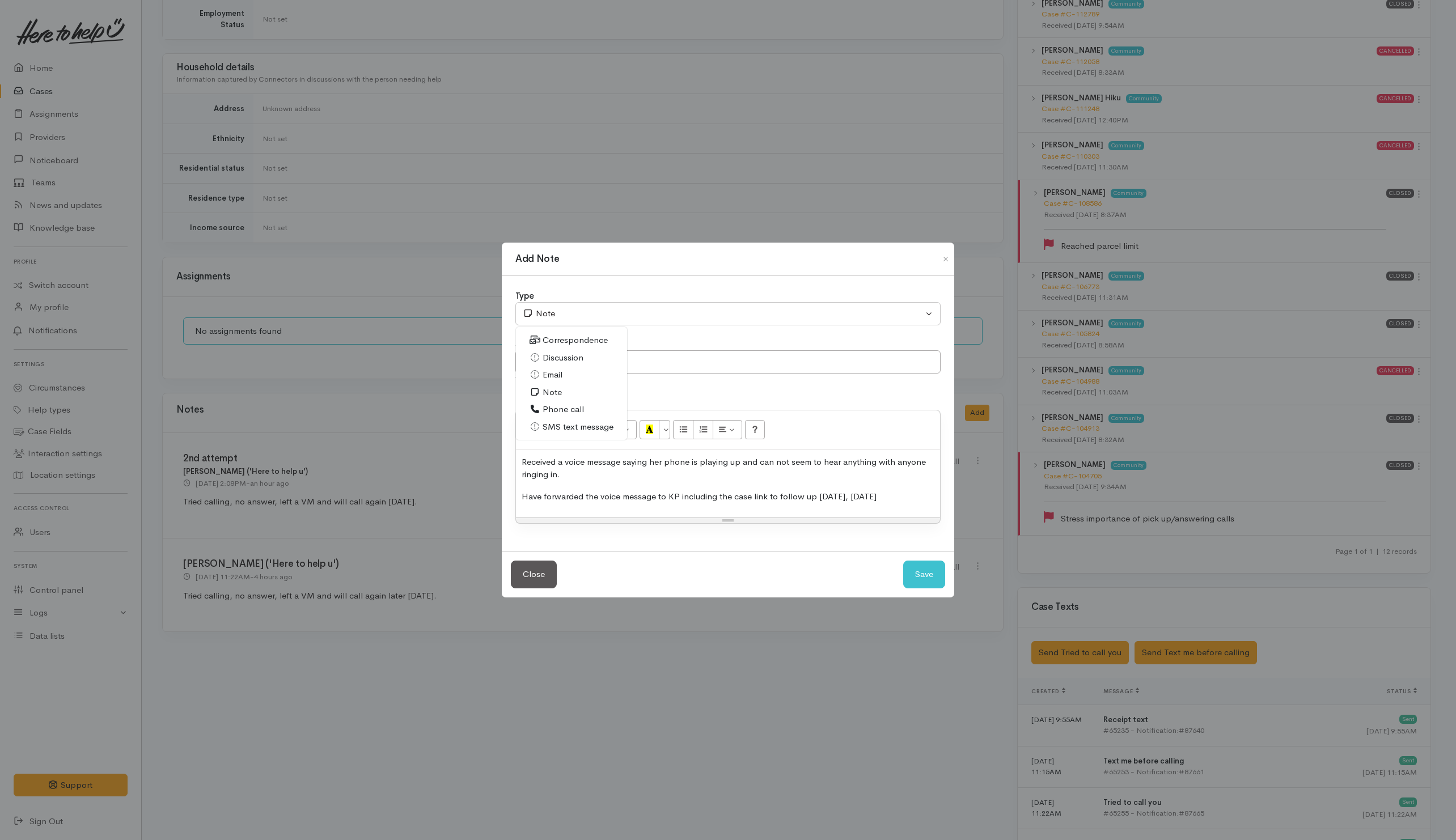
click at [547, 376] on span "Email" at bounding box center [553, 375] width 20 height 13
select select "2"
click at [931, 569] on button "Save" at bounding box center [925, 574] width 42 height 28
select select "1"
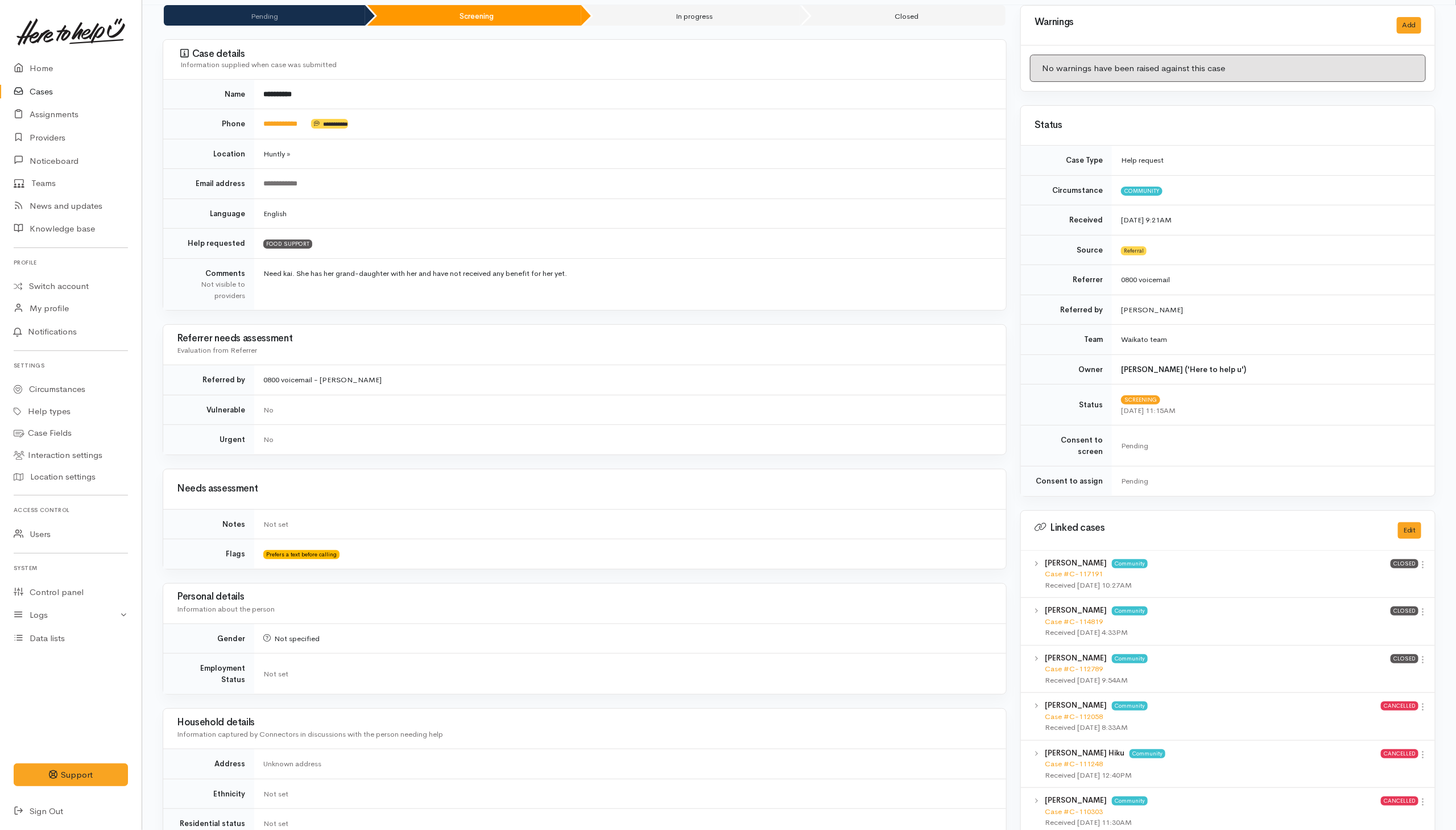
scroll to position [0, 0]
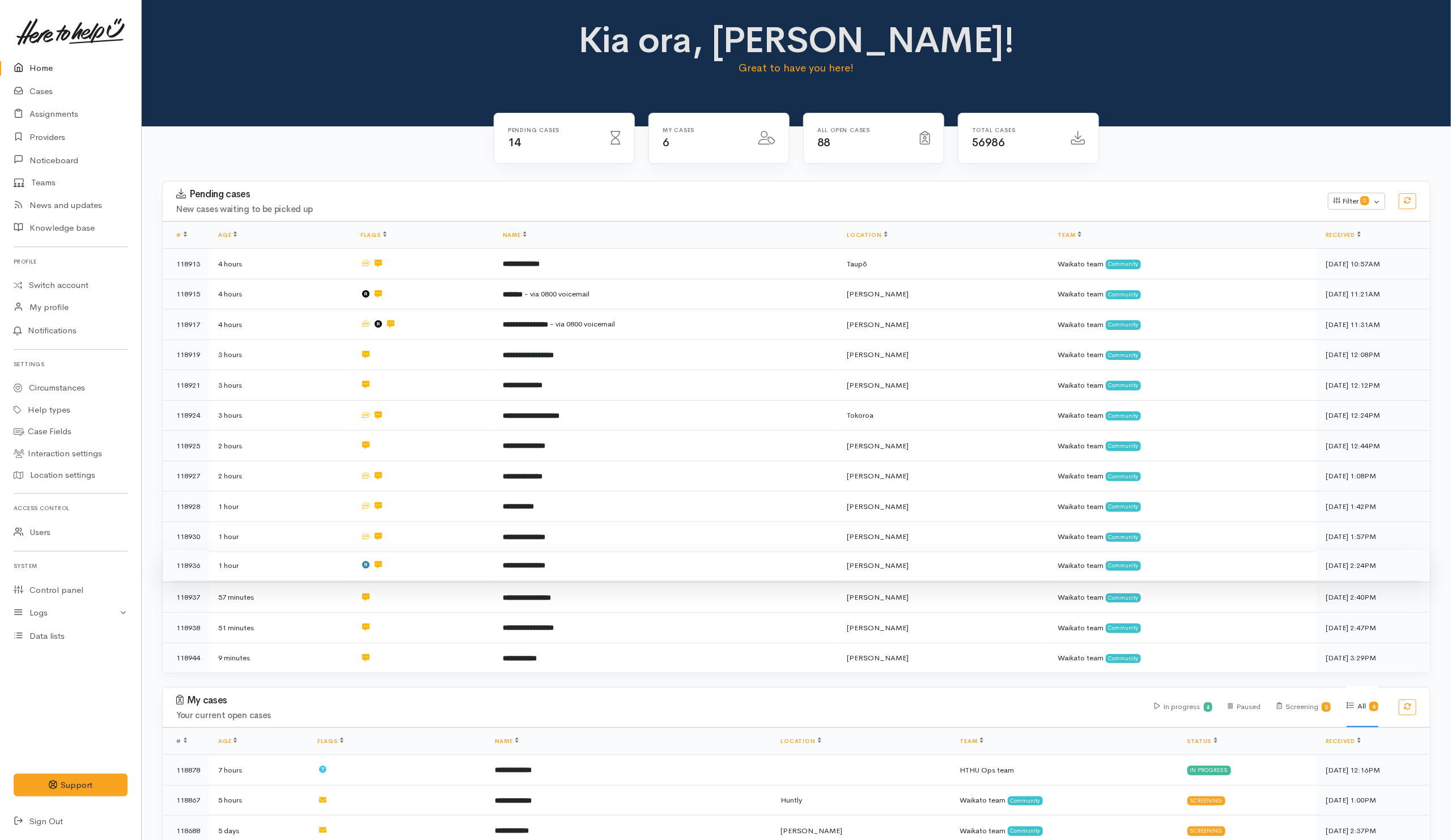
click at [447, 568] on td at bounding box center [423, 566] width 142 height 31
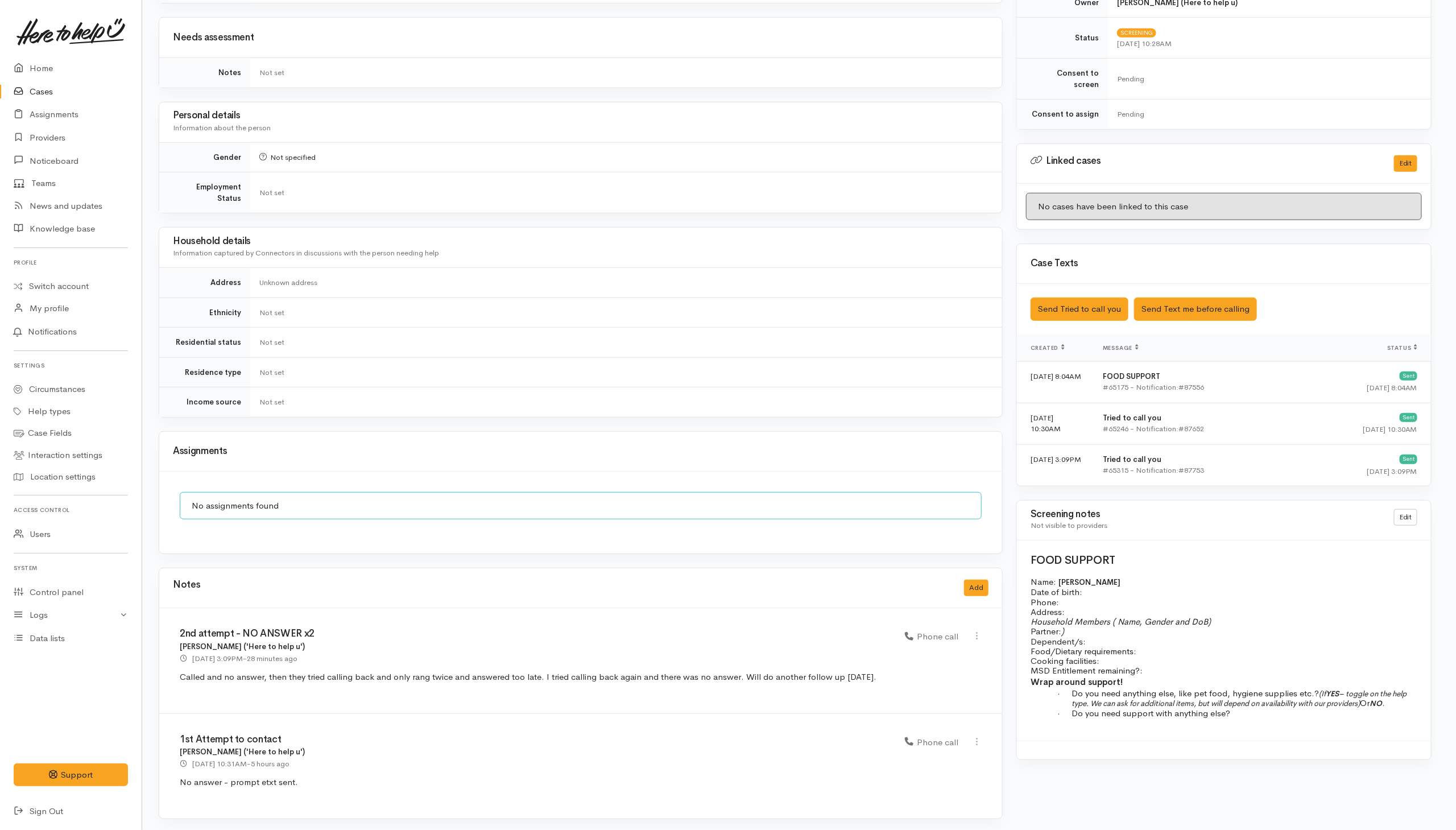
scroll to position [0, 4]
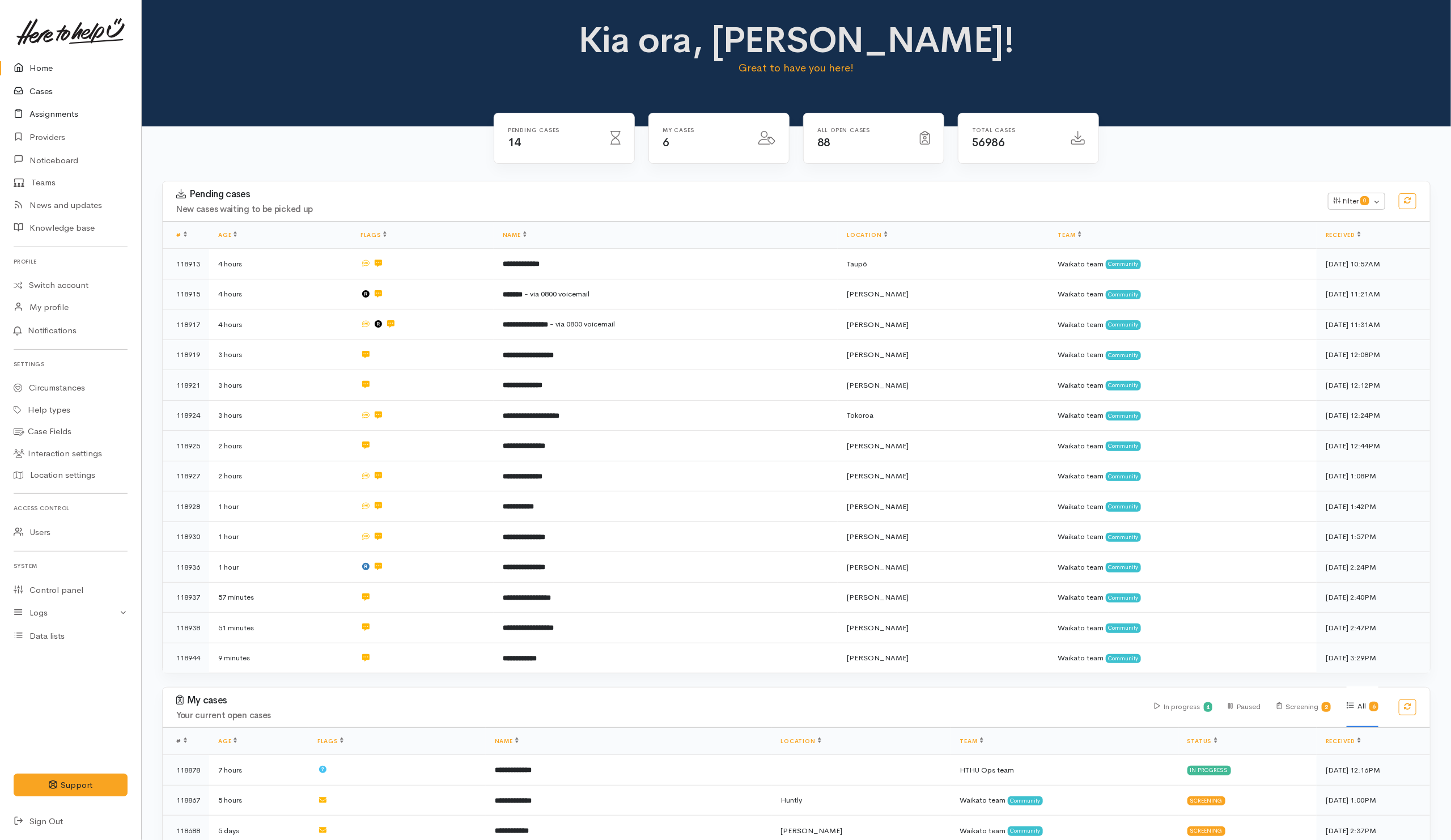
drag, startPoint x: 47, startPoint y: 87, endPoint x: 38, endPoint y: 109, distance: 23.8
click at [47, 87] on link "Cases" at bounding box center [71, 91] width 141 height 23
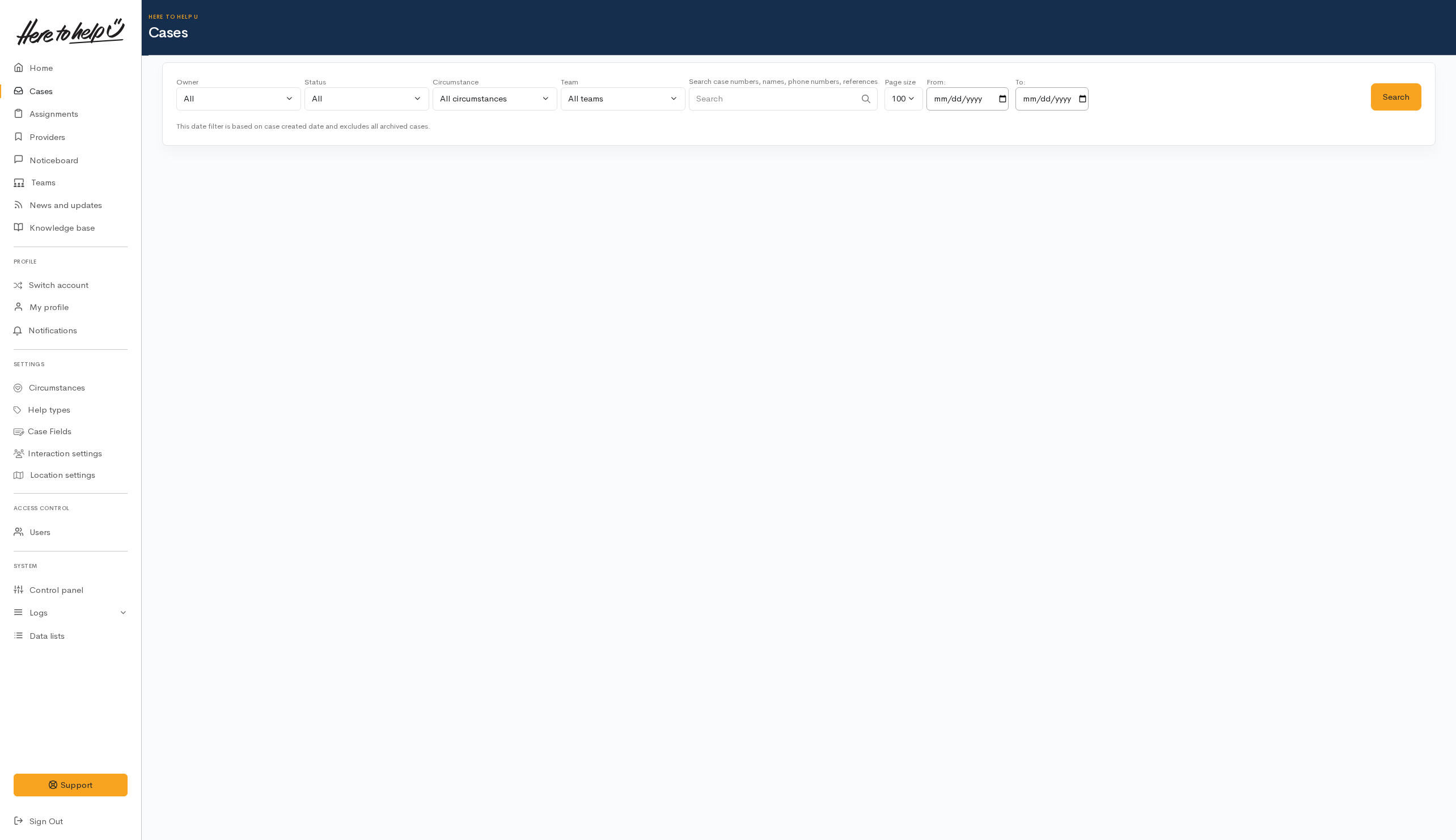
click at [782, 99] on input "Search" at bounding box center [772, 99] width 167 height 23
paste input "223812414"
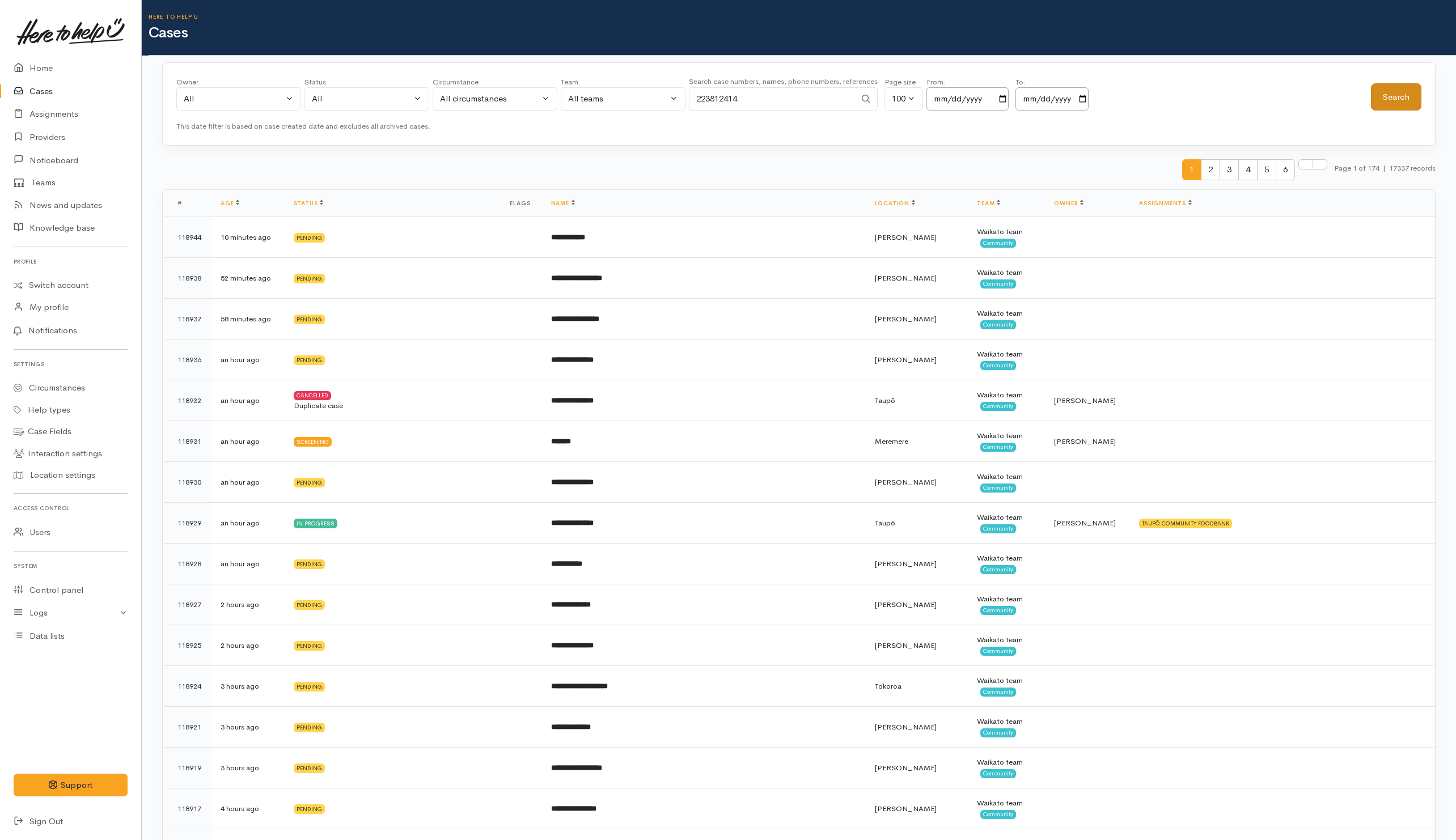
type input "223812414"
click at [1385, 107] on button "Search" at bounding box center [1396, 97] width 51 height 28
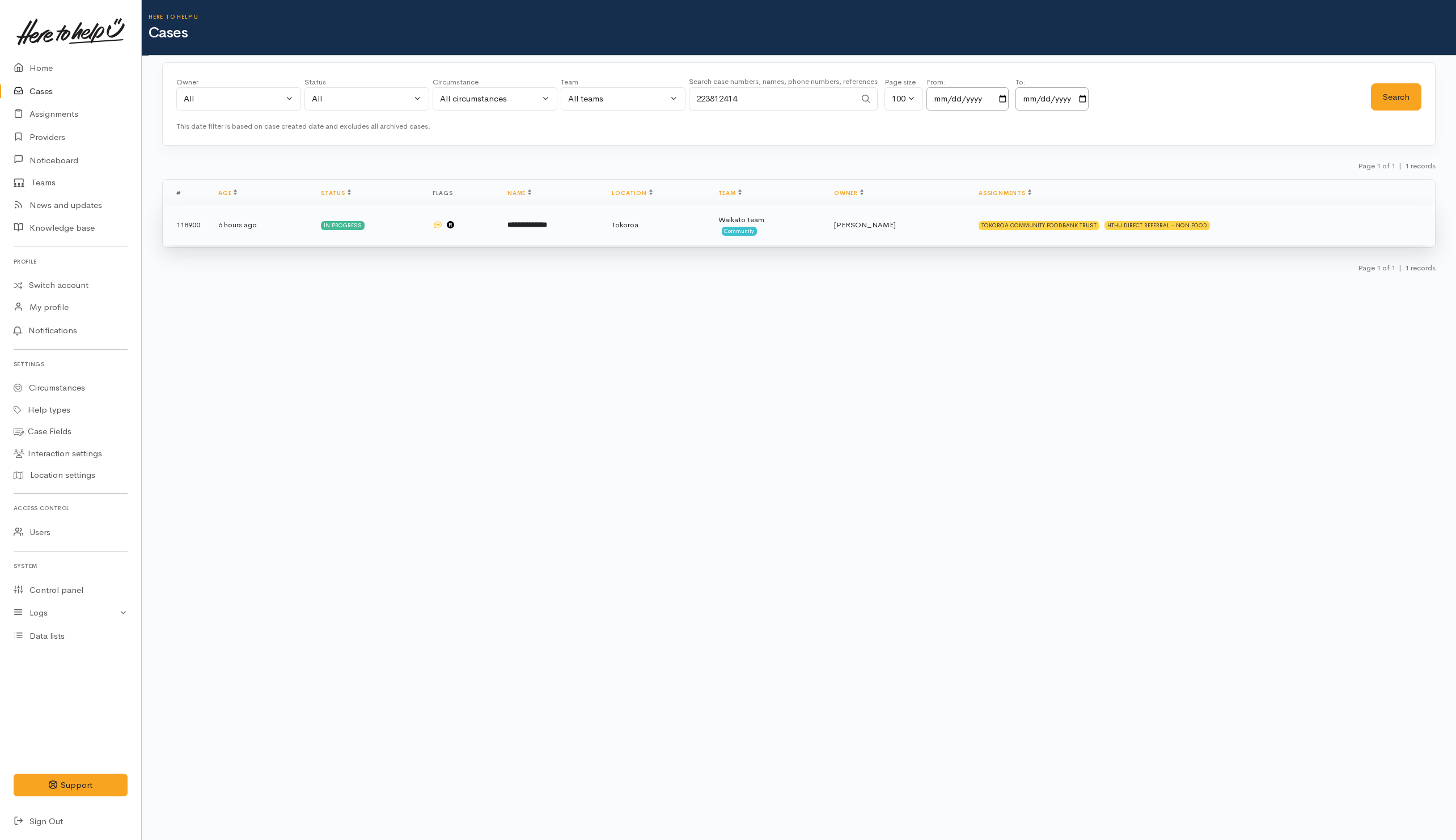
click at [825, 235] on td "Waikato team Community" at bounding box center [767, 225] width 116 height 41
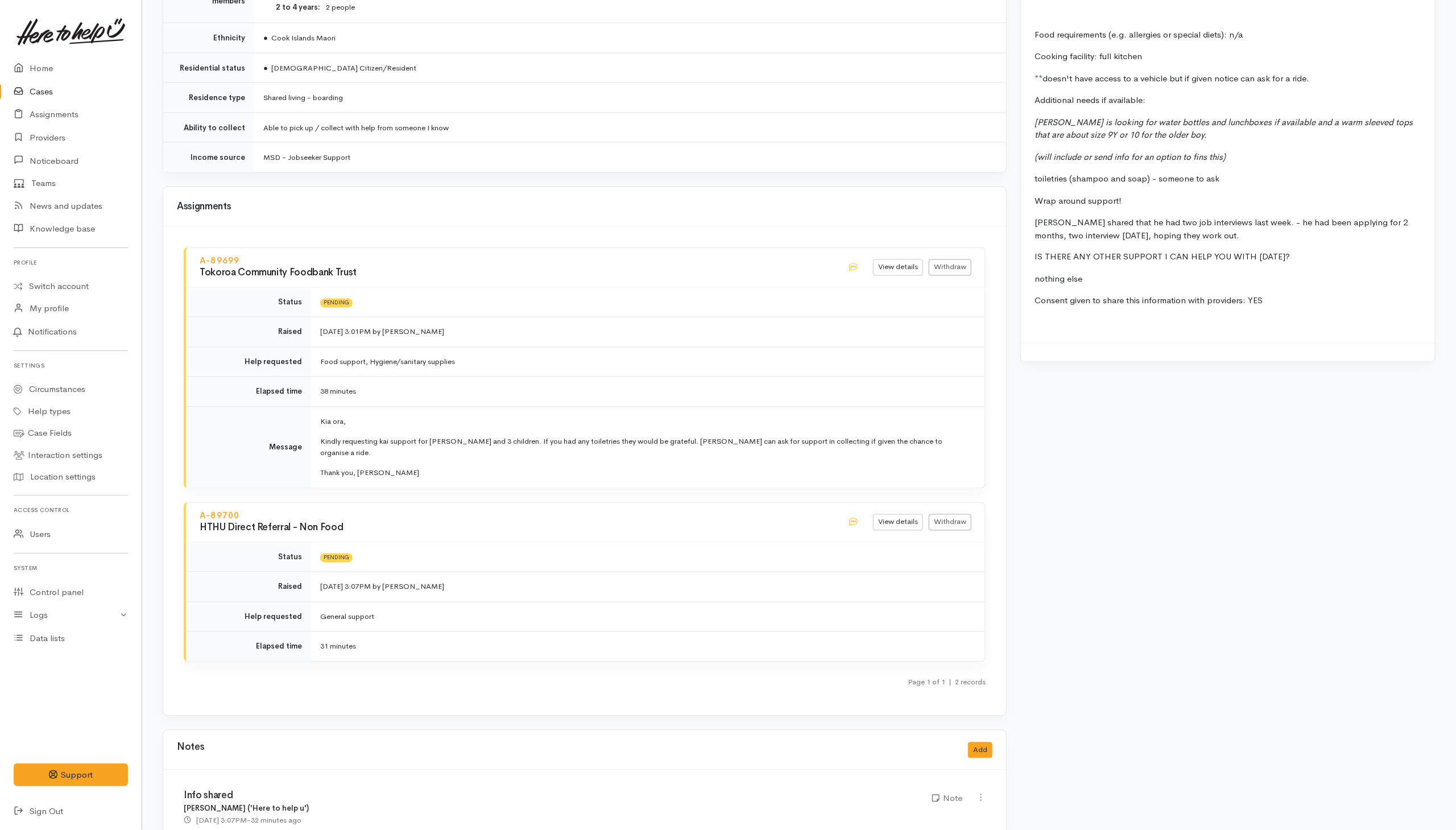
scroll to position [1332, 0]
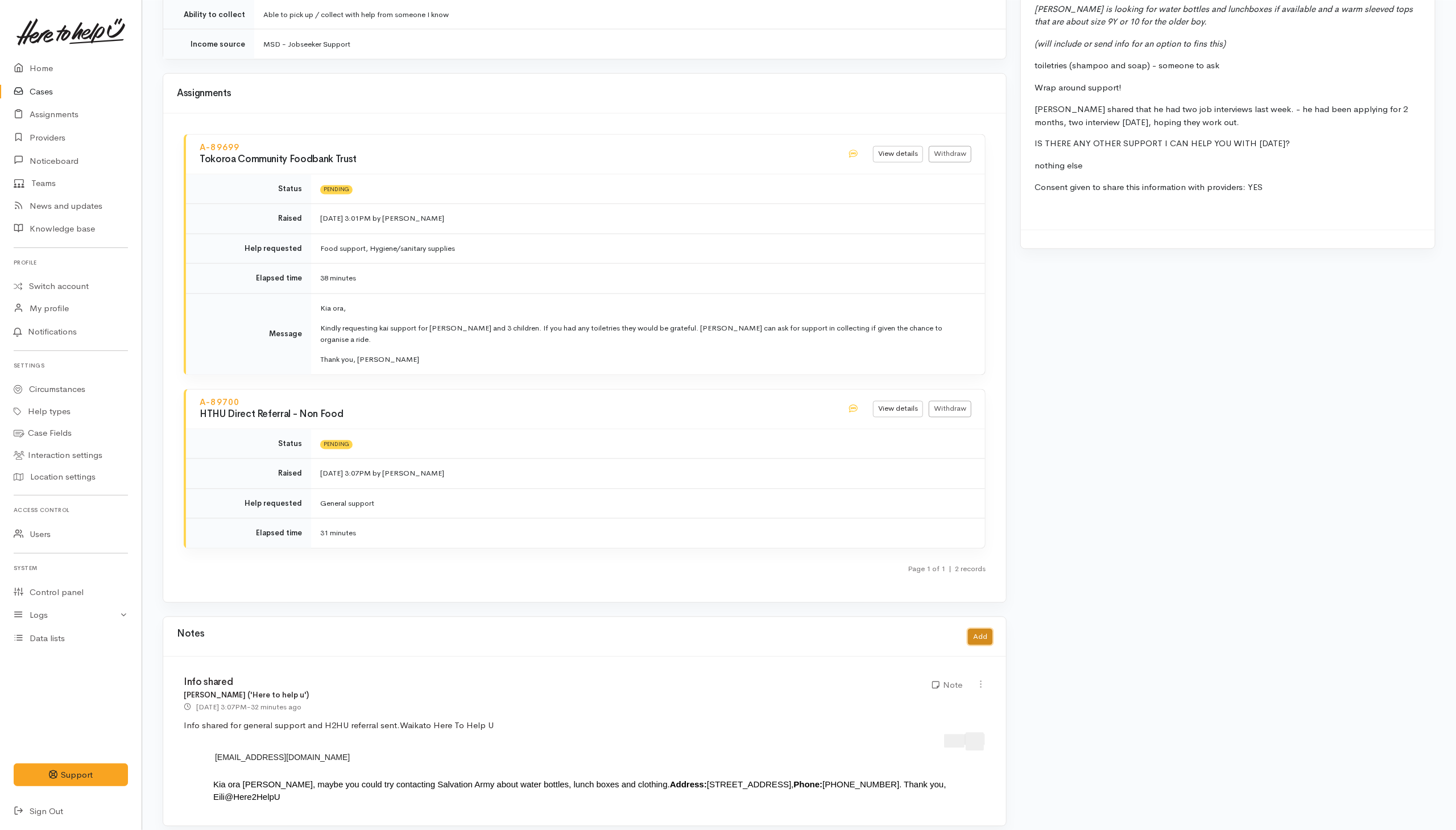
click at [971, 630] on button "Add" at bounding box center [980, 637] width 25 height 17
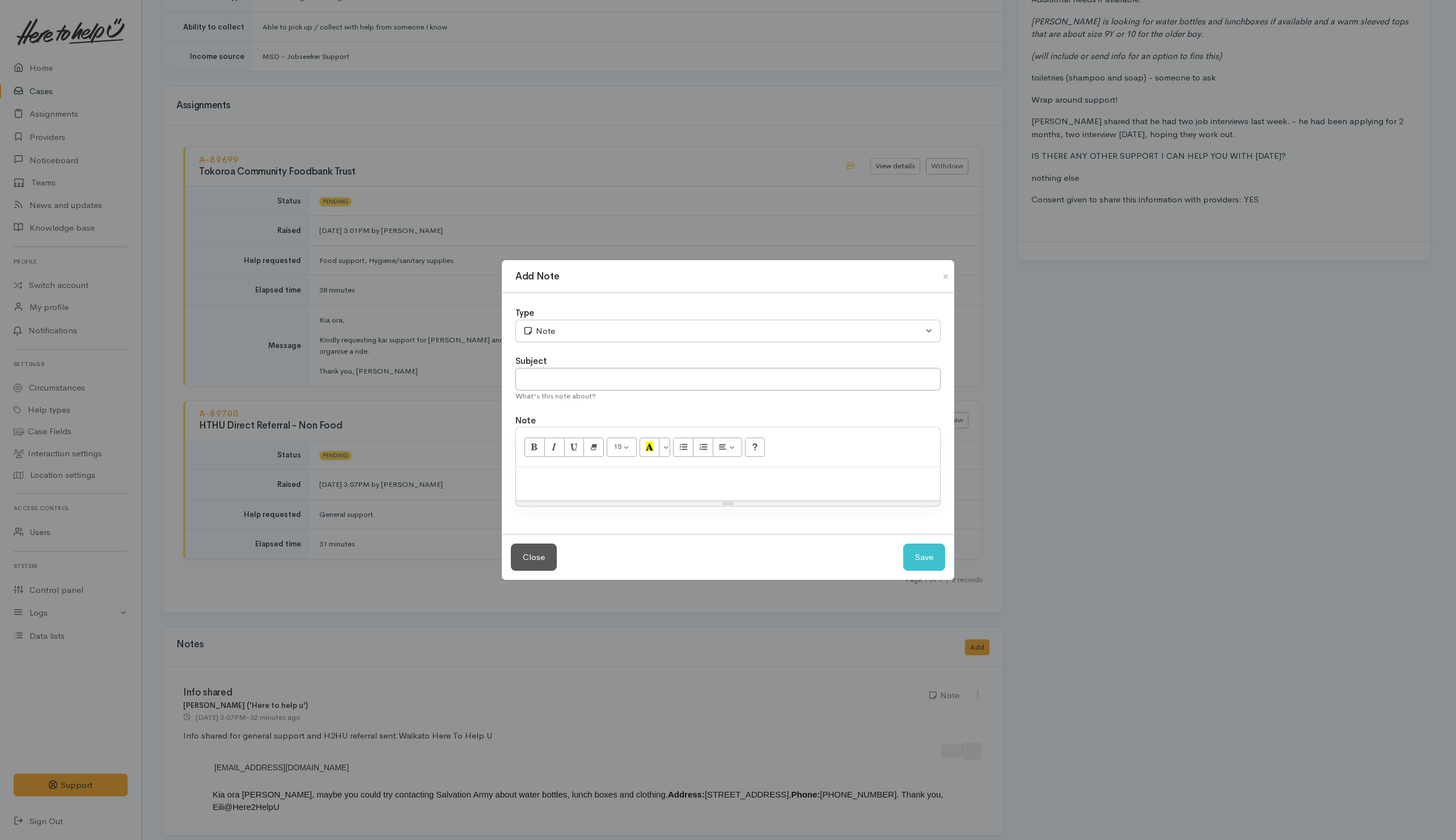
drag, startPoint x: 657, startPoint y: 482, endPoint x: 684, endPoint y: 409, distance: 77.8
click at [662, 454] on div "15 8 9 10 11 12 14 18 24 36 Background Color Transparent Select #ffff00 Text Co…" at bounding box center [728, 467] width 426 height 80
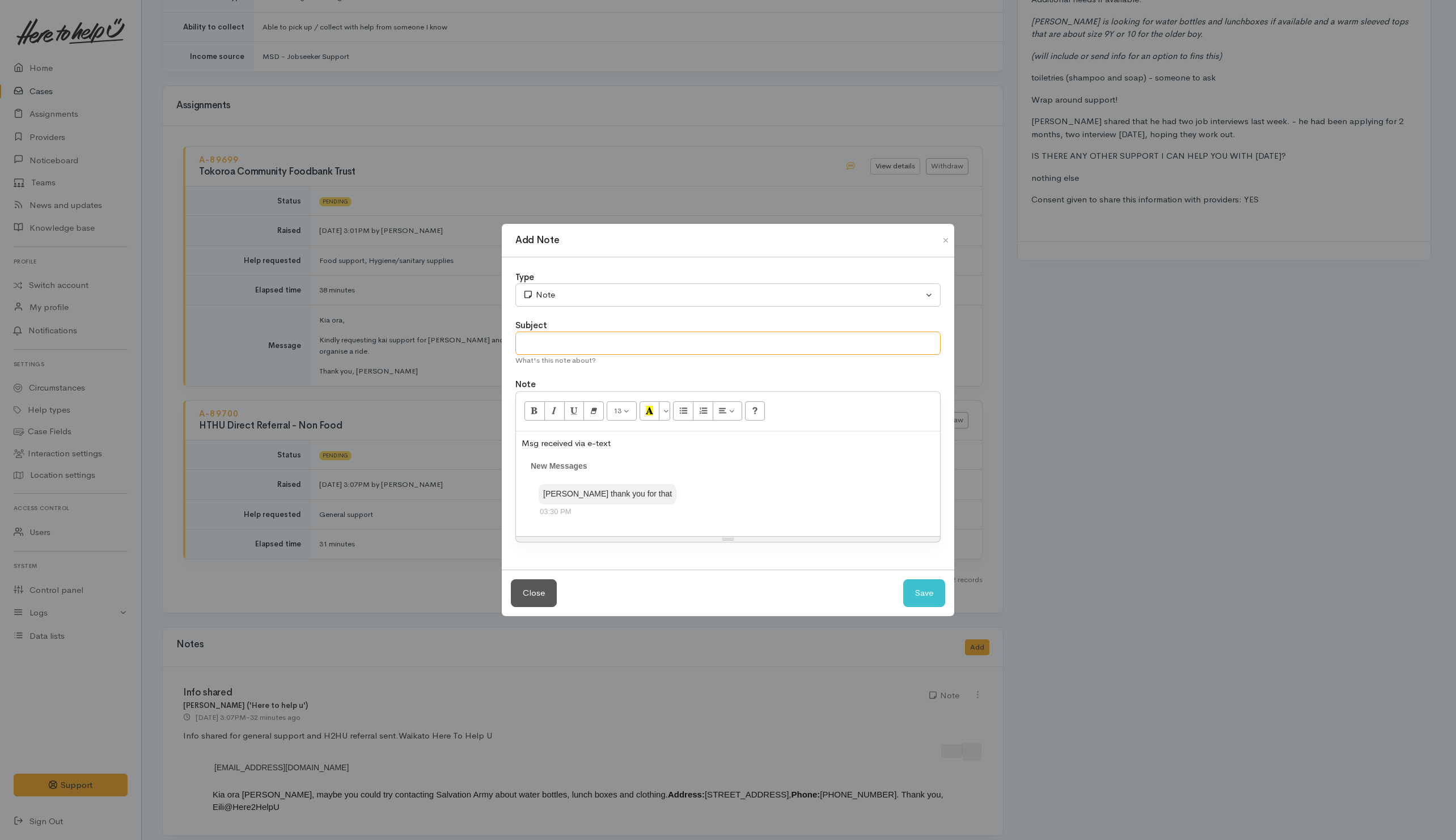
click at [599, 331] on input "text" at bounding box center [728, 343] width 426 height 23
type input "E-text received"
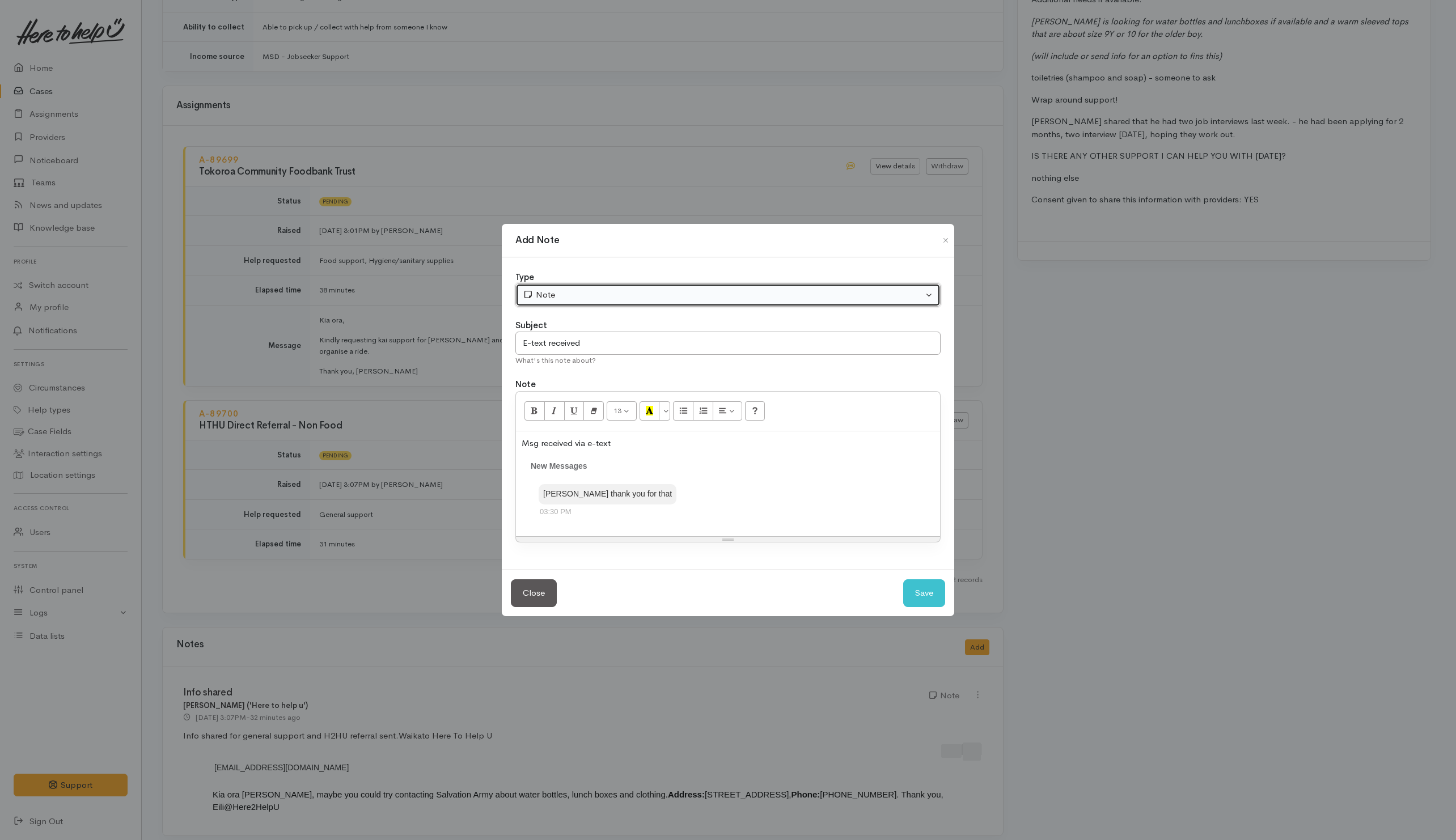
click at [621, 294] on button "Note" at bounding box center [728, 295] width 426 height 23
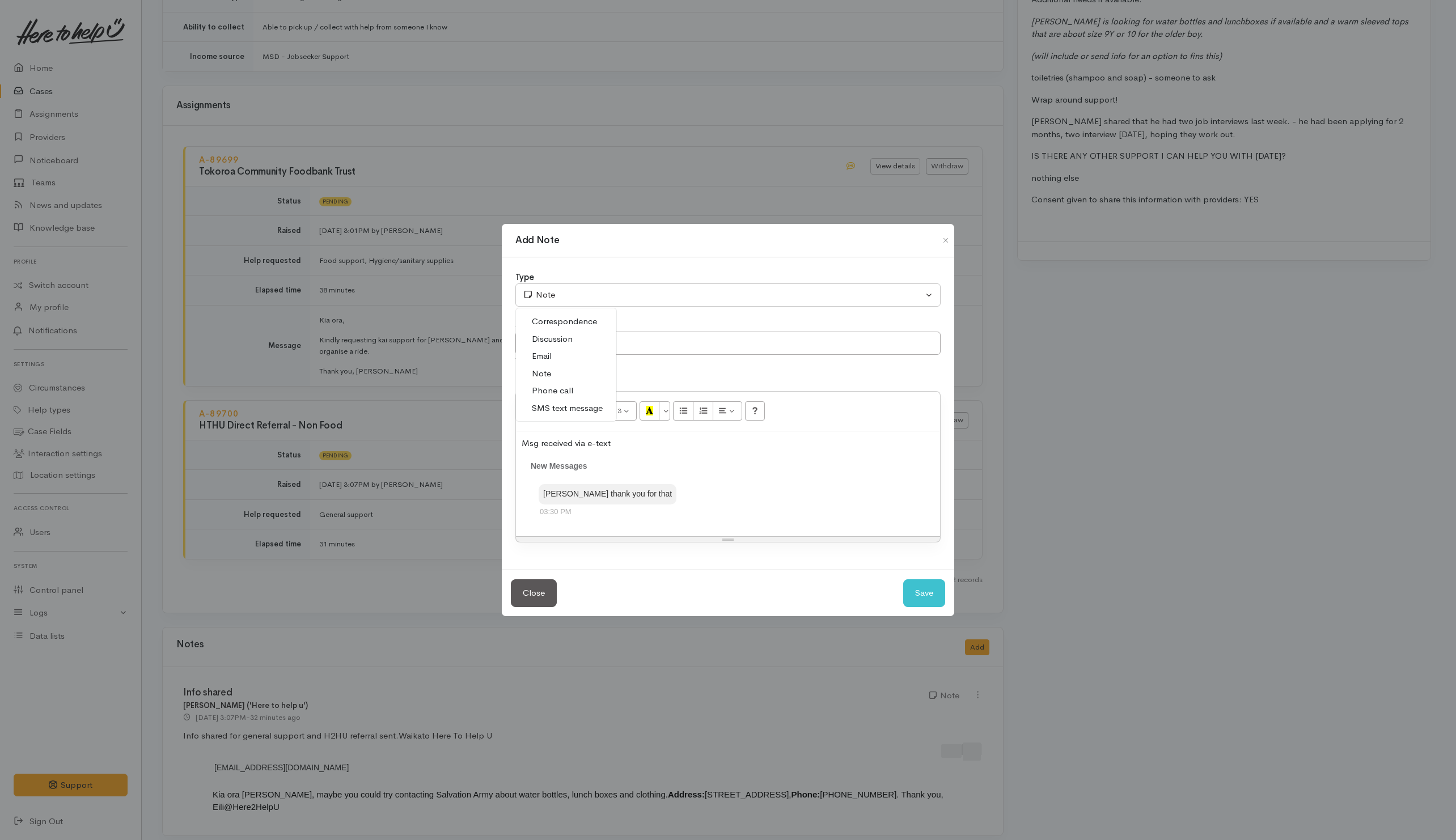
click at [553, 402] on span "SMS text message" at bounding box center [567, 408] width 71 height 13
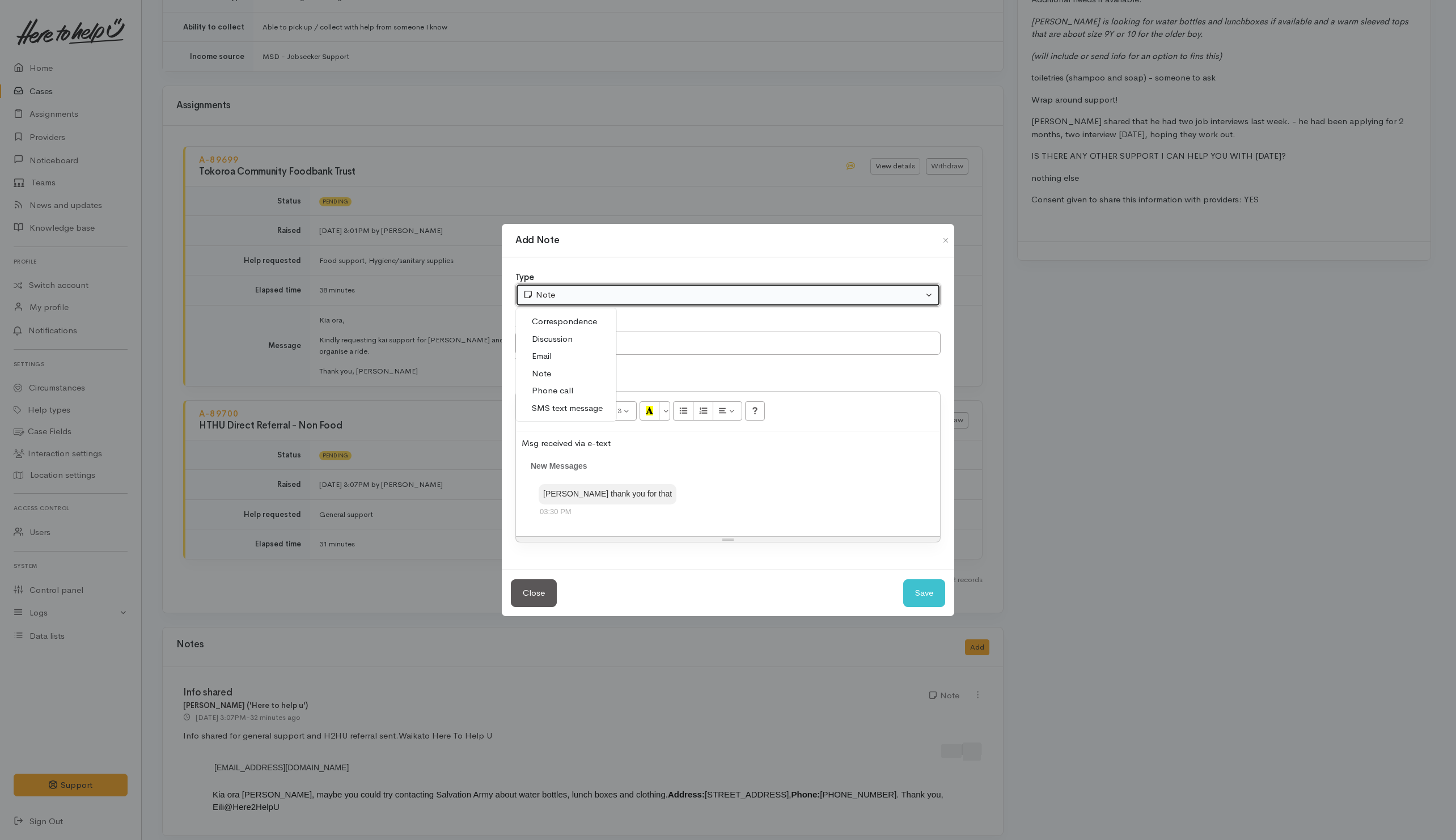
select select "5"
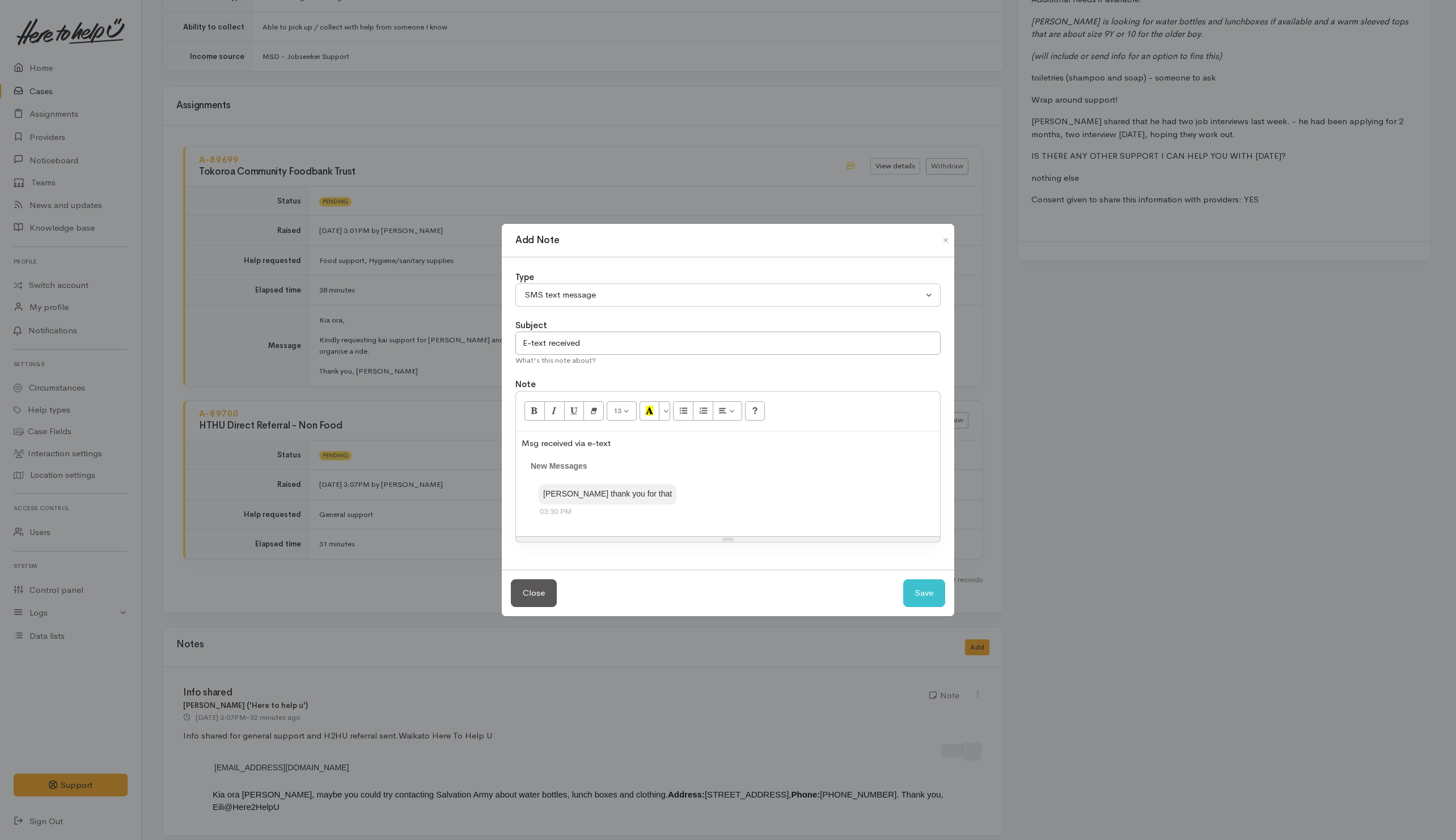
click at [704, 493] on div "Kia Ora Elli thank you for that 03:30 PM" at bounding box center [728, 502] width 379 height 35
drag, startPoint x: 635, startPoint y: 436, endPoint x: 473, endPoint y: 442, distance: 162.1
click at [473, 442] on div "Add Note Type Correspondence Discussion Email Note Phone call SMS text message …" at bounding box center [728, 420] width 1456 height 840
click at [719, 485] on div "Kia Ora Elli thank you for that 03:30 PM" at bounding box center [728, 502] width 379 height 35
click at [923, 602] on button "Save" at bounding box center [925, 593] width 42 height 28
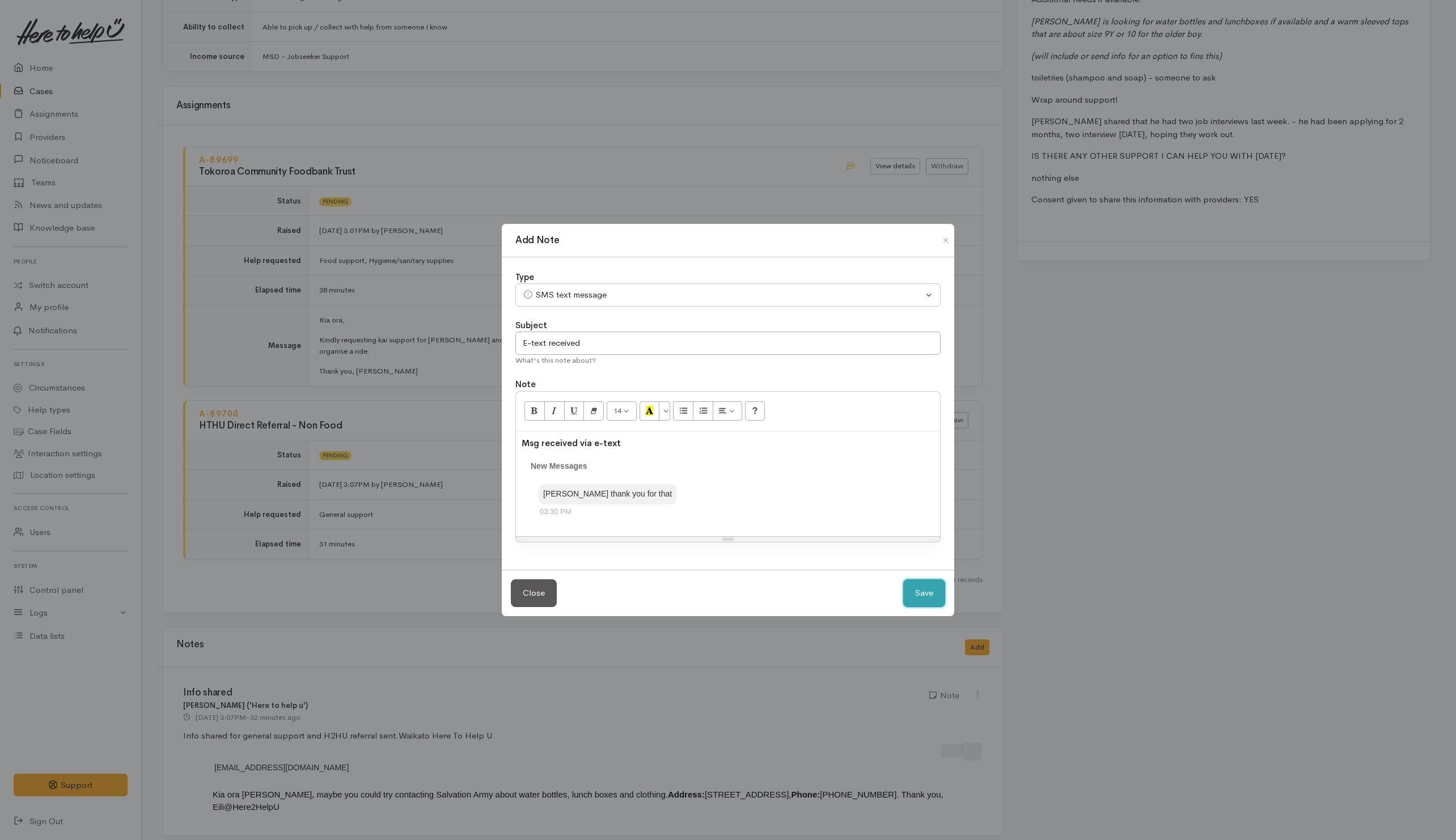
select select "1"
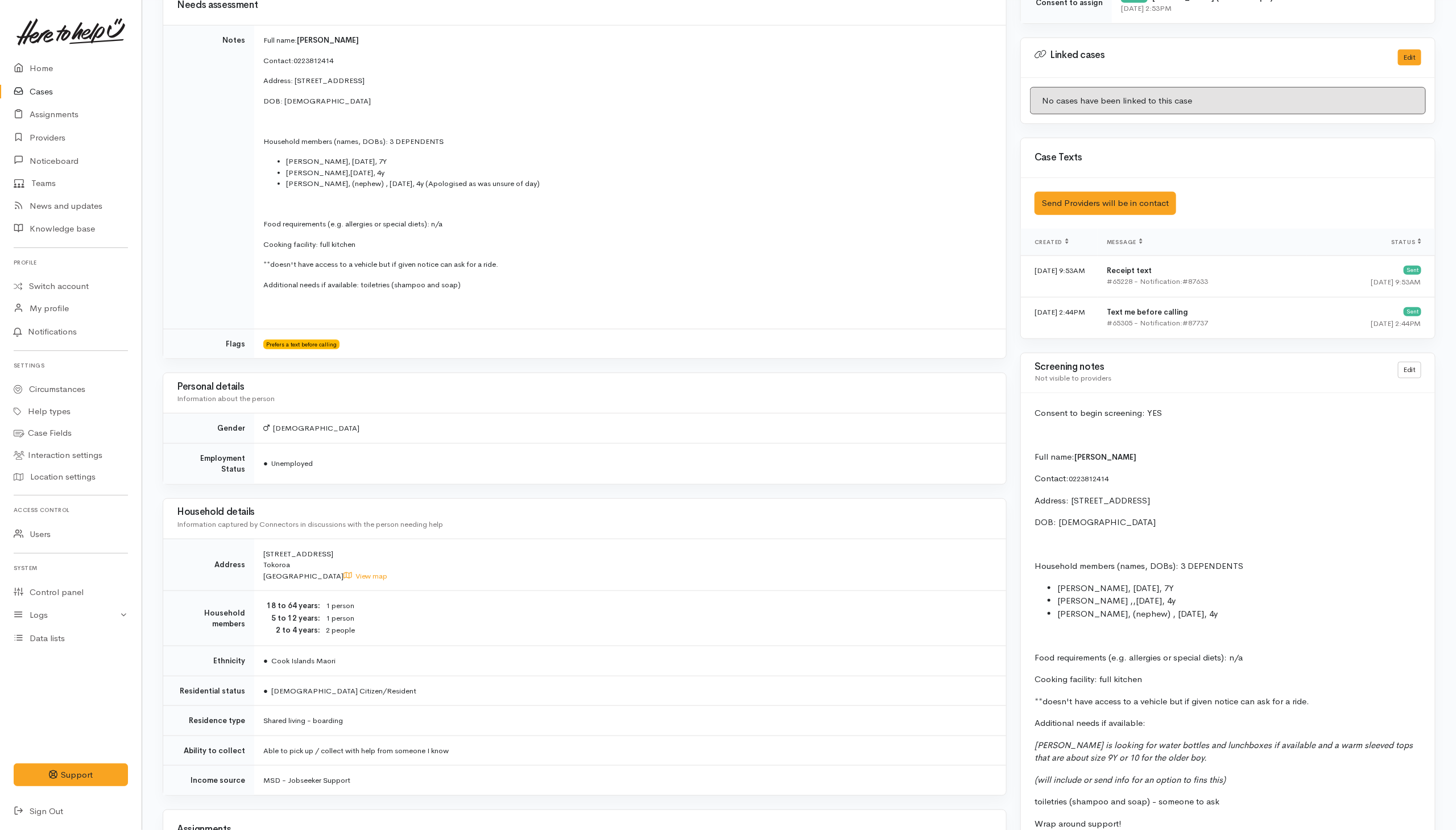
scroll to position [316, 0]
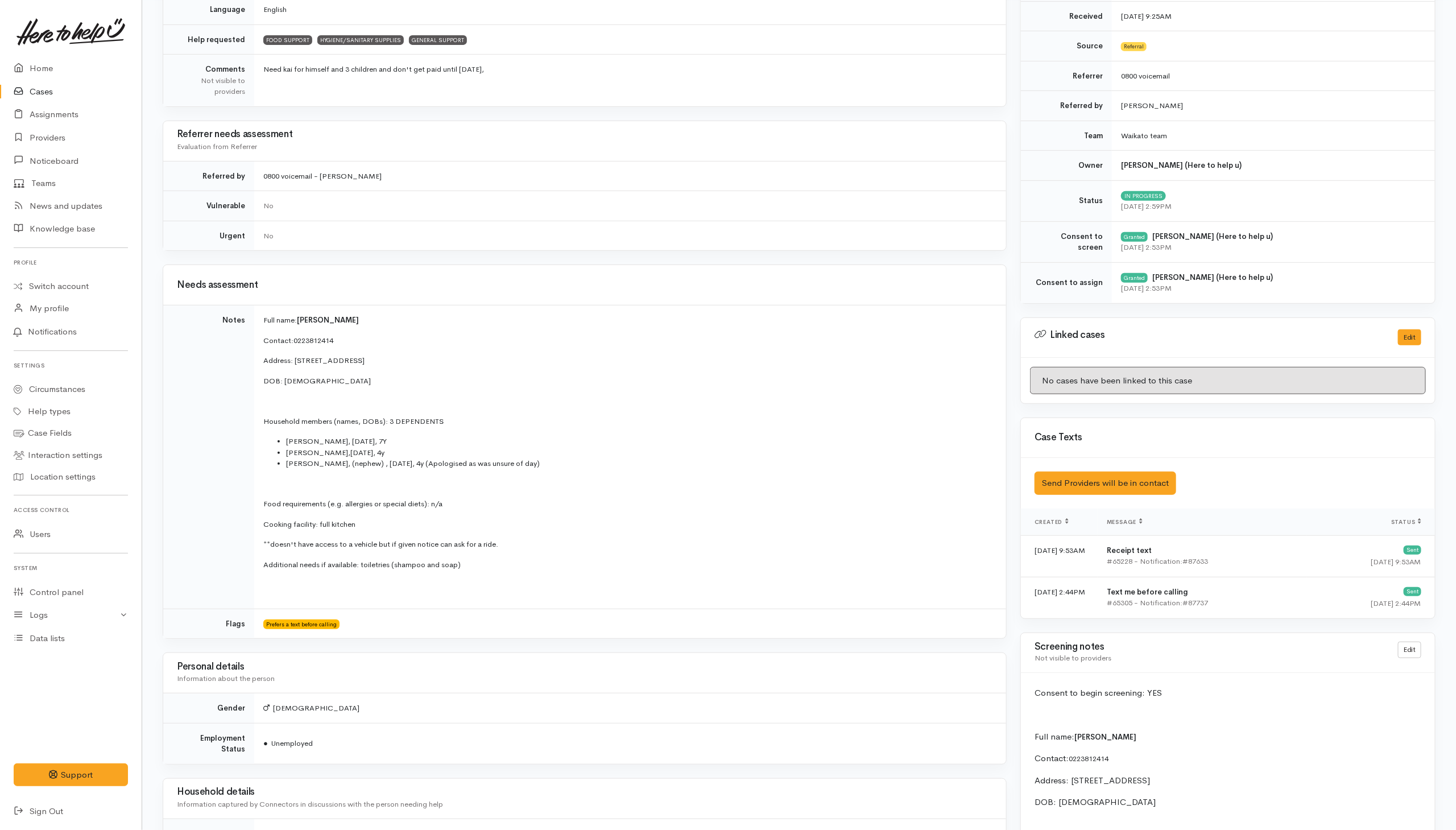
click at [34, 97] on link "Cases" at bounding box center [71, 91] width 142 height 23
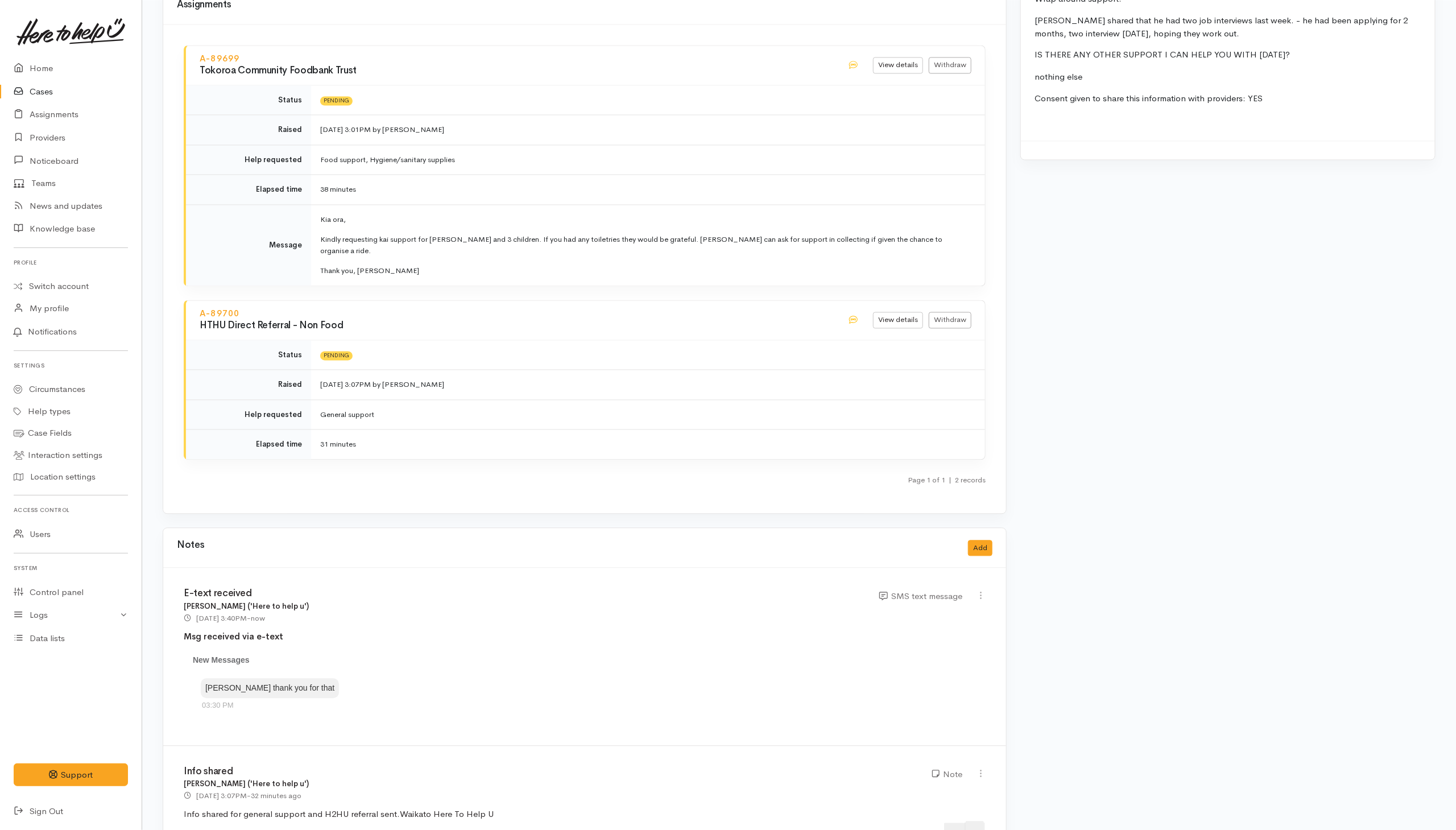
scroll to position [1511, 0]
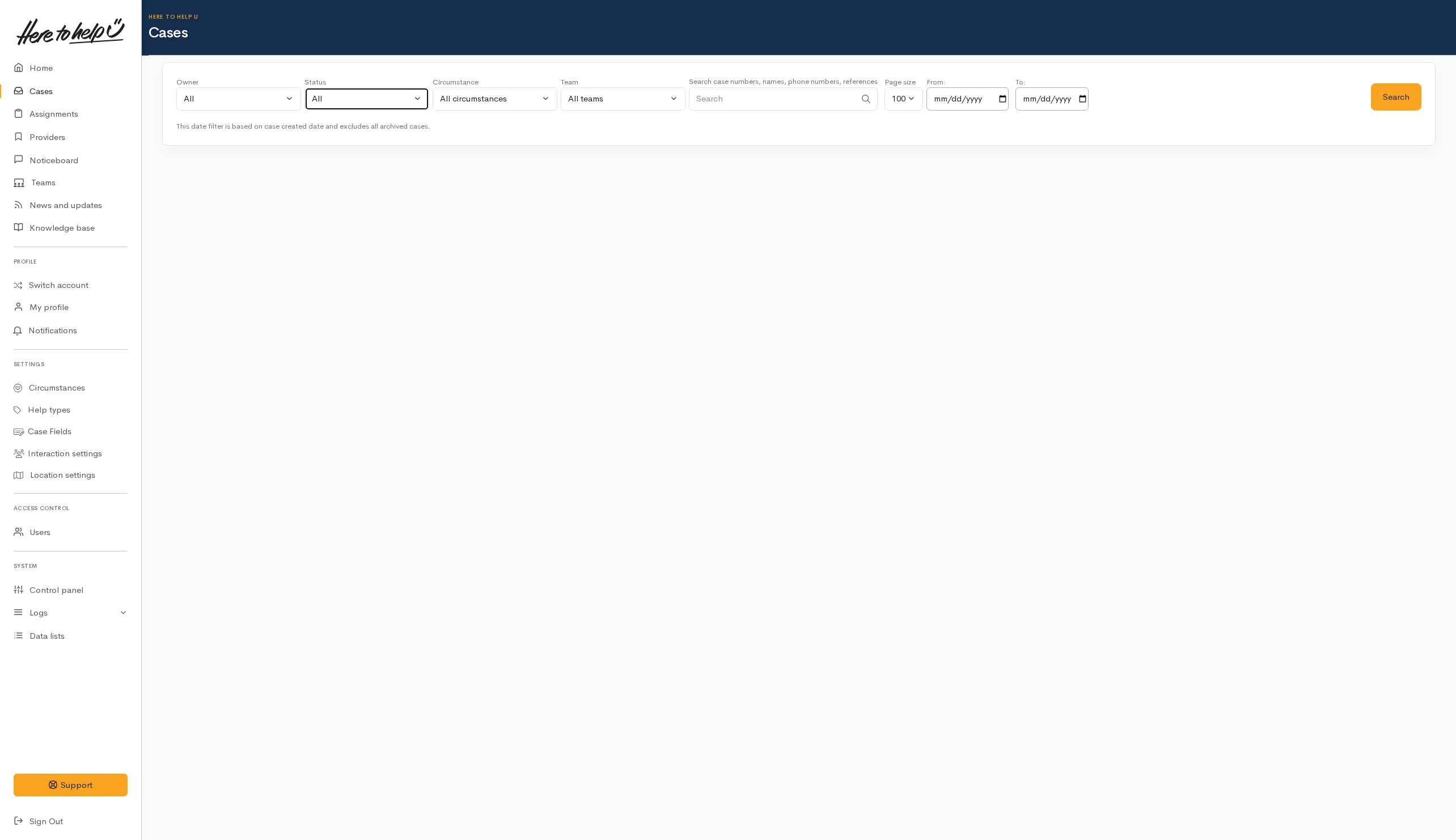
click at [396, 97] on div "All" at bounding box center [361, 99] width 100 height 13
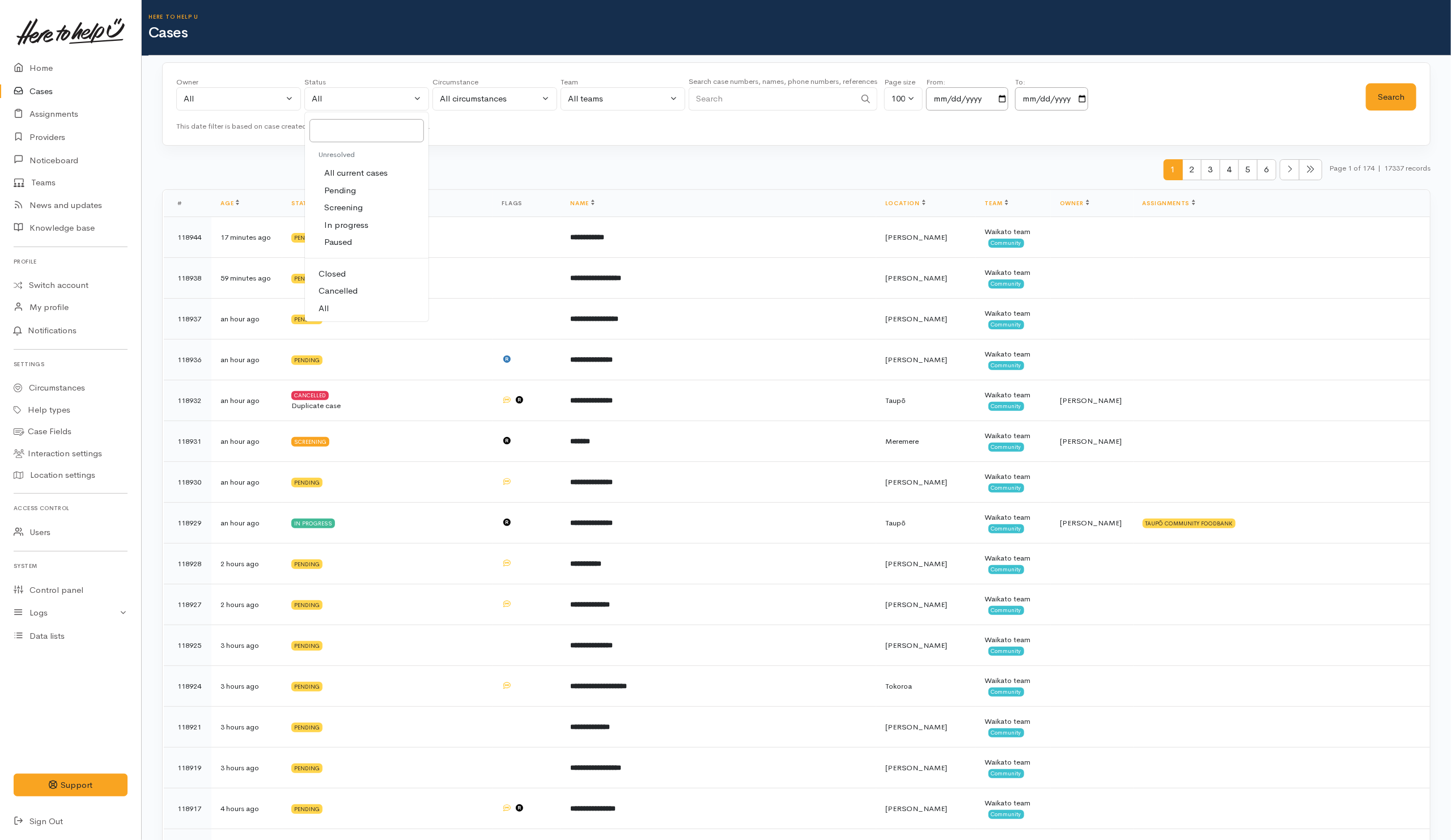
click at [361, 172] on span "All current cases" at bounding box center [355, 173] width 63 height 13
select select "Unresolved"
click at [1400, 102] on button "Search" at bounding box center [1391, 97] width 51 height 28
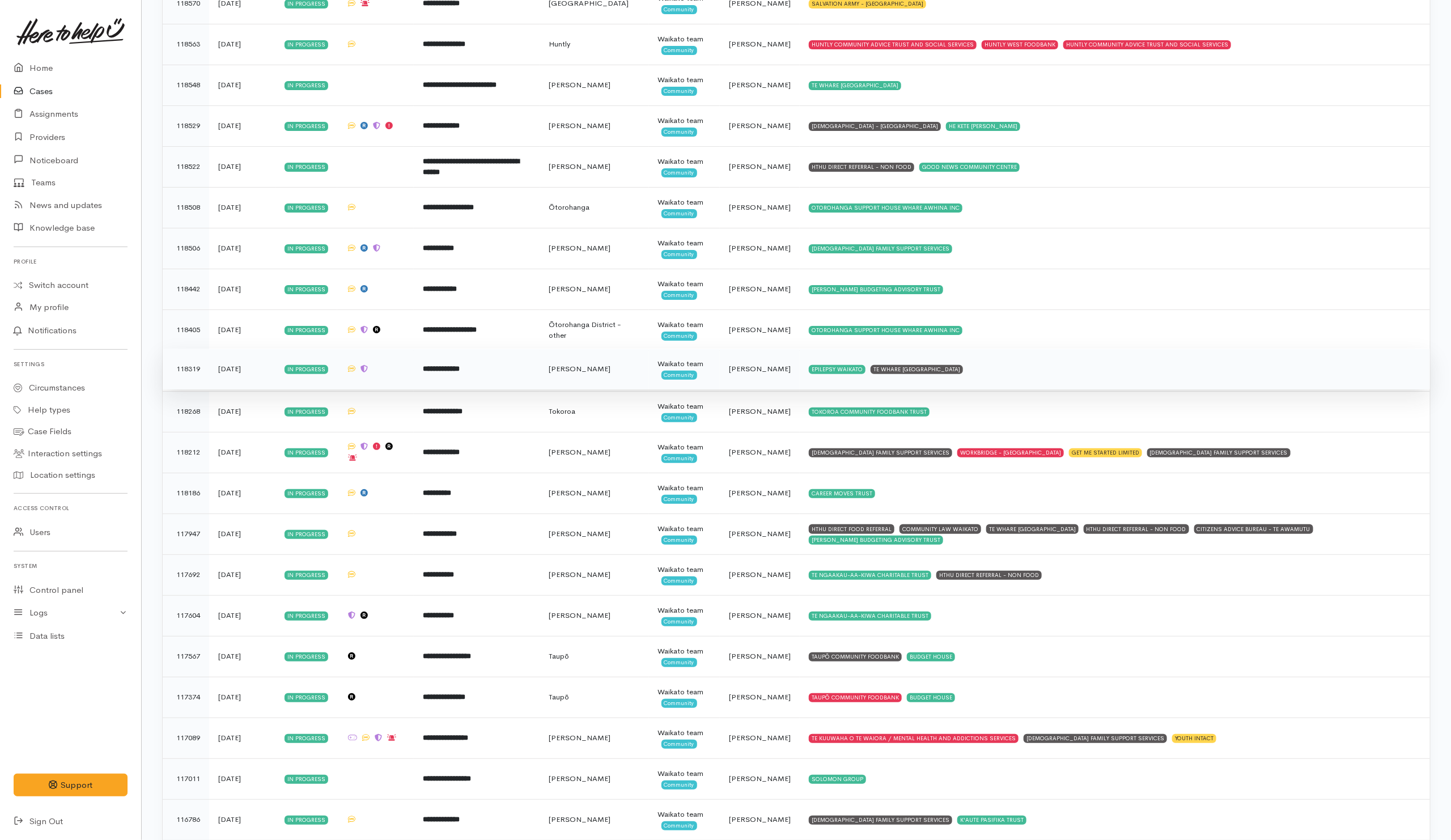
scroll to position [3017, 0]
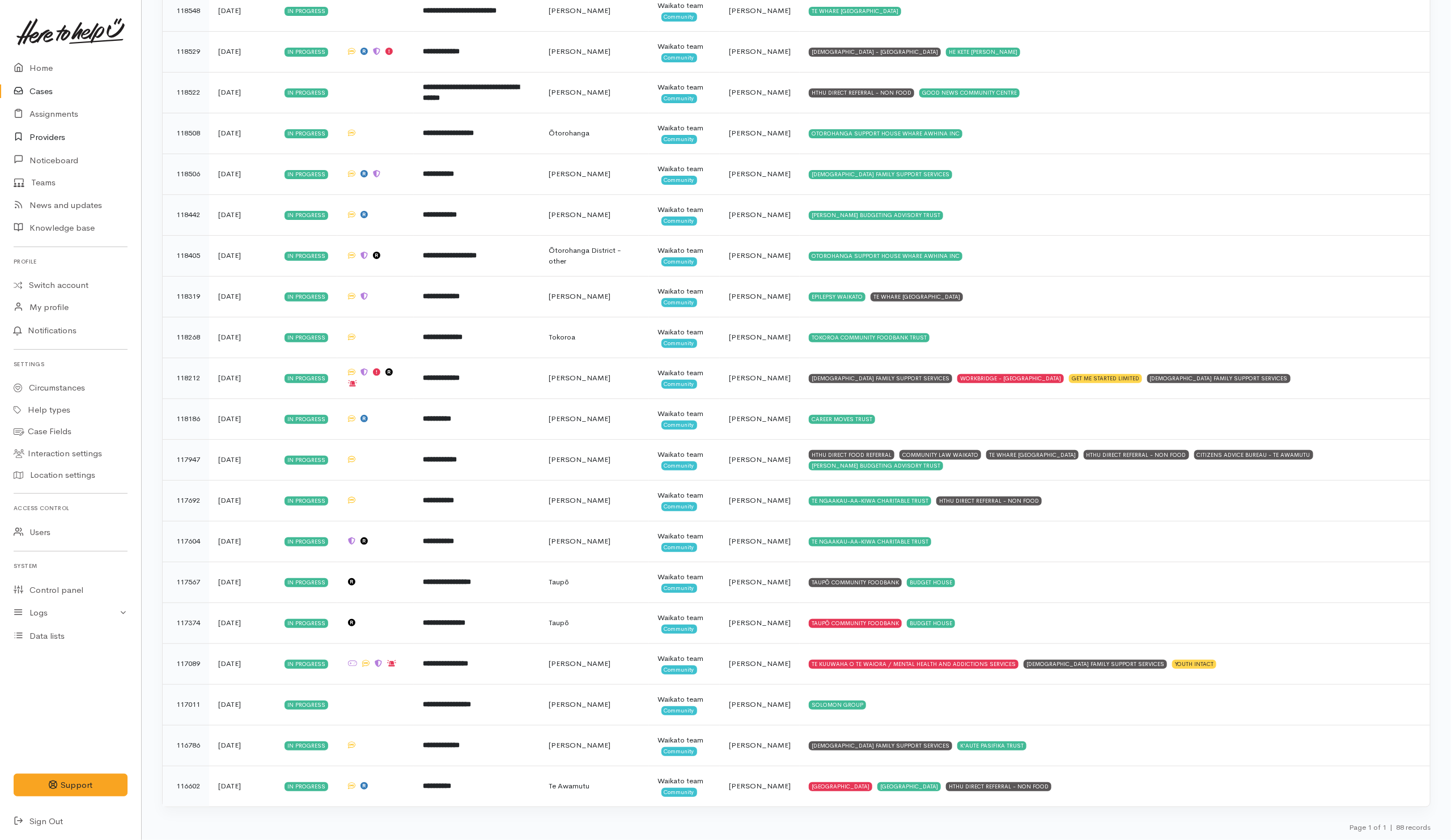
click at [45, 140] on link "Providers" at bounding box center [71, 137] width 141 height 23
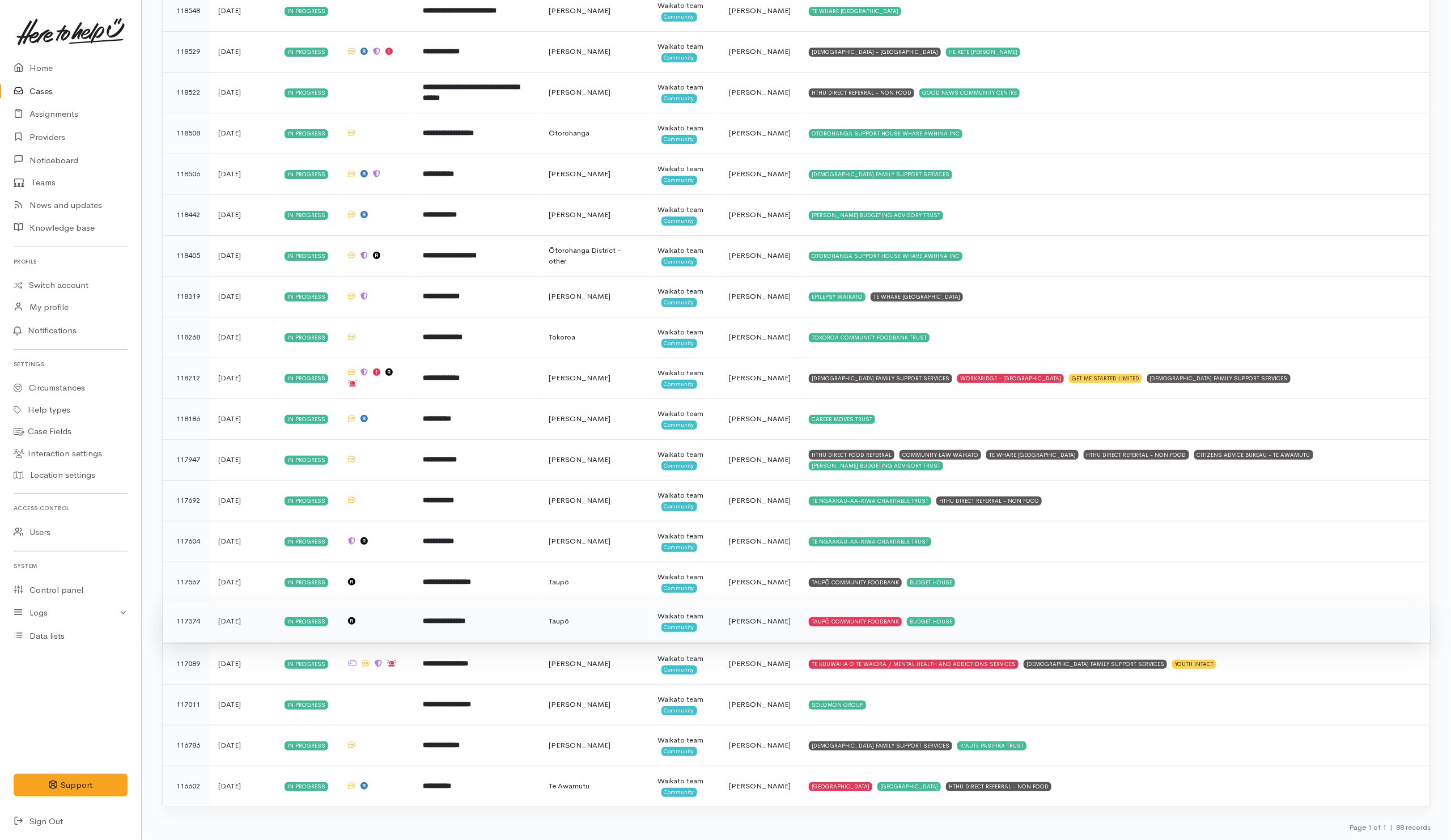
click at [1070, 622] on td "TAUPŌ COMMUNITY FOODBANK BUDGET HOUSE" at bounding box center [1114, 621] width 630 height 41
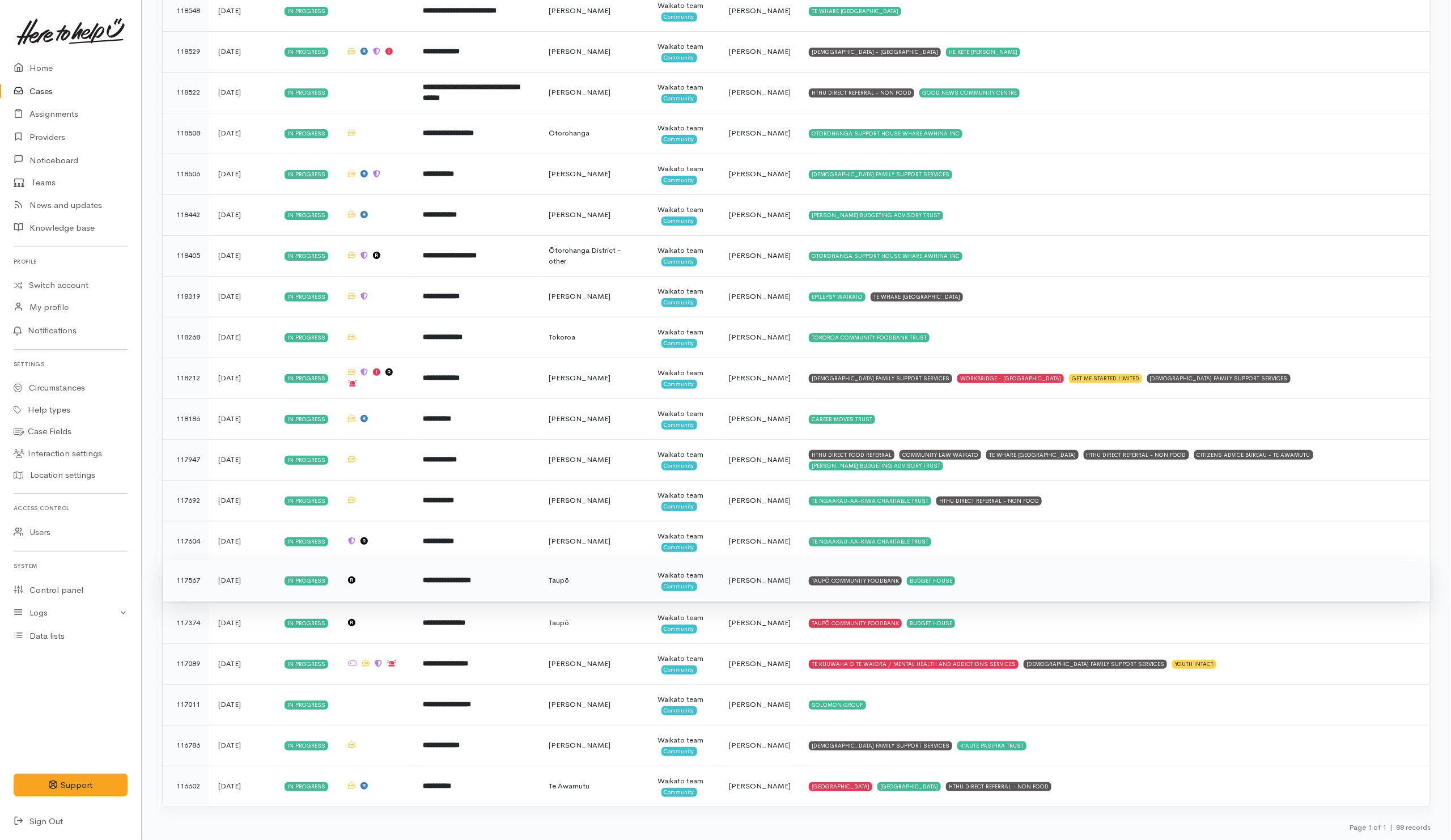
click at [1067, 588] on td "TAUPŌ COMMUNITY FOODBANK BUDGET HOUSE" at bounding box center [1114, 580] width 630 height 41
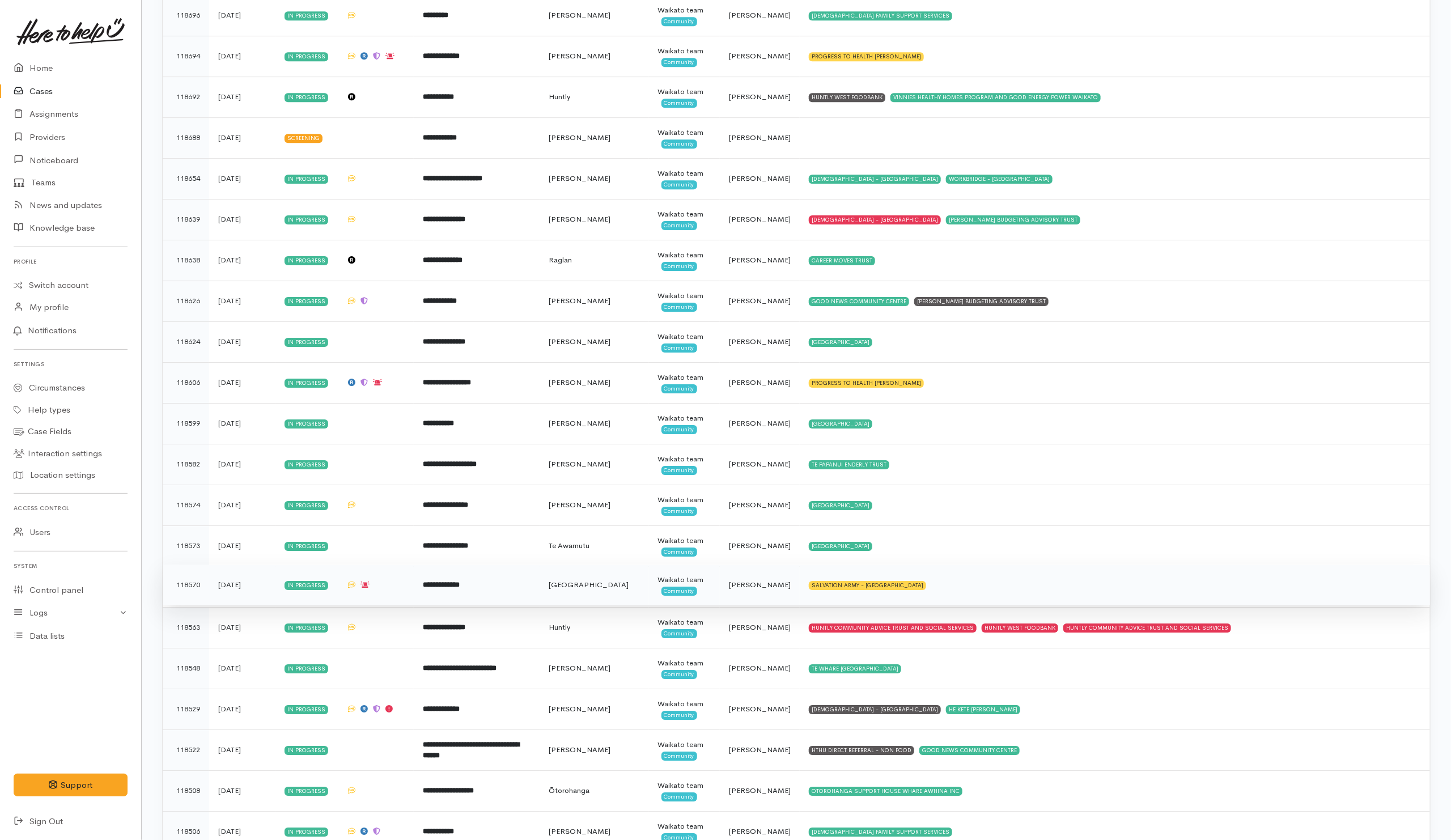
scroll to position [2252, 0]
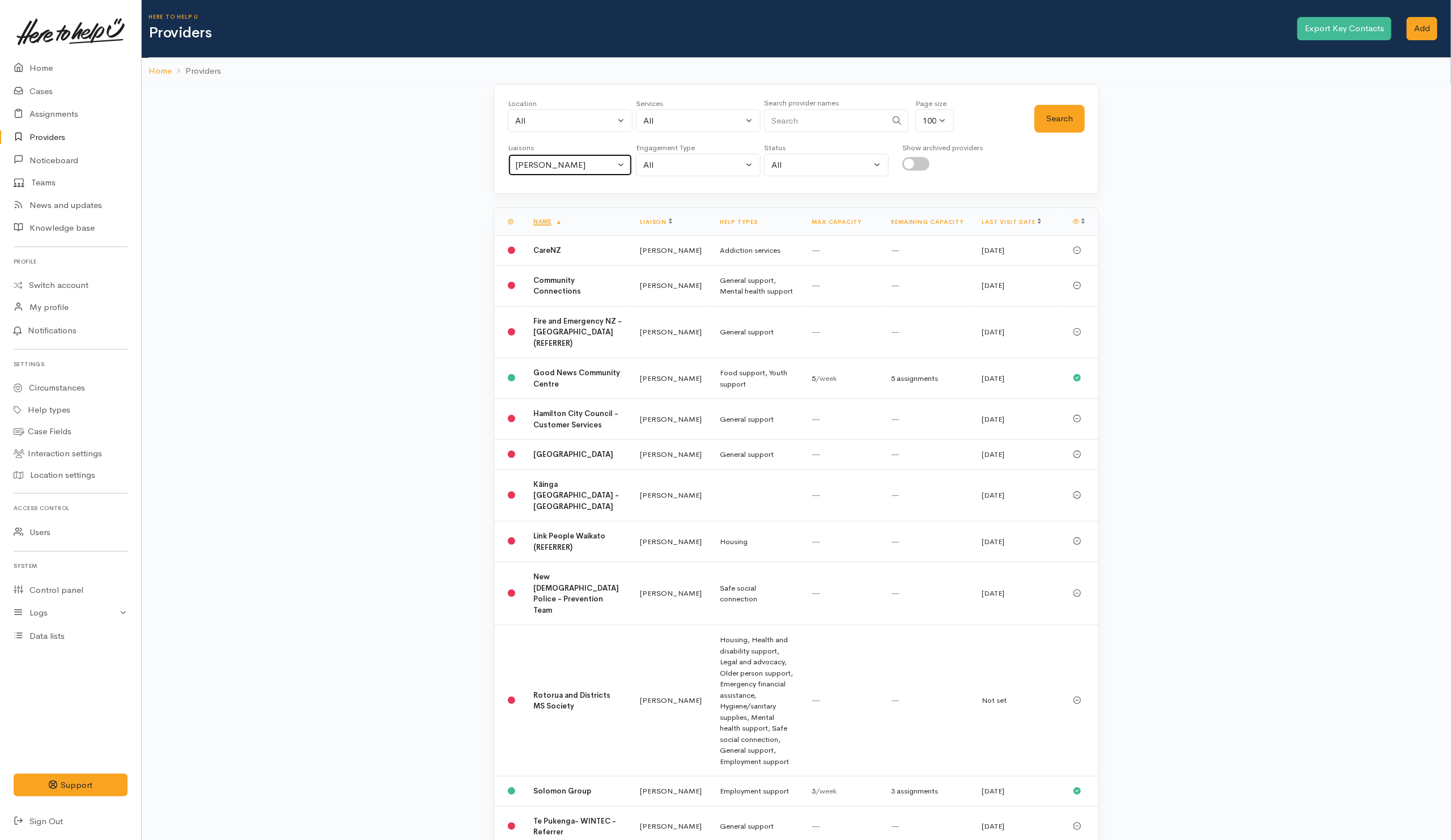
click at [609, 167] on div "[PERSON_NAME]" at bounding box center [565, 165] width 100 height 13
click at [526, 225] on span "All" at bounding box center [527, 219] width 10 height 13
select select "null"
click at [813, 126] on input "Search" at bounding box center [825, 121] width 122 height 23
type input "Budget"
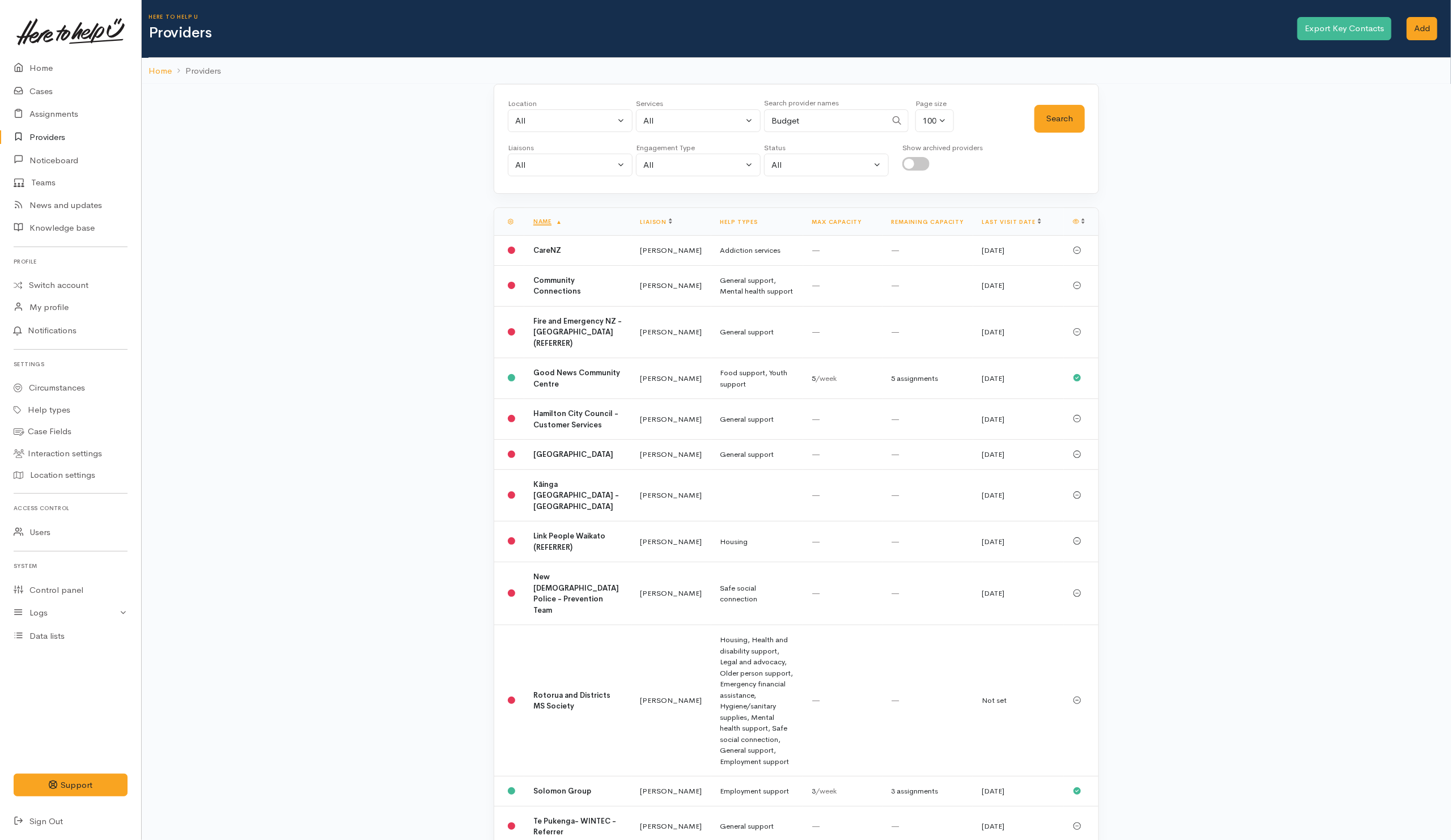
click at [1104, 118] on div "Location All [GEOGRAPHIC_DATA] Eastern Bay of Plenty - other Kawerau Ōhope Ōpōt…" at bounding box center [796, 497] width 646 height 826
click at [1044, 117] on button "Search" at bounding box center [1060, 118] width 51 height 28
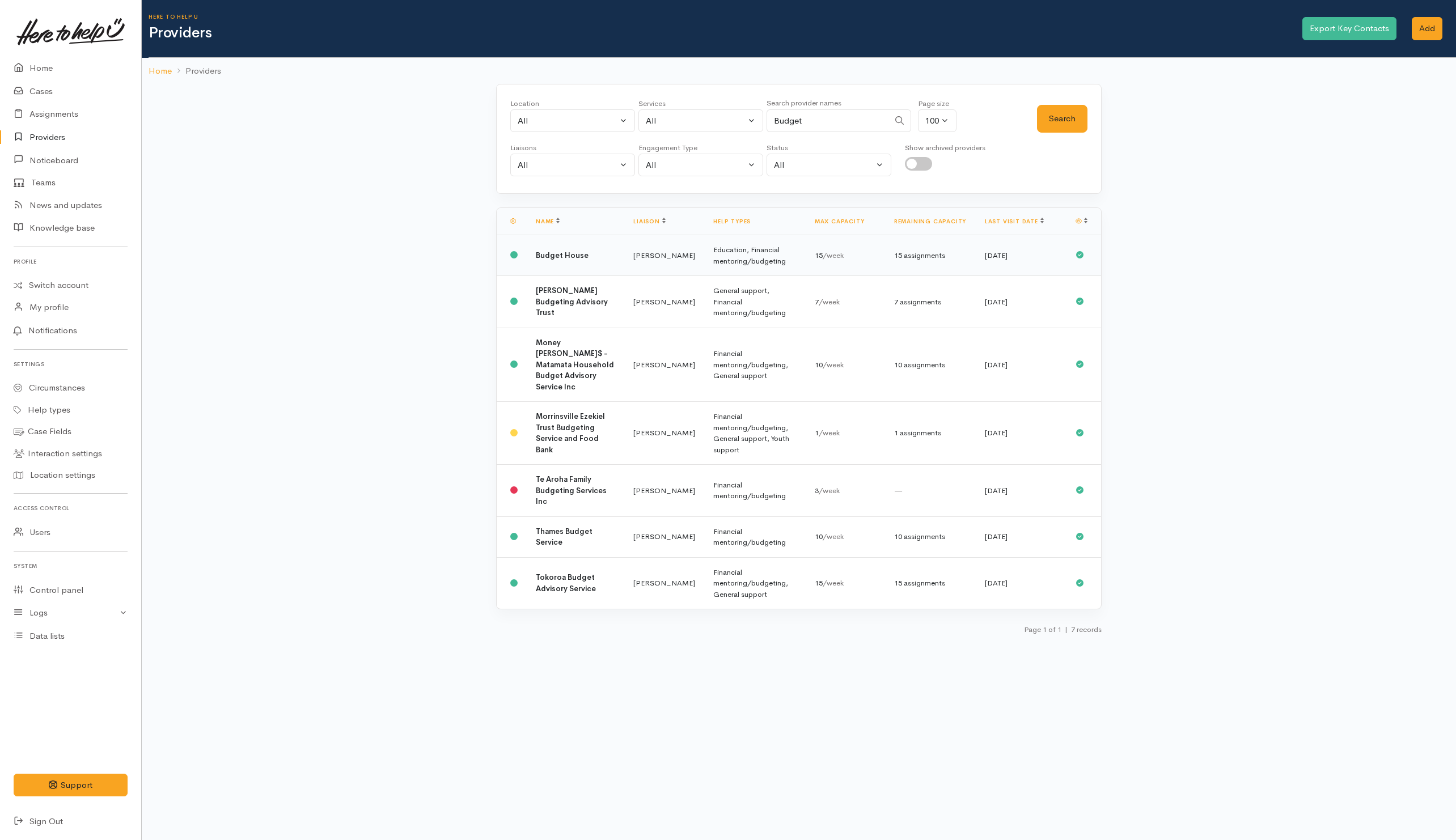
click at [598, 257] on td "Budget House" at bounding box center [575, 256] width 97 height 41
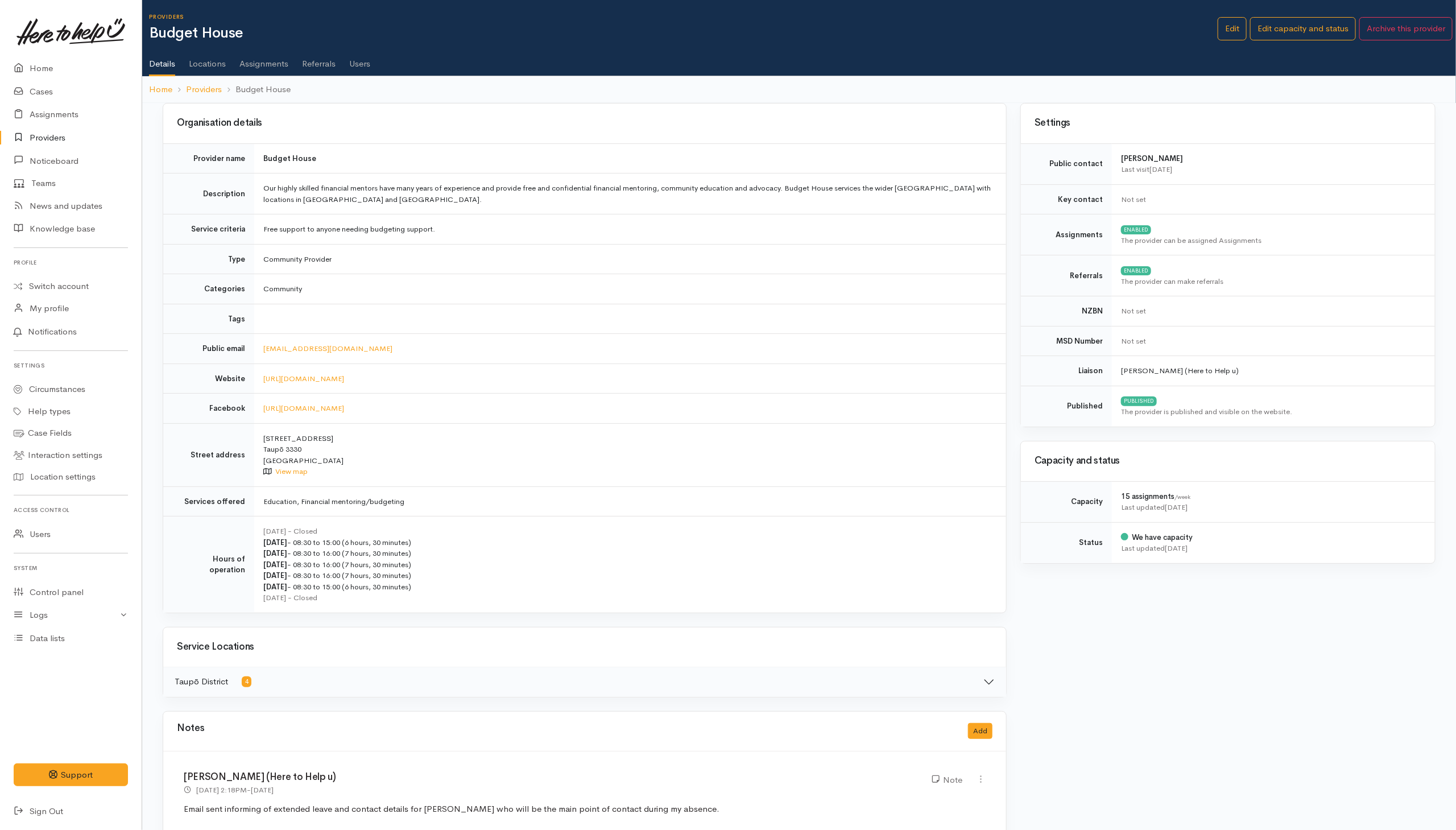
drag, startPoint x: 358, startPoint y: 65, endPoint x: 369, endPoint y: 70, distance: 12.1
click at [358, 65] on link "Users" at bounding box center [359, 60] width 21 height 32
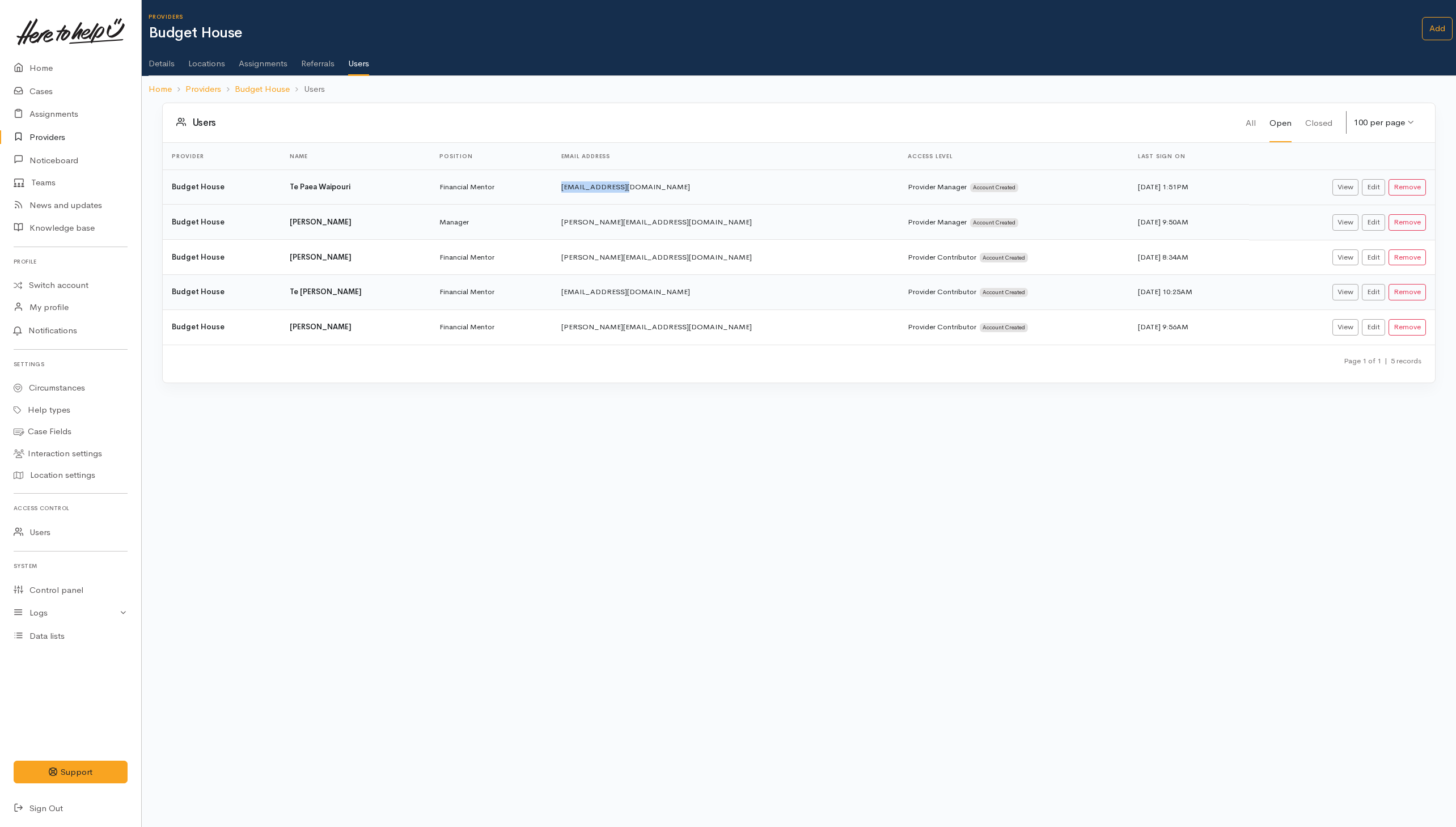
drag, startPoint x: 617, startPoint y: 187, endPoint x: 681, endPoint y: 187, distance: 64.0
click at [681, 187] on td "info@tbas.org.nz" at bounding box center [725, 187] width 347 height 35
copy td "info@tbas.org.nz"
click at [38, 142] on link "Providers" at bounding box center [71, 137] width 141 height 23
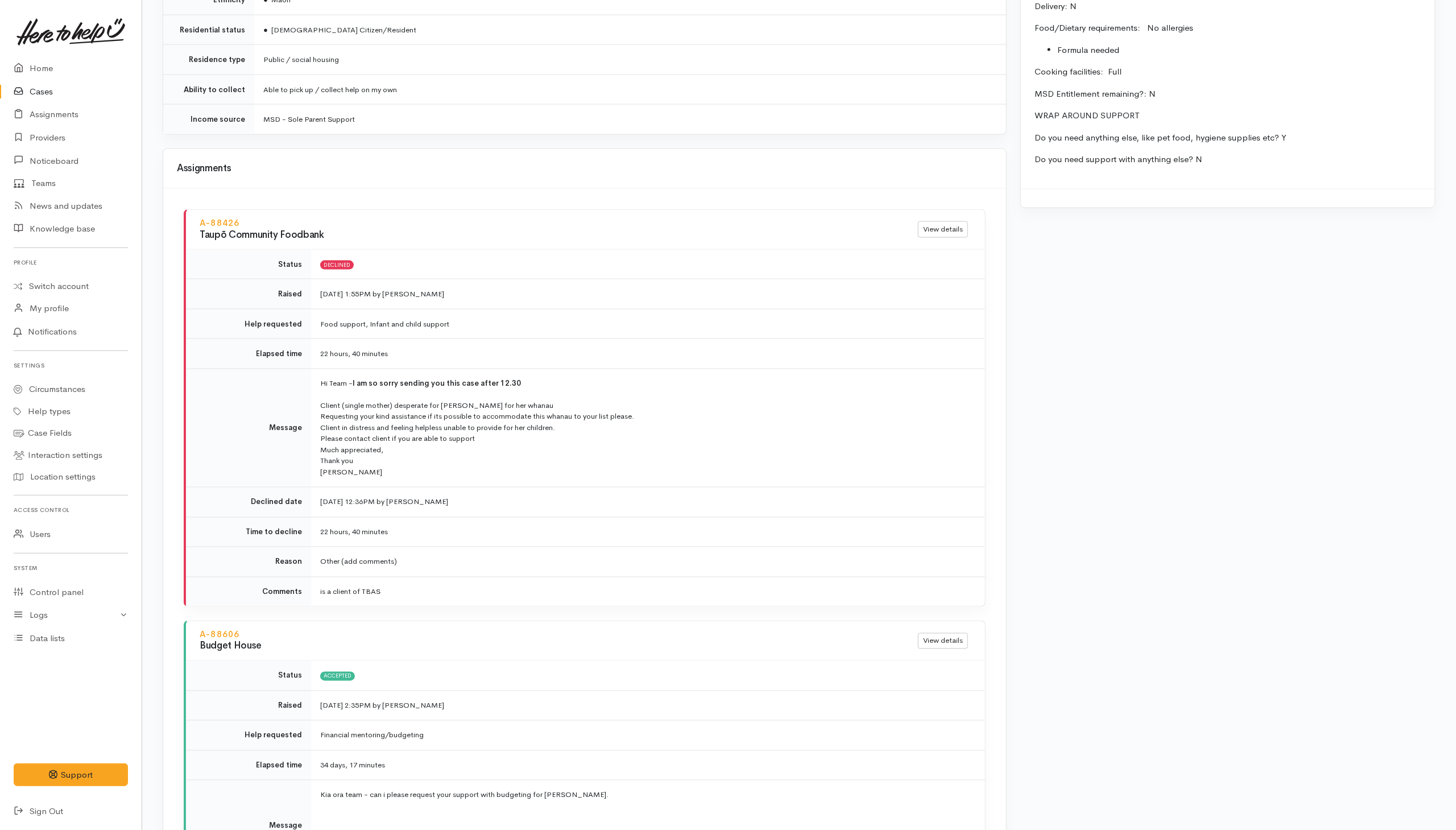
scroll to position [1280, 0]
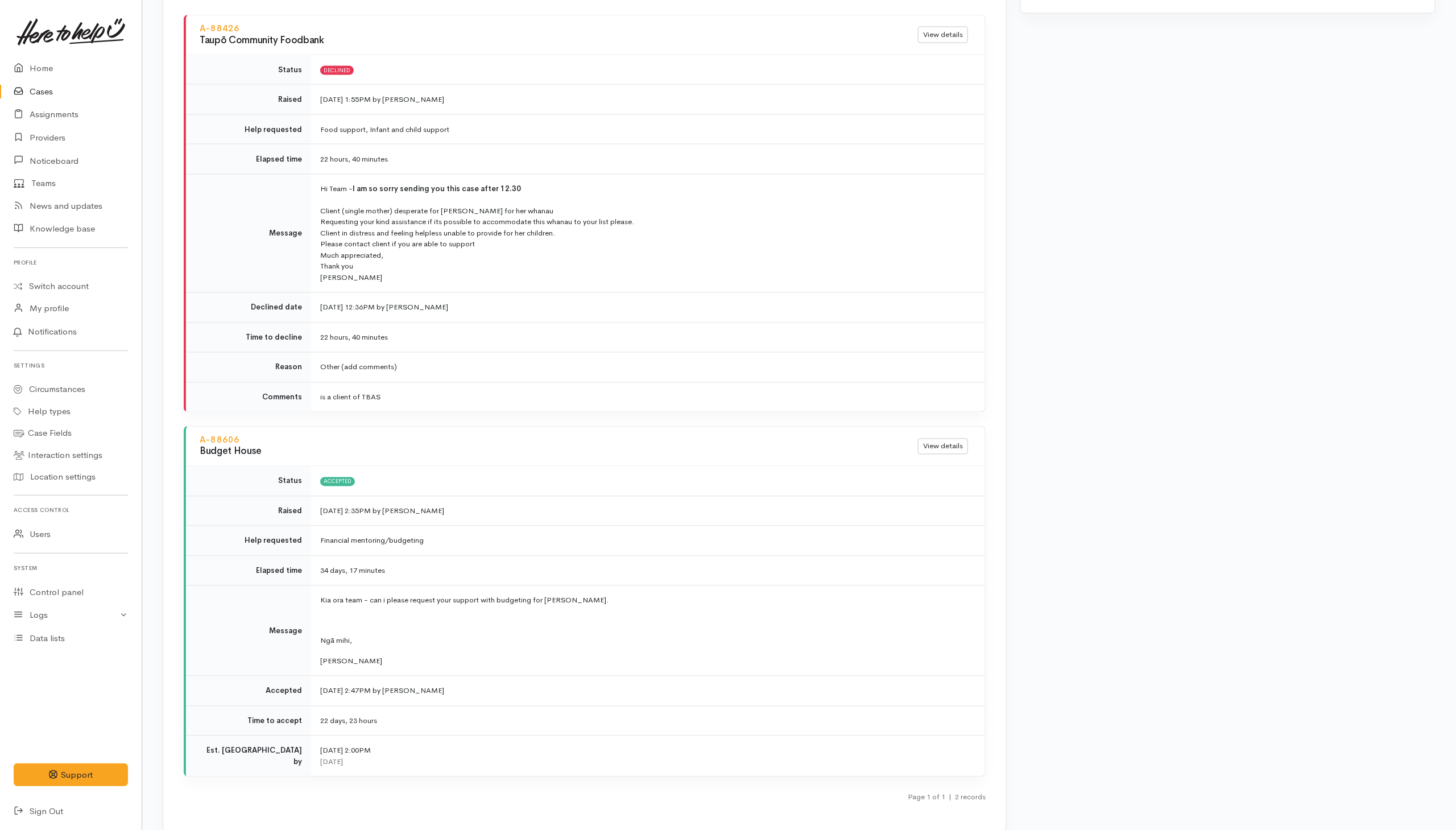
drag, startPoint x: 261, startPoint y: 437, endPoint x: 182, endPoint y: 438, distance: 79.0
click at [182, 438] on div "A-88426 Taupō Community Foodbank View details Status Declined Raised 4 Sep 2025…" at bounding box center [585, 413] width 843 height 837
copy link "A-88606"
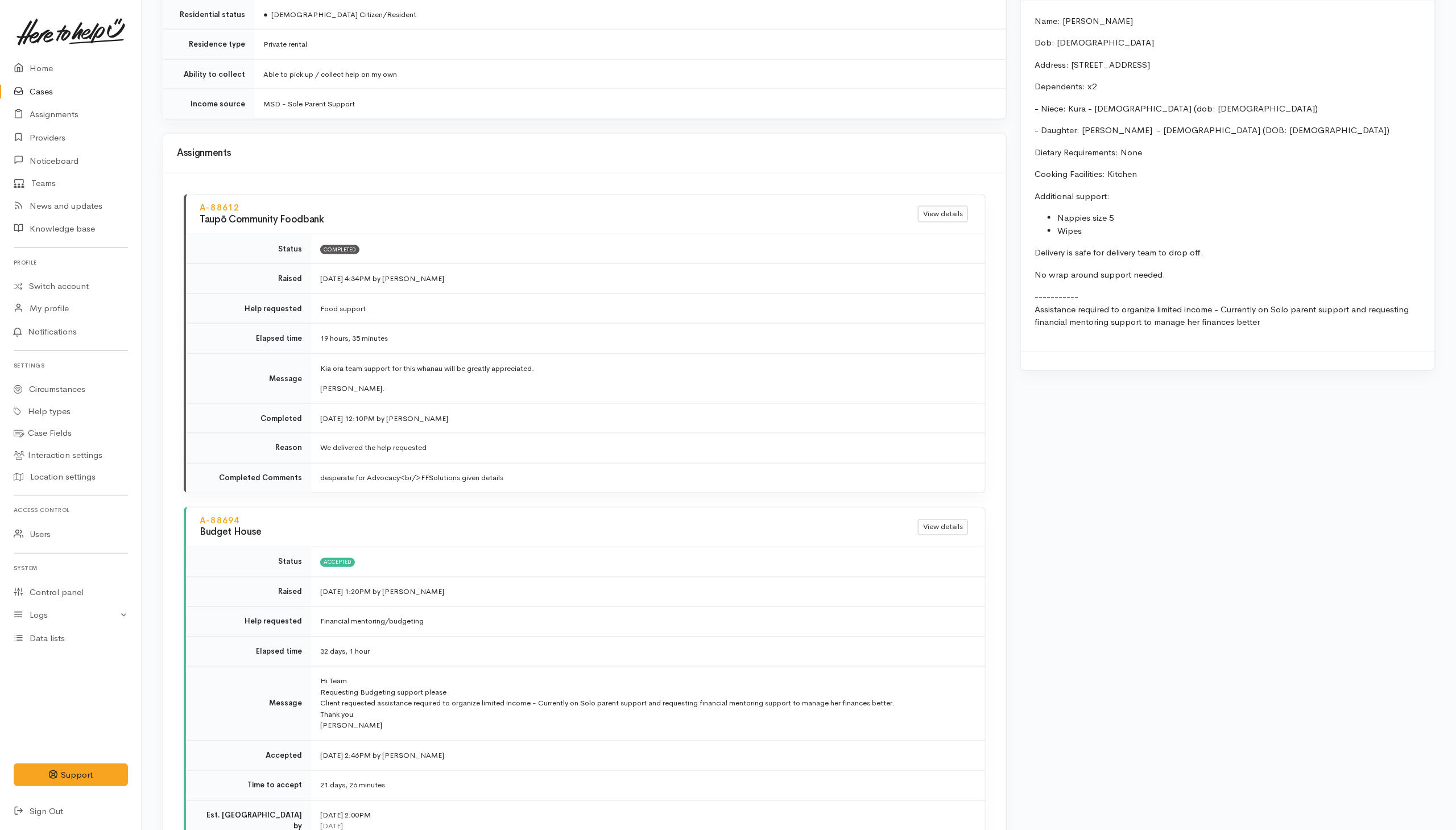
scroll to position [1110, 0]
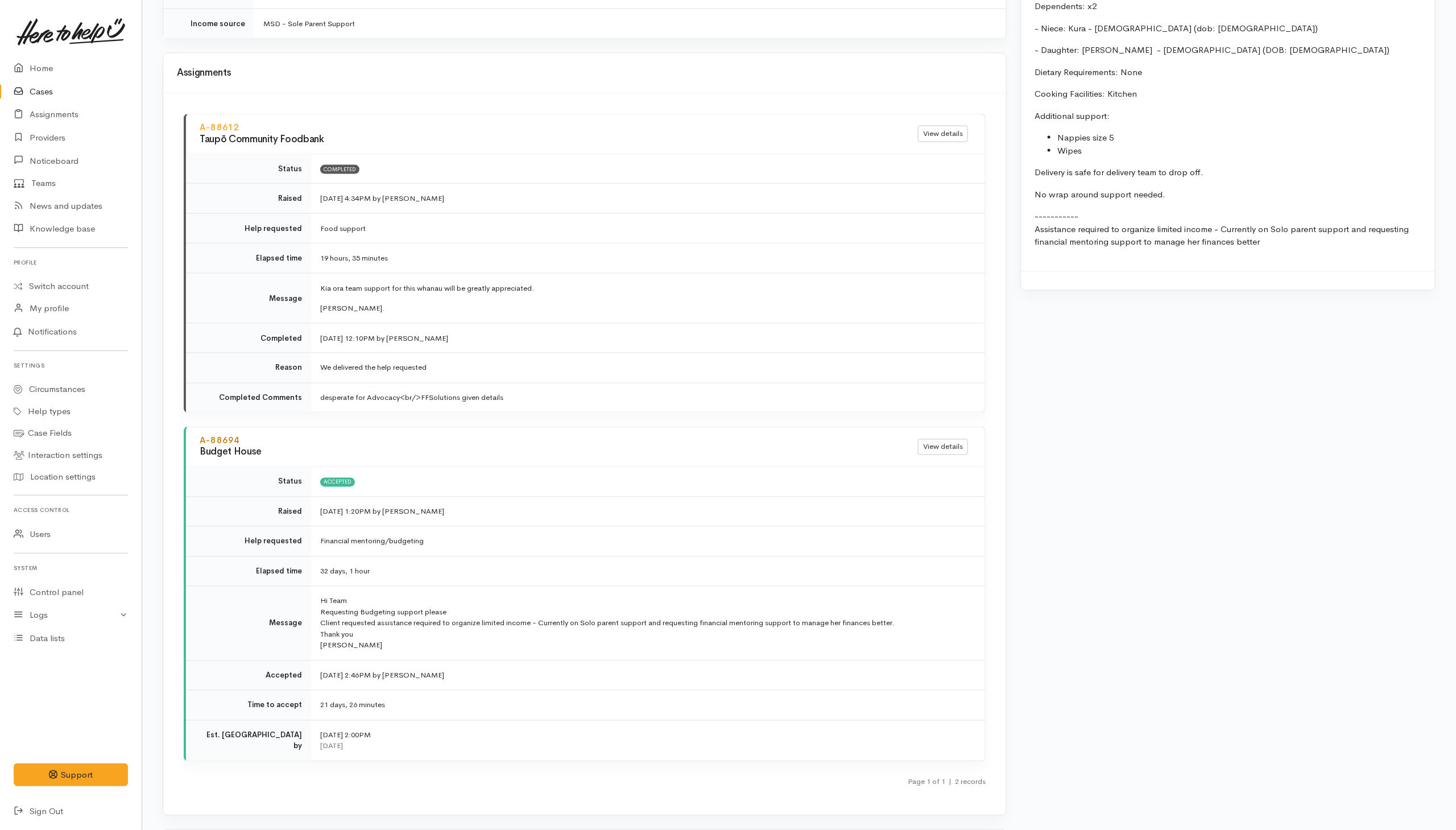
drag, startPoint x: 250, startPoint y: 438, endPoint x: 200, endPoint y: 437, distance: 50.0
click at [200, 437] on h4 "A-88694" at bounding box center [545, 441] width 691 height 10
copy link "A-88694"
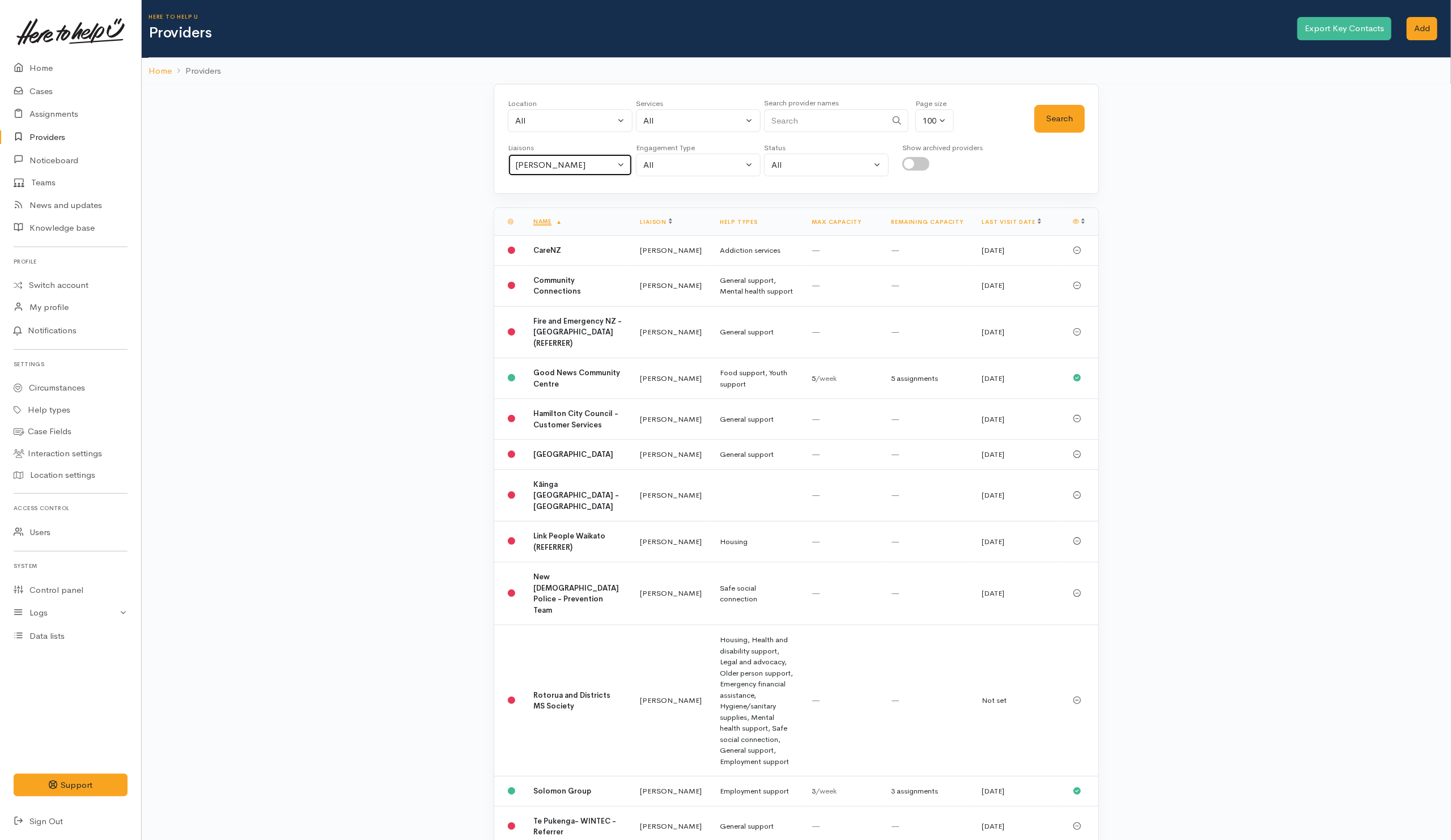
click at [626, 166] on button "[PERSON_NAME]" at bounding box center [570, 165] width 125 height 23
click at [551, 222] on link "All" at bounding box center [570, 219] width 124 height 18
select select "null"
click at [805, 125] on input "Search" at bounding box center [825, 121] width 122 height 23
type input "single parent"
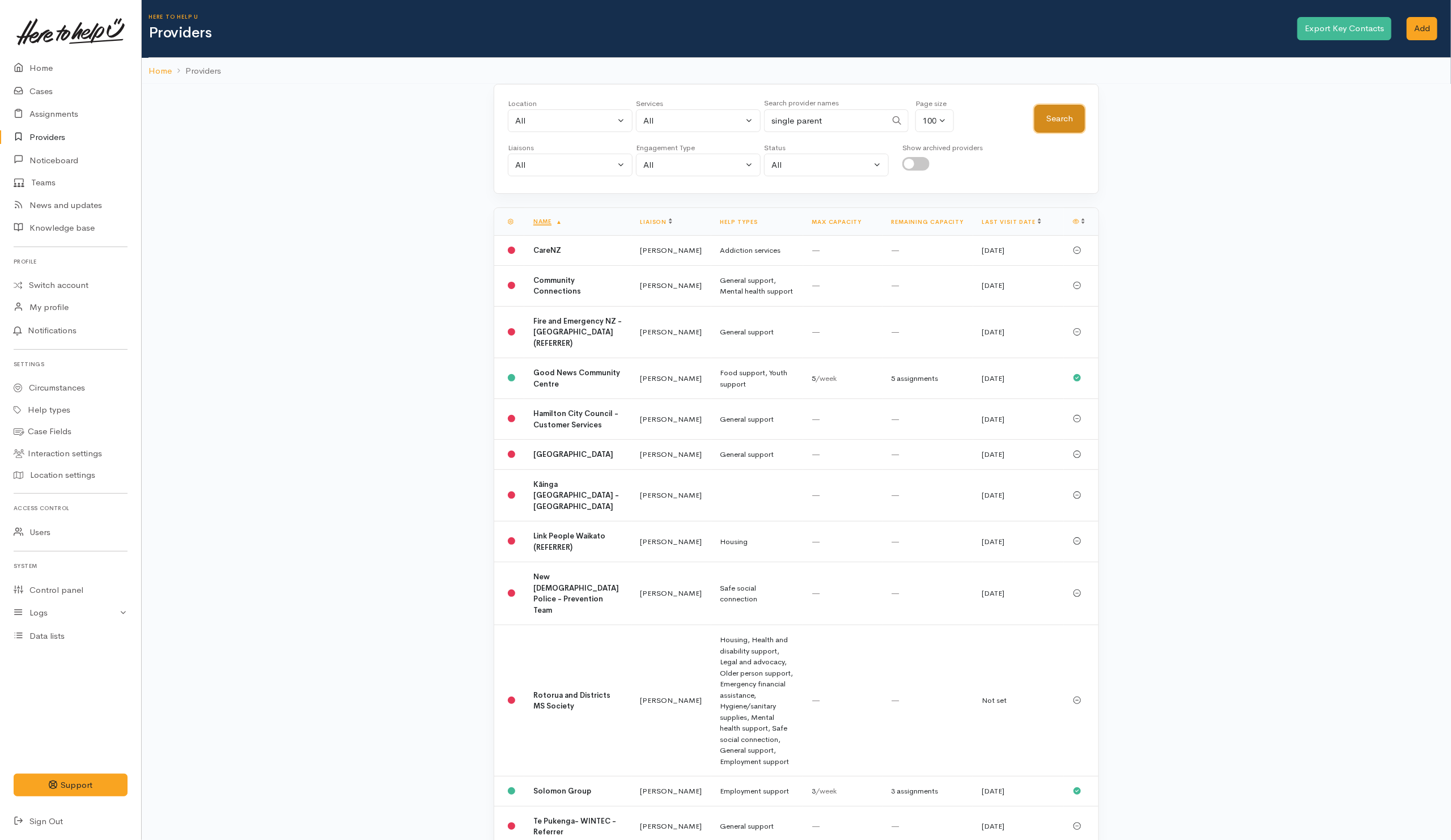
click at [1075, 114] on button "Search" at bounding box center [1060, 118] width 51 height 28
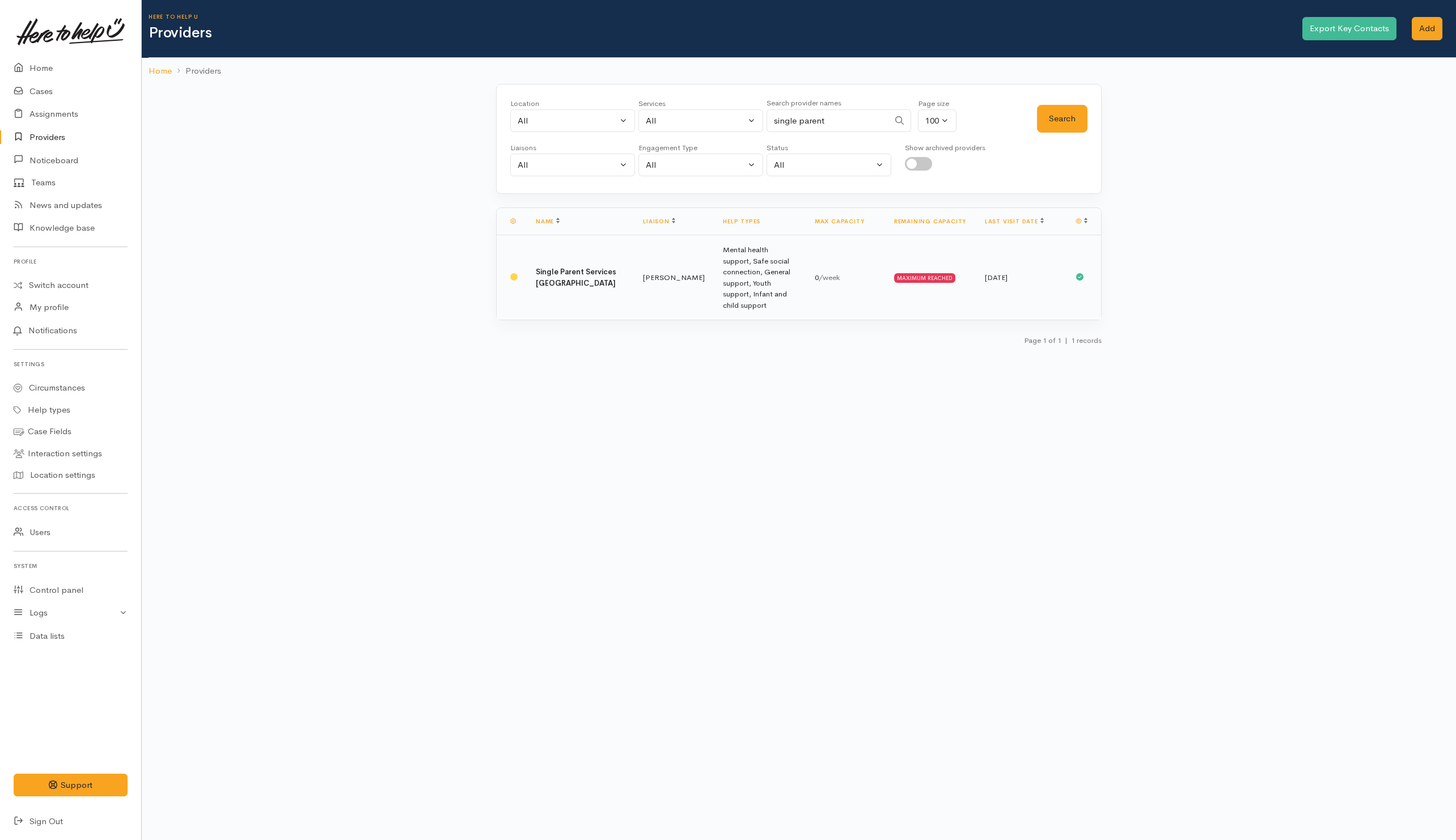
click at [582, 281] on td "Single Parent Services Waikato" at bounding box center [580, 277] width 107 height 85
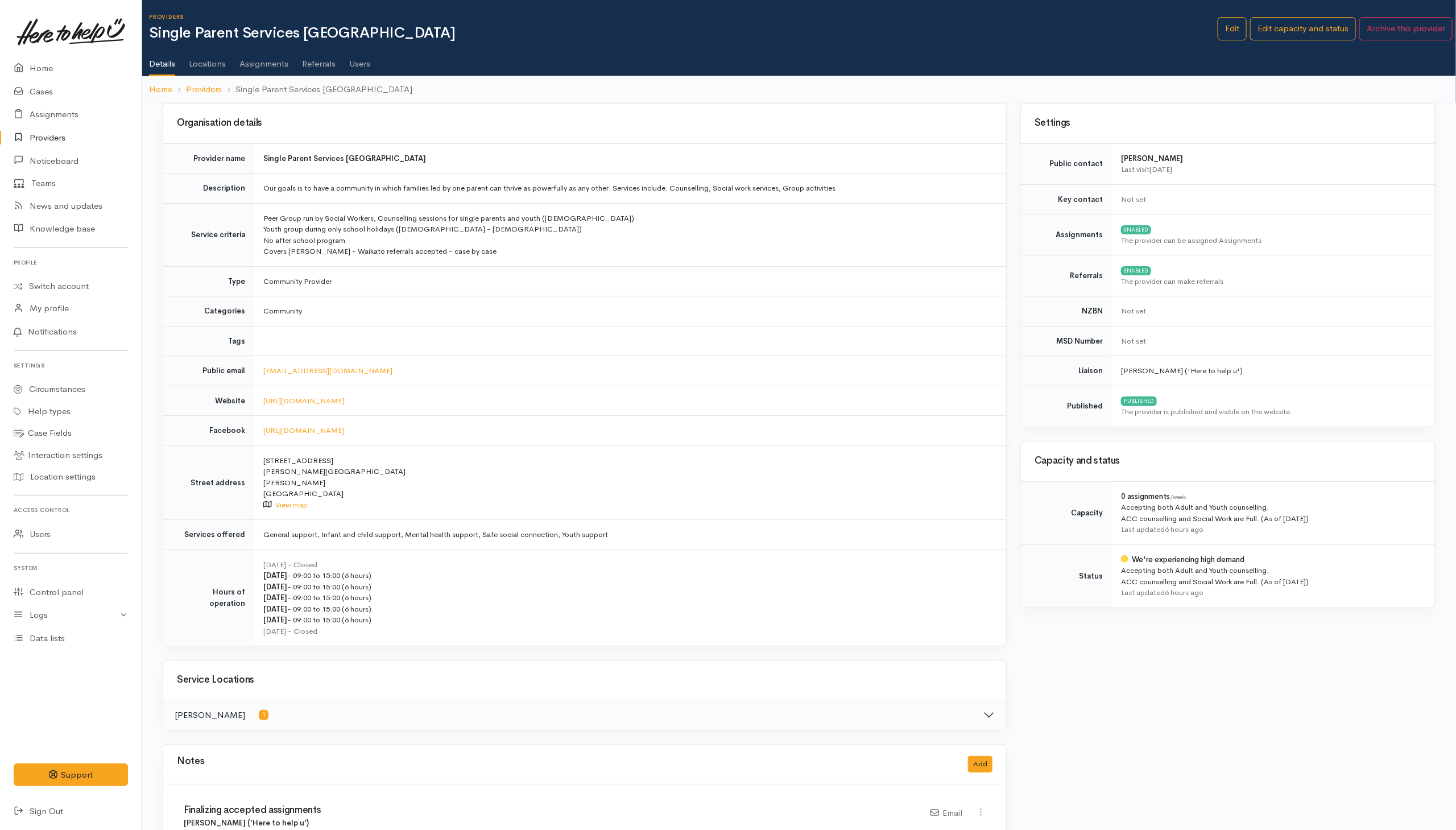
drag, startPoint x: 259, startPoint y: 462, endPoint x: 339, endPoint y: 471, distance: 80.5
click at [339, 471] on td "6 Wellington Street Hamilton East Hamilton New Zealand View map" at bounding box center [630, 482] width 752 height 74
copy td "6 Wellington Street Hamilton East"
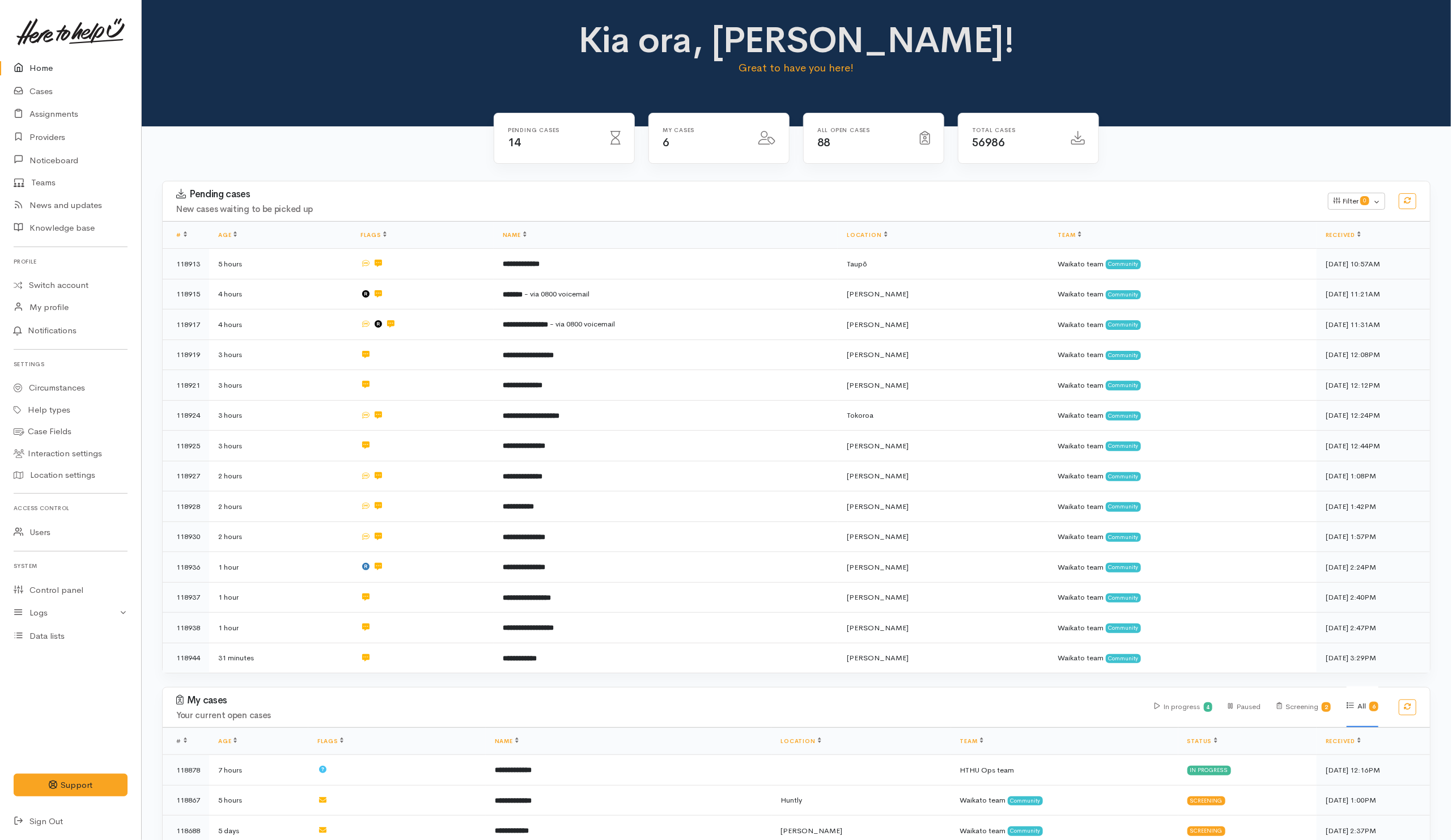
click at [447, 192] on h3 "Pending cases" at bounding box center [745, 194] width 1138 height 11
click at [546, 672] on div "Pending cases New cases waiting to be picked up Filter 0 Filters Clear filters …" at bounding box center [797, 434] width 1282 height 506
click at [425, 149] on div "Pending cases 14 My cases 6 88" at bounding box center [796, 553] width 1309 height 854
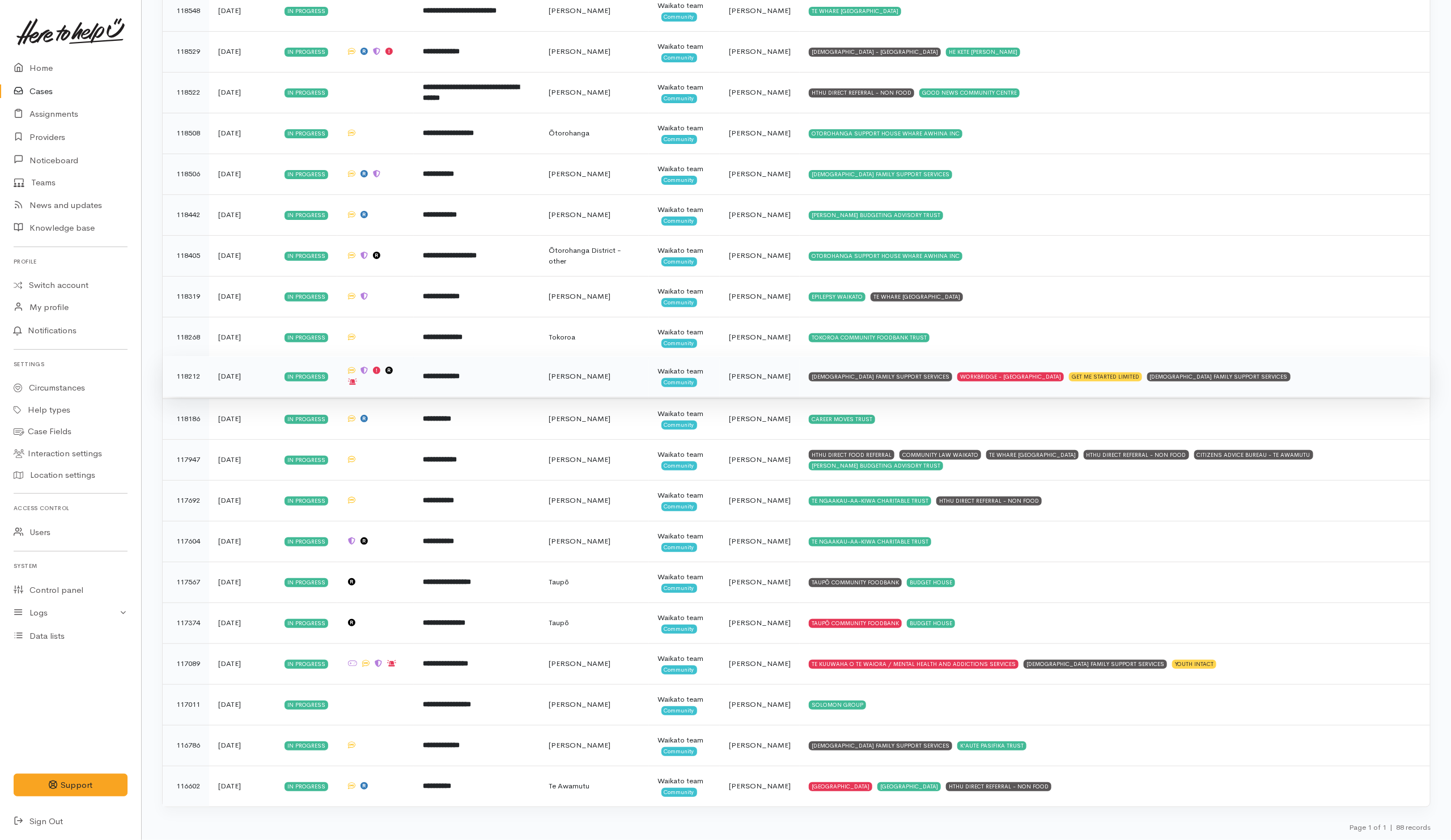
scroll to position [3017, 0]
